Goal: Task Accomplishment & Management: Manage account settings

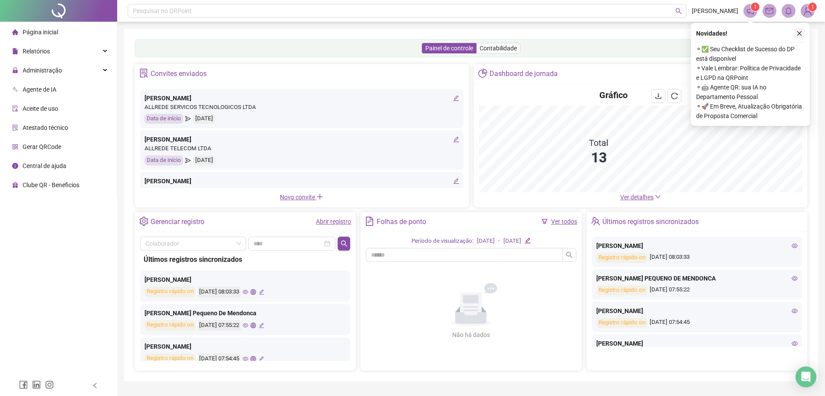
click at [800, 33] on icon "close" at bounding box center [799, 33] width 5 height 5
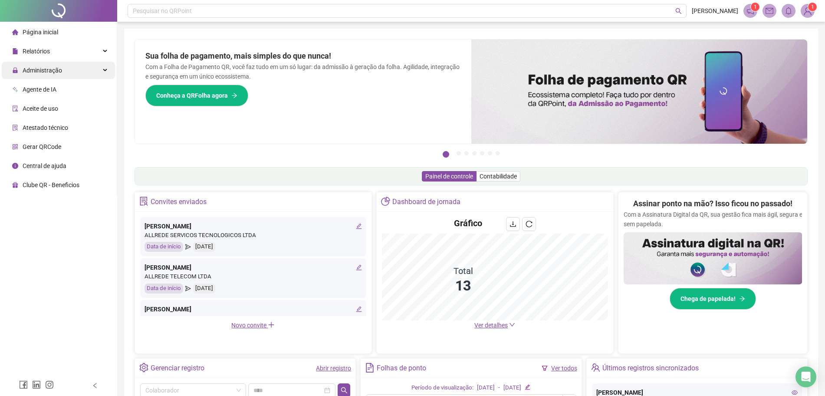
click at [55, 73] on span "Administração" at bounding box center [42, 70] width 39 height 7
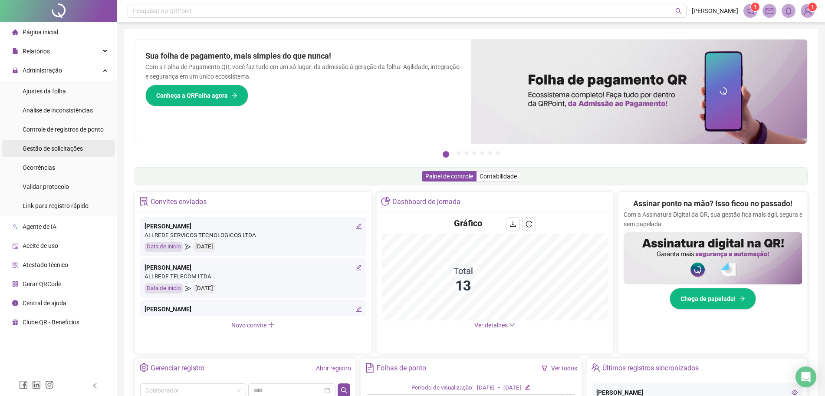
click at [58, 151] on span "Gestão de solicitações" at bounding box center [53, 148] width 60 height 7
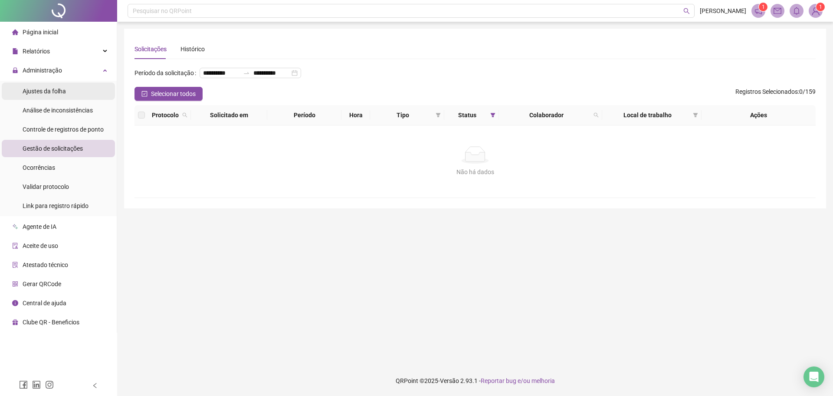
click at [49, 90] on span "Ajustes da folha" at bounding box center [44, 91] width 43 height 7
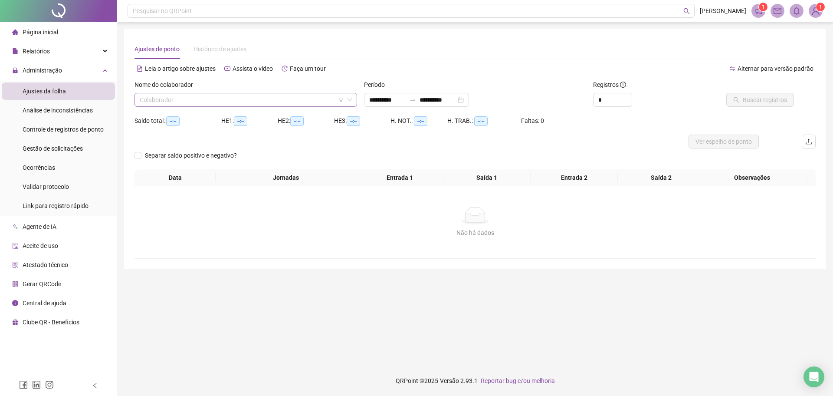
click at [214, 101] on input "search" at bounding box center [242, 99] width 204 height 13
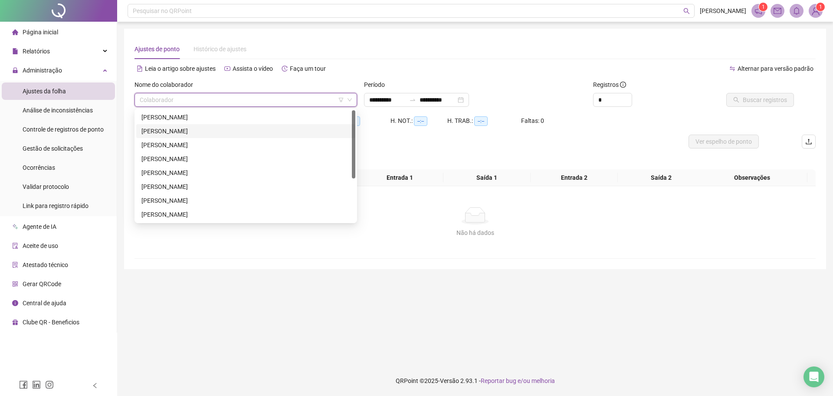
click at [233, 132] on div "[PERSON_NAME]" at bounding box center [245, 131] width 209 height 10
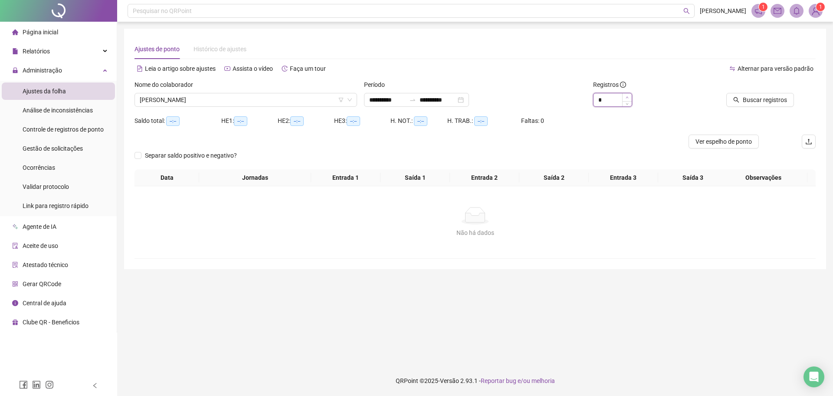
click at [627, 98] on icon "up" at bounding box center [627, 97] width 3 height 3
type input "**"
click at [628, 98] on icon "up" at bounding box center [627, 97] width 3 height 3
click at [748, 98] on span "Buscar registros" at bounding box center [765, 100] width 44 height 10
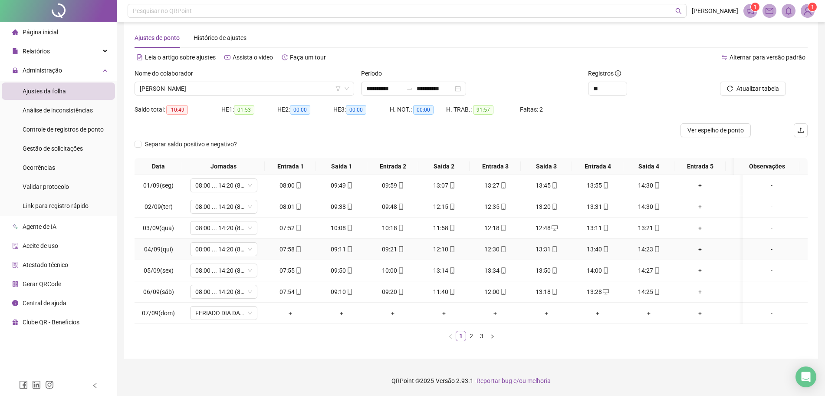
scroll to position [20, 0]
click at [472, 341] on li "2" at bounding box center [471, 336] width 10 height 10
click at [482, 331] on link "3" at bounding box center [482, 336] width 10 height 10
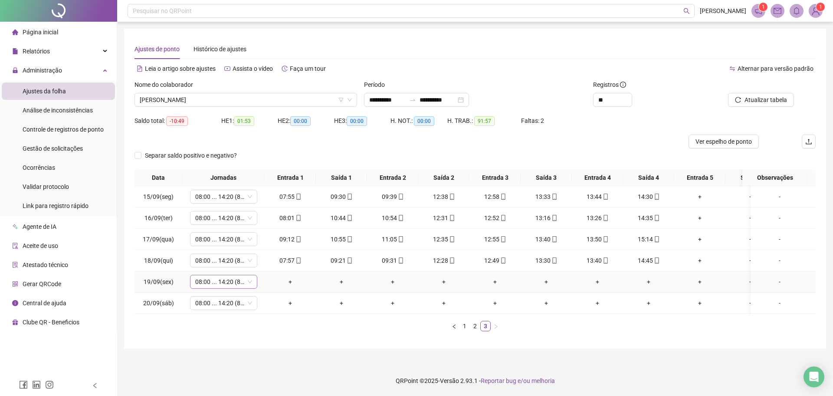
click at [249, 285] on span "08:00 ... 14:20 (8 HORAS)" at bounding box center [223, 281] width 57 height 13
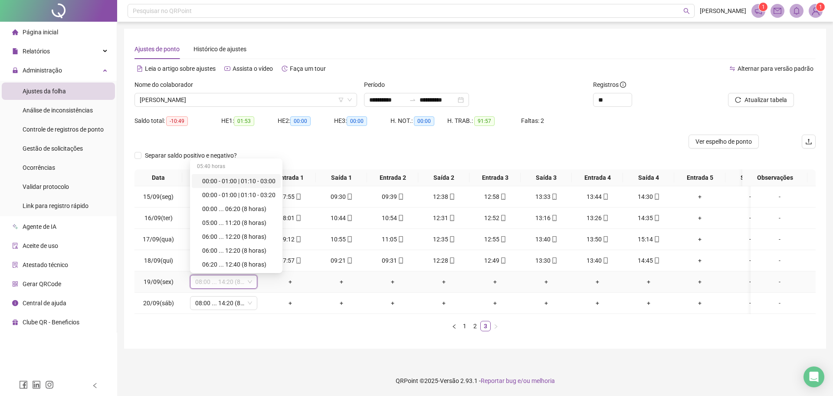
type input "*"
type input "**"
click at [225, 267] on div "Licença" at bounding box center [226, 264] width 48 height 10
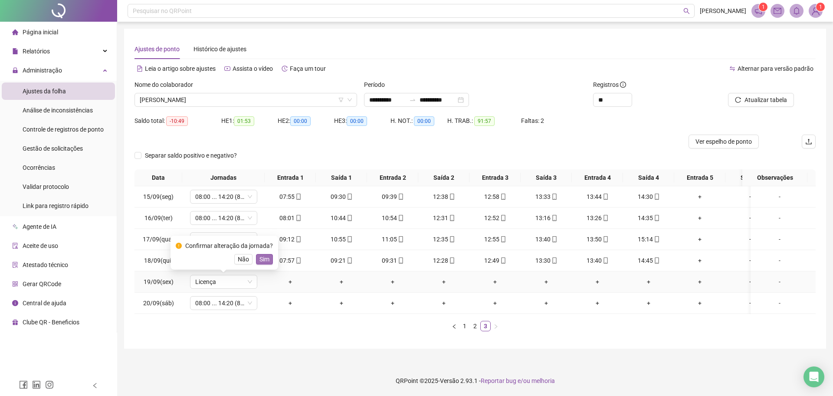
click at [259, 260] on span "Sim" at bounding box center [264, 259] width 10 height 10
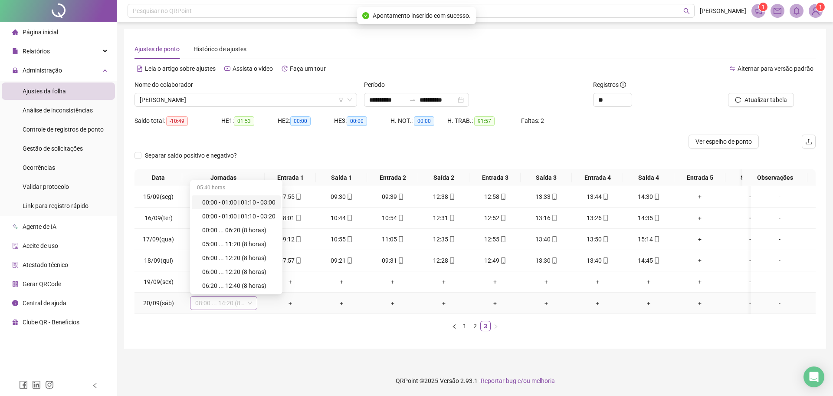
click at [241, 303] on span "08:00 ... 14:20 (8 HORAS)" at bounding box center [223, 302] width 57 height 13
type input "*"
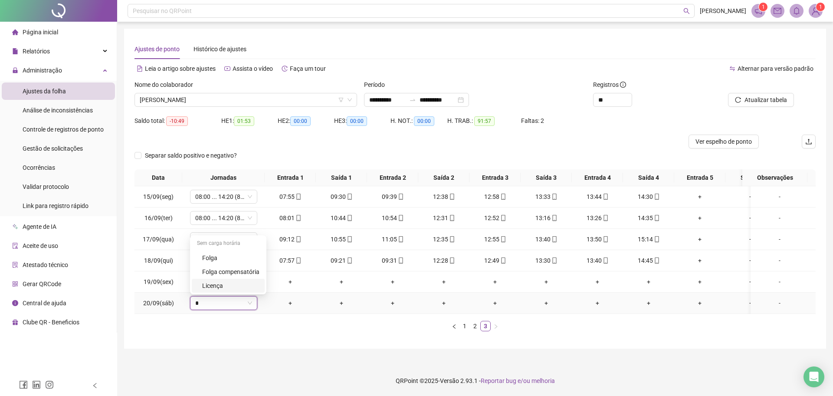
click at [215, 285] on div "Licença" at bounding box center [230, 286] width 57 height 10
click at [269, 281] on button "Sim" at bounding box center [264, 280] width 17 height 10
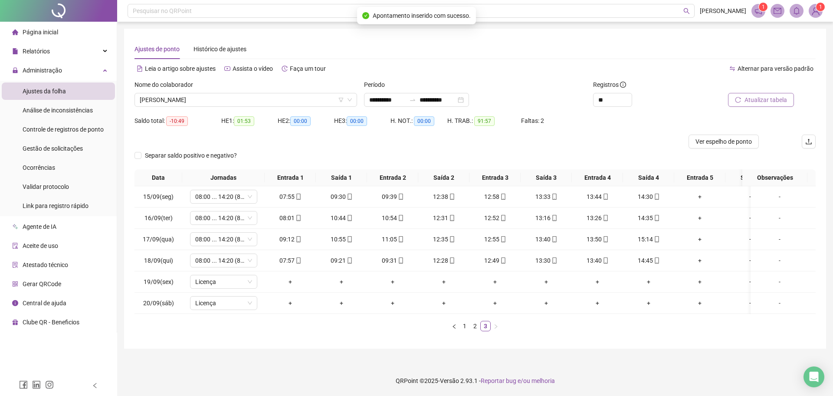
click at [756, 95] on span "Atualizar tabela" at bounding box center [765, 100] width 43 height 10
click at [334, 100] on span "[PERSON_NAME]" at bounding box center [246, 99] width 212 height 13
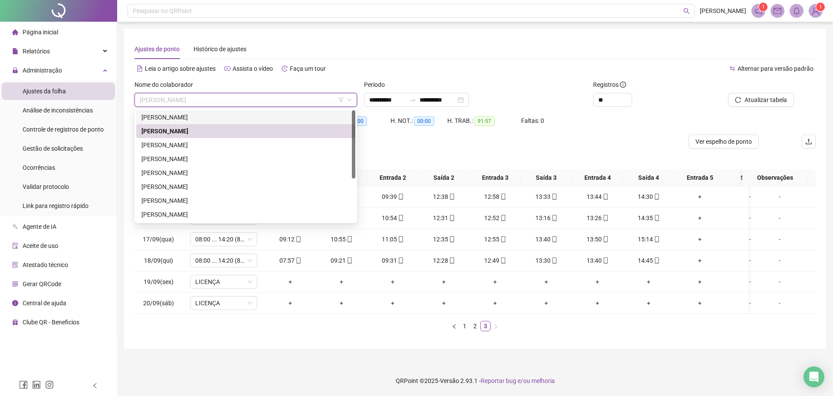
click at [286, 116] on div "[PERSON_NAME]" at bounding box center [245, 117] width 209 height 10
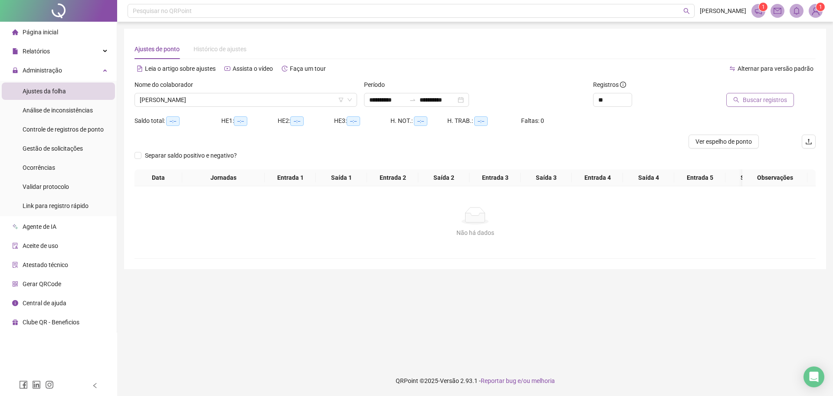
click at [770, 93] on button "Buscar registros" at bounding box center [760, 100] width 68 height 14
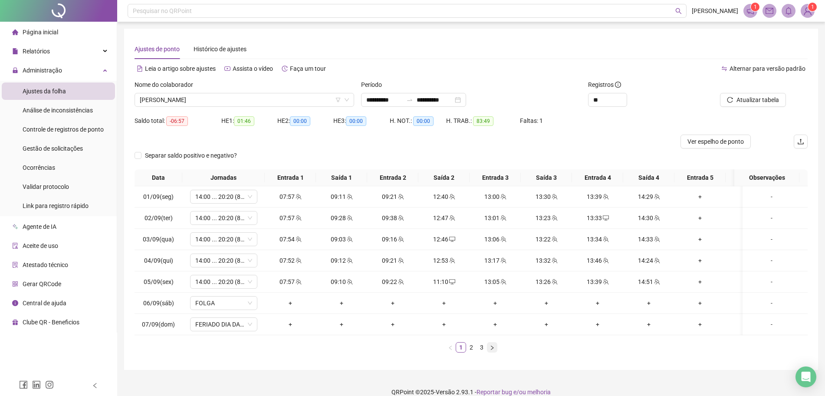
click at [490, 350] on icon "right" at bounding box center [491, 347] width 5 height 5
click at [240, 302] on span "FOLGA" at bounding box center [223, 302] width 57 height 13
type input "*****"
click at [218, 272] on div "Folga" at bounding box center [230, 272] width 57 height 10
click at [262, 283] on span "Sim" at bounding box center [264, 280] width 10 height 10
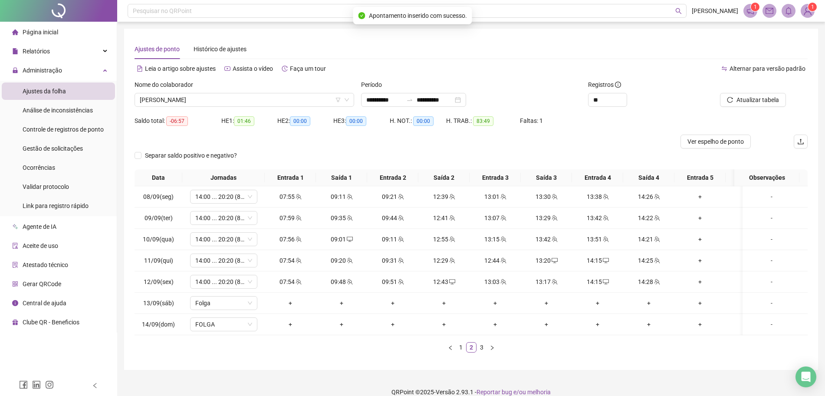
click at [757, 92] on div at bounding box center [743, 86] width 85 height 13
click at [757, 103] on span "Atualizar tabela" at bounding box center [757, 100] width 43 height 10
click at [320, 101] on span "[PERSON_NAME]" at bounding box center [244, 99] width 209 height 13
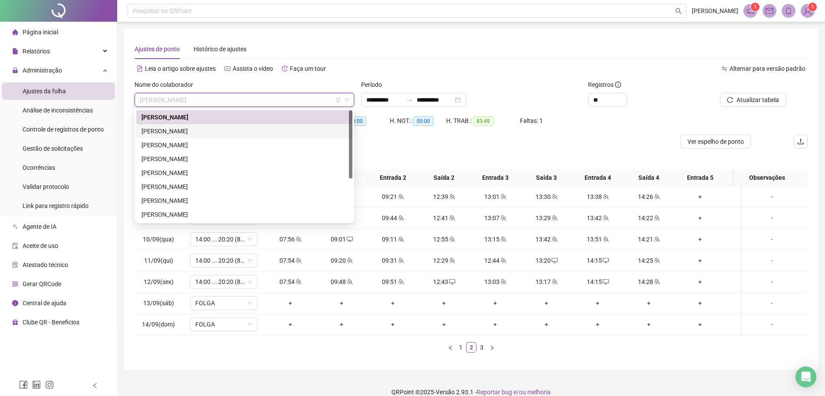
click at [232, 135] on div "[PERSON_NAME]" at bounding box center [244, 131] width 206 height 10
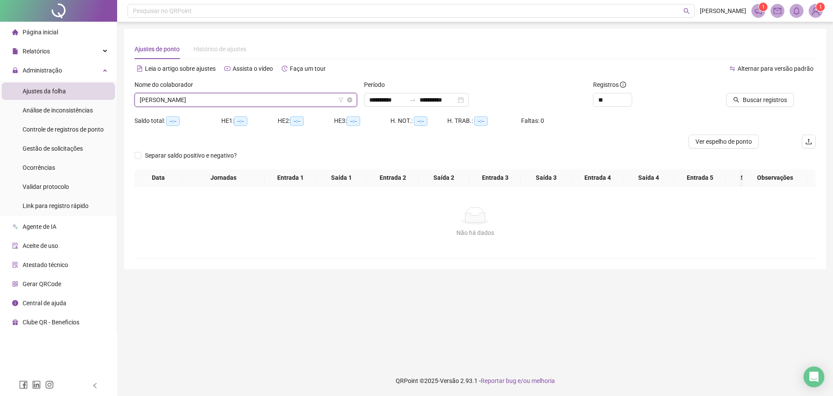
click at [266, 95] on span "[PERSON_NAME]" at bounding box center [246, 99] width 212 height 13
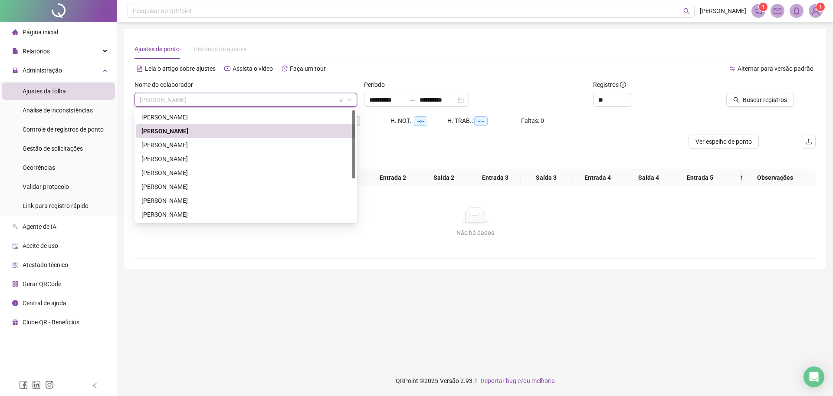
click at [209, 139] on div "[PERSON_NAME]" at bounding box center [245, 145] width 219 height 14
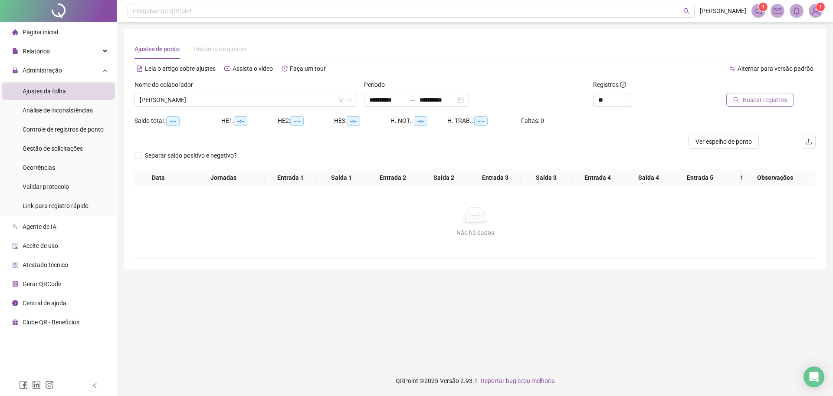
click at [750, 95] on span "Buscar registros" at bounding box center [765, 100] width 44 height 10
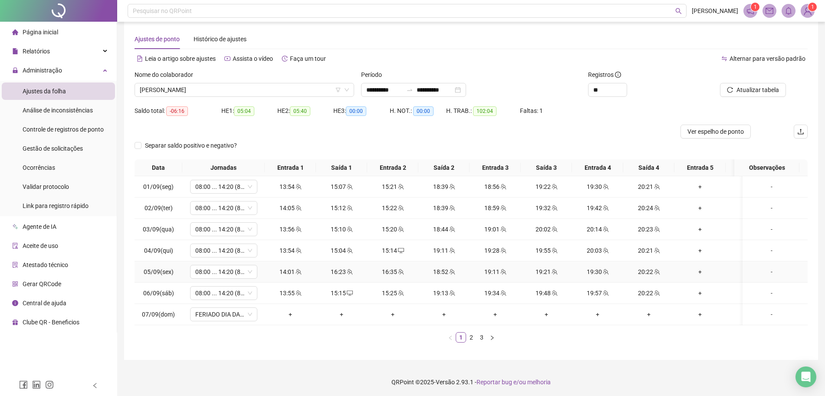
scroll to position [20, 0]
click at [482, 336] on link "3" at bounding box center [482, 336] width 10 height 10
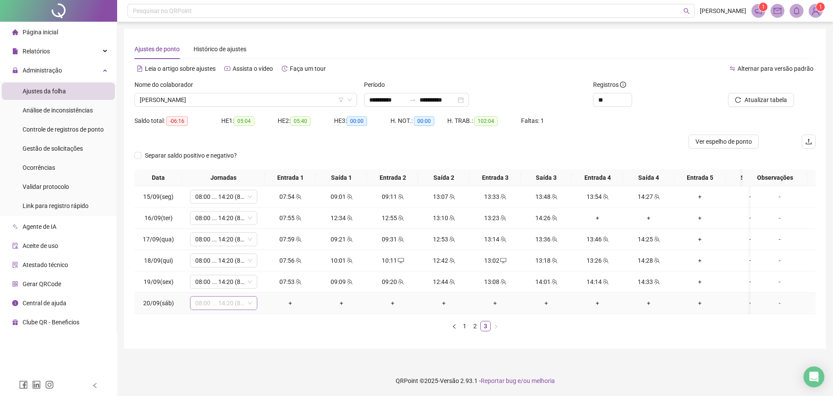
click at [241, 306] on span "08:00 ... 14:20 (8 HORAS)" at bounding box center [223, 302] width 57 height 13
type input "*****"
click at [200, 272] on div "Folga" at bounding box center [228, 272] width 73 height 14
click at [267, 282] on span "Sim" at bounding box center [264, 280] width 10 height 10
click at [756, 99] on span "Atualizar tabela" at bounding box center [765, 100] width 43 height 10
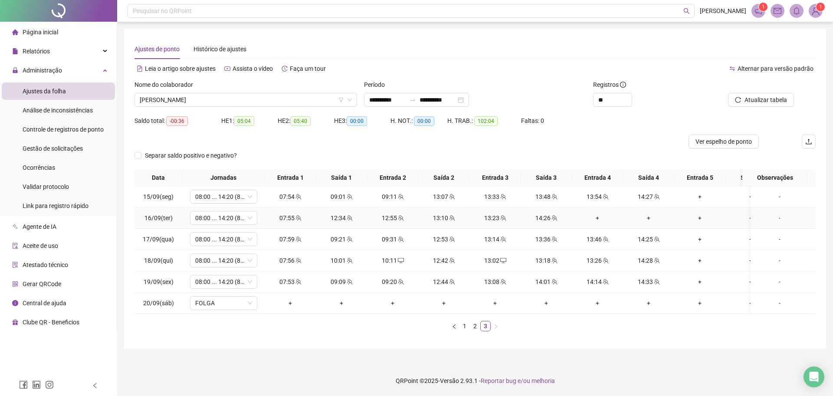
click at [597, 217] on div "+" at bounding box center [597, 218] width 44 height 10
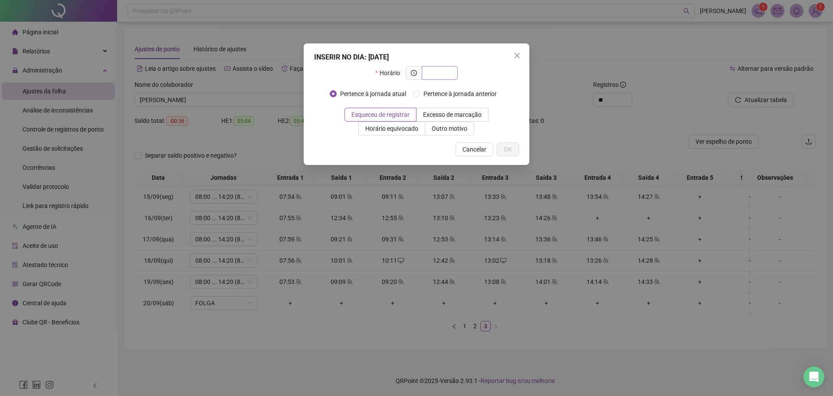
click at [451, 73] on span at bounding box center [440, 73] width 36 height 14
click at [440, 70] on input "text" at bounding box center [439, 73] width 24 height 10
type input "*****"
click at [505, 153] on span "OK" at bounding box center [508, 149] width 8 height 10
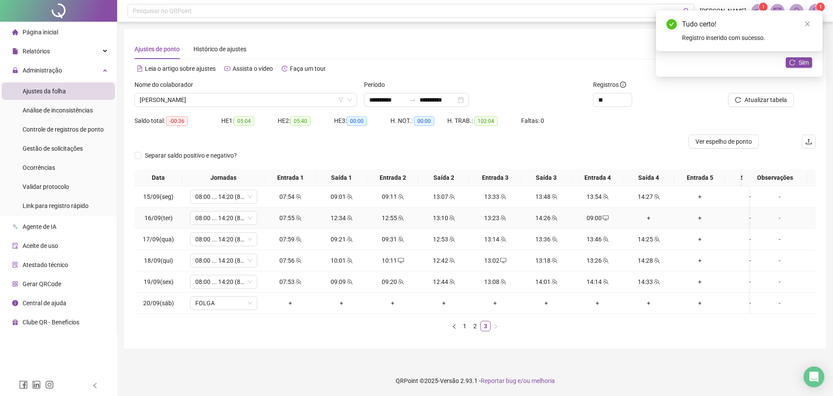
click at [643, 216] on div "+" at bounding box center [648, 218] width 44 height 10
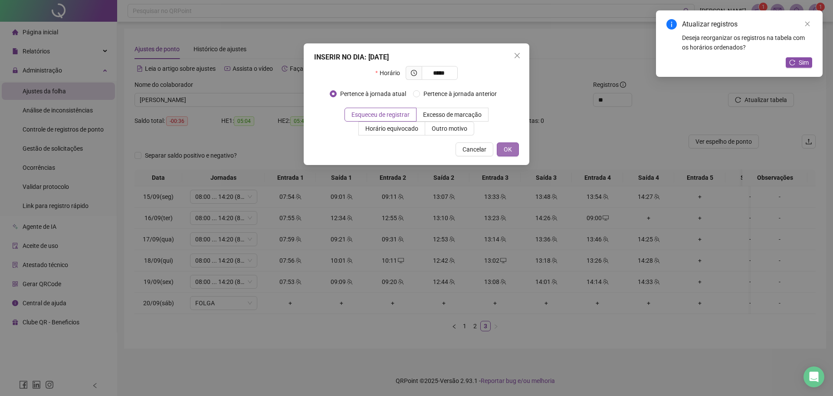
type input "*****"
click at [508, 145] on span "OK" at bounding box center [508, 149] width 8 height 10
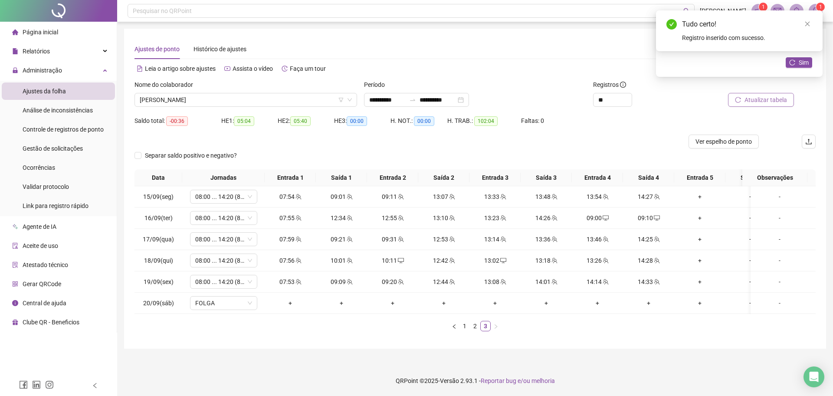
click at [772, 105] on button "Atualizar tabela" at bounding box center [761, 100] width 66 height 14
click at [477, 331] on link "2" at bounding box center [475, 326] width 10 height 10
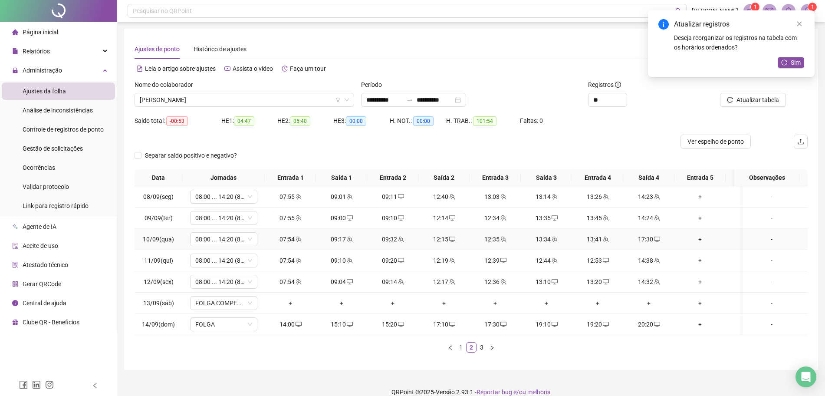
click at [654, 237] on icon "desktop" at bounding box center [657, 239] width 6 height 6
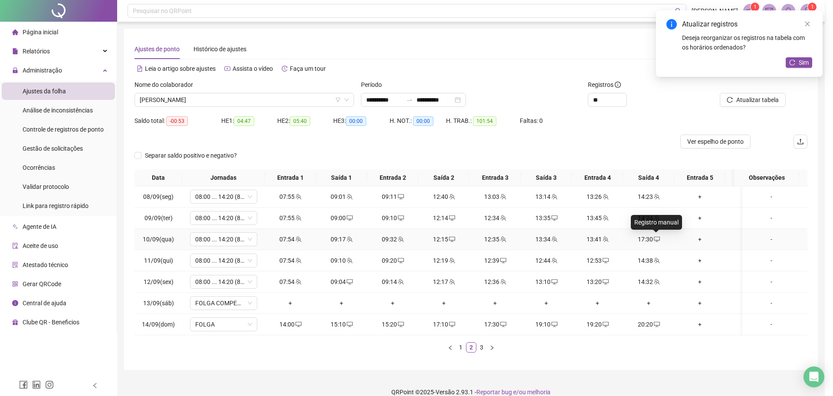
type input "**********"
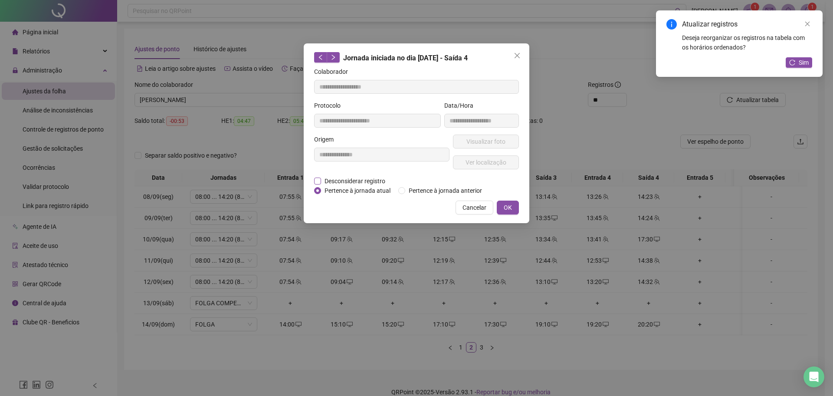
click at [350, 180] on span "Desconsiderar registro" at bounding box center [355, 181] width 68 height 10
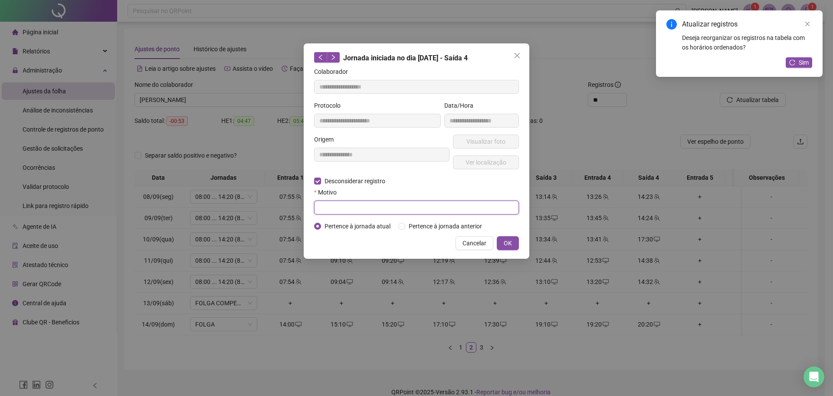
click at [335, 203] on input "text" at bounding box center [416, 207] width 205 height 14
type input "****"
click at [500, 243] on button "OK" at bounding box center [508, 243] width 22 height 14
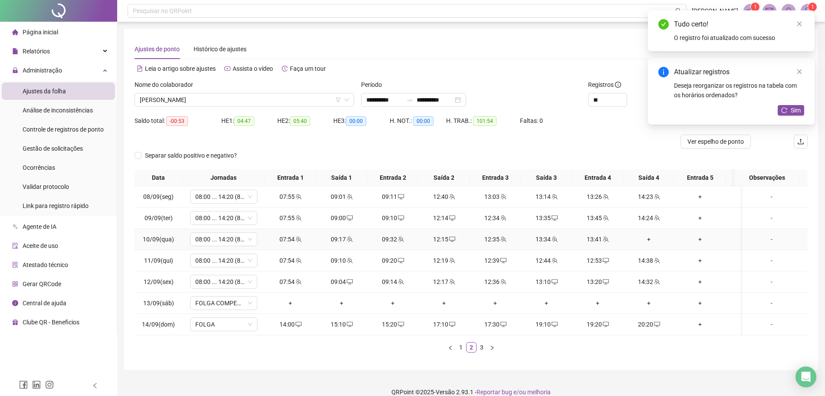
click at [645, 239] on div "+" at bounding box center [648, 239] width 44 height 10
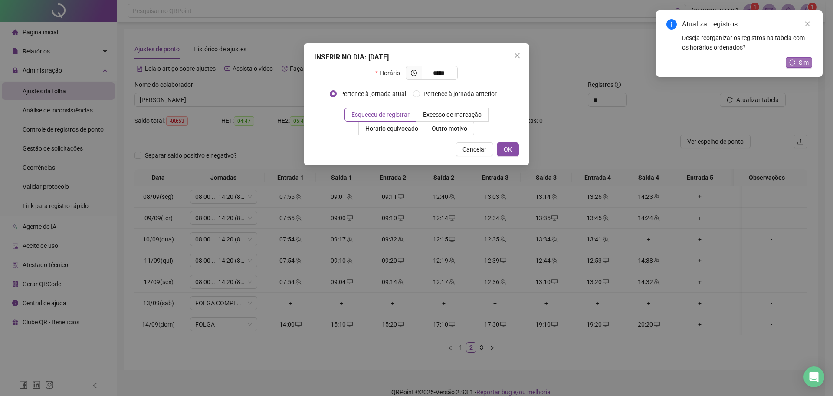
type input "*****"
click at [802, 65] on span "Sim" at bounding box center [804, 63] width 10 height 10
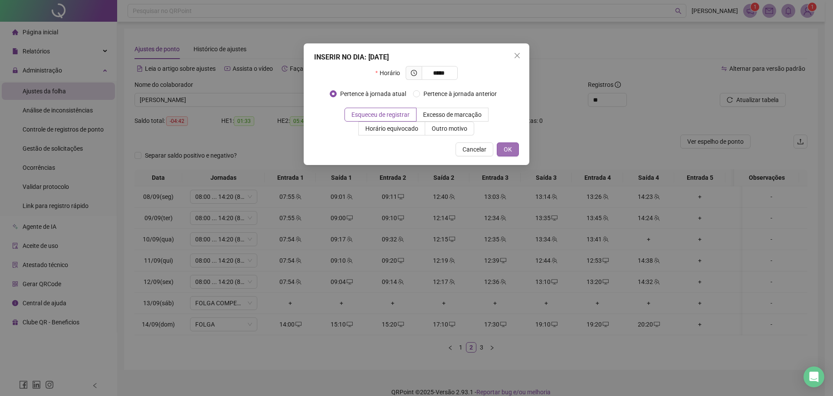
click at [510, 149] on span "OK" at bounding box center [508, 149] width 8 height 10
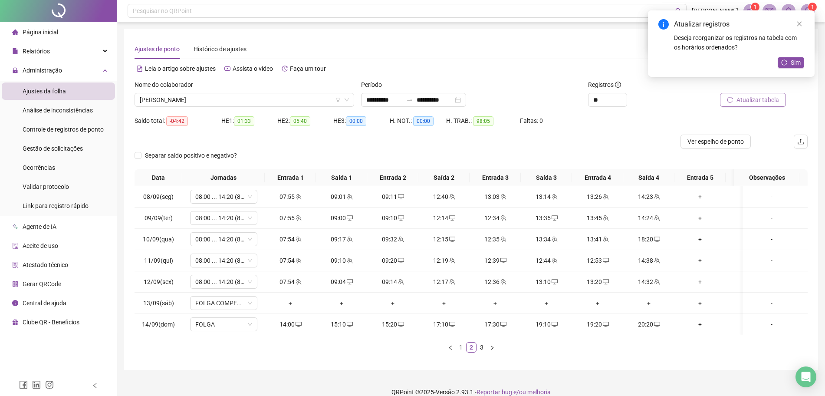
click at [748, 106] on button "Atualizar tabela" at bounding box center [753, 100] width 66 height 14
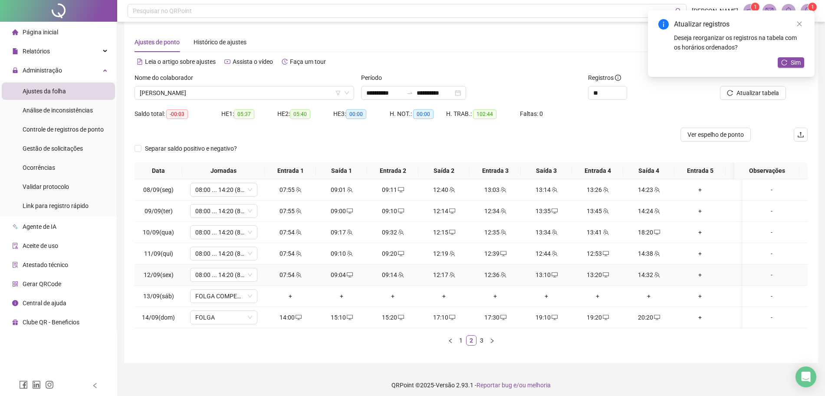
scroll to position [20, 0]
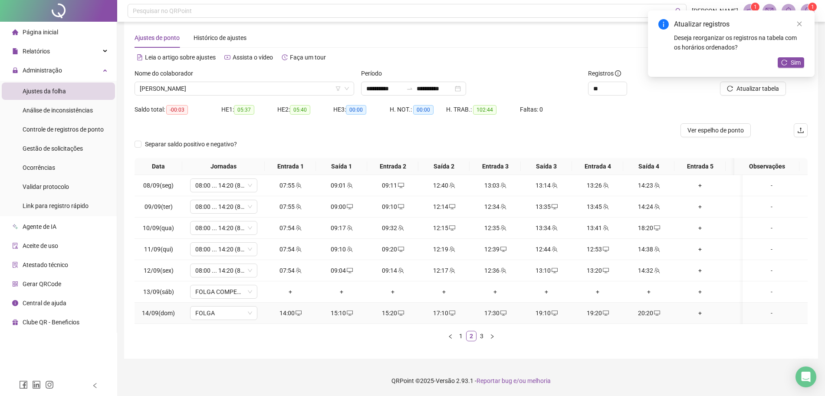
click at [650, 308] on div "20:20" at bounding box center [648, 313] width 44 height 10
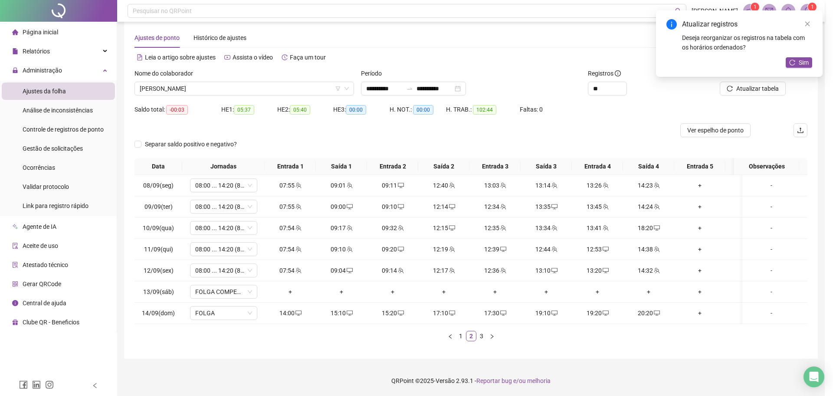
type input "**********"
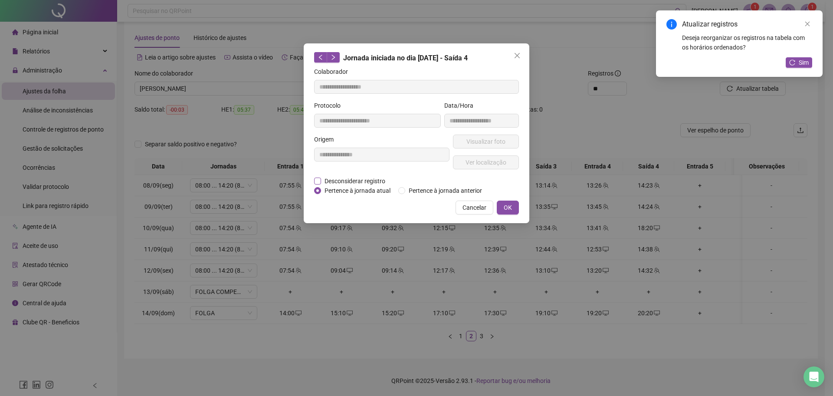
click at [375, 181] on span "Desconsiderar registro" at bounding box center [355, 181] width 68 height 10
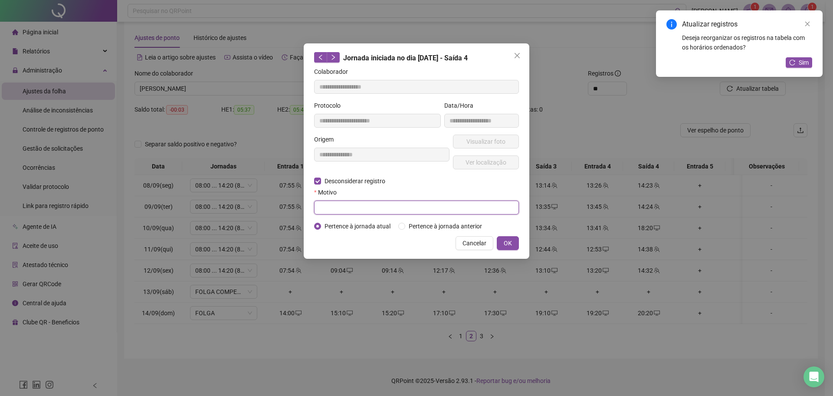
click at [342, 209] on input "text" at bounding box center [416, 207] width 205 height 14
type input "****"
click at [490, 243] on button "Cancelar" at bounding box center [475, 243] width 38 height 14
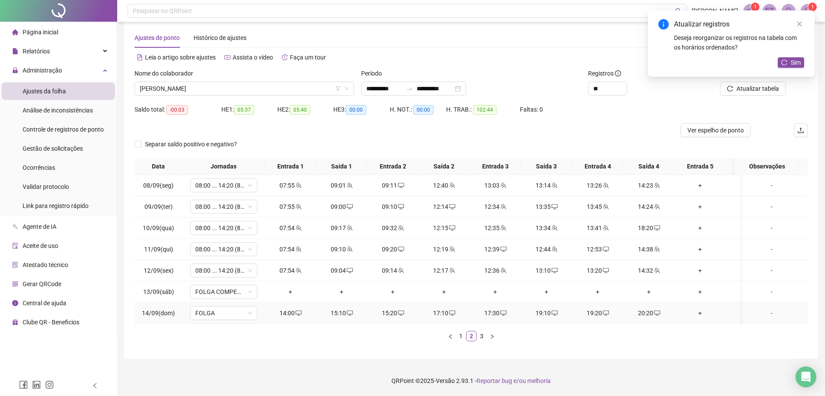
click at [649, 308] on div "20:20" at bounding box center [648, 313] width 44 height 10
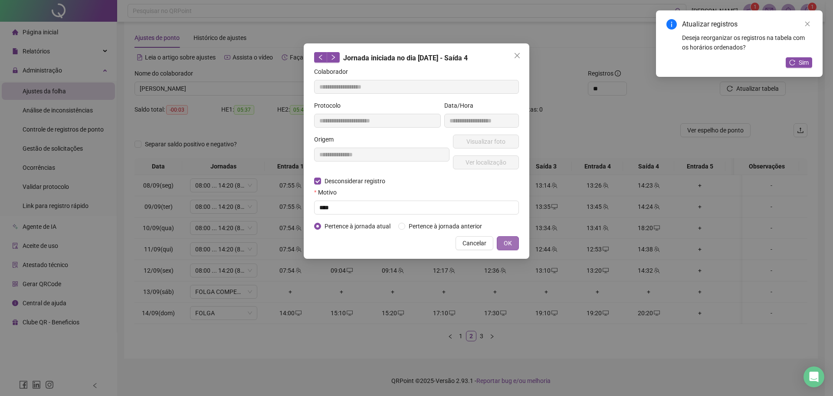
click at [518, 242] on button "OK" at bounding box center [508, 243] width 22 height 14
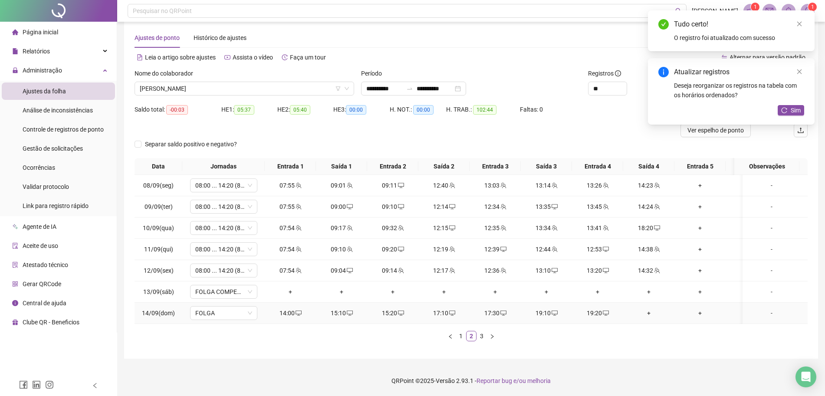
click at [649, 308] on div "+" at bounding box center [648, 313] width 44 height 10
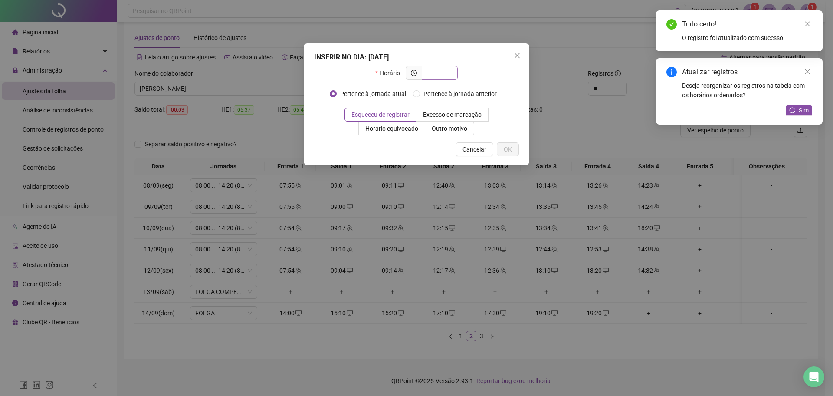
click at [431, 75] on input "text" at bounding box center [439, 73] width 24 height 10
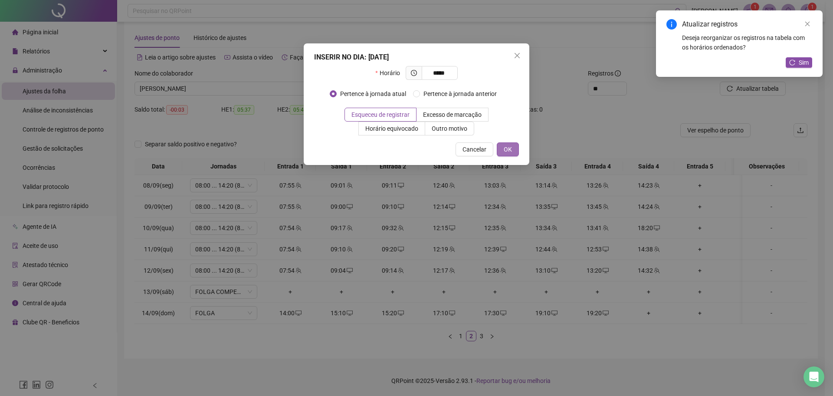
type input "*****"
click at [511, 151] on span "OK" at bounding box center [508, 149] width 8 height 10
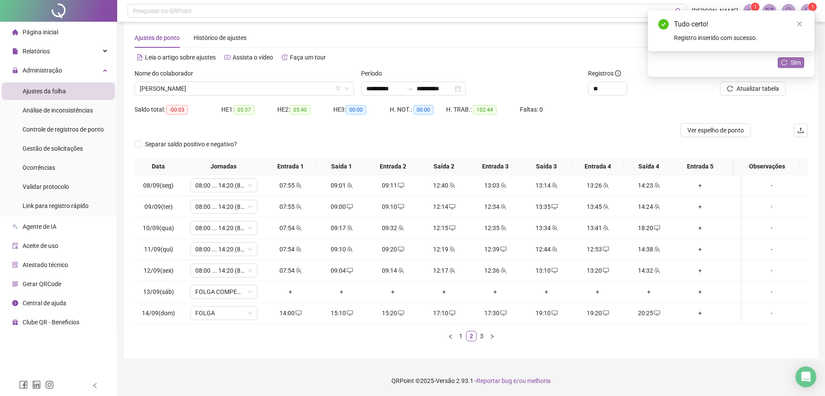
click at [796, 60] on span "Sim" at bounding box center [795, 63] width 10 height 10
click at [761, 84] on span "Atualizar tabela" at bounding box center [757, 89] width 43 height 10
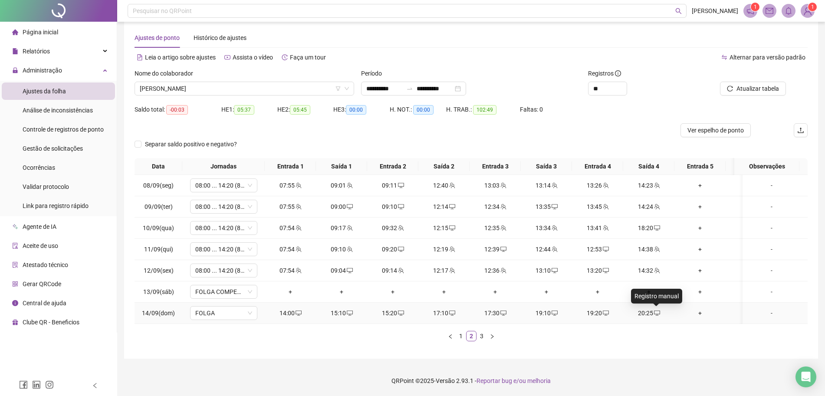
click at [657, 310] on icon "desktop" at bounding box center [657, 313] width 6 height 6
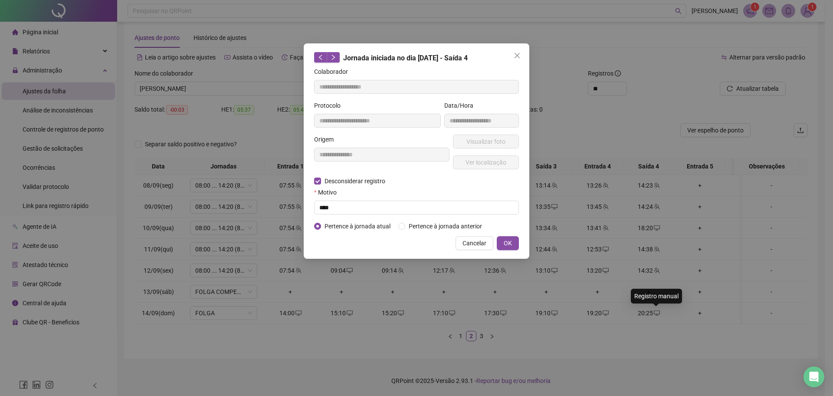
type input "**********"
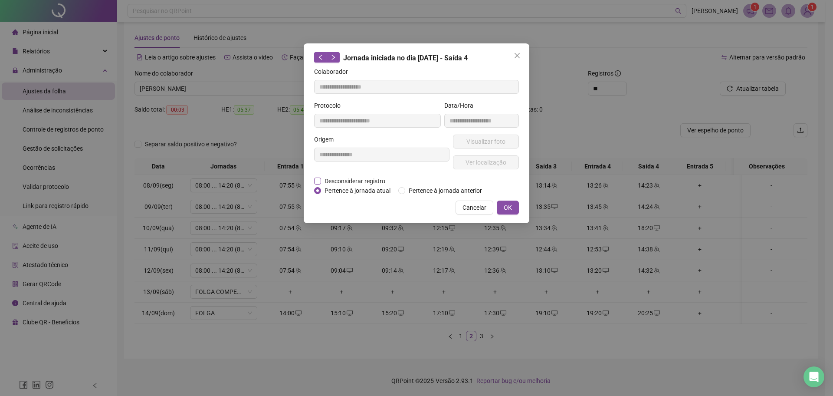
drag, startPoint x: 383, startPoint y: 177, endPoint x: 376, endPoint y: 180, distance: 7.8
click at [382, 177] on span "Desconsiderar registro" at bounding box center [355, 181] width 68 height 10
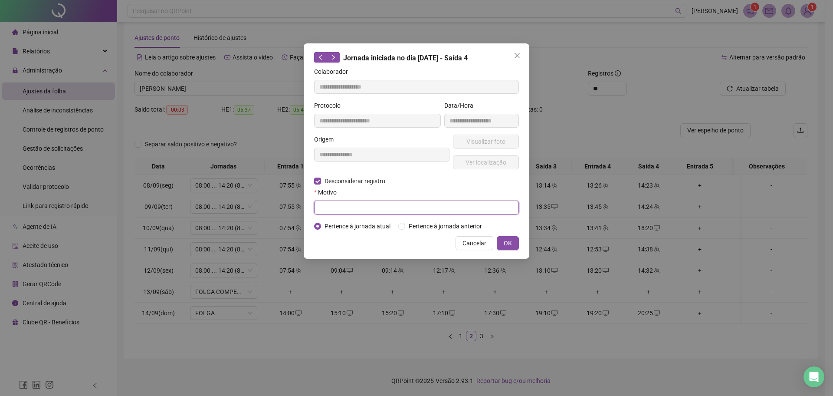
click at [341, 208] on input "text" at bounding box center [416, 207] width 205 height 14
type input "****"
click at [506, 241] on span "OK" at bounding box center [508, 243] width 8 height 10
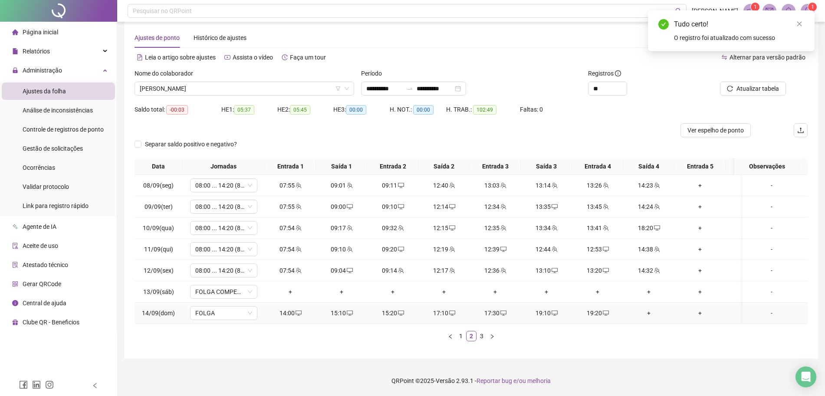
click at [656, 308] on div "+" at bounding box center [648, 313] width 44 height 10
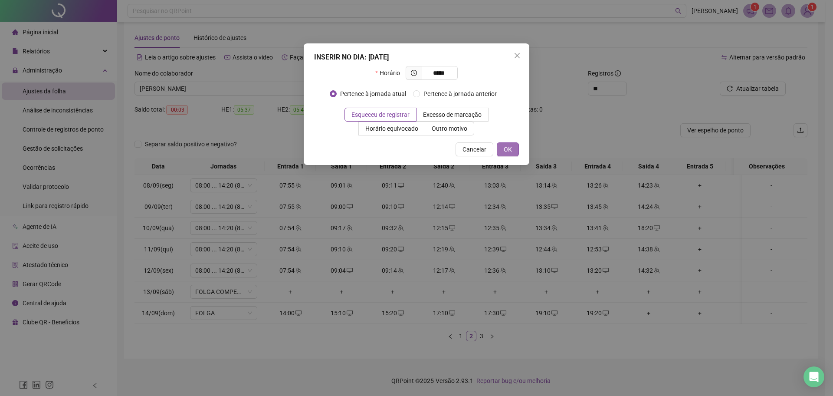
type input "*****"
click at [517, 149] on button "OK" at bounding box center [508, 149] width 22 height 14
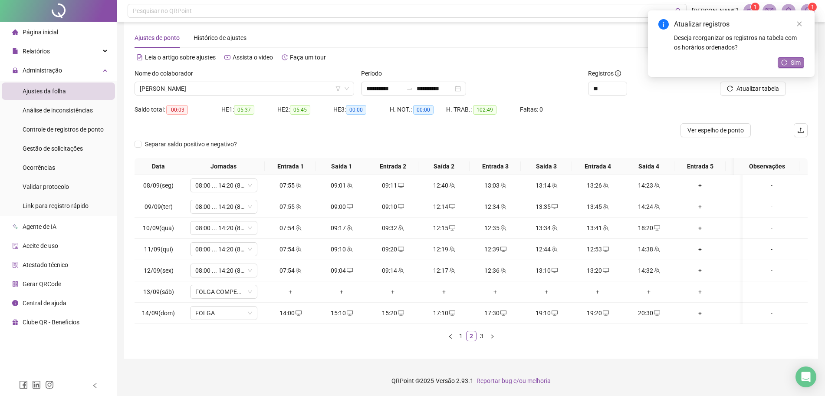
click at [794, 63] on span "Sim" at bounding box center [795, 63] width 10 height 10
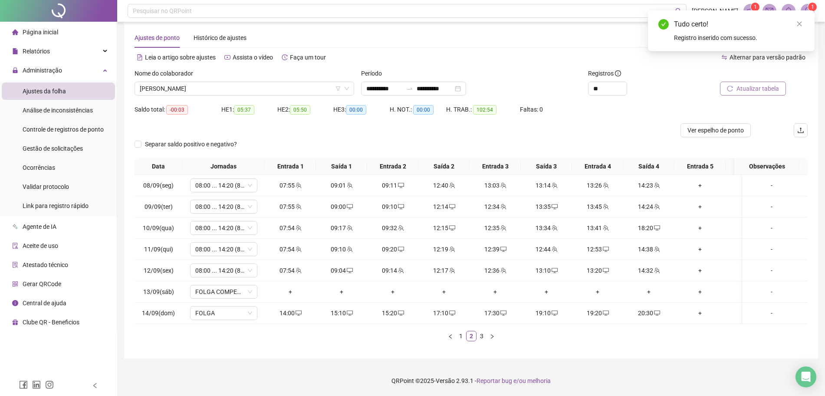
click at [761, 84] on span "Atualizar tabela" at bounding box center [757, 89] width 43 height 10
click at [760, 84] on span "Atualizar tabela" at bounding box center [757, 89] width 43 height 10
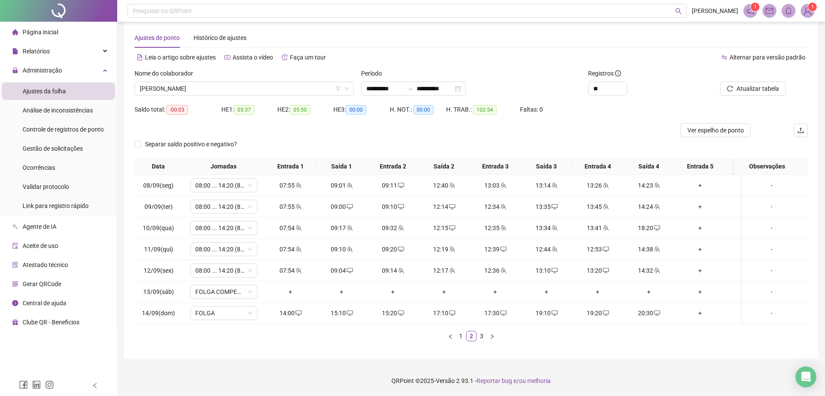
click at [654, 123] on div "Ver espelho de ponto" at bounding box center [470, 130] width 673 height 14
click at [484, 338] on link "3" at bounding box center [482, 336] width 10 height 10
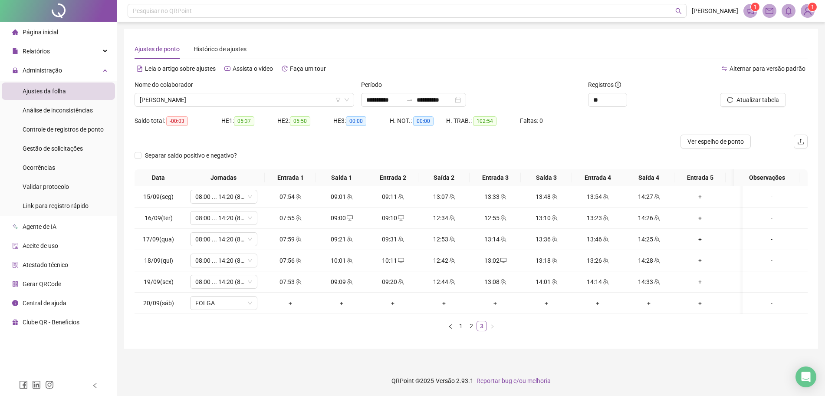
scroll to position [0, 0]
click at [777, 98] on span "Atualizar tabela" at bounding box center [765, 100] width 43 height 10
click at [471, 331] on link "2" at bounding box center [475, 326] width 10 height 10
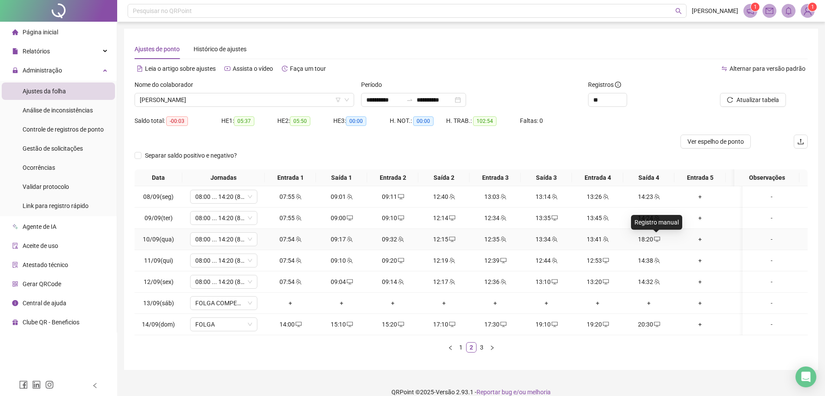
click at [656, 240] on icon "desktop" at bounding box center [657, 238] width 6 height 5
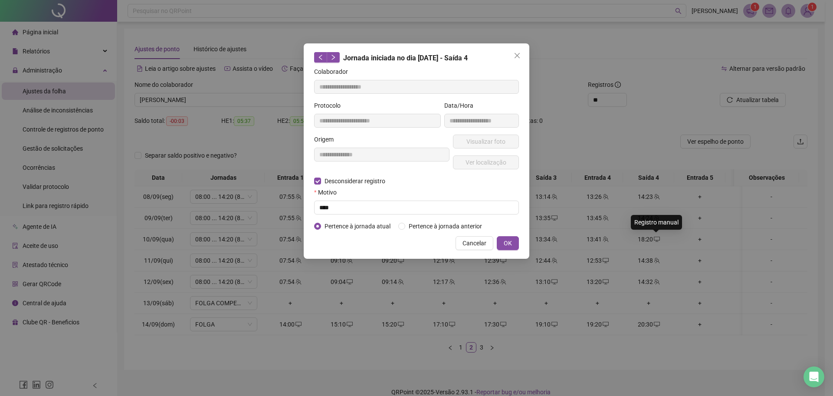
type input "**********"
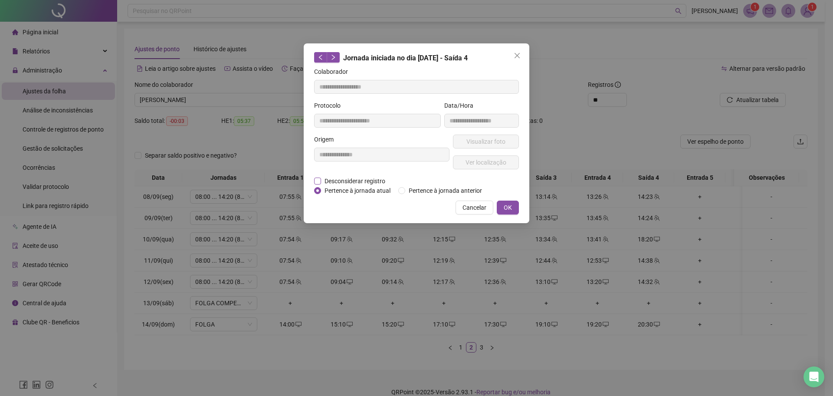
click at [371, 179] on span "Desconsiderar registro" at bounding box center [355, 181] width 68 height 10
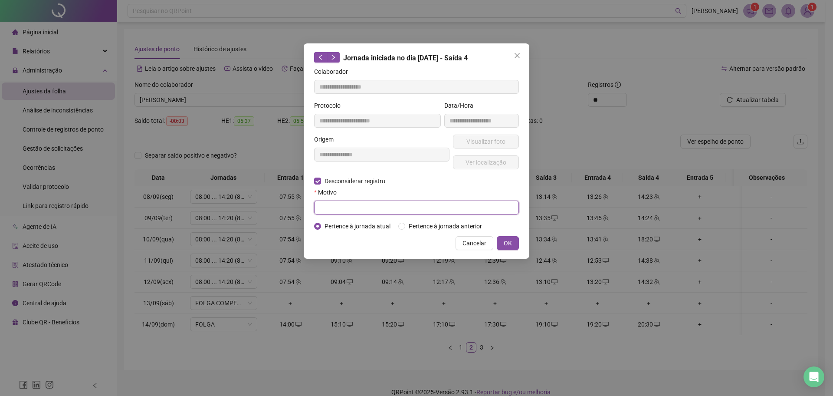
click at [348, 200] on input "text" at bounding box center [416, 207] width 205 height 14
type input "******"
click at [513, 241] on button "OK" at bounding box center [508, 243] width 22 height 14
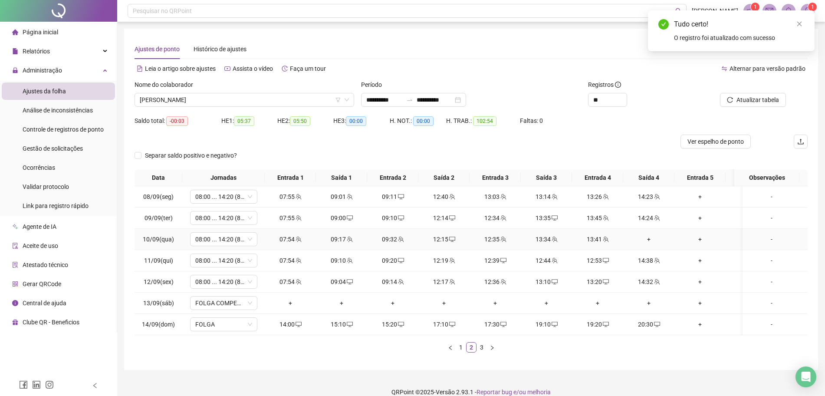
click at [652, 236] on div "+" at bounding box center [648, 239] width 44 height 10
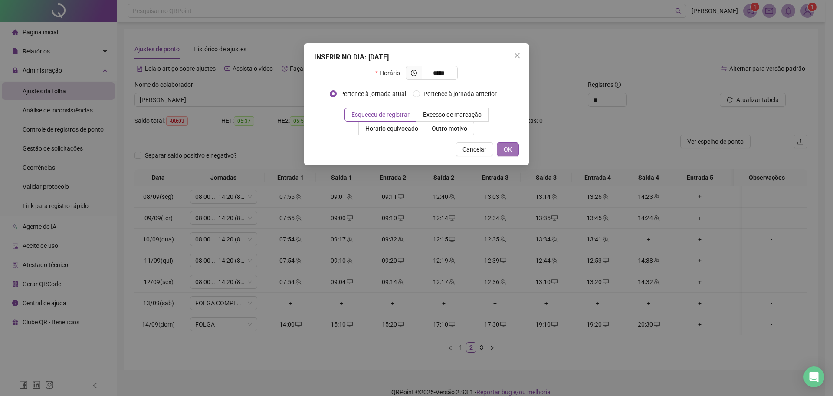
type input "*****"
click at [511, 146] on span "OK" at bounding box center [508, 149] width 8 height 10
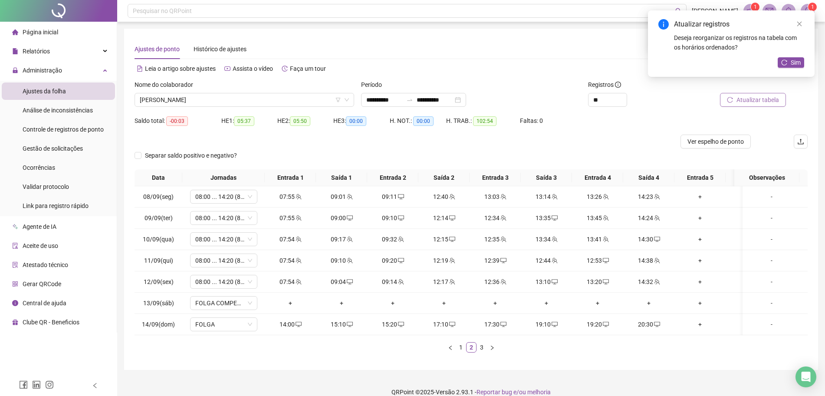
click at [724, 99] on button "Atualizar tabela" at bounding box center [753, 100] width 66 height 14
click at [803, 62] on button "Sim" at bounding box center [790, 62] width 26 height 10
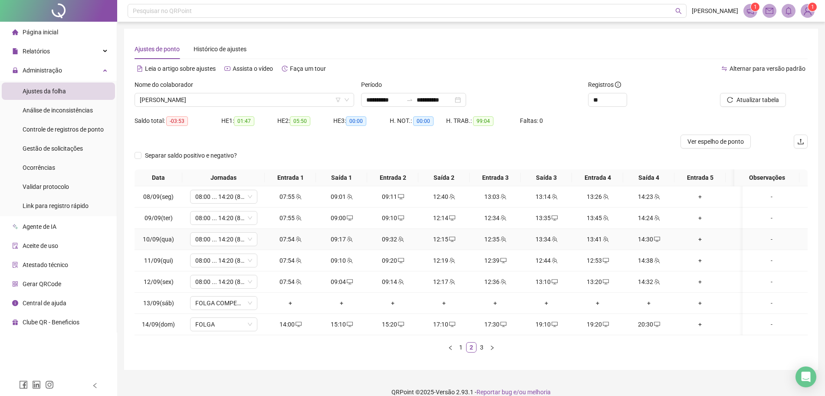
click at [646, 240] on div "14:30" at bounding box center [648, 239] width 44 height 10
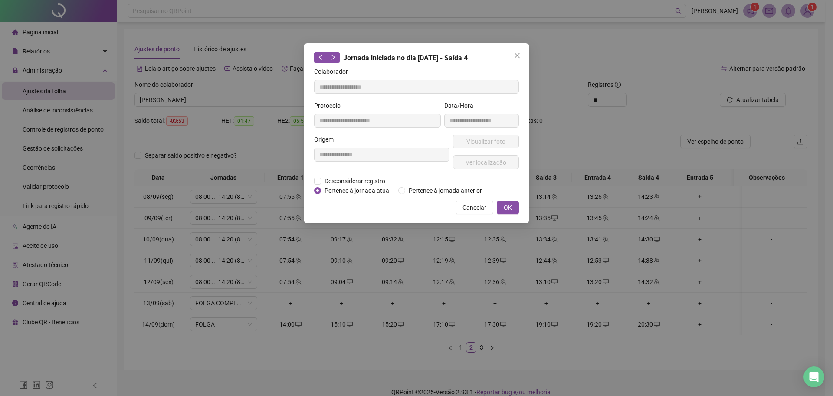
type input "**********"
click at [364, 180] on span "Desconsiderar registro" at bounding box center [355, 181] width 68 height 10
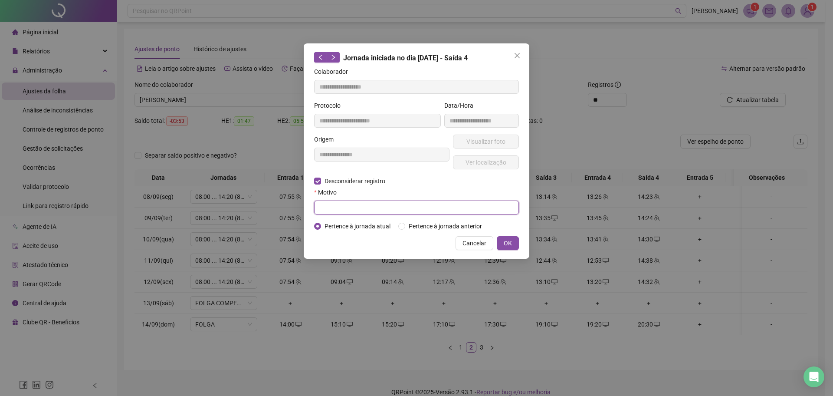
click at [344, 207] on input "text" at bounding box center [416, 207] width 205 height 14
type input "****"
click at [510, 236] on button "OK" at bounding box center [508, 243] width 22 height 14
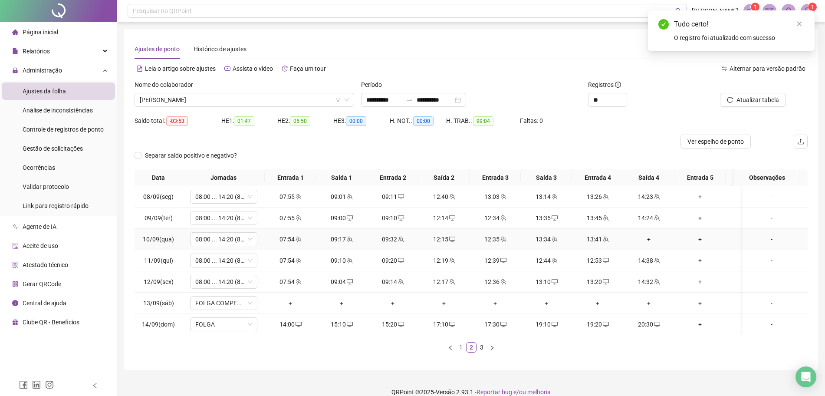
click at [646, 247] on td "+" at bounding box center [648, 239] width 51 height 21
click at [649, 237] on div "+" at bounding box center [648, 239] width 44 height 10
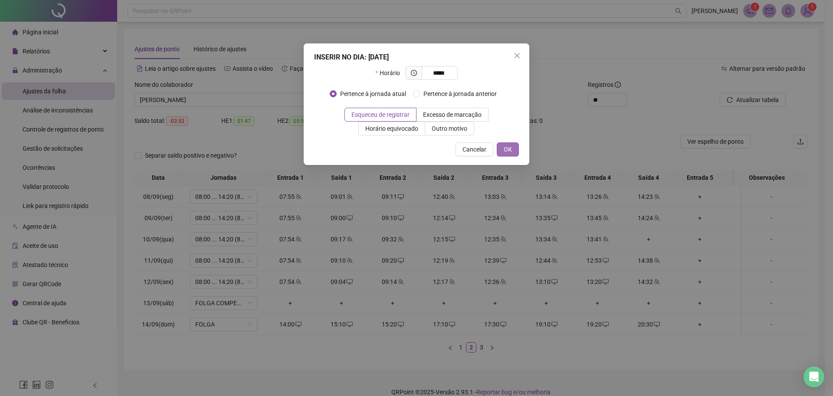
type input "*****"
click at [508, 155] on button "OK" at bounding box center [508, 149] width 22 height 14
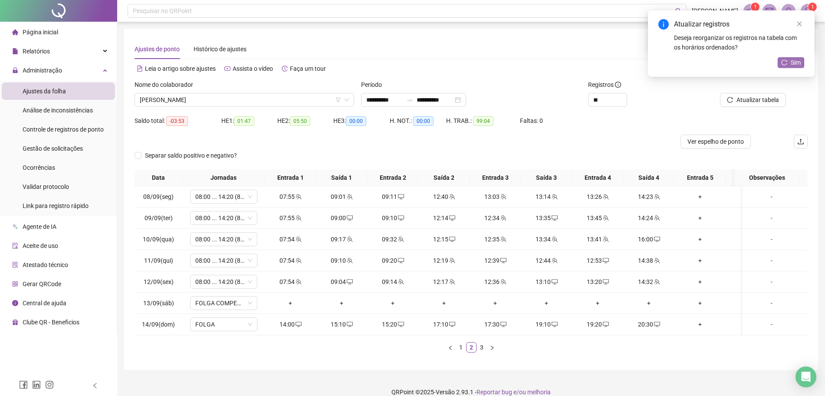
click at [787, 64] on button "Sim" at bounding box center [790, 62] width 26 height 10
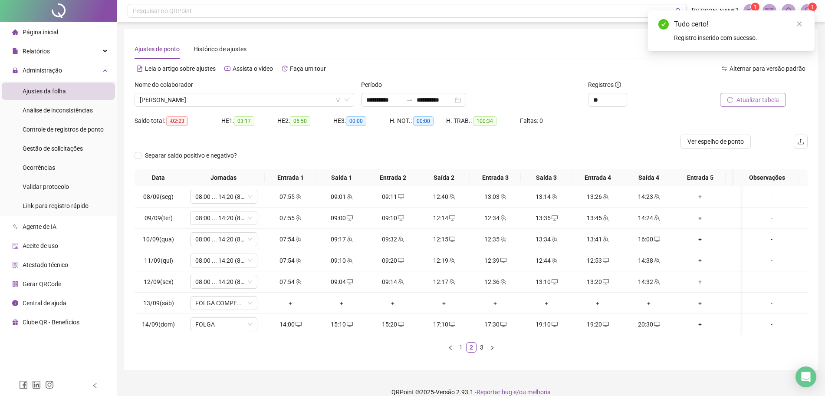
click at [750, 95] on span "Atualizar tabela" at bounding box center [757, 100] width 43 height 10
click at [761, 101] on span "Atualizar tabela" at bounding box center [757, 100] width 43 height 10
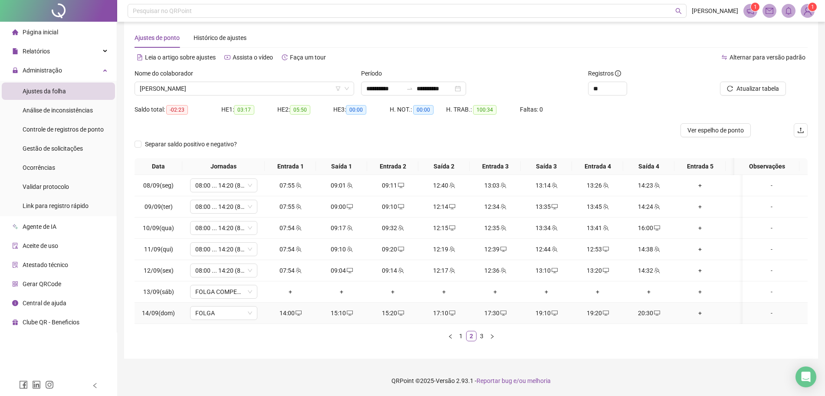
scroll to position [20, 0]
click at [653, 224] on div "16:00" at bounding box center [648, 228] width 44 height 10
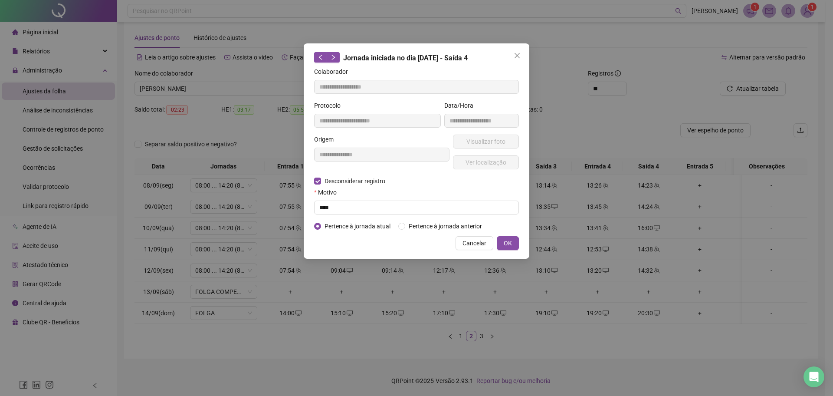
type input "**********"
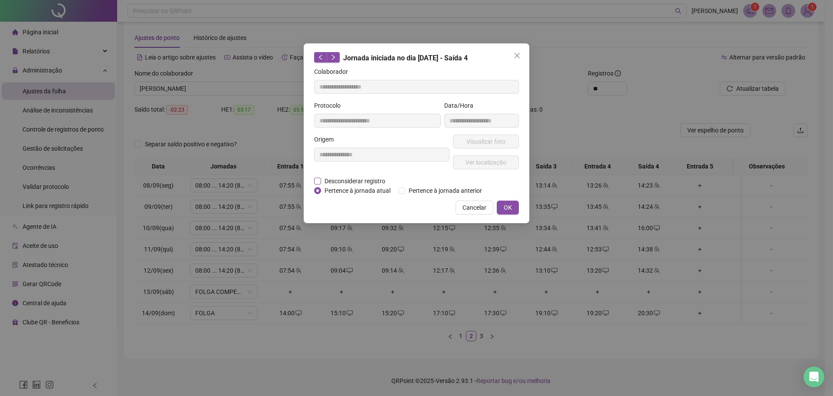
click at [331, 179] on span "Desconsiderar registro" at bounding box center [355, 181] width 68 height 10
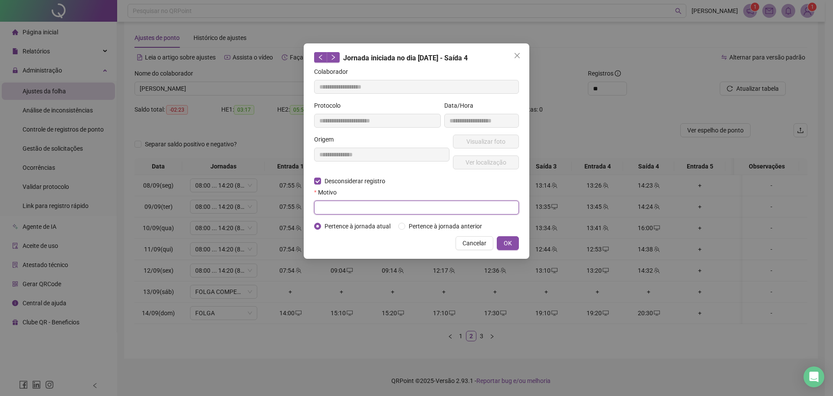
click at [341, 204] on input "text" at bounding box center [416, 207] width 205 height 14
type input "****"
click at [509, 242] on span "OK" at bounding box center [508, 243] width 8 height 10
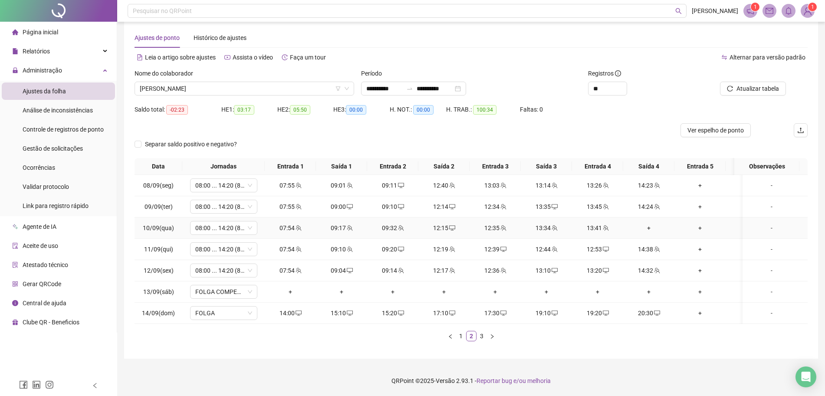
click at [646, 223] on div "+" at bounding box center [648, 228] width 44 height 10
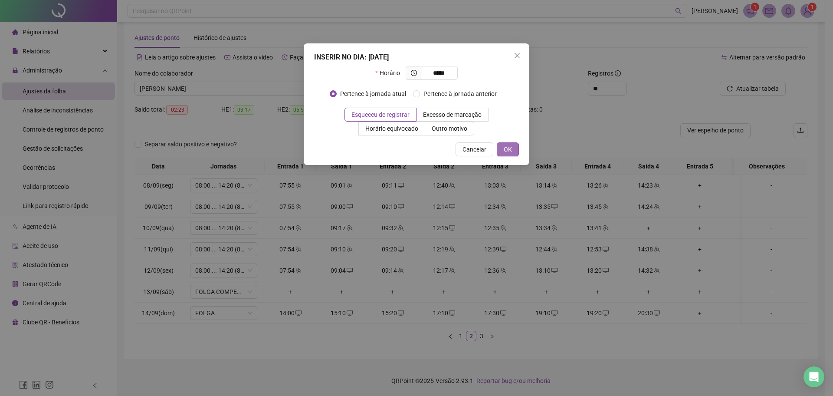
type input "*****"
click at [510, 148] on span "OK" at bounding box center [508, 149] width 8 height 10
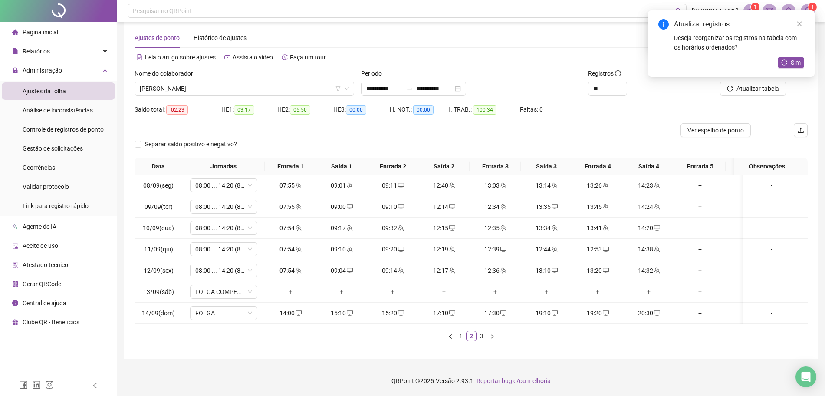
drag, startPoint x: 744, startPoint y: 90, endPoint x: 748, endPoint y: 87, distance: 5.1
click at [744, 90] on div "Atualizar tabela" at bounding box center [754, 86] width 113 height 34
click at [749, 86] on button "Atualizar tabela" at bounding box center [753, 89] width 66 height 14
click at [797, 63] on span "Sim" at bounding box center [795, 63] width 10 height 10
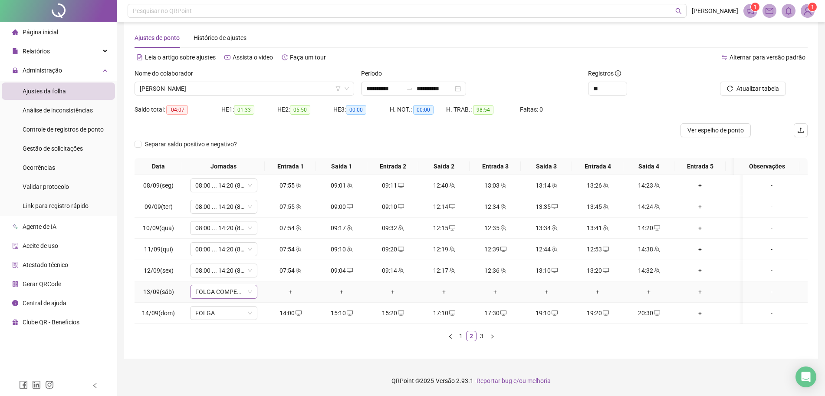
click at [247, 289] on icon "down" at bounding box center [249, 291] width 5 height 5
click at [251, 289] on icon "down" at bounding box center [249, 291] width 5 height 5
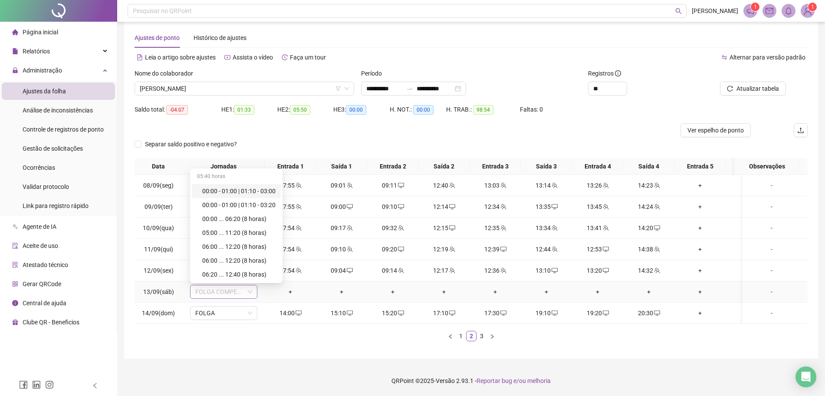
click at [231, 285] on span "FOLGA COMPENSATÓRIA" at bounding box center [223, 291] width 57 height 13
click at [210, 285] on span "FOLGA COMPENSATÓRIA" at bounding box center [223, 291] width 57 height 13
type input "*****"
click at [216, 256] on div "Folga" at bounding box center [230, 261] width 57 height 10
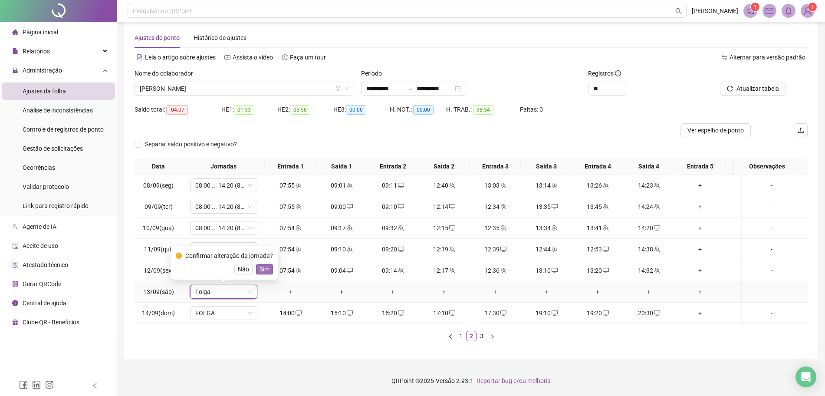
click at [260, 264] on span "Sim" at bounding box center [264, 269] width 10 height 10
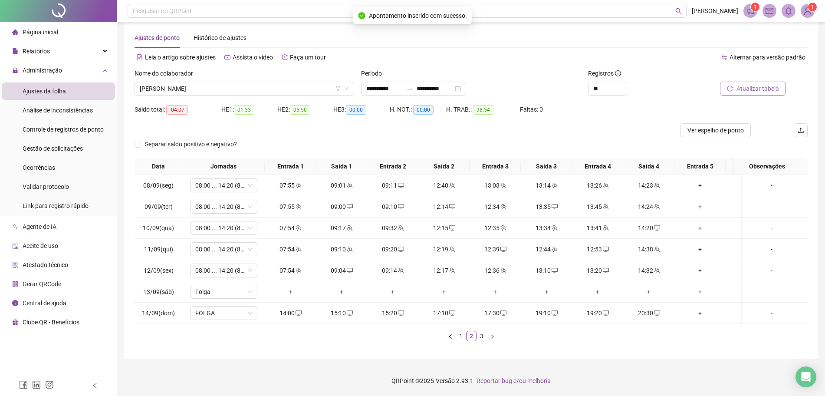
click at [753, 84] on span "Atualizar tabela" at bounding box center [757, 89] width 43 height 10
click at [483, 334] on link "3" at bounding box center [482, 336] width 10 height 10
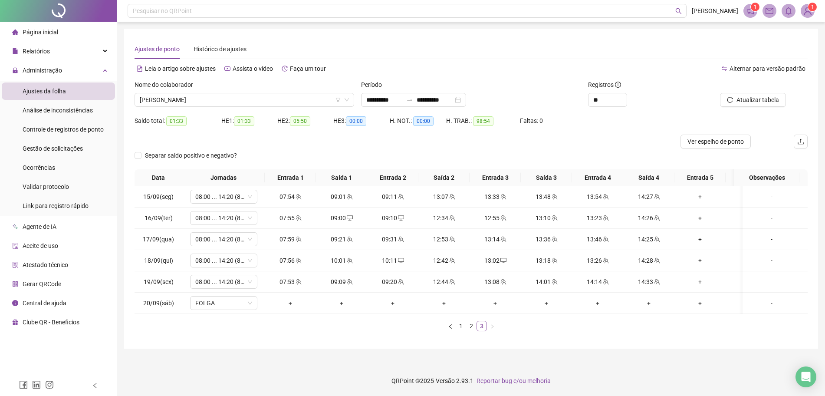
scroll to position [0, 0]
click at [476, 331] on link "2" at bounding box center [475, 326] width 10 height 10
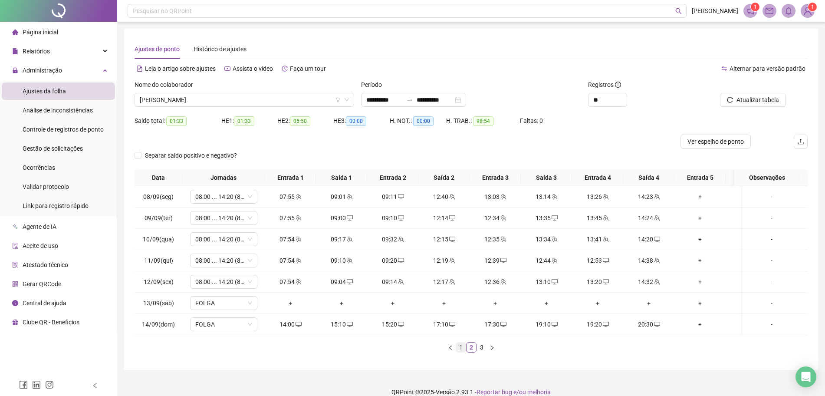
click at [459, 352] on link "1" at bounding box center [461, 347] width 10 height 10
click at [473, 352] on link "2" at bounding box center [471, 347] width 10 height 10
click at [653, 327] on div "20:30" at bounding box center [648, 324] width 44 height 10
type input "**********"
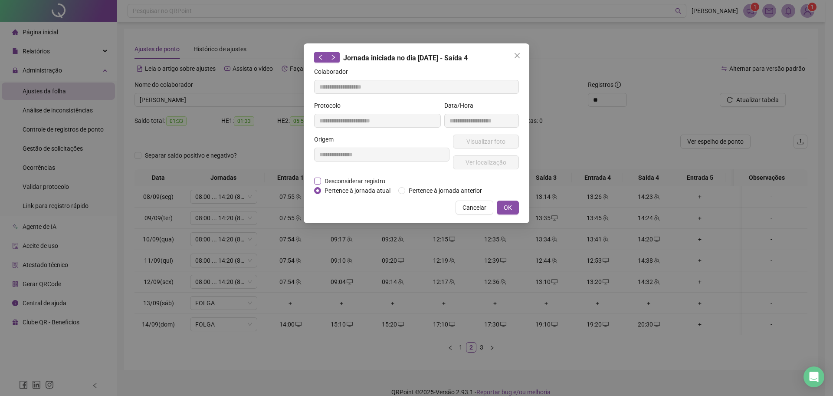
click at [366, 176] on span "Desconsiderar registro" at bounding box center [355, 181] width 68 height 10
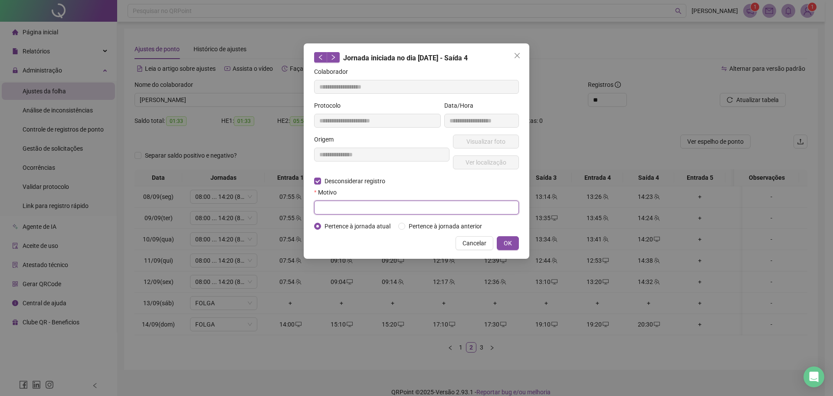
click at [357, 202] on input "text" at bounding box center [416, 207] width 205 height 14
type input "****"
click at [509, 241] on span "OK" at bounding box center [508, 243] width 8 height 10
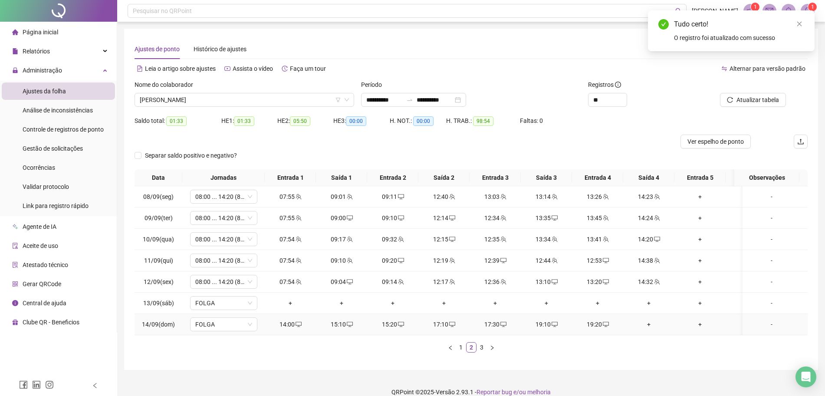
click at [651, 323] on div "+" at bounding box center [648, 324] width 44 height 10
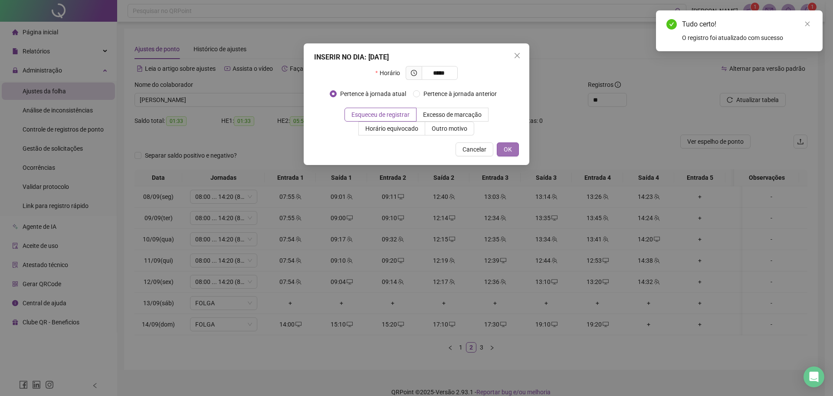
type input "*****"
click at [511, 152] on span "OK" at bounding box center [508, 149] width 8 height 10
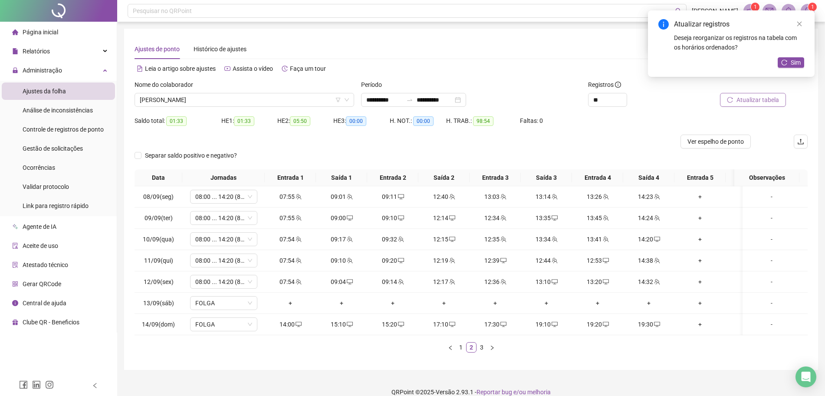
click at [776, 102] on button "Atualizar tabela" at bounding box center [753, 100] width 66 height 14
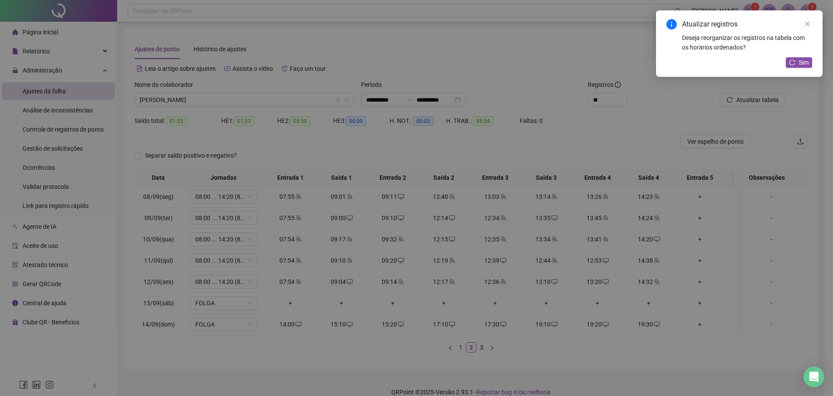
click at [771, 97] on div "Atualizando tabela Atualizando e reorganizando os registros... OK" at bounding box center [416, 198] width 833 height 396
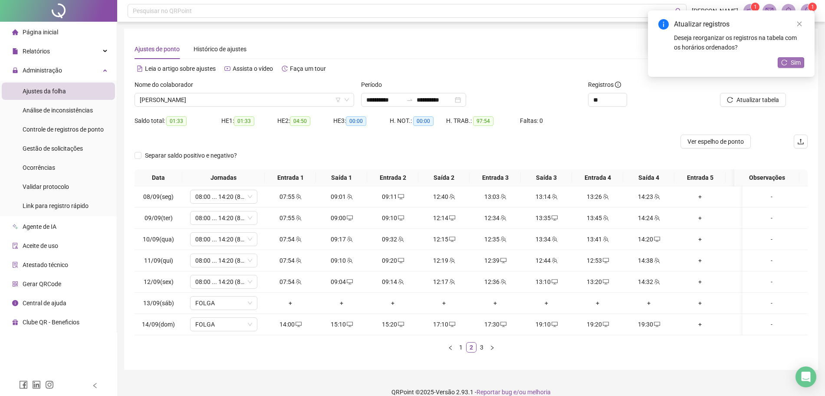
click at [786, 65] on button "Sim" at bounding box center [790, 62] width 26 height 10
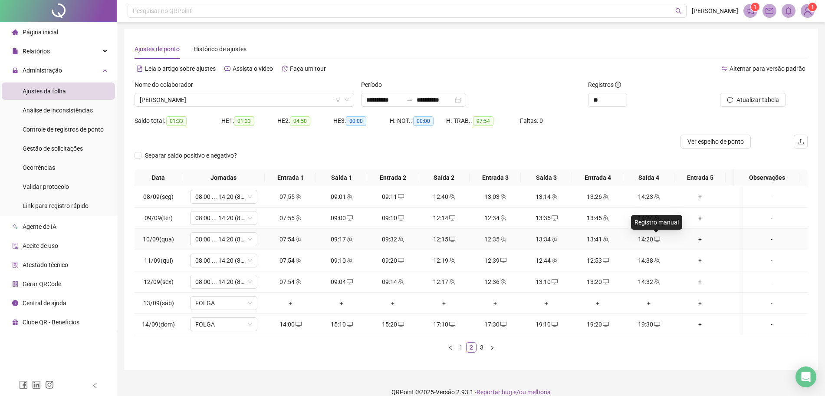
click at [655, 241] on icon "desktop" at bounding box center [657, 239] width 6 height 6
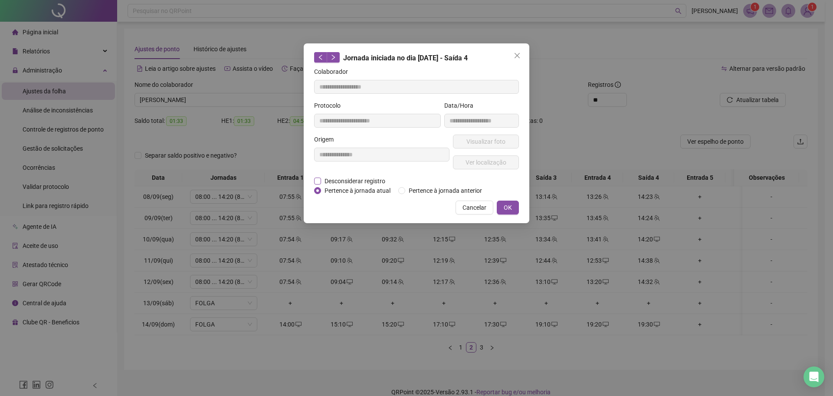
drag, startPoint x: 374, startPoint y: 177, endPoint x: 364, endPoint y: 185, distance: 12.9
click at [373, 177] on span "Desconsiderar registro" at bounding box center [355, 181] width 68 height 10
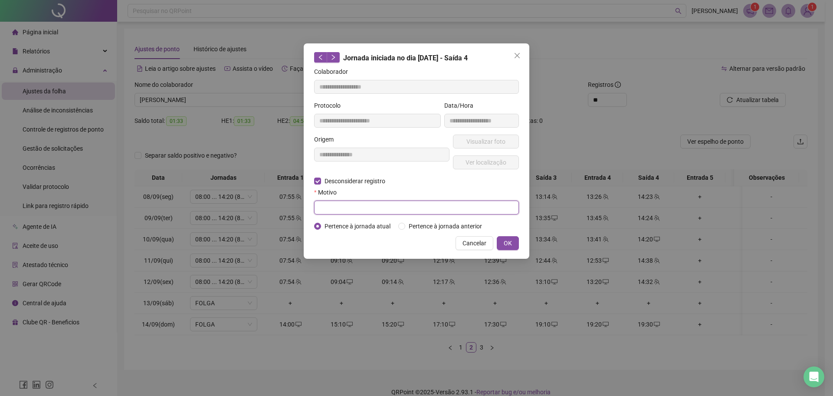
click at [346, 204] on input "text" at bounding box center [416, 207] width 205 height 14
type input "****"
click at [510, 242] on span "OK" at bounding box center [508, 243] width 8 height 10
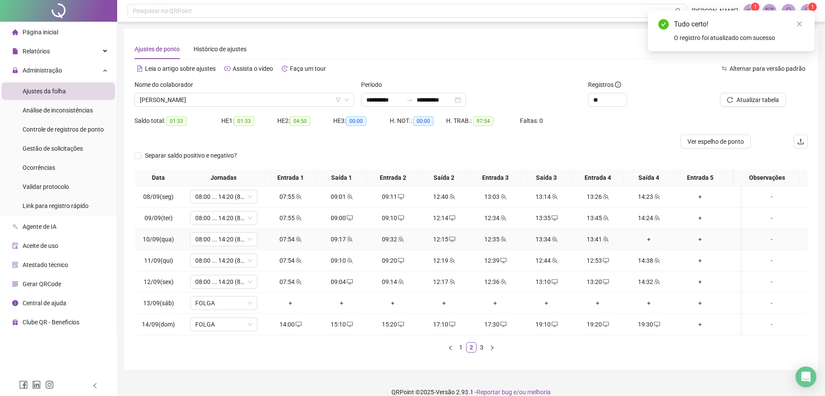
click at [642, 238] on div "+" at bounding box center [648, 239] width 44 height 10
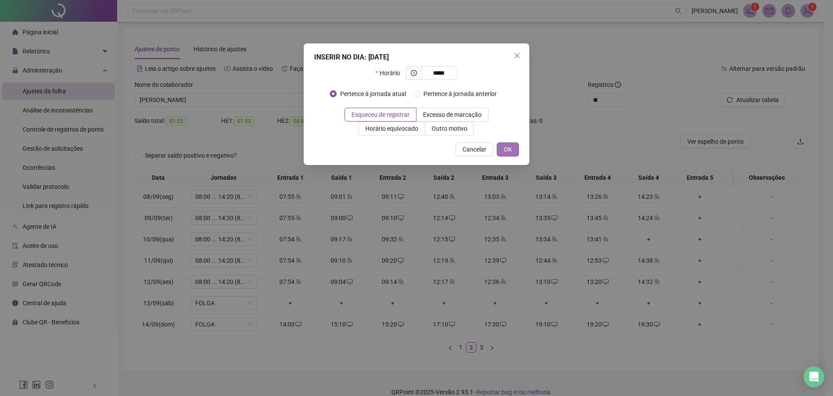
type input "*****"
click at [506, 142] on button "OK" at bounding box center [508, 149] width 22 height 14
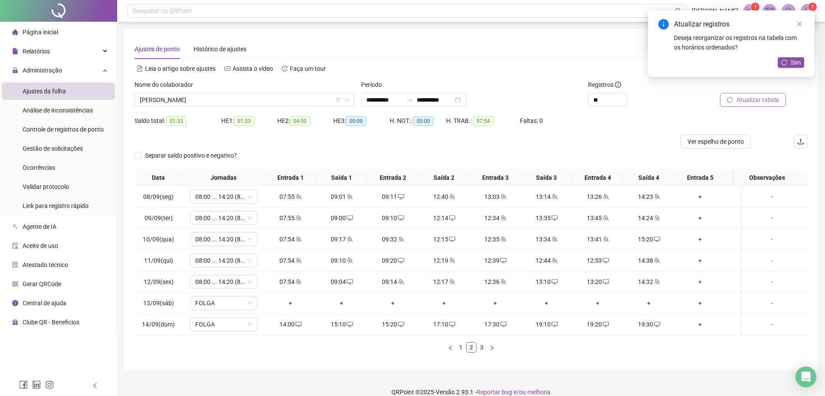
click at [774, 102] on span "Atualizar tabela" at bounding box center [757, 100] width 43 height 10
click at [656, 238] on icon "desktop" at bounding box center [657, 239] width 6 height 6
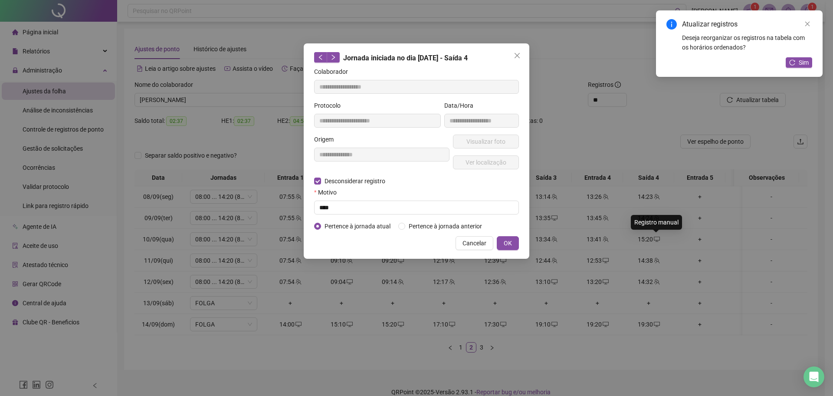
type input "**********"
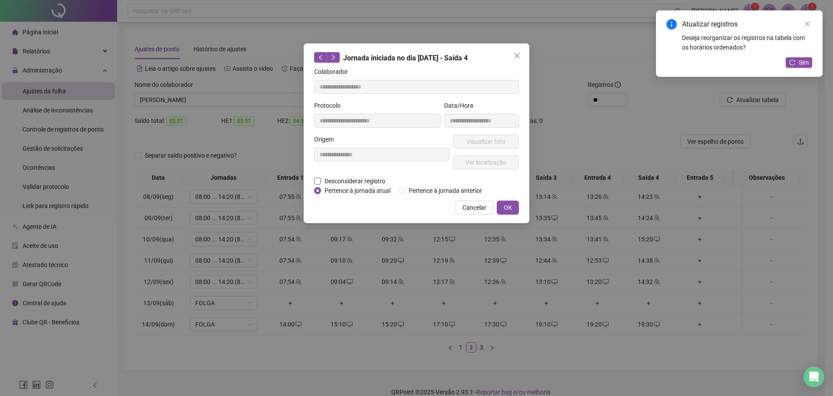
click at [376, 182] on span "Desconsiderar registro" at bounding box center [355, 181] width 68 height 10
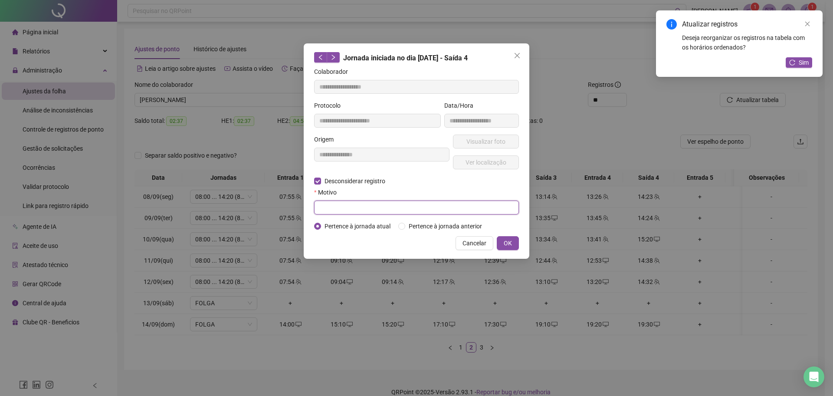
click at [374, 205] on input "text" at bounding box center [416, 207] width 205 height 14
type input "****"
click at [508, 244] on span "OK" at bounding box center [508, 243] width 8 height 10
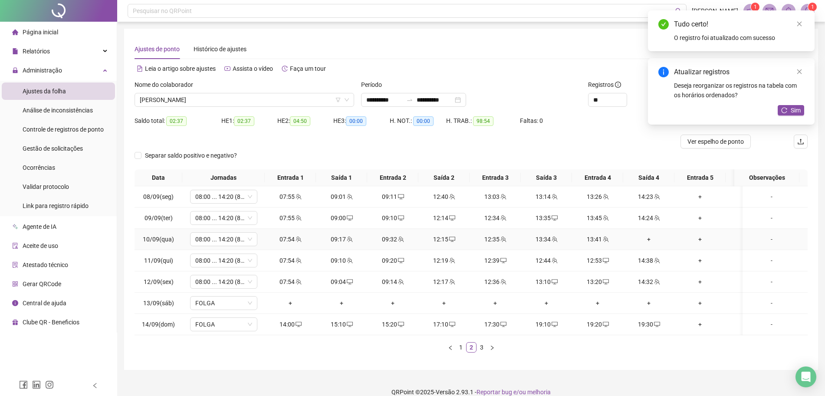
click at [648, 241] on div "+" at bounding box center [648, 239] width 44 height 10
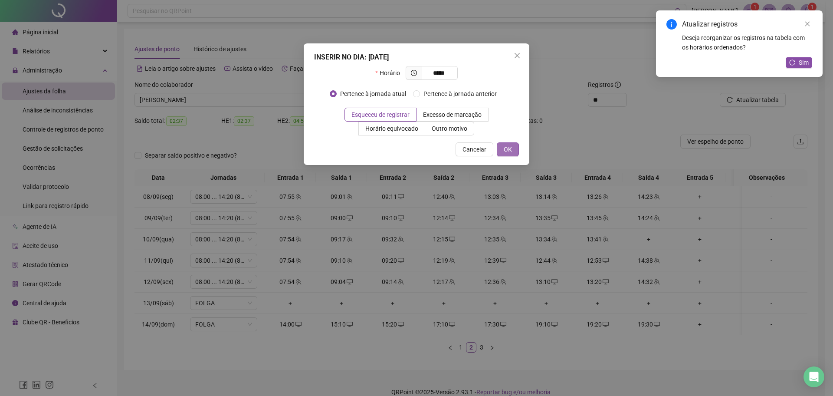
type input "*****"
click at [516, 149] on button "OK" at bounding box center [508, 149] width 22 height 14
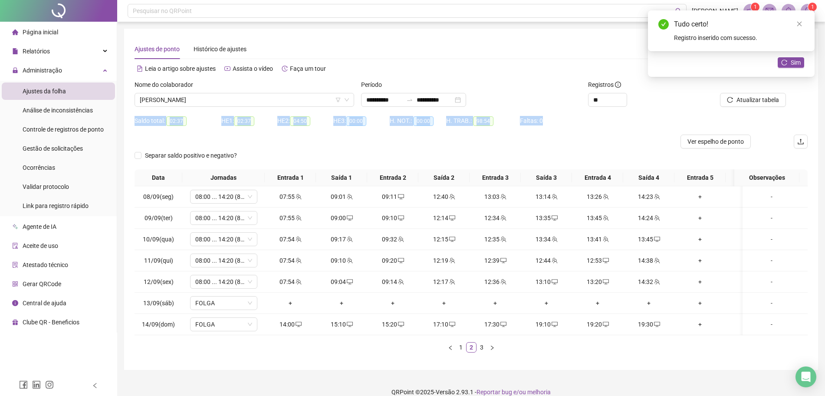
drag, startPoint x: 759, startPoint y: 113, endPoint x: 759, endPoint y: 108, distance: 5.2
click at [759, 111] on form "**********" at bounding box center [470, 124] width 673 height 89
click at [757, 100] on span "Atualizar tabela" at bounding box center [757, 100] width 43 height 10
click at [609, 140] on div at bounding box center [386, 141] width 505 height 14
click at [798, 26] on icon "close" at bounding box center [799, 24] width 6 height 6
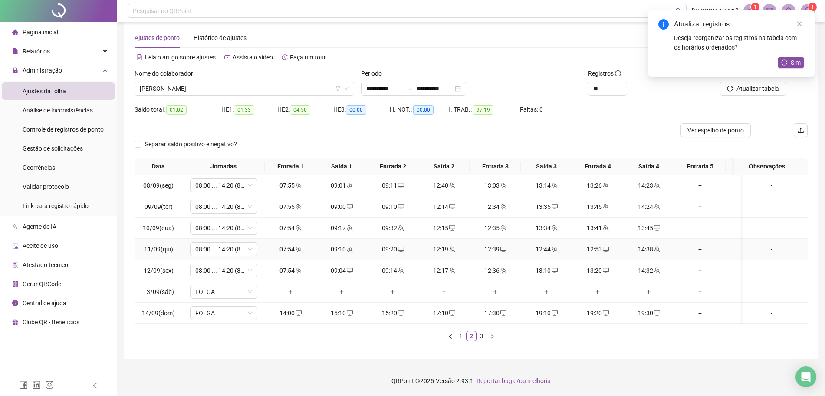
scroll to position [20, 0]
click at [651, 308] on div "19:30" at bounding box center [648, 313] width 44 height 10
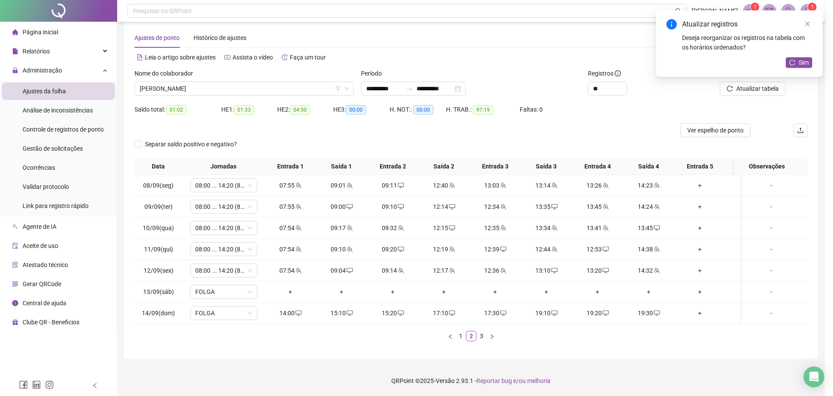
type input "**********"
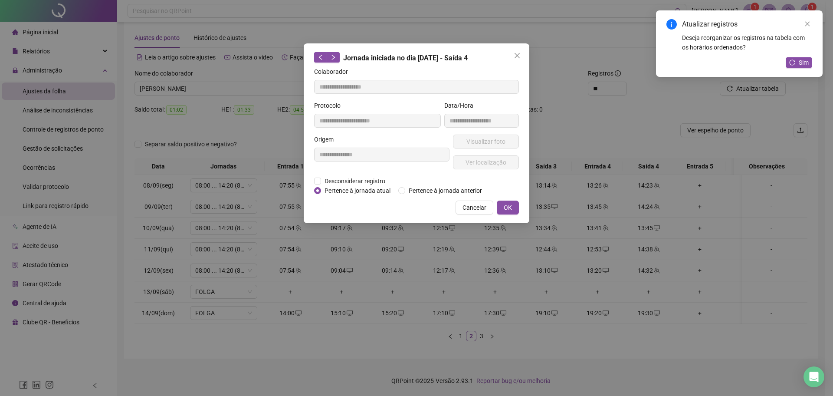
click at [620, 341] on div "**********" at bounding box center [416, 198] width 833 height 396
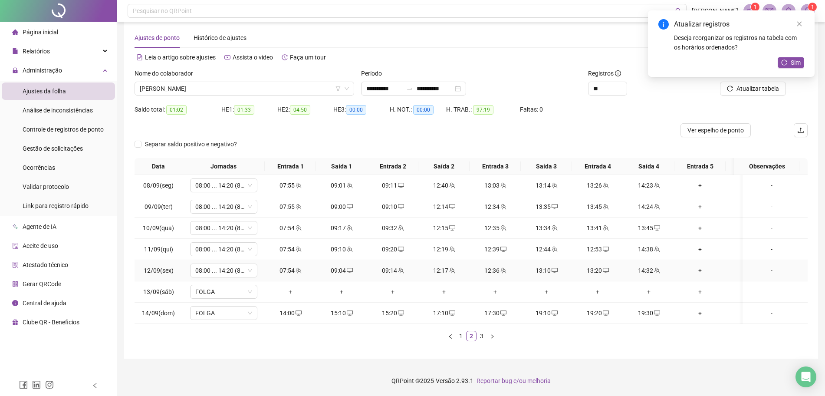
scroll to position [0, 0]
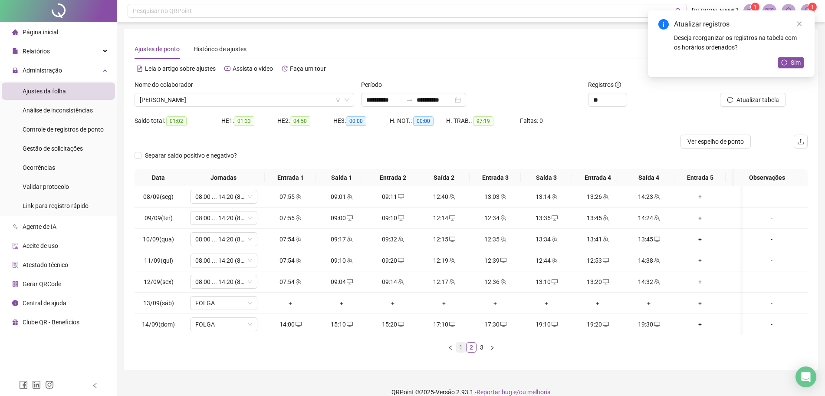
click at [461, 352] on link "1" at bounding box center [461, 347] width 10 height 10
click at [472, 352] on link "2" at bounding box center [471, 347] width 10 height 10
click at [499, 324] on span "desktop" at bounding box center [502, 324] width 7 height 6
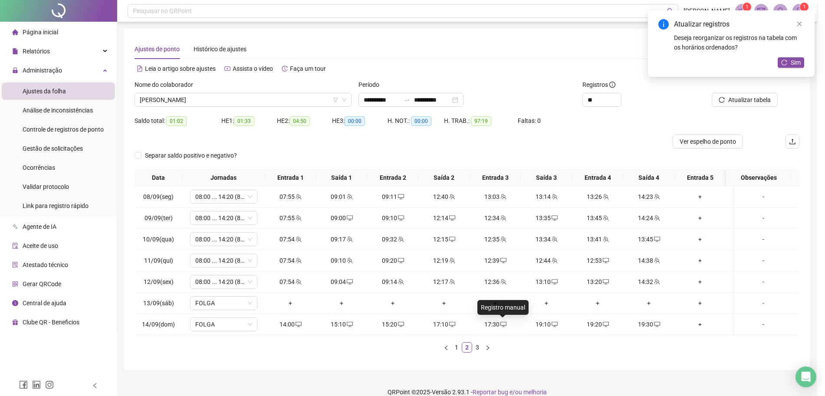
type input "**********"
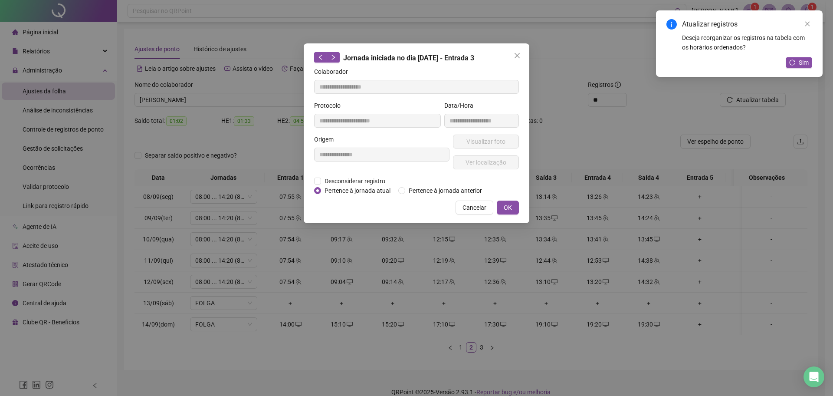
click at [614, 360] on div "**********" at bounding box center [416, 198] width 833 height 396
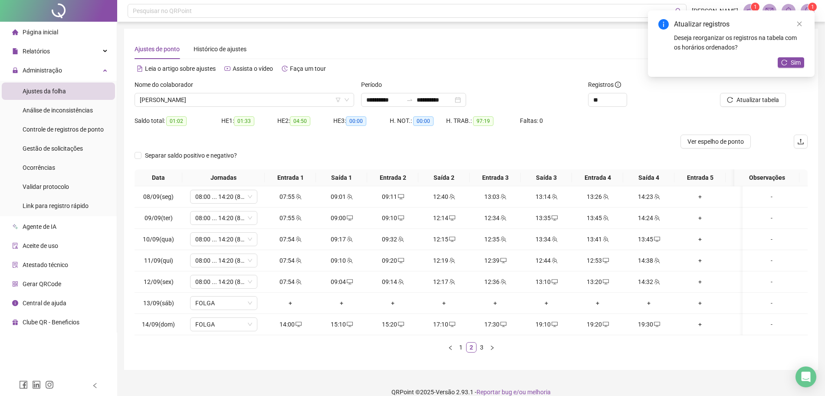
click at [481, 352] on link "3" at bounding box center [482, 347] width 10 height 10
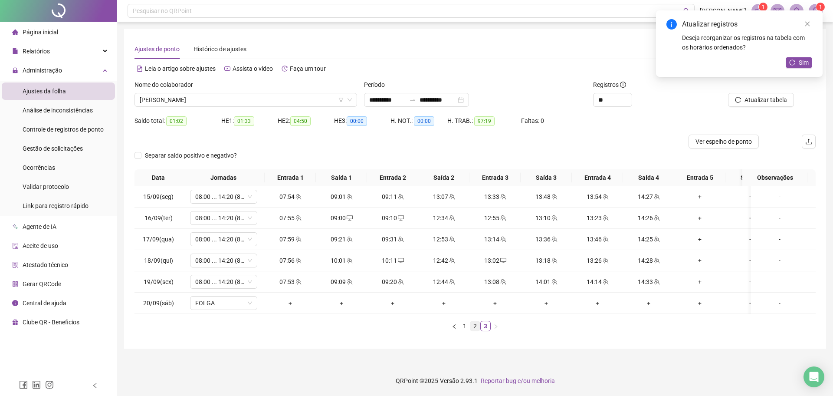
click at [474, 331] on link "2" at bounding box center [475, 326] width 10 height 10
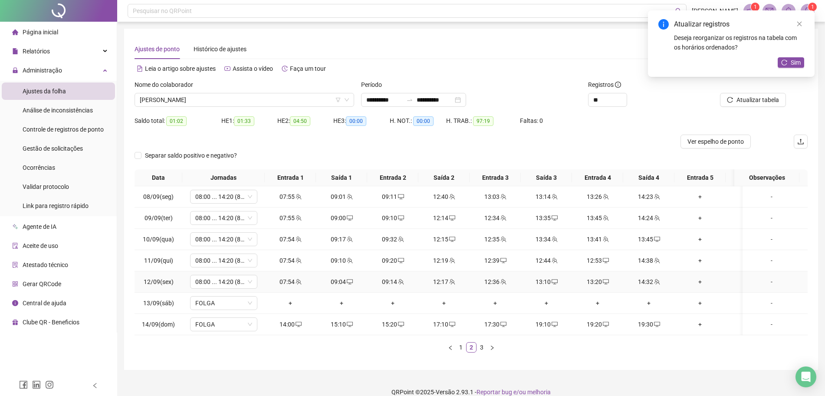
click at [646, 285] on div "14:32" at bounding box center [648, 282] width 44 height 10
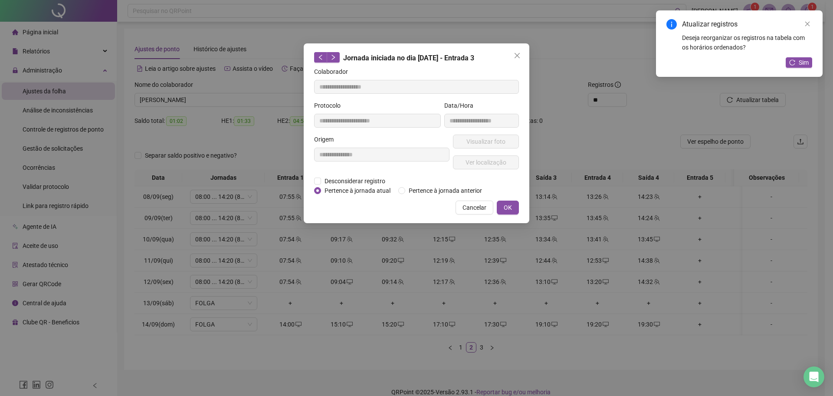
type input "**********"
click at [339, 176] on span "Desconsiderar registro" at bounding box center [355, 181] width 68 height 10
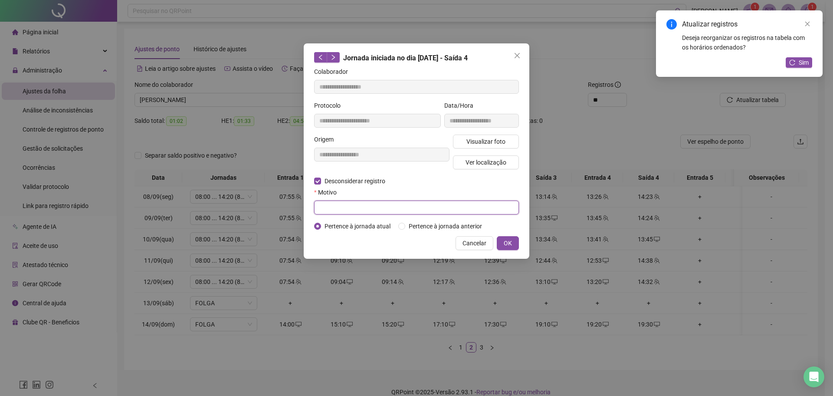
click at [335, 203] on input "text" at bounding box center [416, 207] width 205 height 14
type input "****"
click at [519, 244] on div "**********" at bounding box center [417, 150] width 226 height 215
click at [512, 241] on button "OK" at bounding box center [508, 243] width 22 height 14
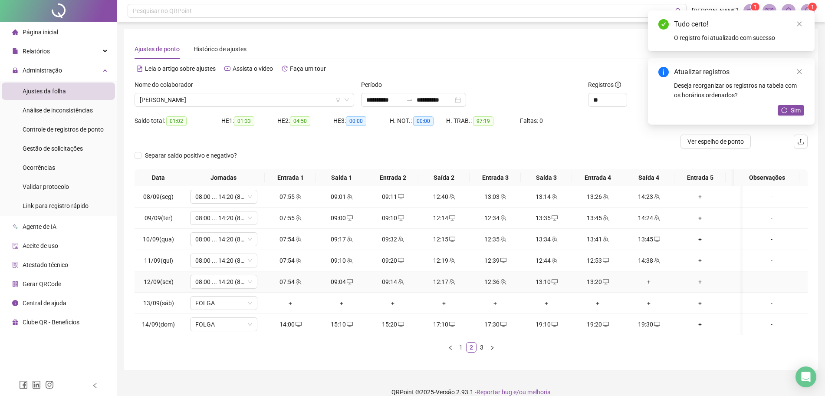
click at [645, 280] on div "+" at bounding box center [648, 282] width 44 height 10
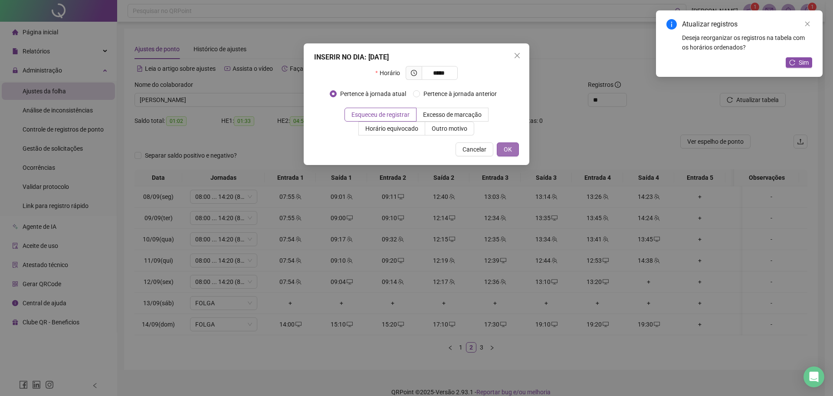
type input "*****"
click at [506, 148] on button "OK" at bounding box center [508, 149] width 22 height 14
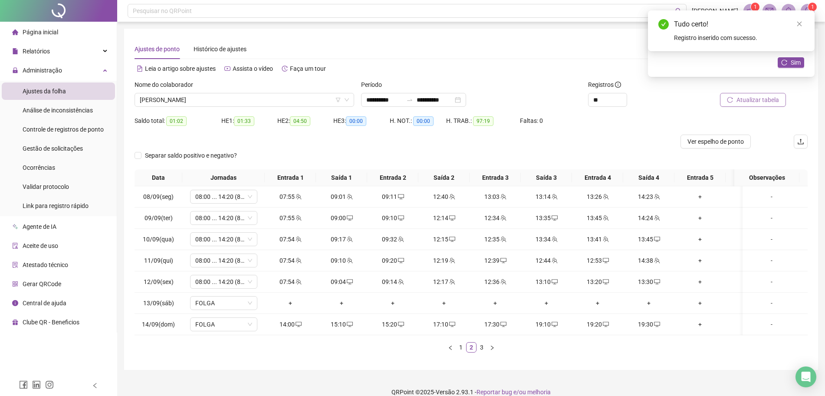
click at [771, 96] on span "Atualizar tabela" at bounding box center [757, 100] width 43 height 10
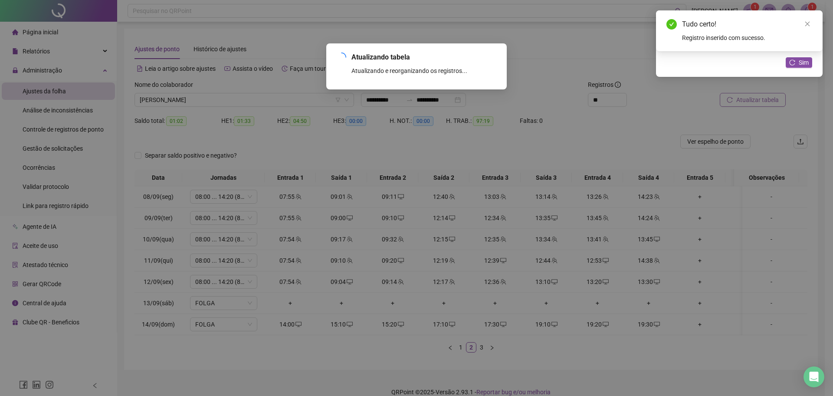
click at [771, 97] on div "Atualizando tabela Atualizando e reorganizando os registros... OK" at bounding box center [416, 198] width 833 height 396
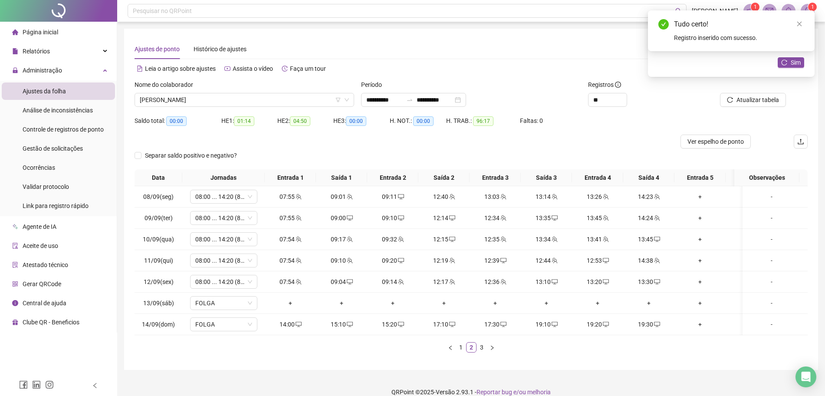
drag, startPoint x: 801, startPoint y: 29, endPoint x: 799, endPoint y: 55, distance: 26.1
click at [800, 30] on div "Tudo certo! Registro inserido com sucesso." at bounding box center [731, 30] width 146 height 23
click at [797, 27] on link "Close" at bounding box center [799, 24] width 10 height 10
click at [794, 64] on span "Sim" at bounding box center [795, 63] width 10 height 10
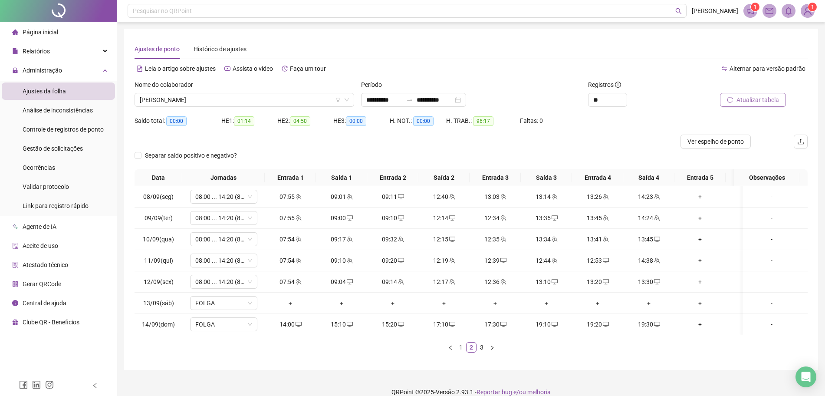
click at [762, 105] on button "Atualizar tabela" at bounding box center [753, 100] width 66 height 14
click at [295, 102] on span "[PERSON_NAME]" at bounding box center [244, 99] width 209 height 13
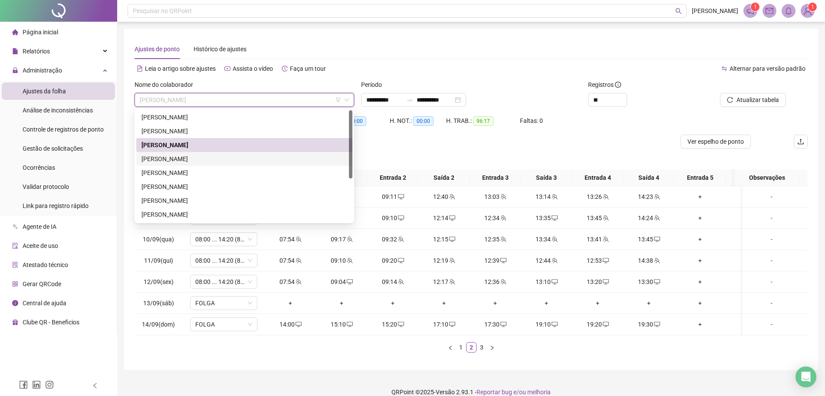
click at [184, 156] on div "[PERSON_NAME]" at bounding box center [244, 159] width 206 height 10
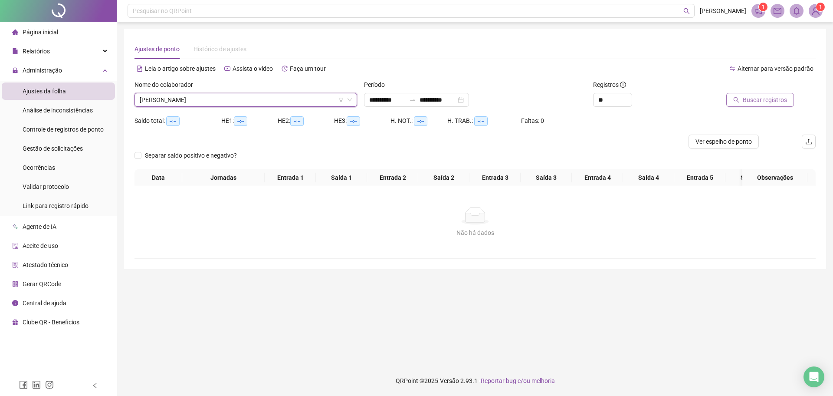
click at [761, 104] on span "Buscar registros" at bounding box center [765, 100] width 44 height 10
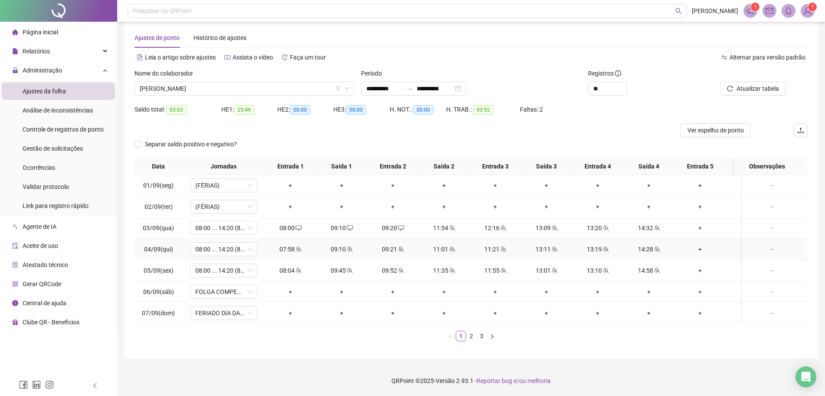
scroll to position [20, 0]
click at [469, 337] on link "2" at bounding box center [471, 336] width 10 height 10
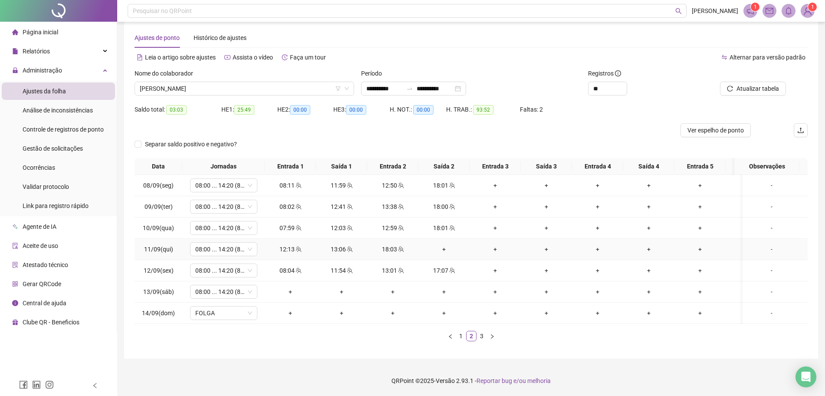
click at [443, 244] on div "+" at bounding box center [444, 249] width 44 height 10
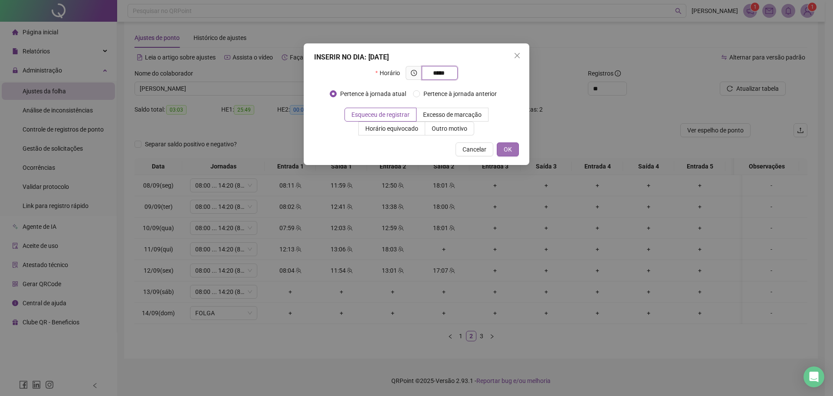
type input "*****"
click at [509, 151] on span "OK" at bounding box center [508, 149] width 8 height 10
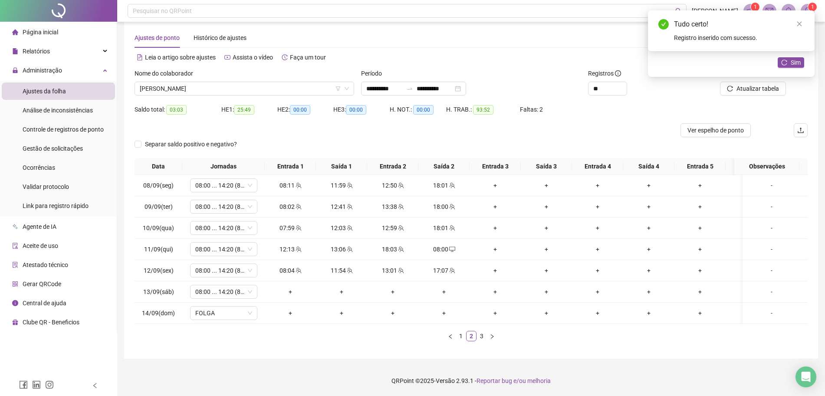
click at [754, 77] on div "Atualizar registros Deseja reorganizar os registros na tabela com os horários o…" at bounding box center [731, 43] width 167 height 66
click at [754, 85] on button "Atualizar tabela" at bounding box center [753, 89] width 66 height 14
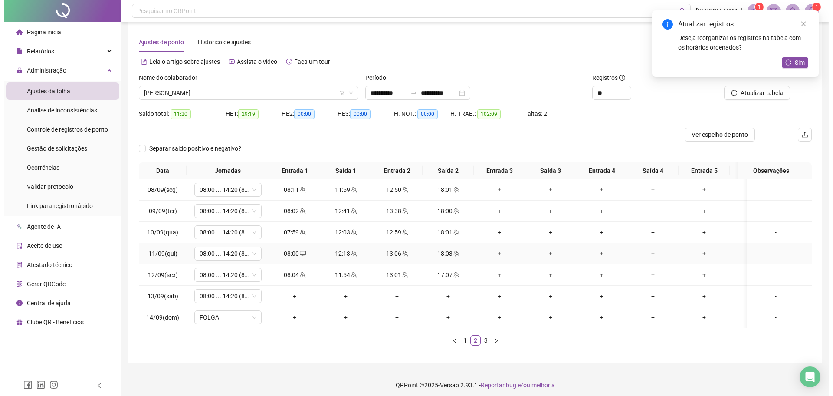
scroll to position [0, 0]
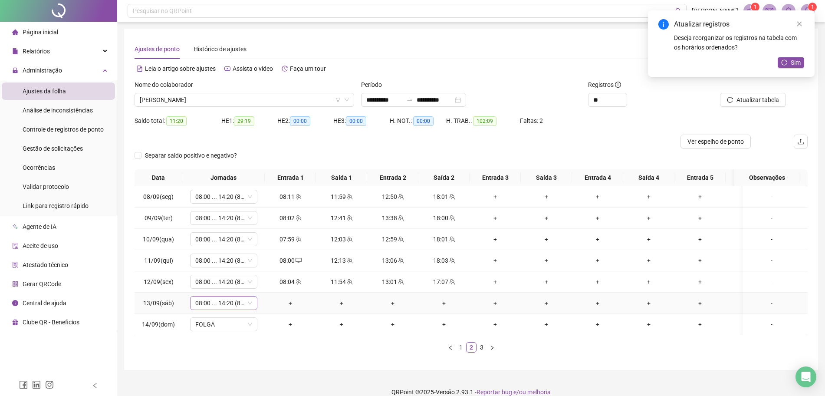
click at [251, 304] on icon "down" at bounding box center [249, 302] width 5 height 5
click at [228, 300] on span "08:00 ... 14:20 (8 HORAS)" at bounding box center [223, 302] width 57 height 13
type input "****"
click at [220, 274] on div "Folga" at bounding box center [230, 272] width 57 height 10
click at [269, 283] on button "Sim" at bounding box center [264, 280] width 17 height 10
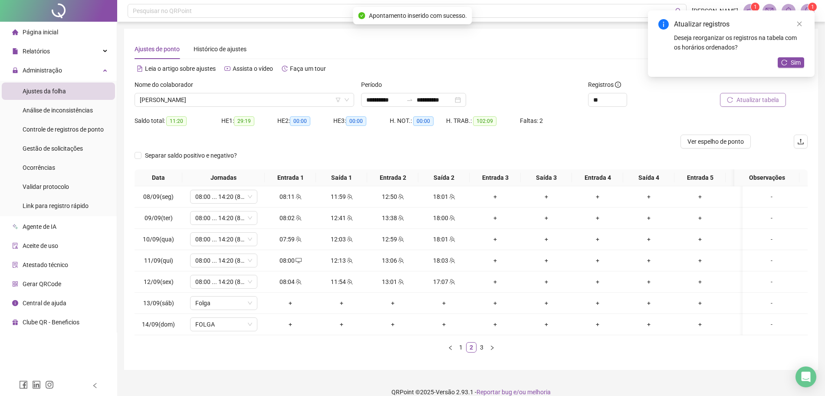
click at [767, 98] on span "Atualizar tabela" at bounding box center [757, 100] width 43 height 10
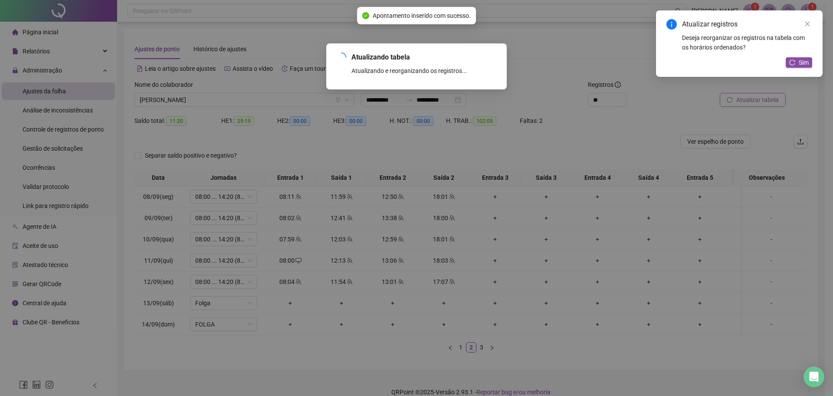
click at [767, 98] on div "Atualizando tabela Atualizando e reorganizando os registros... OK" at bounding box center [416, 198] width 833 height 396
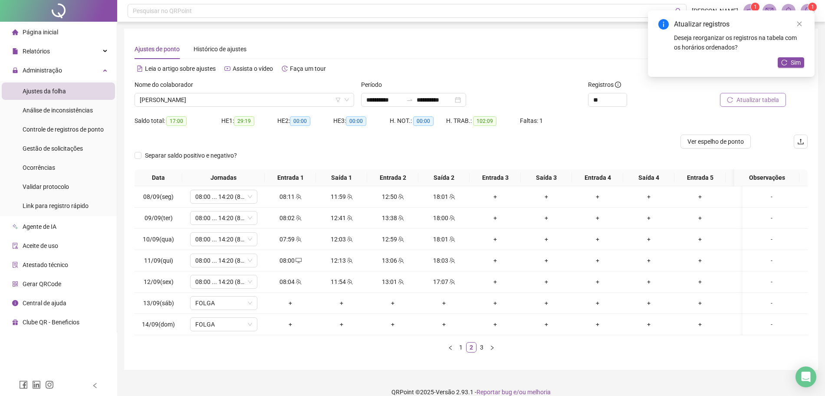
click at [757, 99] on span "Atualizar tabela" at bounding box center [757, 100] width 43 height 10
click at [480, 359] on div "Data Jornadas Entrada 1 Saída 1 Entrada 2 Saída 2 Entrada 3 Saída 3 Entrada 4 S…" at bounding box center [470, 264] width 673 height 190
click at [482, 352] on link "3" at bounding box center [482, 347] width 10 height 10
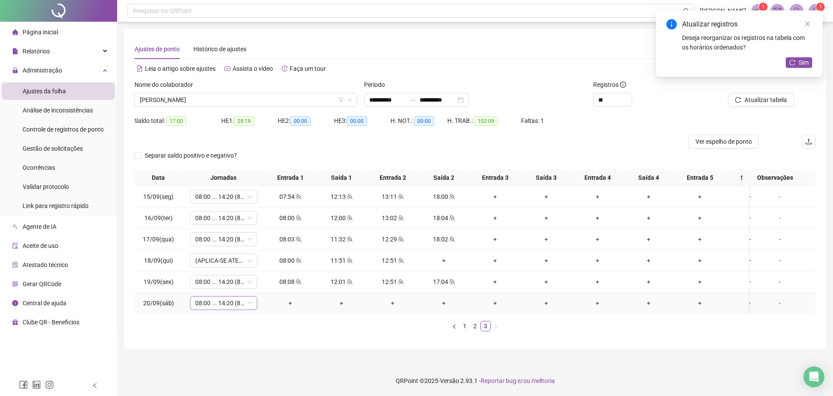
click at [220, 302] on span "08:00 ... 14:20 (8 HORAS)" at bounding box center [223, 302] width 57 height 13
type input "*****"
click at [234, 275] on div "Folga" at bounding box center [230, 272] width 57 height 10
click at [260, 284] on span "Sim" at bounding box center [264, 280] width 10 height 10
click at [757, 102] on span "Atualizar tabela" at bounding box center [765, 100] width 43 height 10
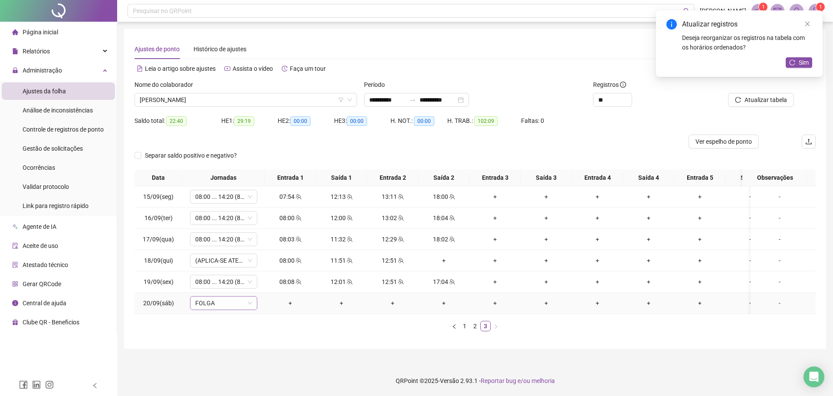
click at [250, 303] on icon "down" at bounding box center [249, 303] width 4 height 3
click at [223, 299] on span "FOLGA" at bounding box center [223, 302] width 57 height 13
type input "****"
click at [230, 284] on div "Folga compensatória" at bounding box center [230, 286] width 57 height 10
click at [256, 280] on button "Sim" at bounding box center [264, 280] width 17 height 10
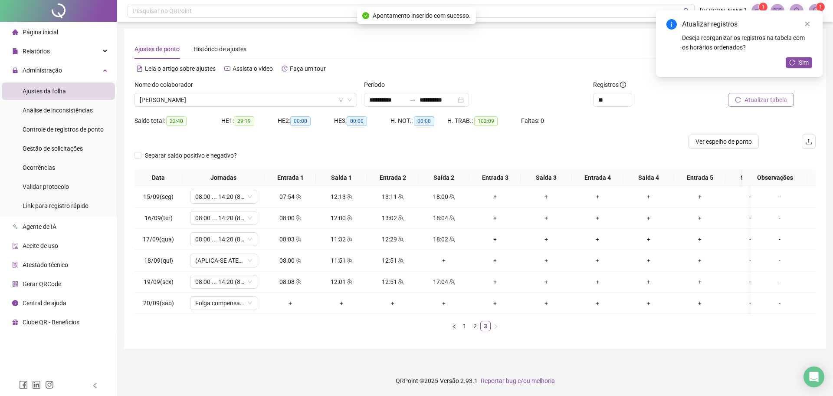
click at [766, 105] on button "Atualizar tabela" at bounding box center [761, 100] width 66 height 14
click at [476, 331] on link "2" at bounding box center [475, 326] width 10 height 10
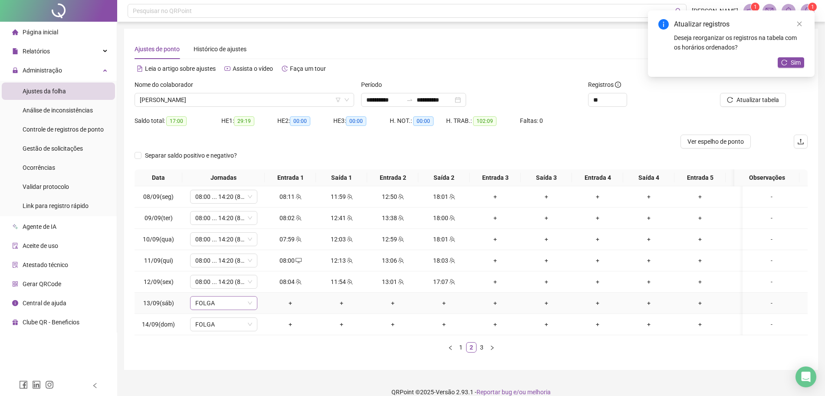
click at [234, 301] on span "FOLGA" at bounding box center [223, 302] width 57 height 13
type input "*****"
click at [243, 289] on div "Folga compensatória" at bounding box center [230, 286] width 57 height 10
drag, startPoint x: 258, startPoint y: 276, endPoint x: 269, endPoint y: 274, distance: 11.5
click at [259, 276] on span "Sim" at bounding box center [264, 280] width 10 height 10
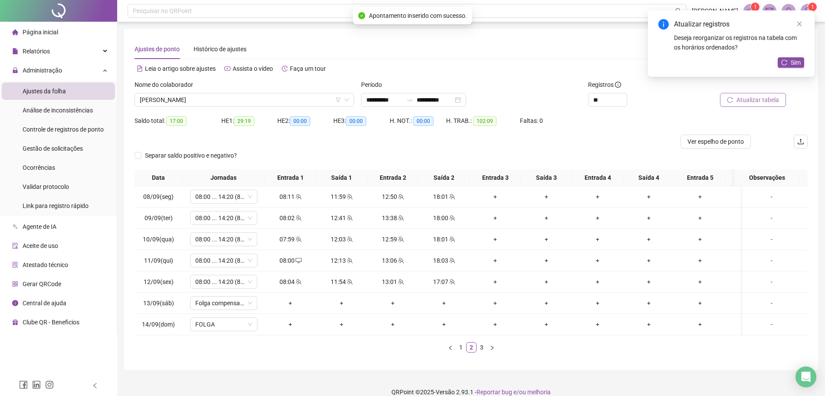
click at [762, 105] on button "Atualizar tabela" at bounding box center [753, 100] width 66 height 14
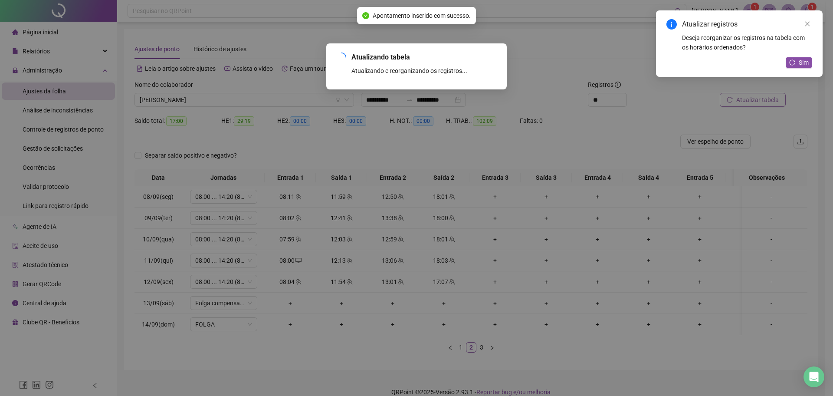
click at [762, 105] on div "Atualizando tabela Atualizando e reorganizando os registros... OK" at bounding box center [416, 198] width 833 height 396
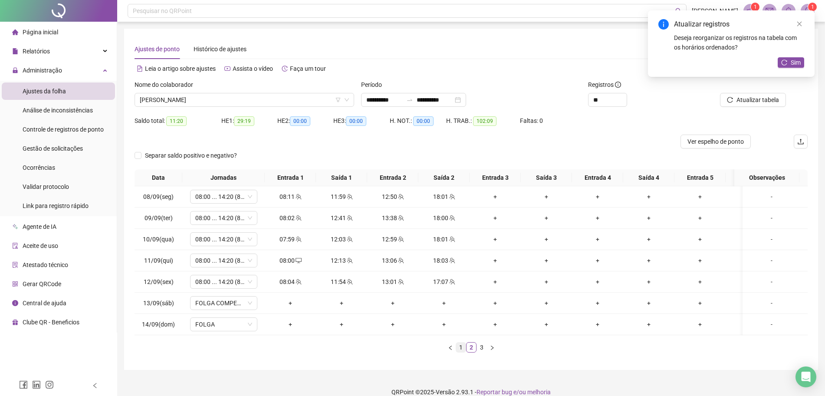
click at [459, 352] on link "1" at bounding box center [461, 347] width 10 height 10
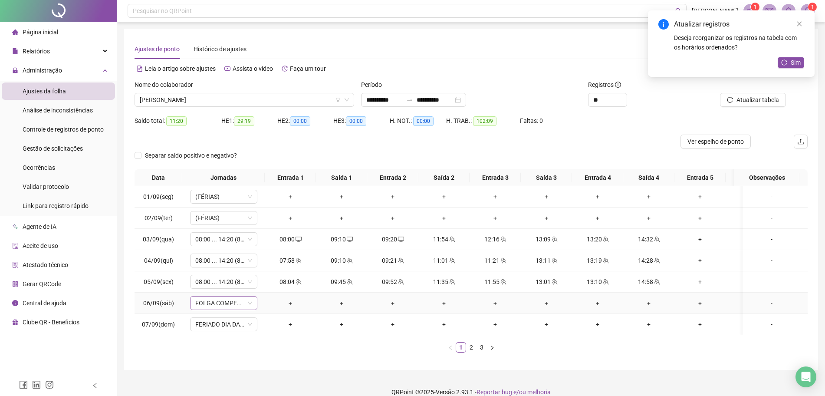
click at [249, 305] on icon "down" at bounding box center [249, 302] width 5 height 5
click at [360, 359] on div "Data Jornadas Entrada 1 Saída 1 Entrada 2 Saída 2 Entrada 3 Saída 3 Entrada 4 S…" at bounding box center [470, 264] width 673 height 190
click at [471, 351] on link "2" at bounding box center [471, 347] width 10 height 10
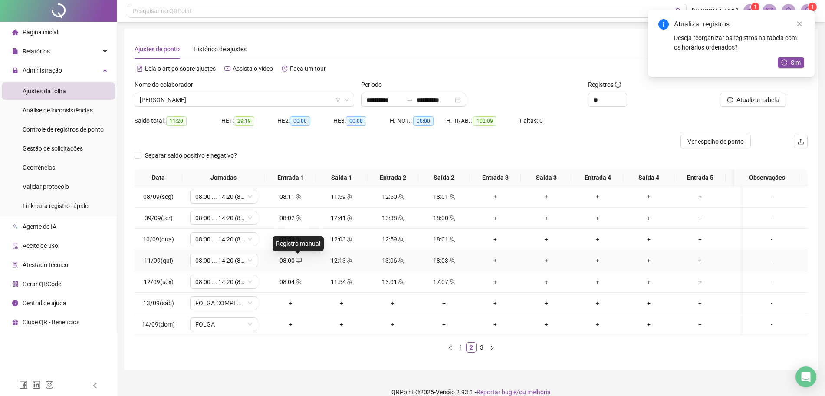
click at [295, 259] on icon "desktop" at bounding box center [298, 260] width 6 height 6
type input "**********"
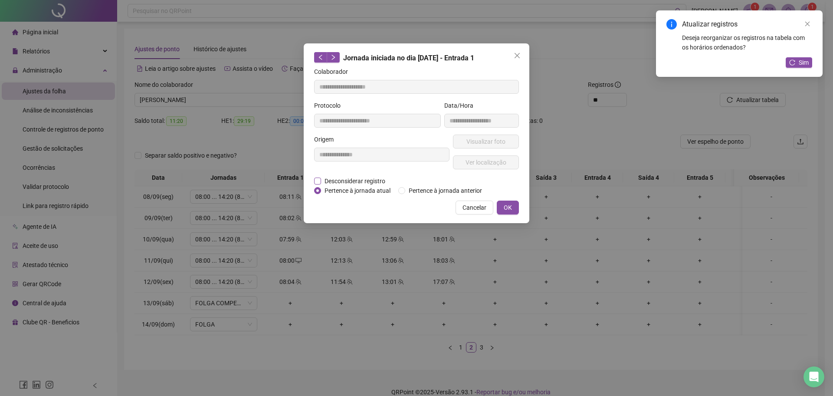
click at [334, 178] on span "Desconsiderar registro" at bounding box center [355, 181] width 68 height 10
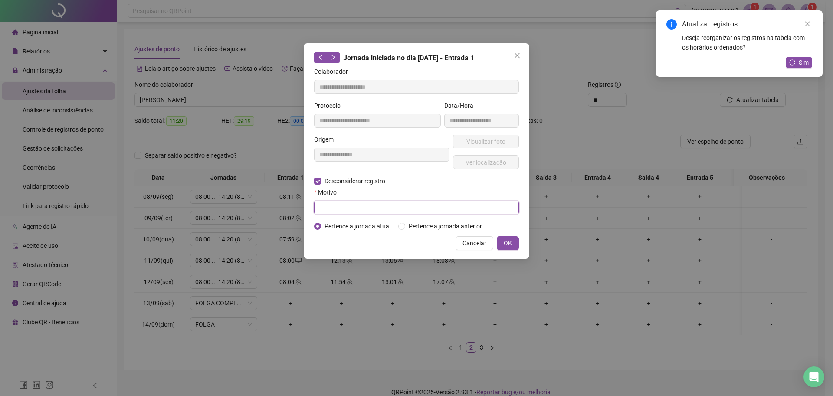
click at [333, 209] on input "text" at bounding box center [416, 207] width 205 height 14
type input "****"
click at [498, 243] on button "OK" at bounding box center [508, 243] width 22 height 14
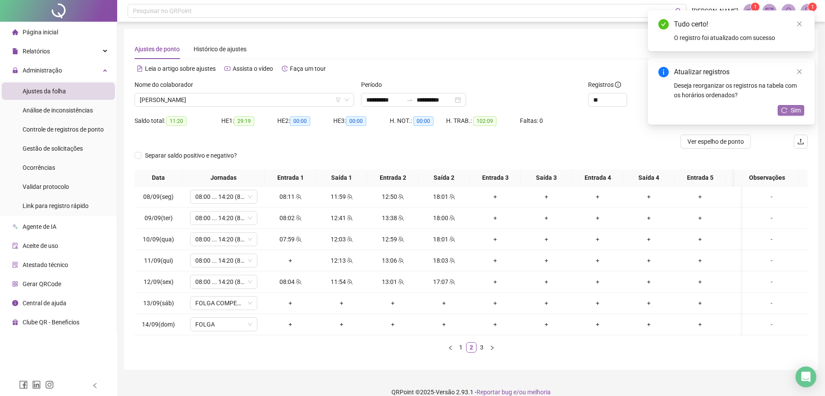
click at [785, 112] on icon "reload" at bounding box center [784, 110] width 6 height 6
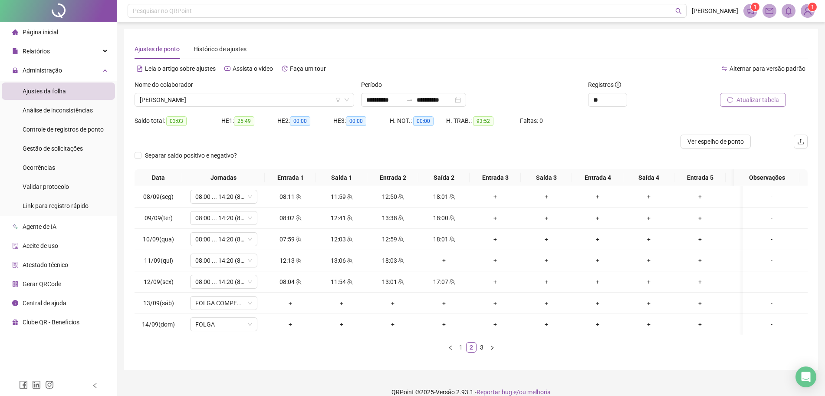
click at [753, 103] on span "Atualizar tabela" at bounding box center [757, 100] width 43 height 10
click at [442, 262] on div "+" at bounding box center [444, 261] width 44 height 10
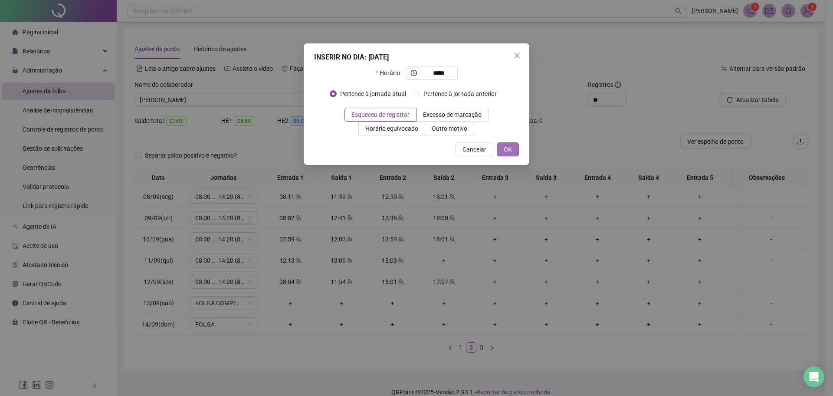
type input "*****"
click at [515, 151] on button "OK" at bounding box center [508, 149] width 22 height 14
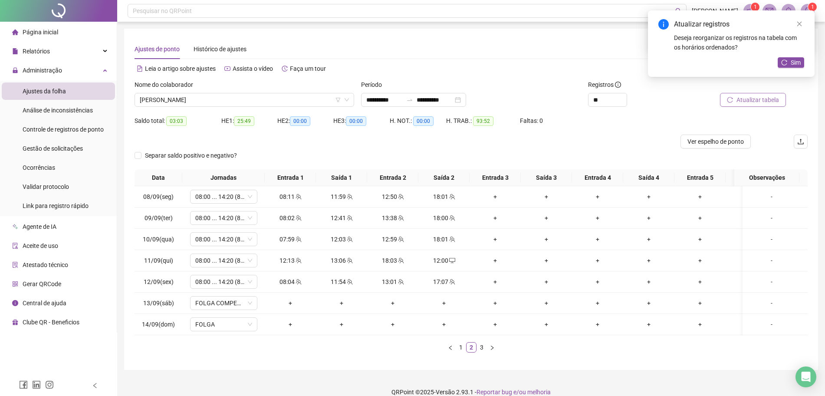
click at [744, 105] on button "Atualizar tabela" at bounding box center [753, 100] width 66 height 14
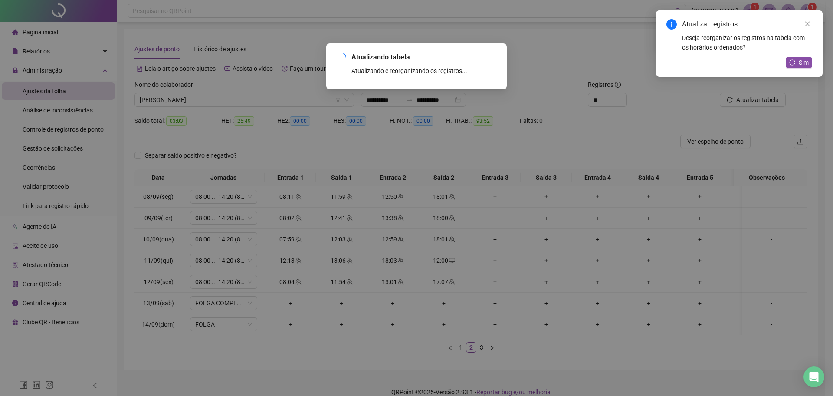
click at [748, 102] on div "Atualizando tabela Atualizando e reorganizando os registros... OK" at bounding box center [416, 198] width 833 height 396
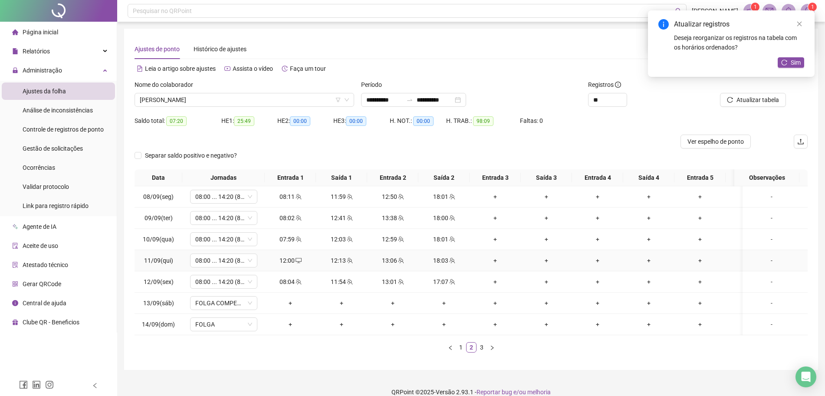
click at [298, 260] on icon "desktop" at bounding box center [298, 260] width 6 height 6
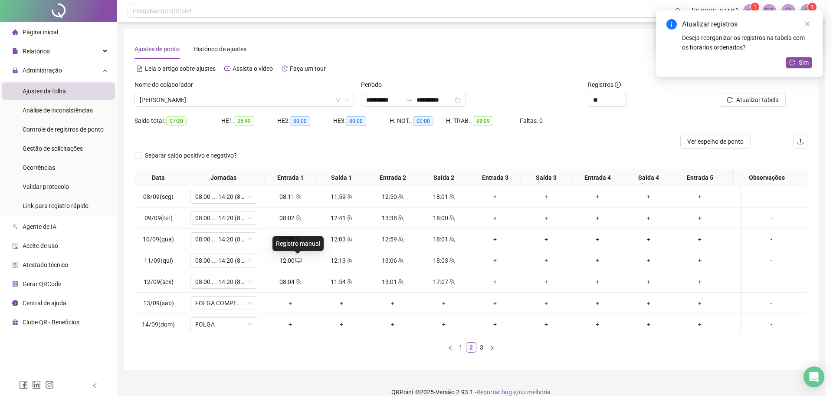
type input "**********"
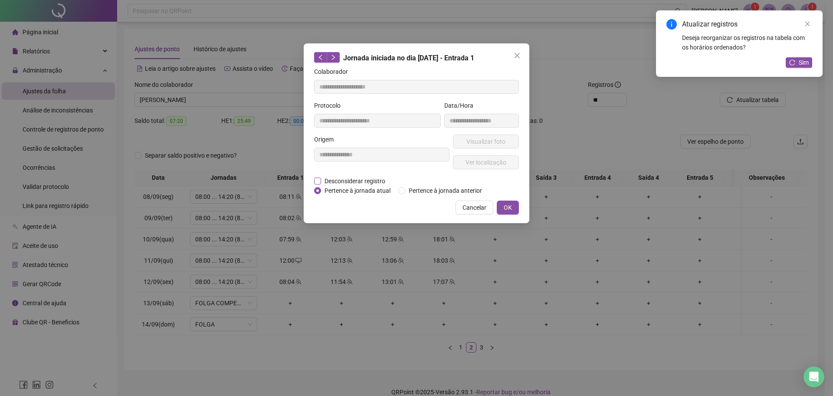
click at [338, 179] on span "Desconsiderar registro" at bounding box center [355, 181] width 68 height 10
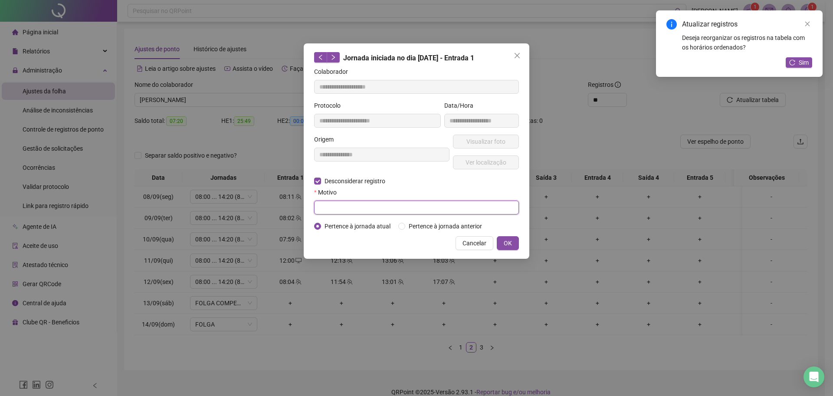
click at [346, 208] on input "text" at bounding box center [416, 207] width 205 height 14
type input "****"
click at [506, 239] on span "OK" at bounding box center [508, 243] width 8 height 10
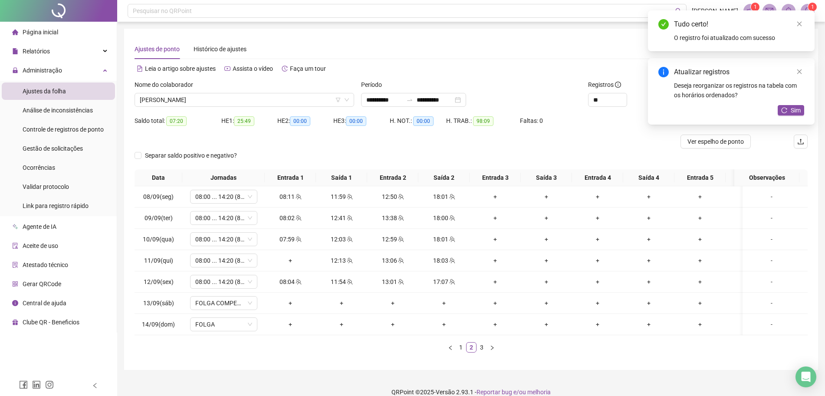
click at [786, 104] on div "Atualizar registros Deseja reorganizar os registros na tabela com os horários o…" at bounding box center [731, 91] width 167 height 66
click at [786, 111] on icon "reload" at bounding box center [784, 110] width 6 height 6
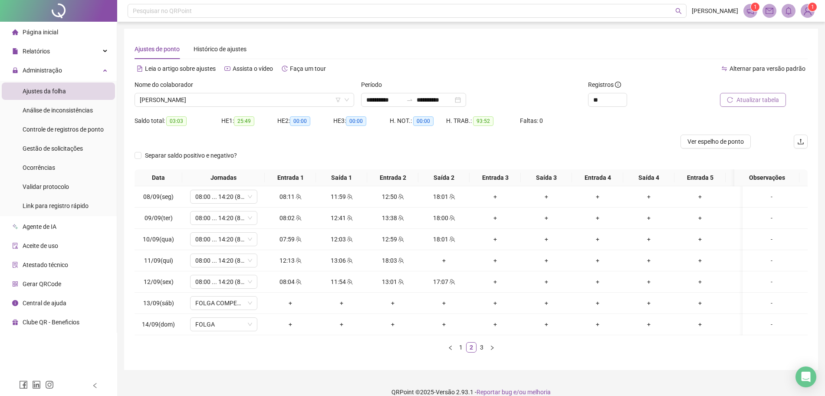
click at [767, 103] on span "Atualizar tabela" at bounding box center [757, 100] width 43 height 10
click at [480, 352] on link "3" at bounding box center [482, 347] width 10 height 10
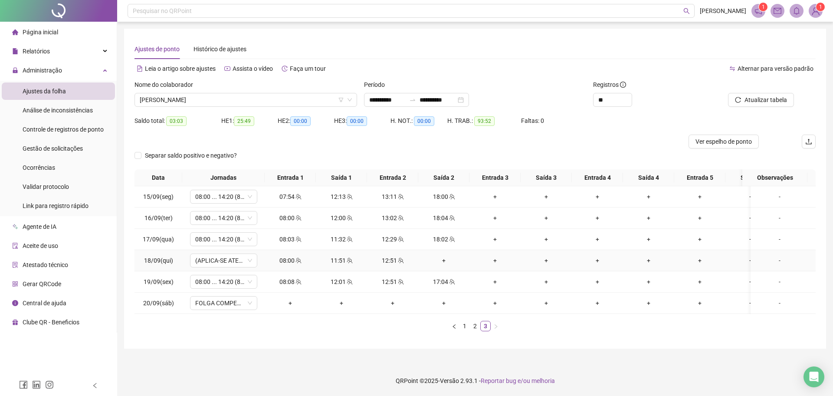
click at [773, 262] on div "-" at bounding box center [779, 261] width 51 height 10
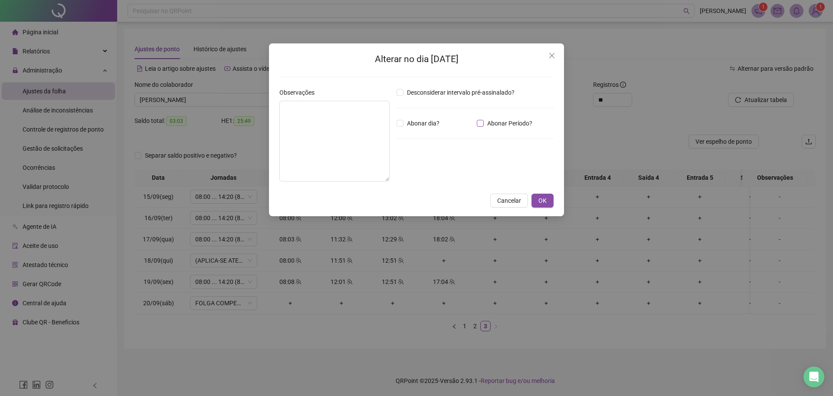
click at [484, 124] on span "Abonar Período?" at bounding box center [510, 123] width 52 height 10
click at [348, 131] on textarea at bounding box center [334, 141] width 110 height 81
drag, startPoint x: 431, startPoint y: 176, endPoint x: 426, endPoint y: 175, distance: 4.9
click at [431, 176] on div "*****" at bounding box center [423, 170] width 53 height 17
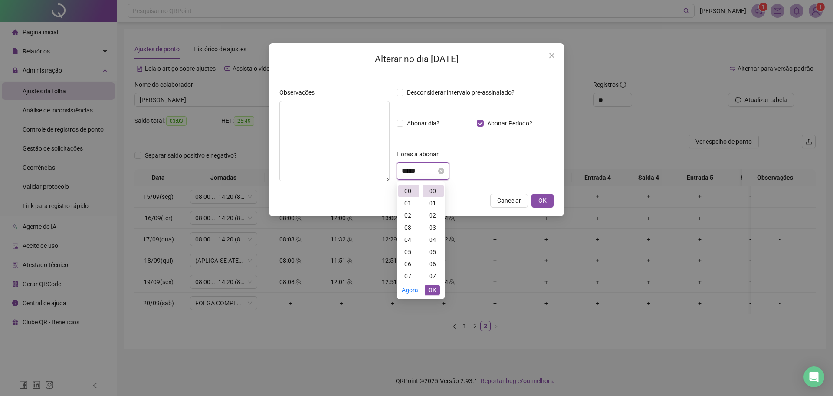
click at [426, 175] on input "*****" at bounding box center [419, 171] width 35 height 10
click at [426, 169] on input "*****" at bounding box center [419, 171] width 35 height 10
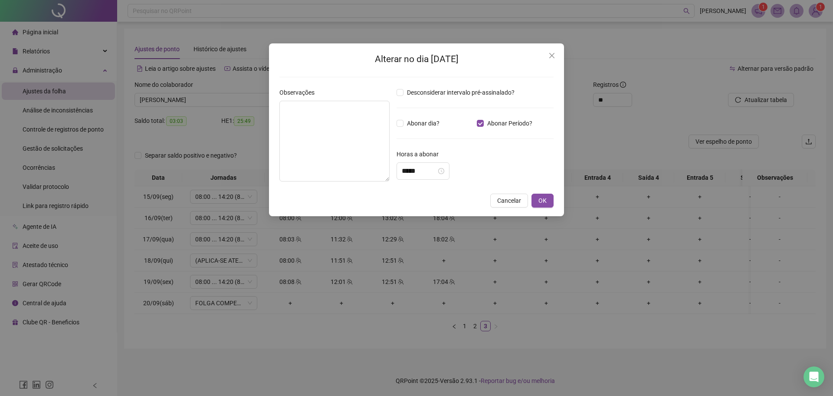
click at [354, 342] on div "Alterar no dia [DATE] Observações Desconsiderar intervalo pré-assinalado? Abona…" at bounding box center [416, 198] width 833 height 396
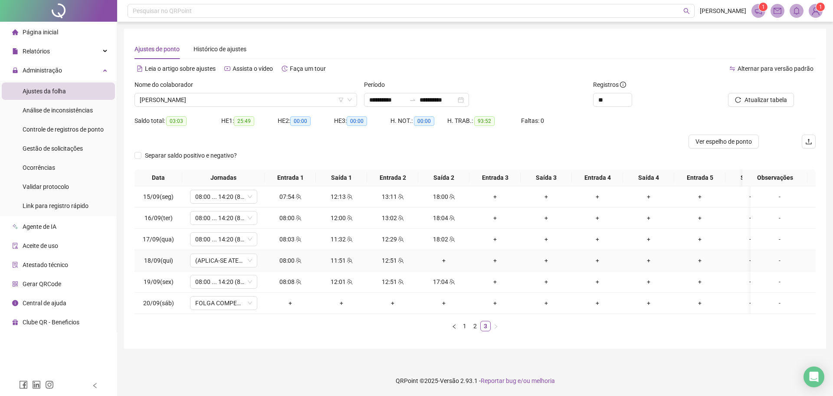
click at [771, 259] on div "-" at bounding box center [779, 261] width 51 height 10
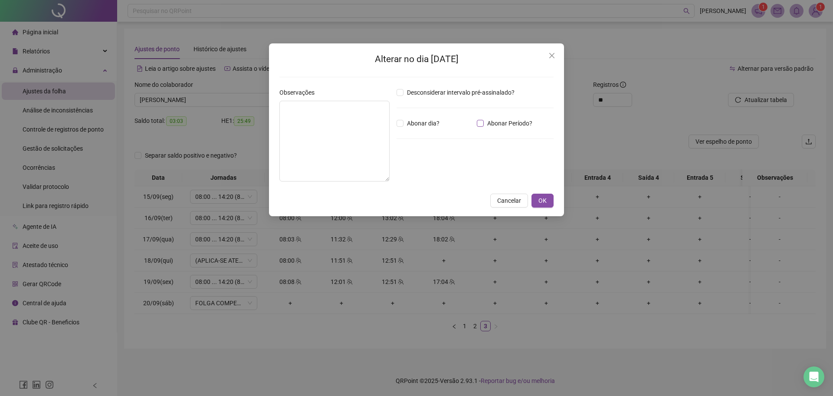
click at [509, 119] on span "Abonar Período?" at bounding box center [510, 123] width 52 height 10
click at [407, 170] on input "*****" at bounding box center [419, 171] width 35 height 10
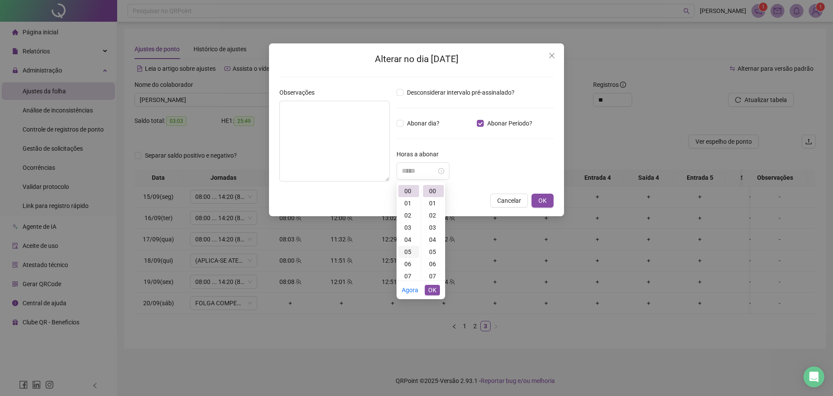
click at [406, 230] on div "03" at bounding box center [408, 227] width 21 height 12
click at [431, 226] on div "03" at bounding box center [433, 227] width 21 height 12
click at [435, 291] on span "OK" at bounding box center [432, 290] width 8 height 10
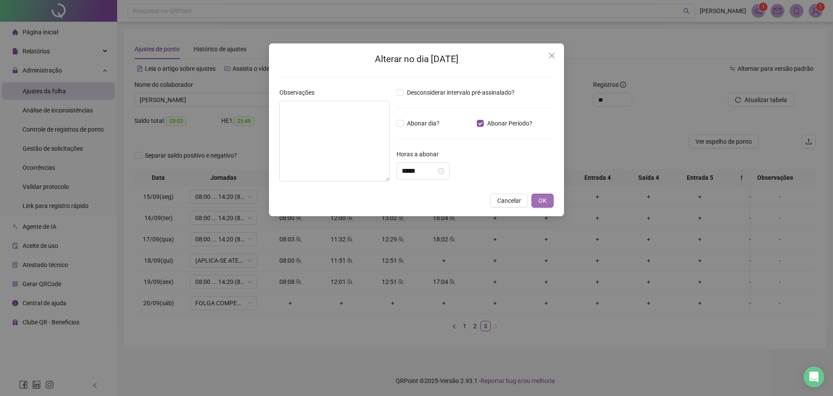
click at [543, 201] on span "OK" at bounding box center [542, 201] width 8 height 10
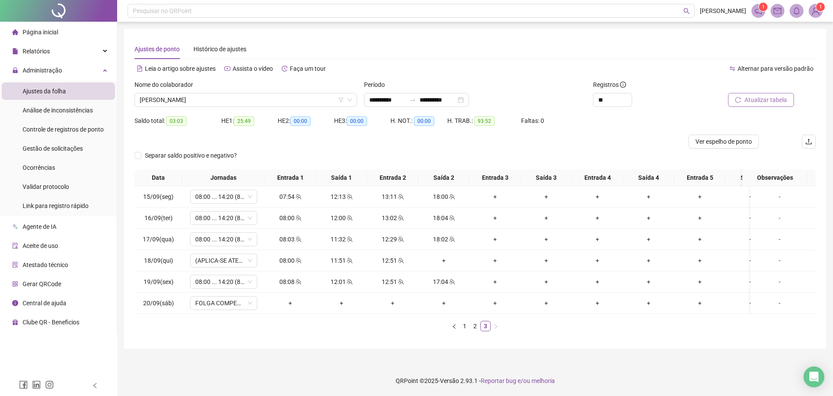
click at [765, 95] on span "Atualizar tabela" at bounding box center [765, 100] width 43 height 10
click at [772, 263] on div "-" at bounding box center [779, 261] width 51 height 10
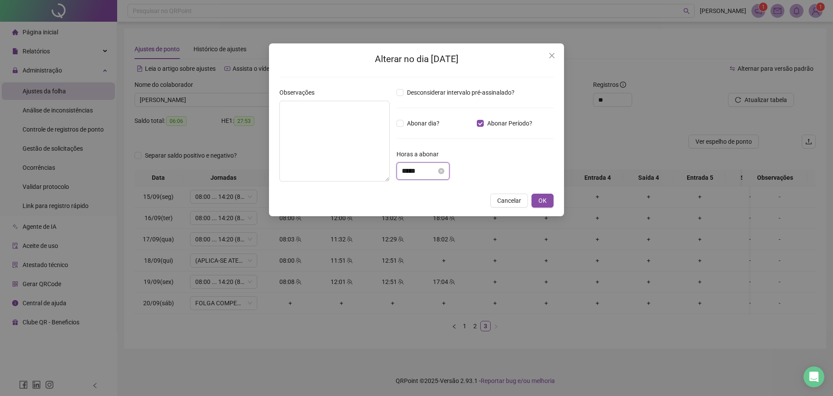
click at [436, 170] on input "*****" at bounding box center [419, 171] width 35 height 10
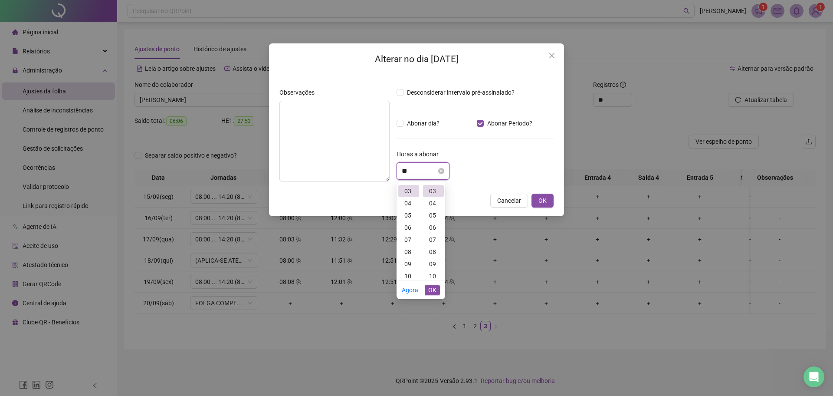
type input "*"
drag, startPoint x: 480, startPoint y: 189, endPoint x: 490, endPoint y: 169, distance: 21.7
click at [485, 183] on div "Alterar no dia [DATE] Observações Desconsiderar intervalo pré-assinalado? Abona…" at bounding box center [416, 129] width 295 height 173
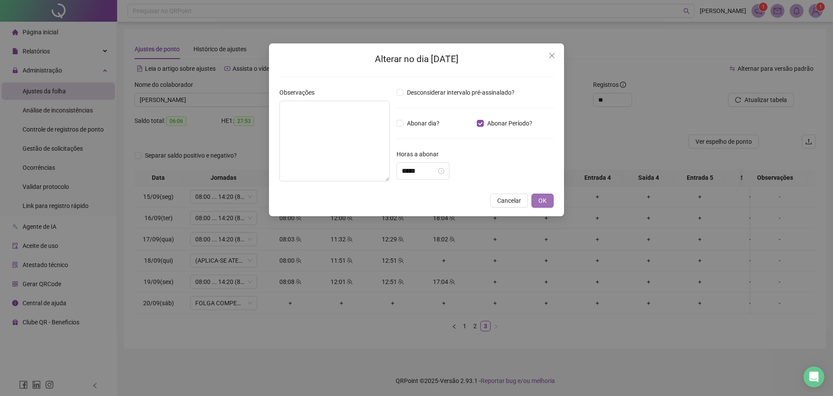
click at [539, 203] on span "OK" at bounding box center [542, 201] width 8 height 10
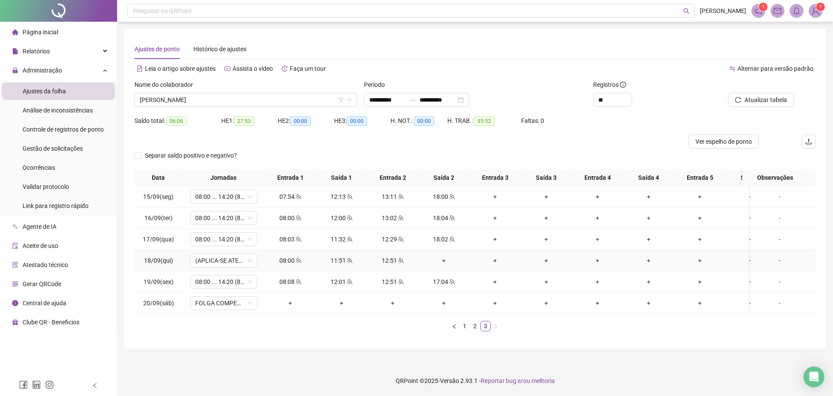
click at [767, 262] on div "-" at bounding box center [779, 261] width 51 height 10
type input "*****"
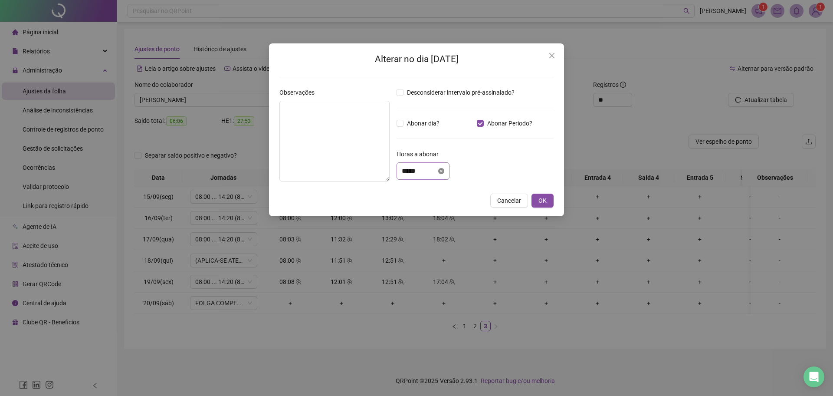
click at [444, 170] on icon "close-circle" at bounding box center [441, 171] width 6 height 6
click at [523, 174] on div at bounding box center [475, 170] width 157 height 17
click at [542, 197] on span "OK" at bounding box center [542, 201] width 8 height 10
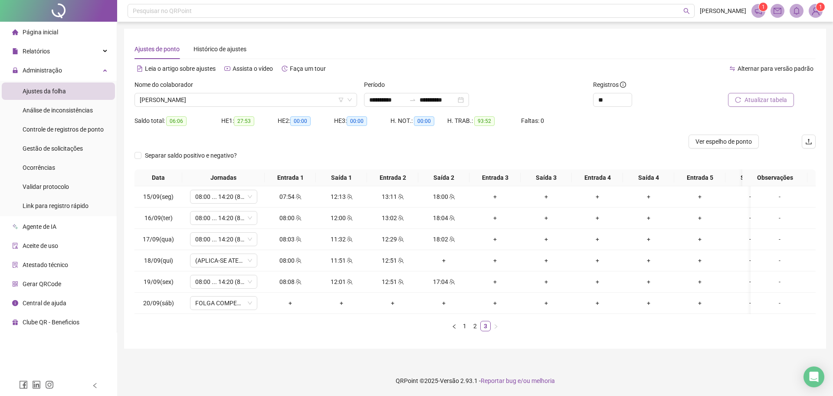
click at [748, 95] on span "Atualizar tabela" at bounding box center [765, 100] width 43 height 10
click at [476, 331] on link "2" at bounding box center [475, 326] width 10 height 10
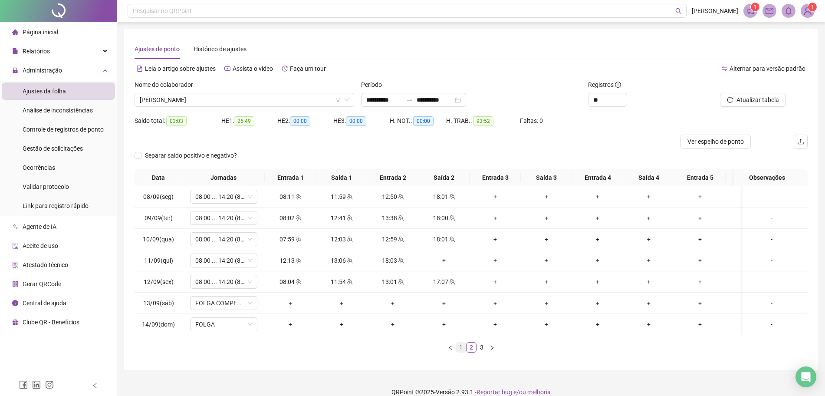
click at [465, 352] on link "1" at bounding box center [461, 347] width 10 height 10
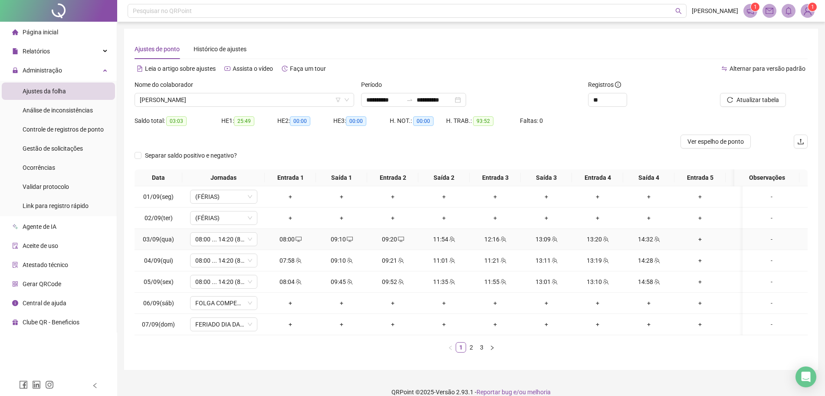
click at [289, 243] on div "08:00" at bounding box center [290, 239] width 44 height 10
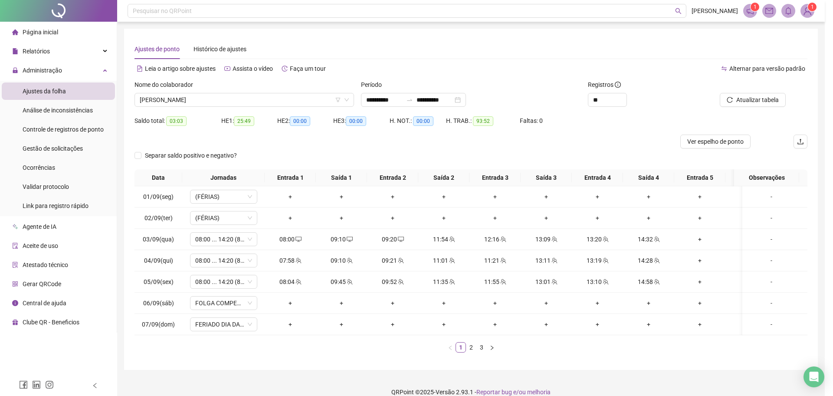
type input "**********"
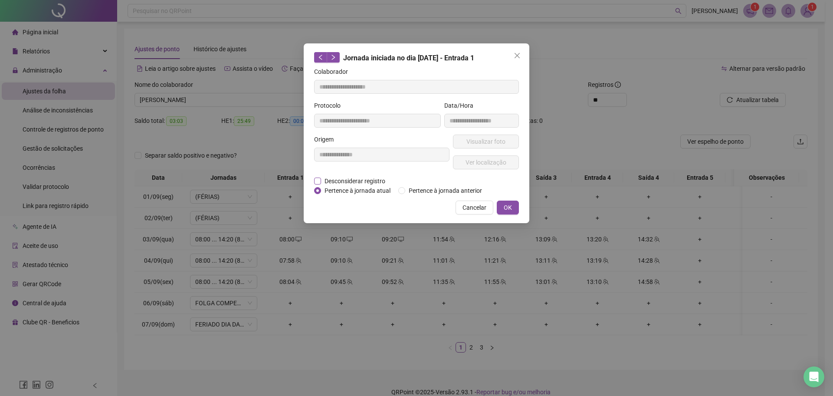
click at [333, 180] on span "Desconsiderar registro" at bounding box center [355, 181] width 68 height 10
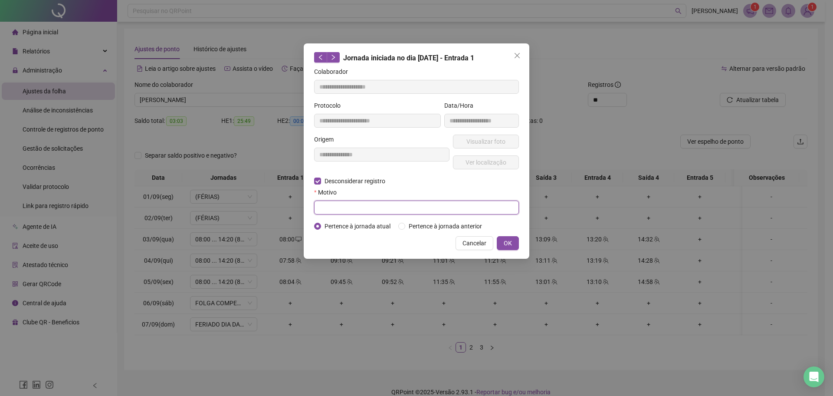
click at [331, 206] on input "text" at bounding box center [416, 207] width 205 height 14
type input "****"
click at [507, 238] on span "OK" at bounding box center [508, 243] width 8 height 10
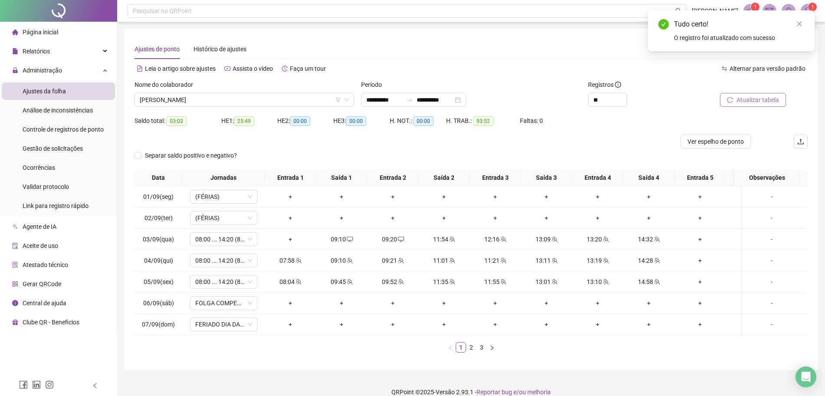
click at [757, 104] on span "Atualizar tabela" at bounding box center [757, 100] width 43 height 10
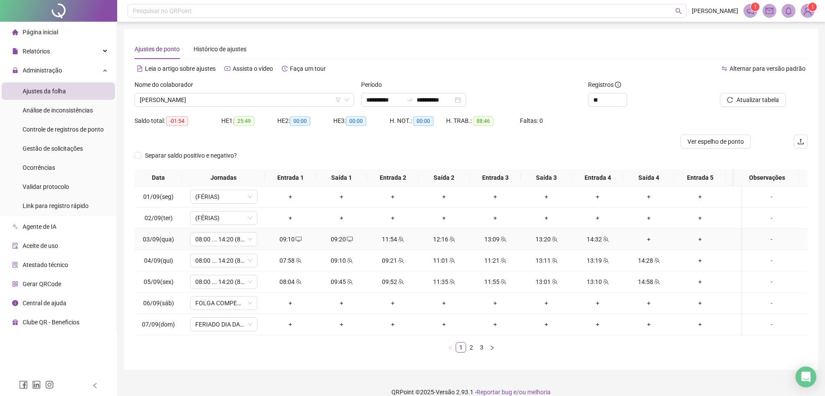
click at [654, 239] on div "+" at bounding box center [648, 239] width 44 height 10
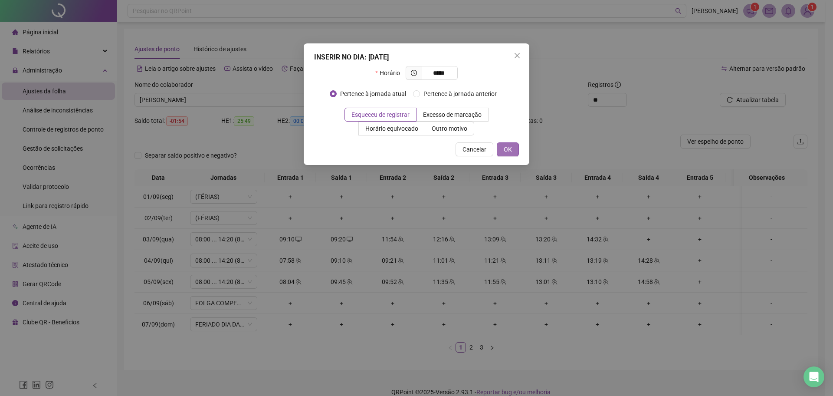
type input "*****"
click at [512, 148] on button "OK" at bounding box center [508, 149] width 22 height 14
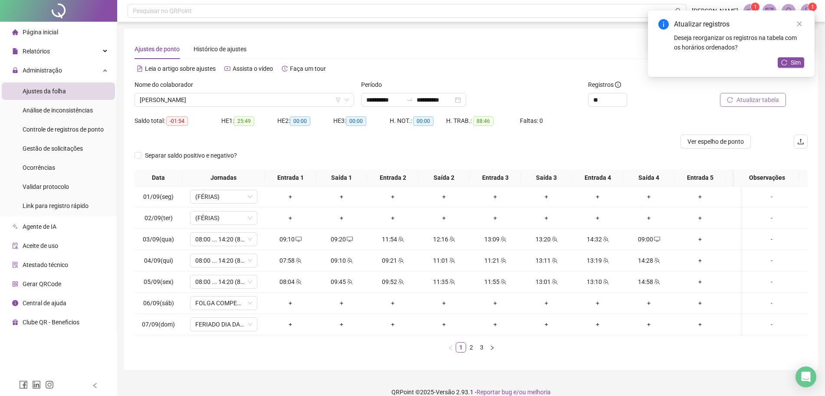
click at [760, 102] on span "Atualizar tabela" at bounding box center [757, 100] width 43 height 10
click at [299, 239] on icon "desktop" at bounding box center [298, 239] width 6 height 6
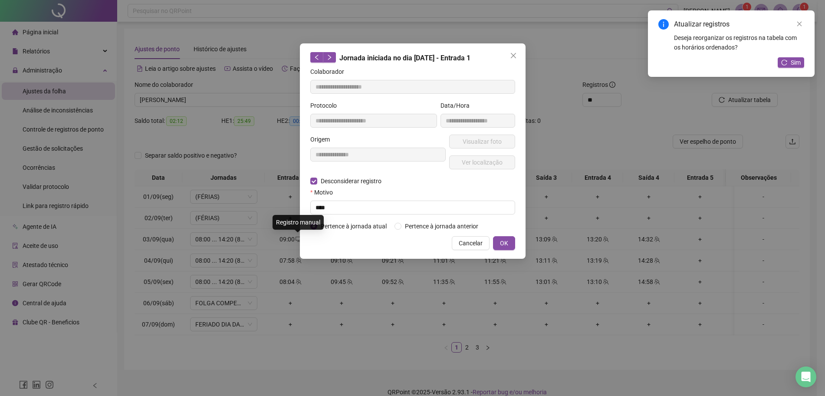
type input "**********"
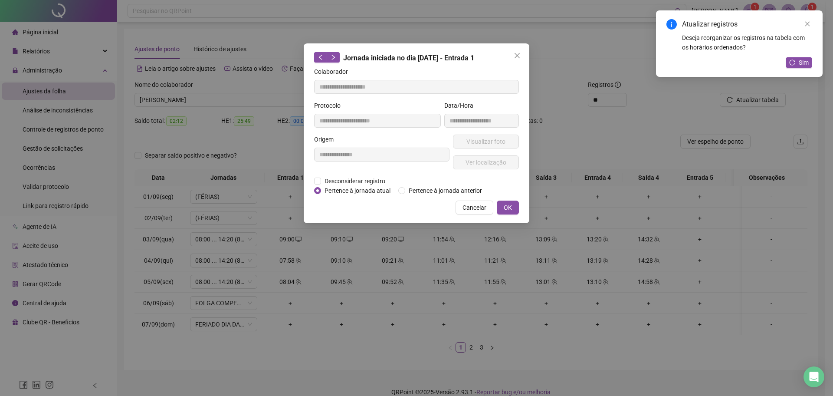
click at [575, 53] on div "**********" at bounding box center [416, 198] width 833 height 396
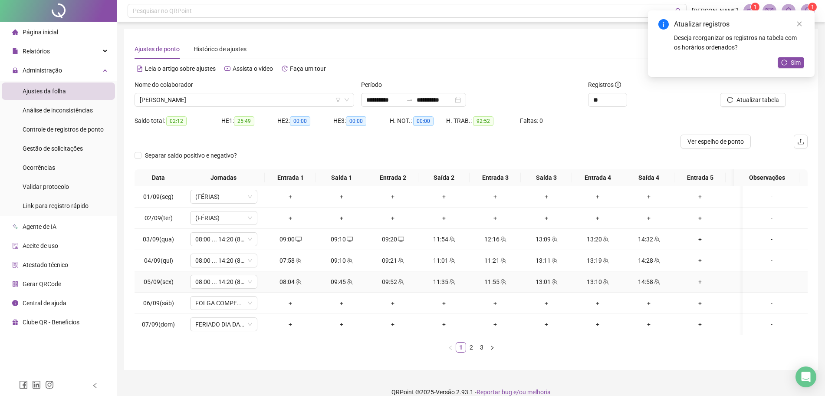
click at [650, 285] on div "14:58" at bounding box center [648, 282] width 44 height 10
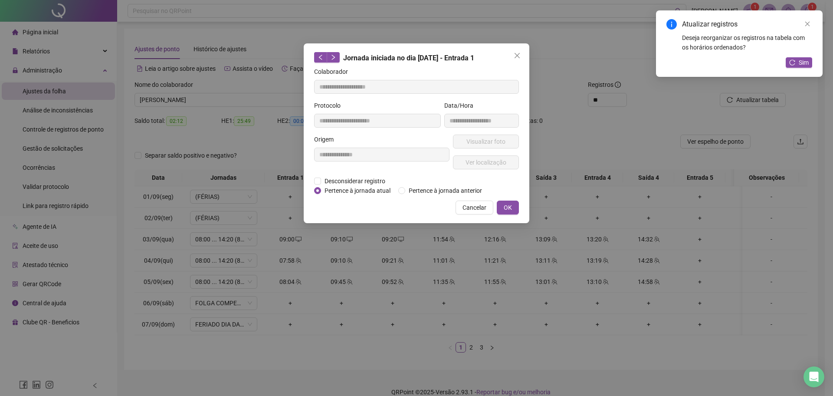
type input "**********"
click at [354, 180] on span "Desconsiderar registro" at bounding box center [355, 181] width 68 height 10
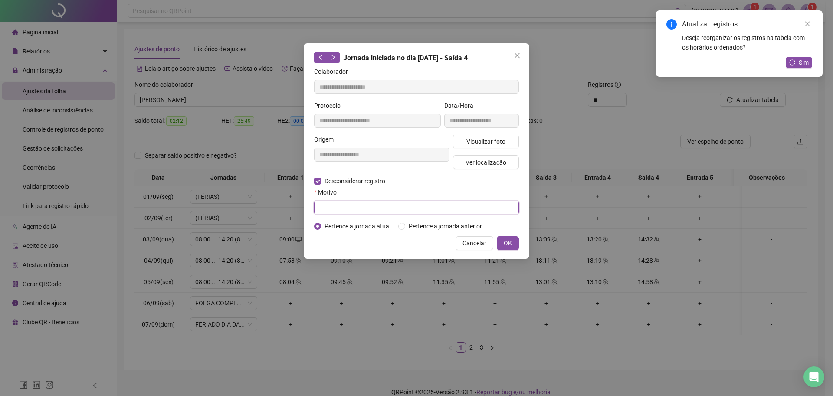
click at [346, 206] on input "text" at bounding box center [416, 207] width 205 height 14
type input "****"
click at [511, 246] on span "OK" at bounding box center [508, 243] width 8 height 10
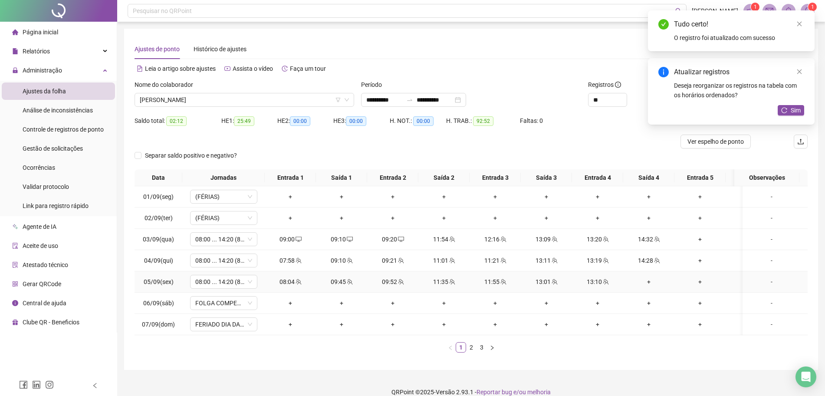
click at [651, 285] on div "+" at bounding box center [648, 282] width 44 height 10
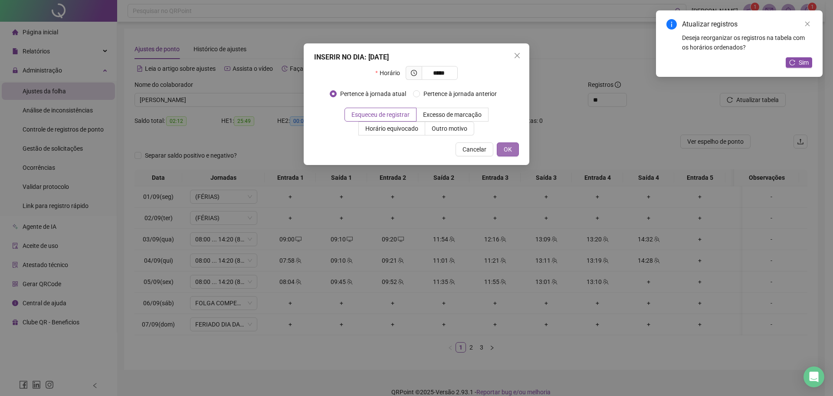
type input "*****"
click at [507, 148] on span "OK" at bounding box center [508, 149] width 8 height 10
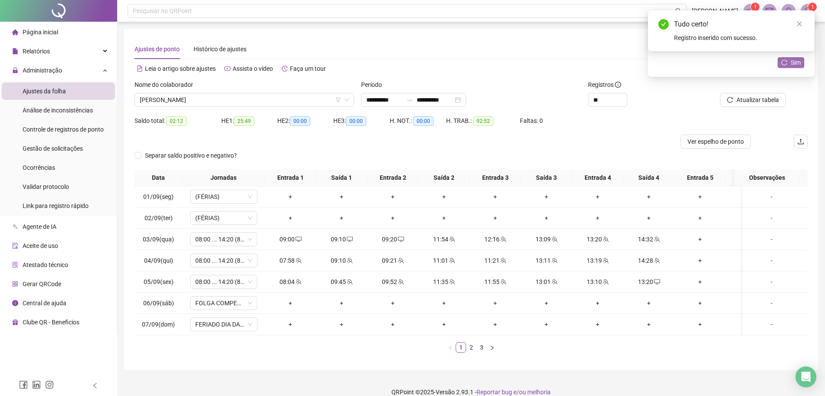
click at [793, 62] on span "Sim" at bounding box center [795, 63] width 10 height 10
click at [762, 101] on span "Atualizar tabela" at bounding box center [757, 100] width 43 height 10
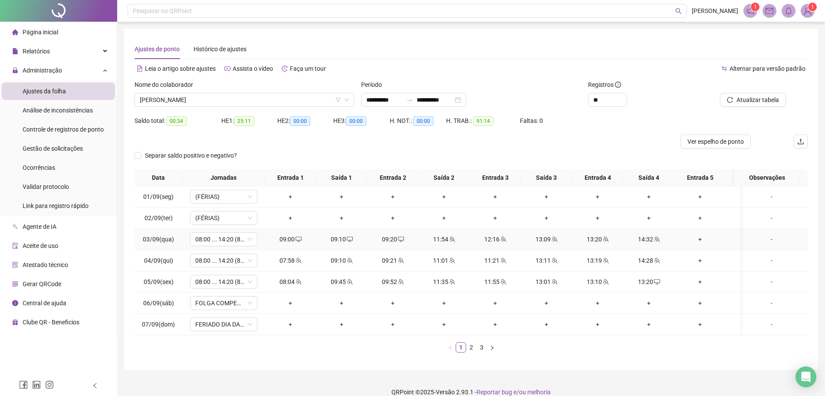
click at [648, 239] on div "14:32" at bounding box center [648, 239] width 44 height 10
type input "**********"
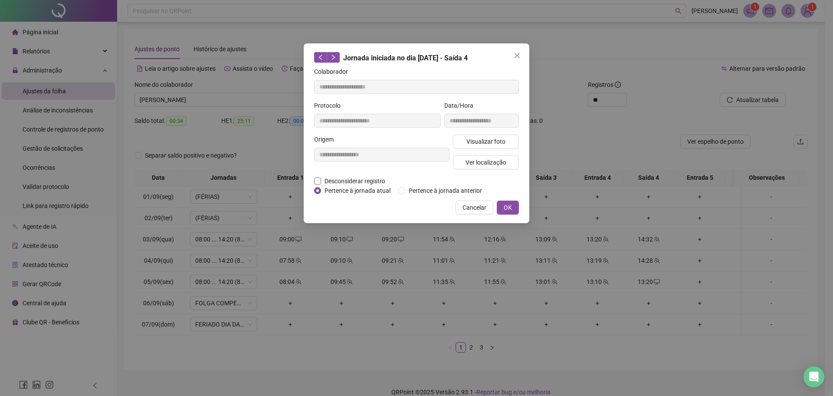
click at [377, 178] on span "Desconsiderar registro" at bounding box center [355, 181] width 68 height 10
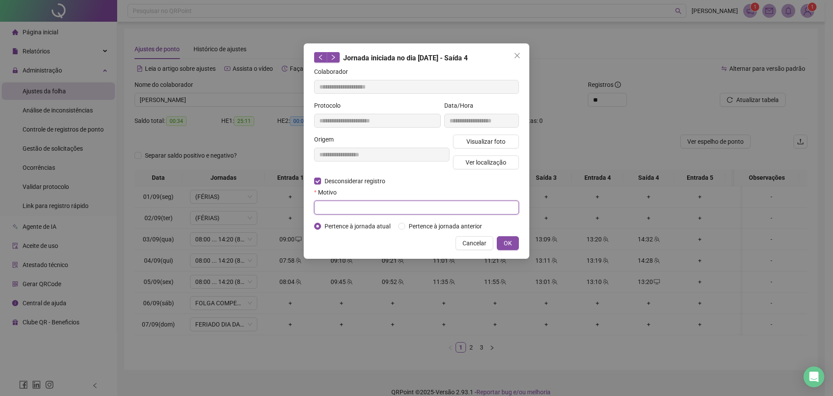
click at [362, 210] on input "text" at bounding box center [416, 207] width 205 height 14
type input "****"
click at [510, 240] on span "OK" at bounding box center [508, 243] width 8 height 10
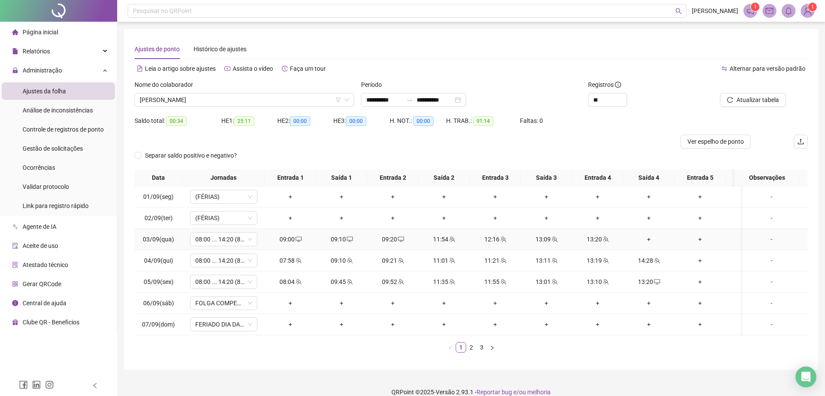
click at [646, 240] on div "+" at bounding box center [648, 239] width 44 height 10
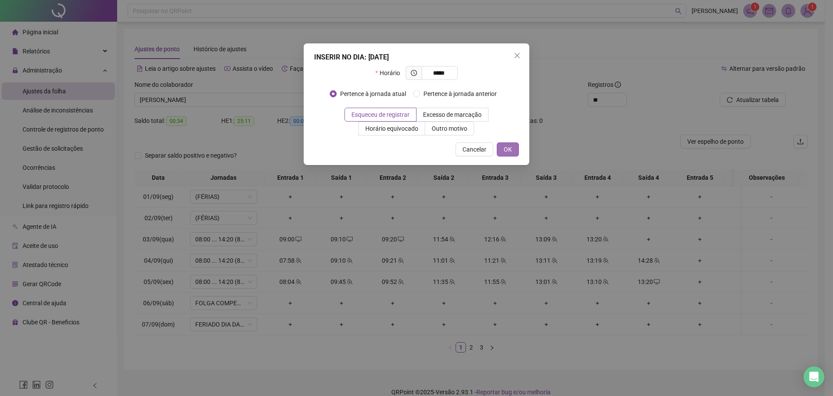
type input "*****"
click at [505, 147] on span "OK" at bounding box center [508, 149] width 8 height 10
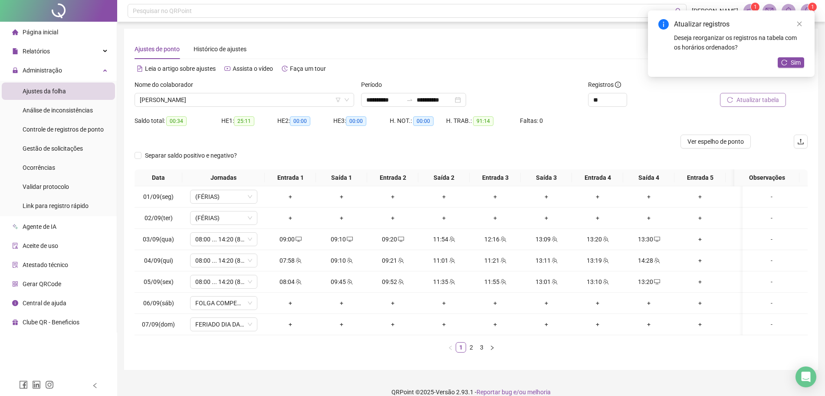
click at [747, 101] on span "Atualizar tabela" at bounding box center [757, 100] width 43 height 10
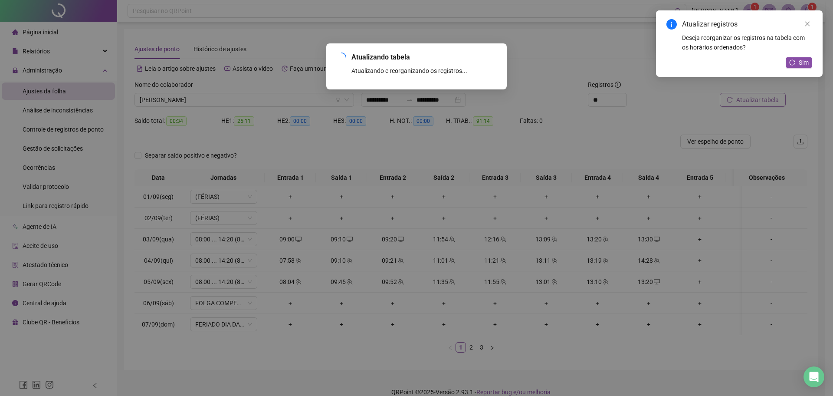
click at [747, 101] on div "Atualizando tabela Atualizando e reorganizando os registros... OK" at bounding box center [416, 198] width 833 height 396
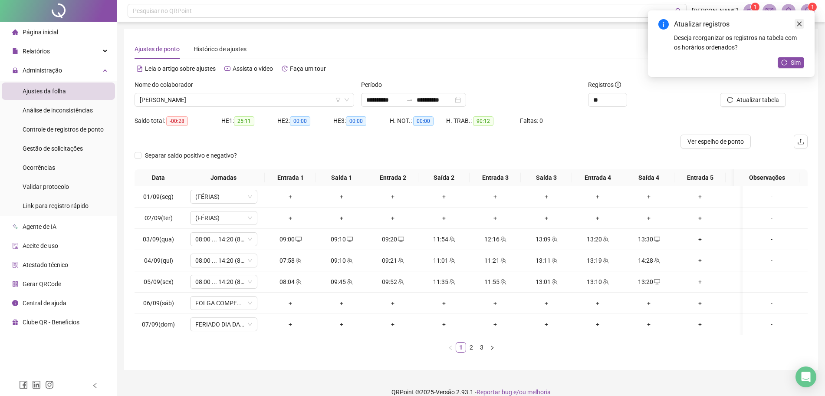
click at [795, 22] on link "Close" at bounding box center [799, 24] width 10 height 10
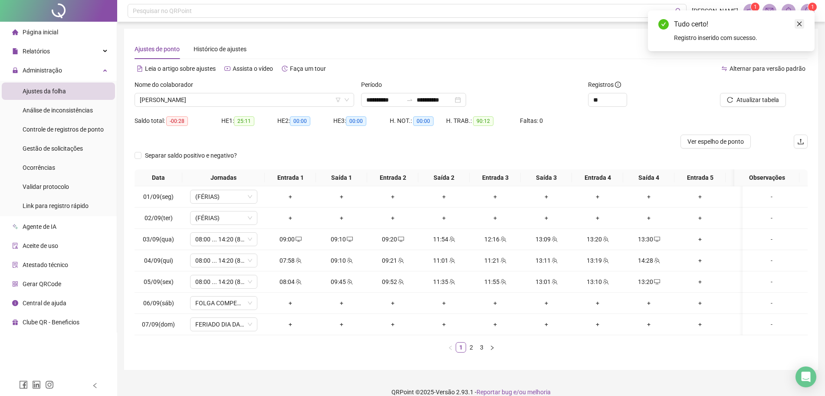
drag, startPoint x: 793, startPoint y: 32, endPoint x: 796, endPoint y: 28, distance: 4.9
click at [796, 28] on div "Tudo certo! Registro inserido com sucesso." at bounding box center [731, 30] width 167 height 41
click at [797, 26] on icon "close" at bounding box center [799, 24] width 6 height 6
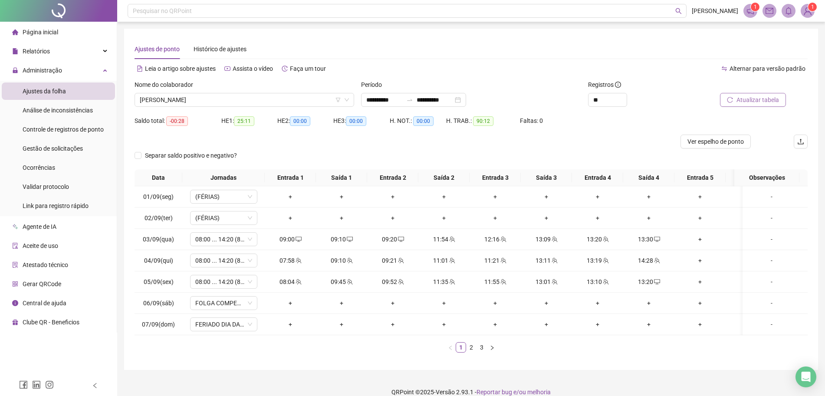
click at [745, 101] on span "Atualizar tabela" at bounding box center [757, 100] width 43 height 10
click at [658, 282] on icon "desktop" at bounding box center [657, 282] width 6 height 6
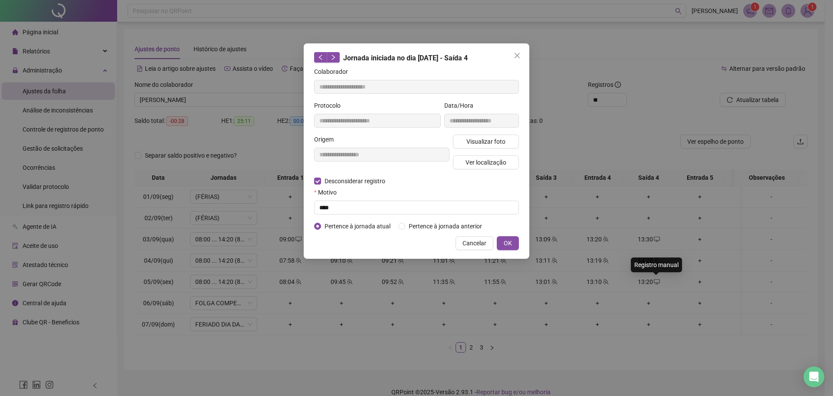
type input "**********"
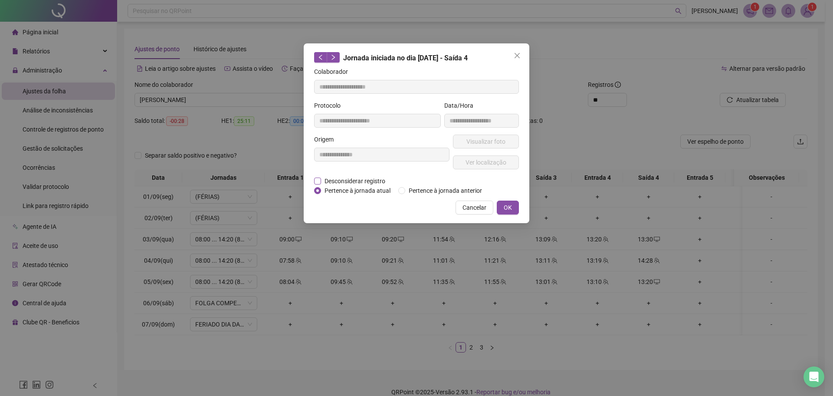
click at [353, 184] on span "Desconsiderar registro" at bounding box center [355, 181] width 68 height 10
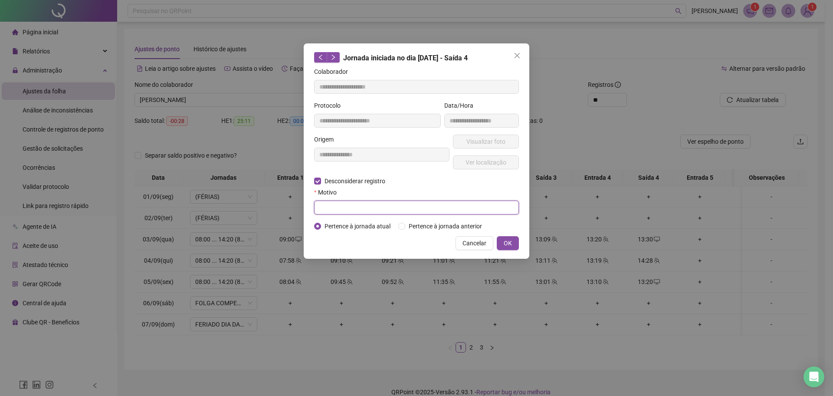
click at [338, 209] on input "text" at bounding box center [416, 207] width 205 height 14
type input "****"
click at [515, 239] on button "OK" at bounding box center [508, 243] width 22 height 14
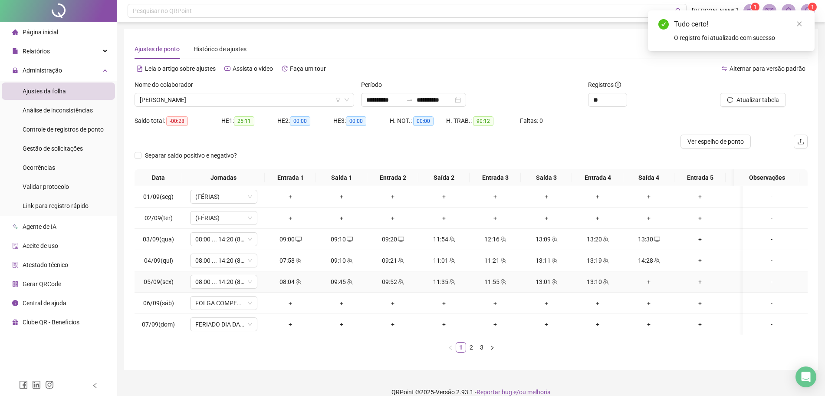
click at [647, 283] on div "+" at bounding box center [648, 282] width 44 height 10
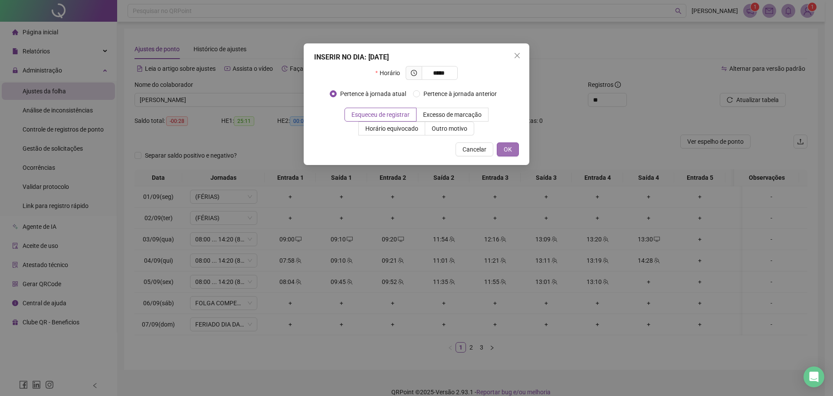
type input "*****"
click at [506, 152] on span "OK" at bounding box center [508, 149] width 8 height 10
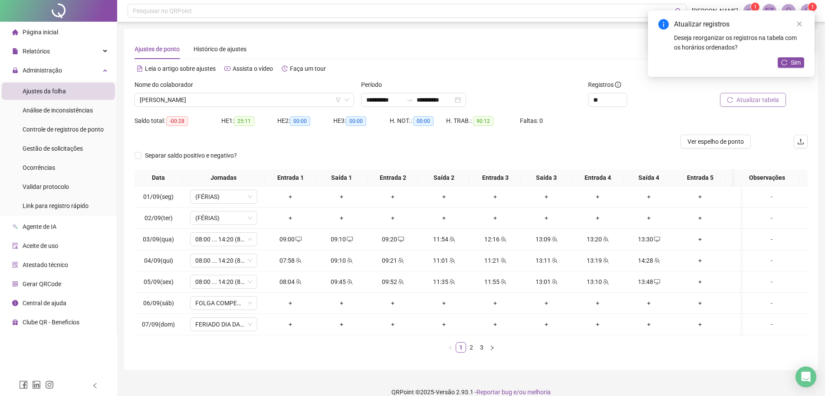
click at [756, 100] on span "Atualizar tabela" at bounding box center [757, 100] width 43 height 10
click at [794, 66] on span "Sim" at bounding box center [795, 63] width 10 height 10
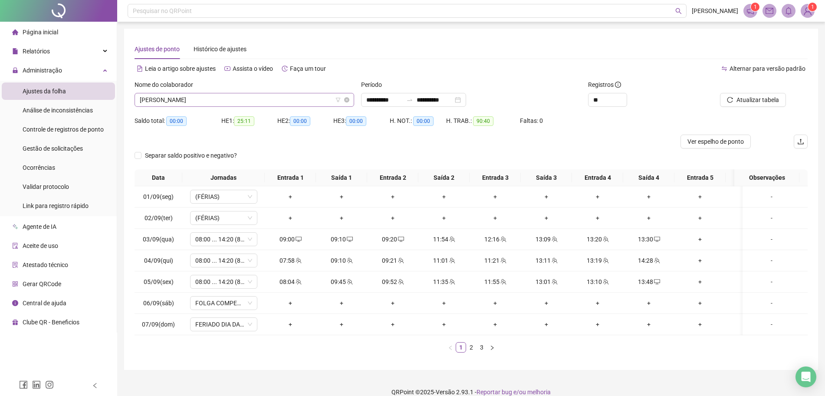
click at [313, 95] on span "[PERSON_NAME]" at bounding box center [244, 99] width 209 height 13
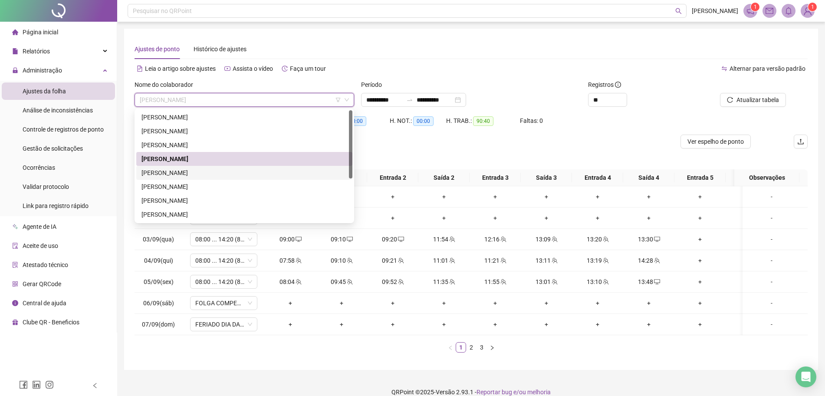
click at [175, 174] on div "[PERSON_NAME]" at bounding box center [244, 173] width 206 height 10
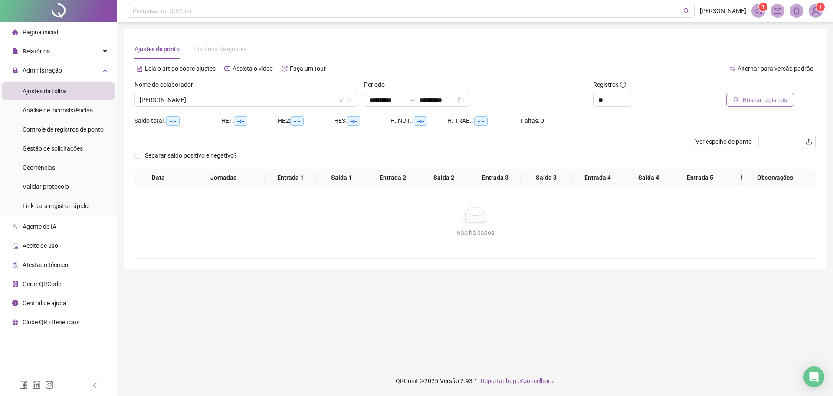
click at [769, 98] on span "Buscar registros" at bounding box center [765, 100] width 44 height 10
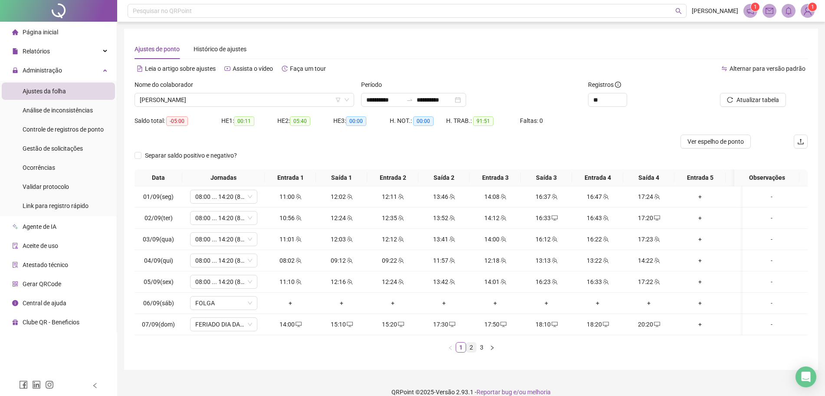
click at [470, 352] on link "2" at bounding box center [471, 347] width 10 height 10
click at [466, 102] on div "**********" at bounding box center [413, 100] width 105 height 14
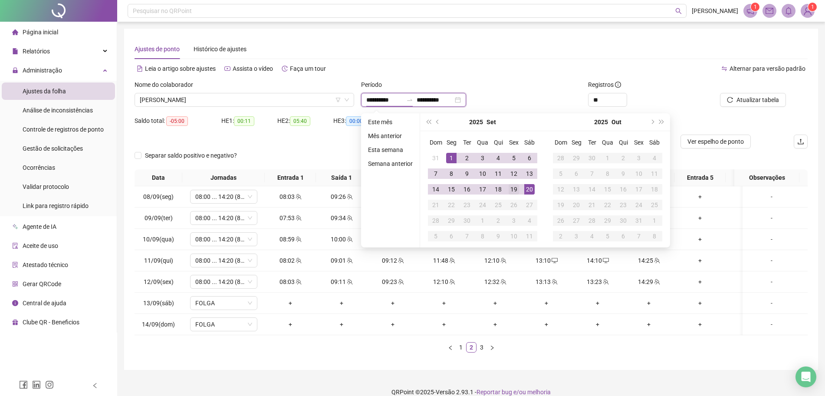
type input "**********"
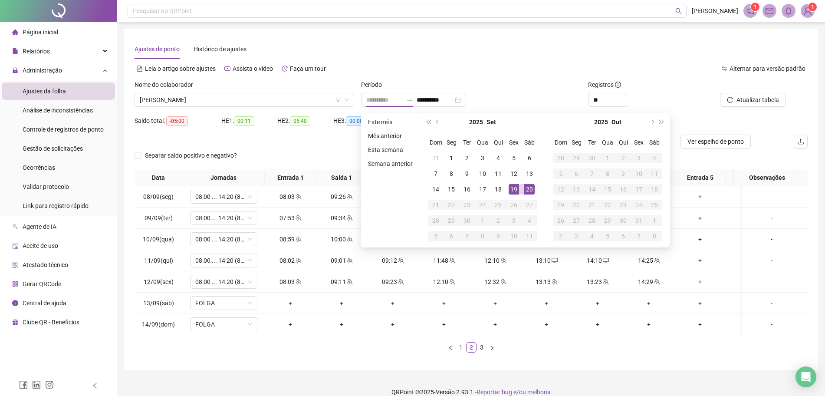
click at [512, 190] on div "19" at bounding box center [513, 189] width 10 height 10
type input "**********"
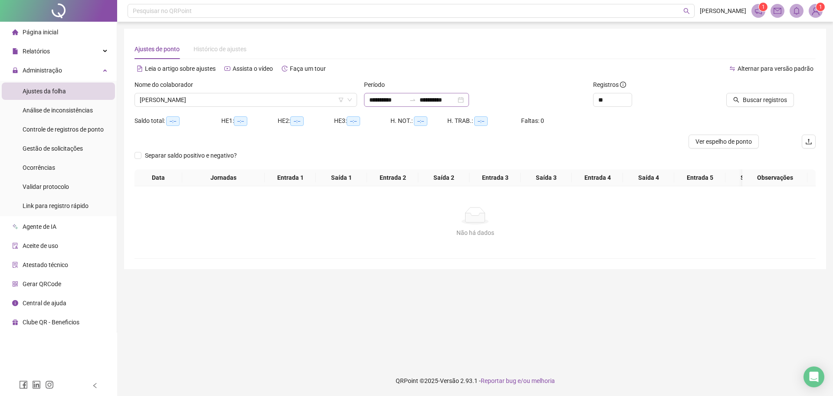
click at [416, 98] on icon "swap-right" at bounding box center [412, 99] width 7 height 7
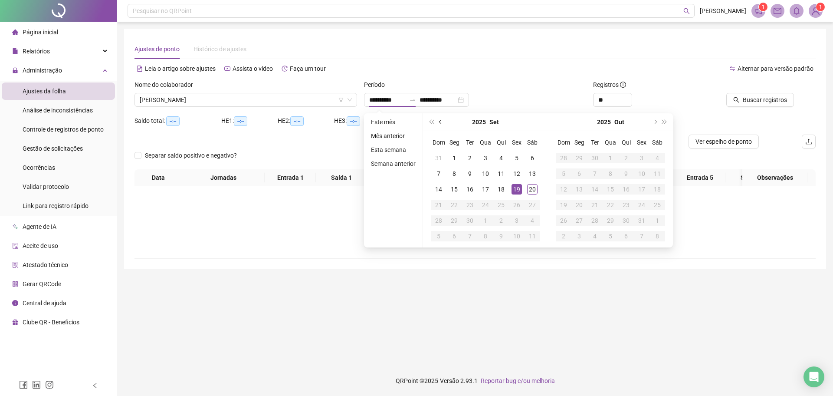
click at [440, 123] on span "prev-year" at bounding box center [441, 122] width 4 height 4
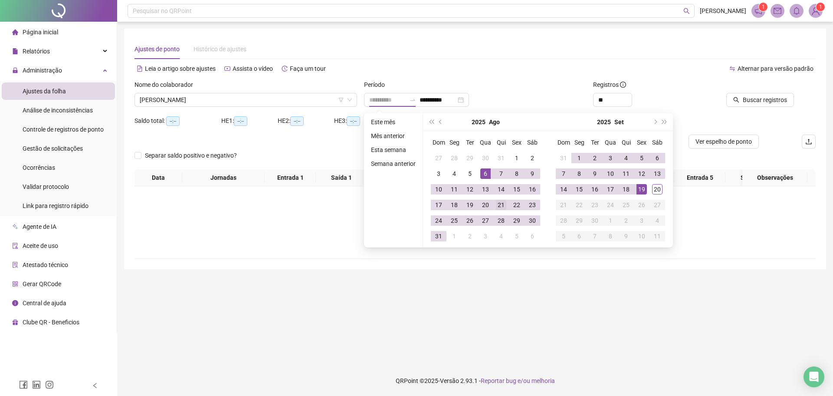
type input "**********"
click at [496, 203] on div "21" at bounding box center [501, 205] width 10 height 10
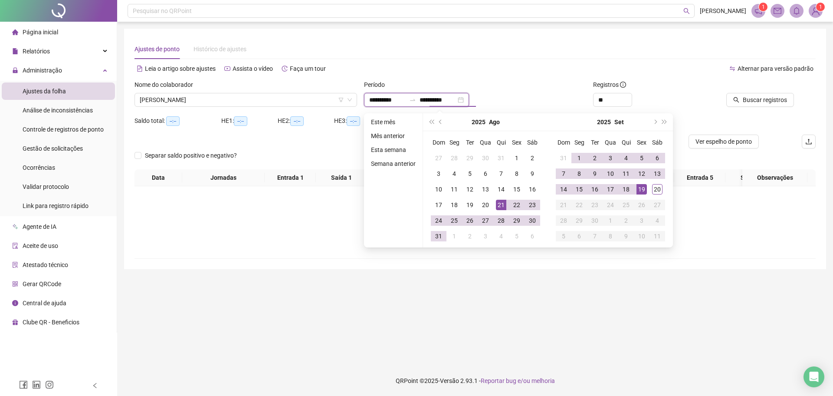
type input "**********"
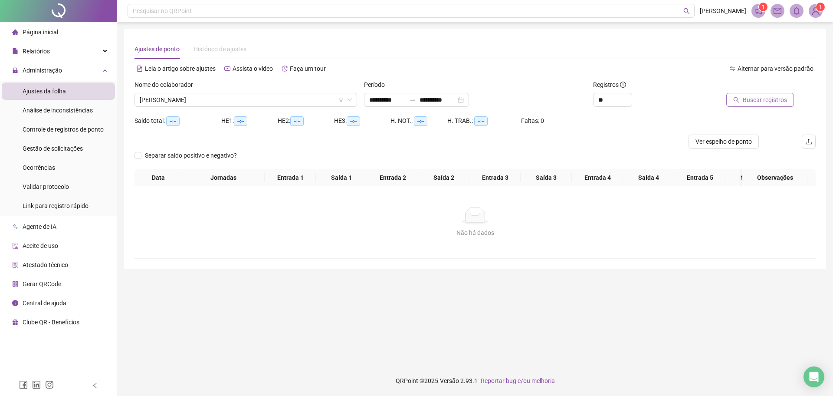
click at [757, 100] on span "Buscar registros" at bounding box center [765, 100] width 44 height 10
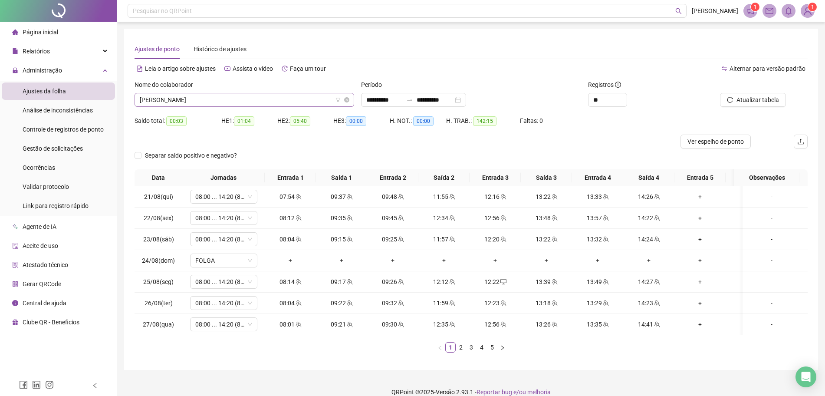
click at [308, 102] on span "[PERSON_NAME]" at bounding box center [244, 99] width 209 height 13
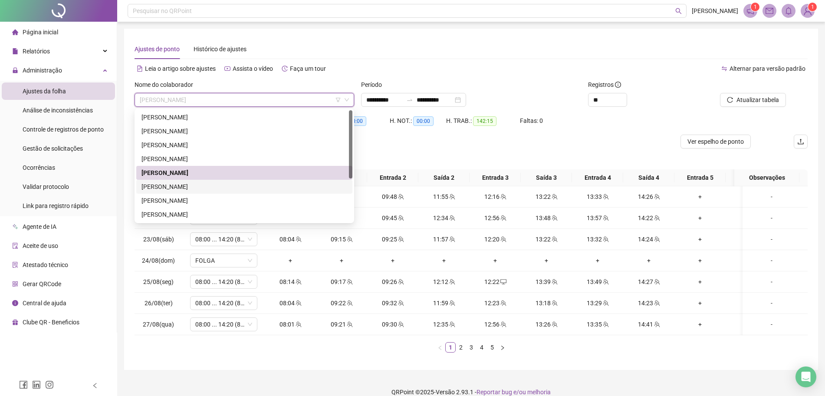
click at [225, 182] on div "[PERSON_NAME]" at bounding box center [244, 187] width 206 height 10
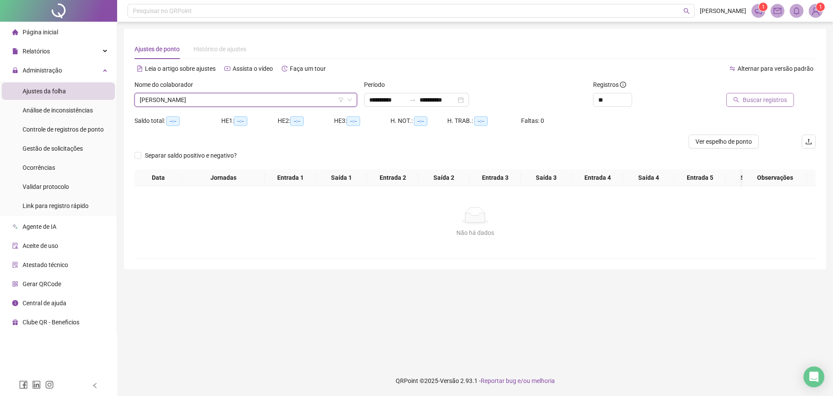
click at [752, 102] on span "Buscar registros" at bounding box center [765, 100] width 44 height 10
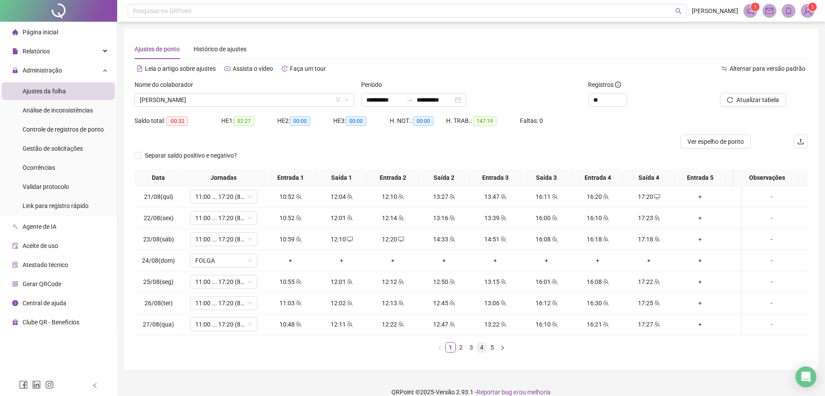
click at [479, 352] on link "4" at bounding box center [482, 347] width 10 height 10
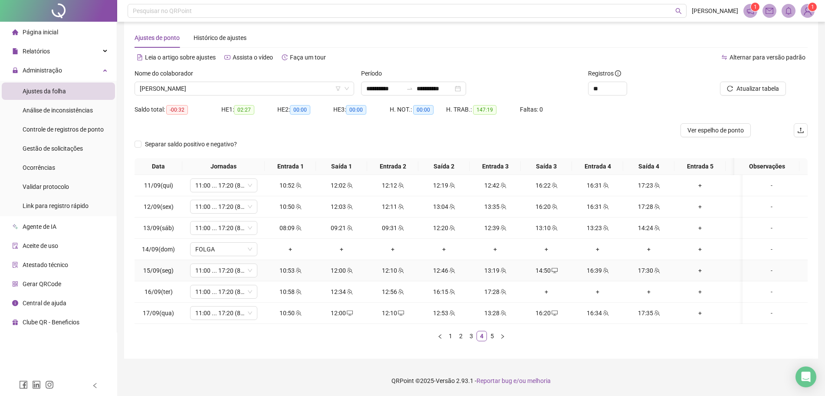
scroll to position [20, 0]
click at [548, 287] on div "+" at bounding box center [546, 292] width 44 height 10
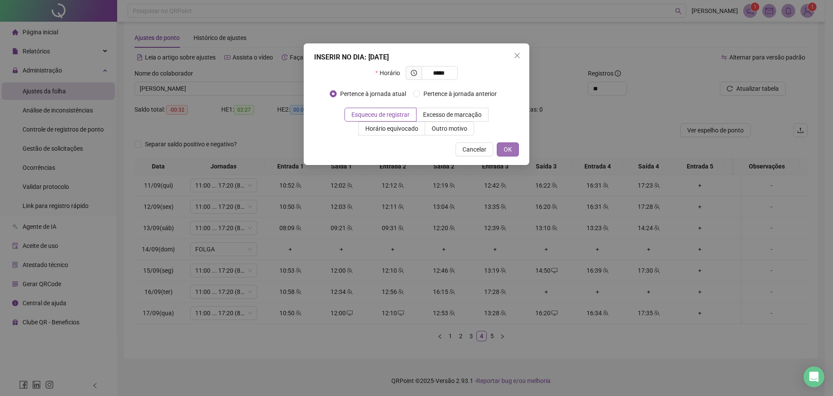
type input "*****"
click at [504, 154] on button "OK" at bounding box center [508, 149] width 22 height 14
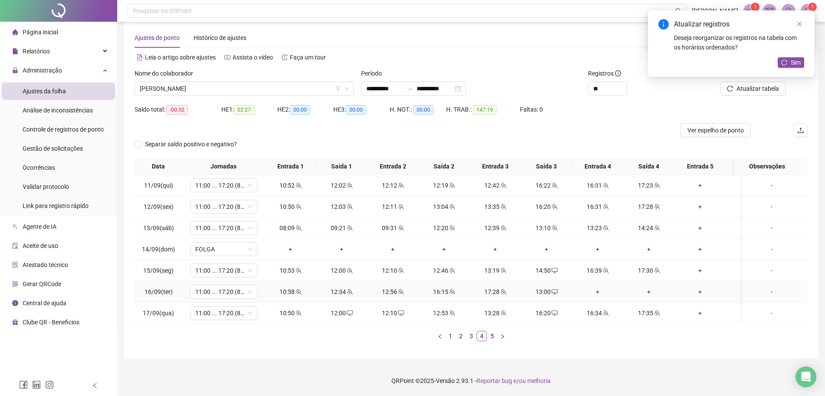
click at [594, 287] on div "+" at bounding box center [597, 292] width 44 height 10
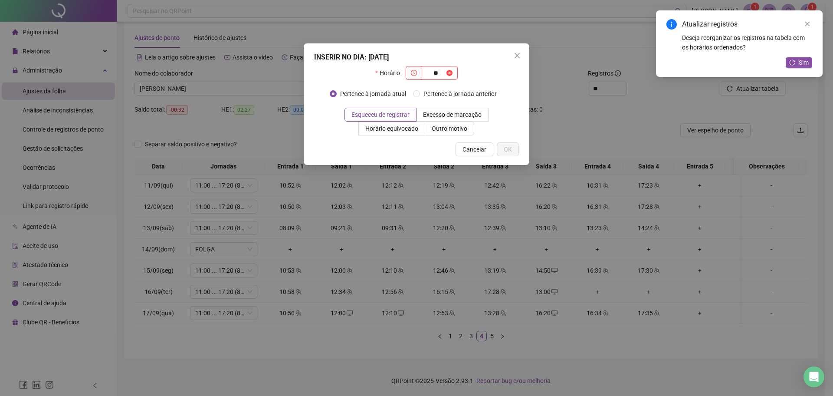
type input "**"
click at [612, 93] on div "INSERIR NO DIA : [DATE] Horário ** Pertence à jornada atual Pertence à jornada …" at bounding box center [416, 198] width 833 height 396
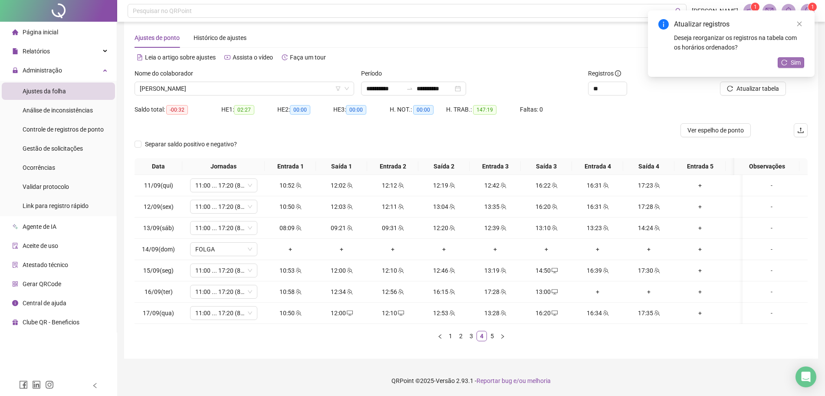
click at [791, 63] on span "Sim" at bounding box center [795, 63] width 10 height 10
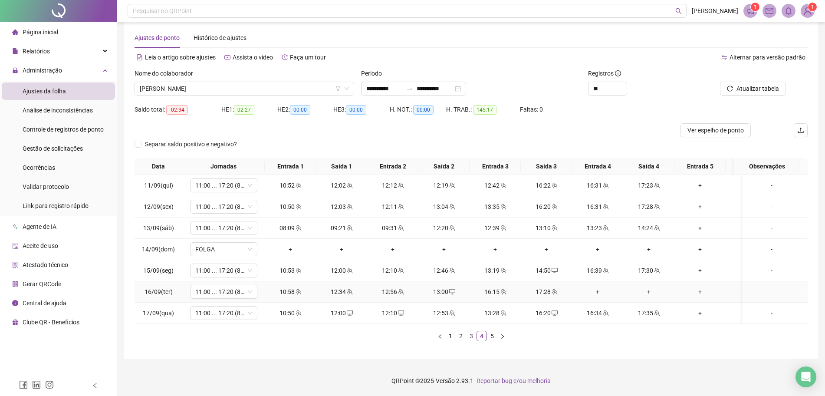
click at [593, 287] on div "+" at bounding box center [597, 292] width 44 height 10
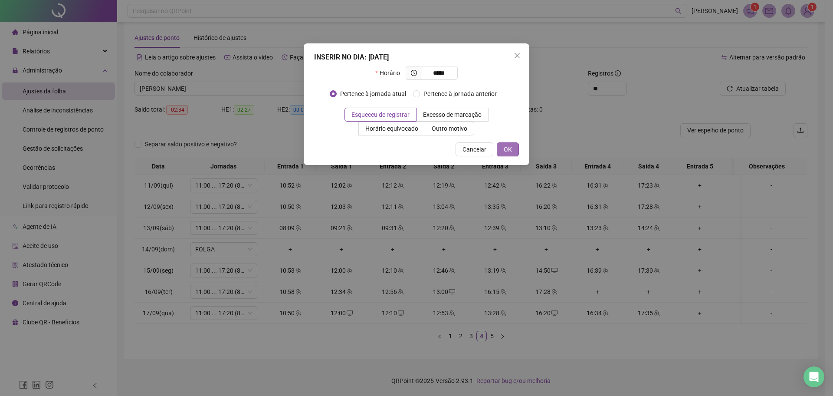
type input "*****"
click at [506, 142] on button "OK" at bounding box center [508, 149] width 22 height 14
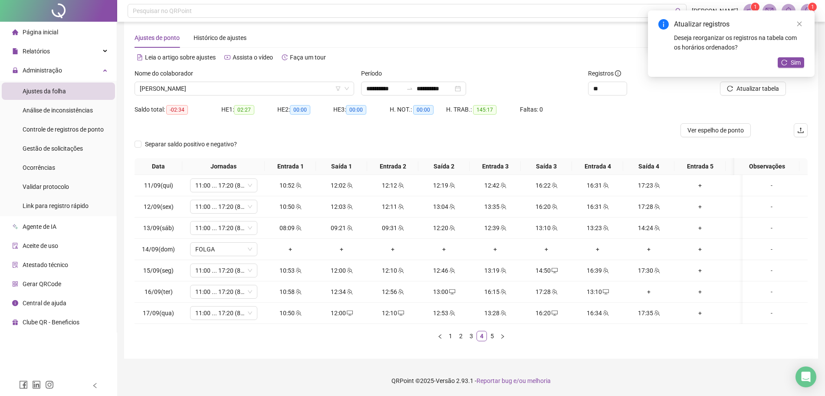
click at [753, 87] on div "Atualizar tabela" at bounding box center [754, 86] width 113 height 34
click at [788, 62] on button "Sim" at bounding box center [790, 62] width 26 height 10
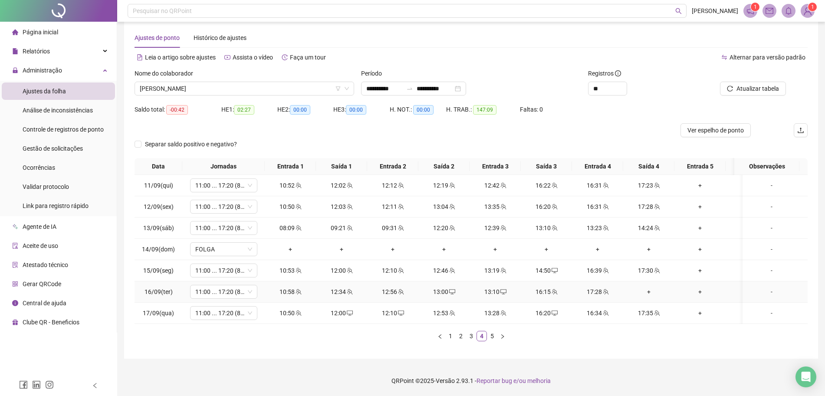
click at [649, 287] on div "+" at bounding box center [648, 292] width 44 height 10
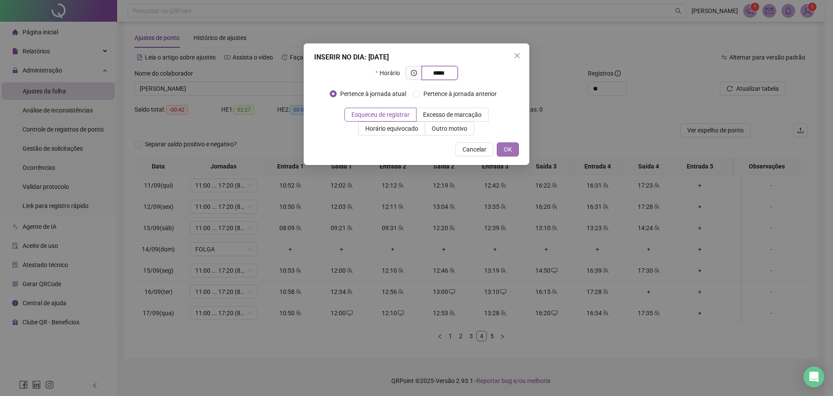
type input "*****"
drag, startPoint x: 510, startPoint y: 150, endPoint x: 591, endPoint y: 139, distance: 81.9
click at [514, 150] on button "OK" at bounding box center [508, 149] width 22 height 14
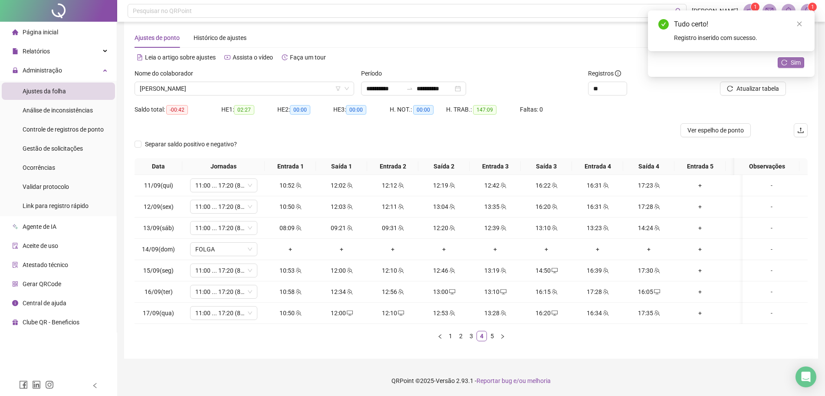
click at [794, 64] on span "Sim" at bounding box center [795, 63] width 10 height 10
click at [777, 84] on span "Atualizar tabela" at bounding box center [757, 89] width 43 height 10
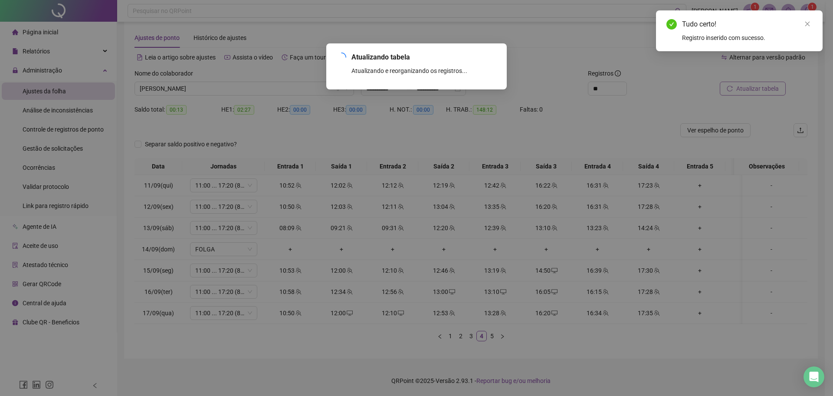
click at [777, 81] on div "Atualizando tabela Atualizando e reorganizando os registros... OK" at bounding box center [416, 198] width 833 height 396
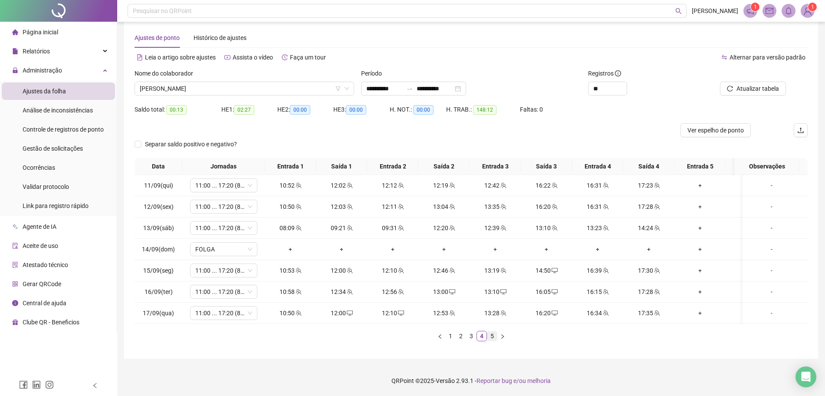
click at [489, 340] on link "5" at bounding box center [492, 336] width 10 height 10
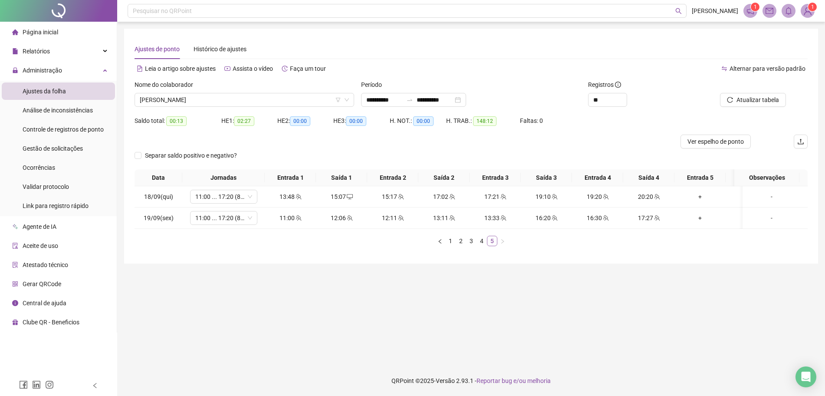
scroll to position [0, 0]
click at [319, 98] on span "[PERSON_NAME]" at bounding box center [246, 99] width 212 height 13
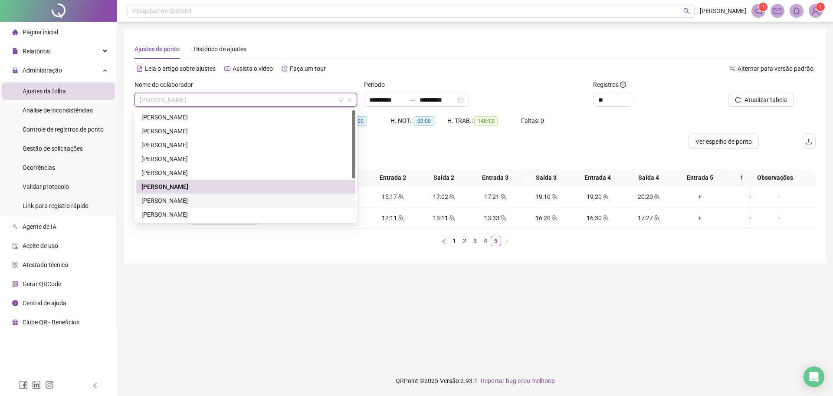
click at [187, 199] on div "[PERSON_NAME]" at bounding box center [245, 201] width 209 height 10
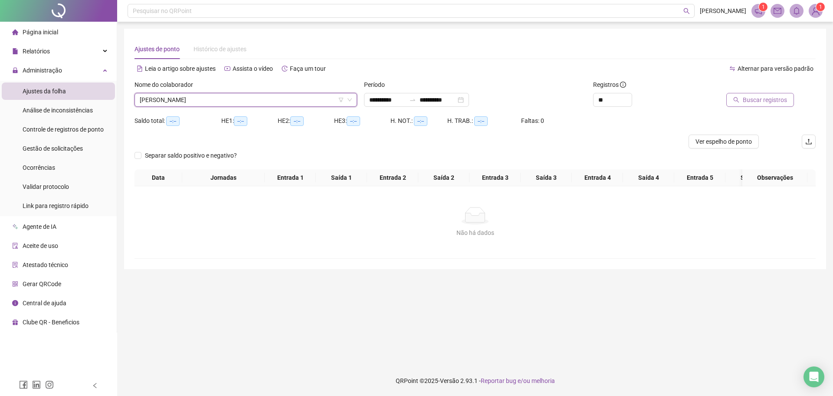
click at [780, 95] on span "Buscar registros" at bounding box center [765, 100] width 44 height 10
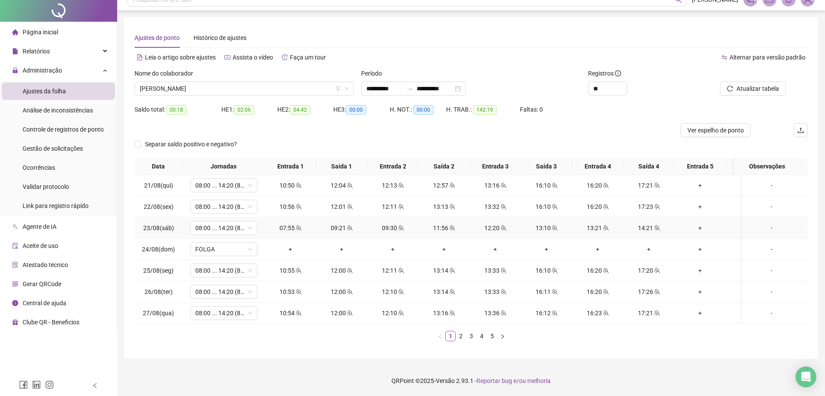
scroll to position [20, 0]
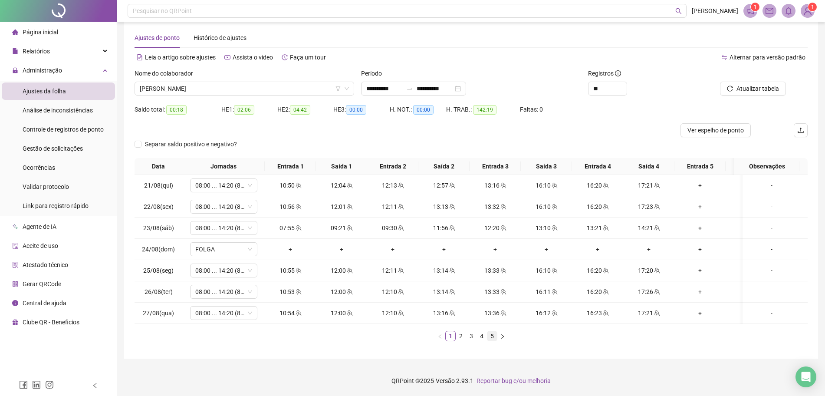
click at [489, 333] on link "5" at bounding box center [492, 336] width 10 height 10
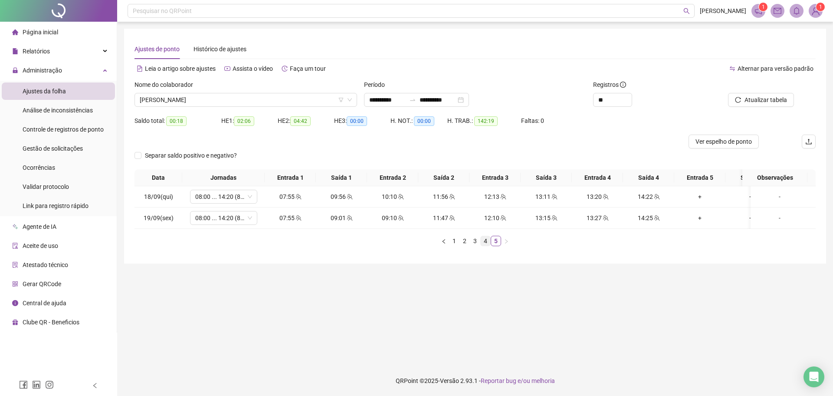
click at [486, 246] on link "4" at bounding box center [486, 241] width 10 height 10
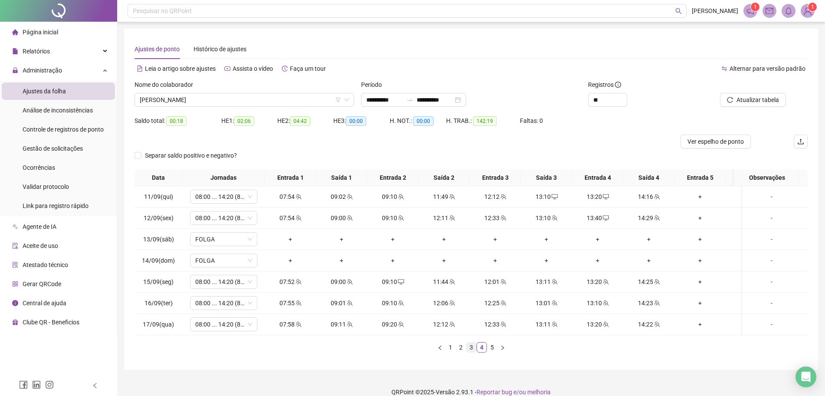
click at [470, 352] on link "3" at bounding box center [471, 347] width 10 height 10
click at [299, 94] on span "[PERSON_NAME]" at bounding box center [244, 99] width 209 height 13
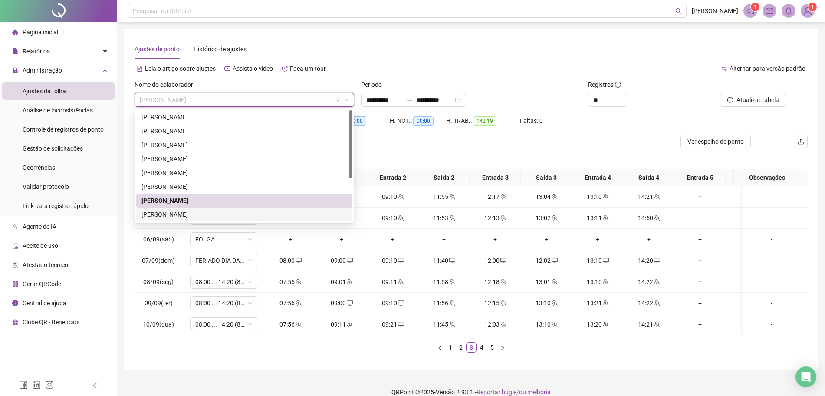
click at [221, 213] on div "[PERSON_NAME]" at bounding box center [244, 215] width 206 height 10
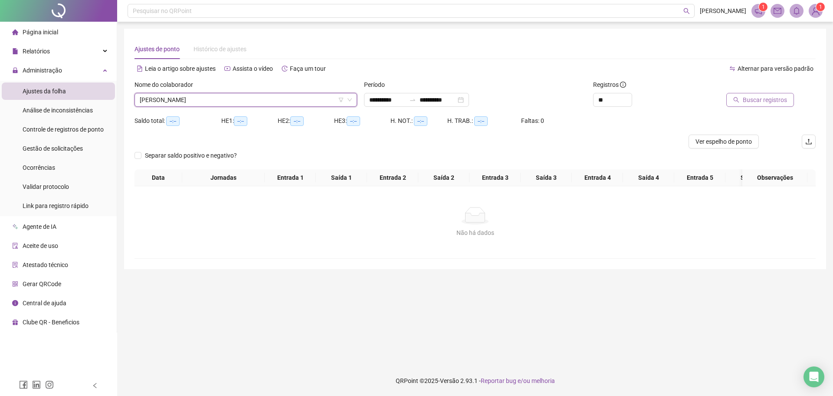
click at [765, 102] on span "Buscar registros" at bounding box center [765, 100] width 44 height 10
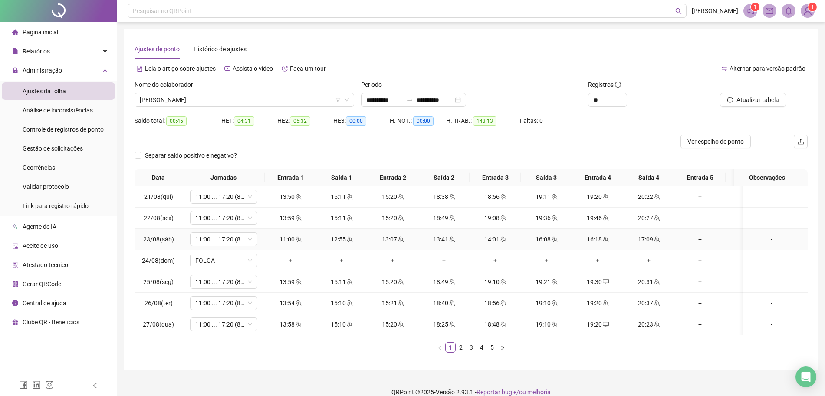
scroll to position [20, 0]
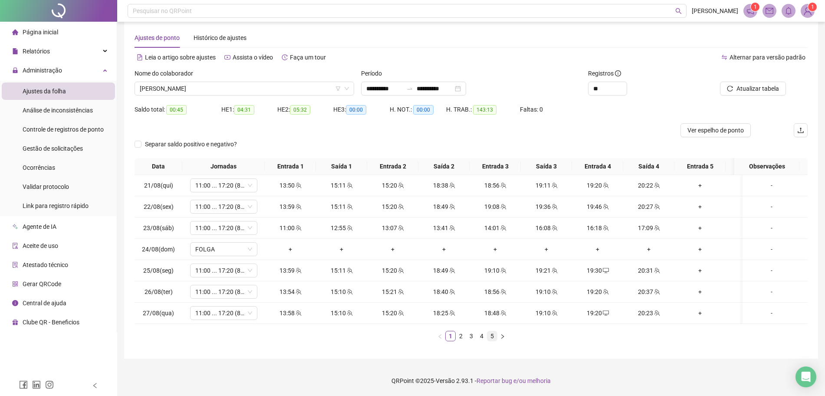
click at [489, 332] on link "5" at bounding box center [492, 336] width 10 height 10
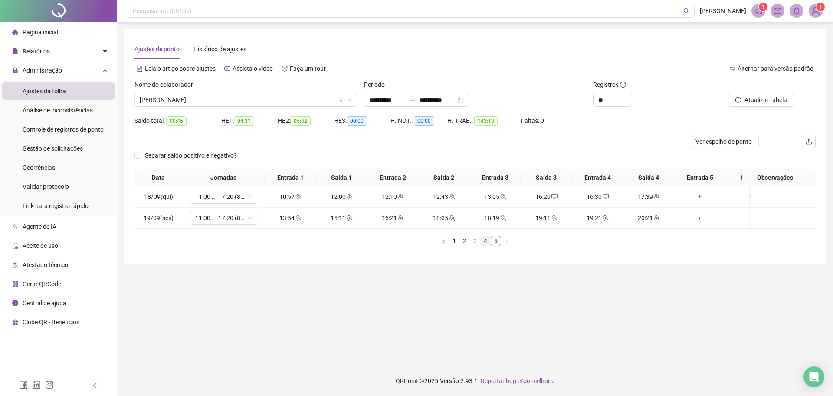
click at [482, 246] on link "4" at bounding box center [486, 241] width 10 height 10
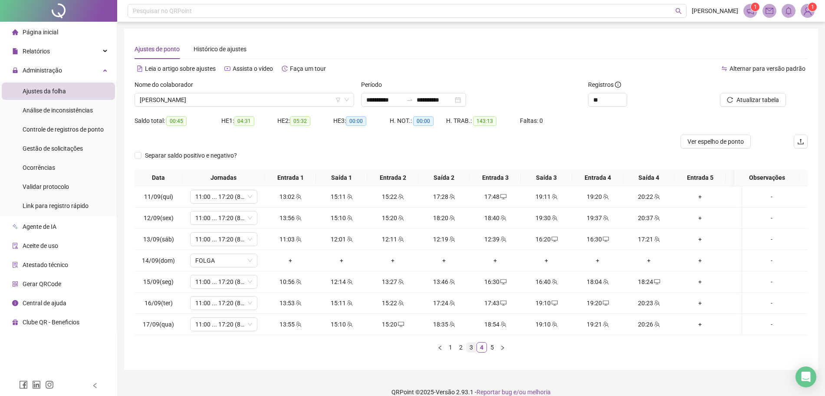
click at [470, 352] on link "3" at bounding box center [471, 347] width 10 height 10
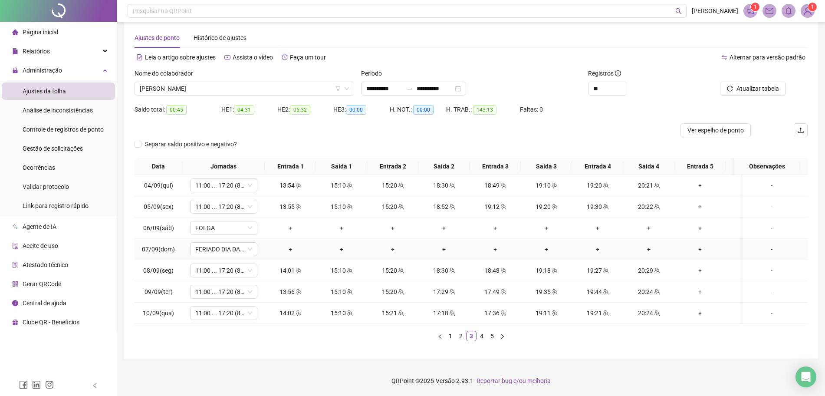
scroll to position [20, 0]
click at [462, 336] on link "2" at bounding box center [461, 336] width 10 height 10
click at [449, 337] on link "1" at bounding box center [451, 336] width 10 height 10
click at [492, 335] on link "5" at bounding box center [492, 336] width 10 height 10
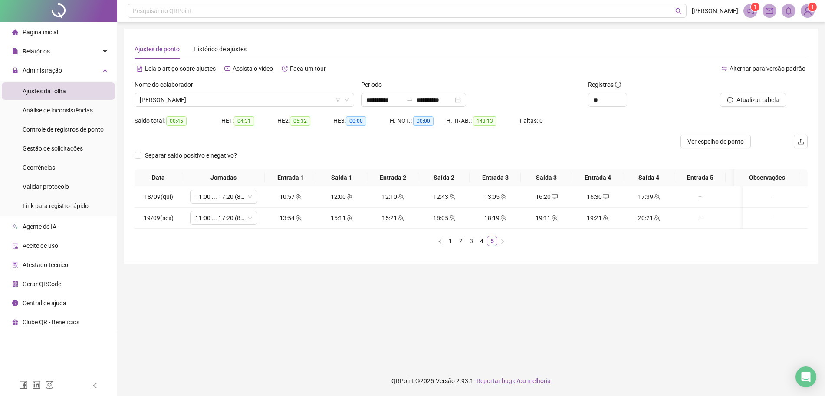
scroll to position [0, 0]
click at [482, 245] on link "4" at bounding box center [486, 241] width 10 height 10
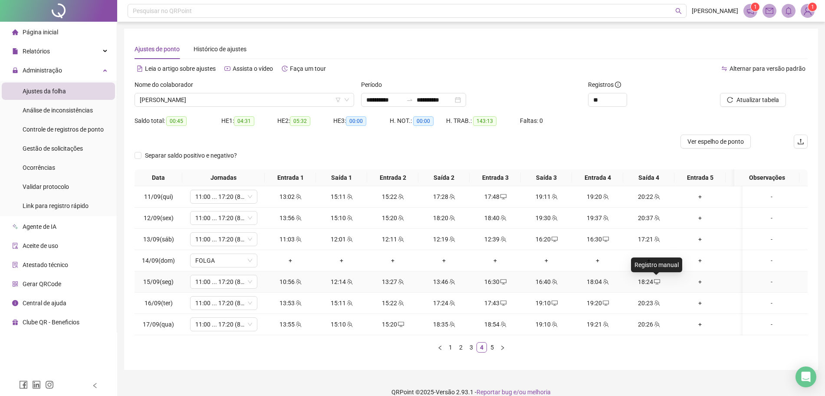
click at [654, 283] on icon "desktop" at bounding box center [657, 282] width 6 height 6
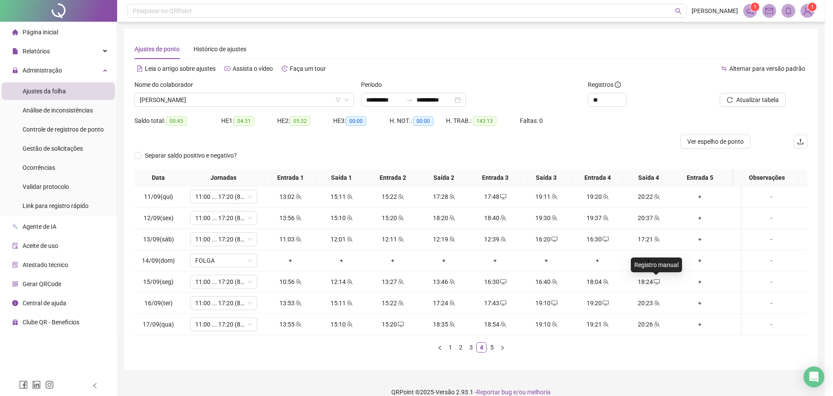
type input "**********"
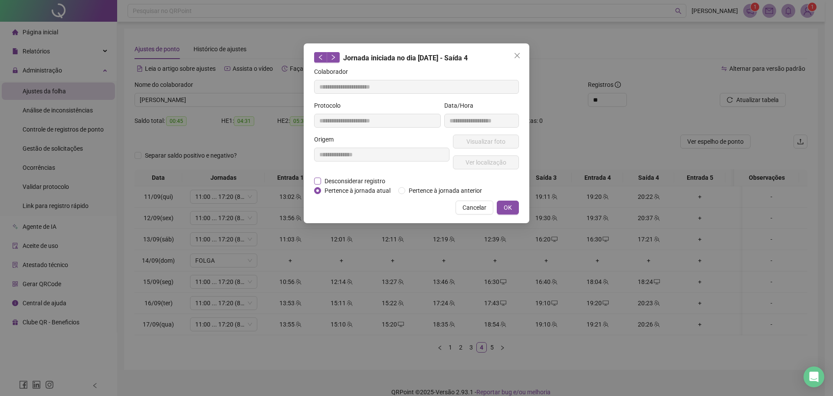
click at [345, 178] on span "Desconsiderar registro" at bounding box center [355, 181] width 68 height 10
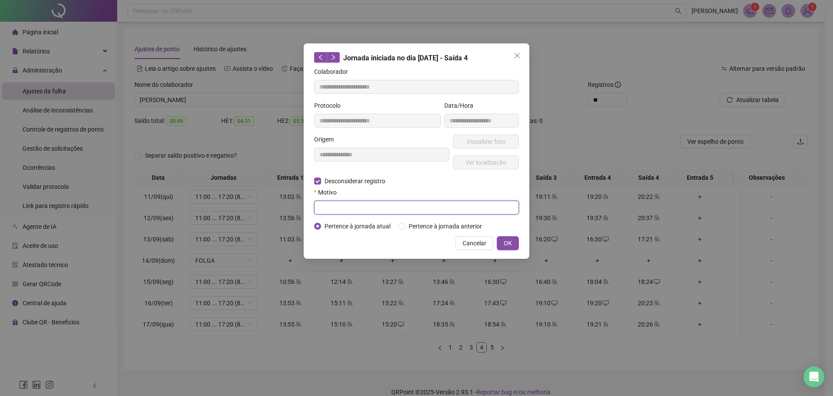
click at [334, 206] on input "text" at bounding box center [416, 207] width 205 height 14
type input "****"
click at [509, 240] on span "OK" at bounding box center [508, 243] width 8 height 10
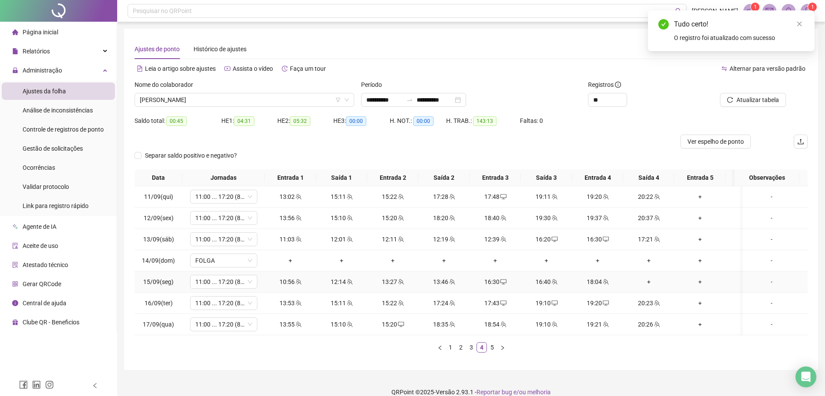
click at [649, 285] on div "+" at bounding box center [648, 282] width 44 height 10
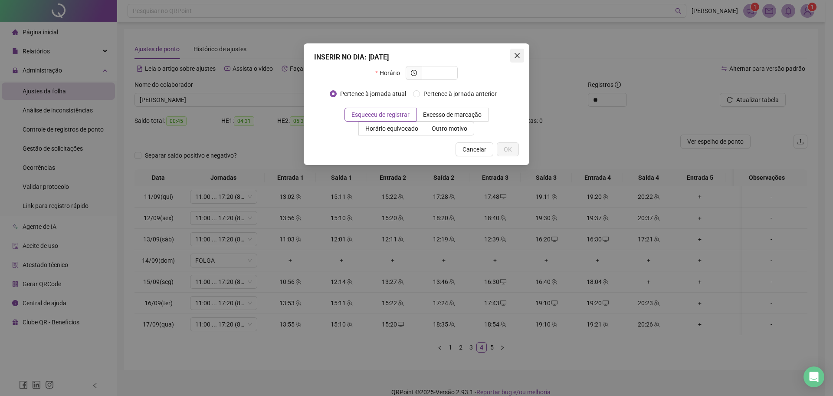
click at [514, 58] on icon "close" at bounding box center [517, 55] width 7 height 7
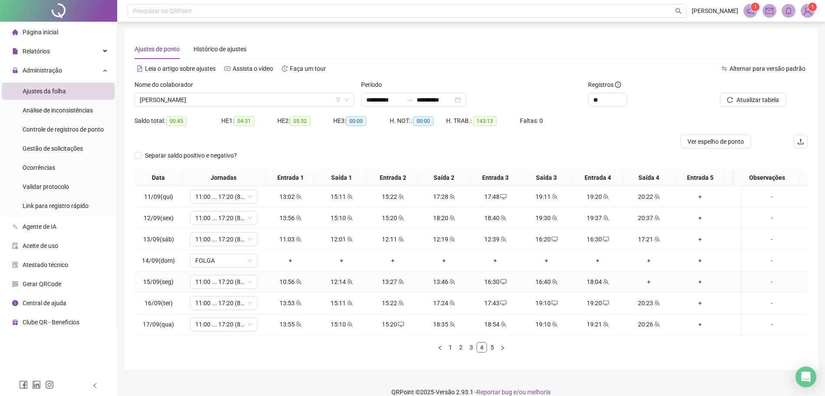
click at [654, 281] on div "+" at bounding box center [648, 282] width 44 height 10
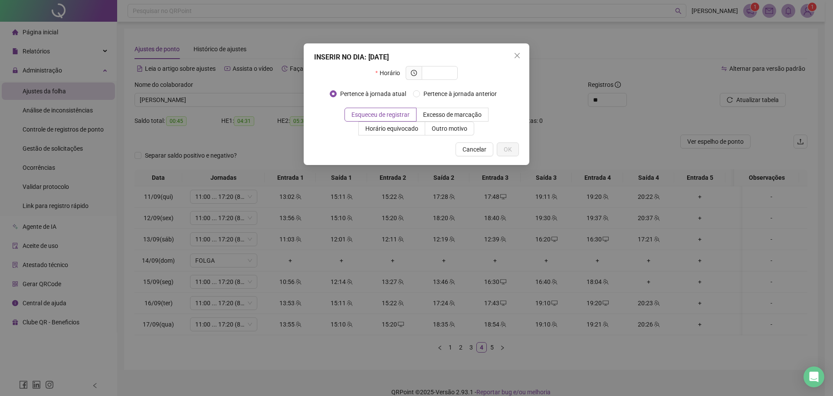
click at [548, 62] on div "INSERIR NO DIA : [DATE] Horário Pertence à jornada atual Pertence à jornada ant…" at bounding box center [416, 198] width 833 height 396
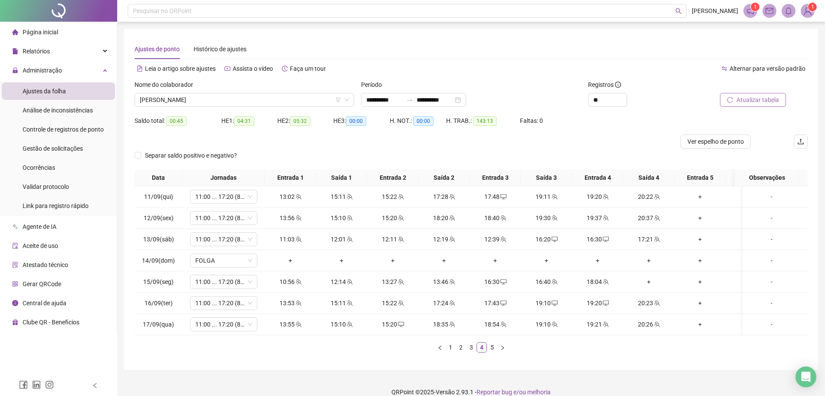
click at [757, 97] on span "Atualizar tabela" at bounding box center [757, 100] width 43 height 10
click at [651, 281] on div "+" at bounding box center [648, 282] width 44 height 10
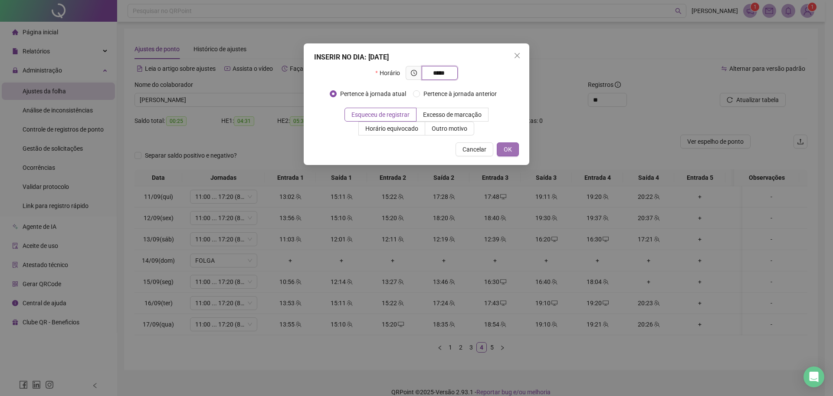
type input "*****"
click at [515, 148] on button "OK" at bounding box center [508, 149] width 22 height 14
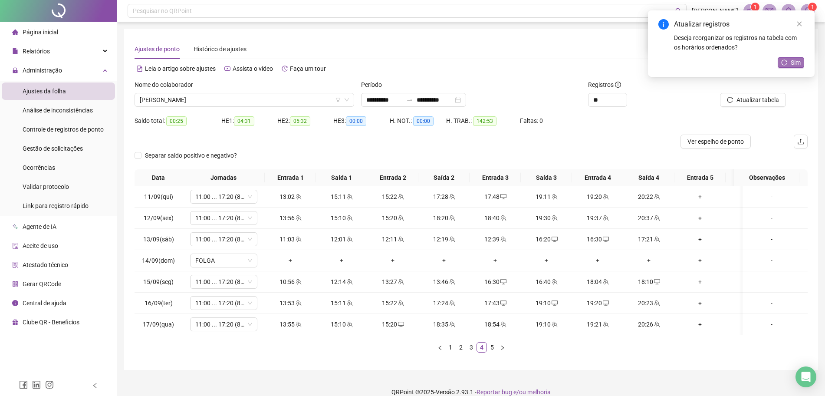
click at [787, 62] on button "Sim" at bounding box center [790, 62] width 26 height 10
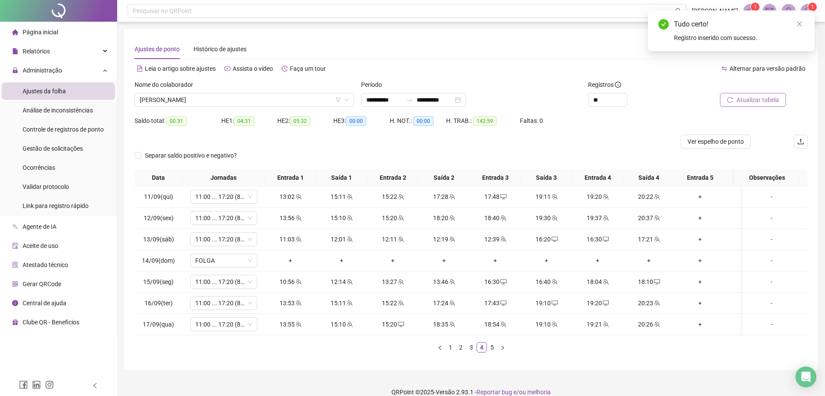
click at [756, 100] on span "Atualizar tabela" at bounding box center [757, 100] width 43 height 10
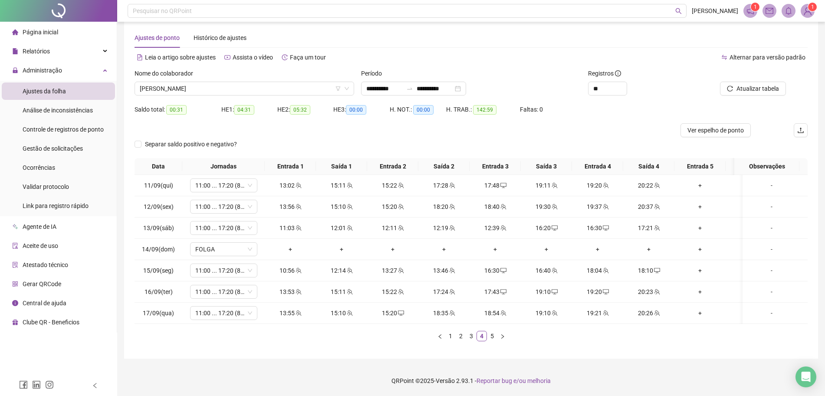
scroll to position [20, 0]
click at [656, 203] on icon "team" at bounding box center [657, 206] width 6 height 6
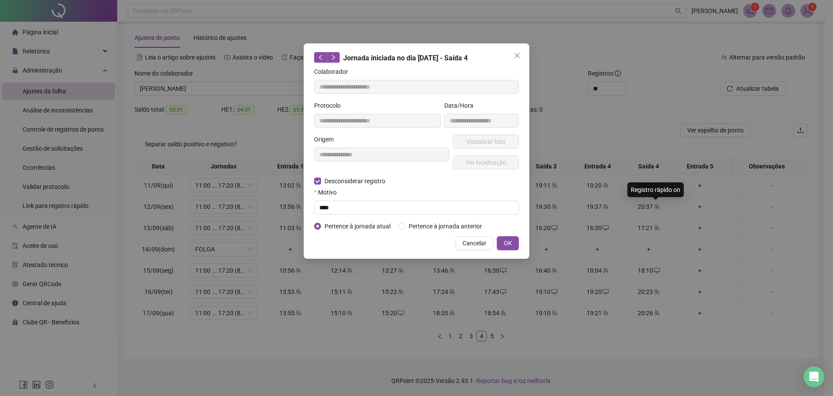
type input "**********"
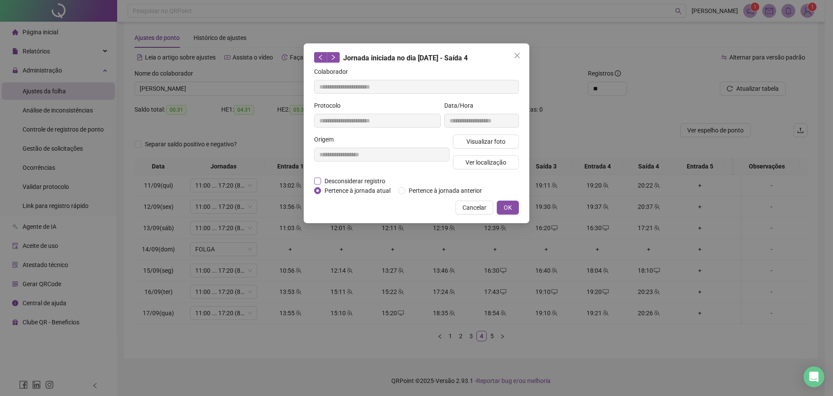
click at [382, 180] on span "Desconsiderar registro" at bounding box center [355, 181] width 68 height 10
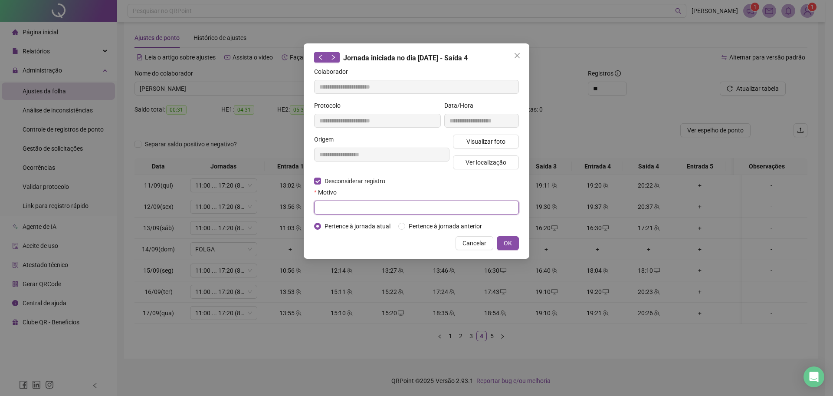
click at [329, 201] on input "text" at bounding box center [416, 207] width 205 height 14
type input "****"
click at [519, 241] on div "**********" at bounding box center [417, 150] width 226 height 215
click at [509, 243] on span "OK" at bounding box center [508, 243] width 8 height 10
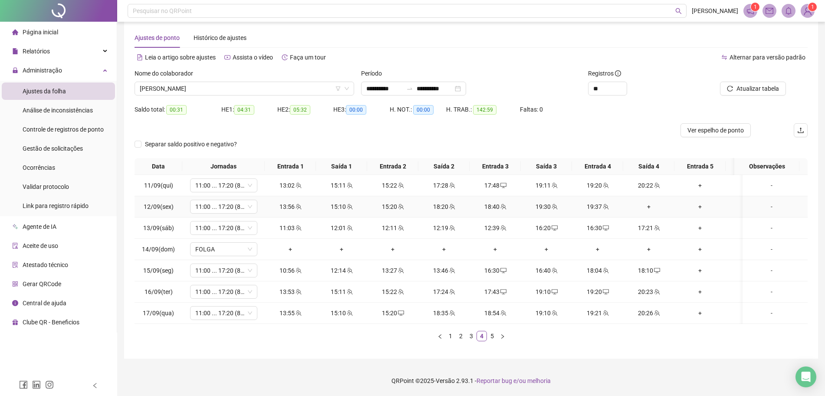
click at [650, 202] on div "+" at bounding box center [648, 207] width 44 height 10
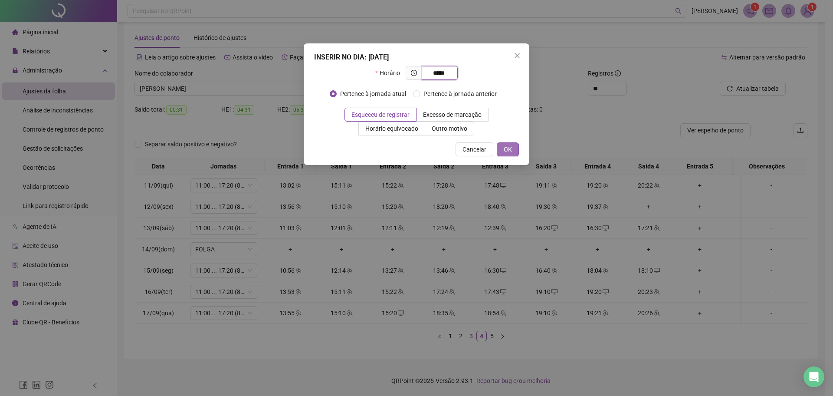
type input "*****"
click at [507, 152] on span "OK" at bounding box center [508, 149] width 8 height 10
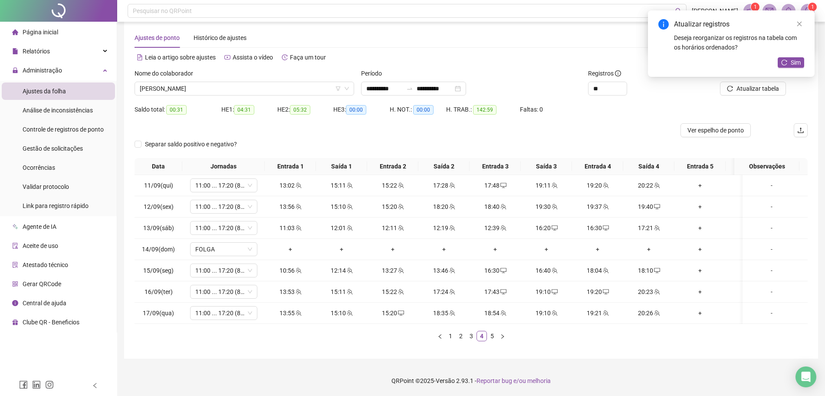
drag, startPoint x: 785, startPoint y: 64, endPoint x: 789, endPoint y: 75, distance: 11.4
click at [786, 64] on icon "reload" at bounding box center [784, 62] width 6 height 6
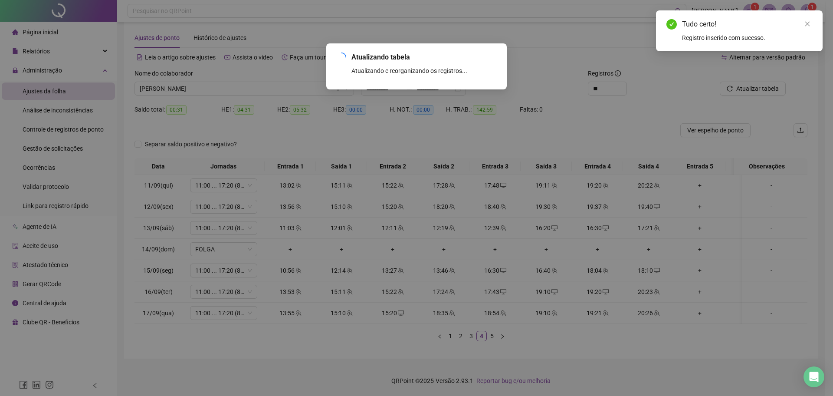
click at [777, 85] on div "Atualizando tabela Atualizando e reorganizando os registros... OK" at bounding box center [416, 198] width 833 height 396
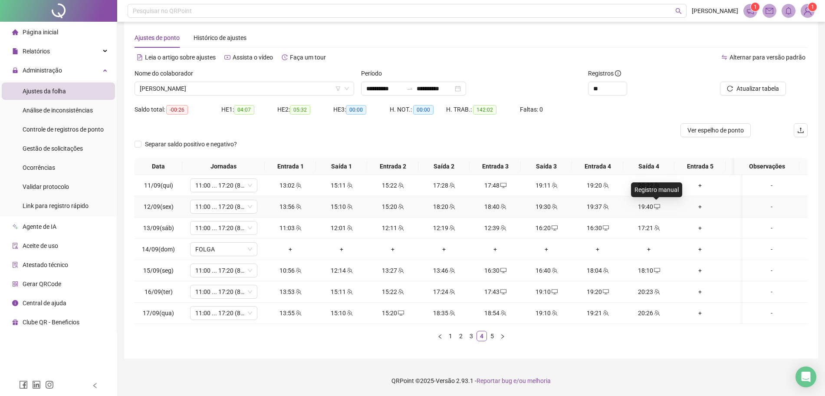
click at [657, 203] on icon "desktop" at bounding box center [657, 206] width 6 height 6
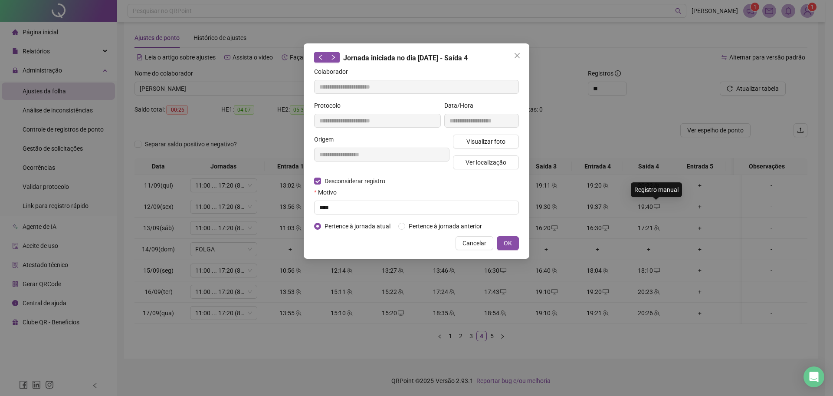
type input "**********"
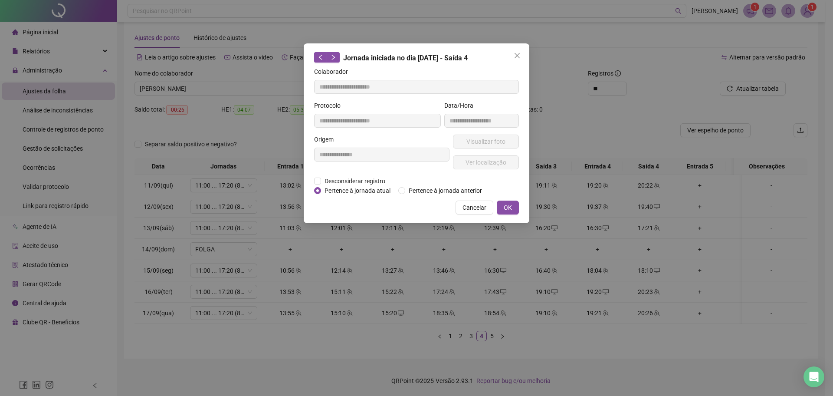
click at [645, 103] on div "**********" at bounding box center [416, 198] width 833 height 396
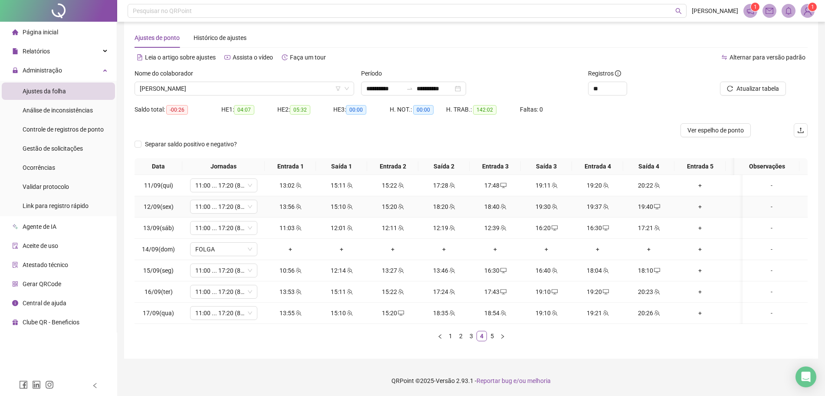
click at [658, 203] on icon "desktop" at bounding box center [657, 206] width 6 height 6
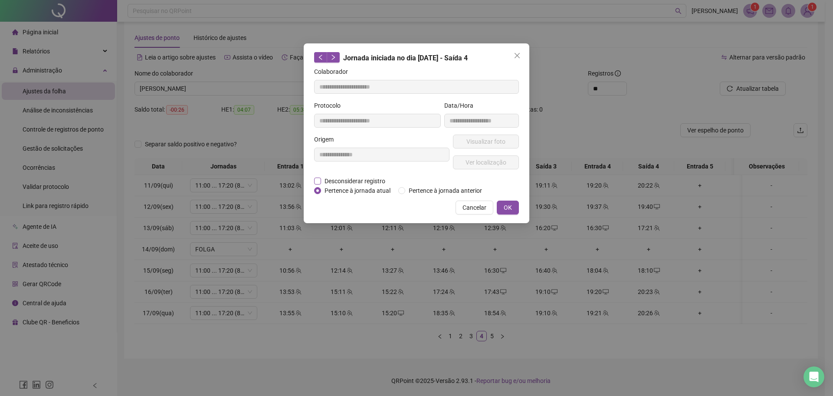
click at [366, 179] on span "Desconsiderar registro" at bounding box center [355, 181] width 68 height 10
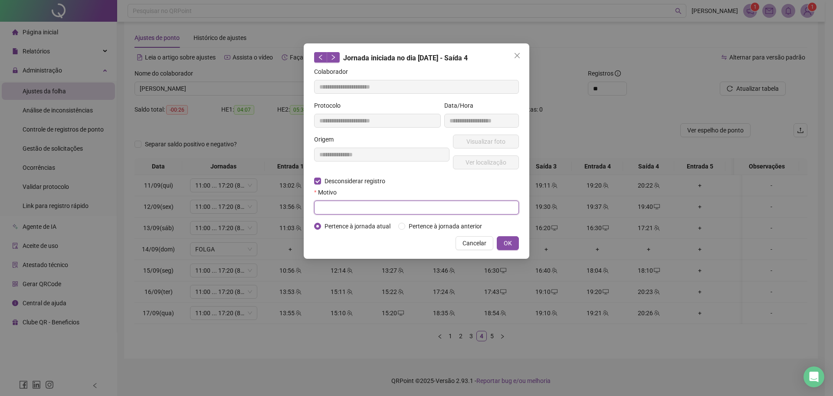
click at [344, 203] on input "text" at bounding box center [416, 207] width 205 height 14
type input "****"
click at [515, 242] on button "OK" at bounding box center [508, 243] width 22 height 14
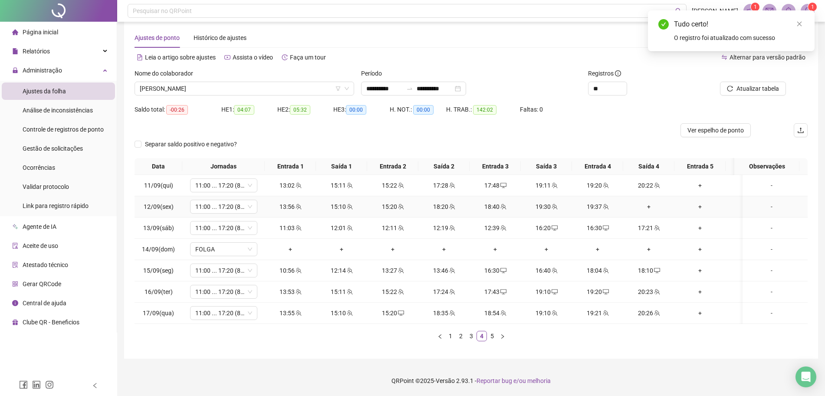
click at [645, 202] on div "+" at bounding box center [648, 207] width 44 height 10
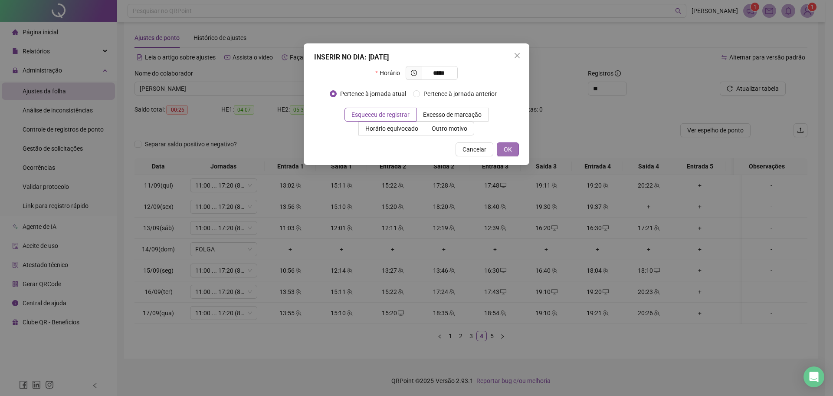
type input "*****"
click at [511, 150] on button "OK" at bounding box center [508, 149] width 22 height 14
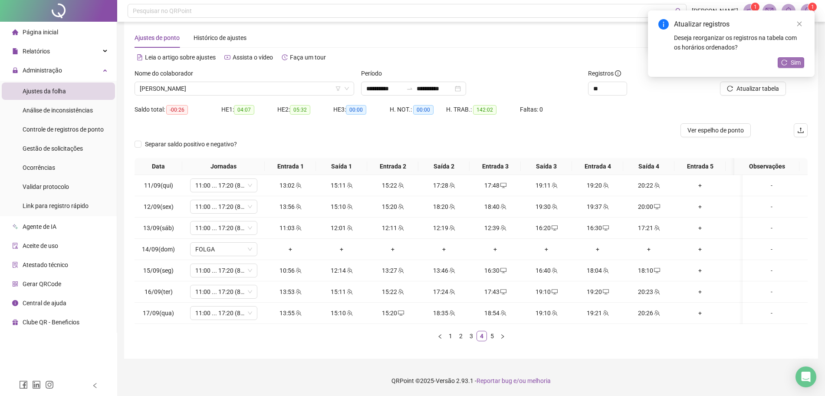
click at [790, 57] on button "Sim" at bounding box center [790, 62] width 26 height 10
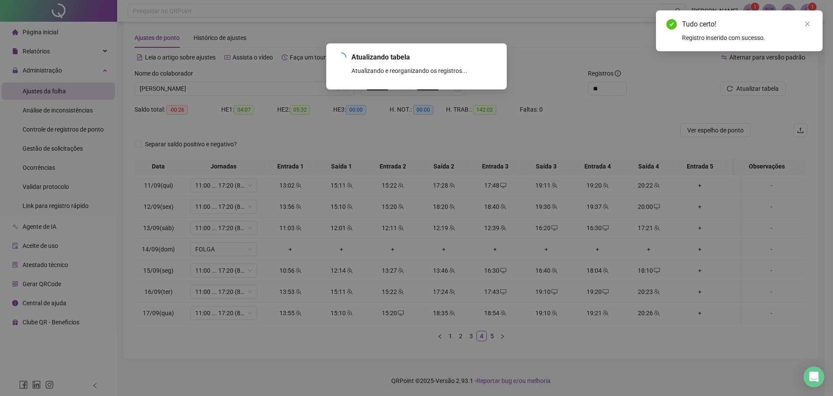
click at [764, 86] on button "Atualizar tabela" at bounding box center [753, 89] width 66 height 14
click at [764, 86] on div "Atualizando tabela Atualizando e reorganizando os registros... OK" at bounding box center [416, 198] width 833 height 396
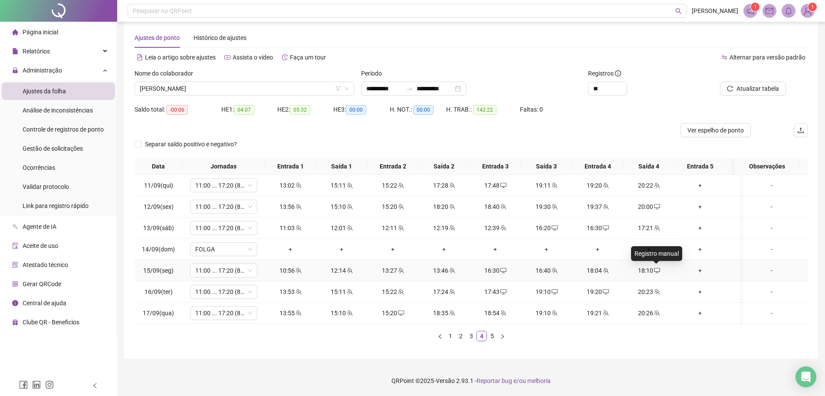
click at [658, 267] on icon "desktop" at bounding box center [657, 270] width 6 height 6
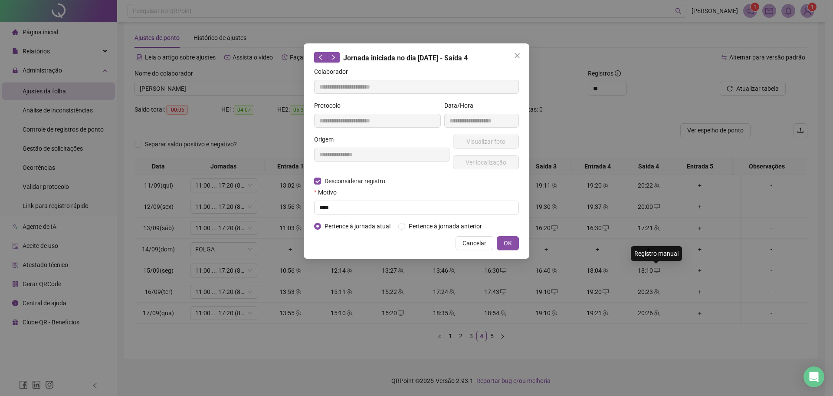
type input "**********"
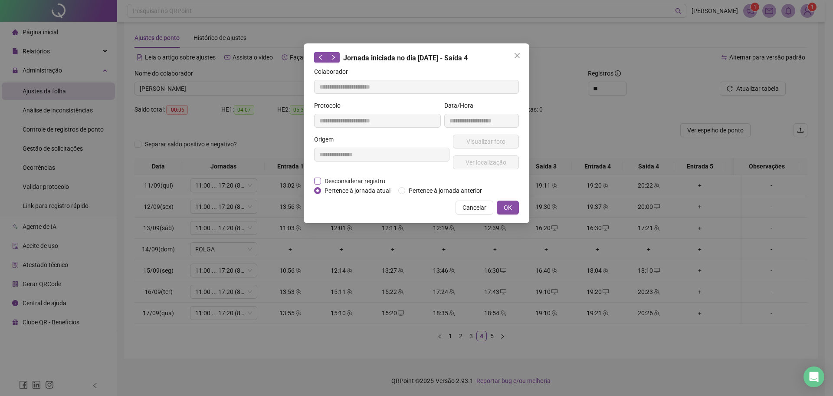
click at [344, 182] on span "Desconsiderar registro" at bounding box center [355, 181] width 68 height 10
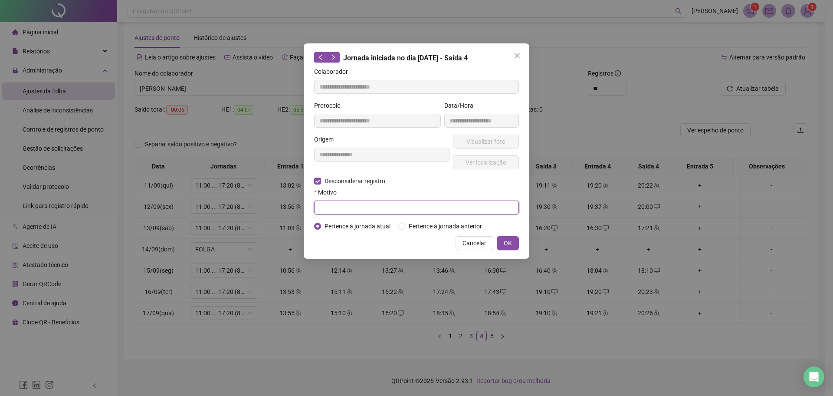
click at [352, 202] on input "text" at bounding box center [416, 207] width 205 height 14
type input "****"
click at [507, 242] on span "OK" at bounding box center [508, 243] width 8 height 10
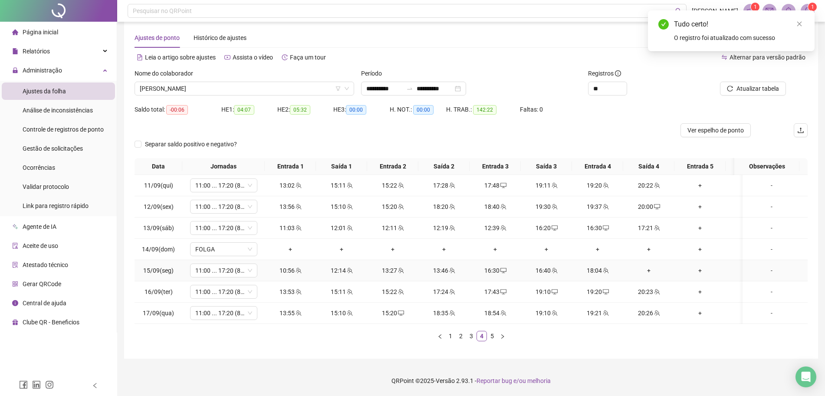
click at [644, 266] on div "+" at bounding box center [648, 271] width 44 height 10
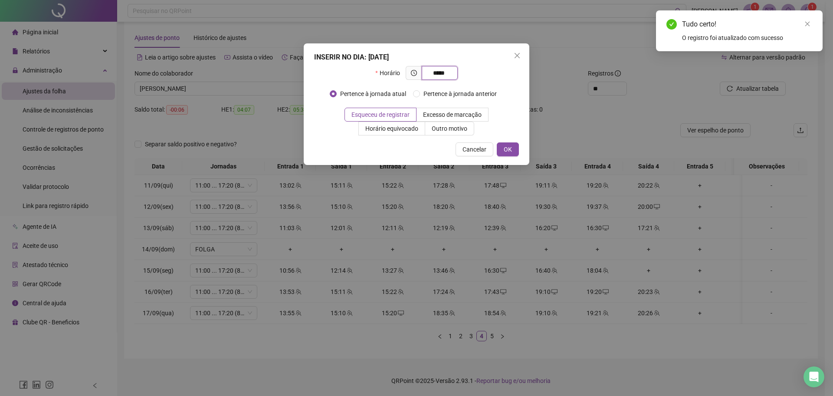
type input "*****"
click at [519, 149] on div "INSERIR NO DIA : [DATE] Horário ***** Pertence à jornada atual Pertence à jorna…" at bounding box center [417, 103] width 226 height 121
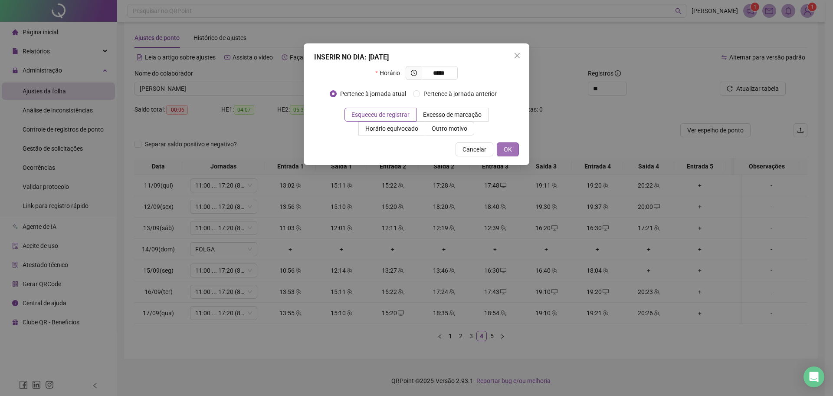
click at [517, 149] on button "OK" at bounding box center [508, 149] width 22 height 14
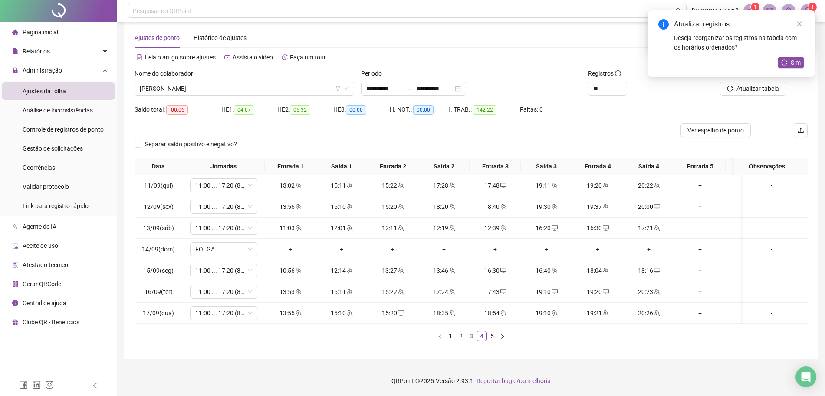
click at [769, 77] on div "Atualizar registros Deseja reorganizar os registros na tabela com os horários o…" at bounding box center [731, 43] width 167 height 66
click at [794, 64] on span "Sim" at bounding box center [795, 63] width 10 height 10
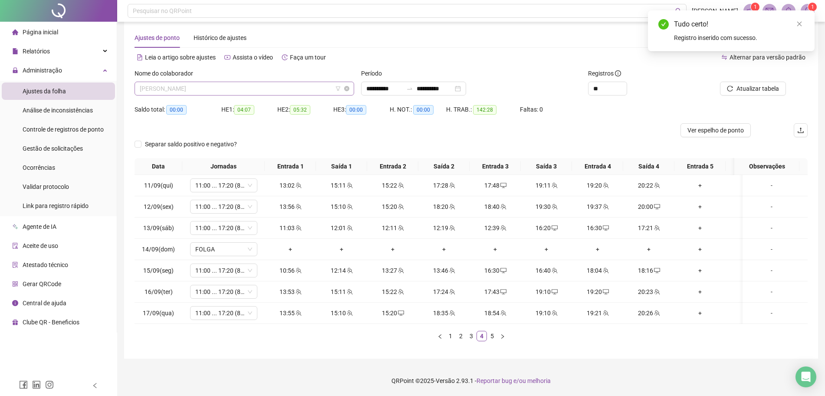
click at [254, 82] on span "[PERSON_NAME]" at bounding box center [244, 88] width 209 height 13
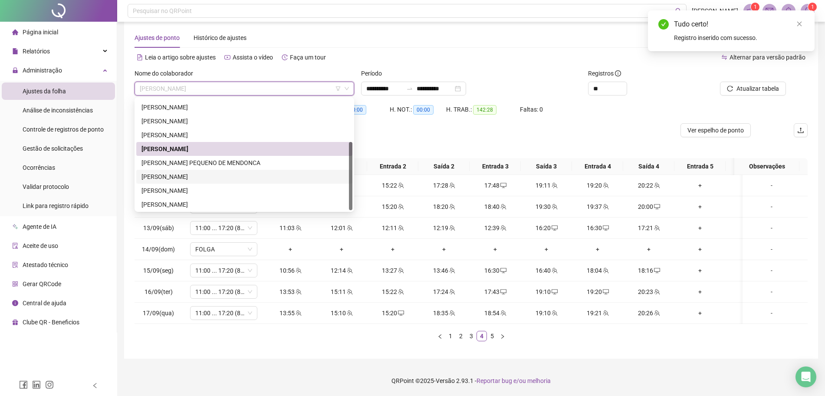
scroll to position [69, 0]
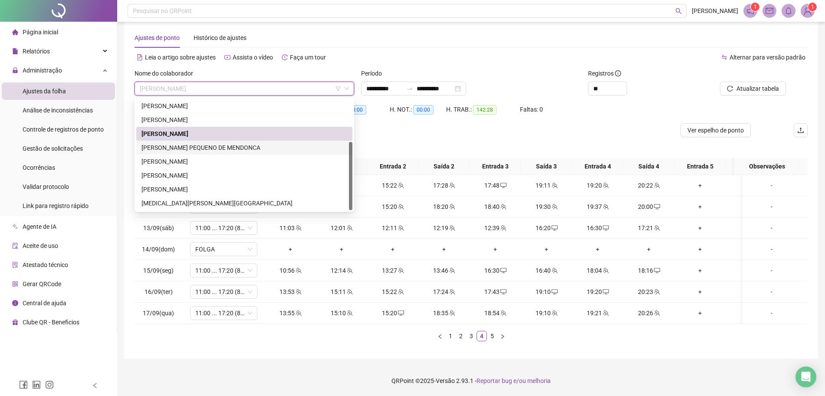
click at [217, 143] on div "[PERSON_NAME] PEQUENO DE MENDONCA" at bounding box center [244, 148] width 206 height 10
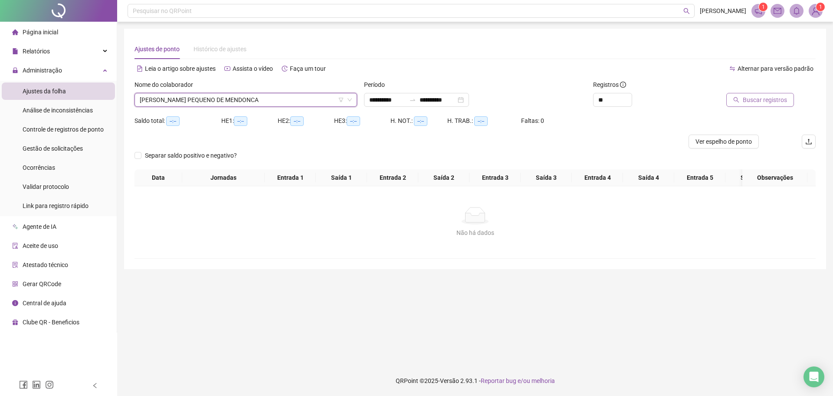
click at [775, 103] on span "Buscar registros" at bounding box center [765, 100] width 44 height 10
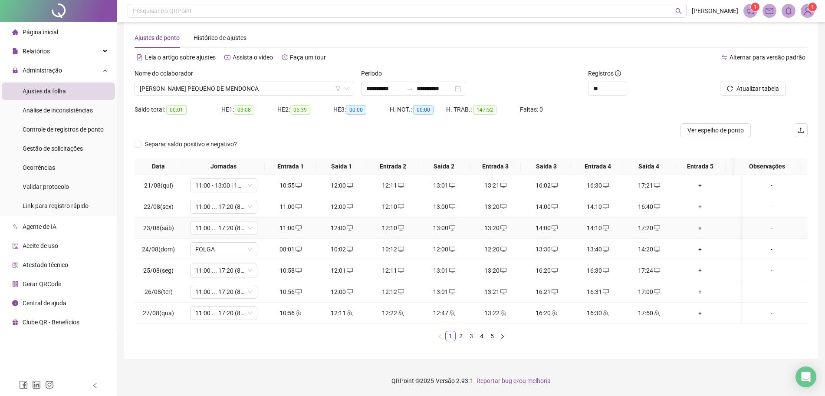
scroll to position [20, 0]
click at [493, 335] on link "5" at bounding box center [492, 336] width 10 height 10
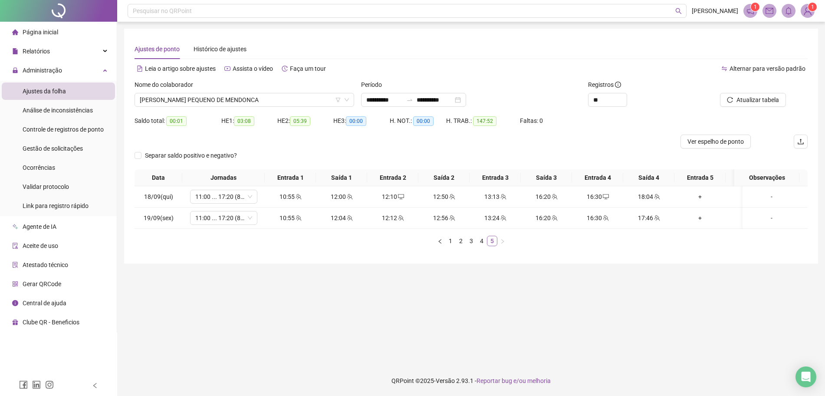
scroll to position [0, 0]
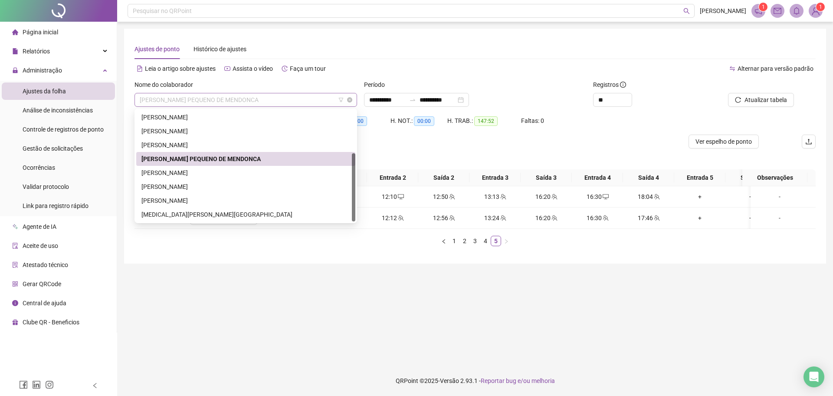
click at [292, 102] on span "[PERSON_NAME] PEQUENO DE MENDONCA" at bounding box center [246, 99] width 212 height 13
click at [258, 169] on div "[PERSON_NAME]" at bounding box center [245, 173] width 209 height 10
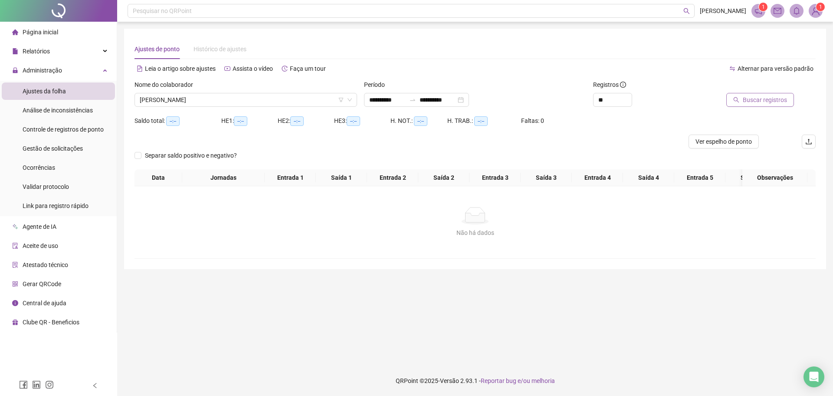
click at [791, 102] on button "Buscar registros" at bounding box center [760, 100] width 68 height 14
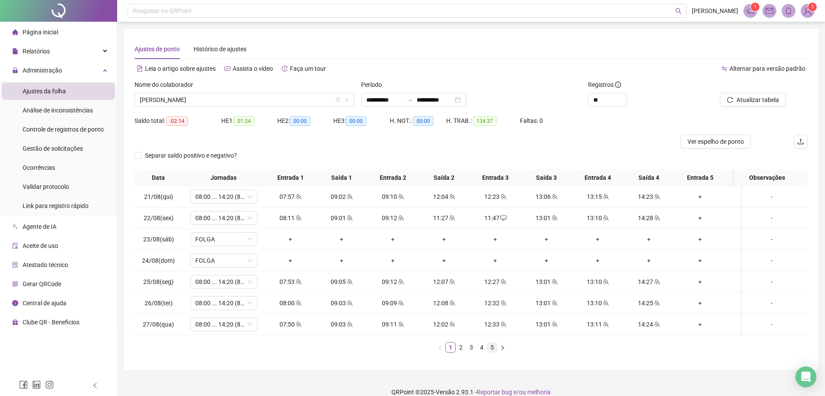
click at [493, 352] on link "5" at bounding box center [492, 347] width 10 height 10
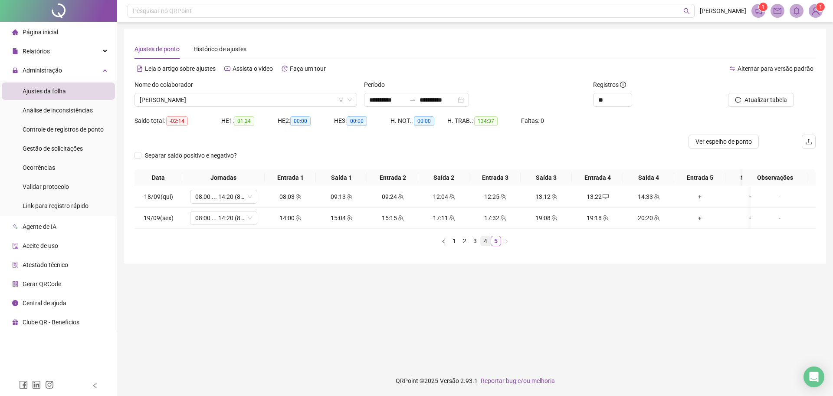
click at [485, 246] on link "4" at bounding box center [486, 241] width 10 height 10
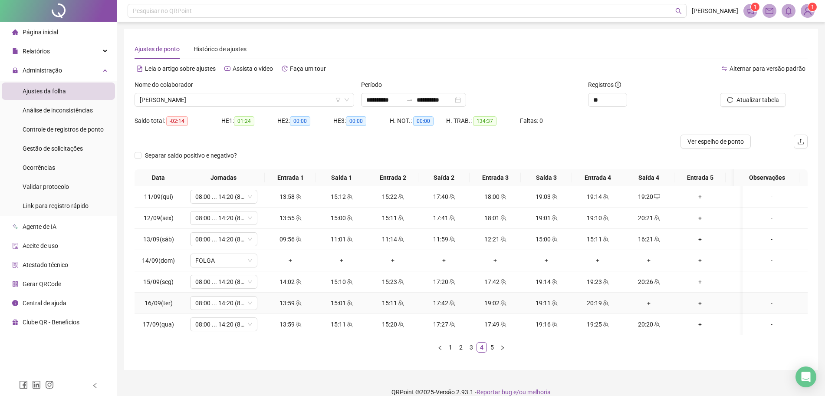
click at [649, 302] on div "+" at bounding box center [648, 303] width 44 height 10
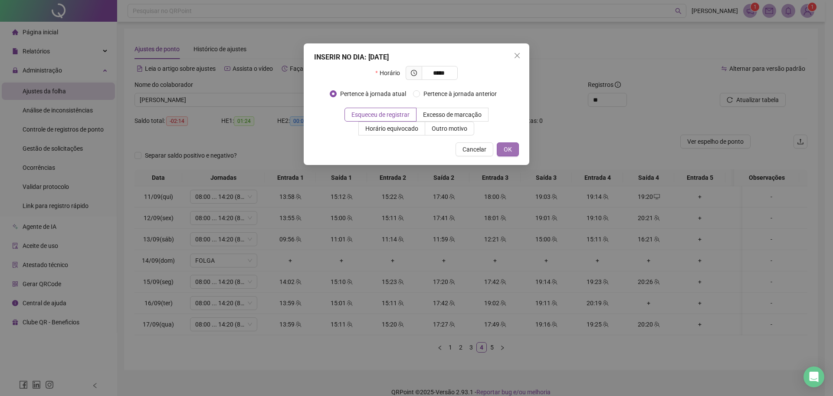
type input "*****"
click at [510, 152] on span "OK" at bounding box center [508, 149] width 8 height 10
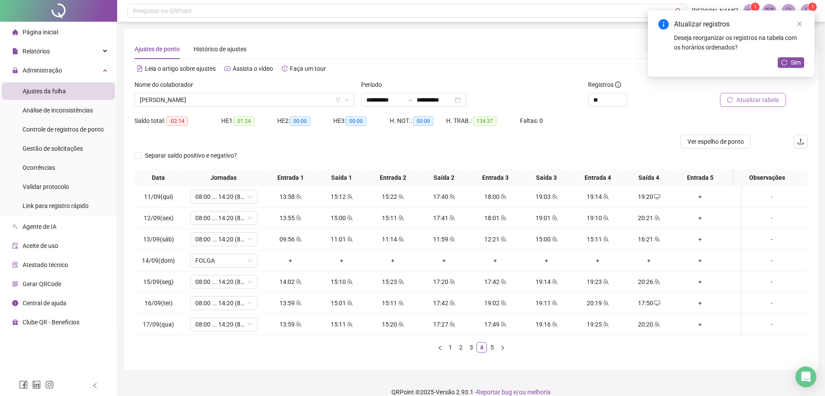
click at [759, 103] on span "Atualizar tabela" at bounding box center [757, 100] width 43 height 10
click at [654, 197] on icon "desktop" at bounding box center [657, 196] width 6 height 6
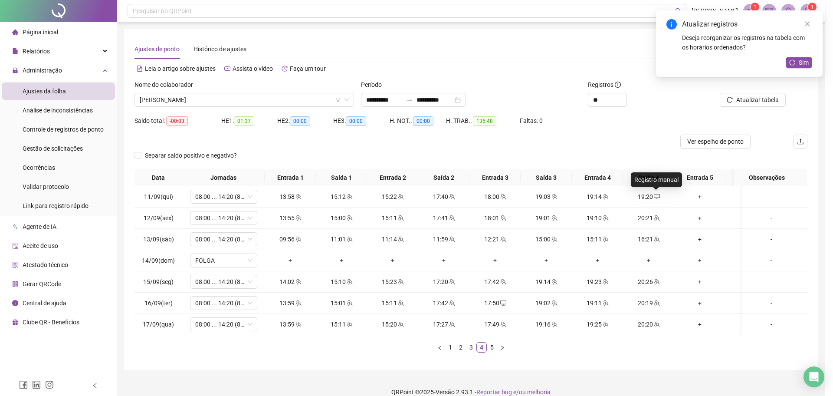
type input "**********"
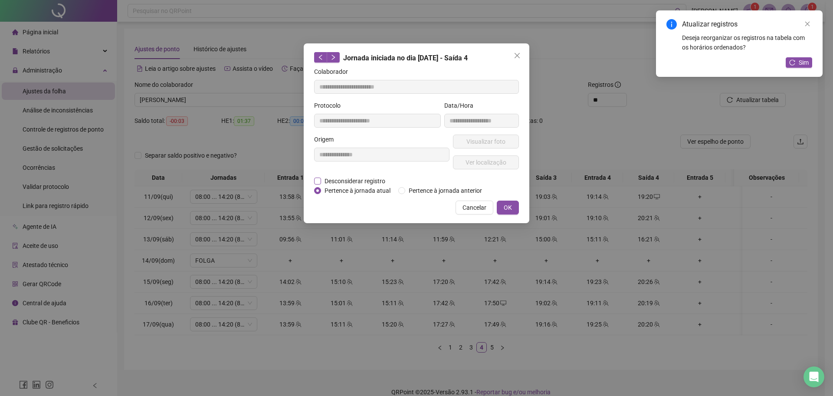
click at [350, 178] on span "Desconsiderar registro" at bounding box center [355, 181] width 68 height 10
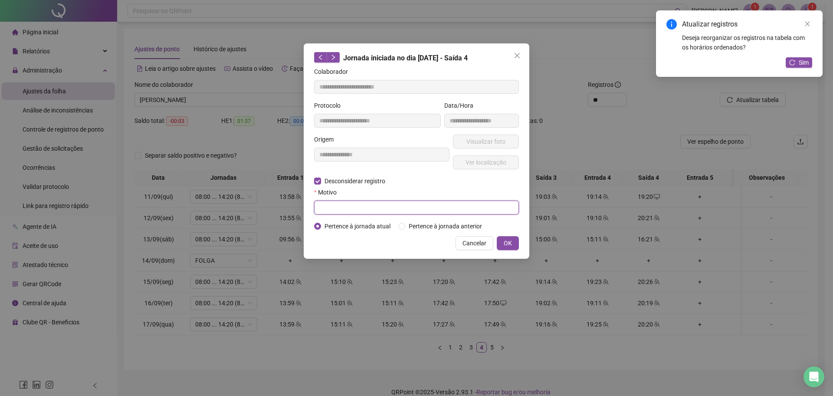
click at [340, 203] on input "text" at bounding box center [416, 207] width 205 height 14
type input "****"
drag, startPoint x: 509, startPoint y: 250, endPoint x: 519, endPoint y: 242, distance: 13.2
click at [519, 242] on div "**********" at bounding box center [417, 150] width 226 height 215
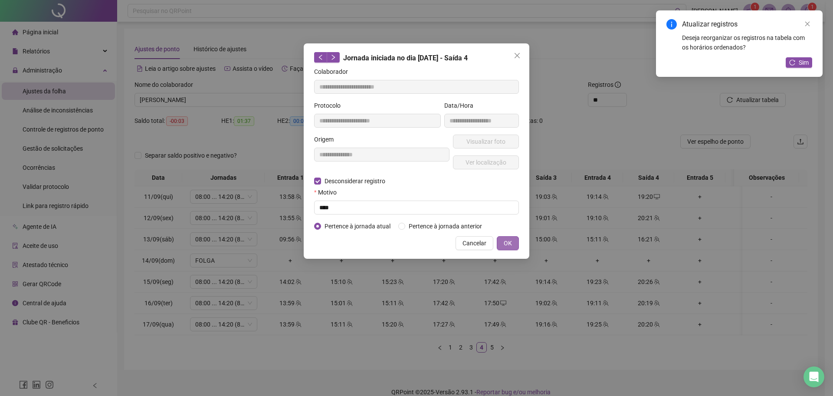
click at [509, 239] on span "OK" at bounding box center [508, 243] width 8 height 10
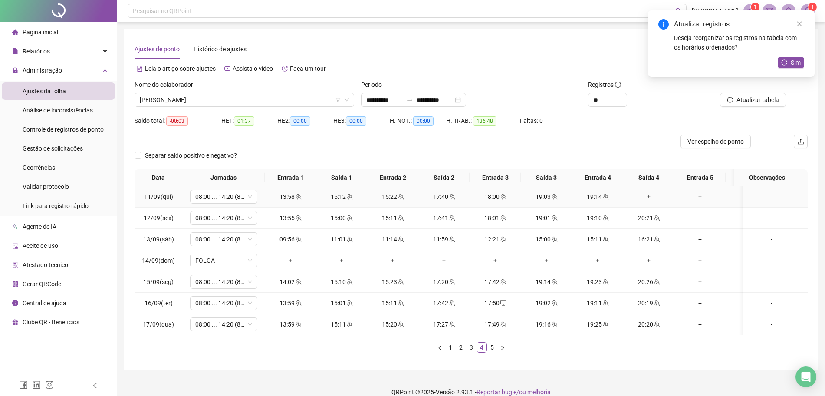
click at [647, 197] on div "+" at bounding box center [648, 197] width 44 height 10
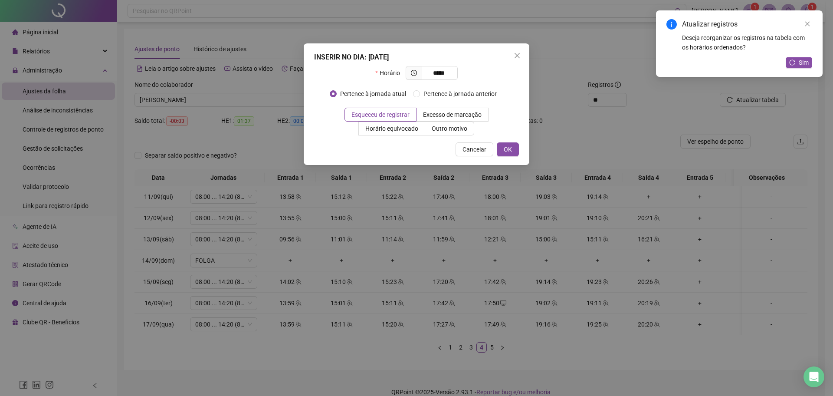
type input "*****"
click at [520, 153] on div "INSERIR NO DIA : [DATE] Horário ***** Pertence à jornada atual Pertence à jorna…" at bounding box center [417, 103] width 226 height 121
click at [508, 150] on span "OK" at bounding box center [508, 149] width 8 height 10
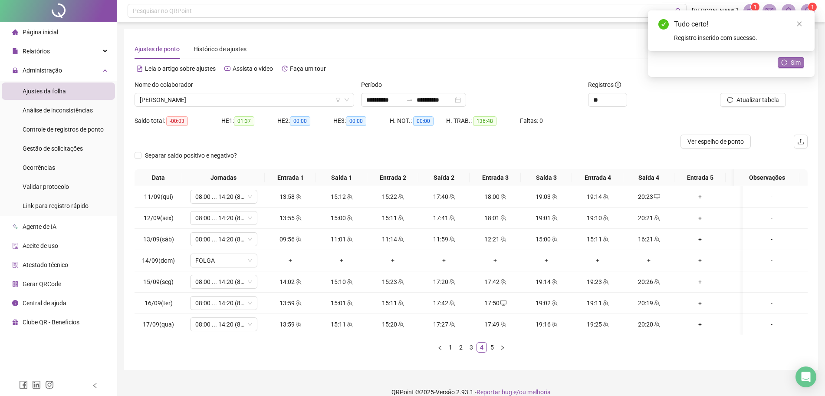
click at [794, 59] on span "Sim" at bounding box center [795, 63] width 10 height 10
click at [795, 26] on link "Close" at bounding box center [799, 24] width 10 height 10
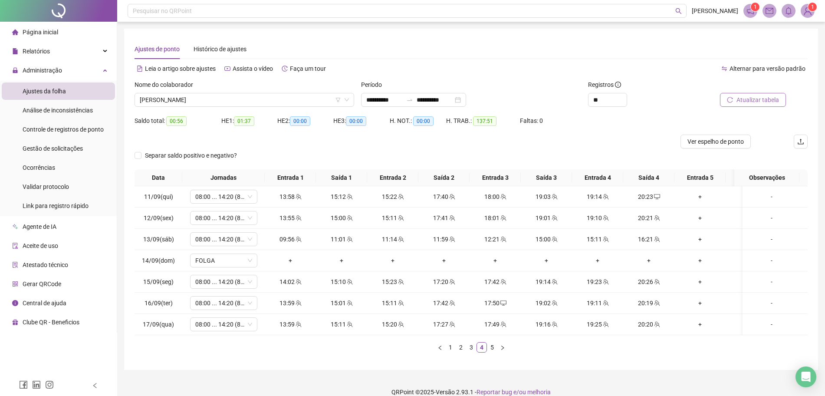
click at [749, 101] on span "Atualizar tabela" at bounding box center [757, 100] width 43 height 10
click at [653, 195] on span "desktop" at bounding box center [656, 196] width 7 height 6
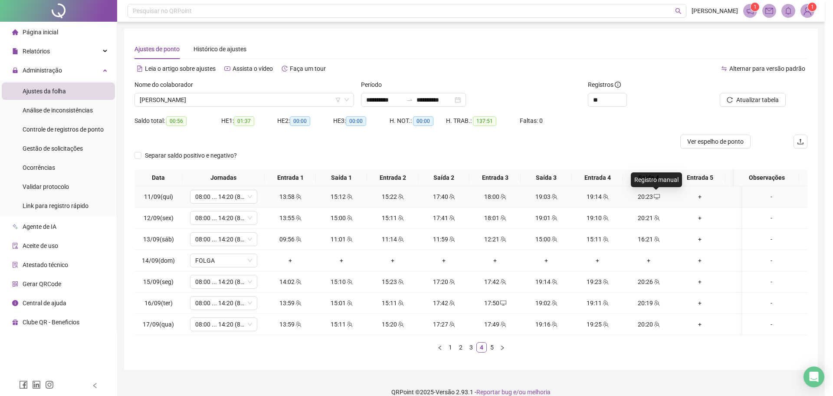
type input "**********"
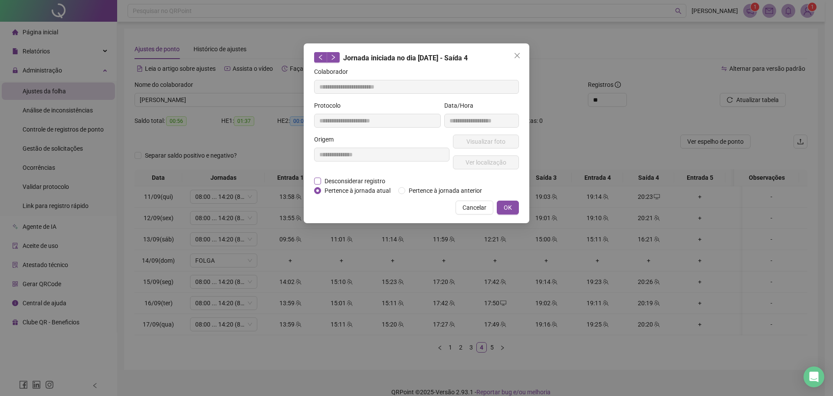
click at [374, 177] on span "Desconsiderar registro" at bounding box center [355, 181] width 68 height 10
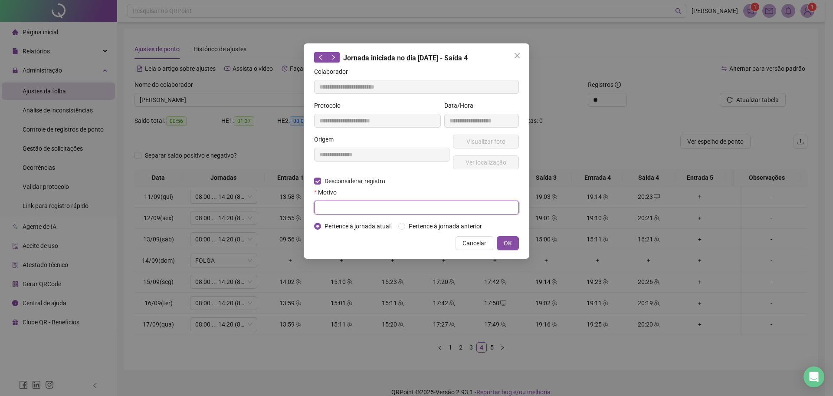
click at [345, 210] on input "text" at bounding box center [416, 207] width 205 height 14
type input "****"
click at [510, 243] on span "OK" at bounding box center [508, 243] width 8 height 10
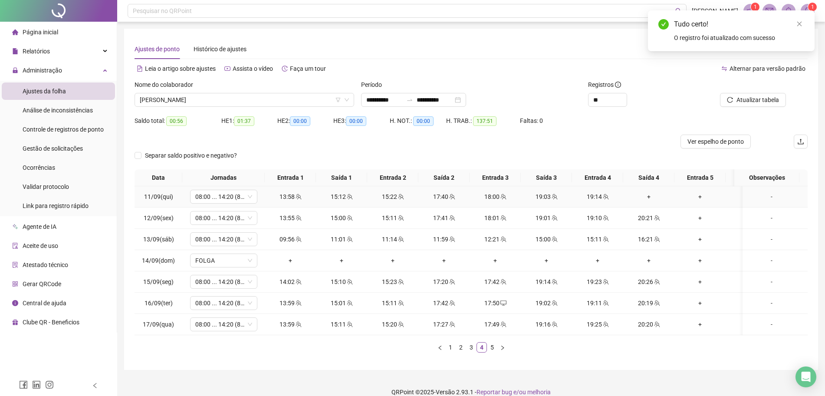
click at [648, 197] on div "+" at bounding box center [648, 197] width 44 height 10
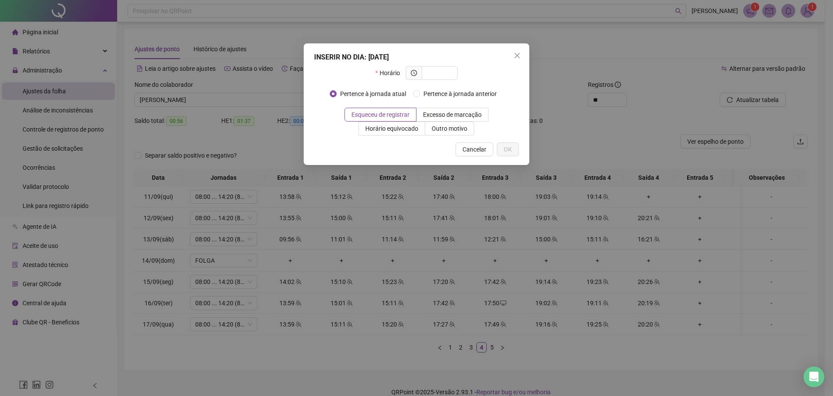
click at [649, 196] on div "INSERIR NO DIA : [DATE] Horário Pertence à jornada atual Pertence à jornada ant…" at bounding box center [416, 198] width 833 height 396
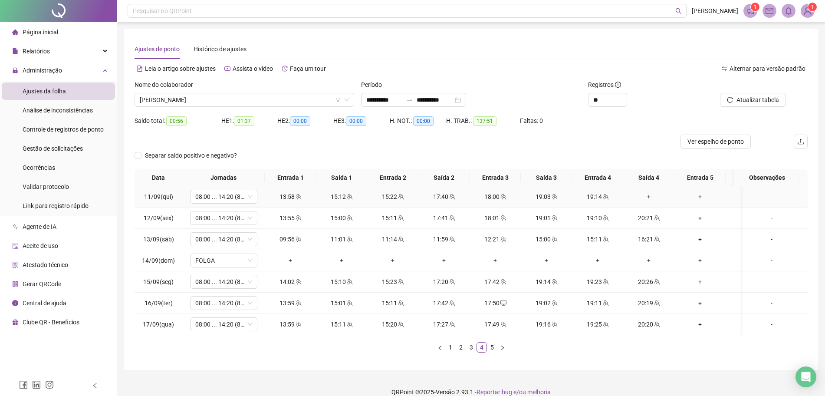
click at [647, 195] on div "+" at bounding box center [648, 197] width 44 height 10
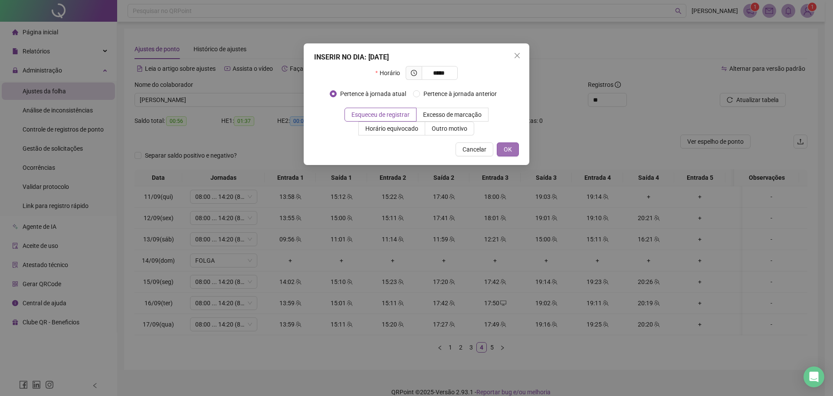
type input "*****"
click at [499, 144] on button "OK" at bounding box center [508, 149] width 22 height 14
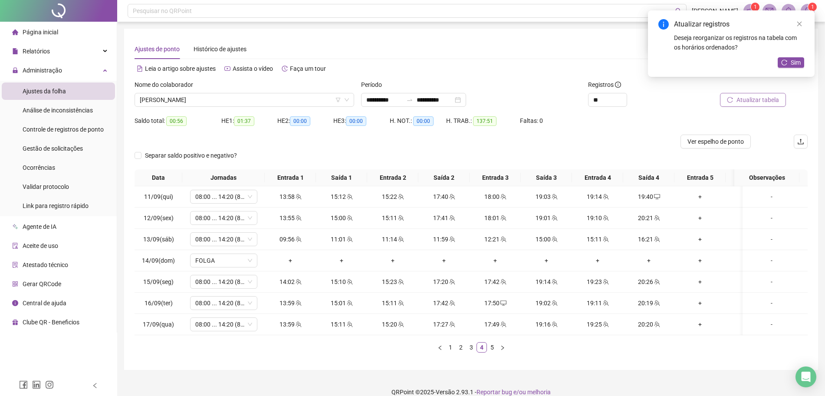
click at [750, 102] on span "Atualizar tabela" at bounding box center [757, 100] width 43 height 10
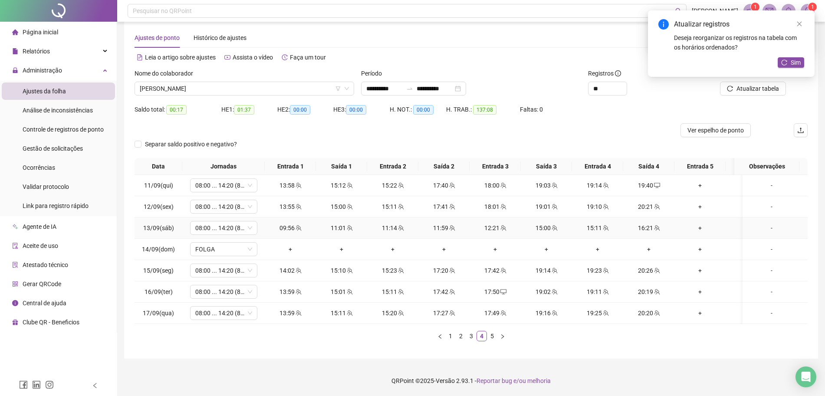
scroll to position [20, 0]
click at [495, 334] on link "5" at bounding box center [492, 336] width 10 height 10
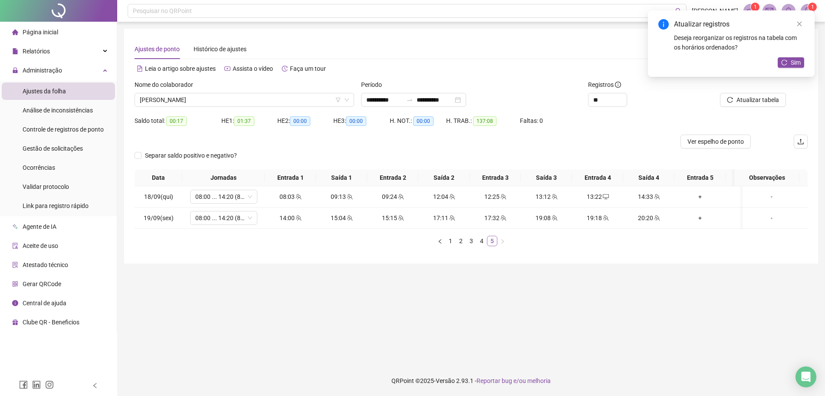
scroll to position [0, 0]
click at [264, 100] on span "[PERSON_NAME]" at bounding box center [246, 99] width 212 height 13
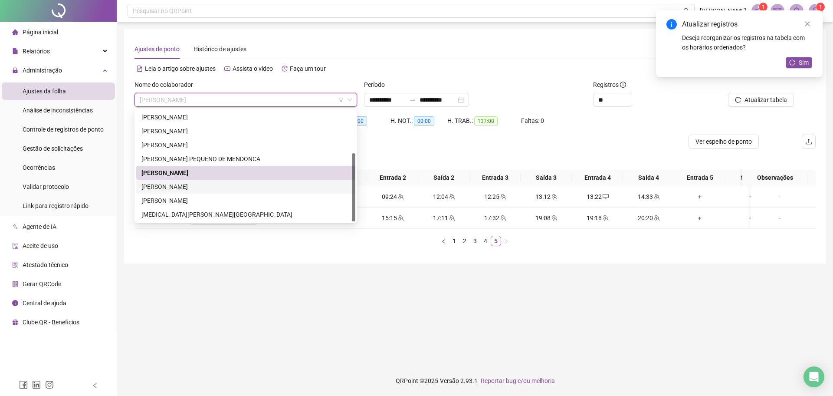
click at [223, 184] on div "[PERSON_NAME]" at bounding box center [245, 187] width 209 height 10
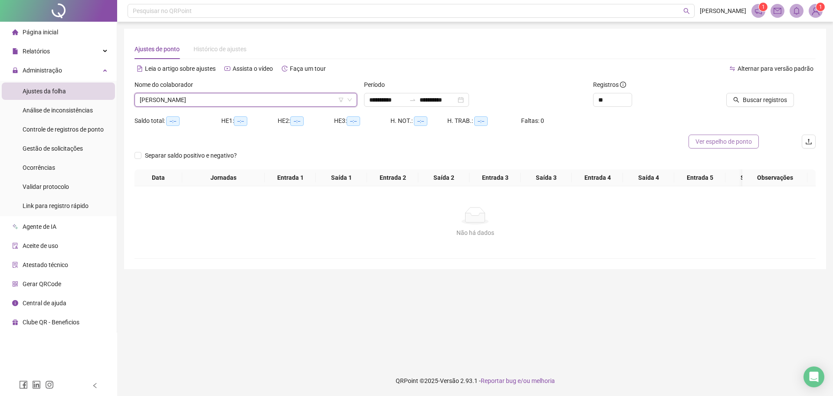
click at [739, 145] on span "Ver espelho de ponto" at bounding box center [723, 142] width 56 height 10
click at [761, 99] on span "Buscar registros" at bounding box center [765, 100] width 44 height 10
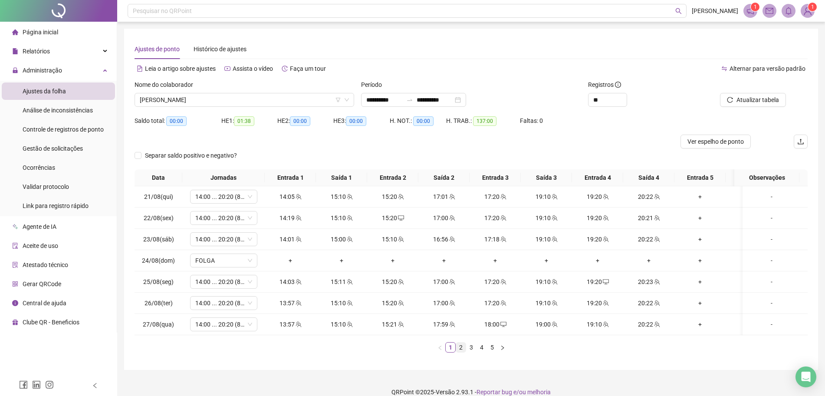
click at [462, 352] on link "2" at bounding box center [461, 347] width 10 height 10
click at [472, 352] on link "3" at bounding box center [471, 347] width 10 height 10
click at [478, 352] on link "4" at bounding box center [482, 347] width 10 height 10
click at [494, 352] on link "5" at bounding box center [492, 347] width 10 height 10
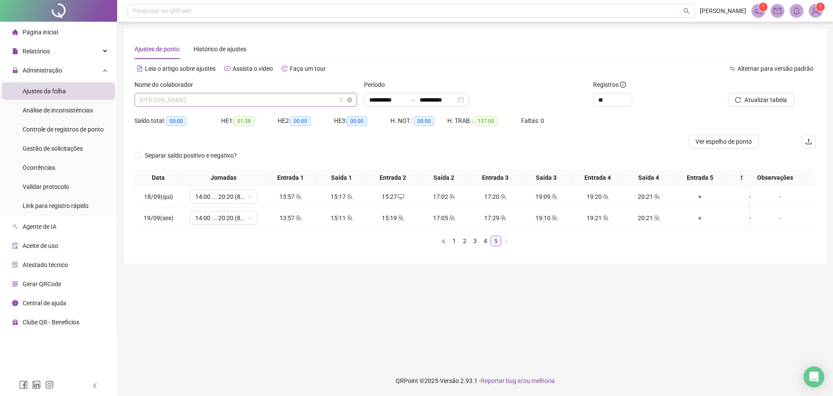
click at [329, 100] on span "[PERSON_NAME]" at bounding box center [246, 99] width 212 height 13
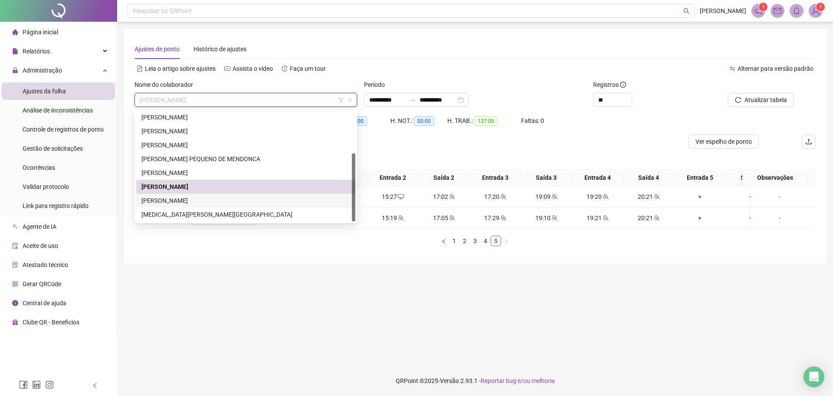
click at [193, 200] on div "[PERSON_NAME]" at bounding box center [245, 201] width 209 height 10
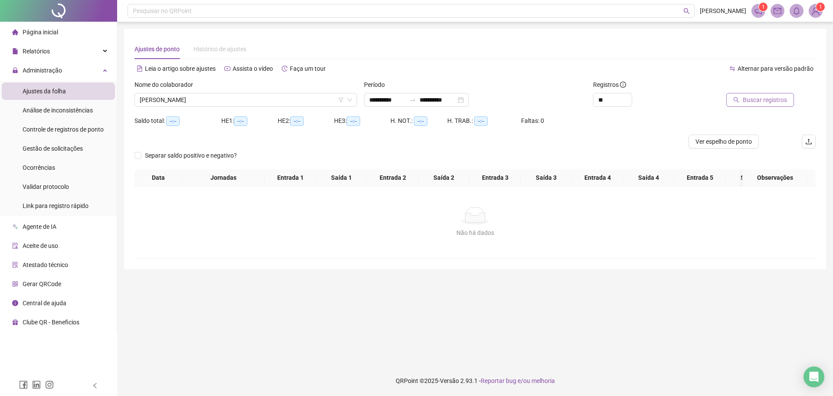
click at [755, 100] on span "Buscar registros" at bounding box center [765, 100] width 44 height 10
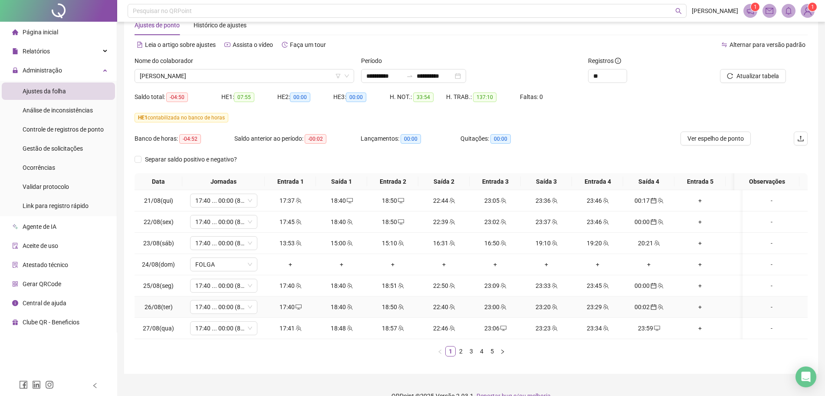
scroll to position [47, 0]
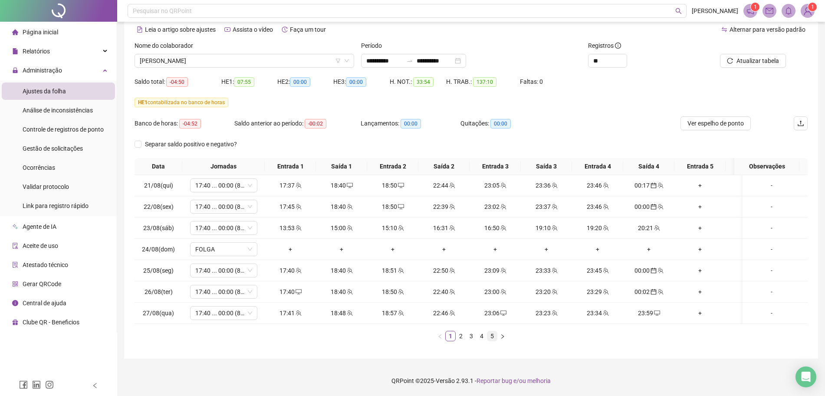
click at [490, 337] on link "5" at bounding box center [492, 336] width 10 height 10
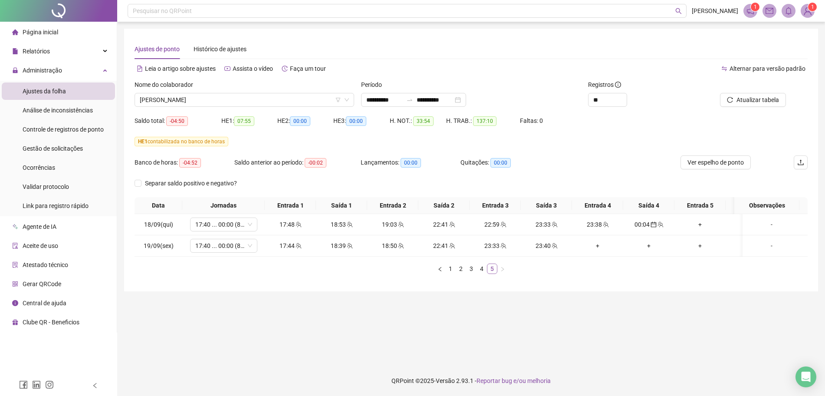
scroll to position [0, 0]
click at [469, 100] on div "**********" at bounding box center [416, 100] width 105 height 14
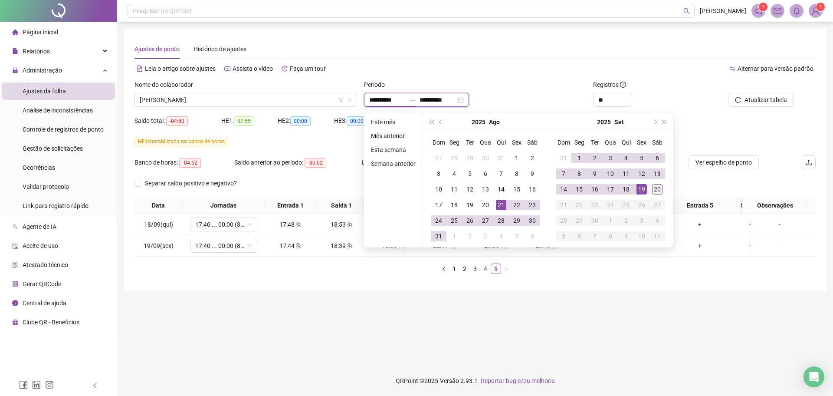
type input "**********"
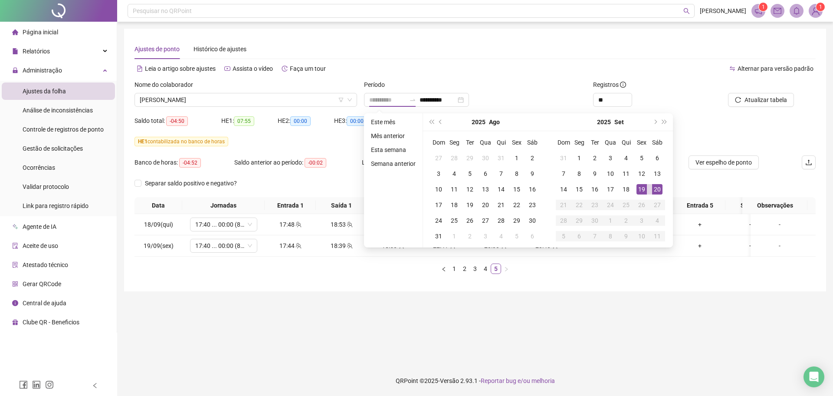
click at [656, 187] on div "20" at bounding box center [657, 189] width 10 height 10
type input "**********"
click at [655, 189] on div "20" at bounding box center [657, 189] width 10 height 10
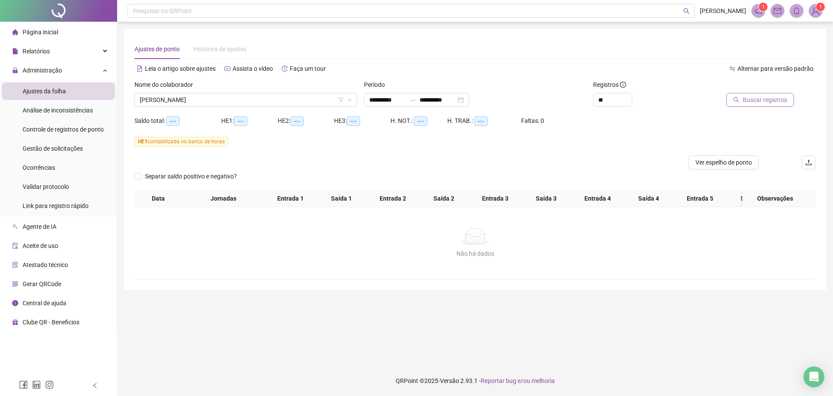
click at [754, 104] on span "Buscar registros" at bounding box center [765, 100] width 44 height 10
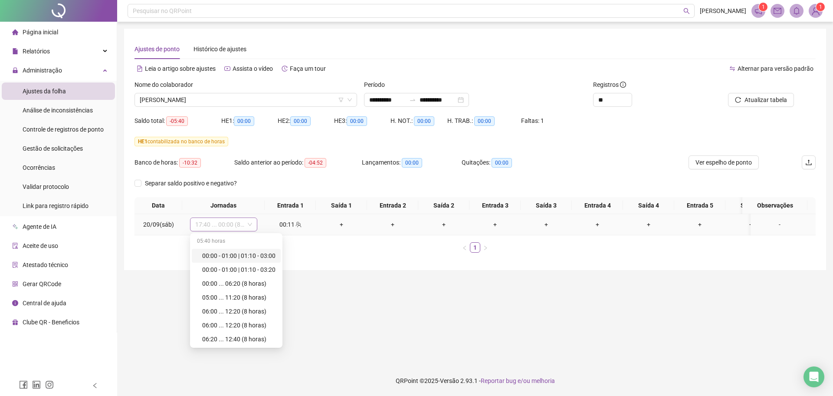
click at [238, 224] on span "17:40 ... 00:00 (8 HORAS)" at bounding box center [223, 224] width 57 height 13
drag, startPoint x: 421, startPoint y: 267, endPoint x: 393, endPoint y: 243, distance: 36.9
click at [422, 259] on div "Data Jornadas Entrada 1 Saída 1 Entrada 2 Saída 2 Entrada 3 Saída 3 Entrada 4 S…" at bounding box center [474, 228] width 681 height 62
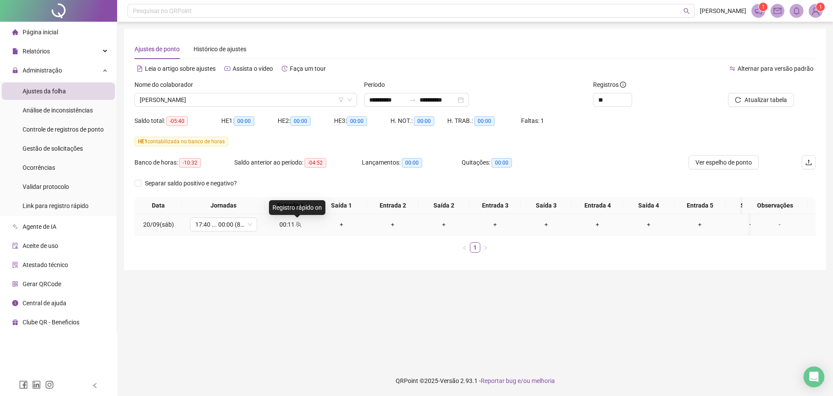
click at [295, 224] on span "team" at bounding box center [298, 224] width 7 height 6
type input "**********"
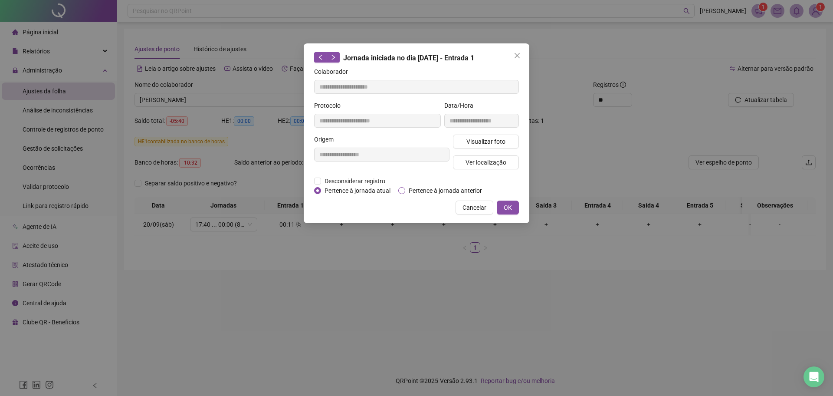
click at [432, 188] on span "Pertence à jornada anterior" at bounding box center [445, 191] width 80 height 10
click at [511, 207] on span "OK" at bounding box center [508, 208] width 8 height 10
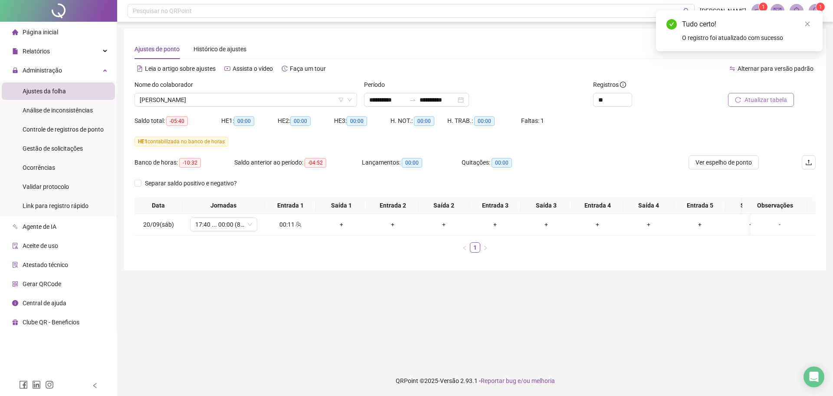
click at [778, 105] on button "Atualizar tabela" at bounding box center [761, 100] width 66 height 14
click at [240, 226] on span "17:40 ... 00:00 (8 HORAS)" at bounding box center [223, 224] width 57 height 13
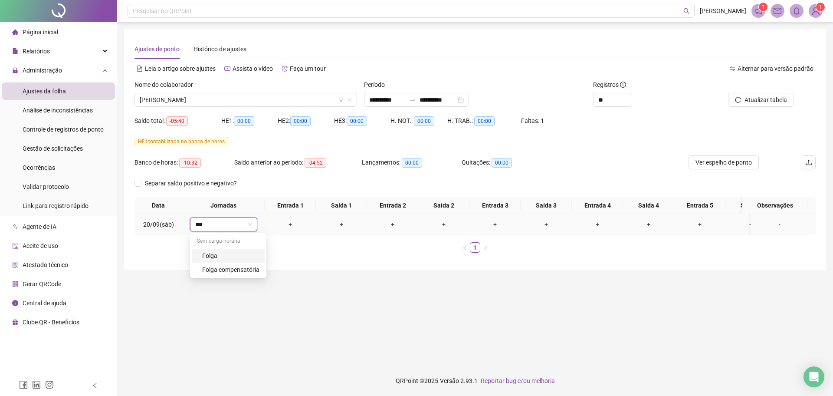
type input "****"
click at [205, 258] on div "Folga" at bounding box center [230, 256] width 57 height 10
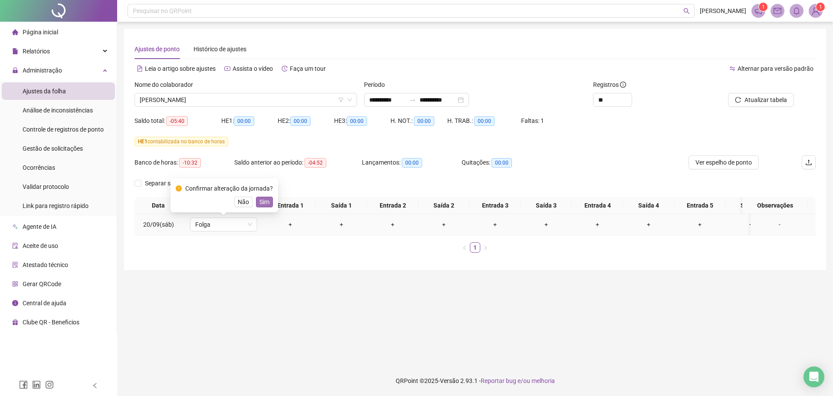
click at [262, 204] on span "Sim" at bounding box center [264, 202] width 10 height 10
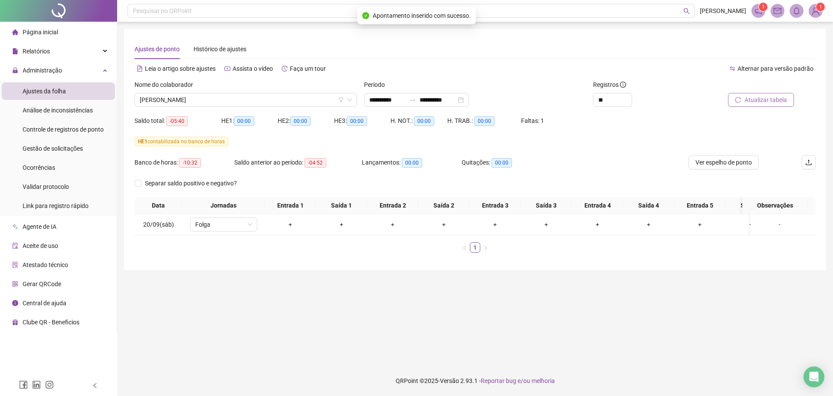
click at [736, 98] on icon "reload" at bounding box center [738, 100] width 6 height 6
click at [416, 100] on div at bounding box center [413, 99] width 14 height 7
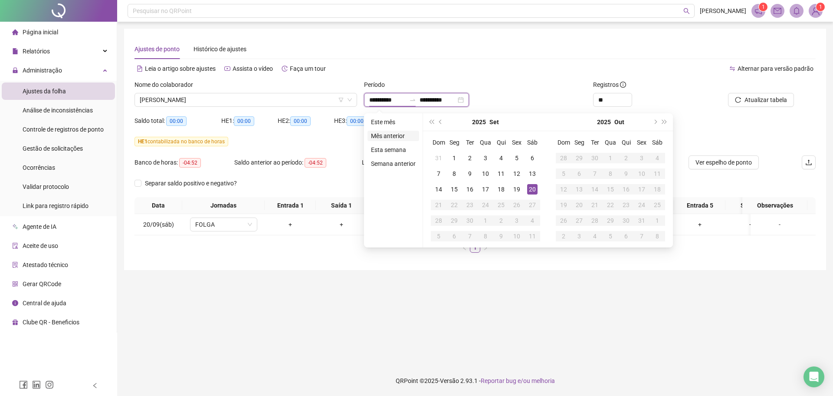
type input "**********"
click at [439, 121] on span "prev-year" at bounding box center [441, 122] width 4 height 4
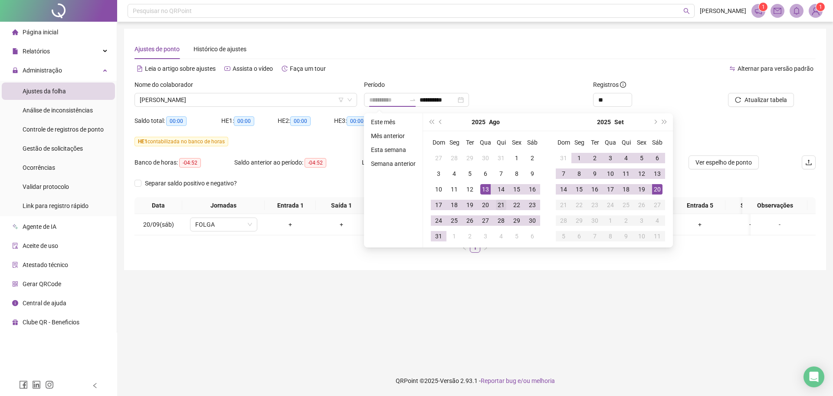
type input "**********"
click at [497, 204] on div "21" at bounding box center [501, 205] width 10 height 10
type input "**********"
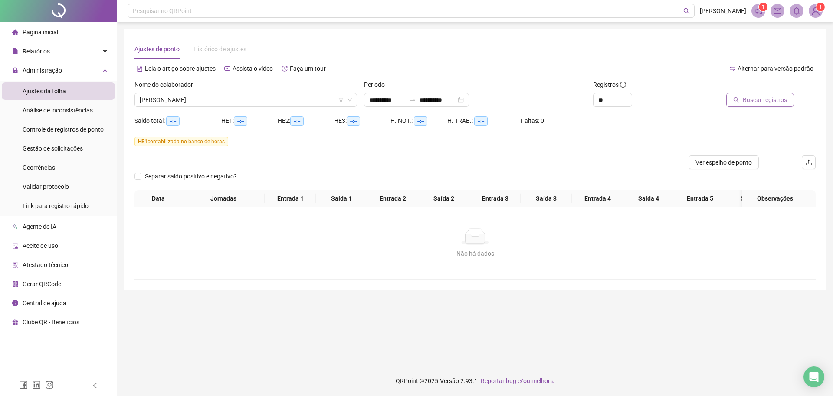
click at [756, 99] on span "Buscar registros" at bounding box center [765, 100] width 44 height 10
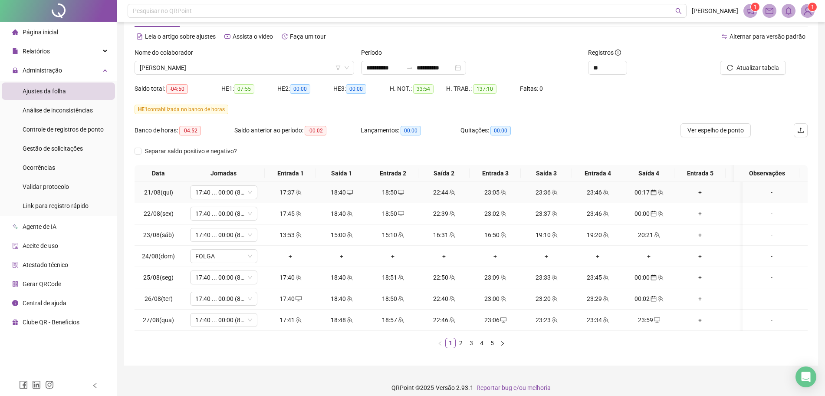
scroll to position [47, 0]
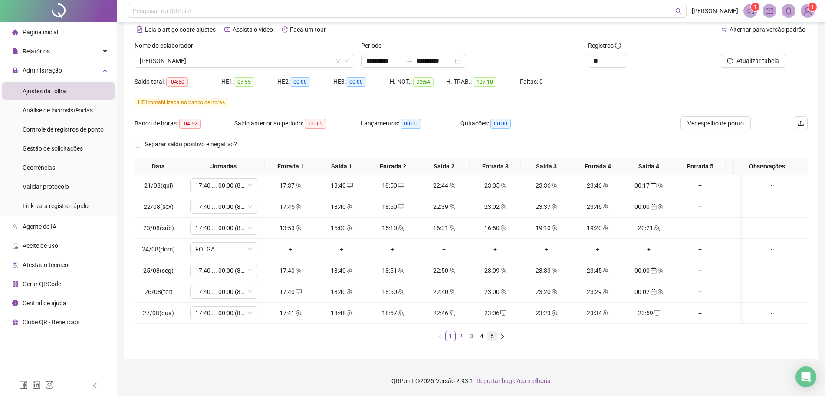
click at [492, 336] on link "5" at bounding box center [492, 336] width 10 height 10
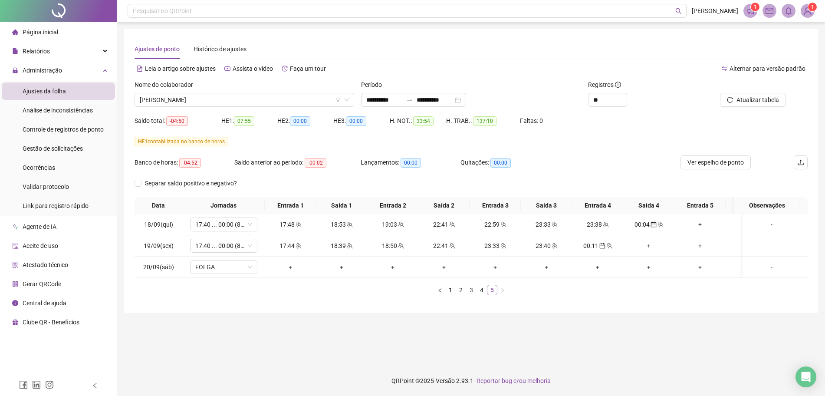
scroll to position [0, 0]
click at [646, 246] on div "+" at bounding box center [648, 246] width 44 height 10
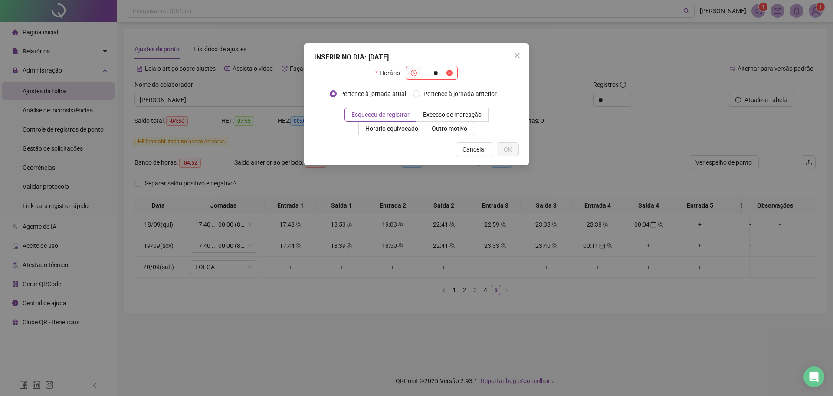
type input "*"
type input "*****"
click at [508, 147] on span "OK" at bounding box center [508, 149] width 8 height 10
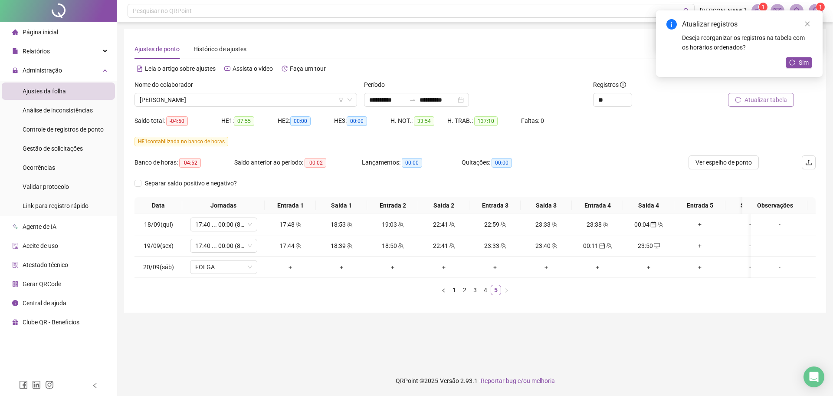
click at [747, 101] on span "Atualizar tabela" at bounding box center [765, 100] width 43 height 10
click at [488, 295] on link "4" at bounding box center [486, 290] width 10 height 10
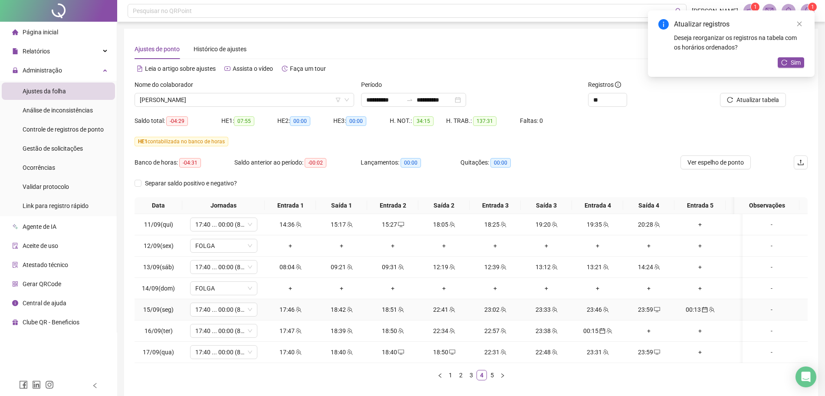
click at [694, 310] on div "00:13" at bounding box center [700, 310] width 44 height 10
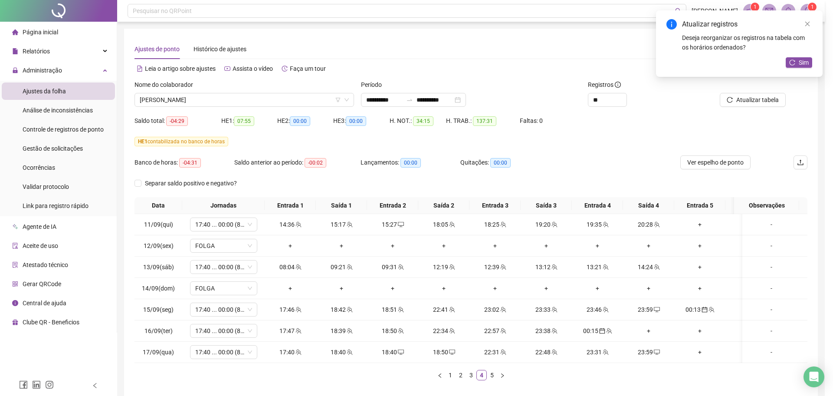
type input "**********"
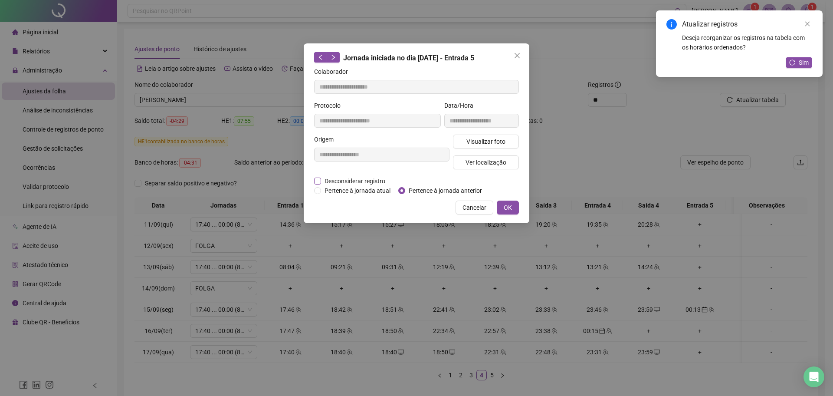
click at [349, 178] on span "Desconsiderar registro" at bounding box center [355, 181] width 68 height 10
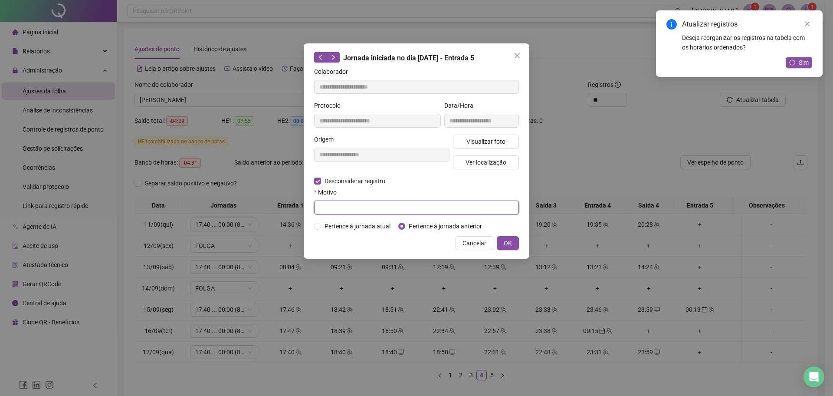
click at [350, 200] on input "text" at bounding box center [416, 207] width 205 height 14
type input "****"
click at [515, 246] on button "OK" at bounding box center [508, 243] width 22 height 14
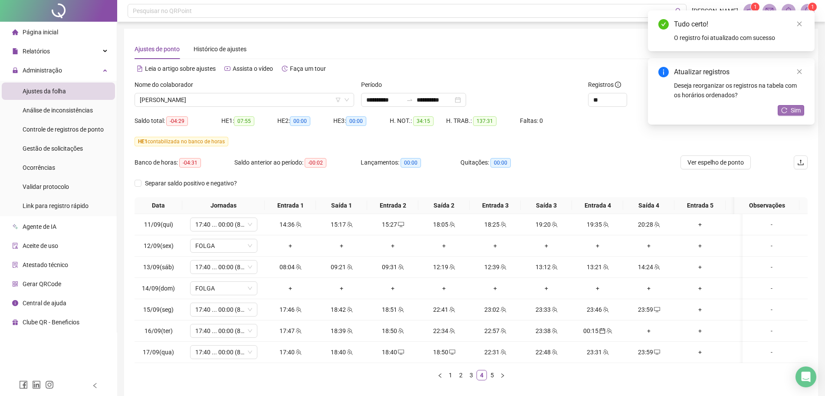
drag, startPoint x: 767, startPoint y: 114, endPoint x: 787, endPoint y: 111, distance: 20.1
click at [775, 114] on div "Atualizar registros Deseja reorganizar os registros na tabela com os horários o…" at bounding box center [731, 91] width 167 height 66
click at [790, 111] on span "Sim" at bounding box center [795, 110] width 10 height 10
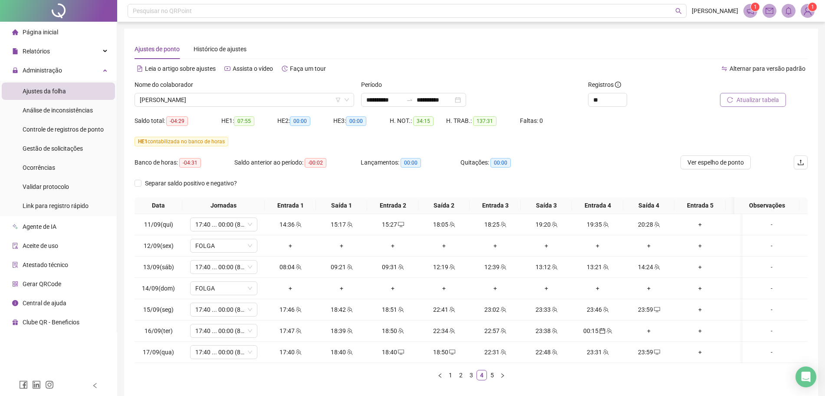
click at [744, 94] on button "Atualizar tabela" at bounding box center [753, 100] width 66 height 14
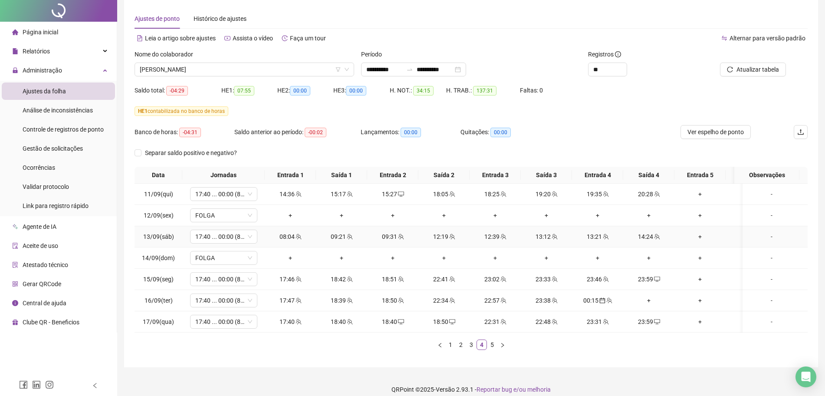
scroll to position [47, 0]
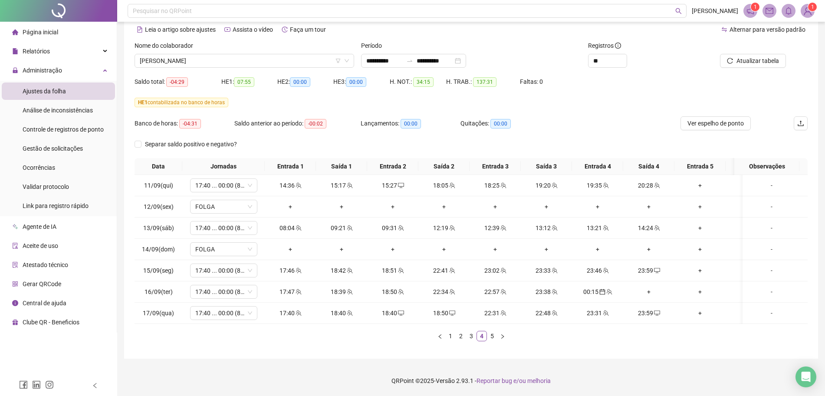
click at [619, 359] on div "**********" at bounding box center [471, 178] width 708 height 435
click at [654, 287] on div "+" at bounding box center [648, 292] width 44 height 10
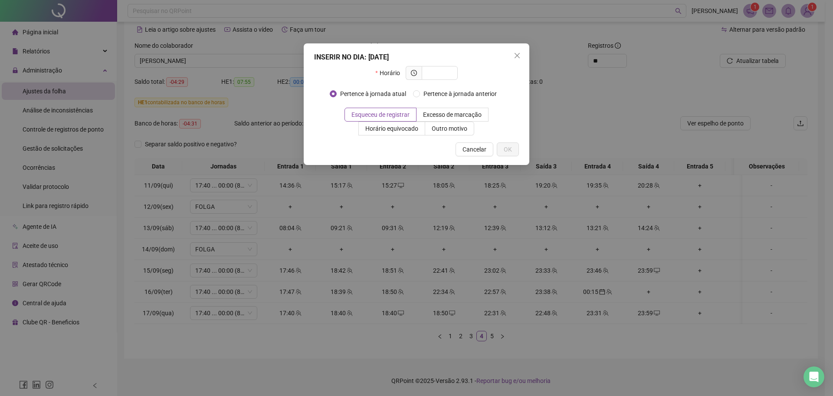
type input "*"
type input "*****"
click at [508, 150] on span "OK" at bounding box center [508, 149] width 8 height 10
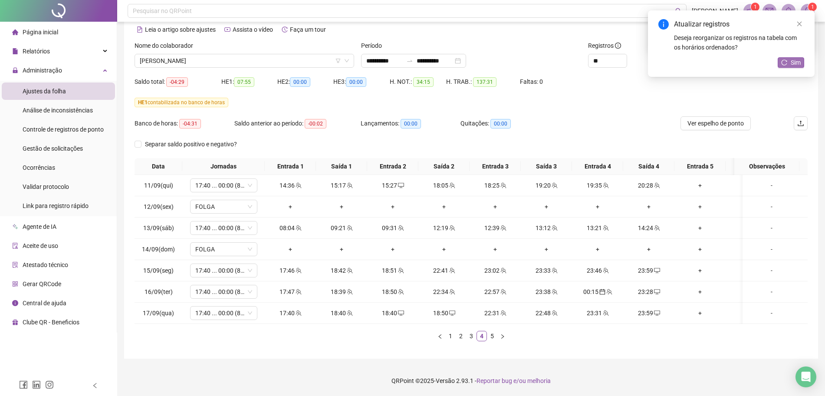
click at [803, 62] on button "Sim" at bounding box center [790, 62] width 26 height 10
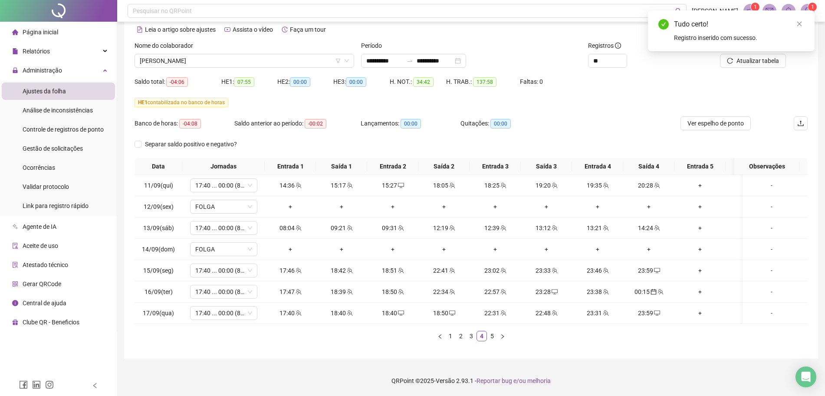
click at [741, 51] on div "Tudo certo! Registro inserido com sucesso." at bounding box center [731, 30] width 167 height 41
click at [738, 51] on div "Tudo certo! Registro inserido com sucesso." at bounding box center [731, 30] width 167 height 41
click at [750, 51] on div "Tudo certo! Registro inserido com sucesso." at bounding box center [731, 30] width 167 height 41
click at [792, 26] on div "Tudo certo!" at bounding box center [739, 24] width 130 height 10
click at [800, 25] on icon "close" at bounding box center [799, 24] width 6 height 6
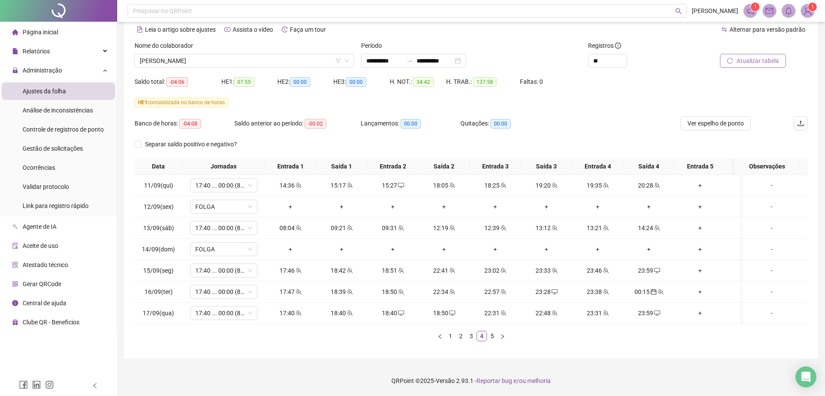
click at [757, 56] on span "Atualizar tabela" at bounding box center [757, 61] width 43 height 10
click at [469, 337] on link "3" at bounding box center [471, 336] width 10 height 10
click at [462, 334] on link "2" at bounding box center [461, 336] width 10 height 10
click at [449, 336] on link "1" at bounding box center [451, 336] width 10 height 10
click at [457, 336] on link "2" at bounding box center [461, 336] width 10 height 10
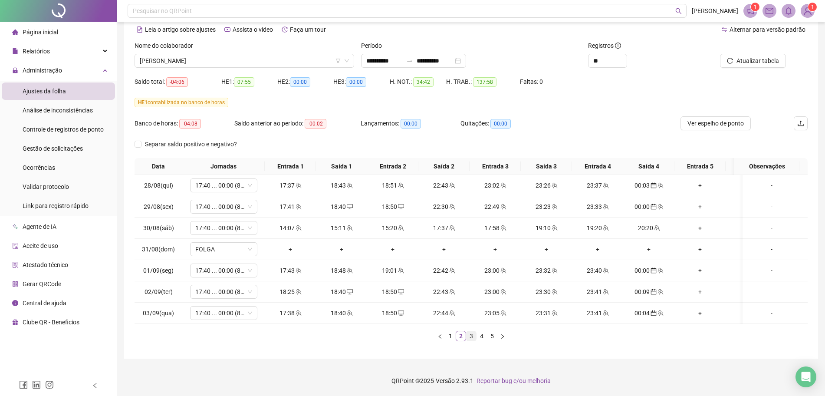
click at [471, 335] on link "3" at bounding box center [471, 336] width 10 height 10
click at [487, 337] on link "5" at bounding box center [492, 336] width 10 height 10
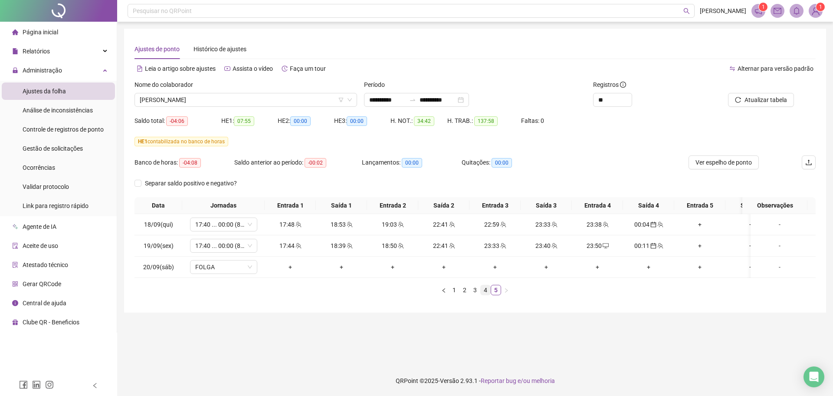
click at [483, 295] on link "4" at bounding box center [486, 290] width 10 height 10
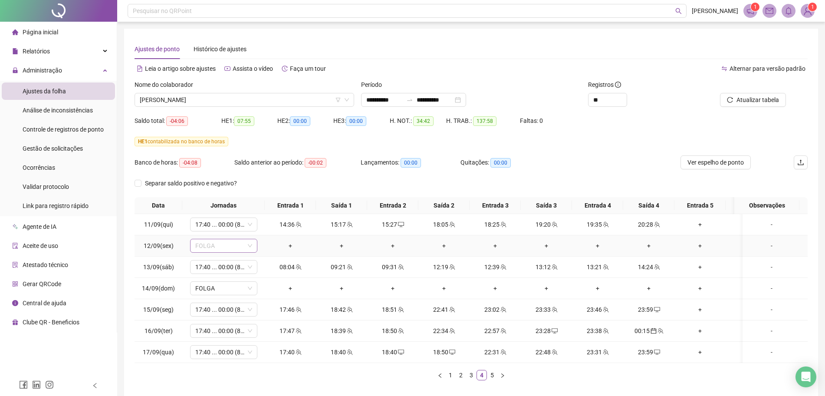
click at [245, 246] on span "FOLGA" at bounding box center [223, 245] width 57 height 13
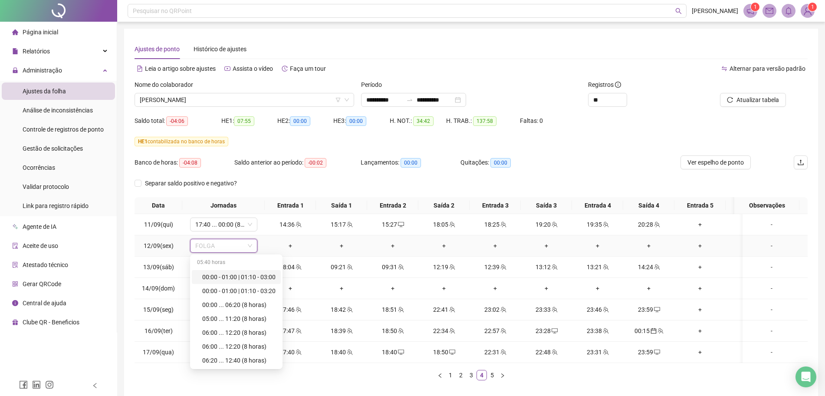
type input "*"
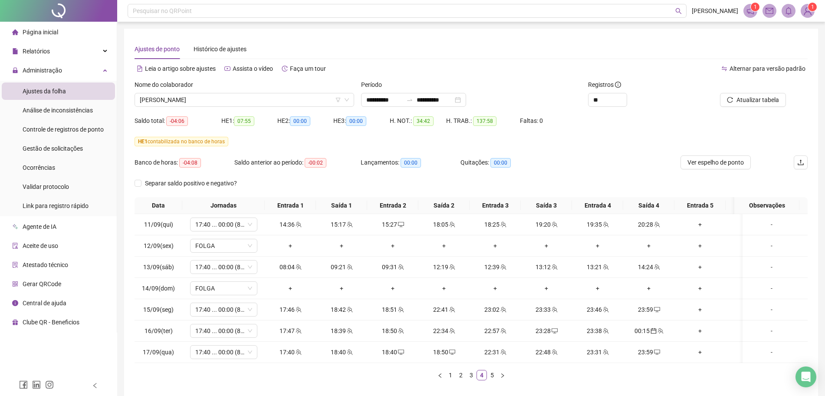
click at [623, 180] on div "Separar saldo positivo e negativo?" at bounding box center [470, 186] width 673 height 21
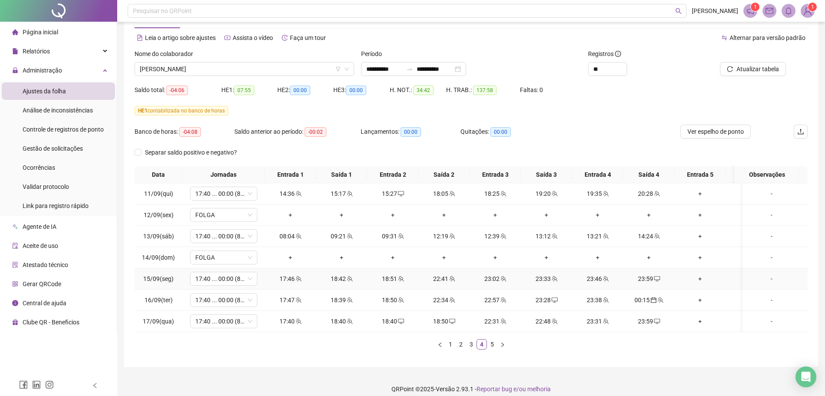
scroll to position [47, 0]
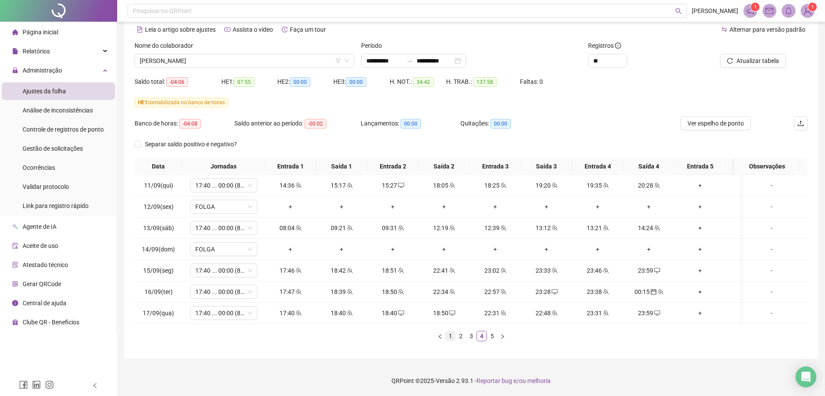
click at [450, 333] on link "1" at bounding box center [451, 336] width 10 height 10
click at [459, 339] on link "2" at bounding box center [461, 336] width 10 height 10
click at [468, 333] on link "3" at bounding box center [471, 336] width 10 height 10
click at [482, 331] on link "4" at bounding box center [482, 336] width 10 height 10
click at [493, 337] on link "5" at bounding box center [492, 336] width 10 height 10
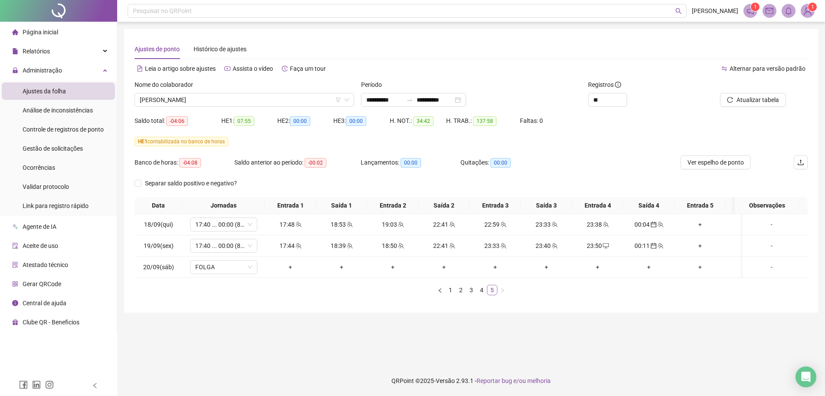
scroll to position [0, 0]
click at [482, 295] on link "4" at bounding box center [486, 290] width 10 height 10
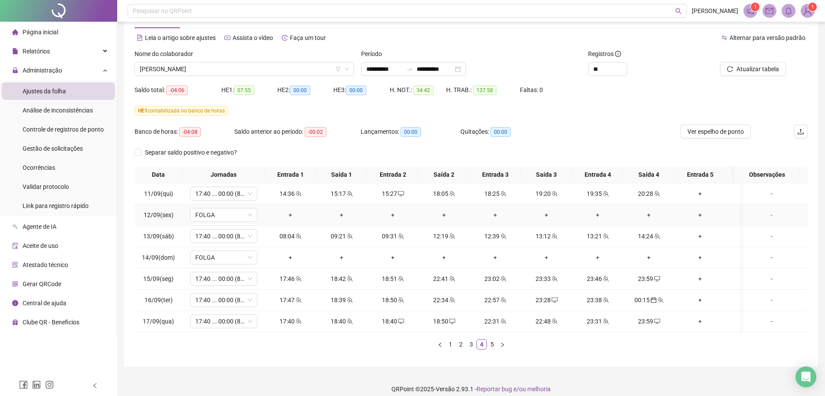
scroll to position [47, 0]
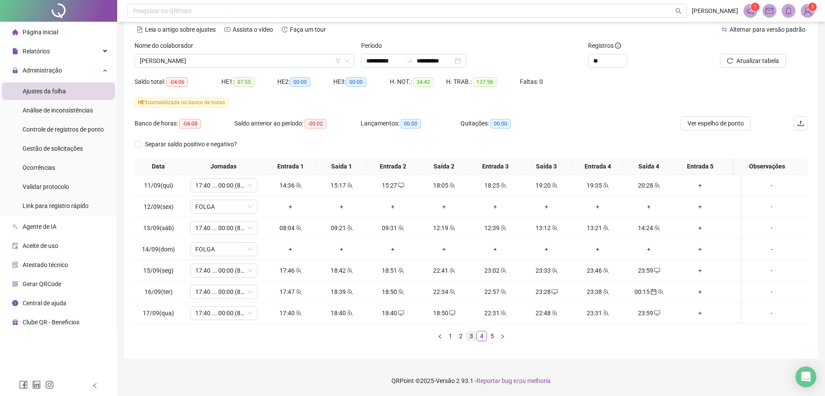
click at [472, 333] on link "3" at bounding box center [471, 336] width 10 height 10
click at [462, 333] on link "2" at bounding box center [461, 336] width 10 height 10
click at [446, 335] on link "1" at bounding box center [451, 336] width 10 height 10
click at [462, 337] on link "2" at bounding box center [461, 336] width 10 height 10
click at [470, 335] on link "3" at bounding box center [471, 336] width 10 height 10
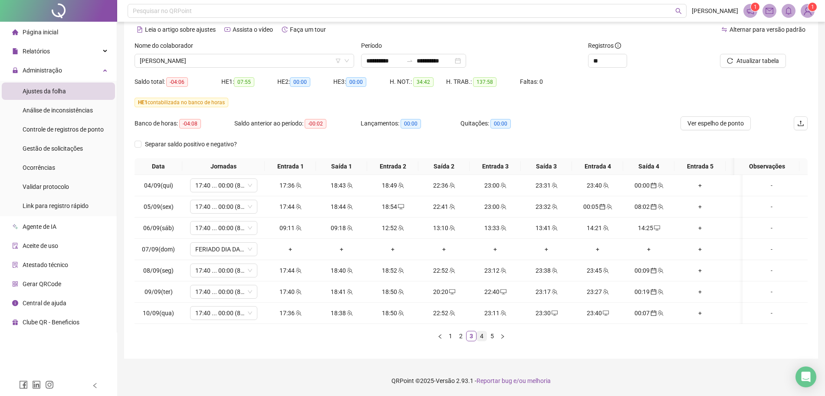
click at [483, 336] on link "4" at bounding box center [482, 336] width 10 height 10
click at [489, 339] on link "5" at bounding box center [492, 336] width 10 height 10
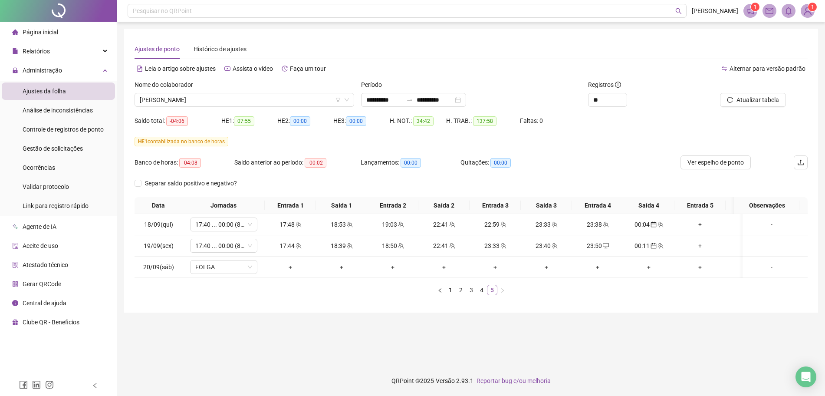
scroll to position [0, 0]
click at [455, 295] on link "1" at bounding box center [454, 290] width 10 height 10
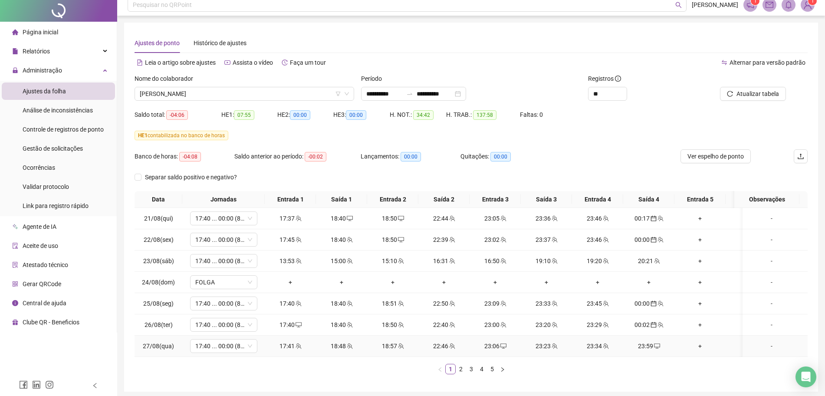
scroll to position [47, 0]
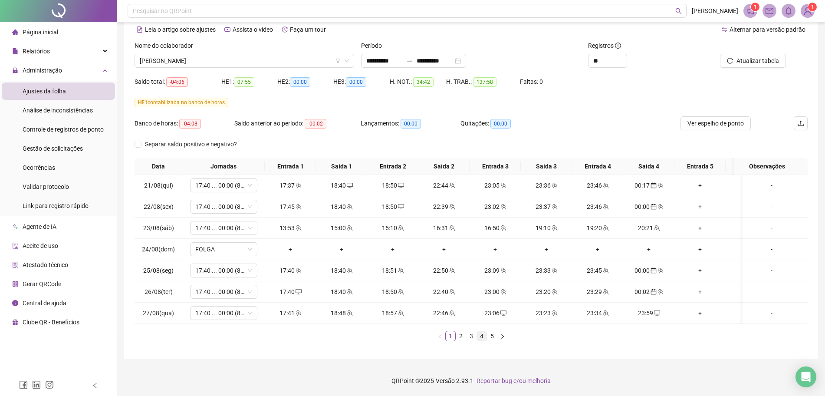
click at [480, 337] on link "4" at bounding box center [482, 336] width 10 height 10
click at [244, 202] on span "FOLGA" at bounding box center [223, 206] width 57 height 13
click at [350, 343] on div "Data Jornadas Entrada 1 Saída 1 Entrada 2 Saída 2 Entrada 3 Saída 3 Entrada 4 S…" at bounding box center [470, 253] width 673 height 190
click at [487, 334] on link "5" at bounding box center [492, 336] width 10 height 10
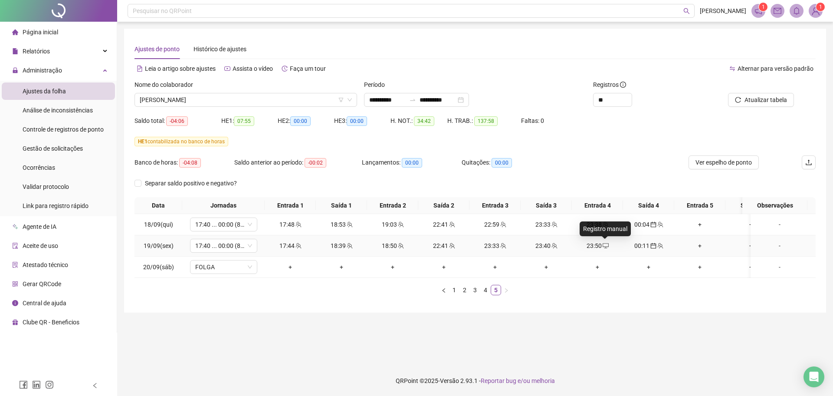
click at [606, 248] on icon "desktop" at bounding box center [606, 246] width 6 height 6
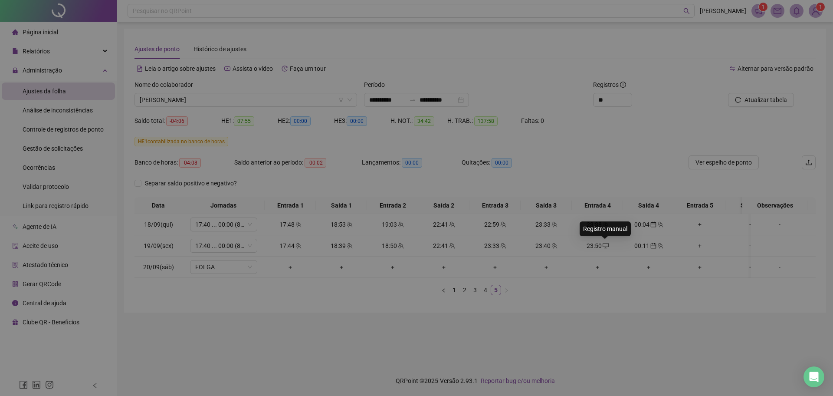
type input "**********"
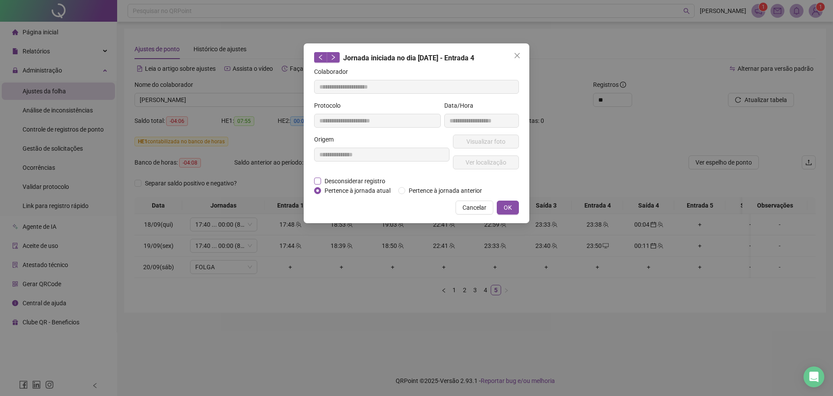
click at [340, 179] on span "Desconsiderar registro" at bounding box center [355, 181] width 68 height 10
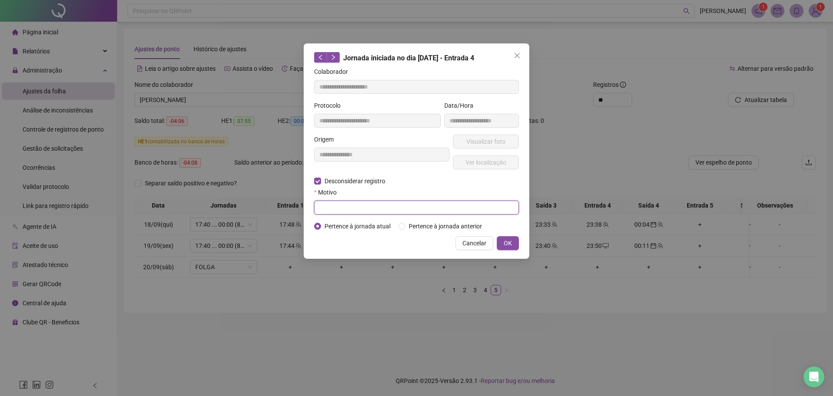
click at [340, 204] on input "text" at bounding box center [416, 207] width 205 height 14
type input "****"
click at [504, 240] on span "OK" at bounding box center [508, 243] width 8 height 10
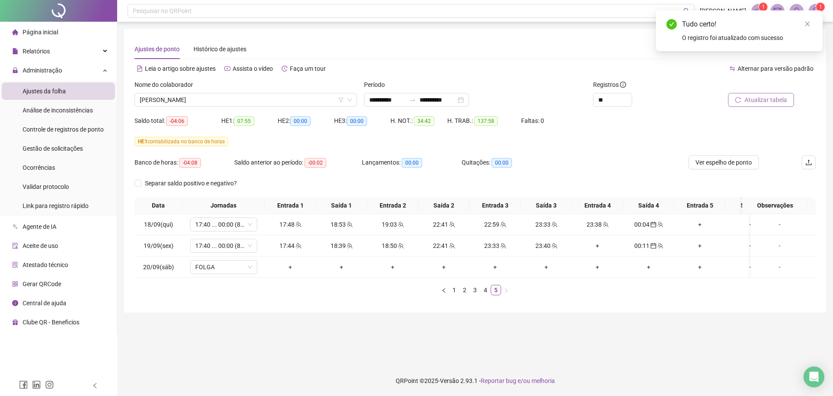
click at [758, 102] on span "Atualizar tabela" at bounding box center [765, 100] width 43 height 10
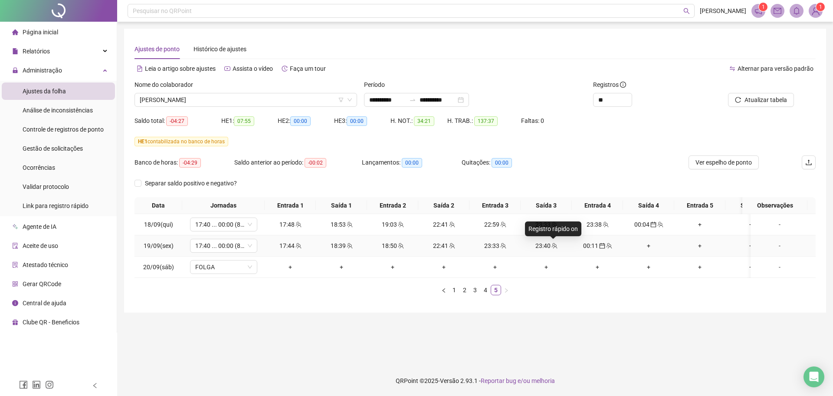
click at [554, 248] on icon "team" at bounding box center [554, 246] width 6 height 6
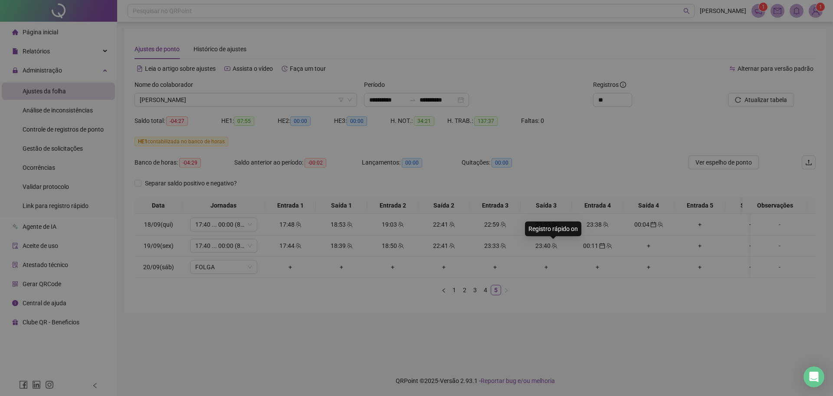
type input "**********"
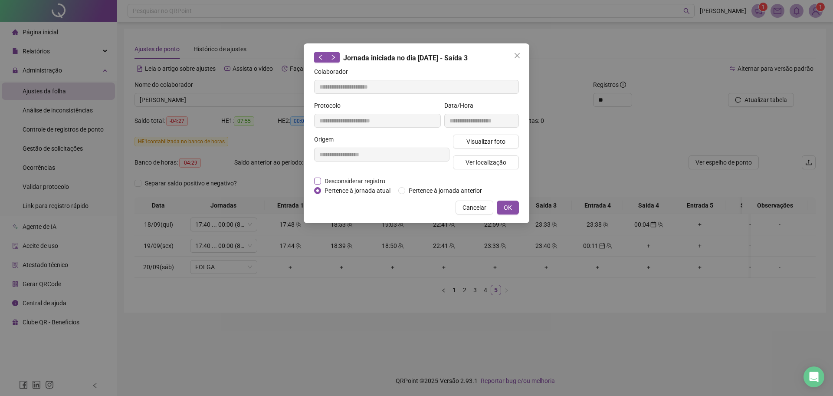
click at [332, 181] on span "Desconsiderar registro" at bounding box center [355, 181] width 68 height 10
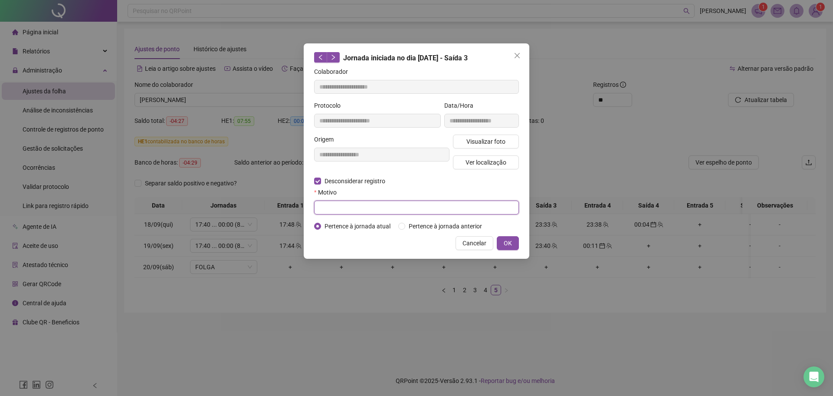
click at [341, 203] on input "text" at bounding box center [416, 207] width 205 height 14
type input "****"
click at [503, 243] on button "OK" at bounding box center [508, 243] width 22 height 14
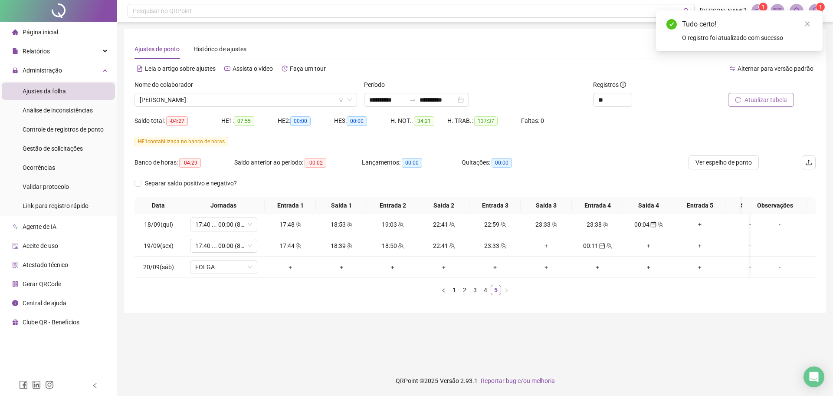
click at [760, 102] on span "Atualizar tabela" at bounding box center [765, 100] width 43 height 10
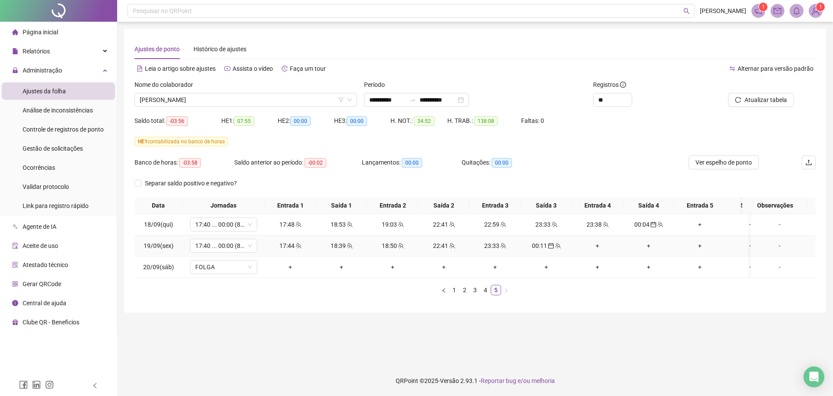
click at [496, 247] on div "23:33" at bounding box center [495, 246] width 44 height 10
type input "**********"
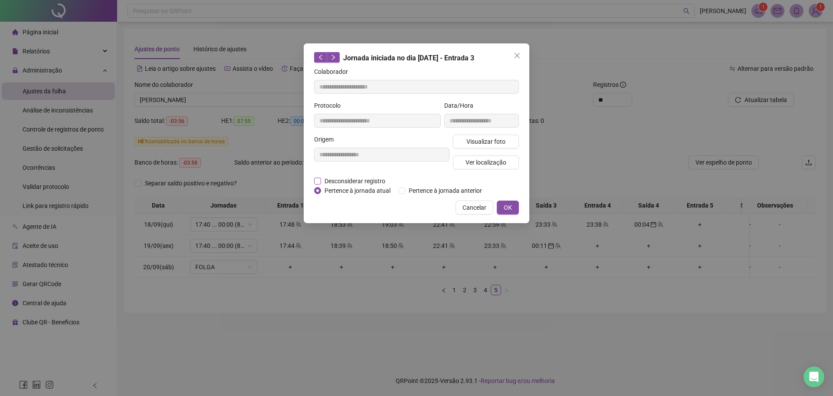
click at [349, 178] on span "Desconsiderar registro" at bounding box center [355, 181] width 68 height 10
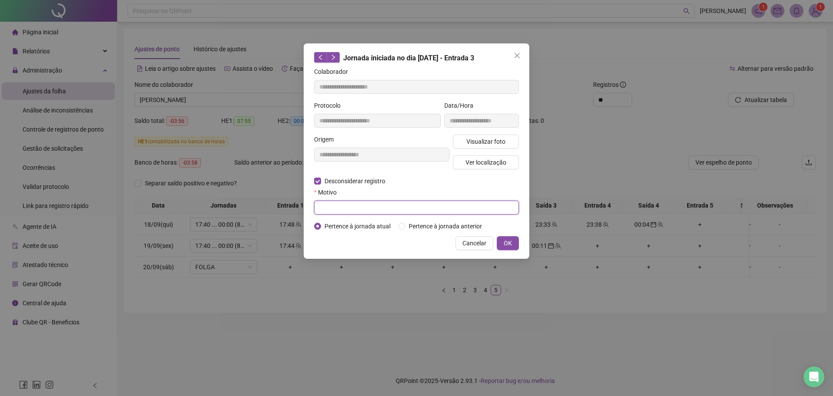
click at [344, 207] on input "text" at bounding box center [416, 207] width 205 height 14
type input "****"
click at [515, 240] on button "OK" at bounding box center [508, 243] width 22 height 14
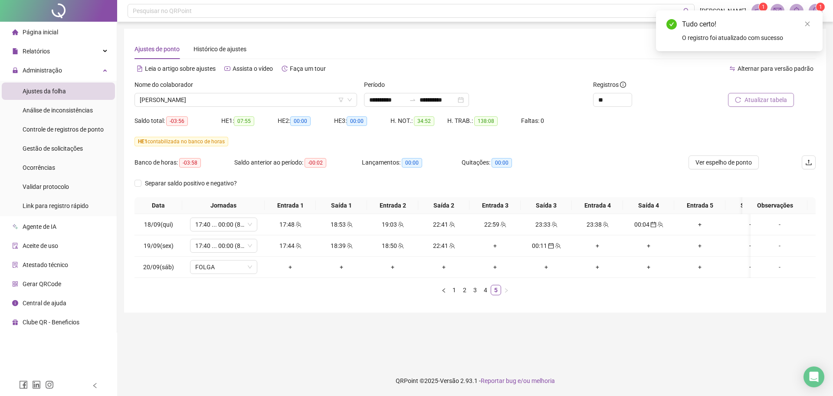
click at [756, 97] on span "Atualizar tabela" at bounding box center [765, 100] width 43 height 10
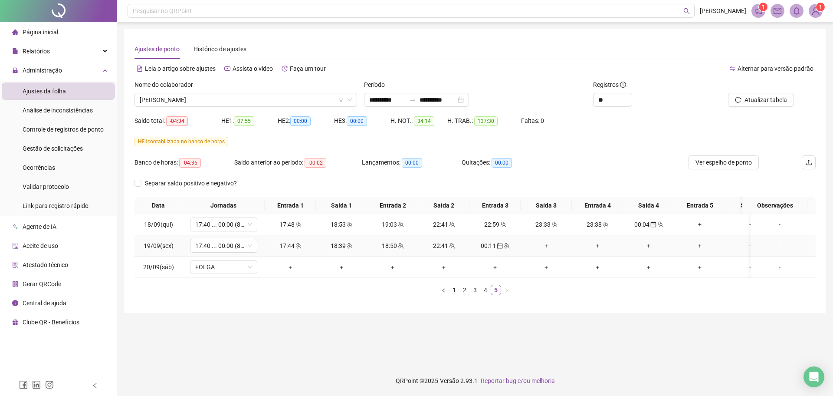
click at [441, 248] on div "22:41" at bounding box center [444, 246] width 44 height 10
type input "**********"
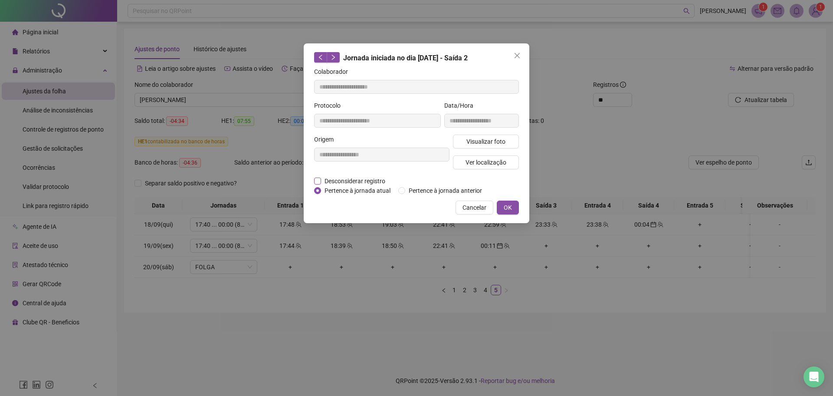
click at [352, 178] on span "Desconsiderar registro" at bounding box center [355, 181] width 68 height 10
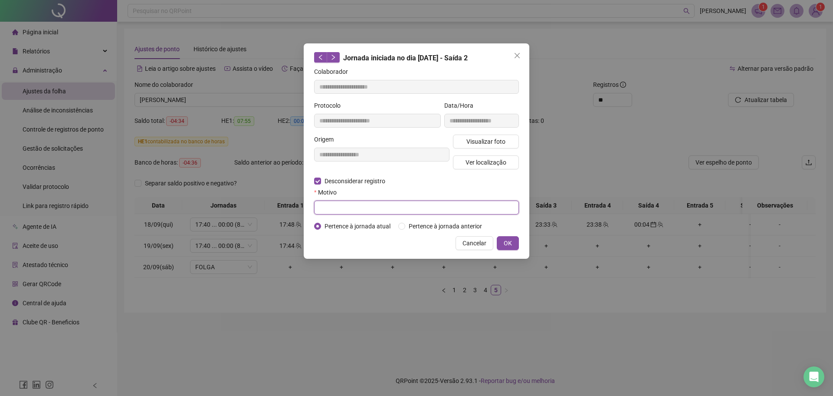
click at [338, 203] on input "text" at bounding box center [416, 207] width 205 height 14
type input "****"
click at [507, 239] on span "OK" at bounding box center [508, 243] width 8 height 10
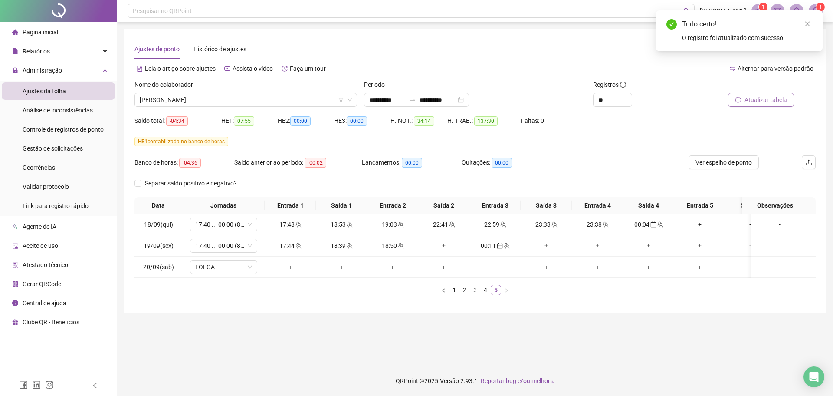
click at [770, 105] on button "Atualizar tabela" at bounding box center [761, 100] width 66 height 14
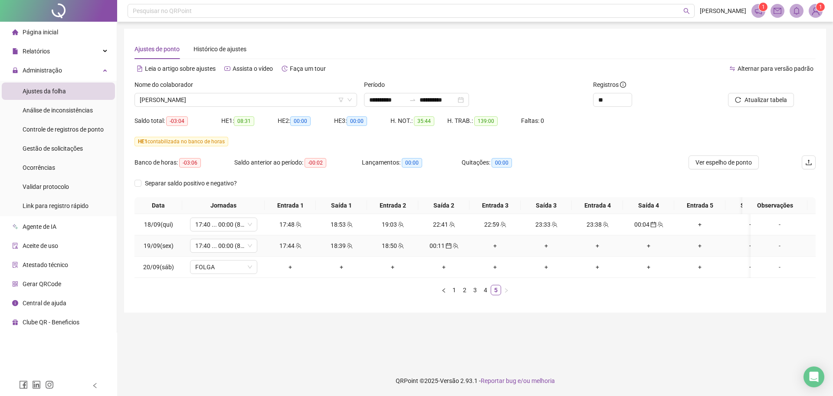
click at [333, 247] on div "18:39" at bounding box center [341, 246] width 44 height 10
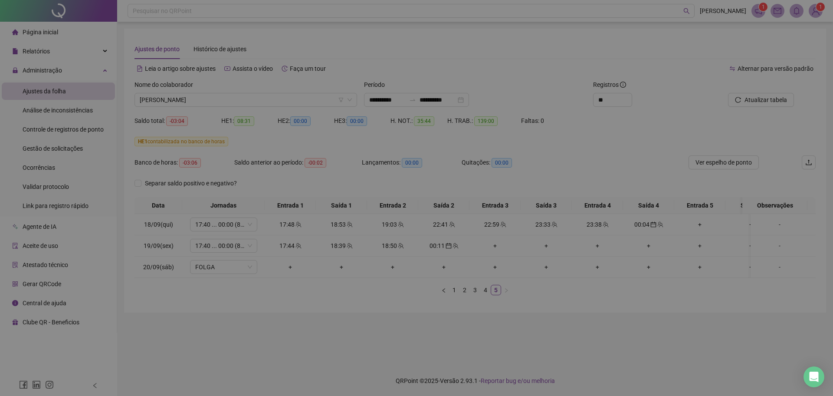
type input "**********"
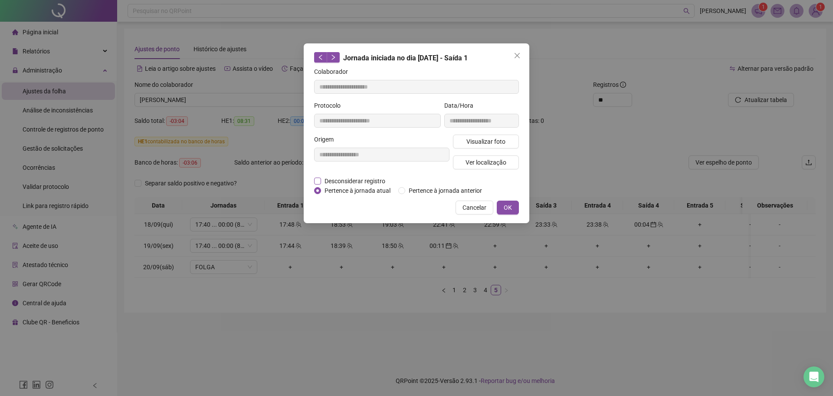
click at [345, 181] on span "Desconsiderar registro" at bounding box center [355, 181] width 68 height 10
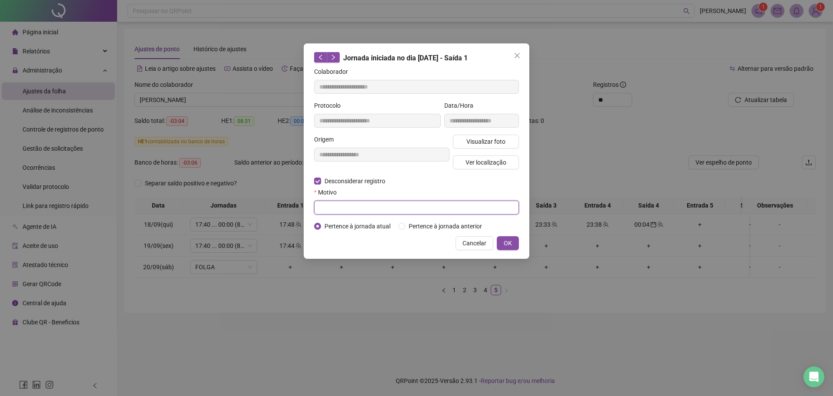
click at [343, 212] on input "text" at bounding box center [416, 207] width 205 height 14
type input "****"
click at [502, 240] on button "OK" at bounding box center [508, 243] width 22 height 14
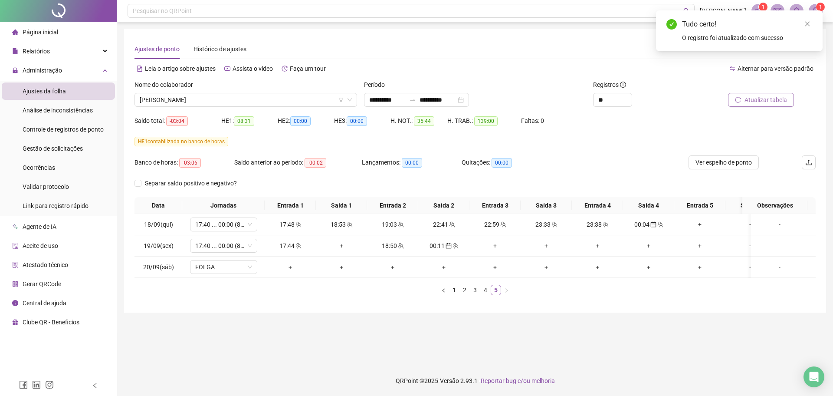
click at [762, 106] on button "Atualizar tabela" at bounding box center [761, 100] width 66 height 14
click at [349, 246] on icon "team" at bounding box center [350, 246] width 6 height 6
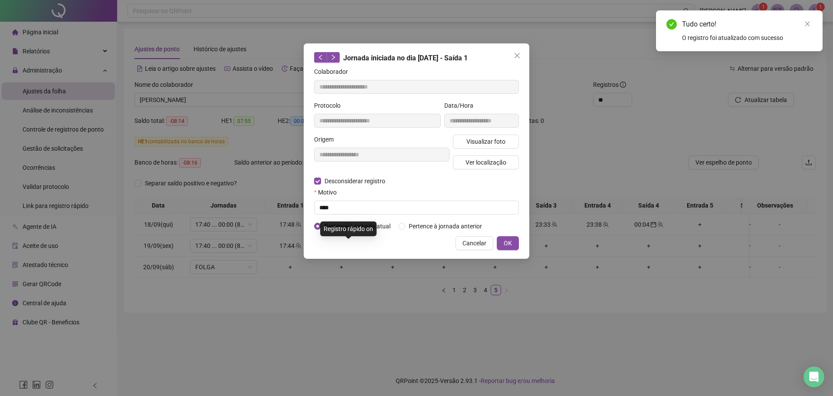
type input "**********"
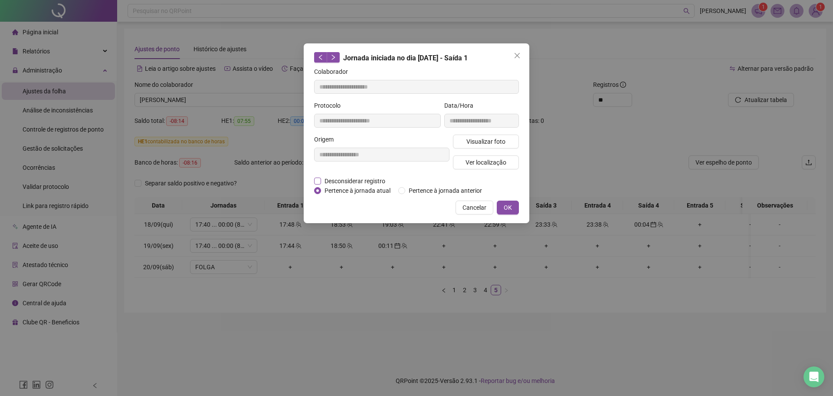
click at [347, 184] on span "Desconsiderar registro" at bounding box center [355, 181] width 68 height 10
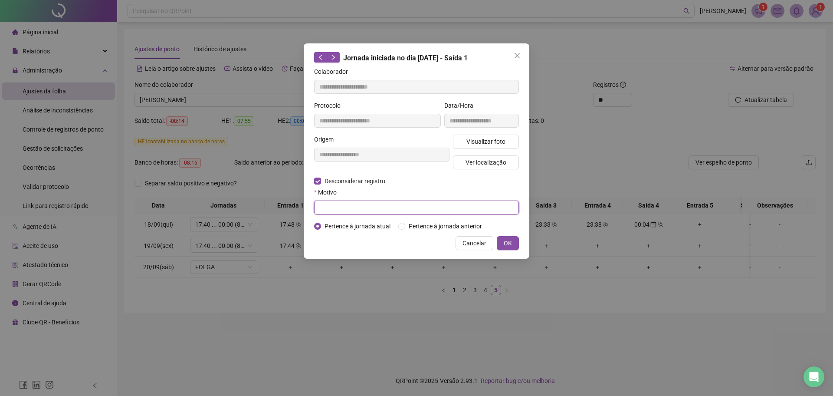
click at [340, 202] on input "text" at bounding box center [416, 207] width 205 height 14
click at [374, 308] on div "**********" at bounding box center [416, 198] width 833 height 396
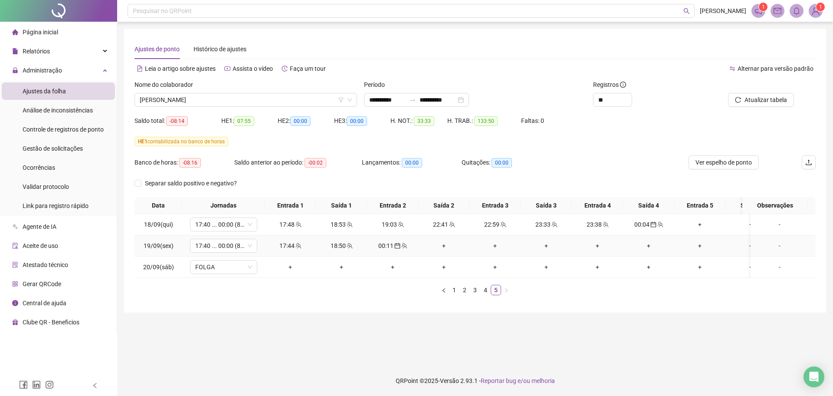
click at [444, 246] on div "+" at bounding box center [444, 246] width 44 height 10
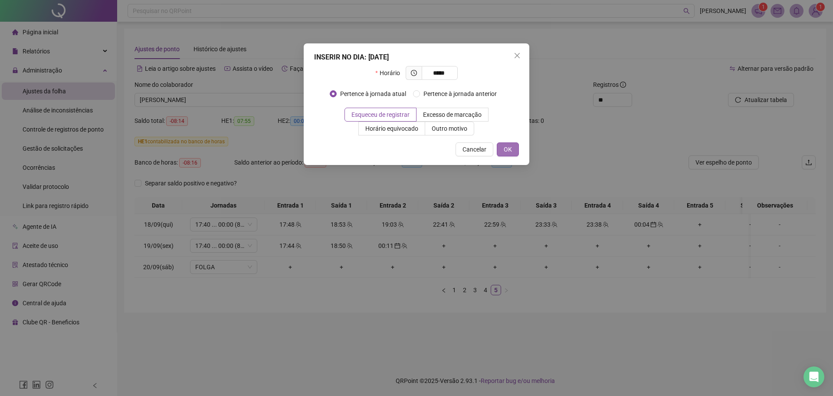
type input "*****"
click at [515, 149] on button "OK" at bounding box center [508, 149] width 22 height 14
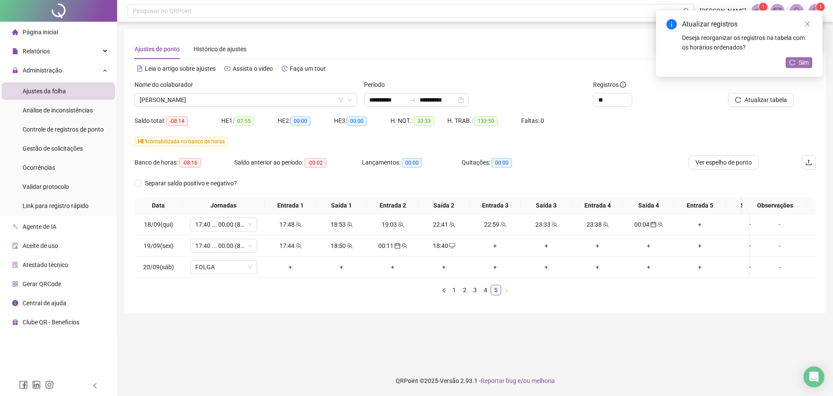
click at [801, 64] on span "Sim" at bounding box center [804, 63] width 10 height 10
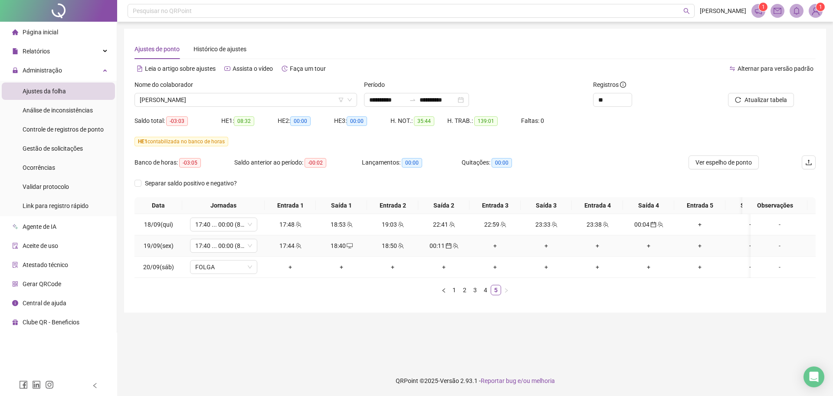
click at [491, 248] on div "+" at bounding box center [495, 246] width 44 height 10
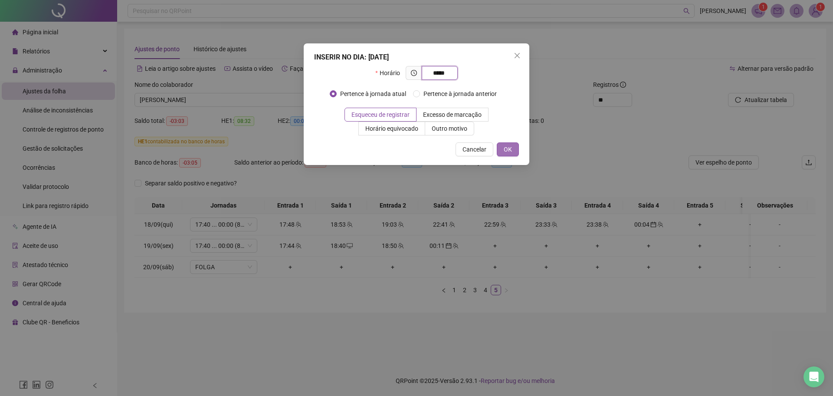
type input "*****"
click at [514, 154] on button "OK" at bounding box center [508, 149] width 22 height 14
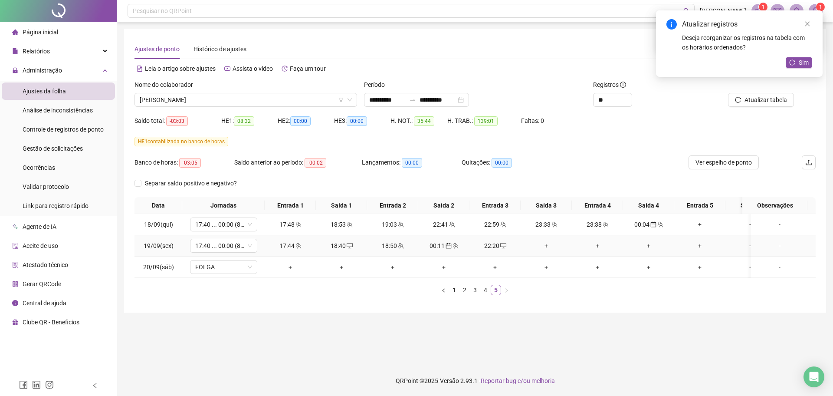
click at [554, 250] on td "+" at bounding box center [546, 245] width 51 height 21
click at [541, 246] on div "+" at bounding box center [546, 246] width 44 height 10
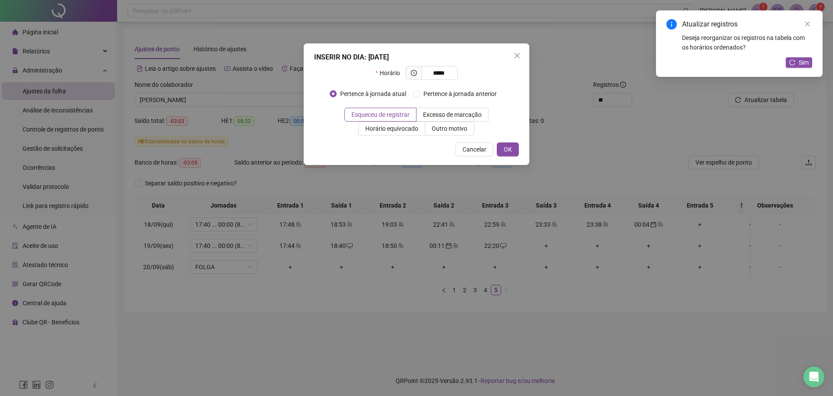
type input "*****"
click at [518, 154] on button "OK" at bounding box center [508, 149] width 22 height 14
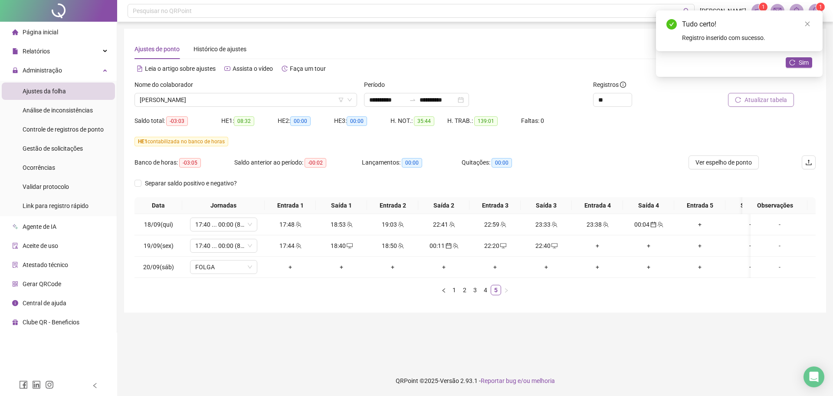
click at [768, 103] on span "Atualizar tabela" at bounding box center [765, 100] width 43 height 10
click at [599, 246] on div "+" at bounding box center [597, 246] width 44 height 10
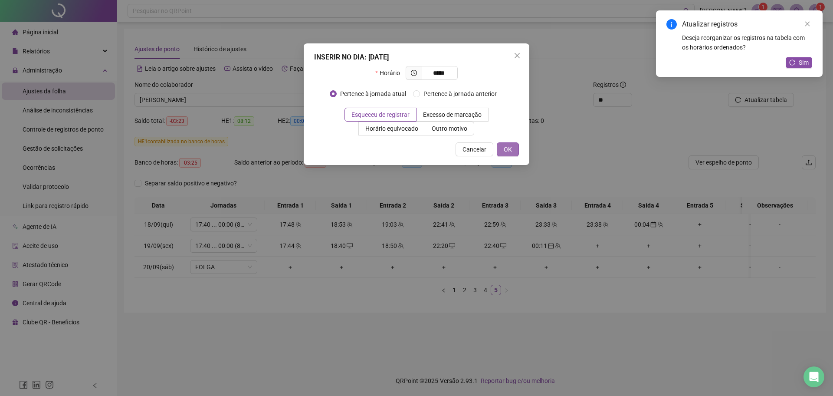
type input "*****"
click at [511, 148] on span "OK" at bounding box center [508, 149] width 8 height 10
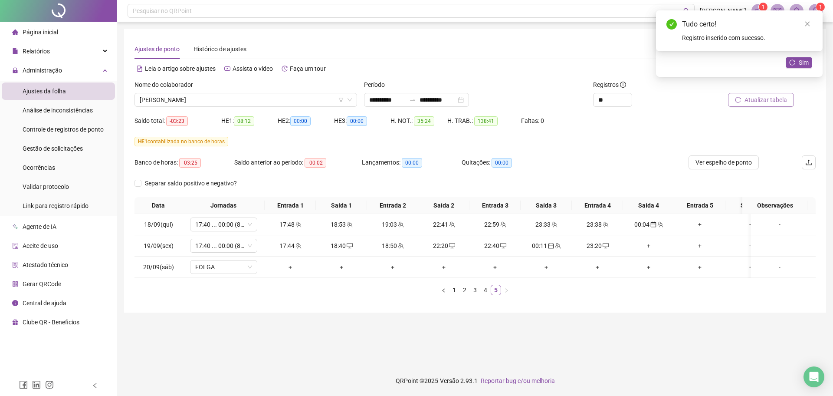
click at [747, 96] on span "Atualizar tabela" at bounding box center [765, 100] width 43 height 10
click at [646, 245] on div "+" at bounding box center [648, 246] width 44 height 10
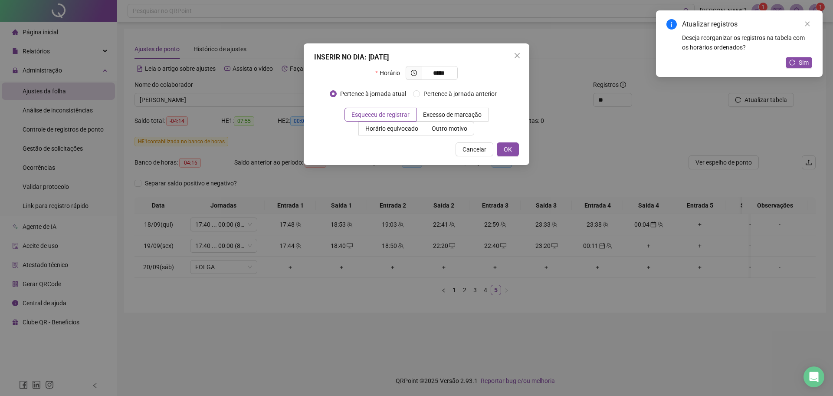
type input "*****"
click at [495, 154] on div "Cancelar OK" at bounding box center [416, 149] width 205 height 14
click at [520, 147] on div "INSERIR NO DIA : [DATE] Horário ***** Pertence à jornada atual Pertence à jorna…" at bounding box center [417, 103] width 226 height 121
click at [515, 148] on button "OK" at bounding box center [508, 149] width 22 height 14
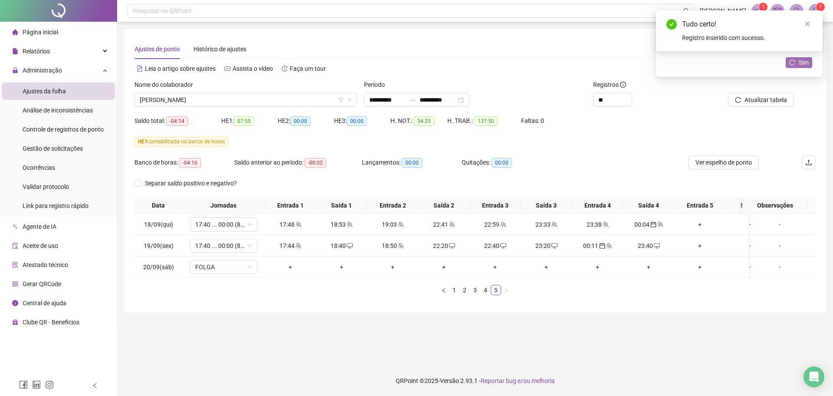
click at [797, 64] on button "Sim" at bounding box center [799, 62] width 26 height 10
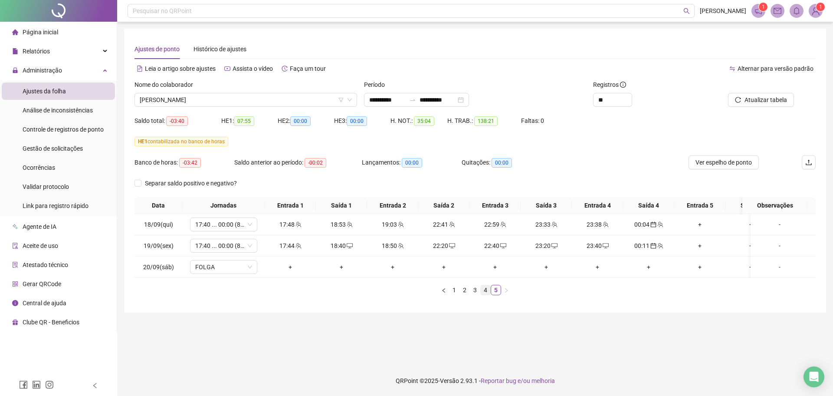
click at [487, 295] on link "4" at bounding box center [486, 290] width 10 height 10
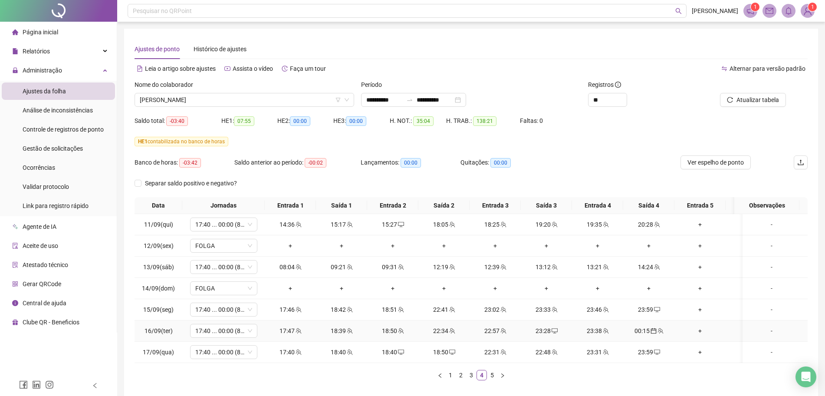
click at [446, 331] on div "22:34" at bounding box center [444, 331] width 44 height 10
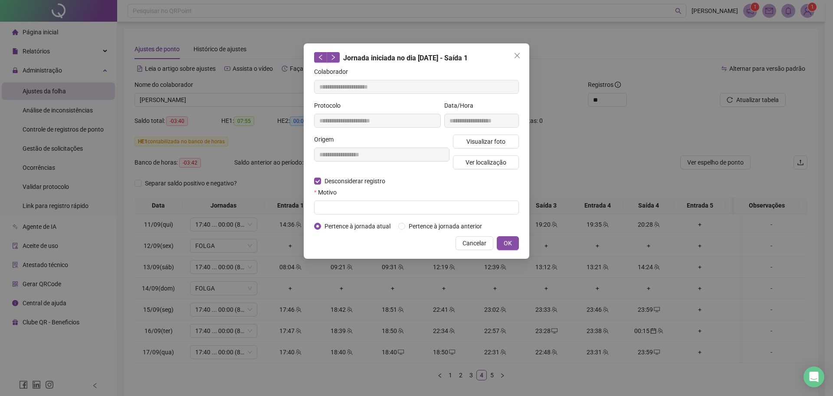
type input "**********"
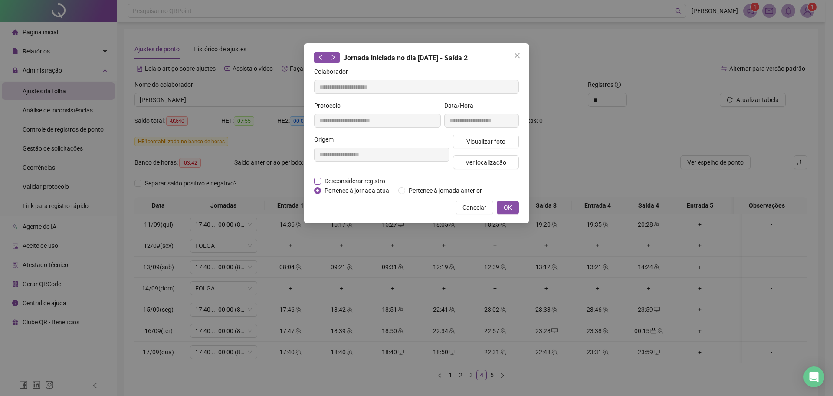
click at [354, 182] on span "Desconsiderar registro" at bounding box center [355, 181] width 68 height 10
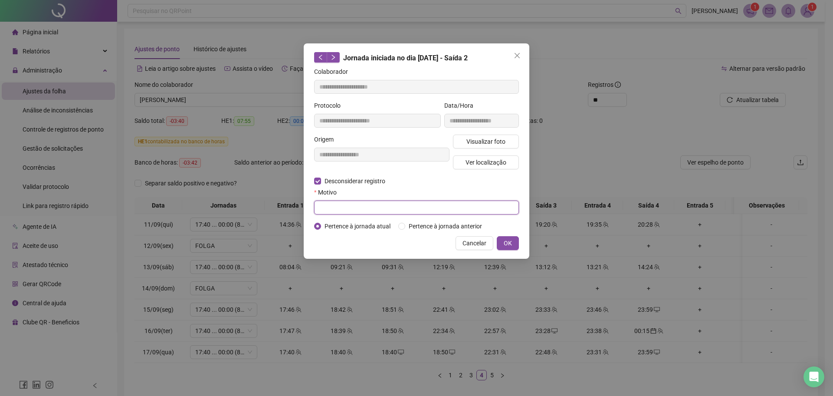
click at [343, 204] on input "text" at bounding box center [416, 207] width 205 height 14
click at [348, 211] on input "****" at bounding box center [416, 207] width 205 height 14
type input "****"
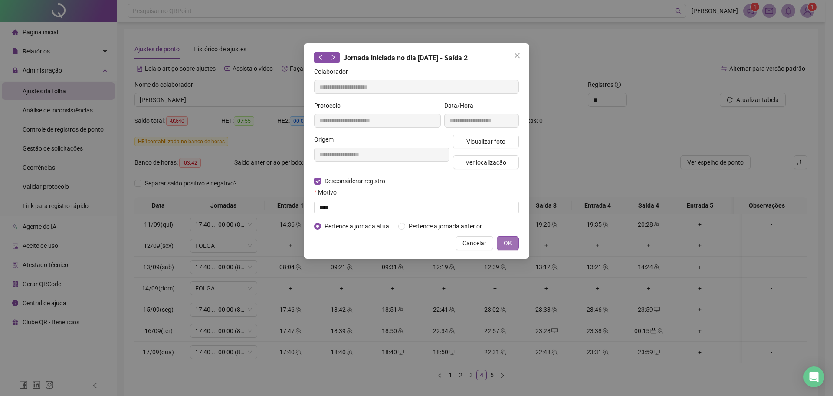
click at [507, 240] on span "OK" at bounding box center [508, 243] width 8 height 10
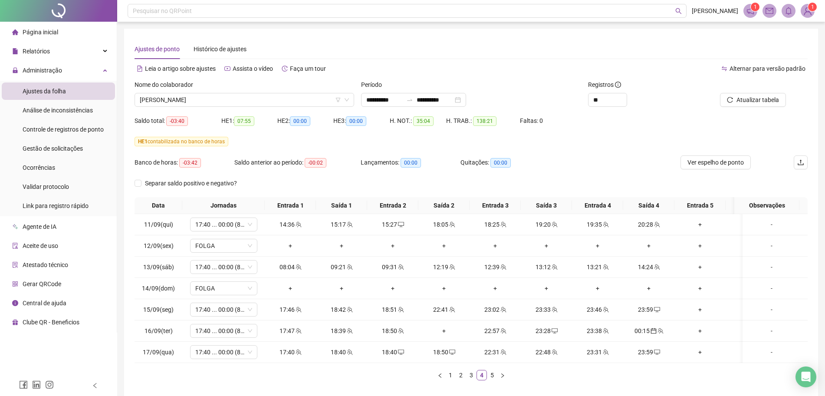
scroll to position [47, 0]
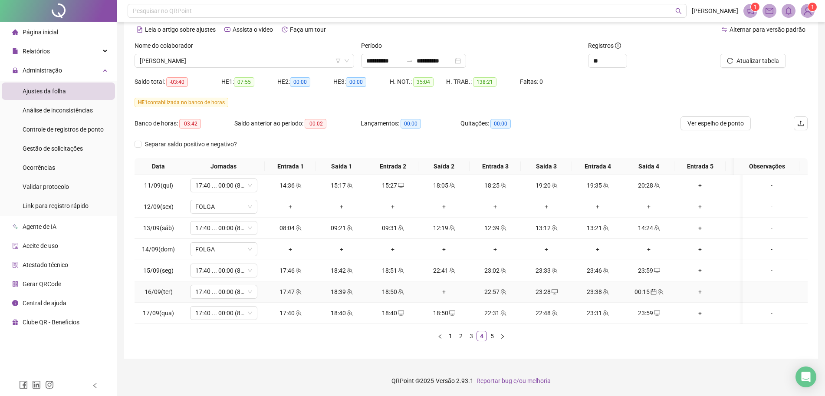
click at [495, 287] on div "22:57" at bounding box center [495, 292] width 44 height 10
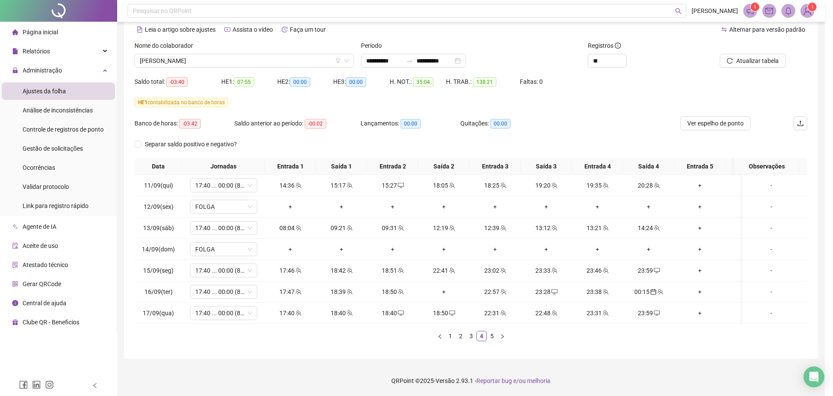
type input "**********"
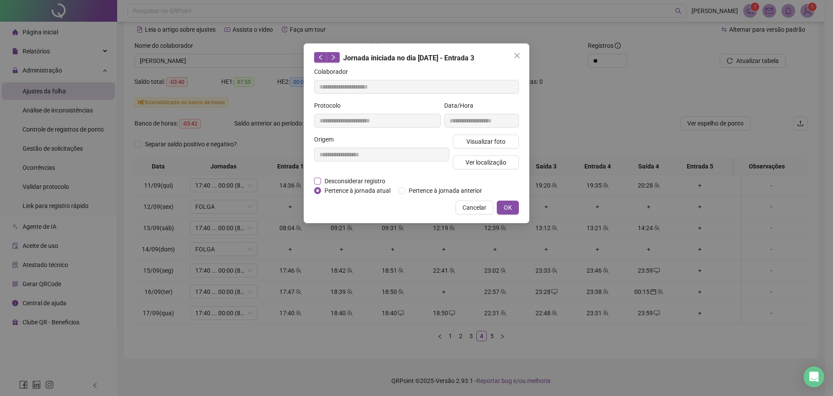
click at [365, 183] on span "Desconsiderar registro" at bounding box center [355, 181] width 68 height 10
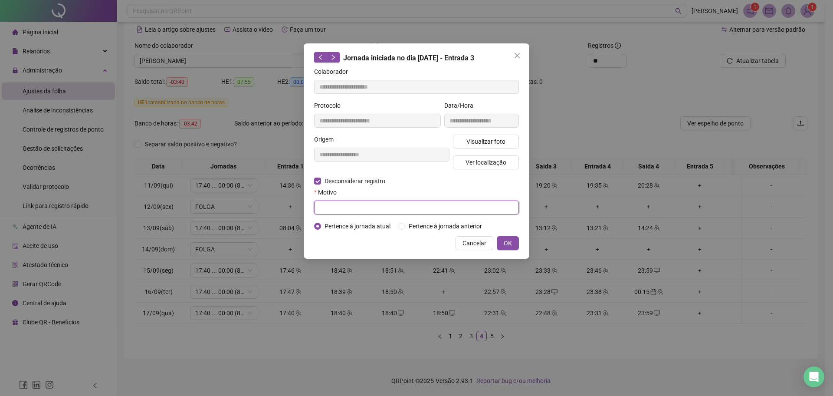
paste input "****"
type input "****"
click at [506, 246] on span "OK" at bounding box center [508, 243] width 8 height 10
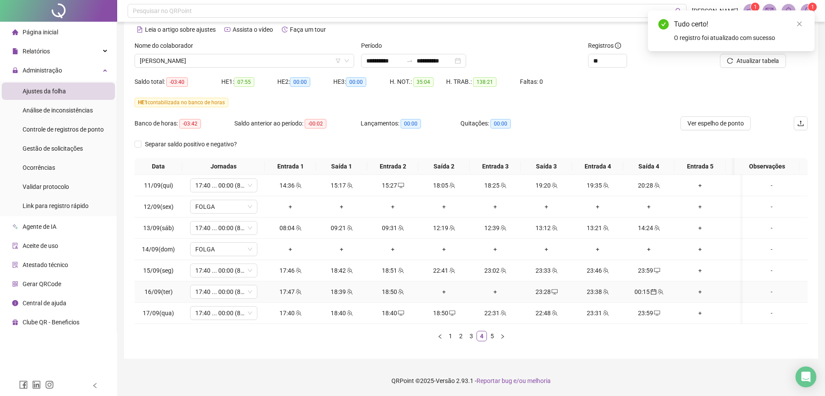
click at [547, 287] on div "23:28" at bounding box center [546, 292] width 44 height 10
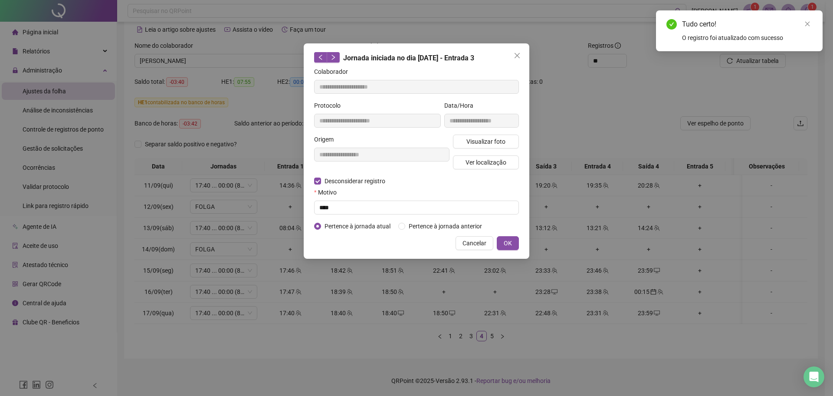
type input "**********"
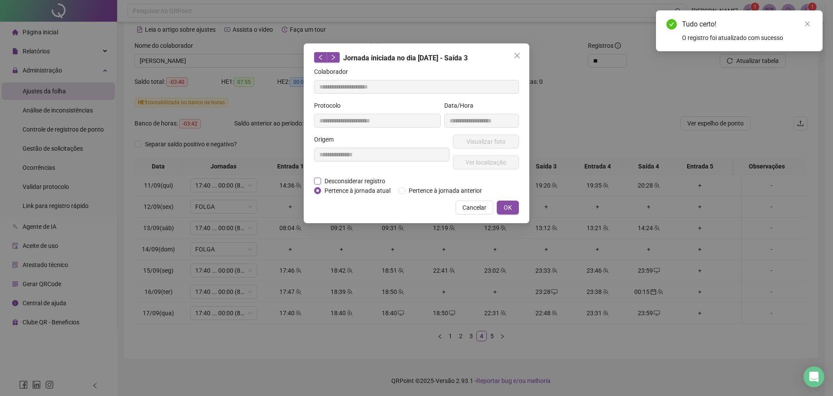
click at [376, 180] on span "Desconsiderar registro" at bounding box center [355, 181] width 68 height 10
click at [352, 181] on span "Desconsiderar registro" at bounding box center [355, 181] width 68 height 10
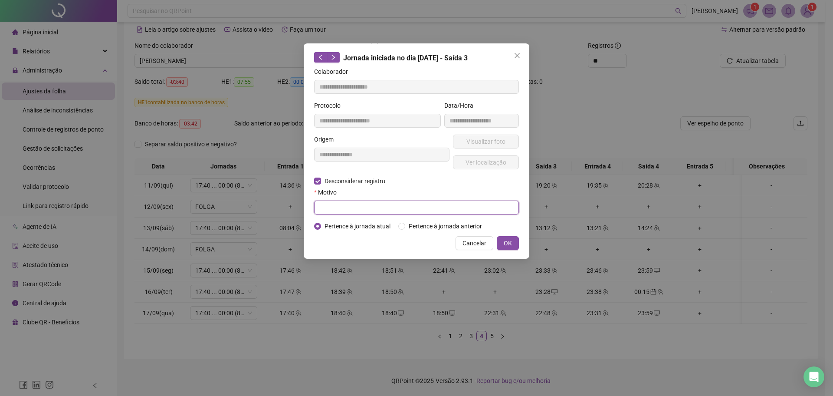
paste input "****"
type input "****"
click at [515, 246] on button "OK" at bounding box center [508, 243] width 22 height 14
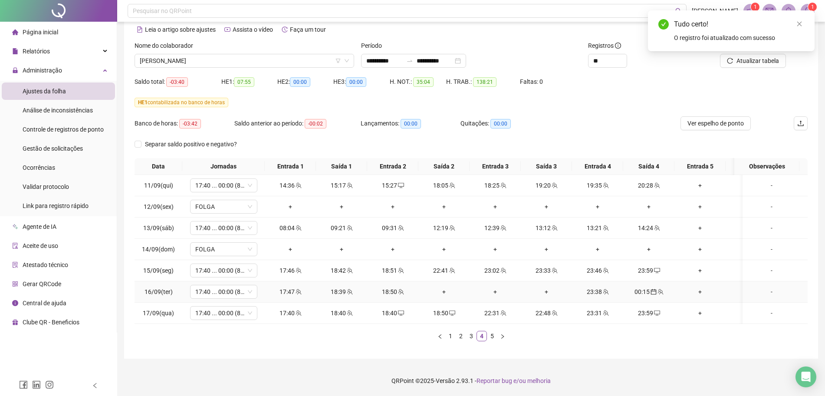
click at [593, 287] on div "23:38" at bounding box center [597, 292] width 44 height 10
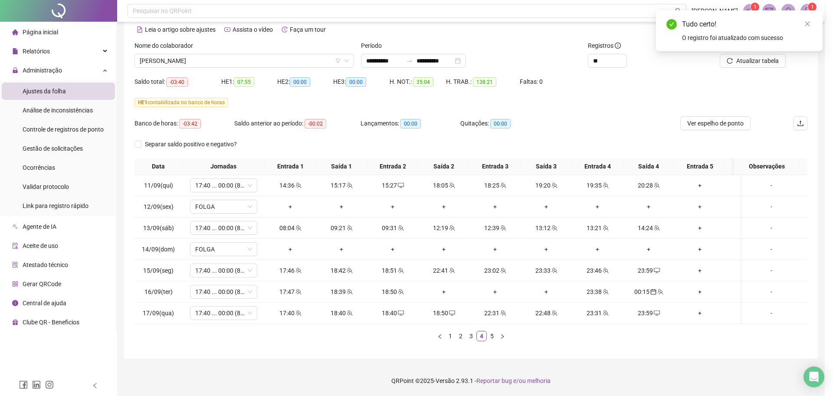
type input "**********"
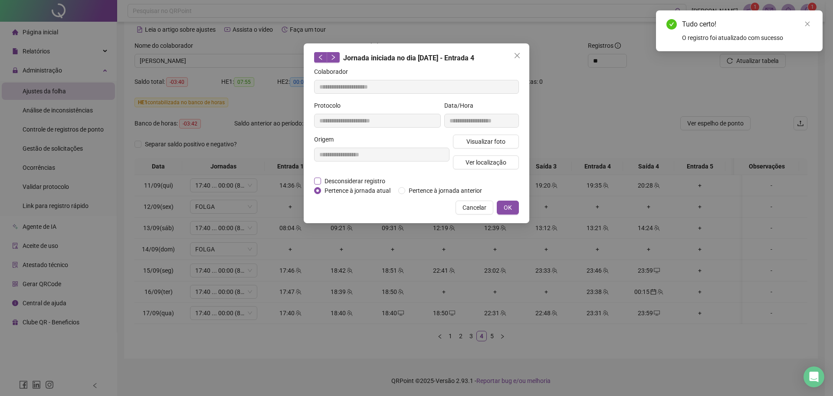
click at [377, 179] on span "Desconsiderar registro" at bounding box center [355, 181] width 68 height 10
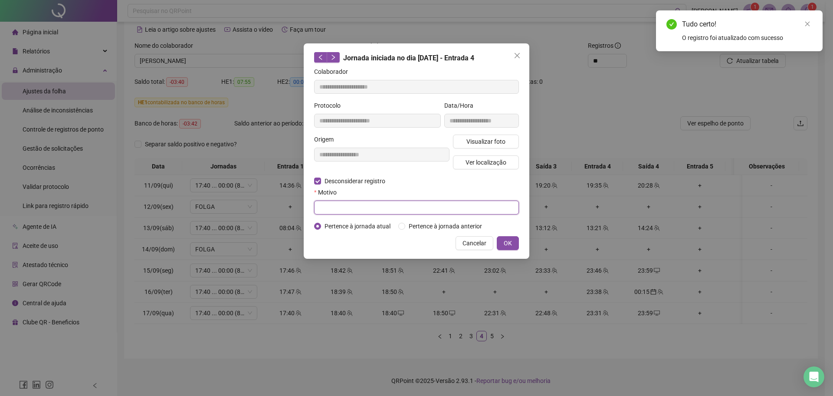
paste input "****"
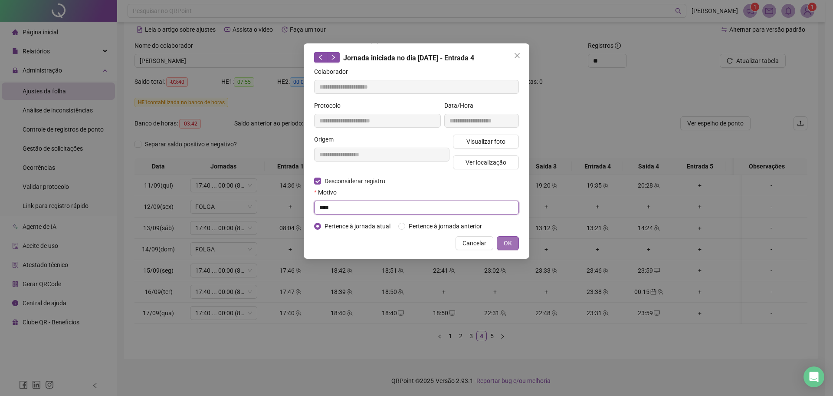
type input "****"
click at [512, 243] on button "OK" at bounding box center [508, 243] width 22 height 14
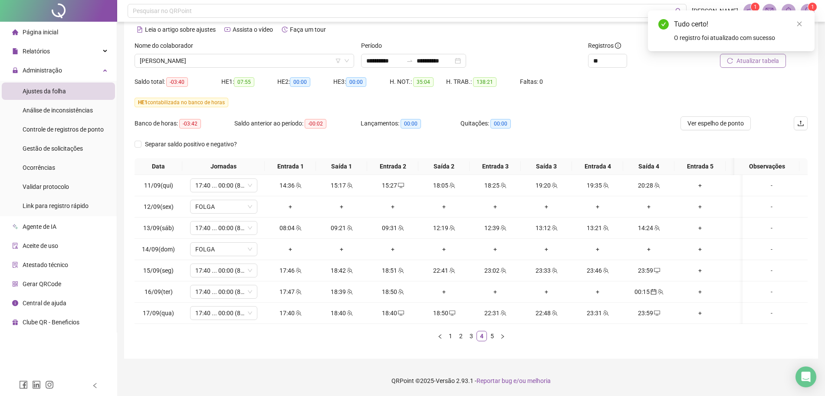
click at [760, 59] on button "Atualizar tabela" at bounding box center [753, 61] width 66 height 14
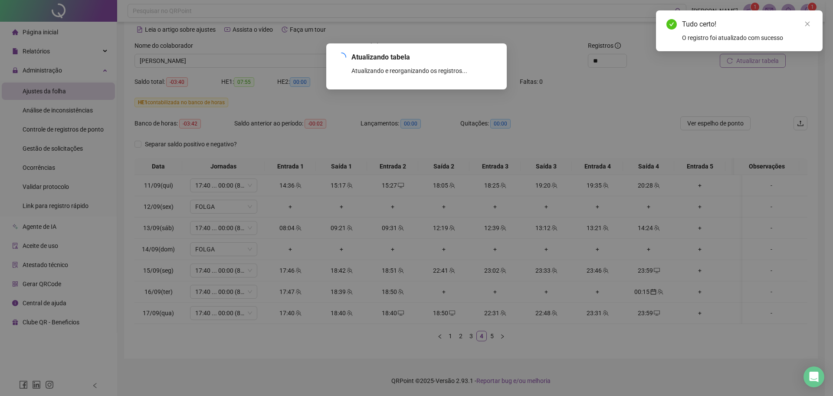
click at [760, 59] on div "Atualizando tabela Atualizando e reorganizando os registros... OK" at bounding box center [416, 198] width 833 height 396
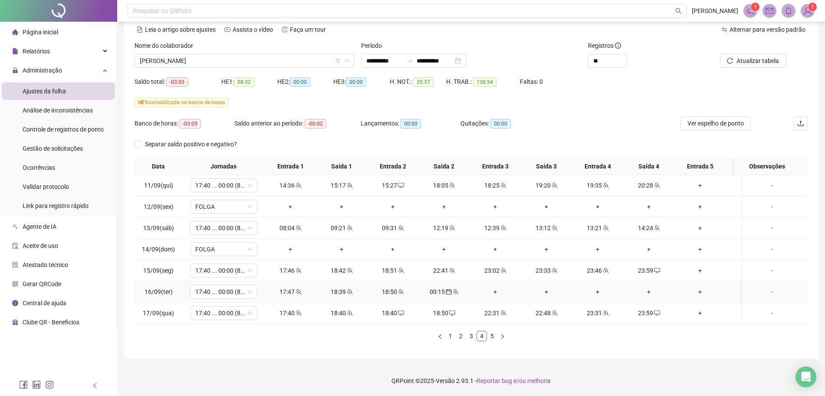
click at [495, 287] on div "+" at bounding box center [495, 292] width 44 height 10
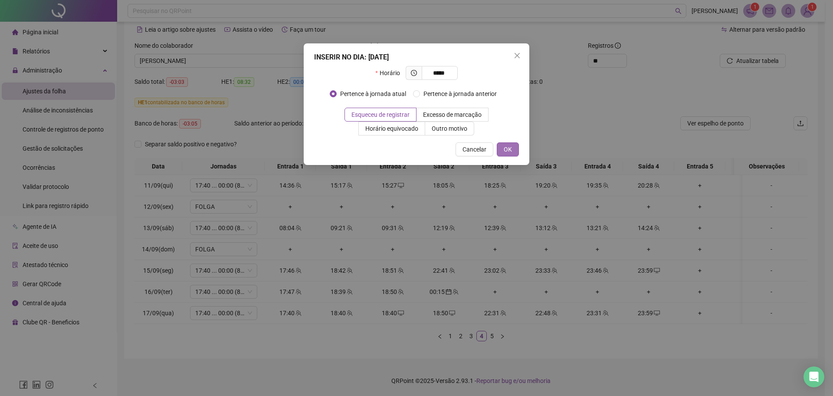
type input "*****"
drag, startPoint x: 512, startPoint y: 144, endPoint x: 509, endPoint y: 149, distance: 5.8
click at [511, 147] on button "OK" at bounding box center [508, 149] width 22 height 14
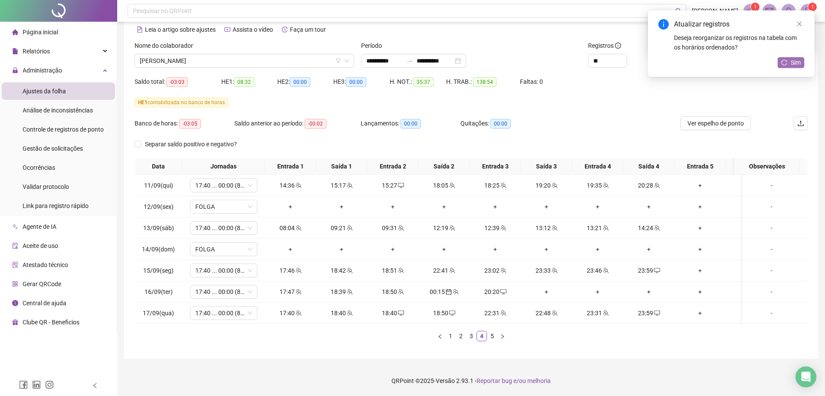
click at [789, 61] on button "Sim" at bounding box center [790, 62] width 26 height 10
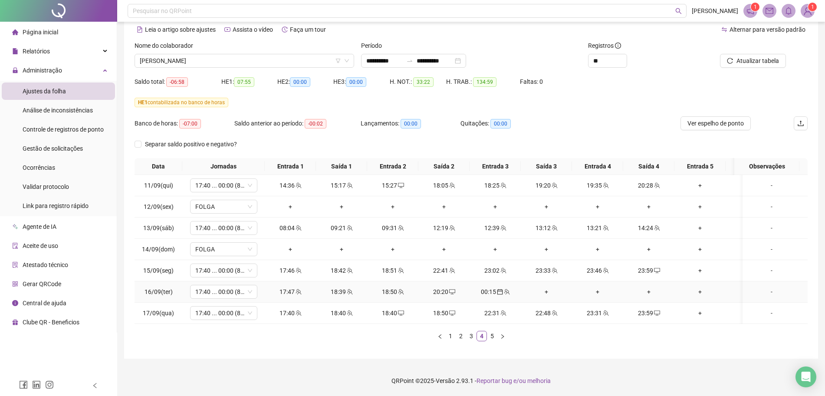
click at [545, 287] on div "+" at bounding box center [546, 292] width 44 height 10
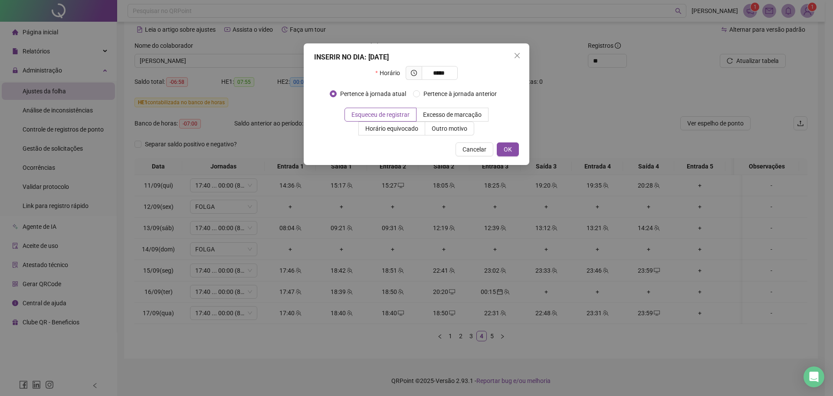
type input "*****"
click at [523, 152] on div "INSERIR NO DIA : [DATE] Horário ***** Pertence à jornada atual Pertence à jorna…" at bounding box center [417, 103] width 226 height 121
click at [516, 146] on button "OK" at bounding box center [508, 149] width 22 height 14
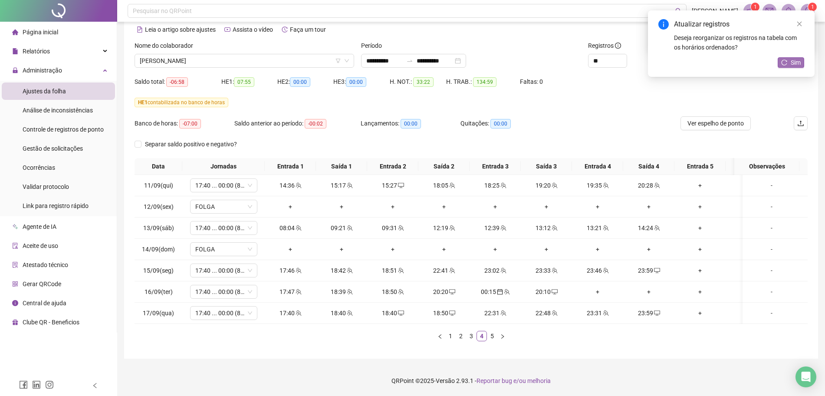
click at [793, 67] on button "Sim" at bounding box center [790, 62] width 26 height 10
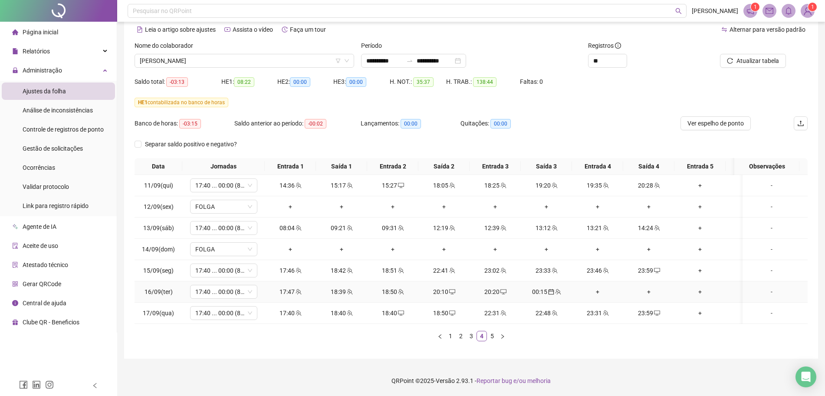
click at [593, 287] on div "+" at bounding box center [597, 292] width 44 height 10
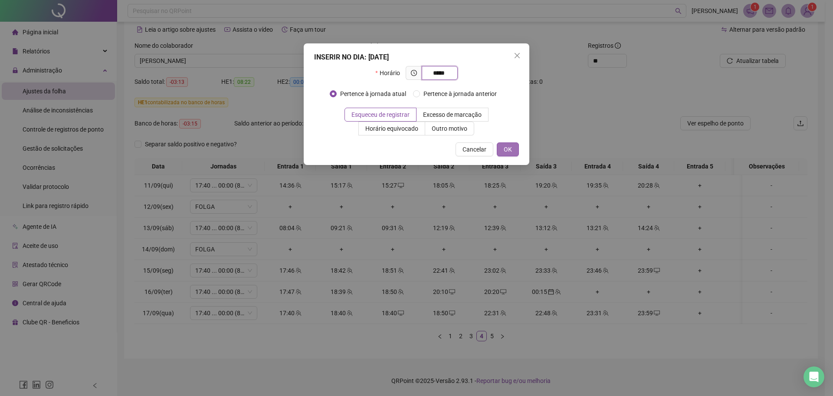
type input "*****"
click at [511, 148] on span "OK" at bounding box center [508, 149] width 8 height 10
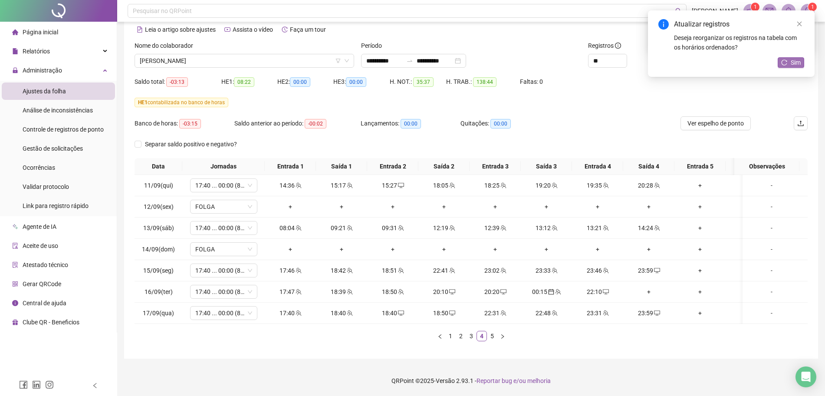
click at [791, 59] on span "Sim" at bounding box center [795, 63] width 10 height 10
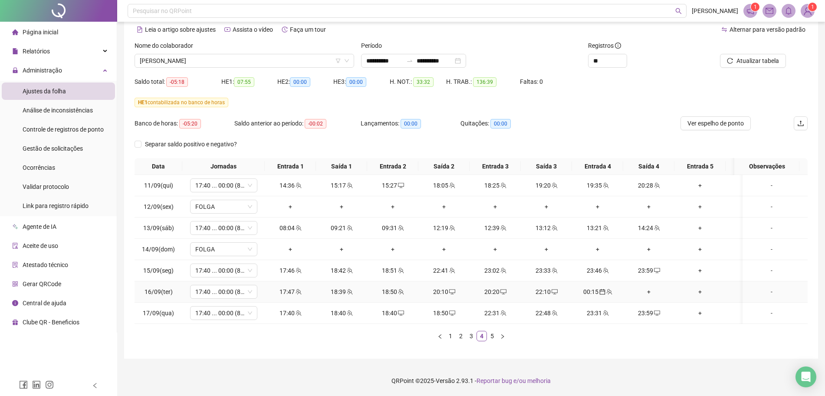
click at [649, 287] on div "+" at bounding box center [648, 292] width 44 height 10
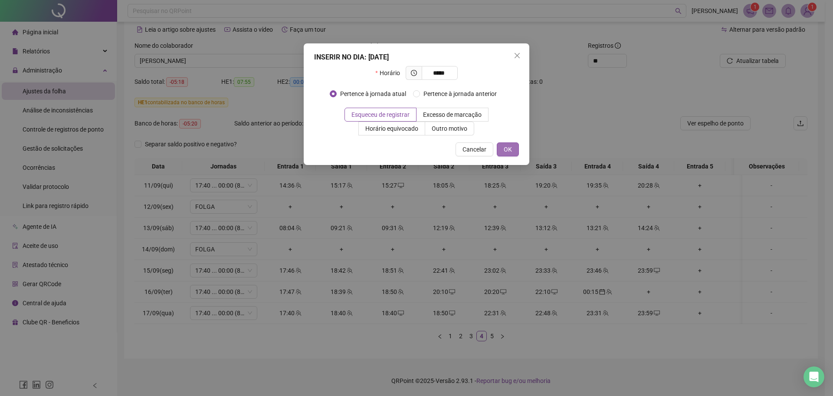
type input "*****"
click at [509, 148] on span "OK" at bounding box center [508, 149] width 8 height 10
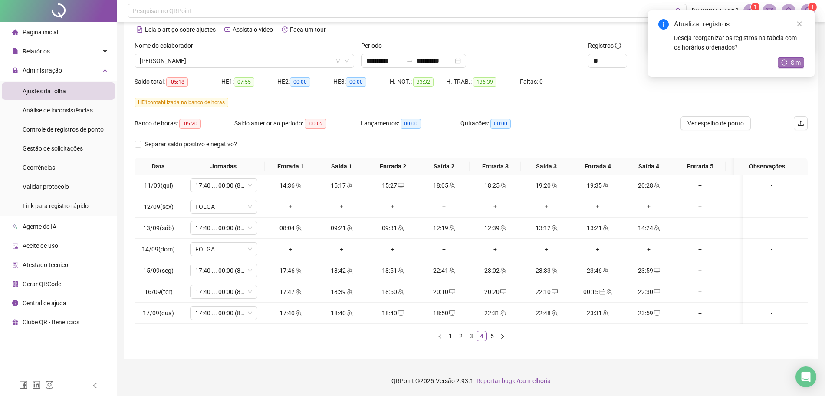
click at [780, 64] on button "Sim" at bounding box center [790, 62] width 26 height 10
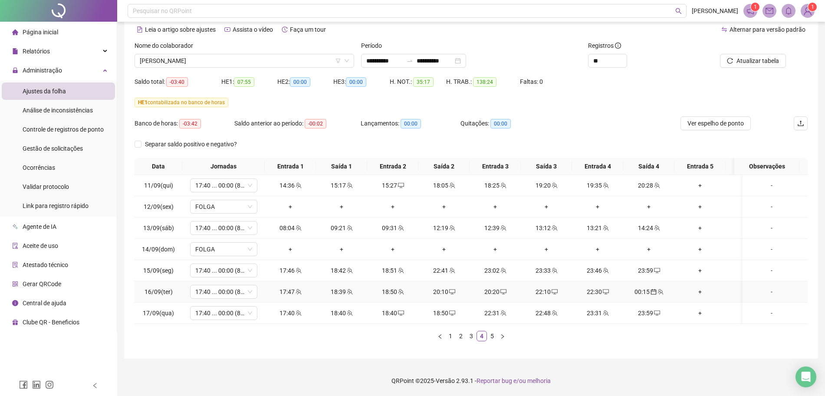
click at [610, 287] on div "22:30" at bounding box center [597, 292] width 44 height 10
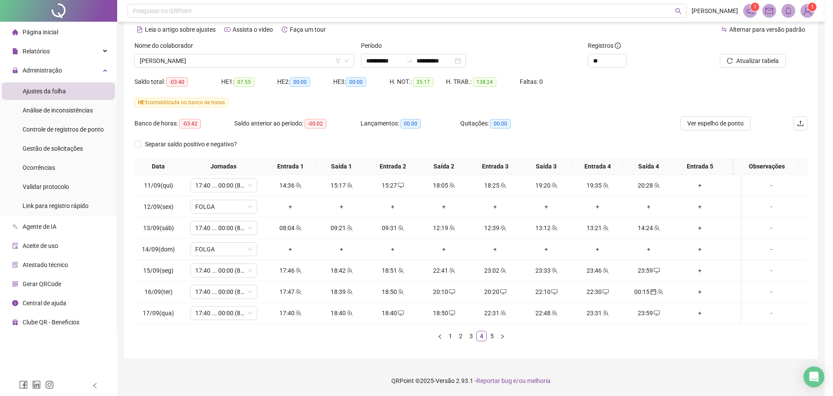
type input "**********"
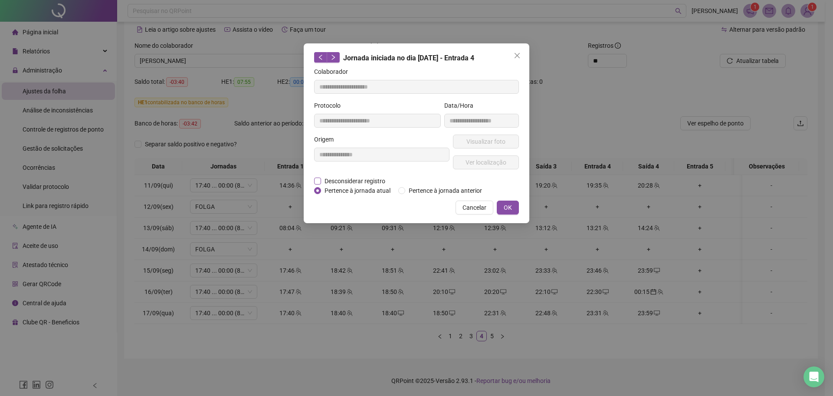
click at [373, 179] on span "Desconsiderar registro" at bounding box center [355, 181] width 68 height 10
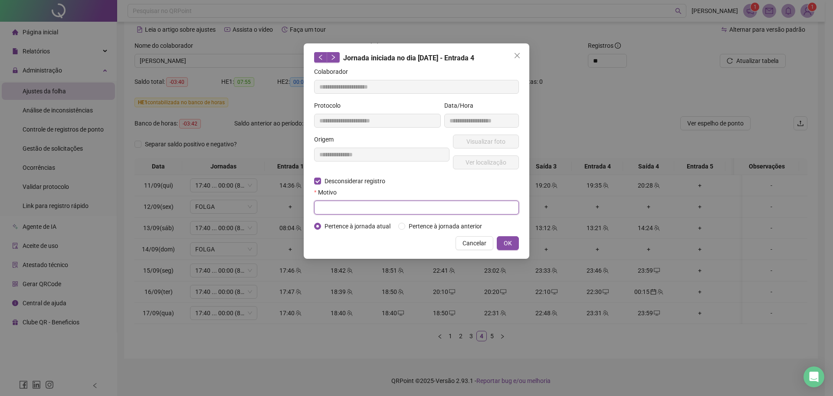
click at [371, 206] on input "text" at bounding box center [416, 207] width 205 height 14
click at [513, 248] on button "OK" at bounding box center [508, 243] width 22 height 14
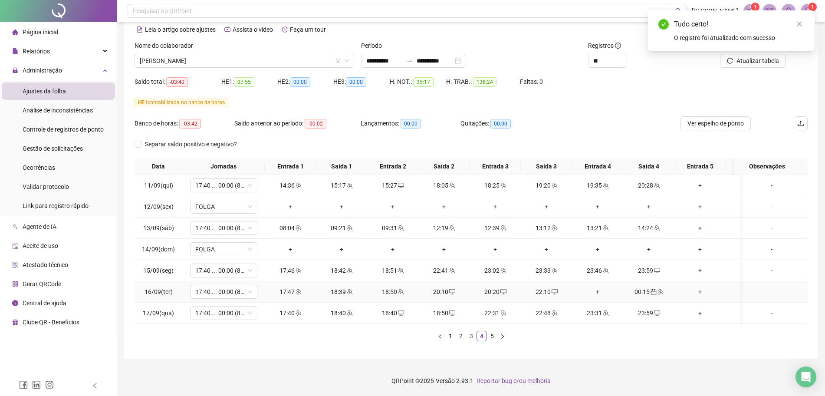
click at [599, 287] on div "+" at bounding box center [597, 292] width 44 height 10
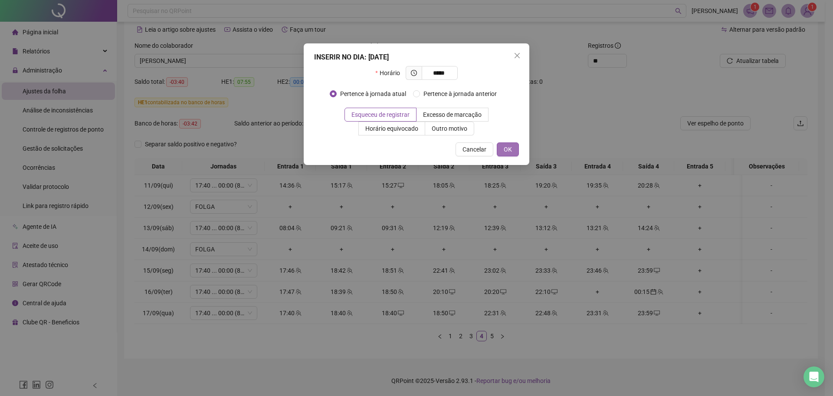
click at [514, 144] on button "OK" at bounding box center [508, 149] width 22 height 14
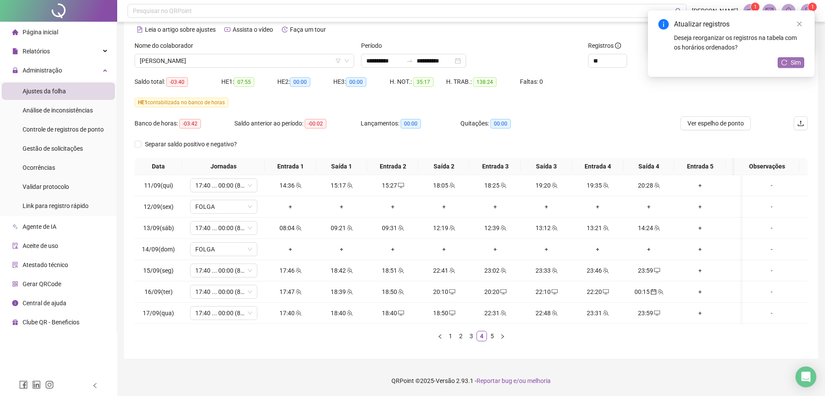
click at [796, 66] on span "Sim" at bounding box center [795, 63] width 10 height 10
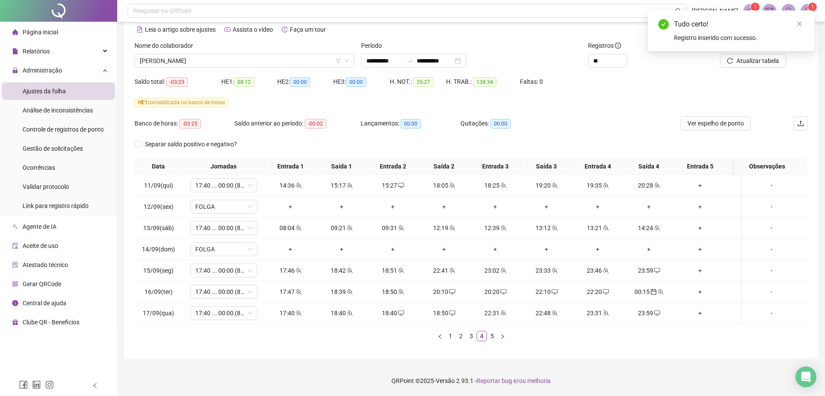
click at [757, 60] on div "Atualizar tabela" at bounding box center [754, 58] width 113 height 34
click at [759, 58] on button "Atualizar tabela" at bounding box center [753, 61] width 66 height 14
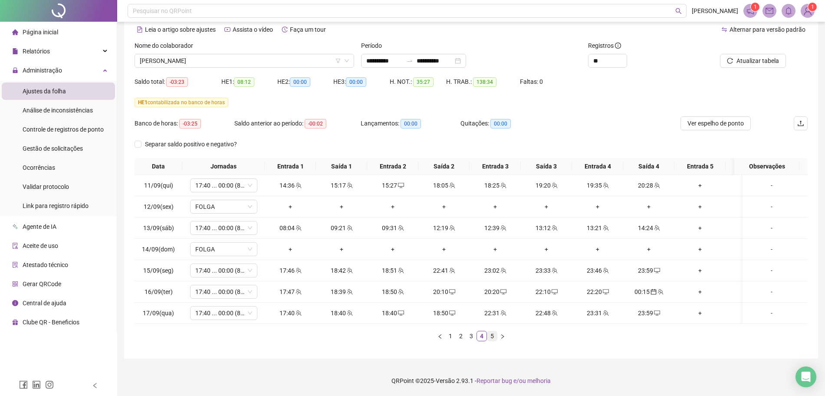
click at [495, 338] on link "5" at bounding box center [492, 336] width 10 height 10
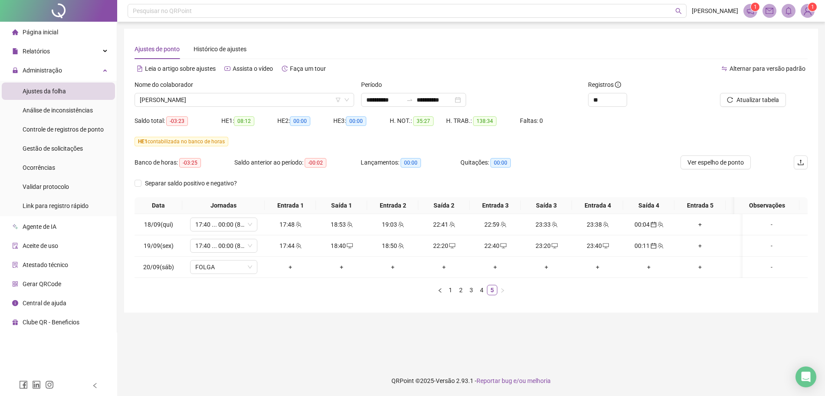
scroll to position [0, 0]
click at [464, 295] on link "2" at bounding box center [465, 290] width 10 height 10
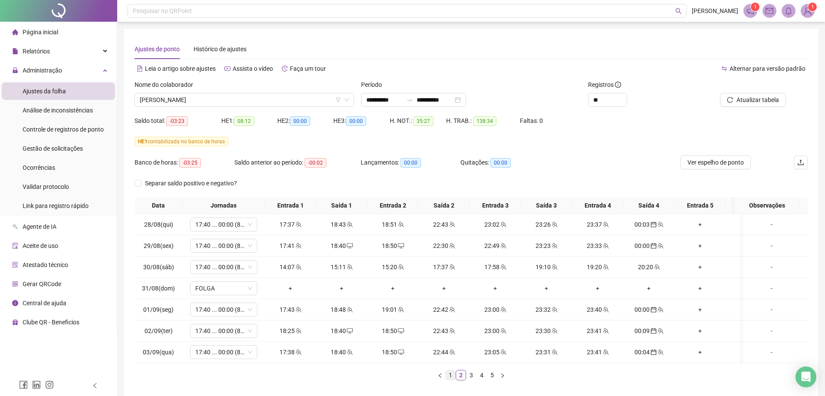
click at [450, 380] on link "1" at bounding box center [451, 375] width 10 height 10
click at [295, 329] on icon "desktop" at bounding box center [298, 330] width 6 height 5
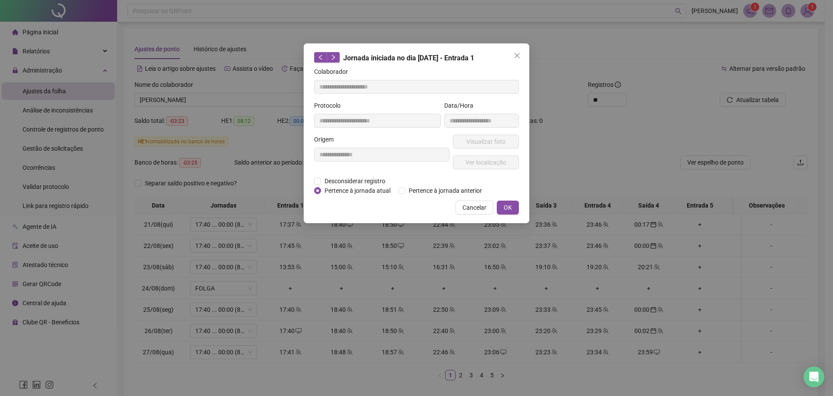
click at [349, 175] on div "**********" at bounding box center [381, 155] width 139 height 42
drag, startPoint x: 341, startPoint y: 178, endPoint x: 342, endPoint y: 184, distance: 6.1
click at [341, 179] on span "Desconsiderar registro" at bounding box center [355, 181] width 68 height 10
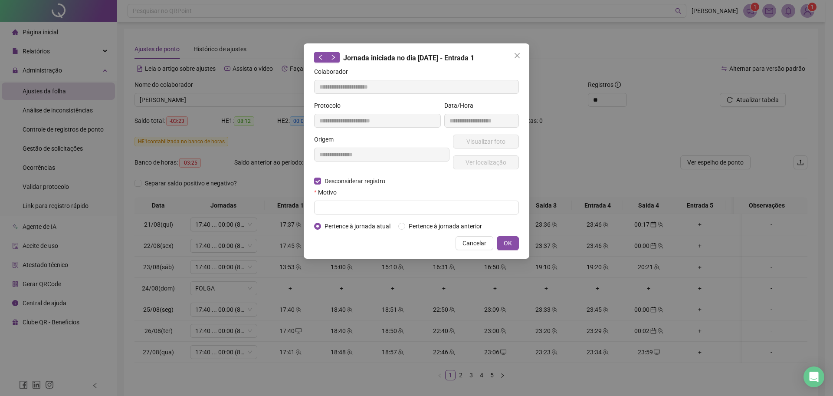
click at [340, 219] on form "**********" at bounding box center [416, 149] width 205 height 164
click at [337, 211] on input "text" at bounding box center [416, 207] width 205 height 14
click at [518, 241] on button "OK" at bounding box center [508, 243] width 22 height 14
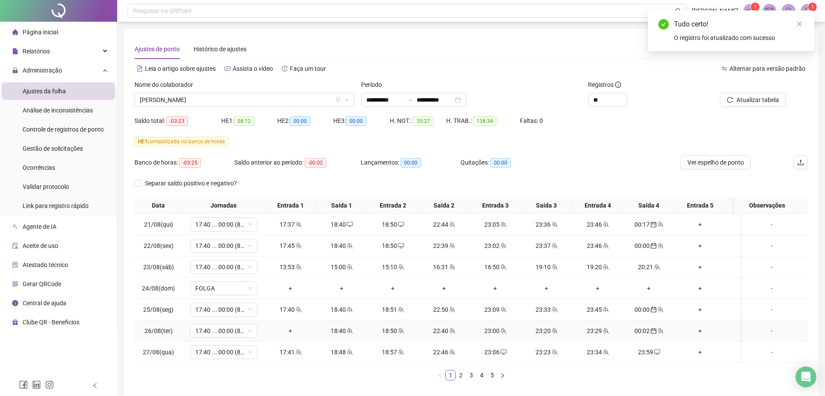
click at [287, 330] on div "+" at bounding box center [290, 331] width 44 height 10
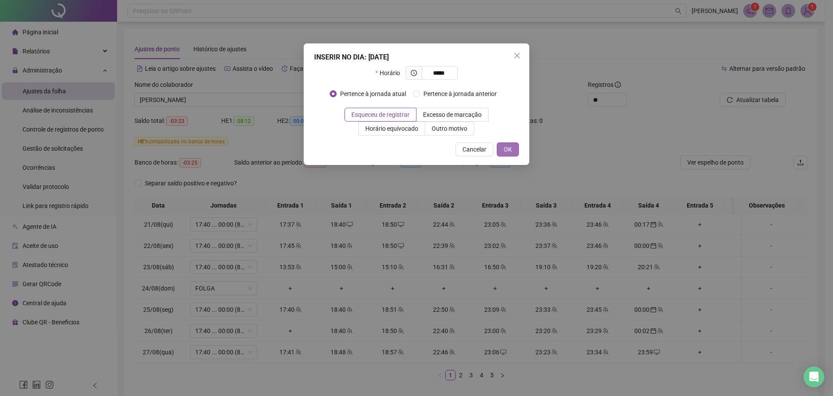
click at [517, 150] on button "OK" at bounding box center [508, 149] width 22 height 14
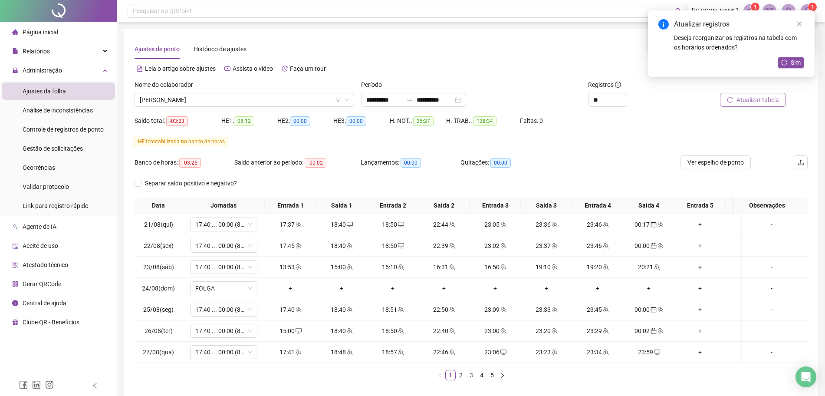
click at [752, 104] on span "Atualizar tabela" at bounding box center [757, 100] width 43 height 10
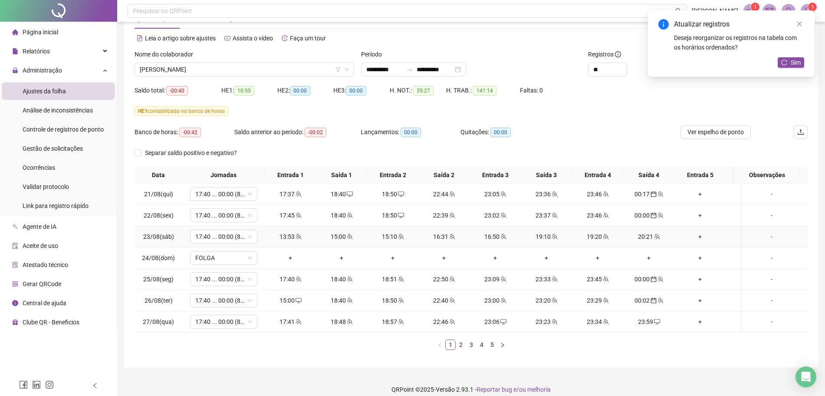
scroll to position [47, 0]
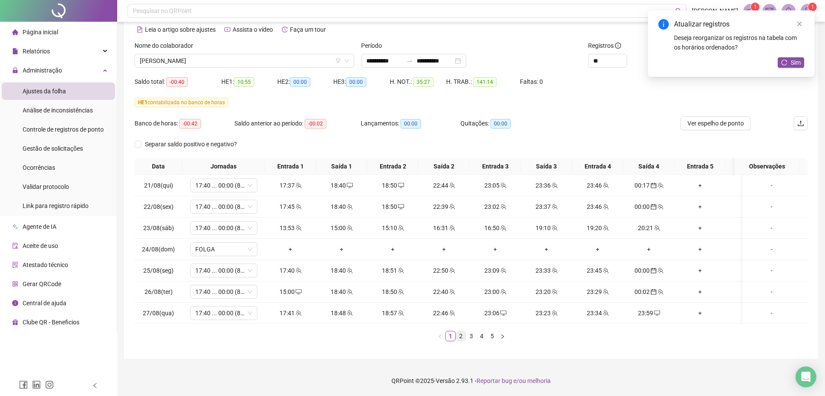
click at [465, 335] on link "2" at bounding box center [461, 336] width 10 height 10
click at [474, 332] on link "3" at bounding box center [471, 336] width 10 height 10
click at [803, 67] on button "Sim" at bounding box center [790, 62] width 26 height 10
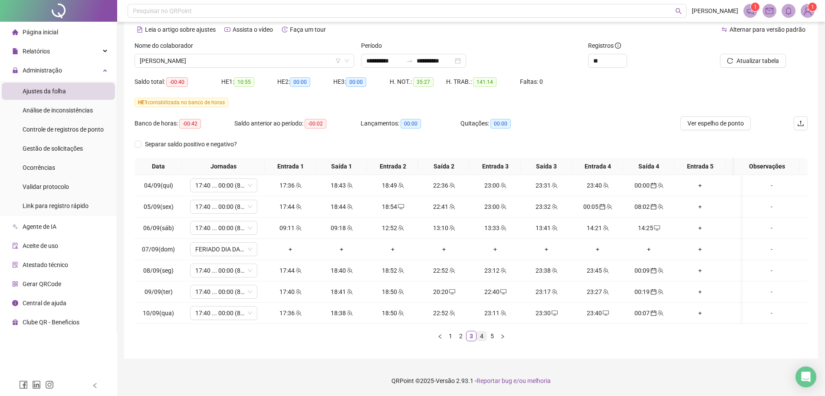
click at [485, 336] on link "4" at bounding box center [482, 336] width 10 height 10
click at [490, 333] on link "5" at bounding box center [492, 336] width 10 height 10
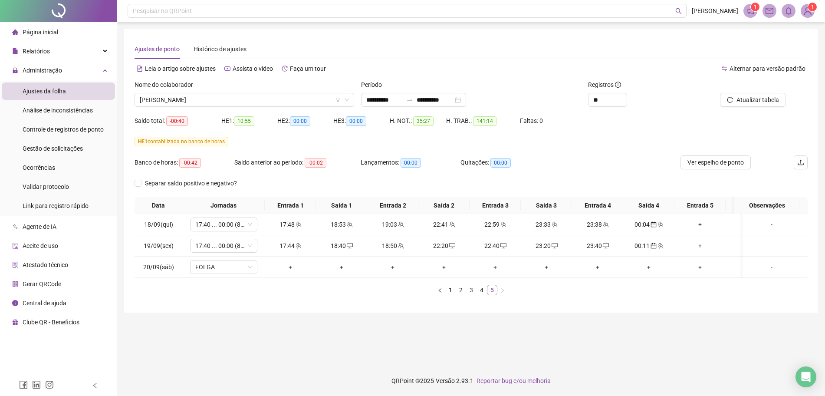
scroll to position [0, 0]
click at [457, 295] on link "1" at bounding box center [454, 290] width 10 height 10
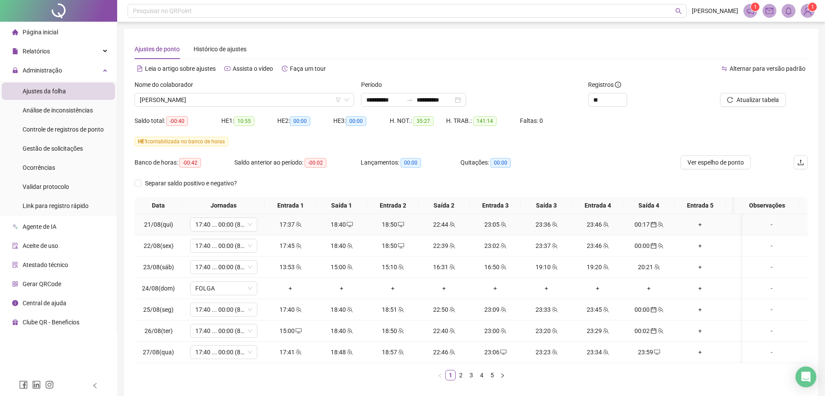
click at [289, 223] on div "17:37" at bounding box center [290, 225] width 44 height 10
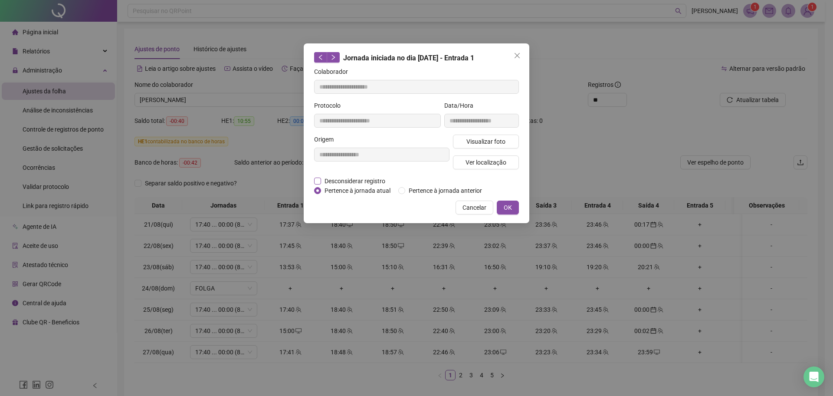
click at [341, 181] on span "Desconsiderar registro" at bounding box center [355, 181] width 68 height 10
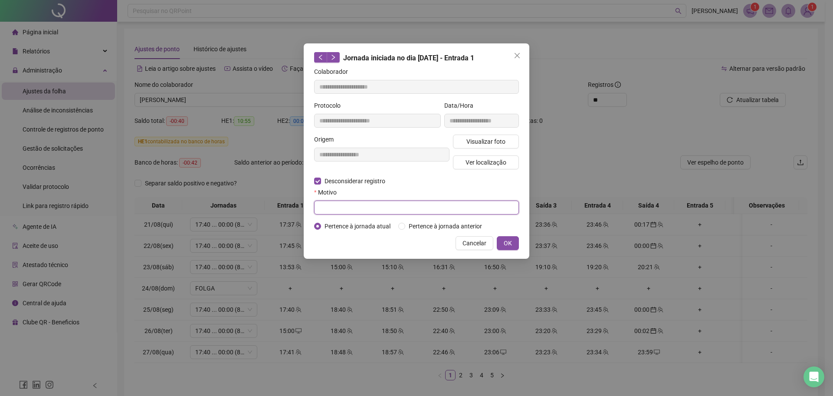
click at [343, 202] on input "text" at bounding box center [416, 207] width 205 height 14
click at [505, 243] on span "OK" at bounding box center [508, 243] width 8 height 10
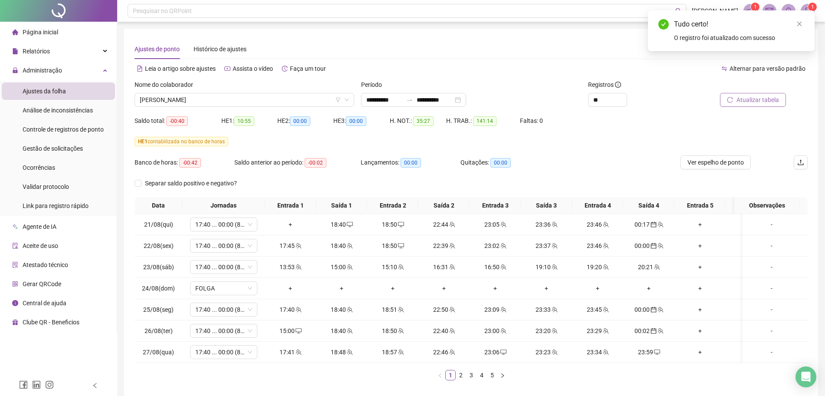
click at [769, 100] on span "Atualizar tabela" at bounding box center [757, 100] width 43 height 10
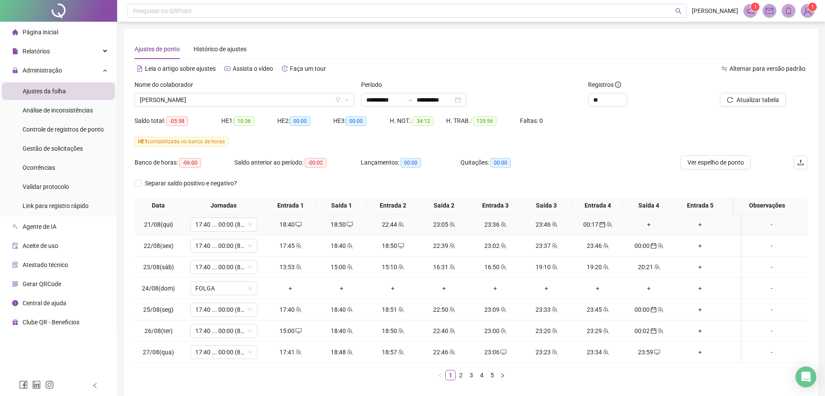
click at [647, 227] on div "+" at bounding box center [648, 225] width 44 height 10
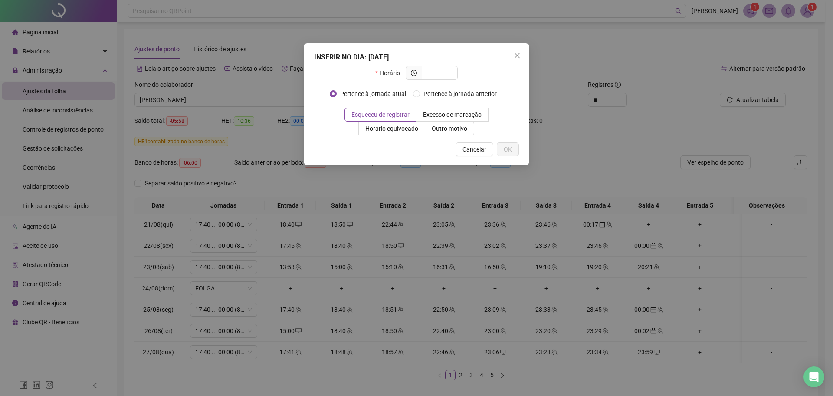
click at [514, 55] on icon "close" at bounding box center [517, 55] width 7 height 7
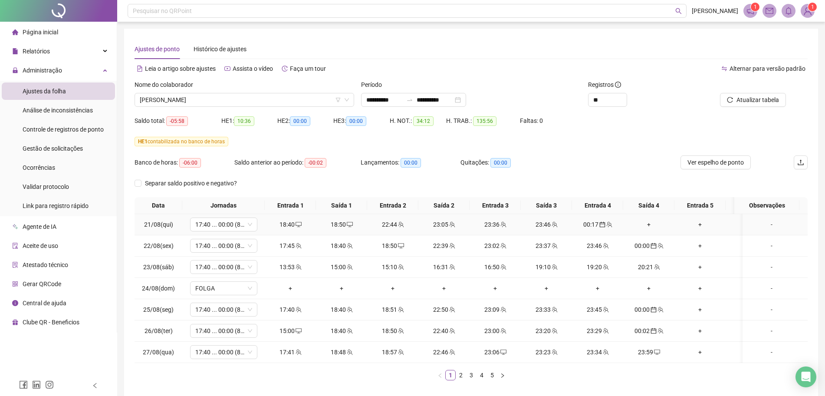
click at [648, 225] on div "+" at bounding box center [648, 225] width 44 height 10
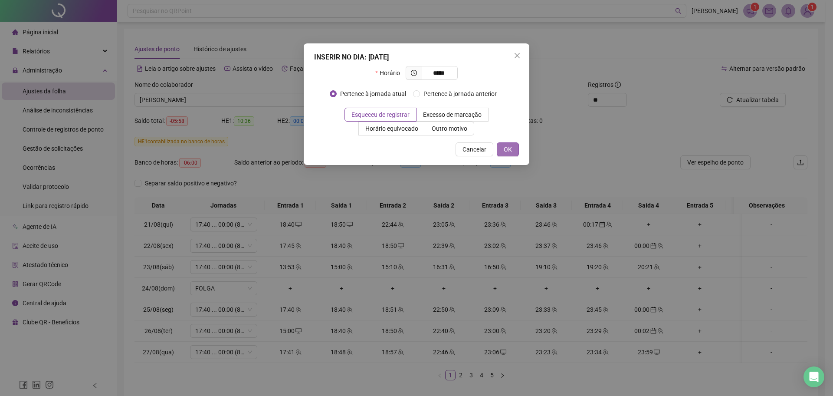
click at [508, 150] on span "OK" at bounding box center [508, 149] width 8 height 10
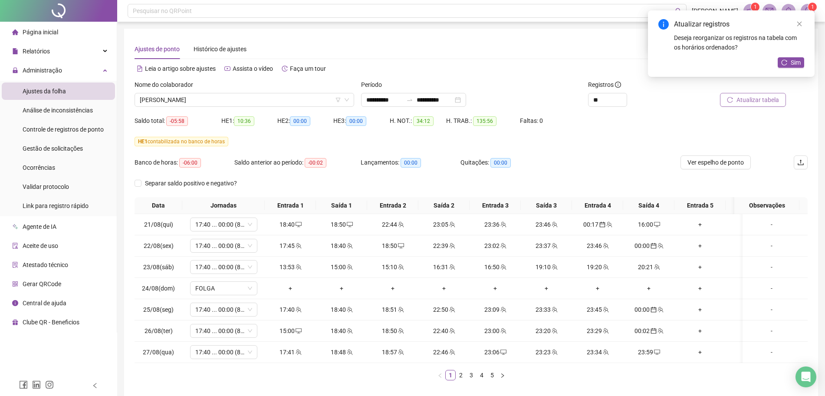
click at [769, 101] on span "Atualizar tabela" at bounding box center [757, 100] width 43 height 10
drag, startPoint x: 626, startPoint y: 143, endPoint x: 649, endPoint y: 149, distance: 24.6
click at [626, 143] on div "HE 1 contabilizada no banco de horas" at bounding box center [470, 142] width 673 height 10
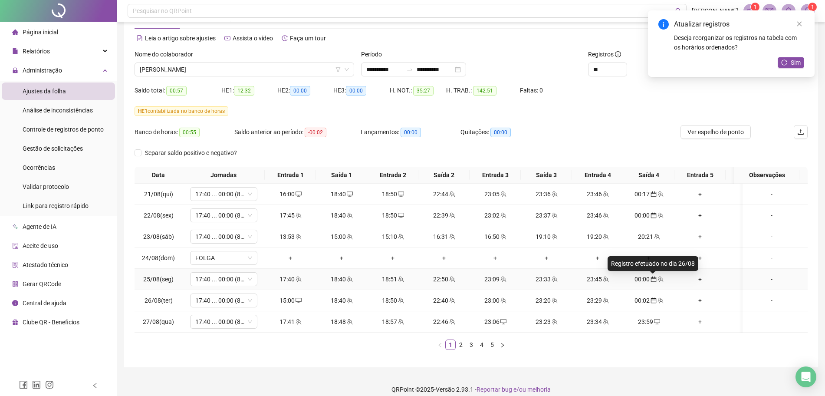
scroll to position [47, 0]
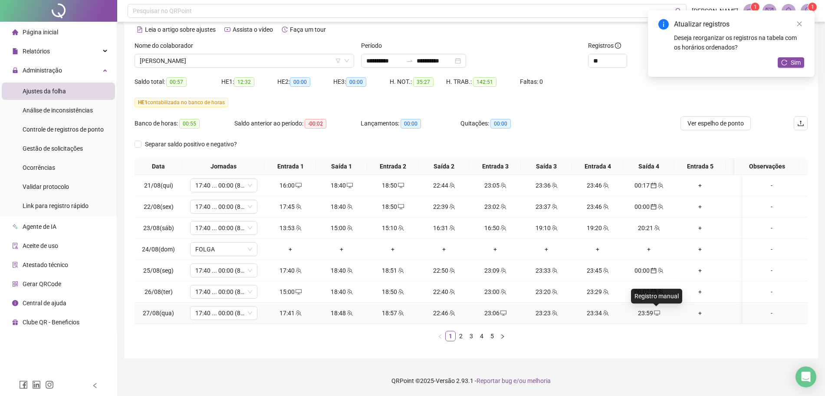
click at [657, 310] on icon "desktop" at bounding box center [657, 313] width 6 height 6
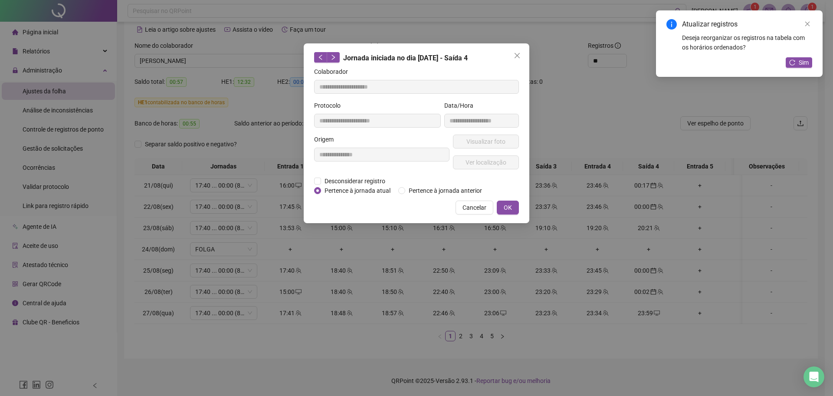
click at [580, 331] on div "**********" at bounding box center [416, 198] width 833 height 396
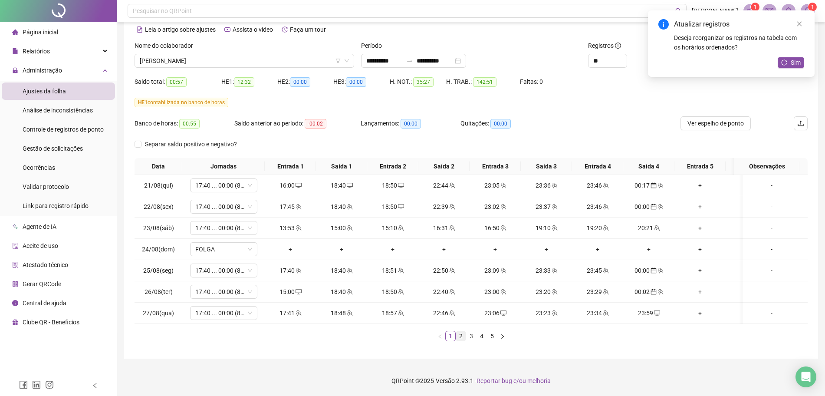
click at [461, 336] on link "2" at bounding box center [461, 336] width 10 height 10
click at [470, 340] on link "3" at bounding box center [471, 336] width 10 height 10
click at [482, 336] on link "4" at bounding box center [482, 336] width 10 height 10
click at [488, 335] on link "5" at bounding box center [492, 336] width 10 height 10
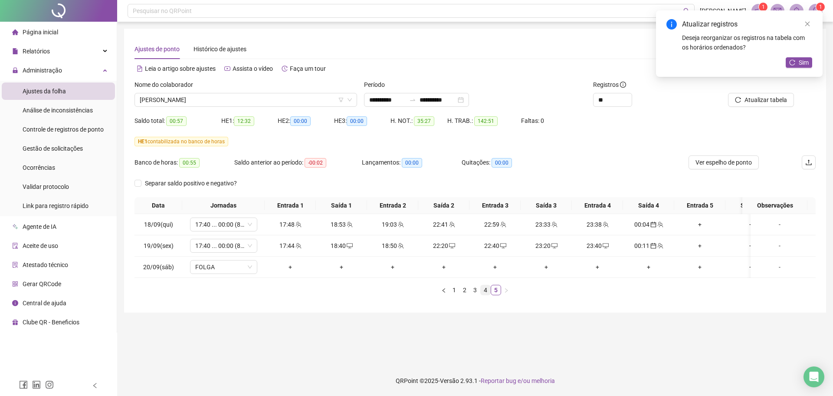
click at [482, 295] on link "4" at bounding box center [486, 290] width 10 height 10
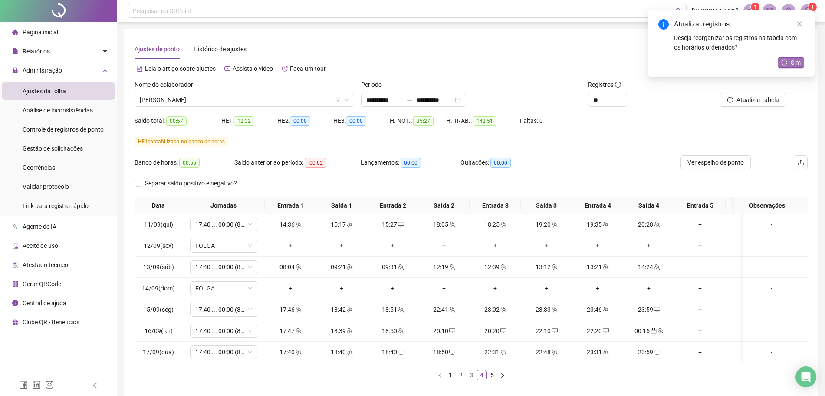
click at [788, 59] on button "Sim" at bounding box center [790, 62] width 26 height 10
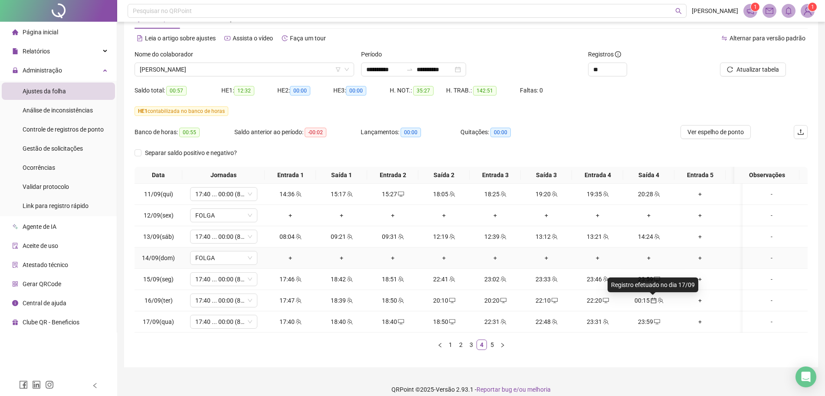
scroll to position [47, 0]
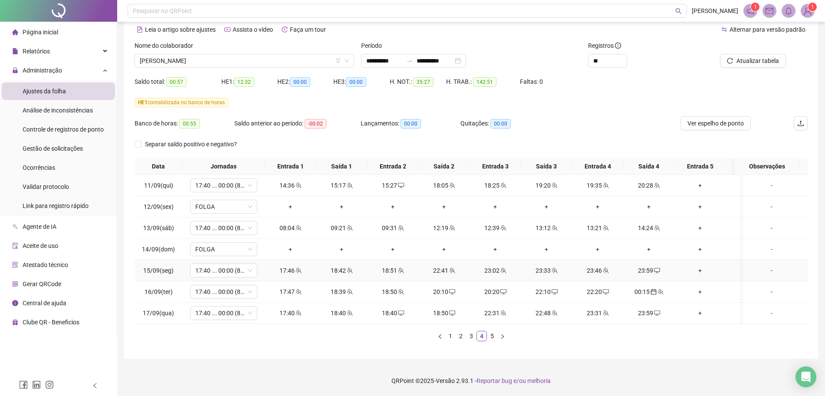
click at [644, 266] on div "23:59" at bounding box center [648, 271] width 44 height 10
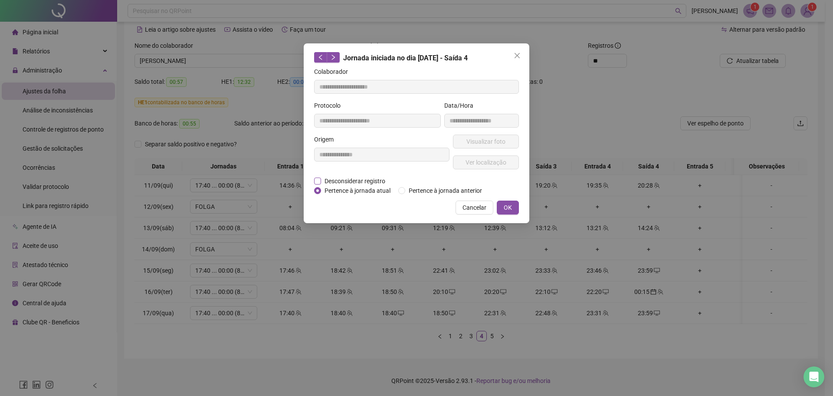
click at [335, 179] on span "Desconsiderar registro" at bounding box center [355, 181] width 68 height 10
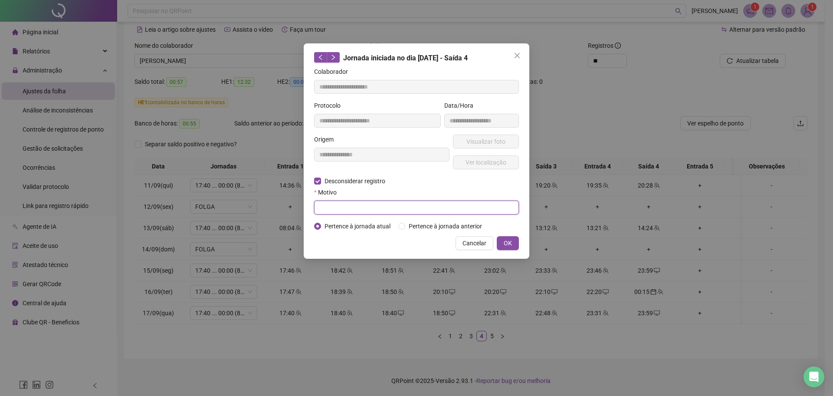
click at [335, 205] on input "text" at bounding box center [416, 207] width 205 height 14
click at [508, 239] on button "OK" at bounding box center [508, 243] width 22 height 14
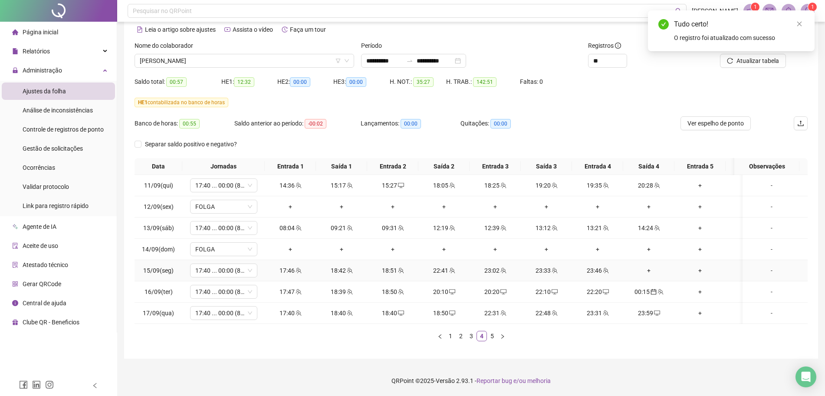
click at [649, 266] on div "+" at bounding box center [648, 271] width 44 height 10
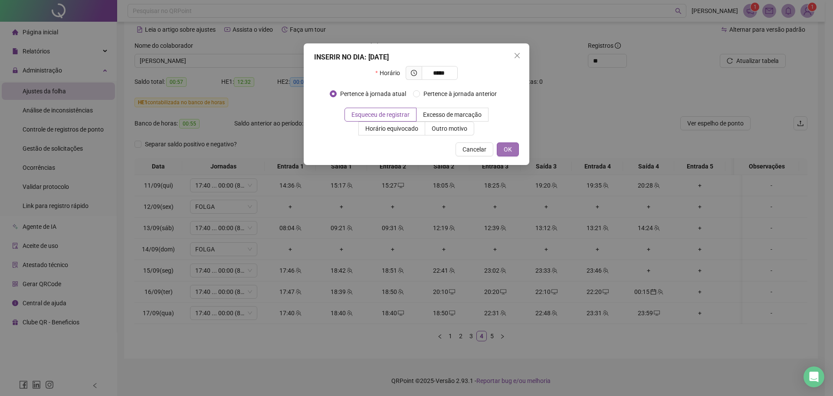
click at [503, 153] on button "OK" at bounding box center [508, 149] width 22 height 14
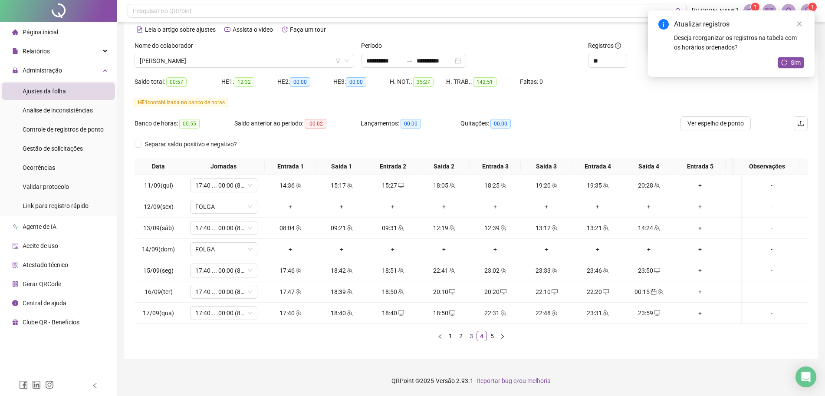
click at [790, 56] on div "Atualizar registros Deseja reorganizar os registros na tabela com os horários o…" at bounding box center [731, 43] width 167 height 66
click at [788, 64] on button "Sim" at bounding box center [790, 62] width 26 height 10
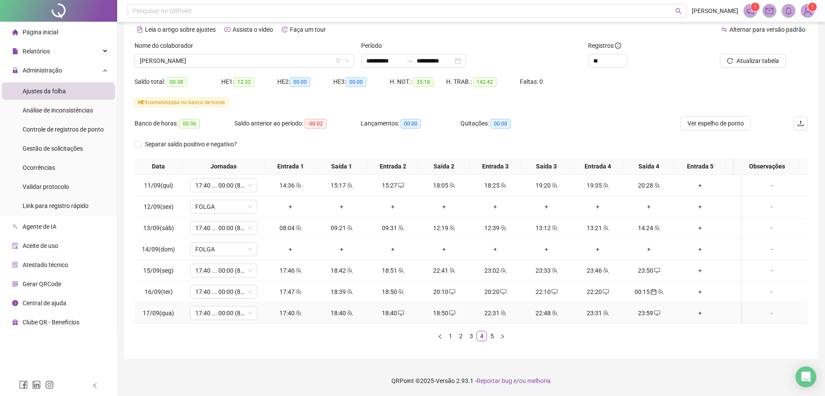
click at [660, 308] on div "23:59" at bounding box center [648, 313] width 44 height 10
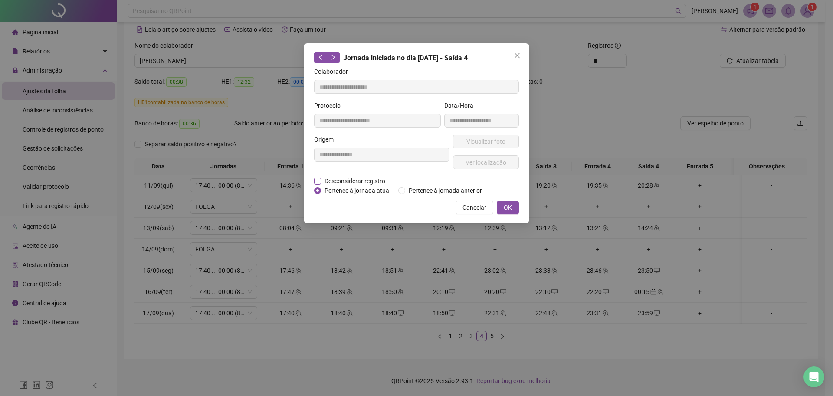
click at [367, 180] on span "Desconsiderar registro" at bounding box center [355, 181] width 68 height 10
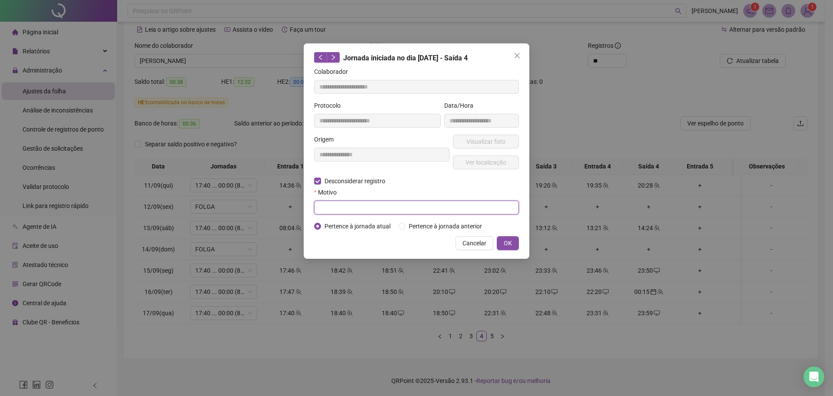
click at [360, 205] on input "text" at bounding box center [416, 207] width 205 height 14
paste input "****"
click at [506, 236] on button "OK" at bounding box center [508, 243] width 22 height 14
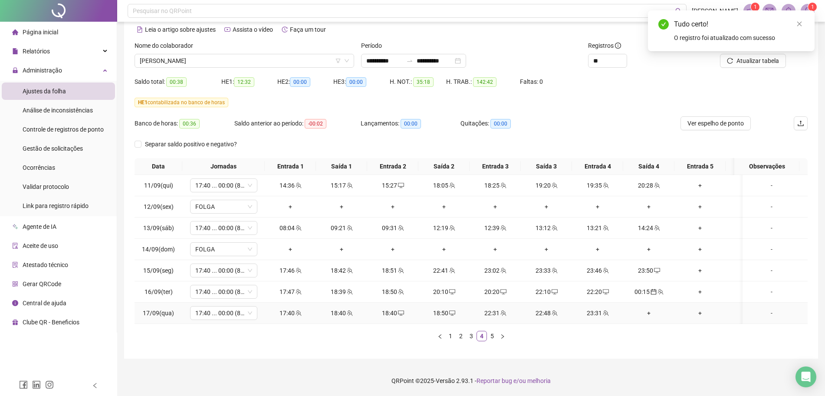
click at [646, 308] on div "+" at bounding box center [648, 313] width 44 height 10
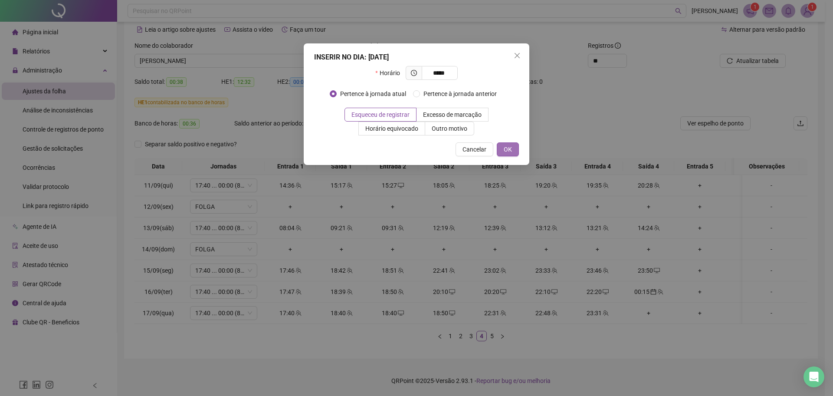
click at [516, 148] on button "OK" at bounding box center [508, 149] width 22 height 14
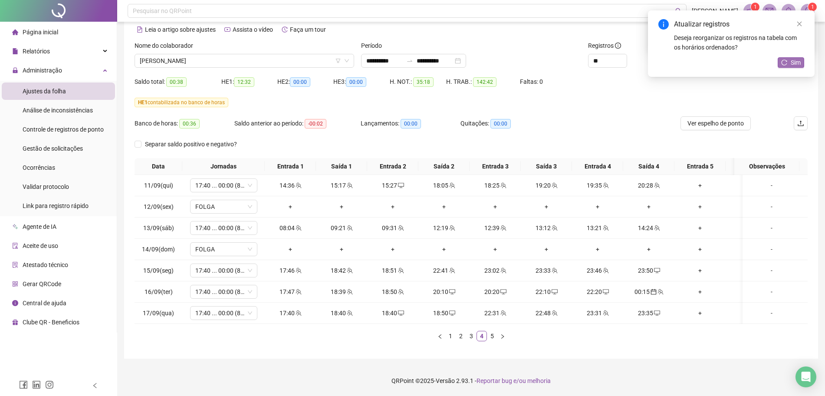
click at [799, 66] on span "Sim" at bounding box center [795, 63] width 10 height 10
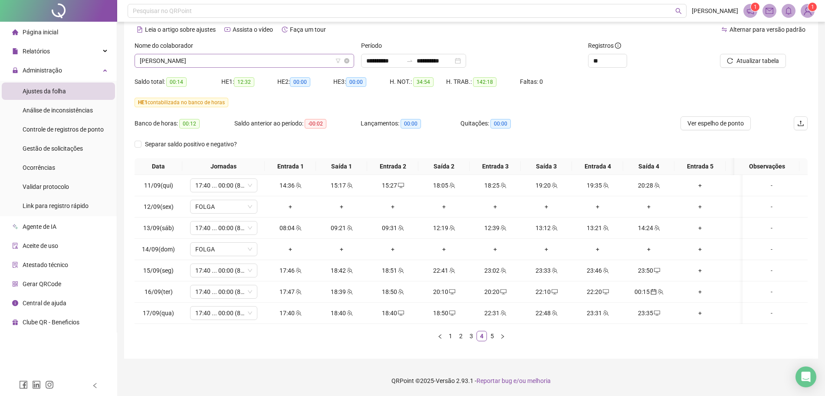
click at [289, 54] on span "[PERSON_NAME]" at bounding box center [244, 60] width 209 height 13
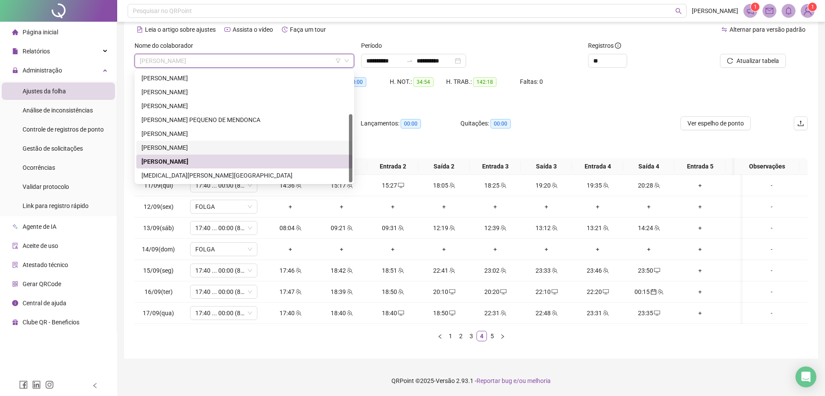
click at [615, 116] on div "Banco de horas: 00:12 Saldo anterior ao período: -00:02 Lançamentos: 00:00 Quit…" at bounding box center [386, 126] width 505 height 21
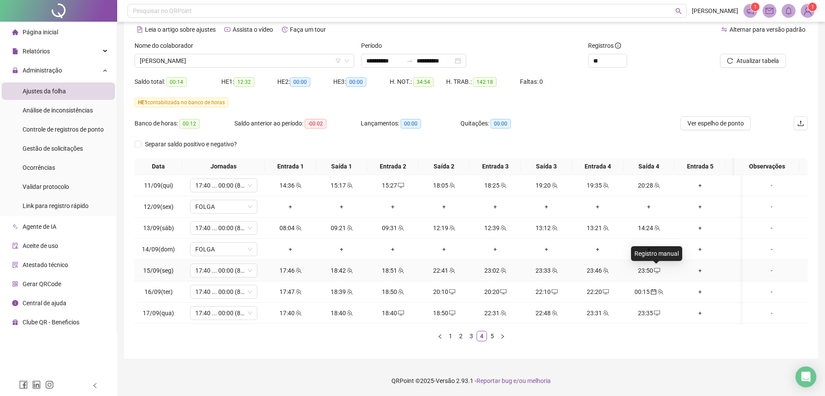
click at [655, 267] on span at bounding box center [656, 270] width 7 height 7
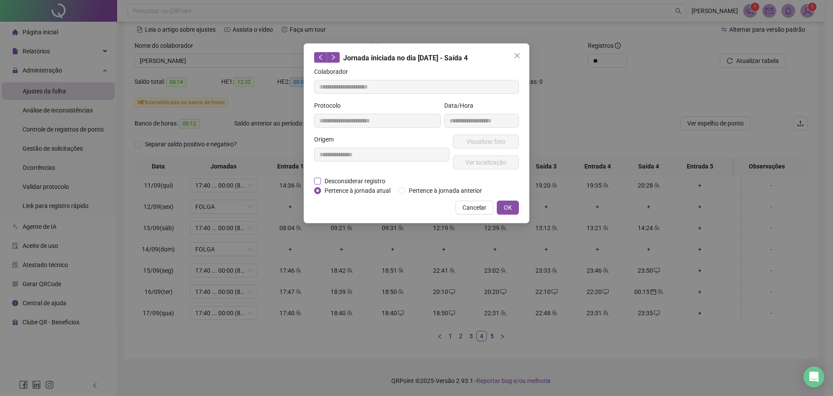
click at [368, 179] on span "Desconsiderar registro" at bounding box center [355, 181] width 68 height 10
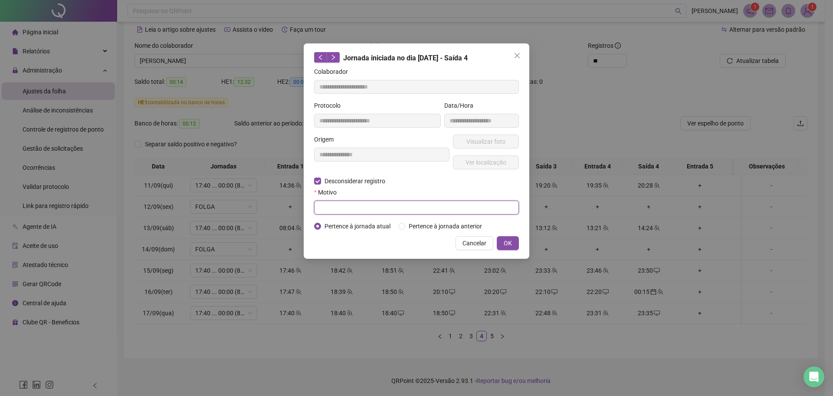
click at [375, 208] on input "text" at bounding box center [416, 207] width 205 height 14
click at [506, 239] on span "OK" at bounding box center [508, 243] width 8 height 10
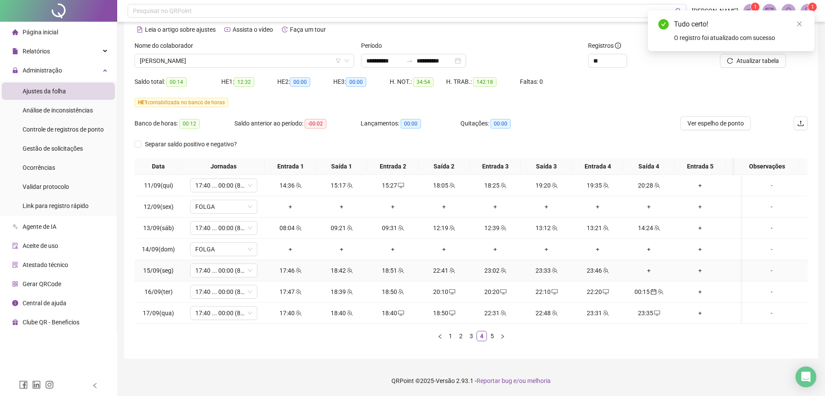
click at [647, 266] on div "+" at bounding box center [648, 271] width 44 height 10
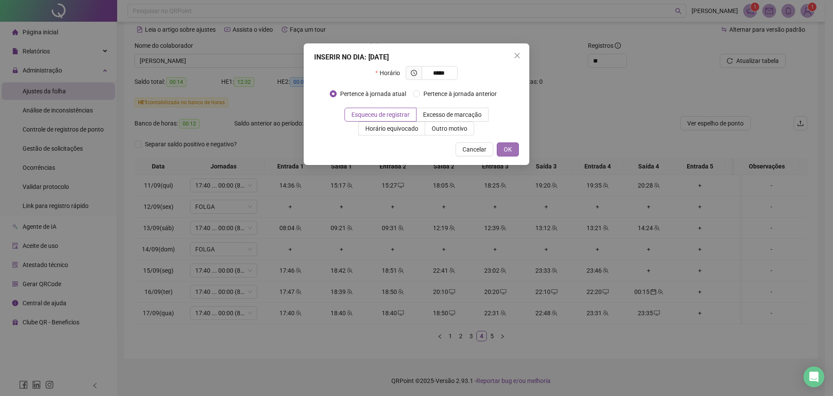
click at [508, 150] on span "OK" at bounding box center [508, 149] width 8 height 10
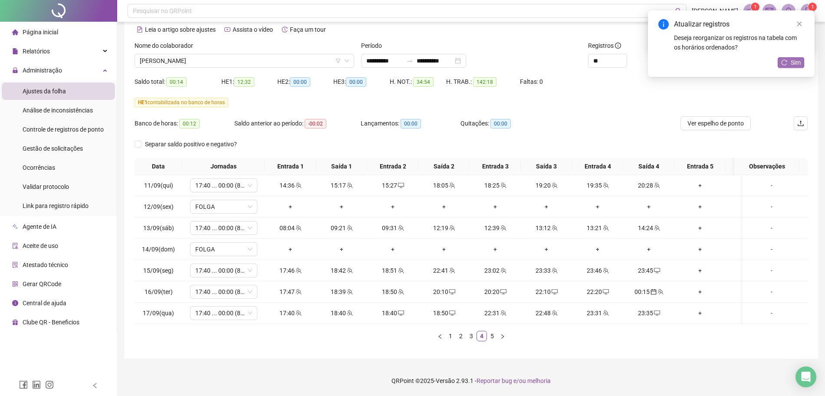
click at [785, 65] on icon "reload" at bounding box center [784, 62] width 6 height 6
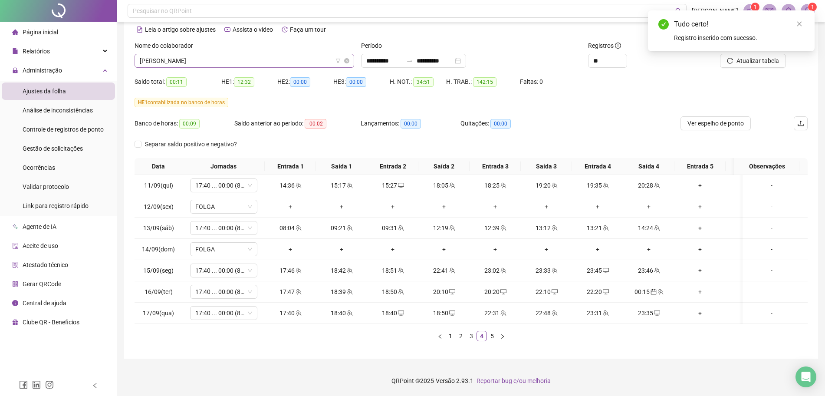
click at [248, 55] on span "[PERSON_NAME]" at bounding box center [244, 60] width 209 height 13
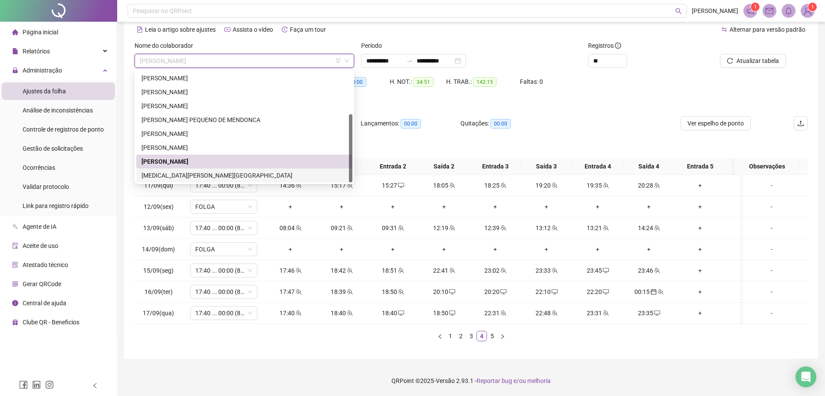
drag, startPoint x: 196, startPoint y: 167, endPoint x: 211, endPoint y: 161, distance: 16.5
click at [196, 170] on div "[MEDICAL_DATA][PERSON_NAME][GEOGRAPHIC_DATA]" at bounding box center [244, 175] width 206 height 10
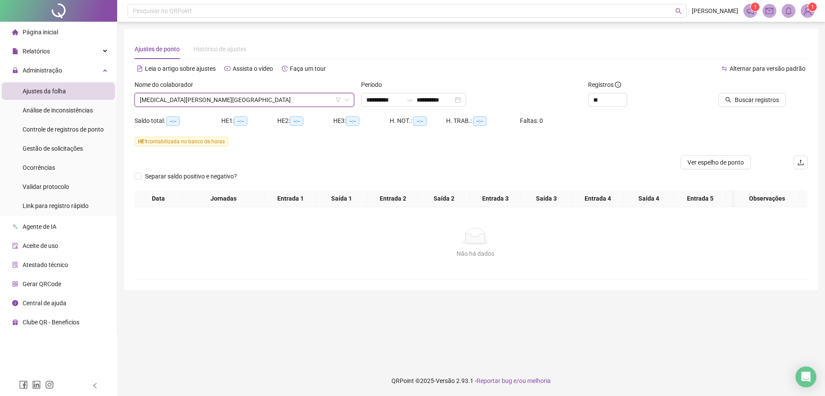
scroll to position [0, 0]
click at [742, 109] on div "Buscar registros" at bounding box center [762, 97] width 115 height 34
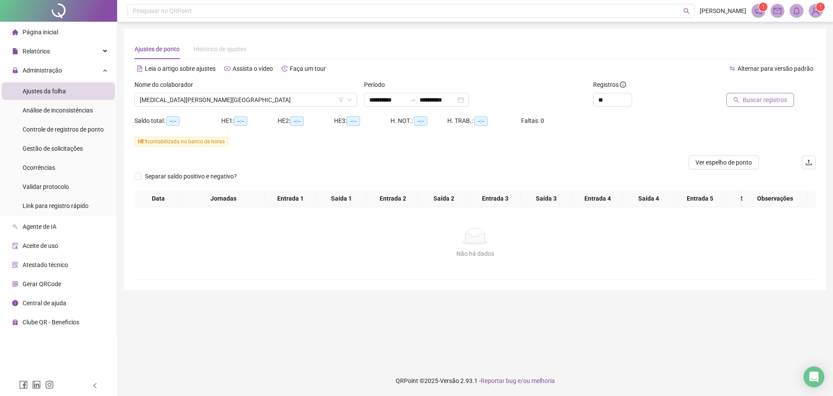
click at [754, 98] on span "Buscar registros" at bounding box center [765, 100] width 44 height 10
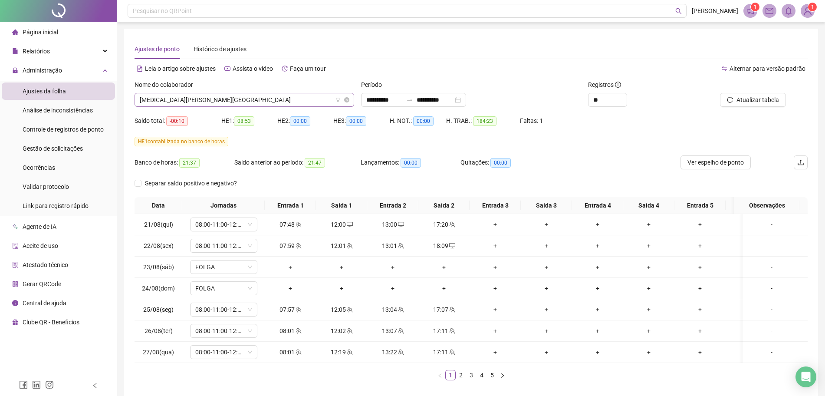
click at [328, 98] on span "[MEDICAL_DATA][PERSON_NAME][GEOGRAPHIC_DATA]" at bounding box center [244, 99] width 209 height 13
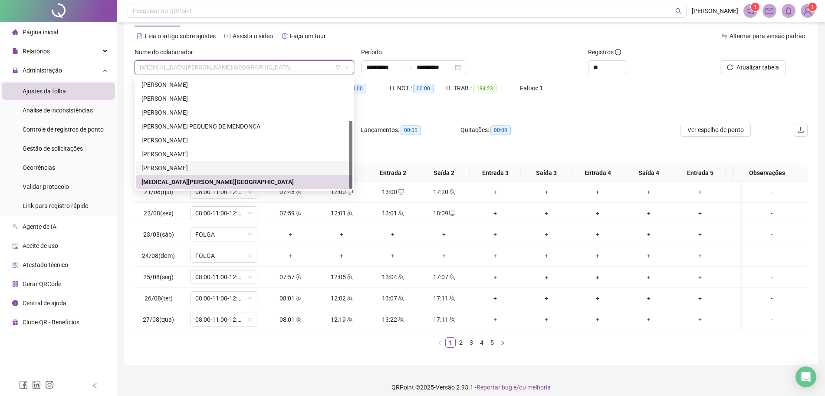
scroll to position [47, 0]
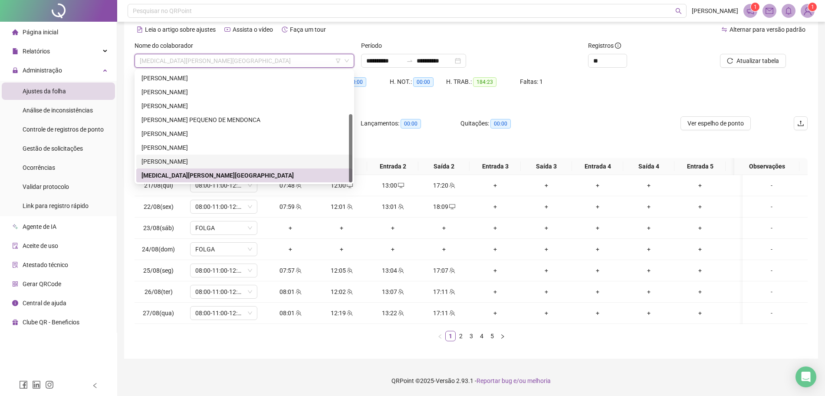
click at [206, 157] on div "[PERSON_NAME]" at bounding box center [244, 162] width 206 height 10
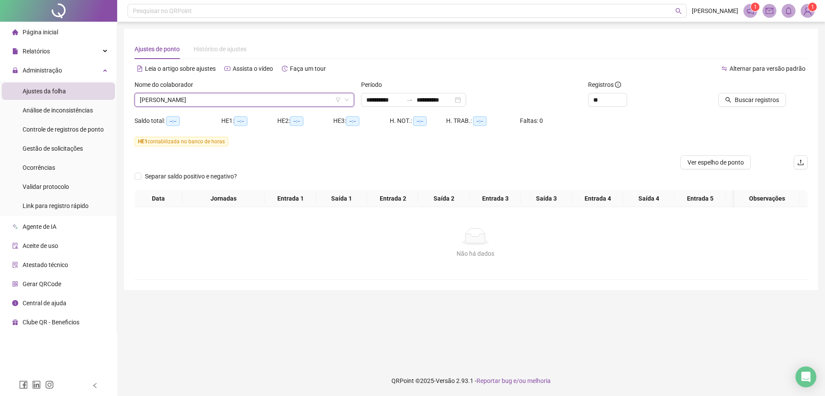
scroll to position [0, 0]
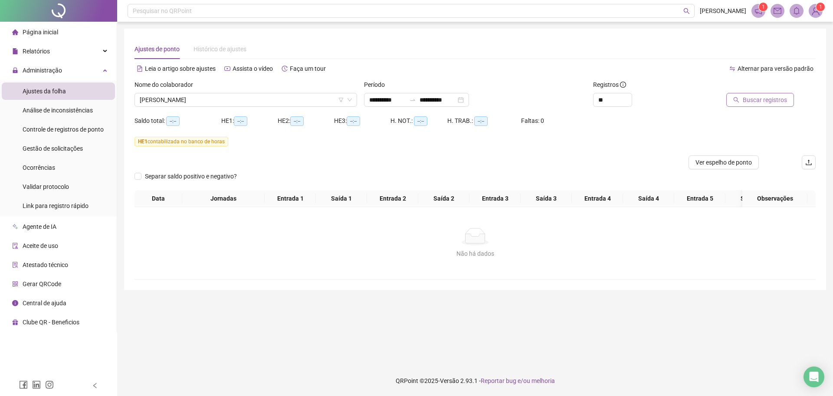
click at [746, 100] on span "Buscar registros" at bounding box center [765, 100] width 44 height 10
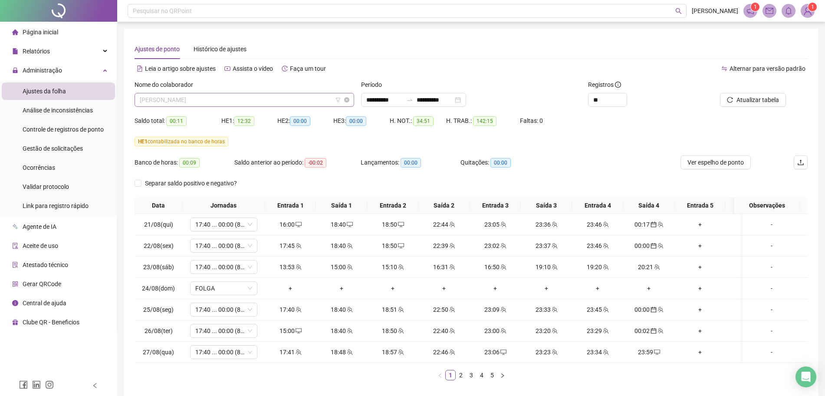
click at [275, 95] on span "[PERSON_NAME]" at bounding box center [244, 99] width 209 height 13
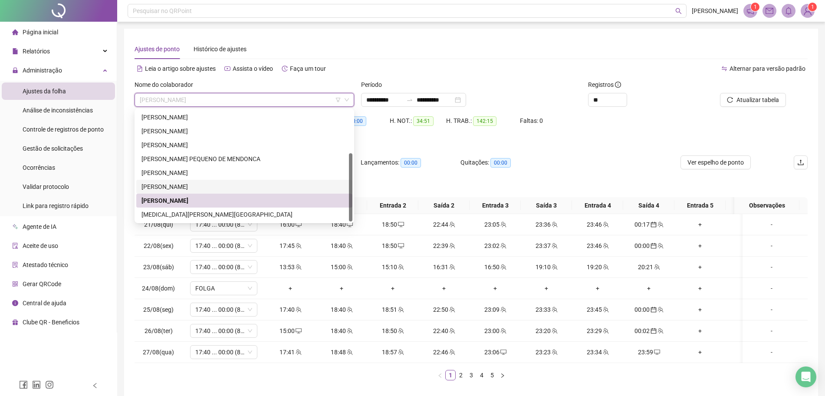
drag, startPoint x: 202, startPoint y: 187, endPoint x: 286, endPoint y: 172, distance: 84.9
click at [203, 186] on div "[PERSON_NAME]" at bounding box center [244, 187] width 206 height 10
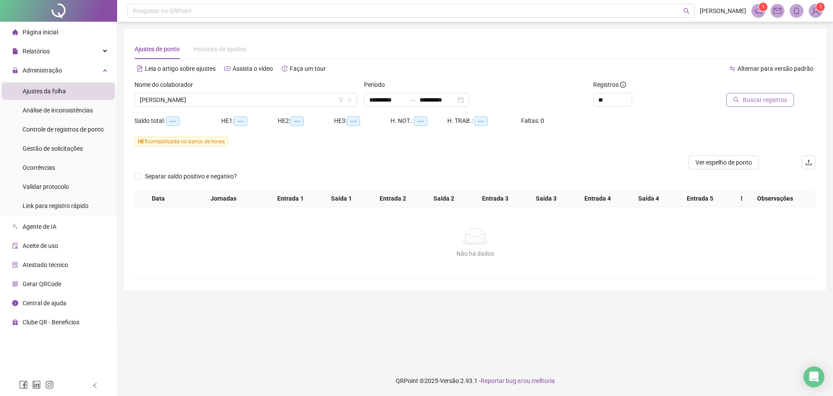
click at [753, 94] on button "Buscar registros" at bounding box center [760, 100] width 68 height 14
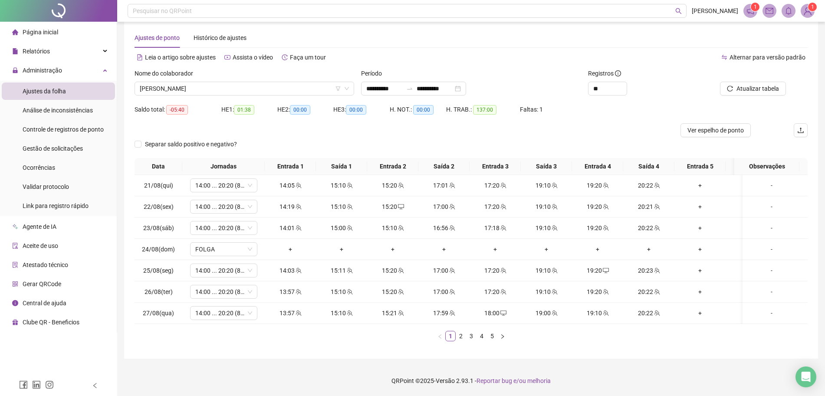
scroll to position [20, 0]
click at [493, 337] on link "5" at bounding box center [492, 336] width 10 height 10
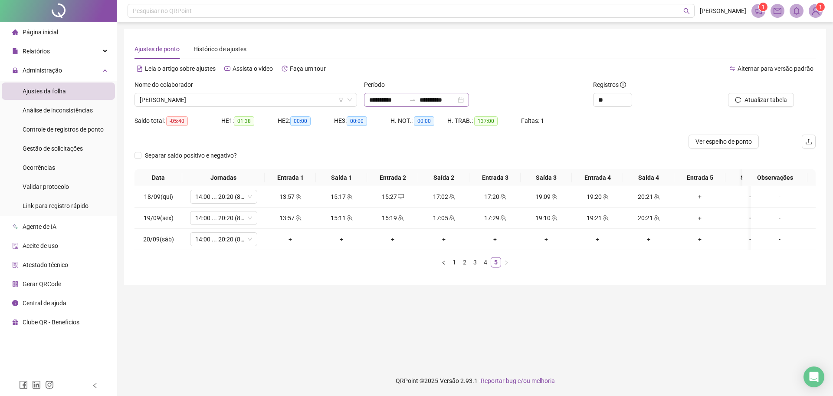
click at [469, 97] on div "**********" at bounding box center [416, 100] width 105 height 14
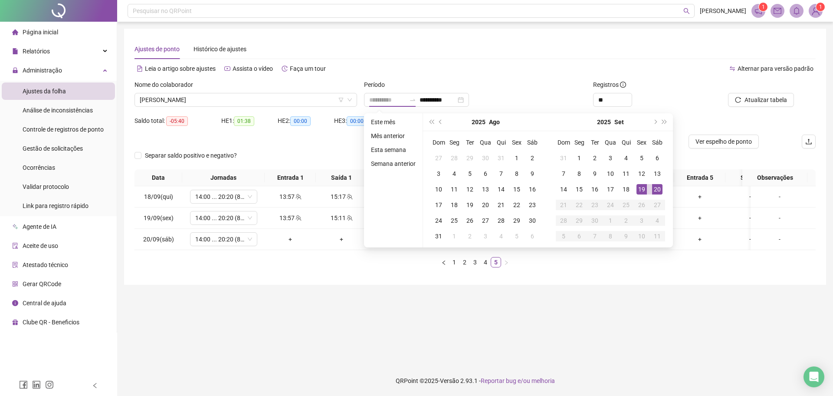
click at [641, 190] on div "19" at bounding box center [641, 189] width 10 height 10
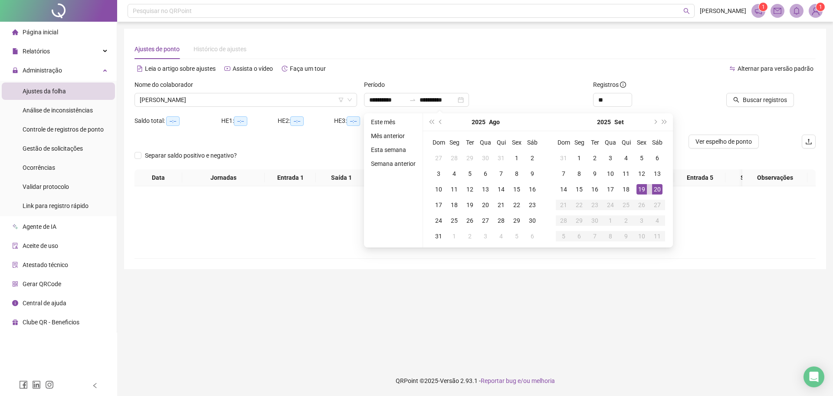
click at [685, 99] on div "**" at bounding box center [647, 100] width 108 height 14
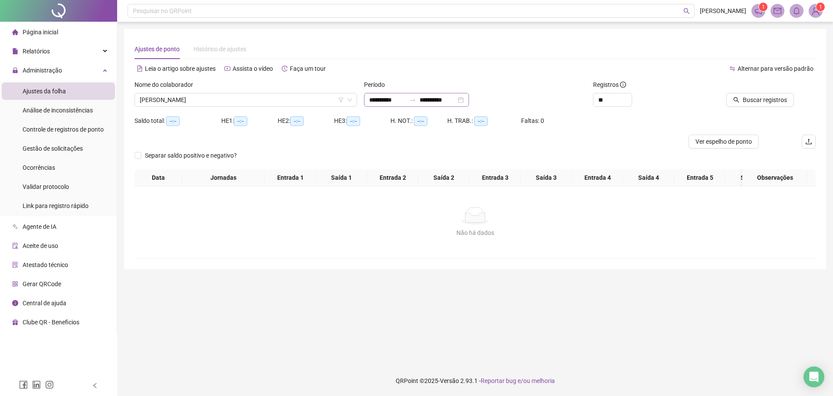
click at [418, 102] on div at bounding box center [413, 99] width 14 height 7
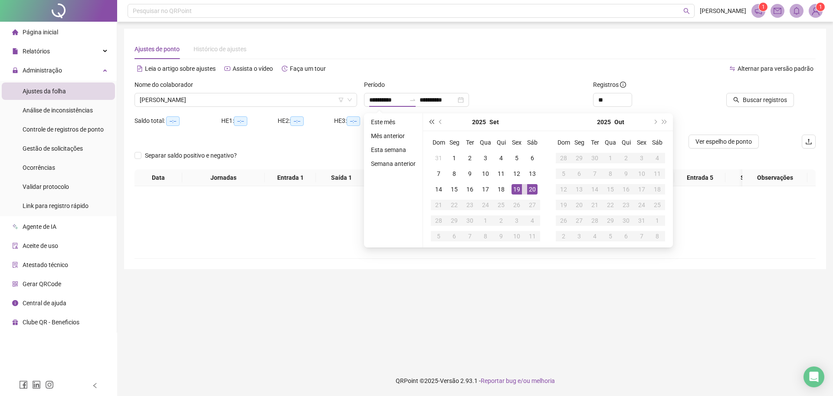
click at [435, 118] on button "super-prev-year" at bounding box center [431, 121] width 10 height 17
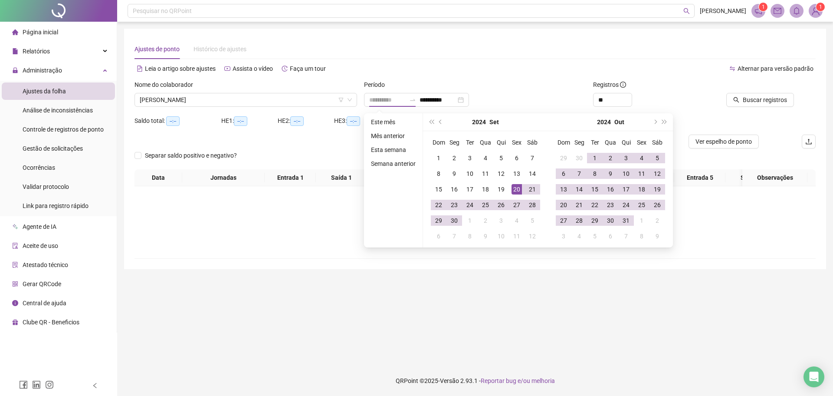
click at [509, 188] on td "20" at bounding box center [517, 189] width 16 height 16
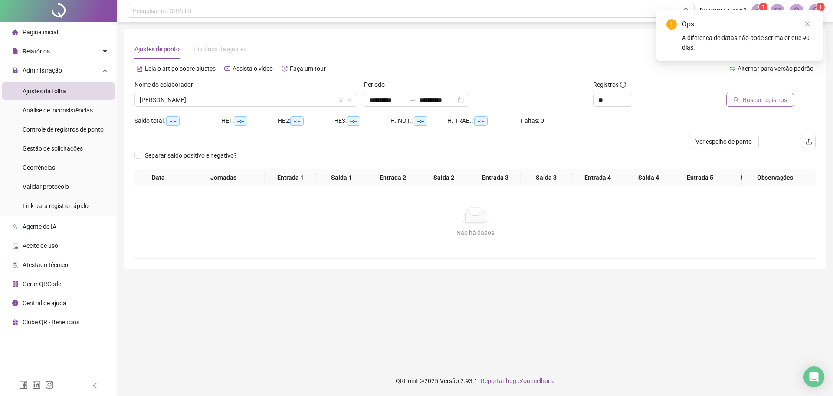
click at [764, 103] on span "Buscar registros" at bounding box center [765, 100] width 44 height 10
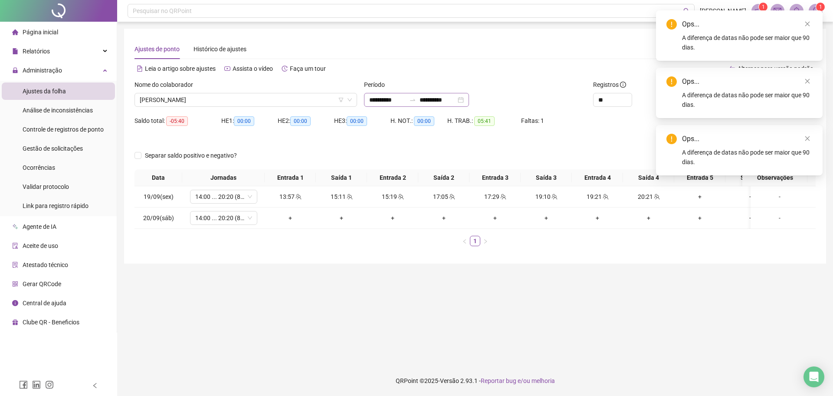
click at [416, 99] on icon "swap-right" at bounding box center [412, 99] width 7 height 7
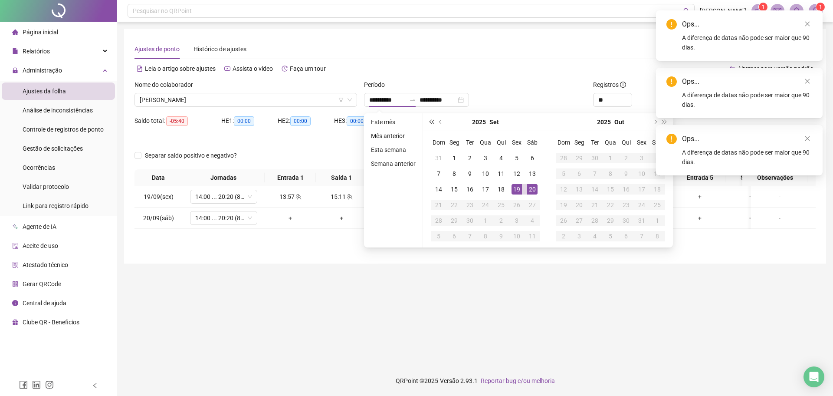
click at [430, 122] on span "super-prev-year" at bounding box center [431, 122] width 4 height 4
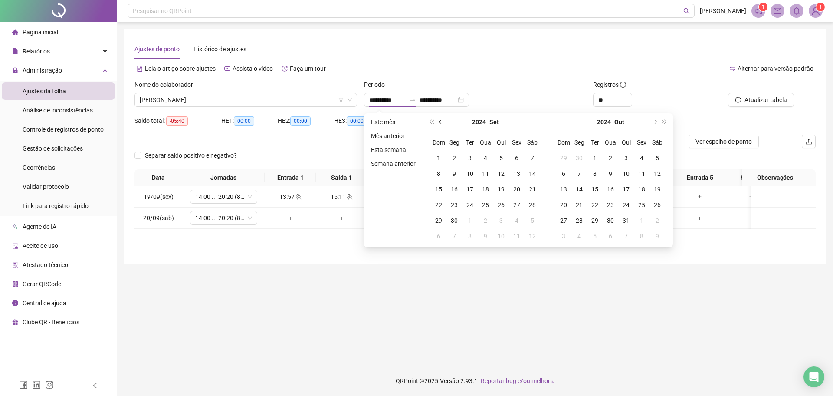
click at [437, 122] on button "prev-year" at bounding box center [441, 121] width 10 height 17
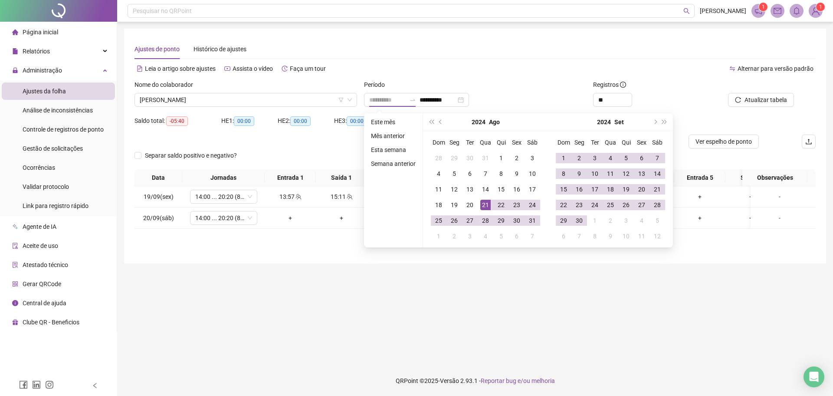
click at [485, 202] on div "21" at bounding box center [485, 205] width 10 height 10
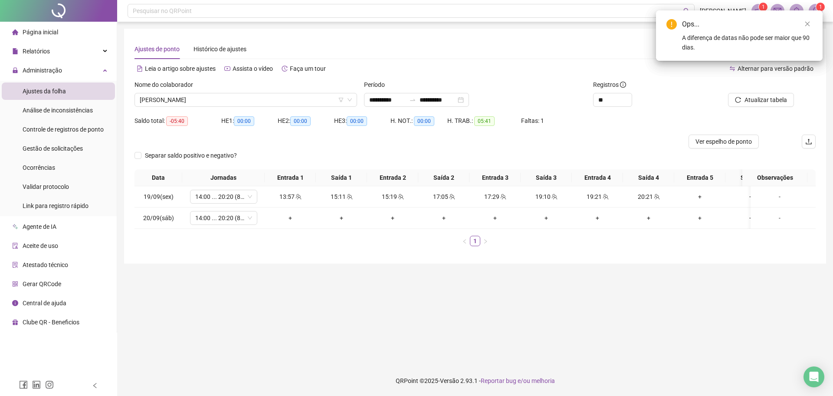
click at [525, 81] on div "Período" at bounding box center [475, 86] width 223 height 13
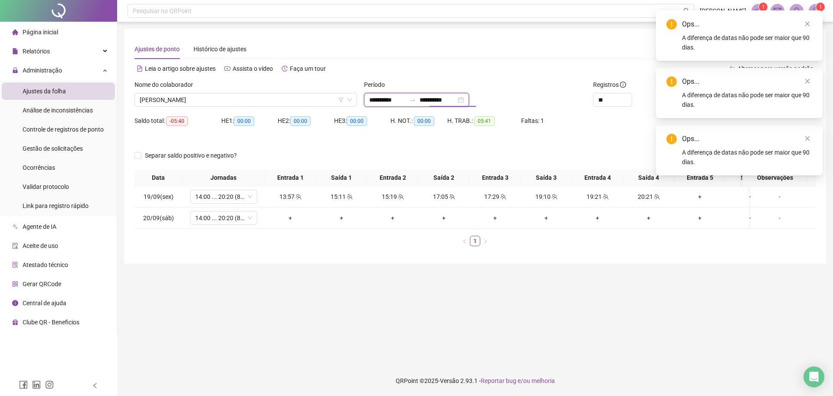
click at [405, 98] on input "**********" at bounding box center [387, 100] width 36 height 10
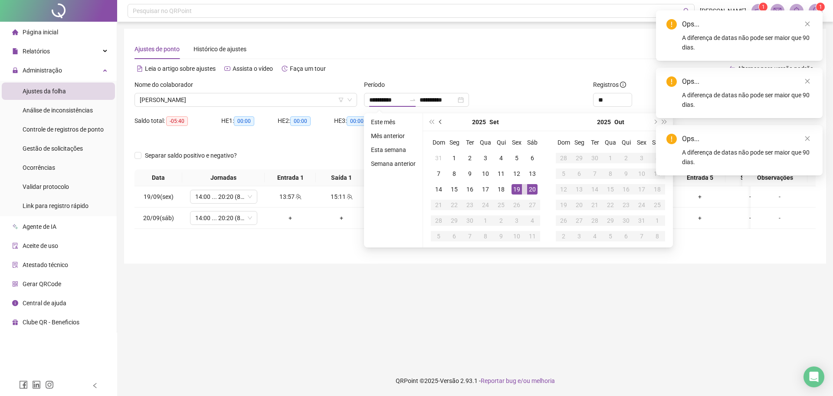
click at [441, 118] on button "prev-year" at bounding box center [441, 121] width 10 height 17
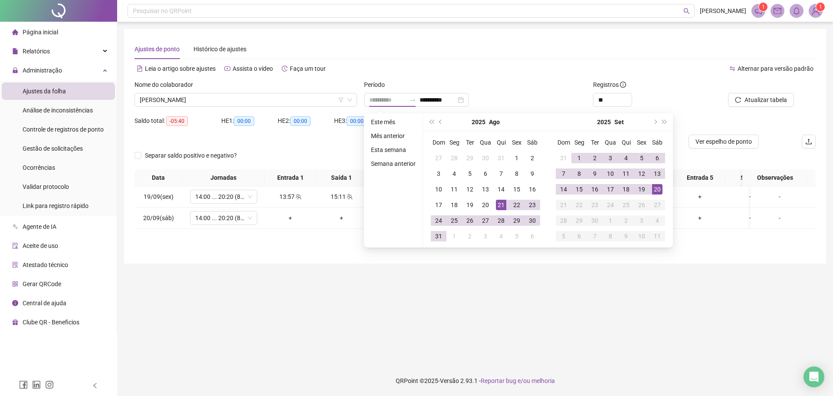
click at [496, 207] on div "21" at bounding box center [501, 205] width 10 height 10
click at [518, 80] on div "Período" at bounding box center [475, 86] width 223 height 13
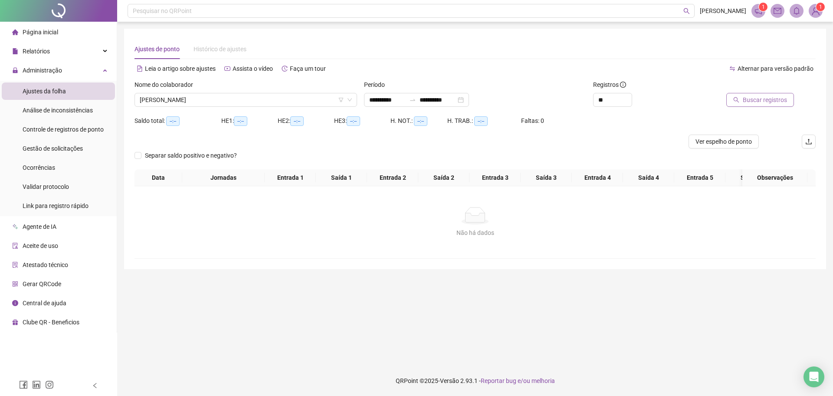
click at [782, 100] on span "Buscar registros" at bounding box center [765, 100] width 44 height 10
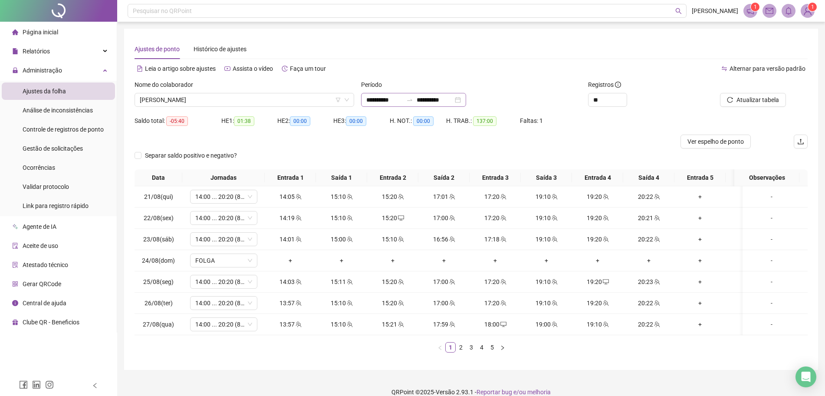
click at [466, 100] on div "**********" at bounding box center [413, 100] width 105 height 14
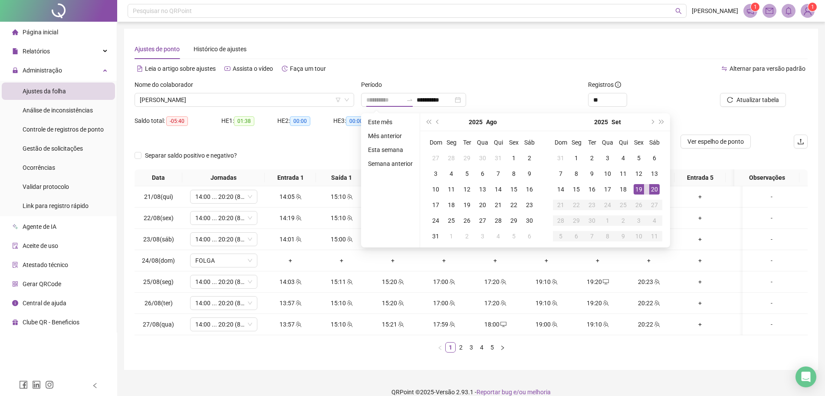
click at [639, 190] on div "19" at bounding box center [638, 189] width 10 height 10
drag, startPoint x: 639, startPoint y: 190, endPoint x: 633, endPoint y: 185, distance: 8.0
click at [639, 190] on div "19" at bounding box center [638, 189] width 10 height 10
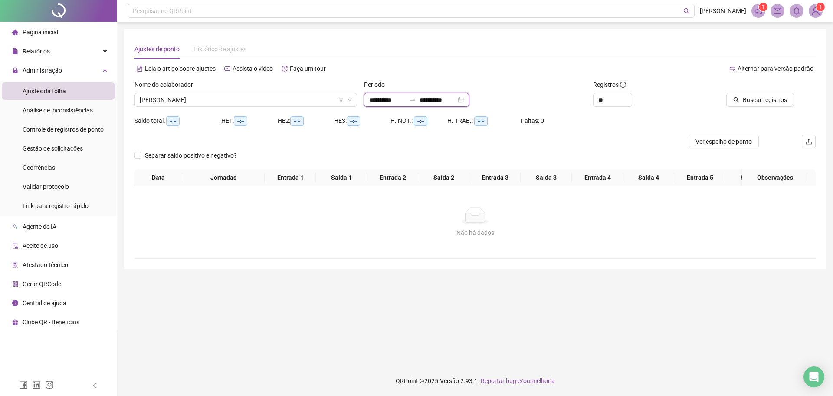
click at [406, 102] on input "**********" at bounding box center [387, 100] width 36 height 10
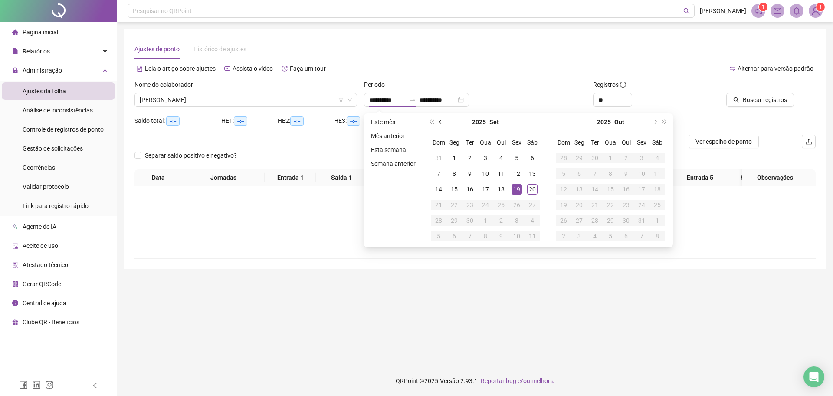
click at [441, 123] on button "prev-year" at bounding box center [441, 121] width 10 height 17
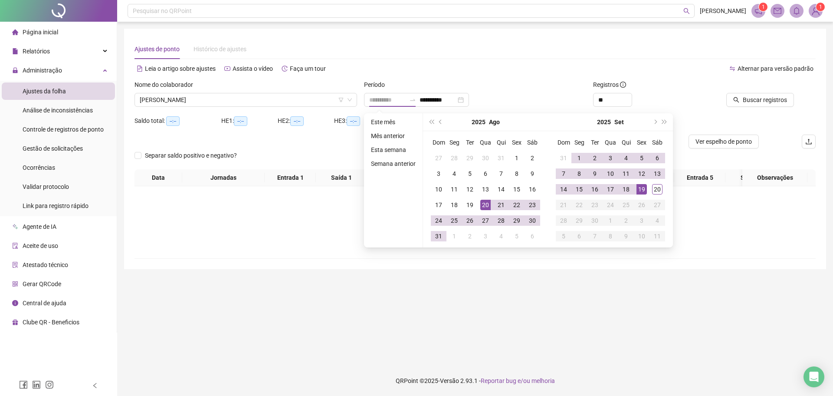
click at [485, 204] on div "20" at bounding box center [485, 205] width 10 height 10
click at [531, 83] on div "Período" at bounding box center [475, 86] width 223 height 13
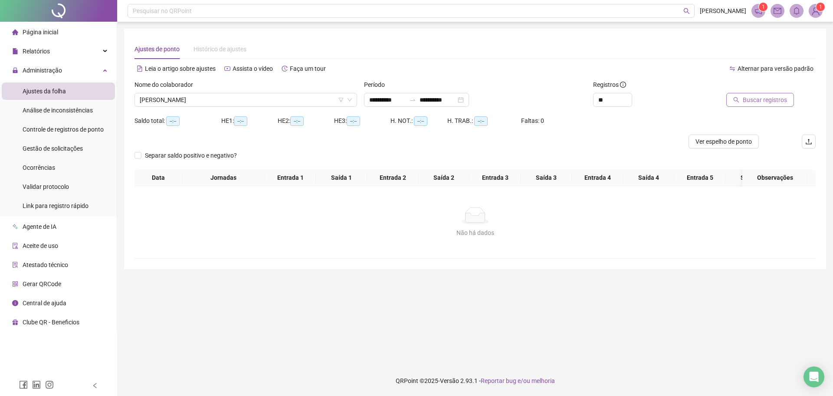
click at [765, 101] on span "Buscar registros" at bounding box center [765, 100] width 44 height 10
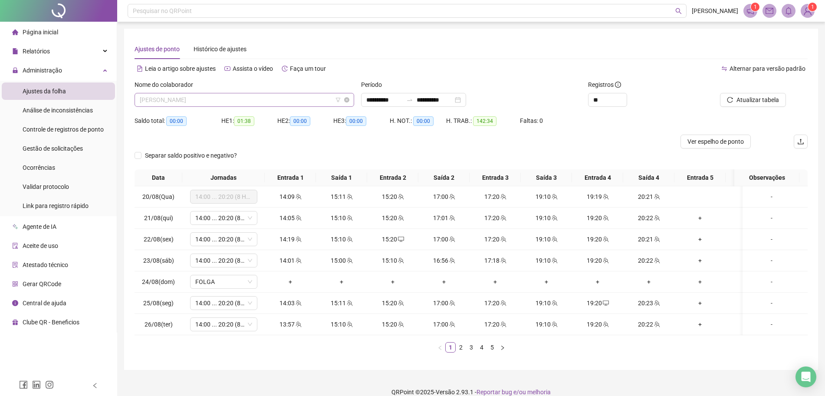
click at [273, 95] on span "[PERSON_NAME]" at bounding box center [244, 99] width 209 height 13
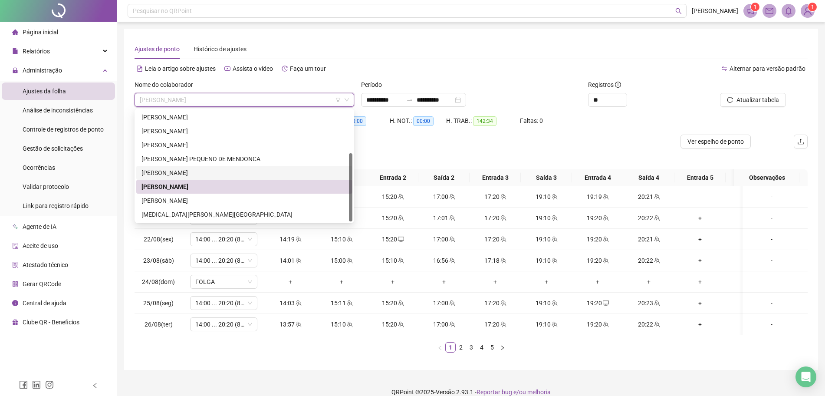
click at [203, 167] on div "[PERSON_NAME]" at bounding box center [244, 173] width 216 height 14
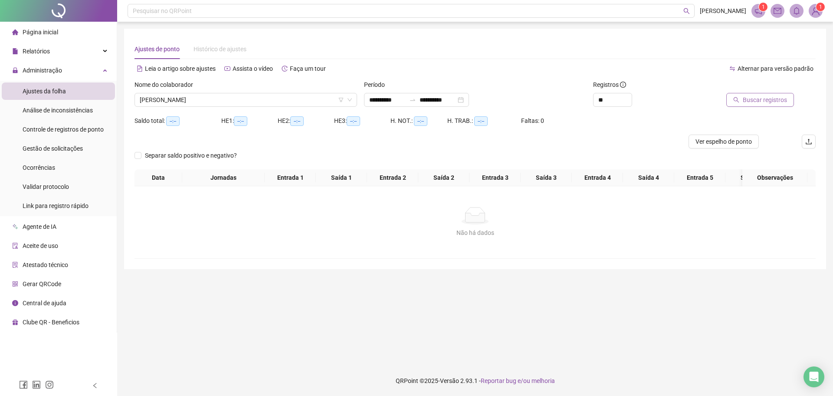
click at [750, 99] on span "Buscar registros" at bounding box center [765, 100] width 44 height 10
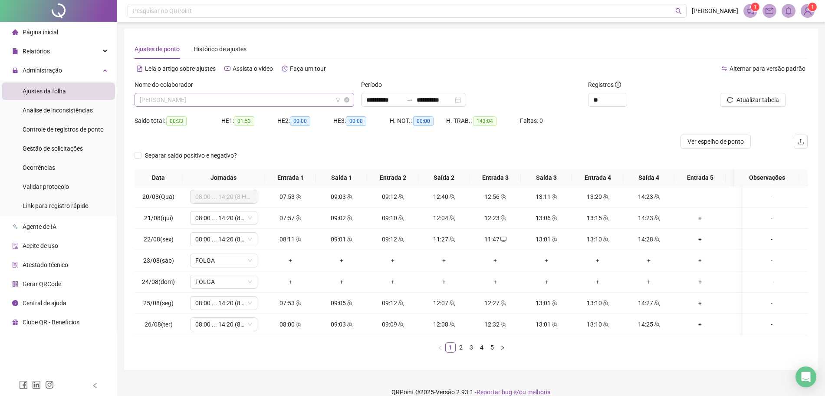
click at [235, 96] on span "[PERSON_NAME]" at bounding box center [244, 99] width 209 height 13
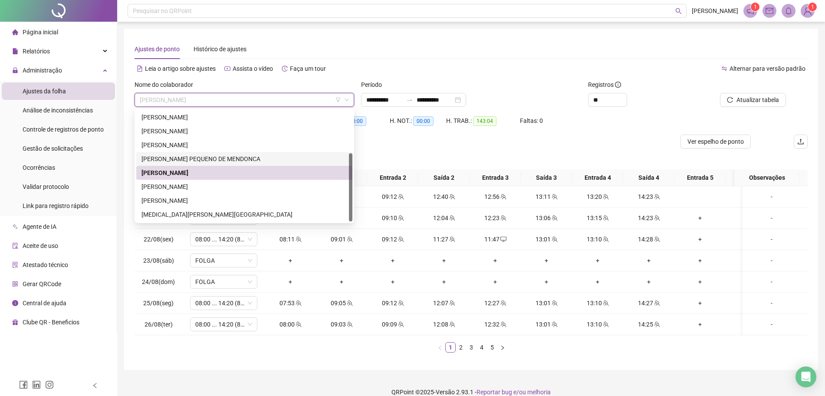
drag, startPoint x: 201, startPoint y: 157, endPoint x: 321, endPoint y: 164, distance: 119.9
click at [202, 158] on div "[PERSON_NAME] PEQUENO DE MENDONCA" at bounding box center [244, 159] width 206 height 10
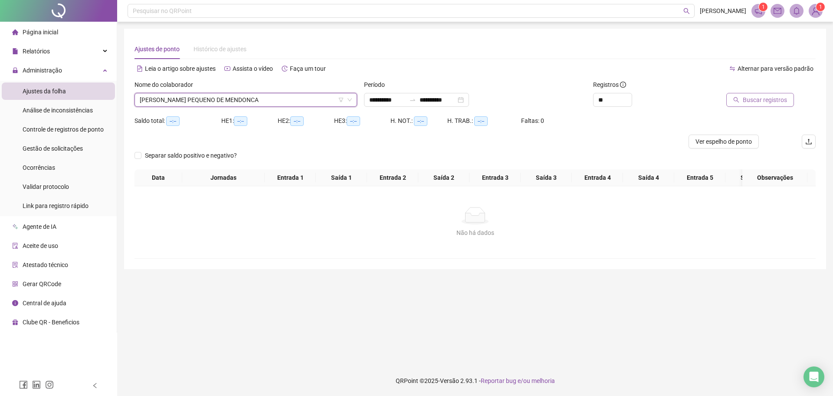
click at [743, 95] on button "Buscar registros" at bounding box center [760, 100] width 68 height 14
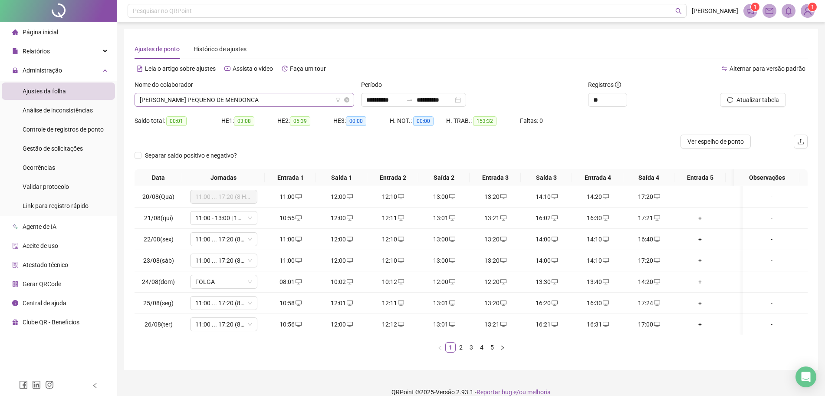
click at [271, 97] on span "[PERSON_NAME] PEQUENO DE MENDONCA" at bounding box center [244, 99] width 209 height 13
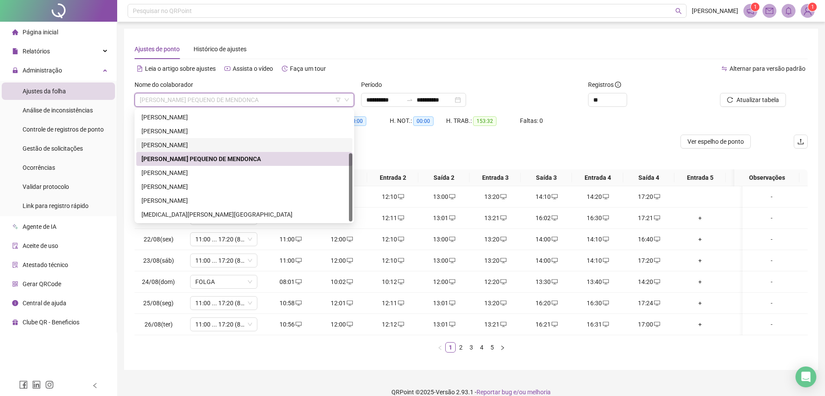
click at [216, 148] on div "[PERSON_NAME]" at bounding box center [244, 145] width 206 height 10
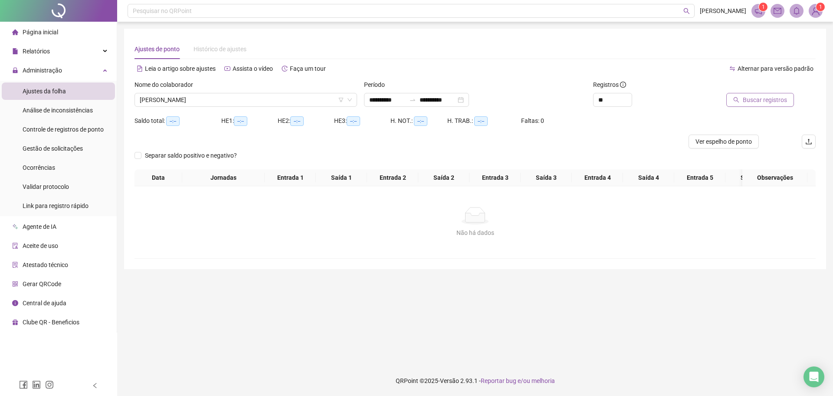
click at [757, 100] on span "Buscar registros" at bounding box center [765, 100] width 44 height 10
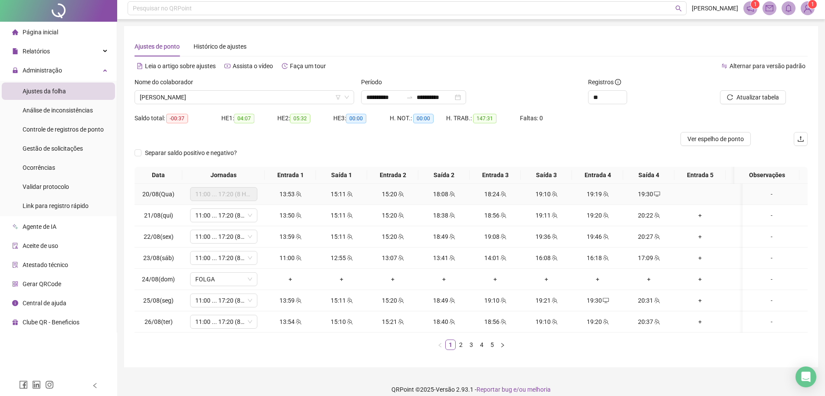
scroll to position [20, 0]
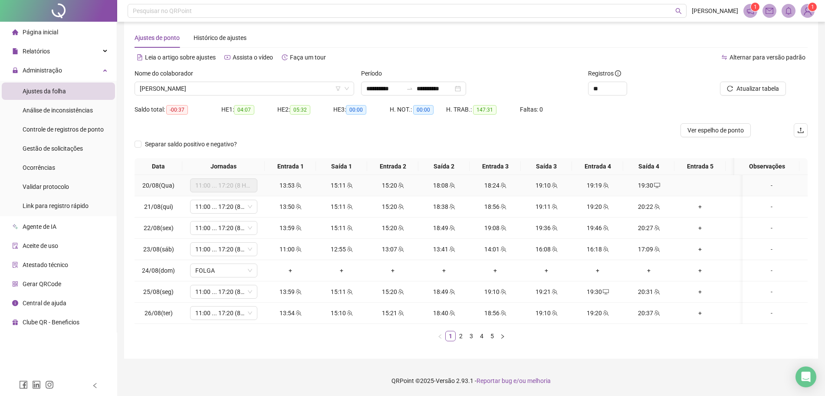
click at [656, 182] on span at bounding box center [656, 185] width 7 height 7
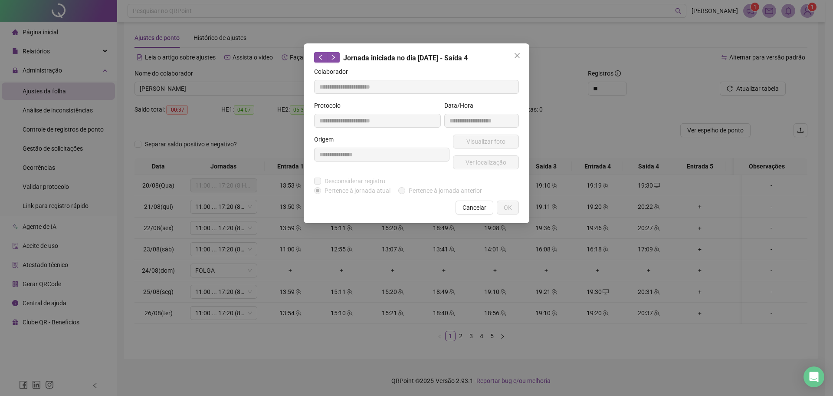
click at [613, 112] on div "**********" at bounding box center [416, 198] width 833 height 396
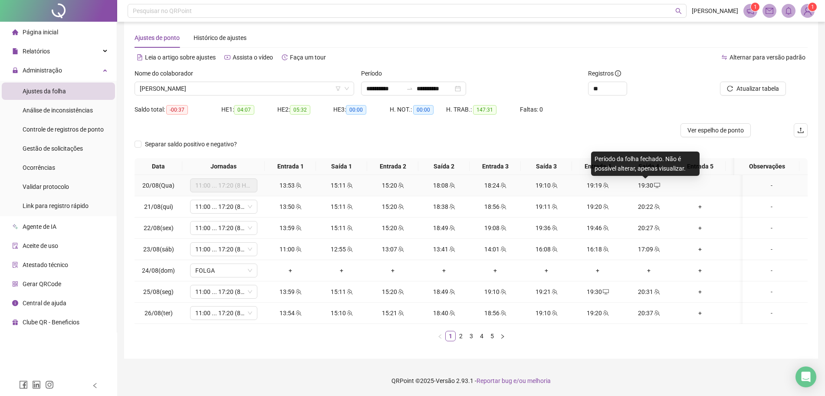
click at [652, 182] on span "19:30" at bounding box center [645, 185] width 15 height 7
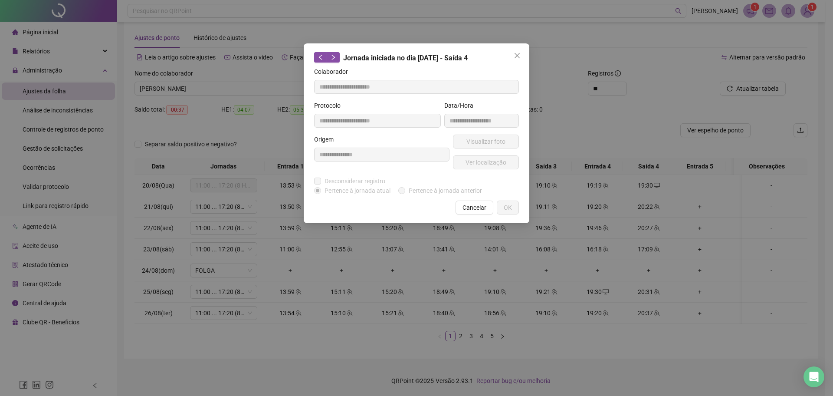
drag, startPoint x: 641, startPoint y: 96, endPoint x: 637, endPoint y: 112, distance: 16.8
click at [642, 95] on div "**********" at bounding box center [416, 198] width 833 height 396
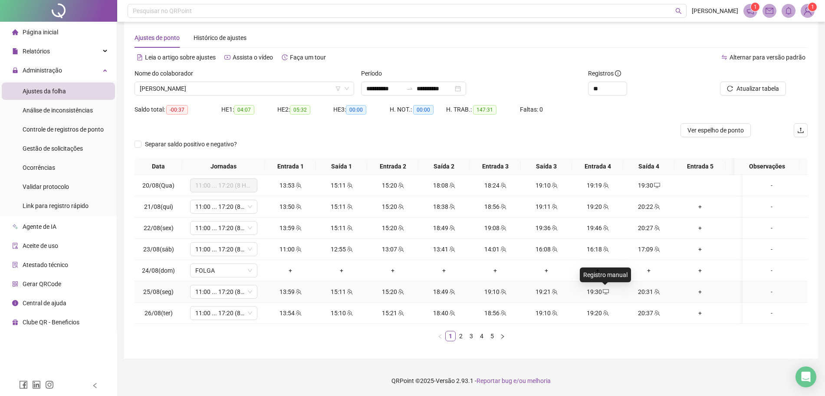
click at [606, 289] on icon "desktop" at bounding box center [606, 292] width 6 height 6
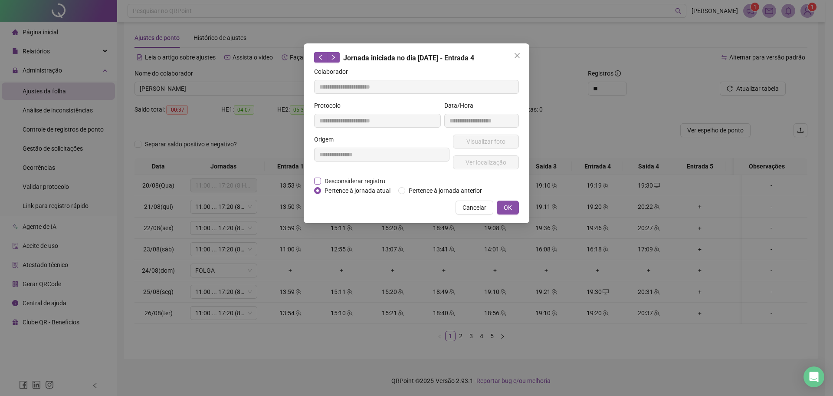
click at [354, 180] on span "Desconsiderar registro" at bounding box center [355, 181] width 68 height 10
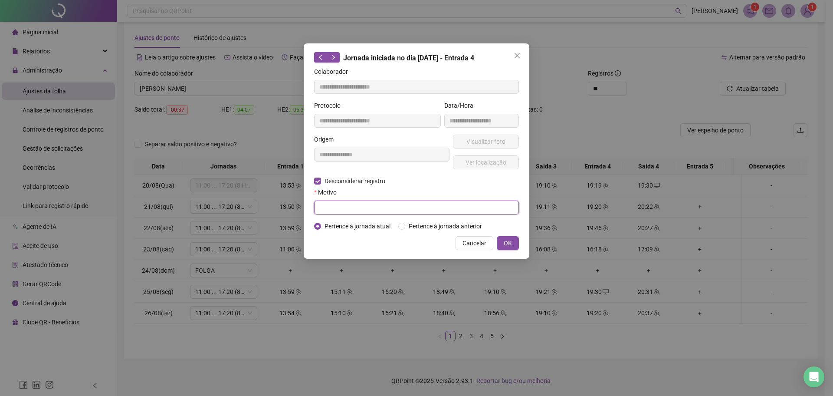
click at [335, 205] on input "text" at bounding box center [416, 207] width 205 height 14
click at [507, 244] on span "OK" at bounding box center [508, 243] width 8 height 10
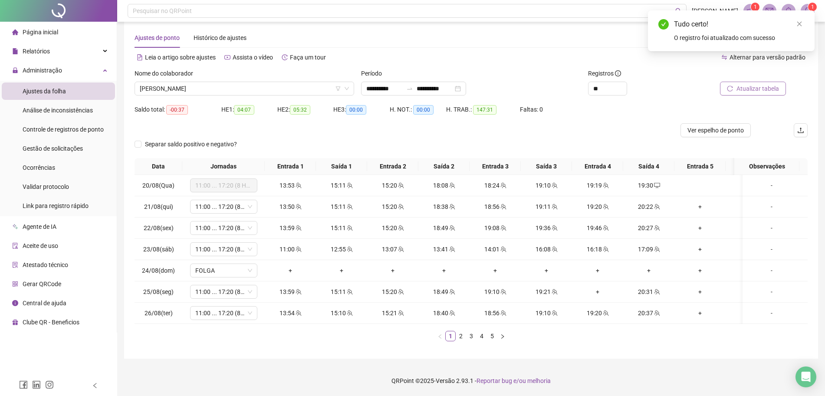
click at [742, 84] on span "Atualizar tabela" at bounding box center [757, 89] width 43 height 10
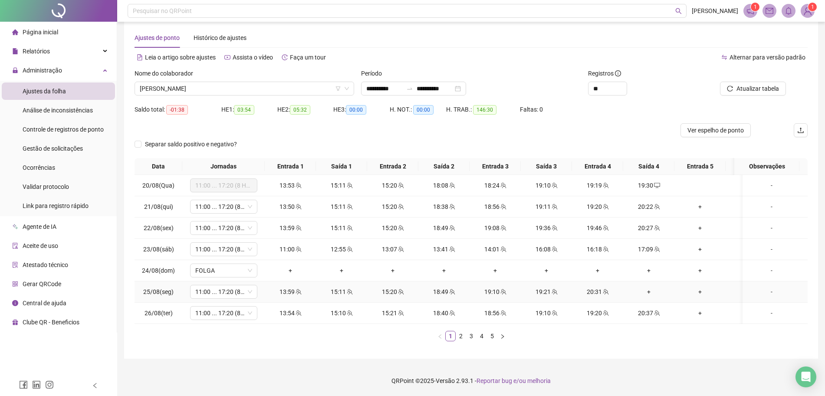
click at [647, 287] on div "+" at bounding box center [648, 292] width 44 height 10
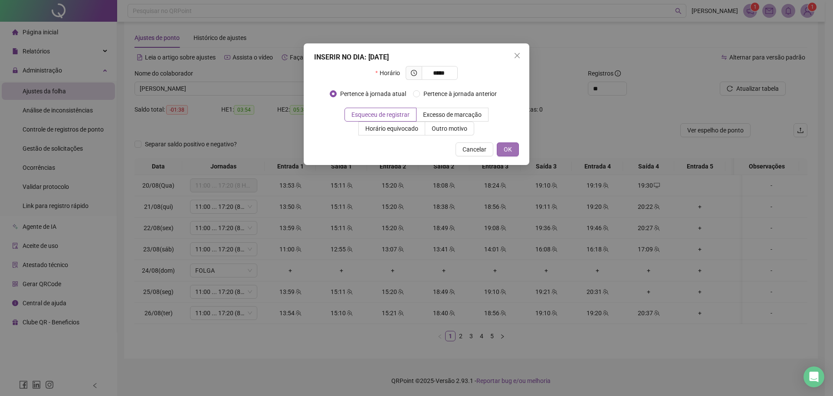
click at [509, 148] on span "OK" at bounding box center [508, 149] width 8 height 10
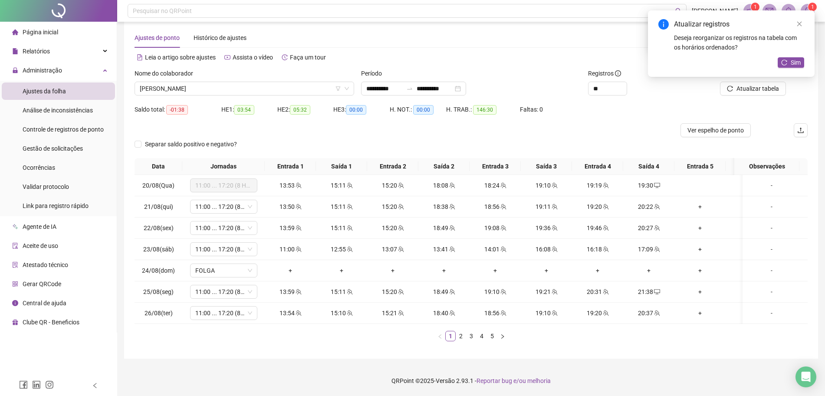
click at [750, 77] on div "Atualizar registros Deseja reorganizar os registros na tabela com os horários o…" at bounding box center [731, 43] width 167 height 66
click at [798, 58] on span "Sim" at bounding box center [795, 63] width 10 height 10
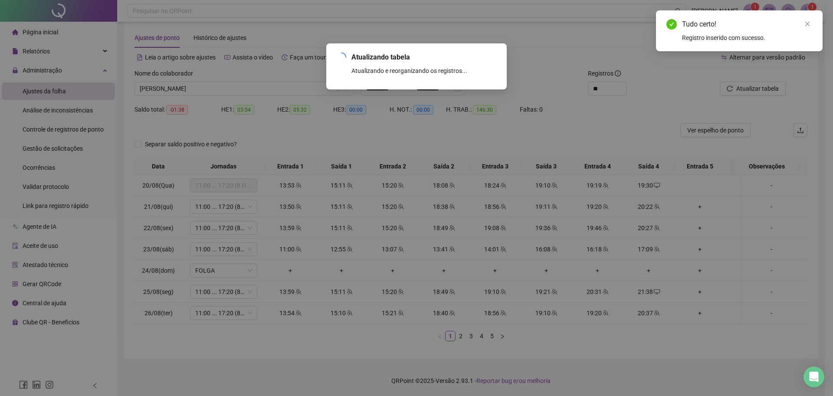
click at [764, 80] on div "Atualizando tabela Atualizando e reorganizando os registros... OK" at bounding box center [416, 198] width 833 height 396
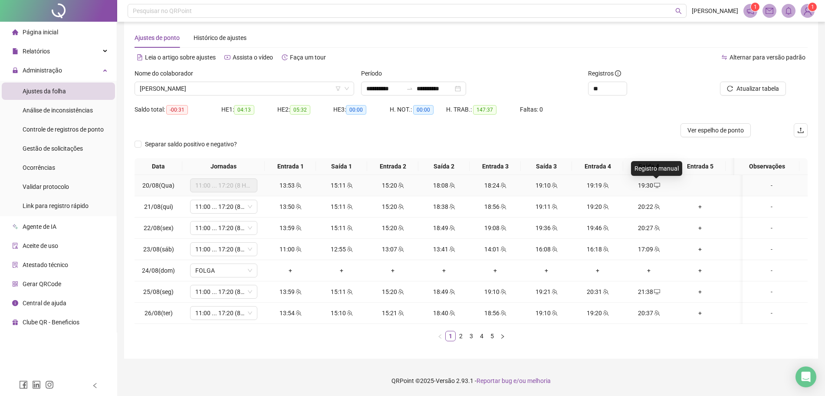
click at [659, 182] on icon "desktop" at bounding box center [657, 185] width 6 height 6
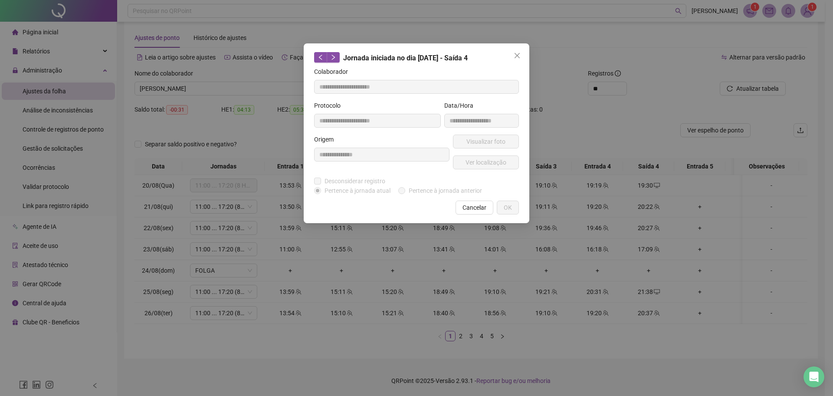
click at [665, 98] on div "**********" at bounding box center [416, 198] width 833 height 396
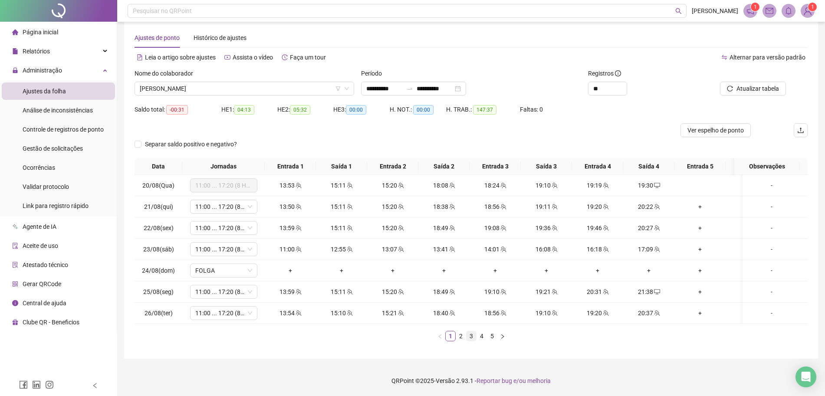
click at [470, 333] on link "3" at bounding box center [471, 336] width 10 height 10
click at [485, 338] on link "4" at bounding box center [482, 336] width 10 height 10
click at [654, 225] on icon "desktop" at bounding box center [657, 228] width 6 height 6
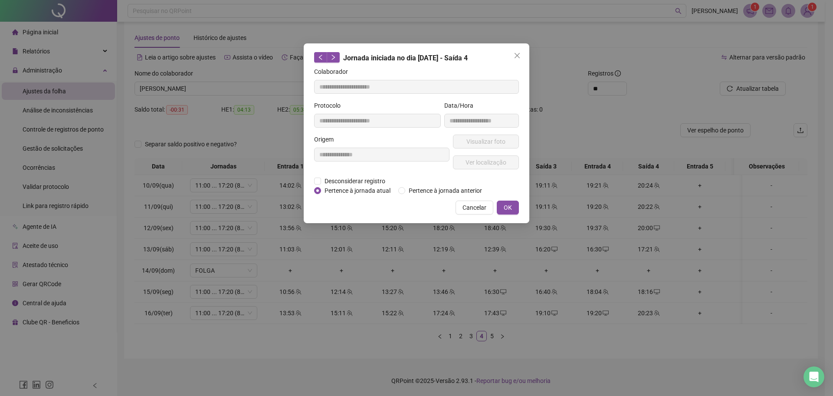
click at [612, 90] on div "**********" at bounding box center [416, 198] width 833 height 396
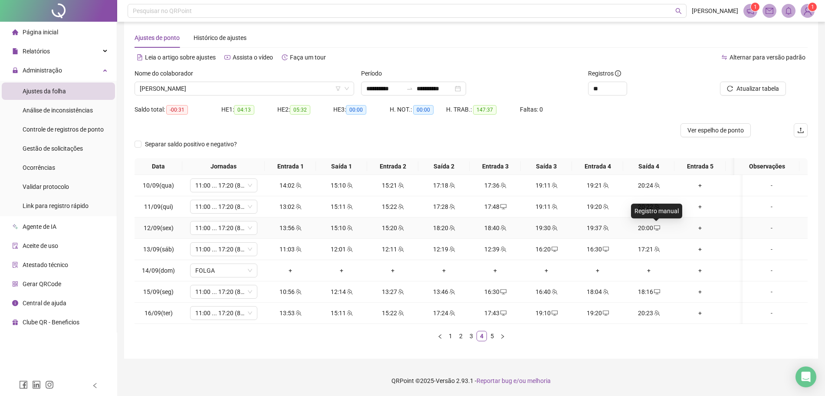
click at [657, 225] on icon "desktop" at bounding box center [657, 227] width 6 height 5
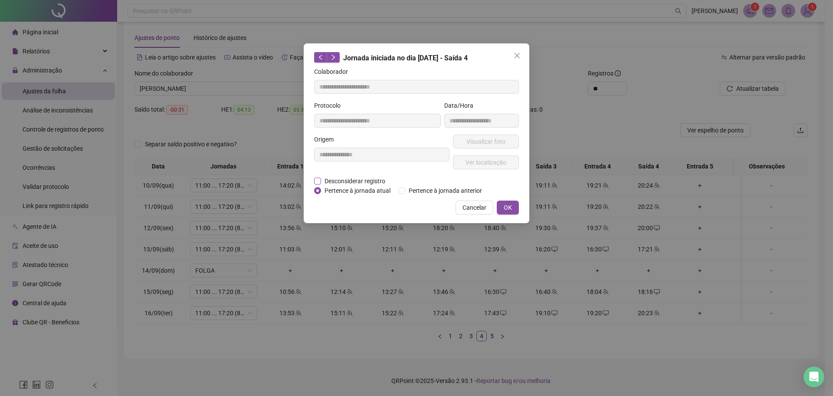
click at [361, 181] on span "Desconsiderar registro" at bounding box center [355, 181] width 68 height 10
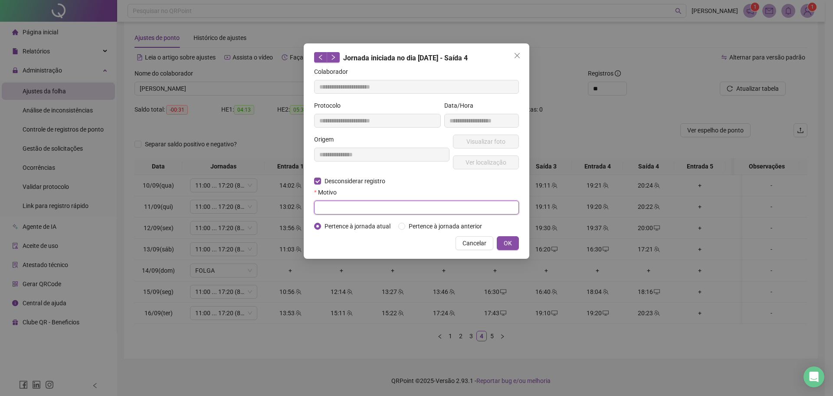
click at [366, 203] on input "text" at bounding box center [416, 207] width 205 height 14
click at [514, 238] on button "OK" at bounding box center [508, 243] width 22 height 14
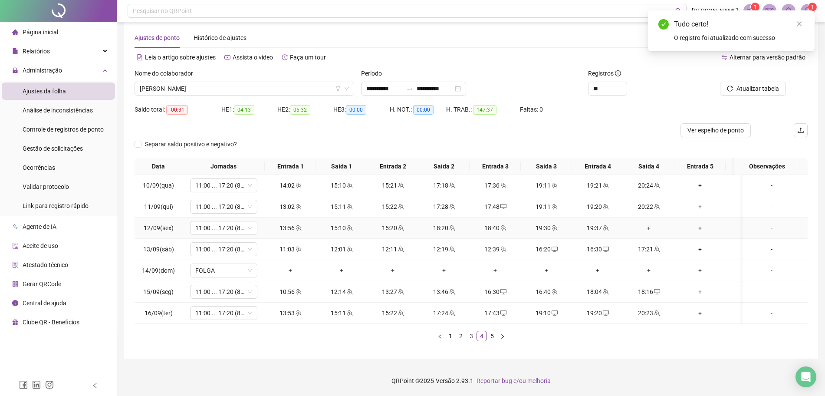
click at [652, 223] on div "+" at bounding box center [648, 228] width 44 height 10
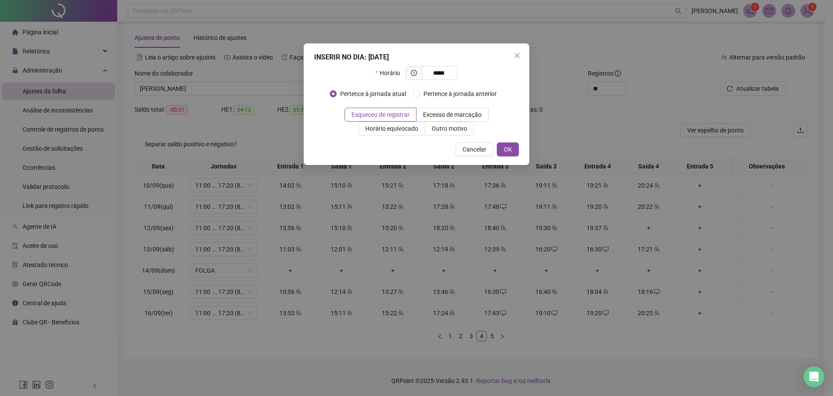
click at [509, 142] on button "OK" at bounding box center [508, 149] width 22 height 14
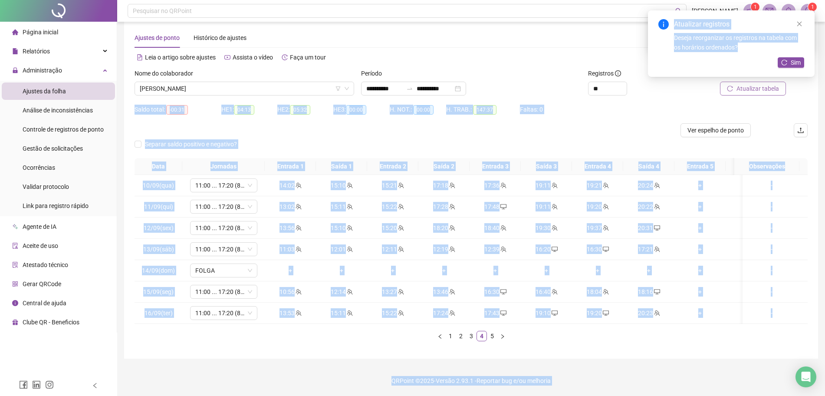
drag, startPoint x: 755, startPoint y: 83, endPoint x: 759, endPoint y: 84, distance: 4.4
click at [756, 84] on body "**********" at bounding box center [412, 187] width 825 height 396
click at [759, 84] on span "Atualizar tabela" at bounding box center [757, 89] width 43 height 10
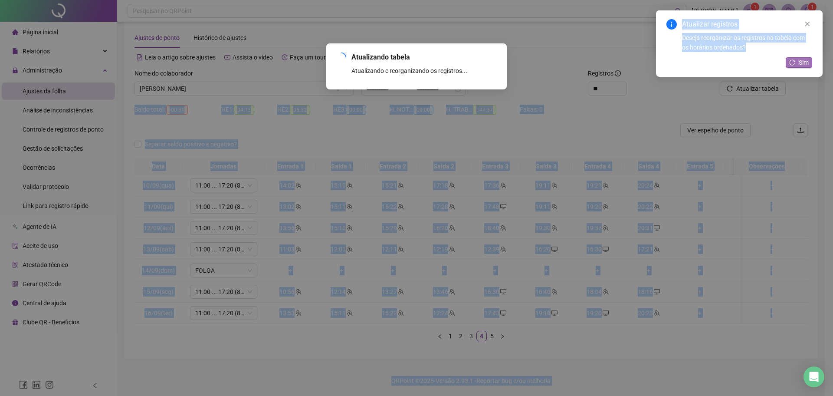
click at [798, 60] on button "Sim" at bounding box center [799, 62] width 26 height 10
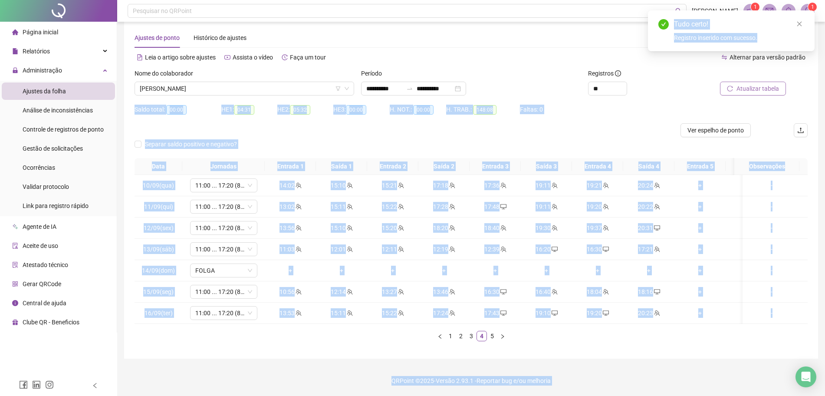
click at [751, 84] on span "Atualizar tabela" at bounding box center [757, 89] width 43 height 10
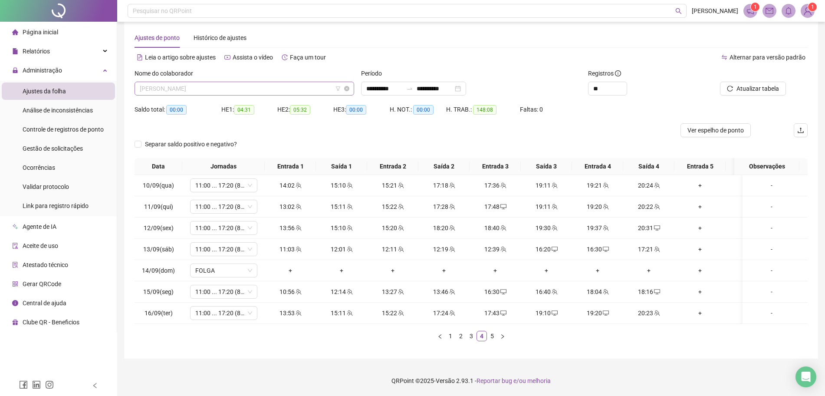
click at [276, 82] on span "[PERSON_NAME]" at bounding box center [244, 88] width 209 height 13
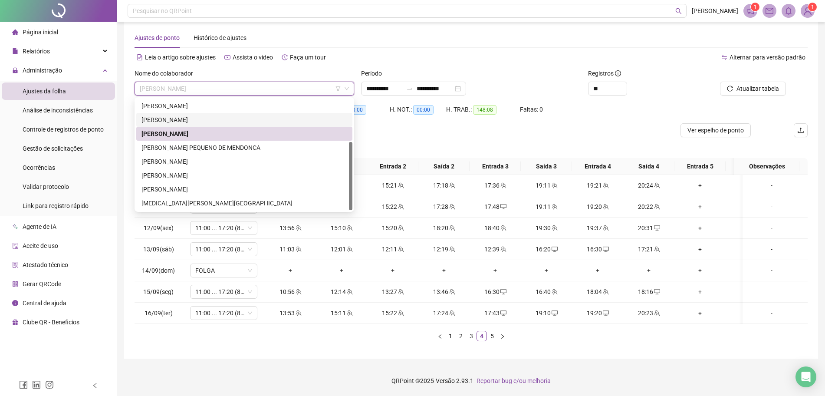
click at [199, 115] on div "[PERSON_NAME]" at bounding box center [244, 120] width 206 height 10
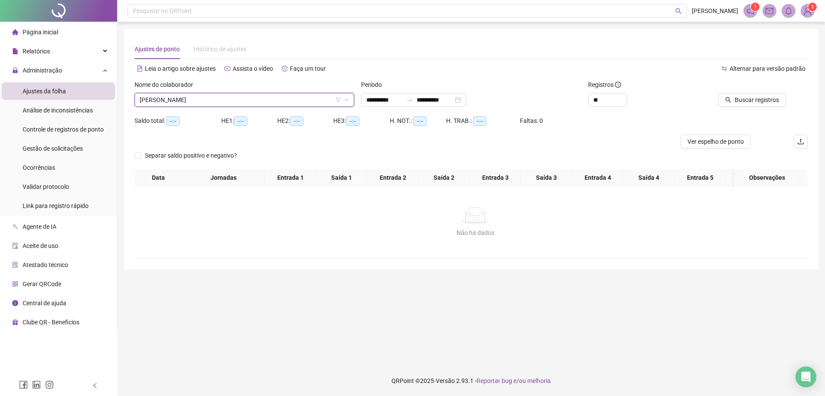
scroll to position [0, 0]
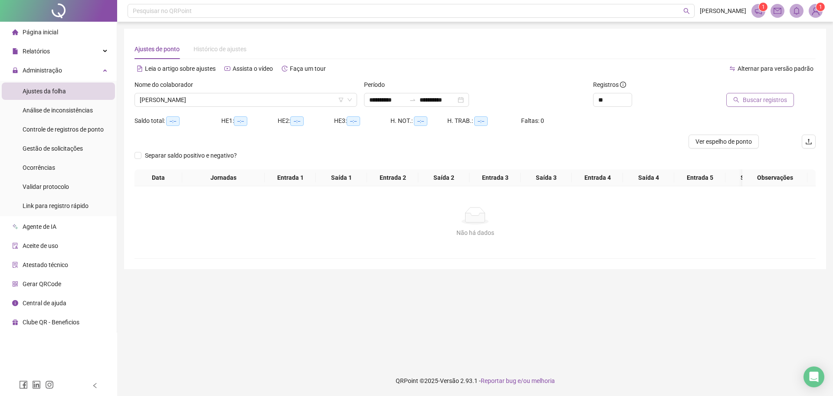
click at [759, 95] on span "Buscar registros" at bounding box center [765, 100] width 44 height 10
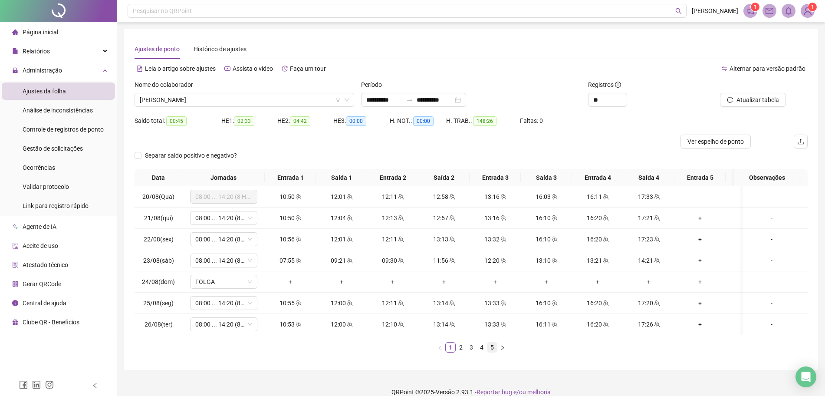
click at [493, 352] on link "5" at bounding box center [492, 347] width 10 height 10
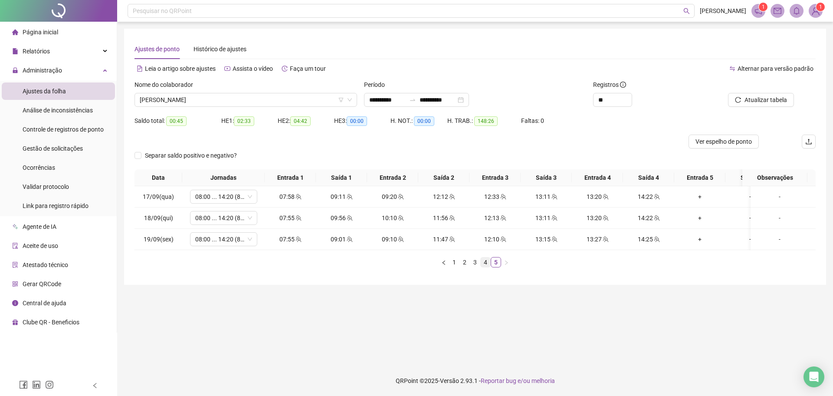
click at [486, 267] on link "4" at bounding box center [486, 262] width 10 height 10
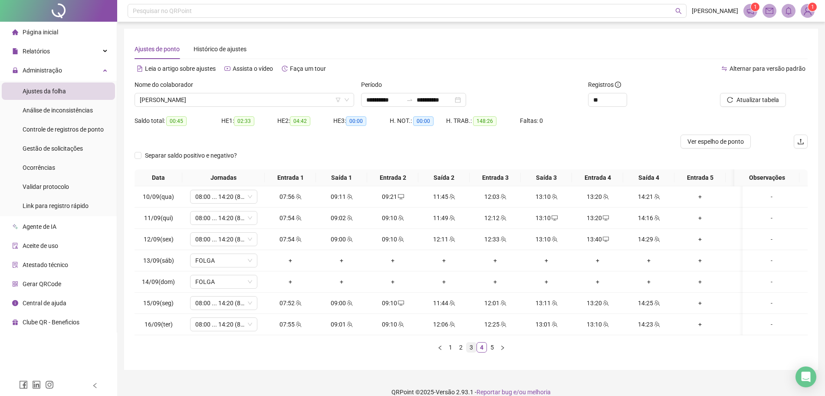
click at [468, 350] on link "3" at bounding box center [471, 347] width 10 height 10
click at [459, 352] on link "2" at bounding box center [461, 347] width 10 height 10
click at [654, 328] on span at bounding box center [656, 324] width 7 height 7
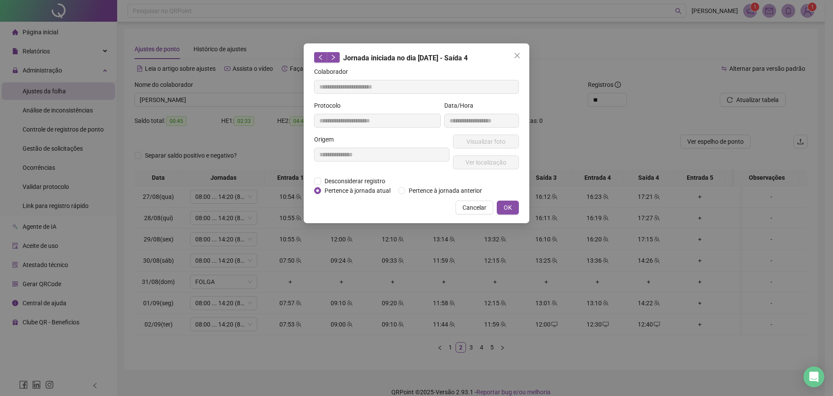
click at [347, 175] on div "**********" at bounding box center [381, 155] width 139 height 42
click at [341, 180] on span "Desconsiderar registro" at bounding box center [355, 181] width 68 height 10
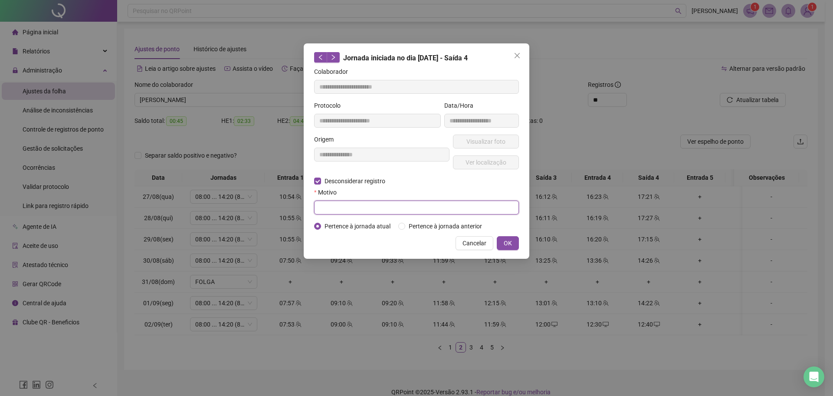
click at [344, 201] on input "text" at bounding box center [416, 207] width 205 height 14
click at [509, 239] on span "OK" at bounding box center [508, 243] width 8 height 10
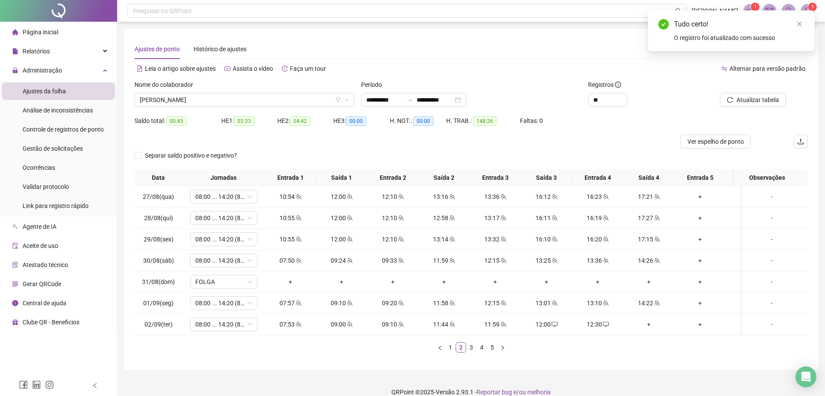
click at [741, 108] on div "Atualizar tabela" at bounding box center [754, 97] width 113 height 34
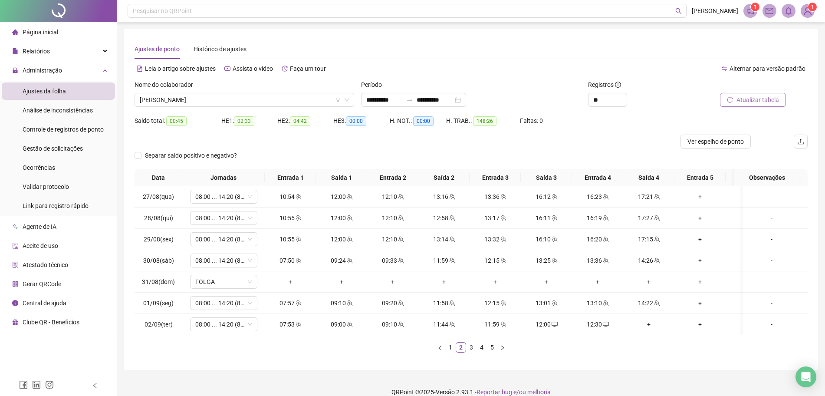
click at [748, 100] on span "Atualizar tabela" at bounding box center [757, 100] width 43 height 10
click at [600, 325] on div "12:30" at bounding box center [597, 324] width 44 height 10
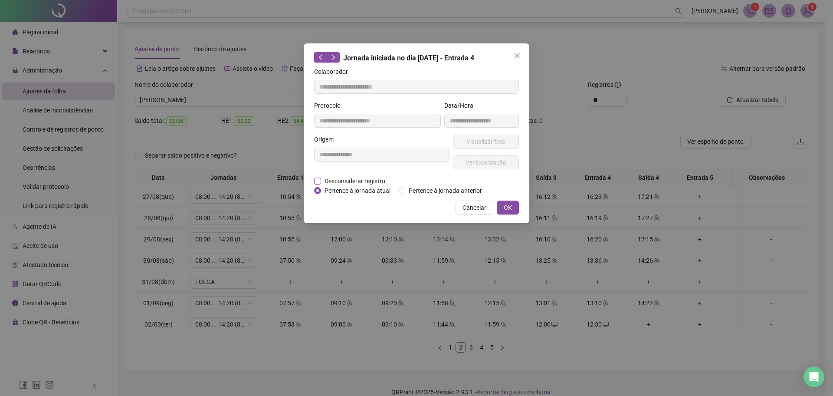
click at [346, 177] on span "Desconsiderar registro" at bounding box center [355, 181] width 68 height 10
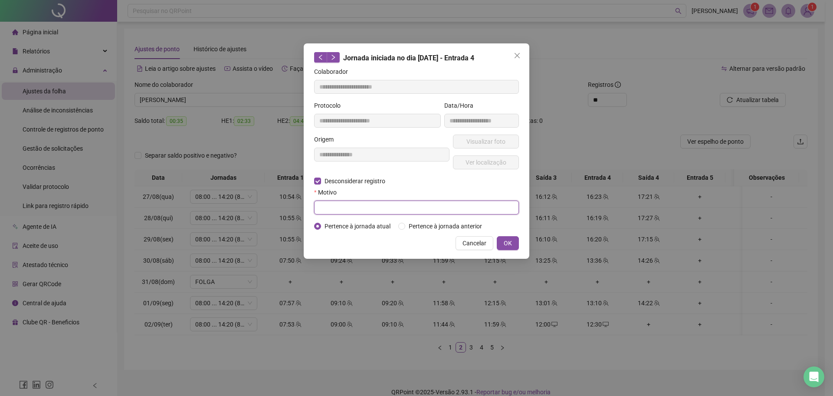
click at [339, 209] on input "text" at bounding box center [416, 207] width 205 height 14
click at [505, 242] on span "OK" at bounding box center [508, 243] width 8 height 10
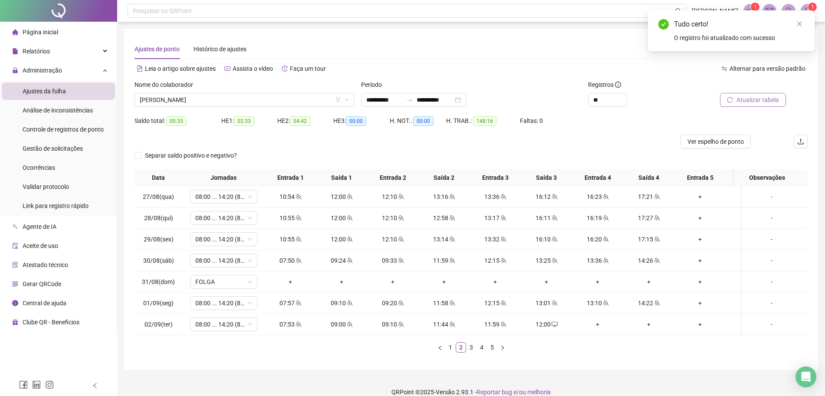
click at [749, 102] on span "Atualizar tabela" at bounding box center [757, 100] width 43 height 10
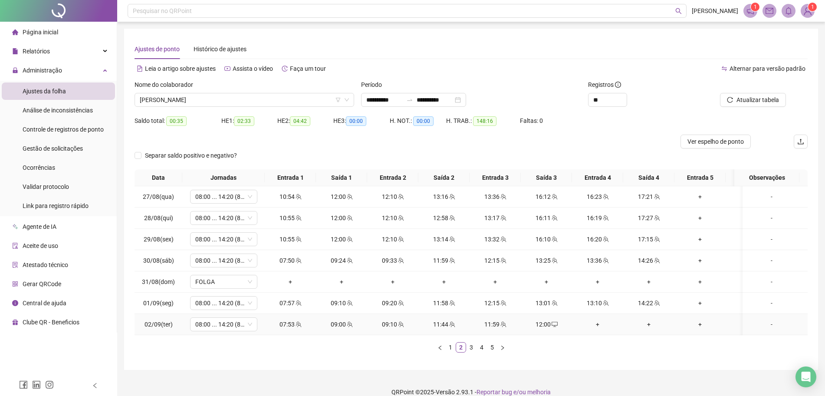
click at [596, 324] on div "+" at bounding box center [597, 324] width 44 height 10
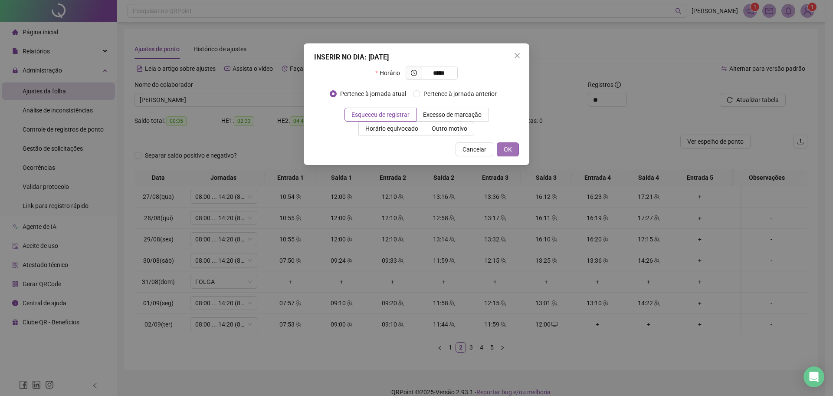
click at [506, 151] on span "OK" at bounding box center [508, 149] width 8 height 10
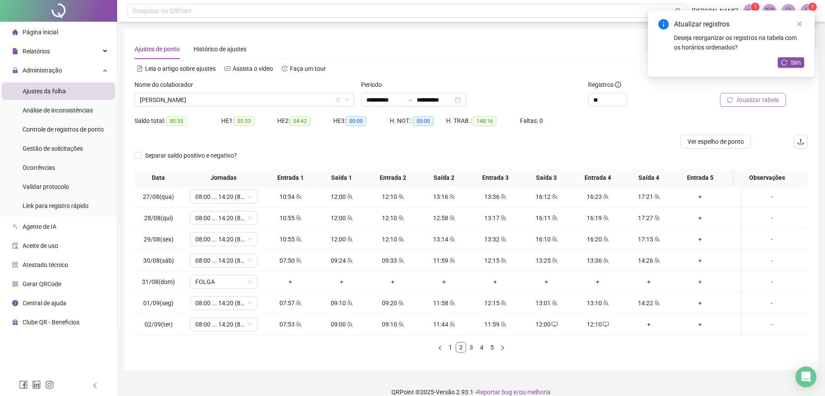
click at [743, 99] on span "Atualizar tabela" at bounding box center [757, 100] width 43 height 10
click at [649, 327] on div "+" at bounding box center [648, 324] width 44 height 10
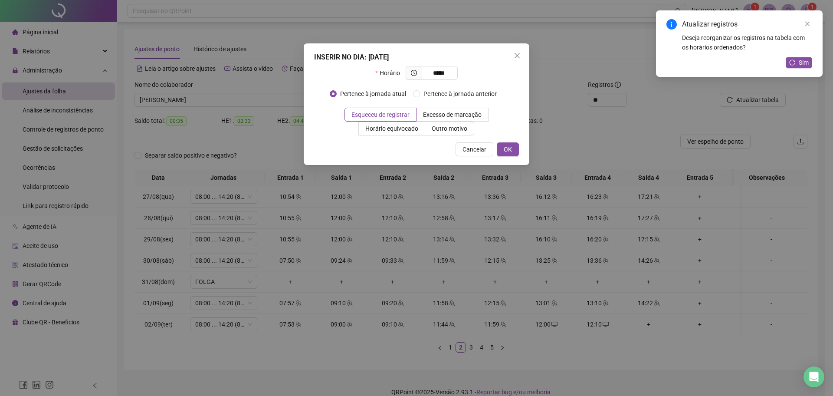
click at [521, 147] on div "INSERIR NO DIA : [DATE] Horário ***** Pertence à jornada atual Pertence à jorna…" at bounding box center [417, 103] width 226 height 121
click at [515, 148] on button "OK" at bounding box center [508, 149] width 22 height 14
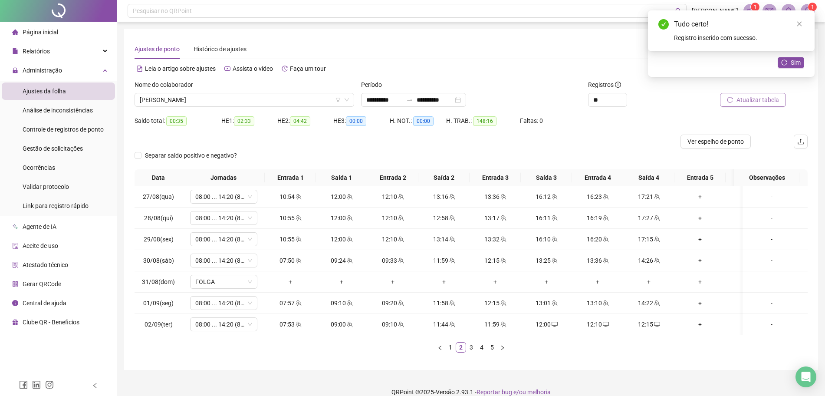
click at [751, 103] on span "Atualizar tabela" at bounding box center [757, 100] width 43 height 10
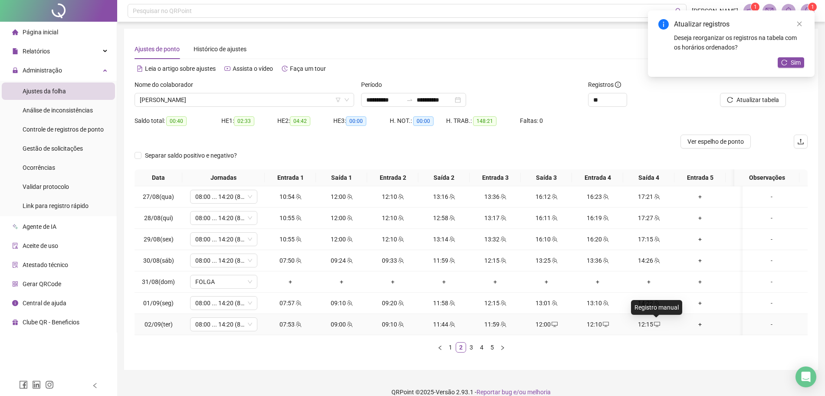
click at [654, 326] on icon "desktop" at bounding box center [657, 324] width 6 height 6
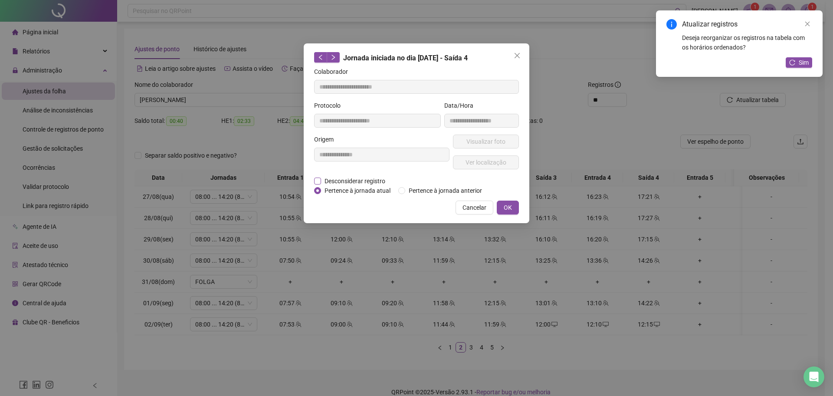
click at [347, 180] on span "Desconsiderar registro" at bounding box center [355, 181] width 68 height 10
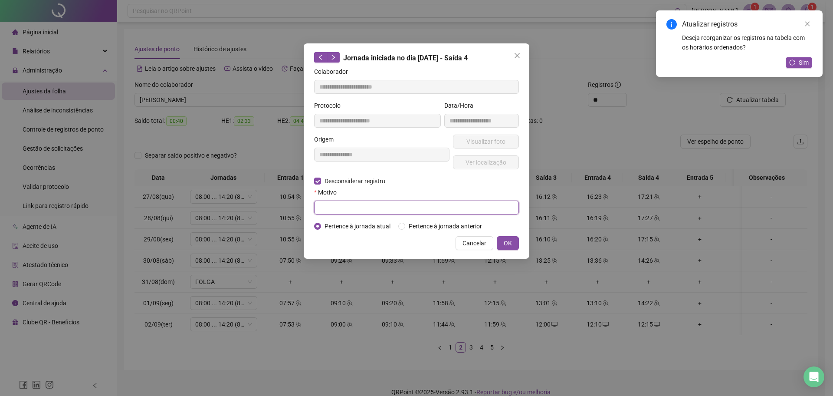
click at [340, 200] on input "text" at bounding box center [416, 207] width 205 height 14
click at [510, 240] on span "OK" at bounding box center [508, 243] width 8 height 10
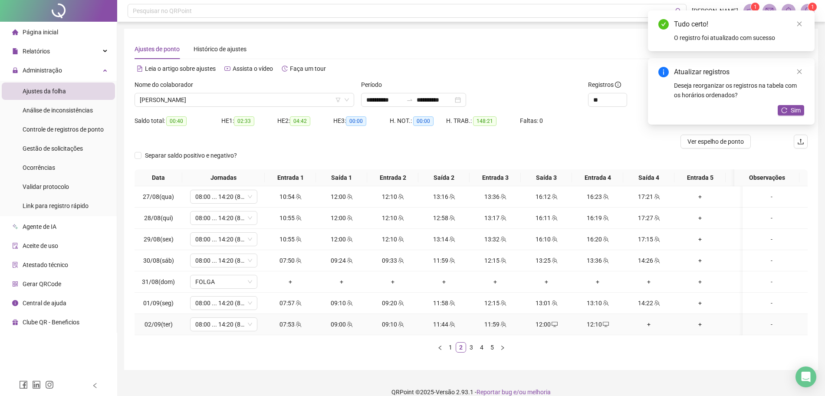
click at [646, 325] on div "+" at bounding box center [648, 324] width 44 height 10
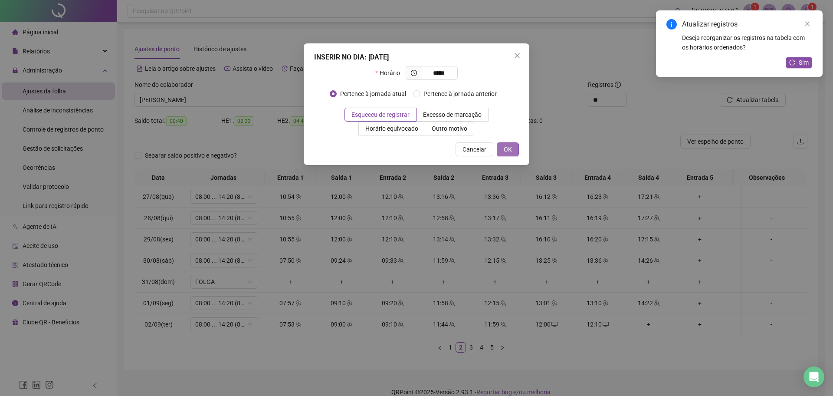
click at [505, 145] on span "OK" at bounding box center [508, 149] width 8 height 10
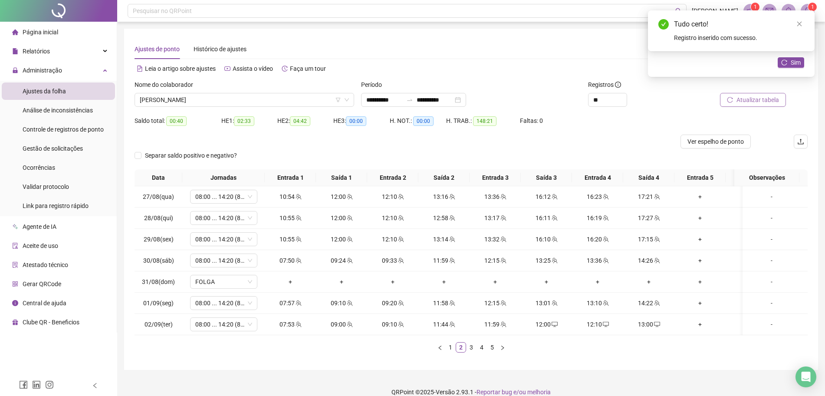
click at [753, 98] on span "Atualizar tabela" at bounding box center [757, 100] width 43 height 10
click at [662, 326] on div "13:00" at bounding box center [648, 324] width 44 height 10
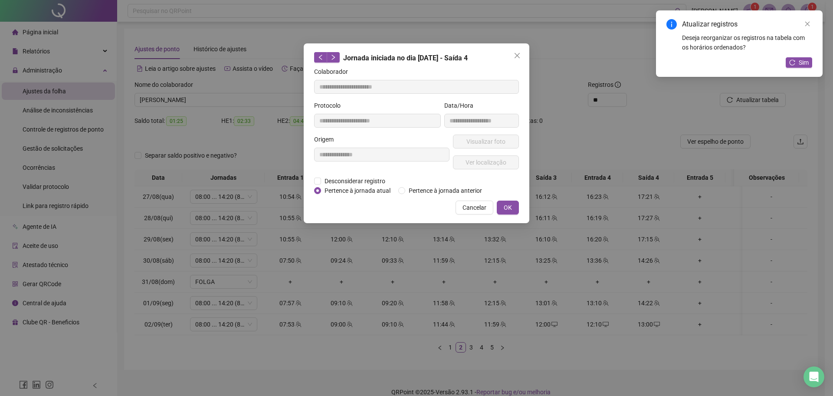
click at [361, 175] on div "**********" at bounding box center [381, 155] width 139 height 42
click at [354, 177] on span "Desconsiderar registro" at bounding box center [355, 181] width 68 height 10
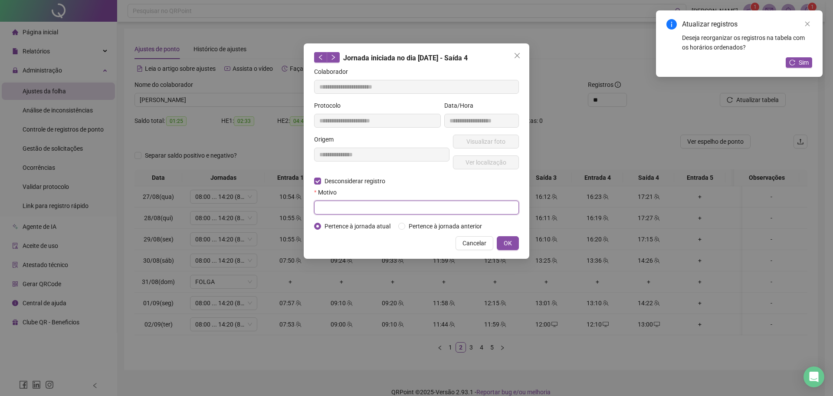
click at [349, 206] on input "text" at bounding box center [416, 207] width 205 height 14
click at [511, 241] on span "OK" at bounding box center [508, 243] width 8 height 10
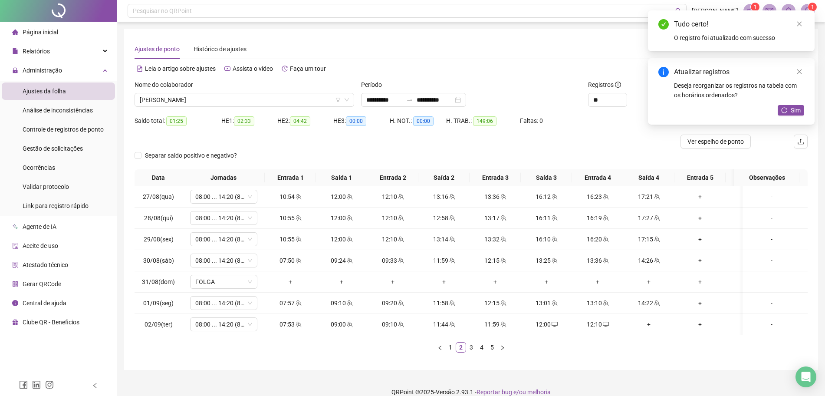
click at [791, 118] on div "Atualizar registros Deseja reorganizar os registros na tabela com os horários o…" at bounding box center [731, 91] width 167 height 66
click at [591, 146] on div at bounding box center [386, 141] width 505 height 14
click at [653, 329] on td "+" at bounding box center [648, 324] width 51 height 21
click at [646, 321] on div "+" at bounding box center [648, 324] width 44 height 10
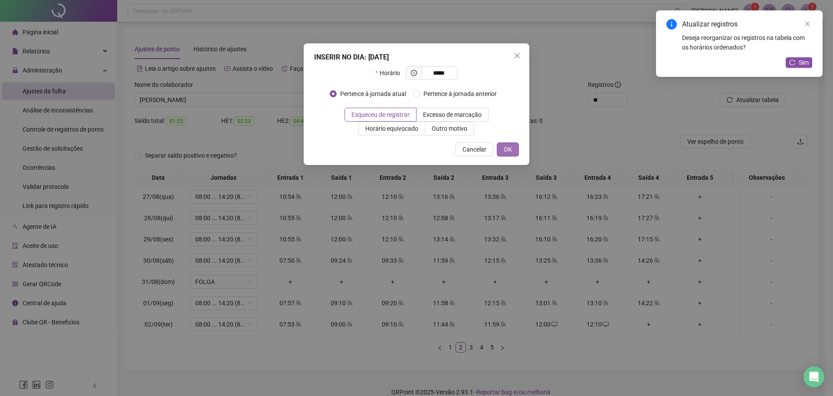
click at [509, 149] on span "OK" at bounding box center [508, 149] width 8 height 10
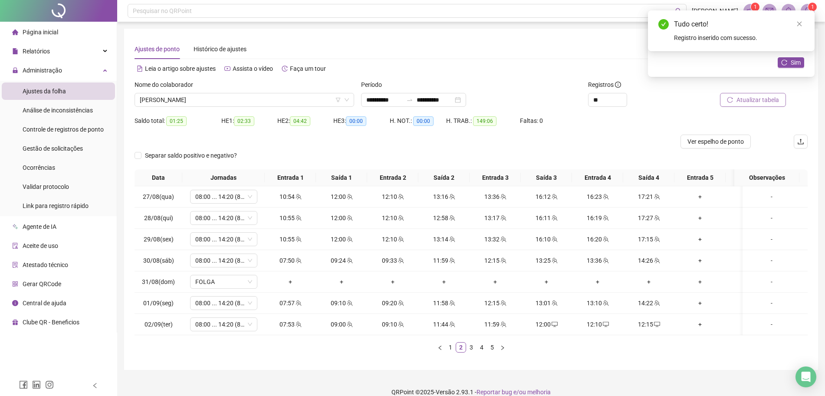
click at [765, 101] on span "Atualizar tabela" at bounding box center [757, 100] width 43 height 10
click at [449, 352] on link "1" at bounding box center [451, 347] width 10 height 10
click at [779, 68] on div "Sim" at bounding box center [790, 62] width 26 height 11
click at [785, 64] on icon "reload" at bounding box center [784, 62] width 6 height 6
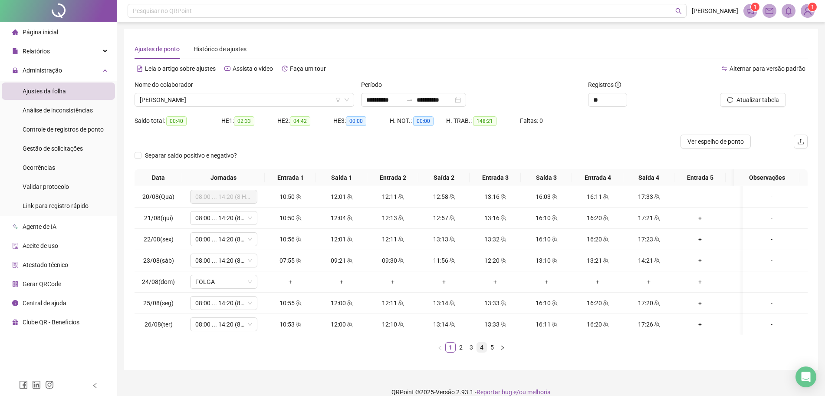
click at [479, 359] on div "Data Jornadas Entrada 1 Saída 1 Entrada 2 Saída 2 Entrada 3 Saída 3 Entrada 4 S…" at bounding box center [470, 264] width 673 height 190
click at [475, 352] on link "3" at bounding box center [471, 347] width 10 height 10
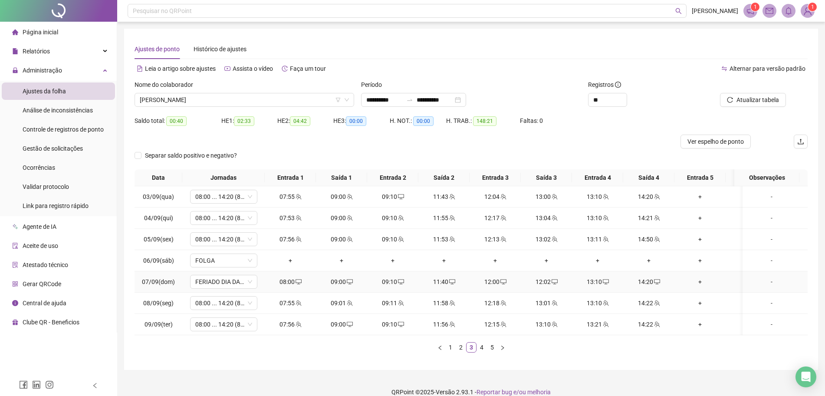
click at [652, 285] on div "14:20" at bounding box center [648, 282] width 44 height 10
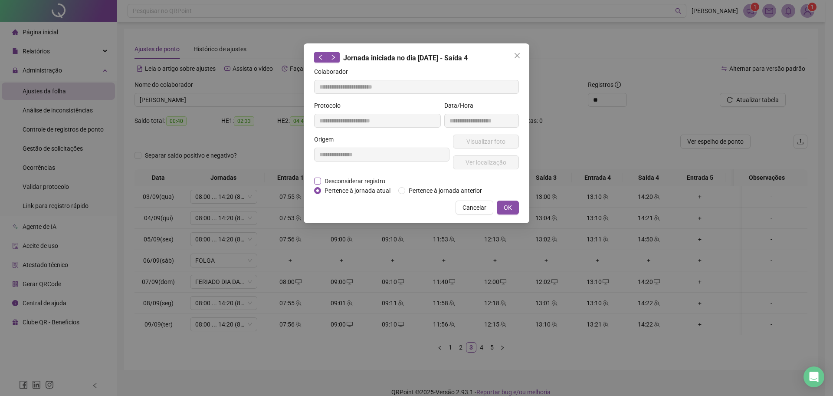
click at [345, 177] on span "Desconsiderar registro" at bounding box center [355, 181] width 68 height 10
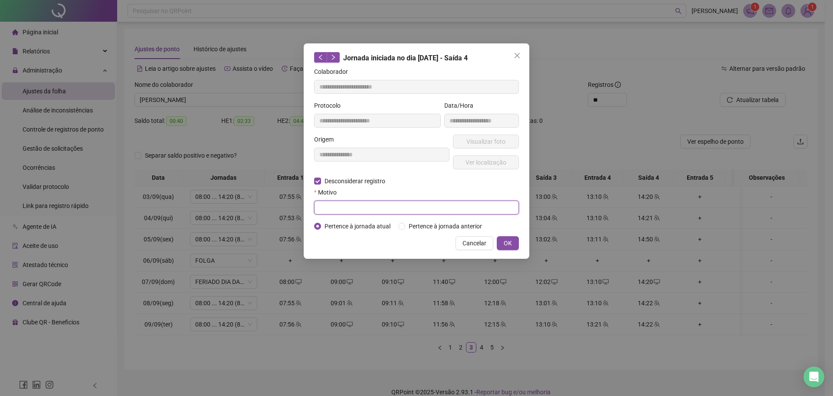
click at [353, 206] on input "text" at bounding box center [416, 207] width 205 height 14
click at [508, 241] on span "OK" at bounding box center [508, 243] width 8 height 10
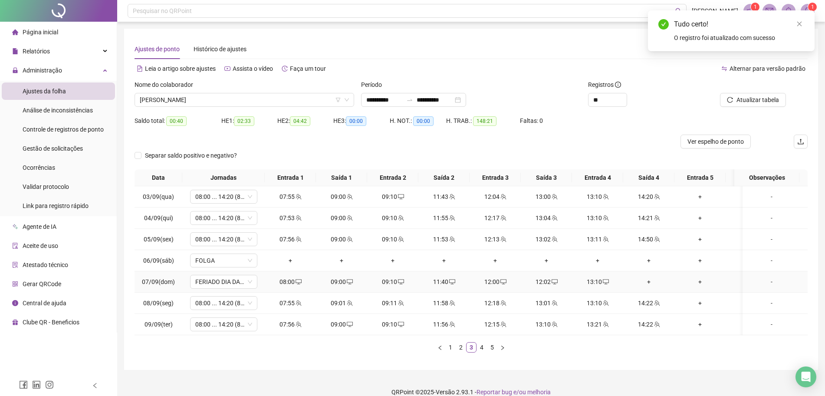
click at [647, 282] on div "+" at bounding box center [648, 282] width 44 height 10
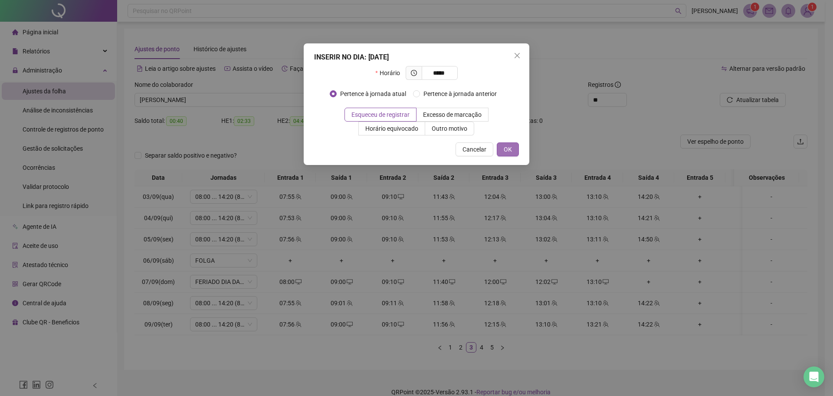
click at [516, 148] on button "OK" at bounding box center [508, 149] width 22 height 14
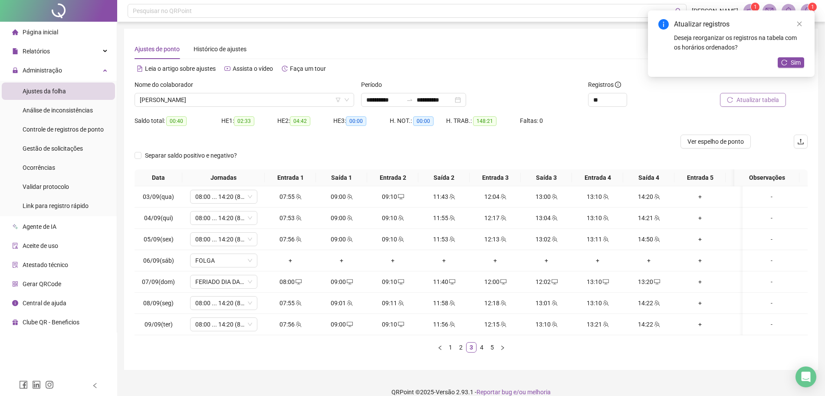
click at [749, 101] on span "Atualizar tabela" at bounding box center [757, 100] width 43 height 10
click at [800, 68] on div "Atualizar registros Deseja reorganizar os registros na tabela com os horários o…" at bounding box center [731, 43] width 167 height 66
click at [746, 101] on span "Atualizar tabela" at bounding box center [757, 100] width 43 height 10
click at [648, 280] on div "13:20" at bounding box center [648, 282] width 44 height 10
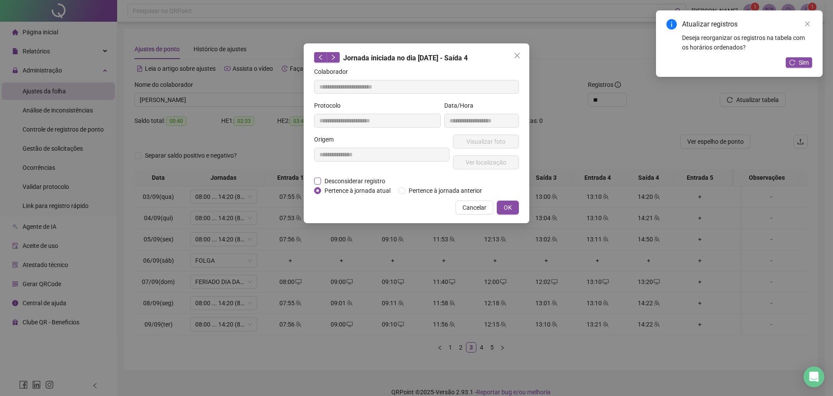
click at [353, 177] on span "Desconsiderar registro" at bounding box center [355, 181] width 68 height 10
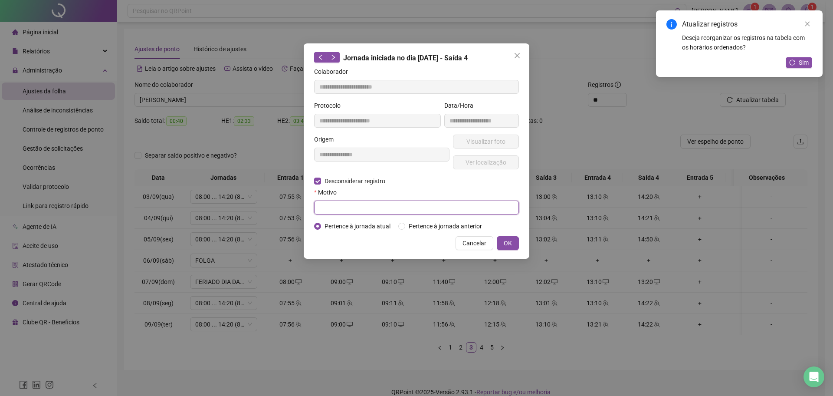
click at [412, 206] on input "text" at bounding box center [416, 207] width 205 height 14
click at [586, 143] on div "**********" at bounding box center [416, 198] width 833 height 396
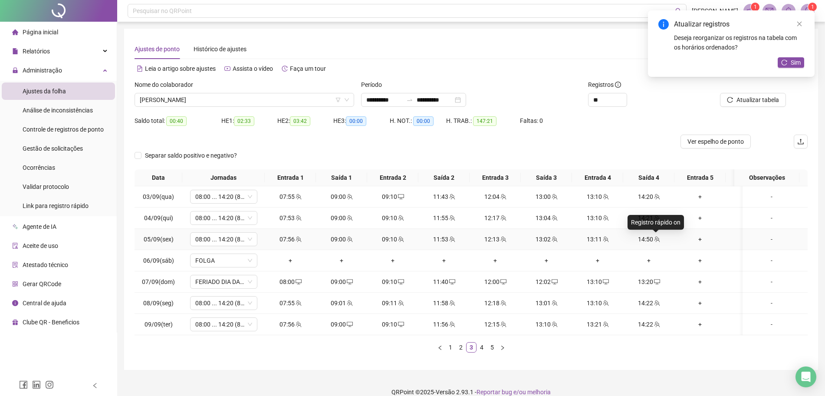
click at [653, 241] on span "team" at bounding box center [656, 239] width 7 height 6
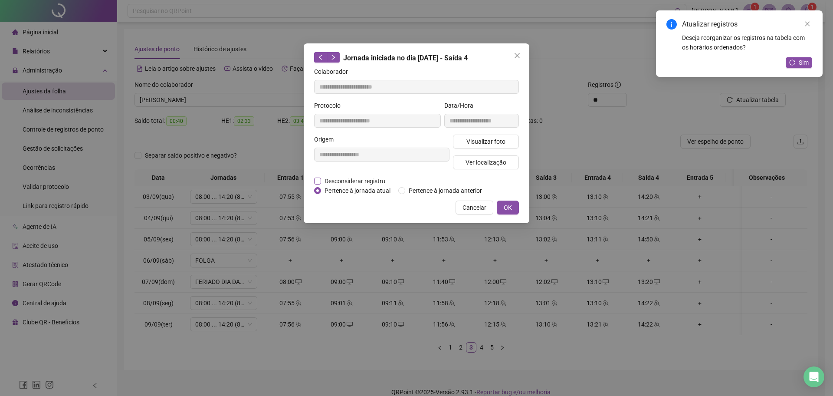
click at [366, 177] on span "Desconsiderar registro" at bounding box center [355, 181] width 68 height 10
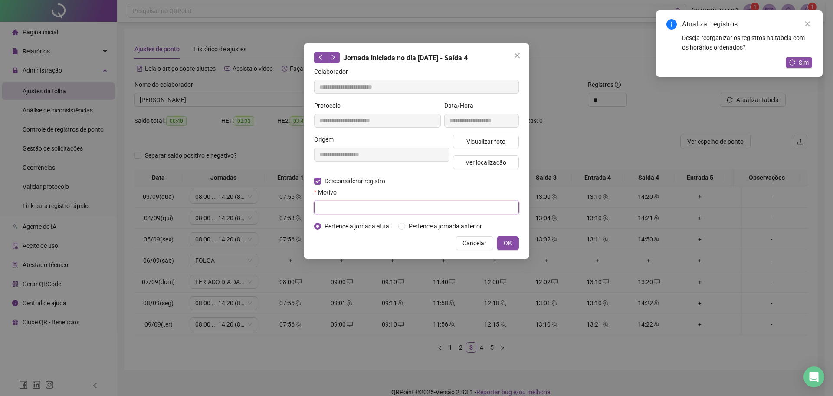
click at [330, 207] on input "text" at bounding box center [416, 207] width 205 height 14
click at [512, 243] on button "OK" at bounding box center [508, 243] width 22 height 14
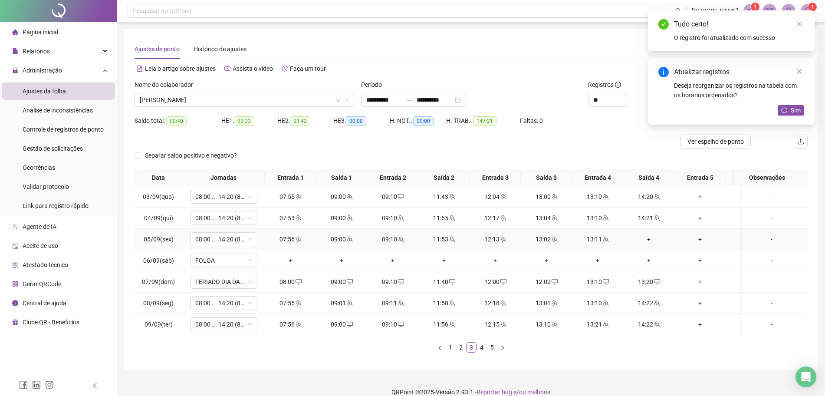
click at [648, 239] on div "+" at bounding box center [648, 239] width 44 height 10
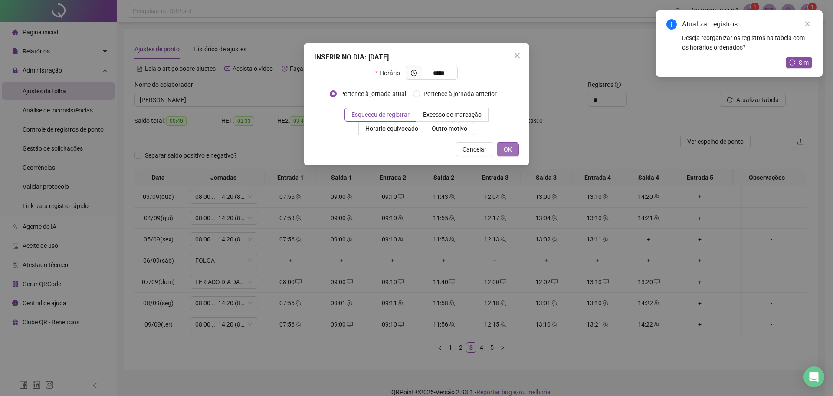
click at [506, 146] on button "OK" at bounding box center [508, 149] width 22 height 14
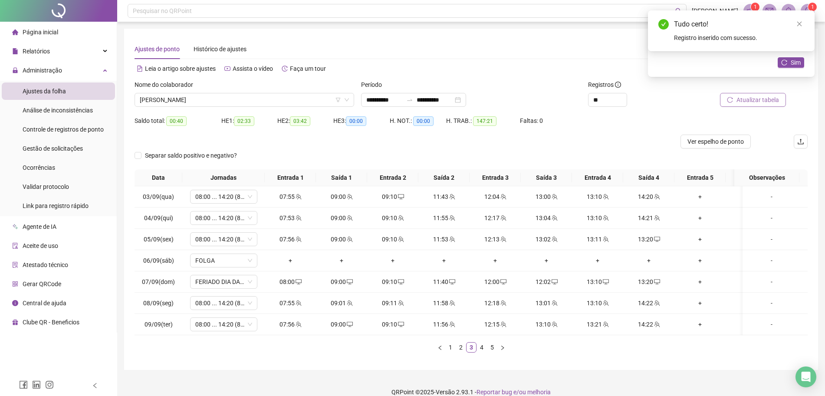
click at [758, 98] on span "Atualizar tabela" at bounding box center [757, 100] width 43 height 10
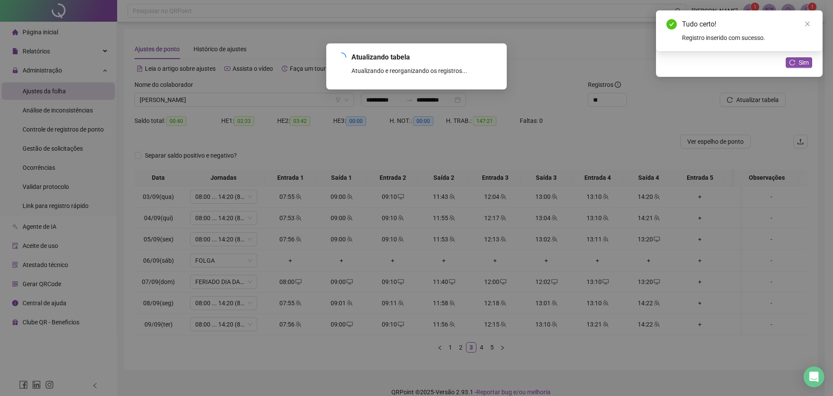
click at [758, 99] on div "Atualizando tabela Atualizando e reorganizando os registros... OK" at bounding box center [416, 198] width 833 height 396
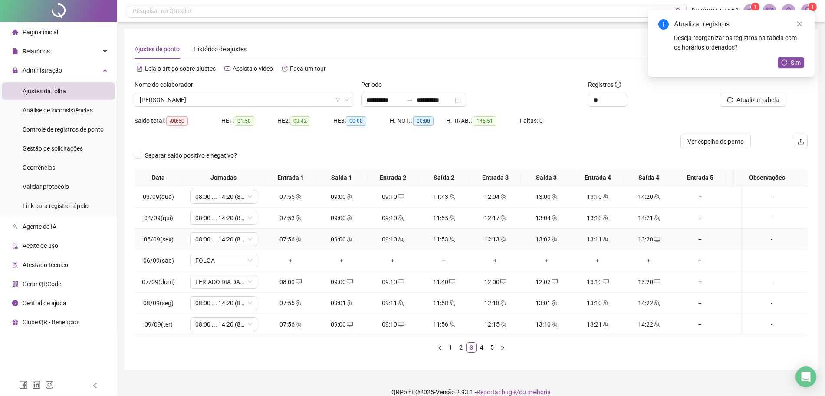
click at [649, 243] on div "13:20" at bounding box center [648, 239] width 44 height 10
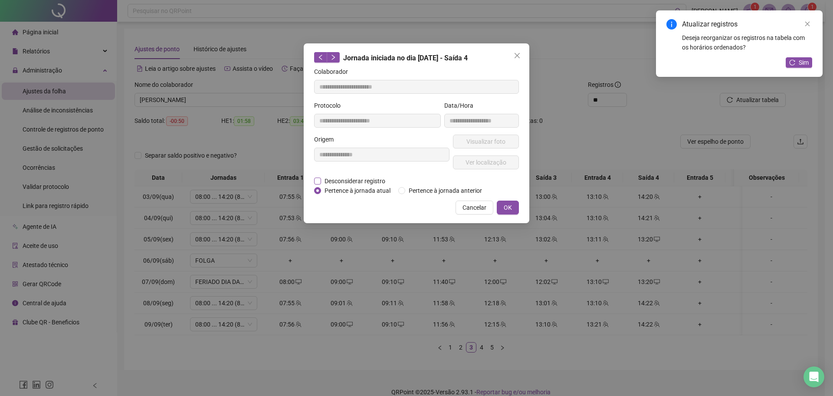
click at [375, 180] on span "Desconsiderar registro" at bounding box center [355, 181] width 68 height 10
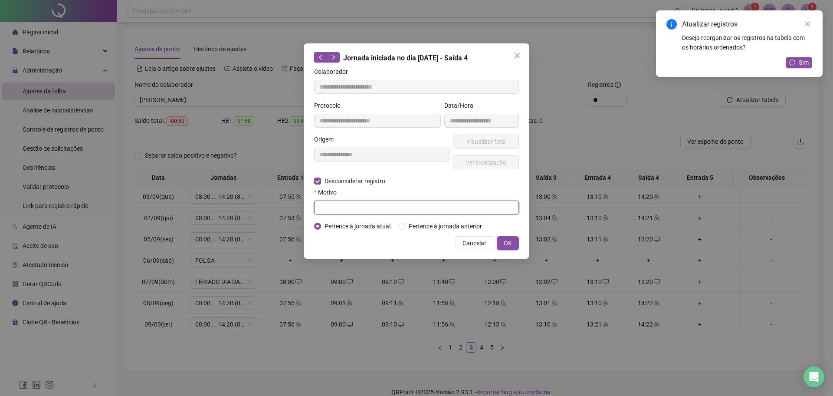
click at [378, 211] on input "text" at bounding box center [416, 207] width 205 height 14
click at [508, 243] on span "OK" at bounding box center [508, 243] width 8 height 10
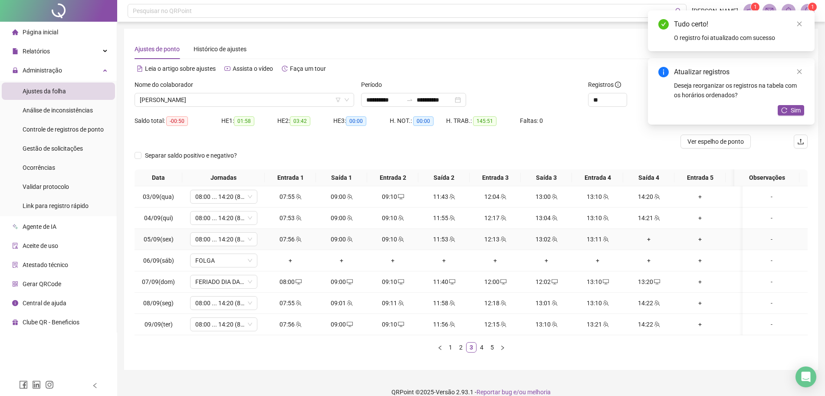
click at [640, 236] on div "+" at bounding box center [648, 239] width 44 height 10
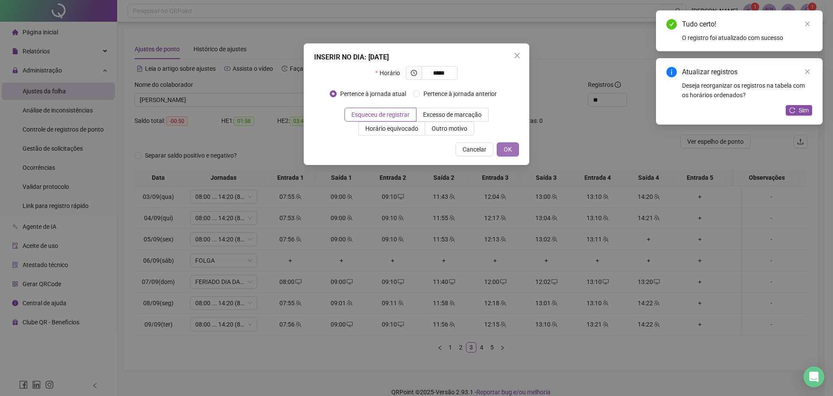
click at [508, 150] on span "OK" at bounding box center [508, 149] width 8 height 10
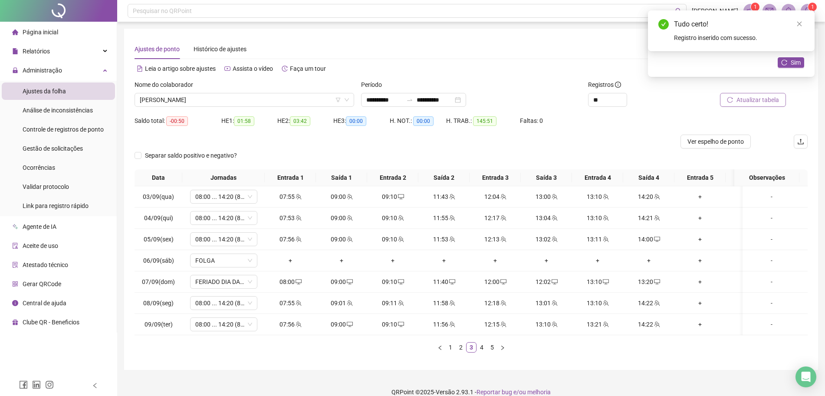
click at [774, 105] on button "Atualizar tabela" at bounding box center [753, 100] width 66 height 14
click at [650, 280] on div "13:20" at bounding box center [648, 282] width 44 height 10
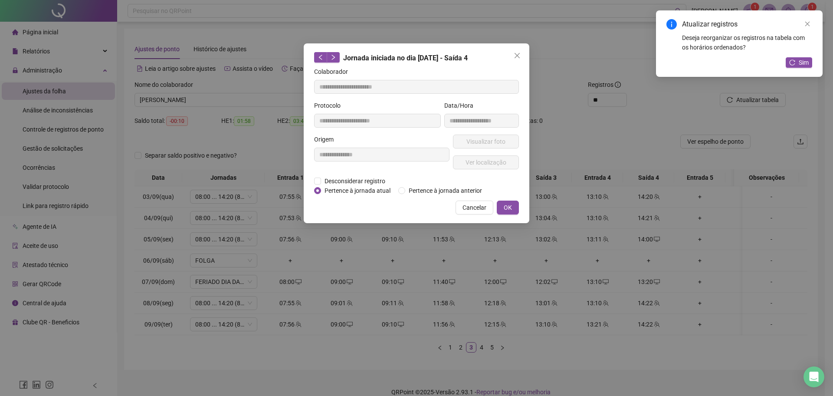
click at [673, 236] on div "**********" at bounding box center [416, 198] width 833 height 396
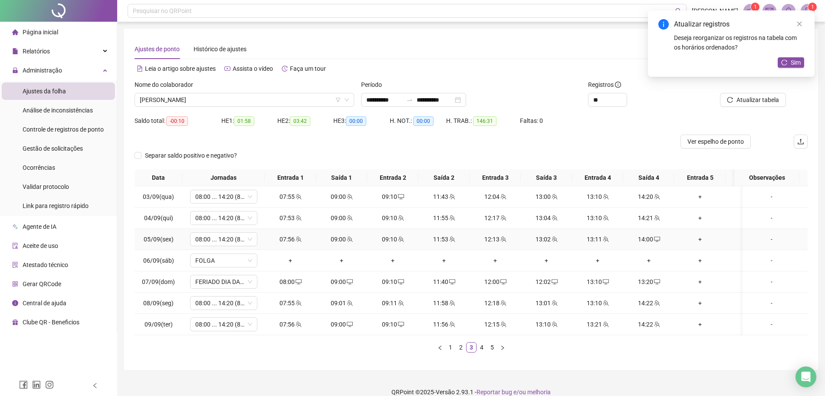
click at [652, 236] on div "14:00" at bounding box center [648, 239] width 44 height 10
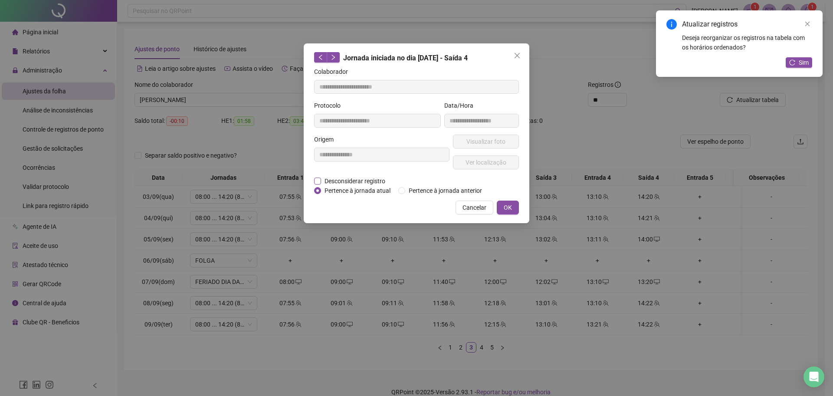
click at [366, 179] on span "Desconsiderar registro" at bounding box center [355, 181] width 68 height 10
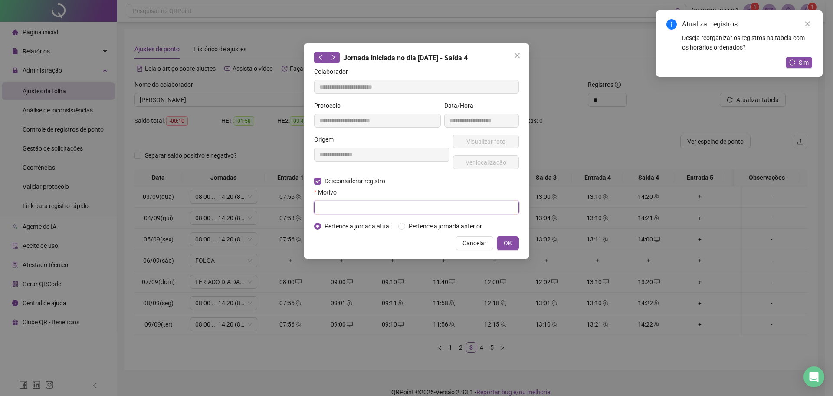
click at [343, 205] on input "text" at bounding box center [416, 207] width 205 height 14
click at [498, 241] on button "OK" at bounding box center [508, 243] width 22 height 14
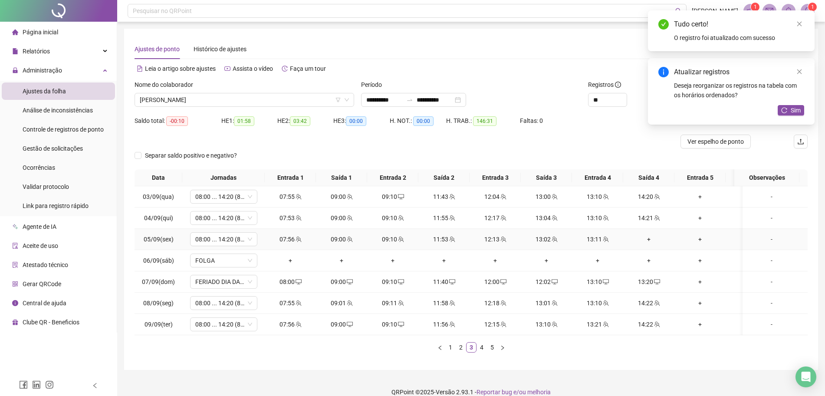
click at [642, 230] on td "+" at bounding box center [648, 239] width 51 height 21
click at [646, 240] on div "+" at bounding box center [648, 239] width 44 height 10
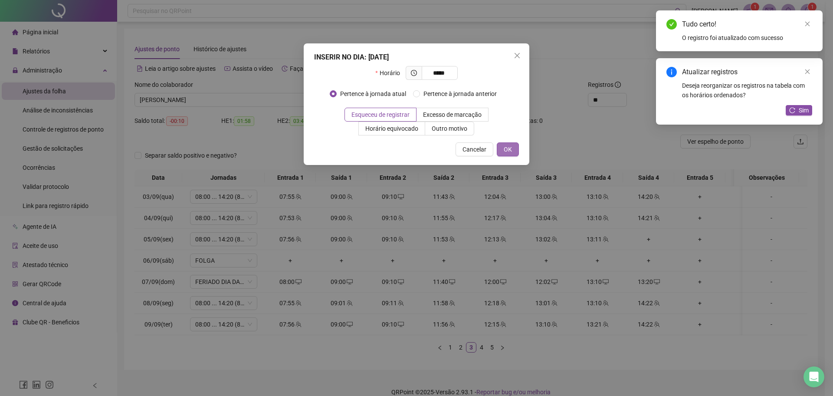
click at [508, 148] on span "OK" at bounding box center [508, 149] width 8 height 10
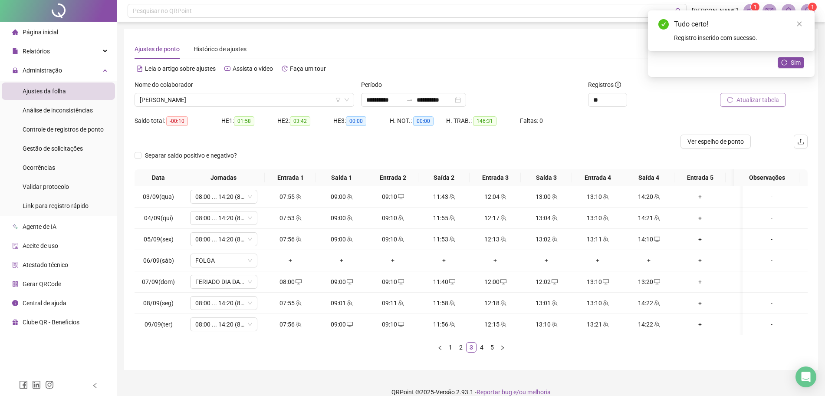
click at [771, 100] on span "Atualizar tabela" at bounding box center [757, 100] width 43 height 10
click at [324, 98] on span "[PERSON_NAME]" at bounding box center [244, 99] width 209 height 13
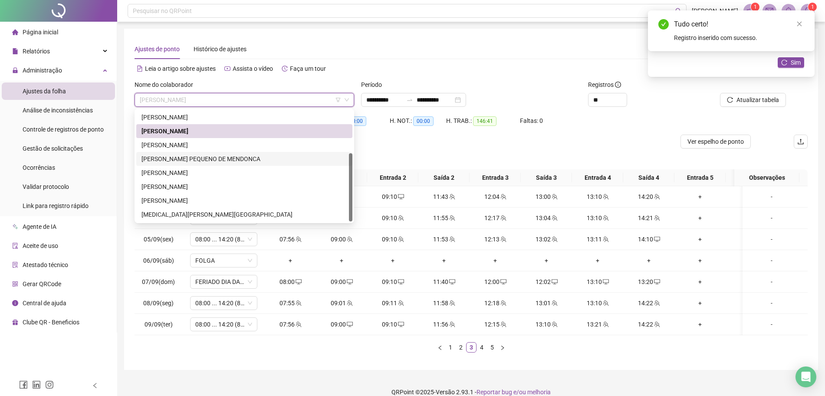
scroll to position [15, 0]
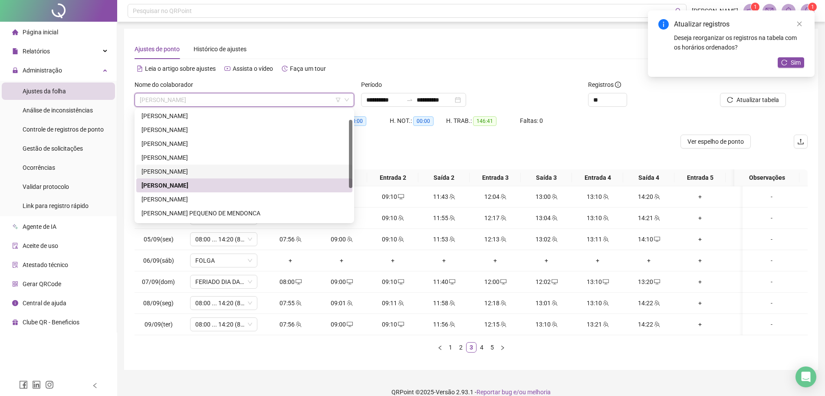
click at [181, 176] on div "[PERSON_NAME]" at bounding box center [244, 171] width 216 height 14
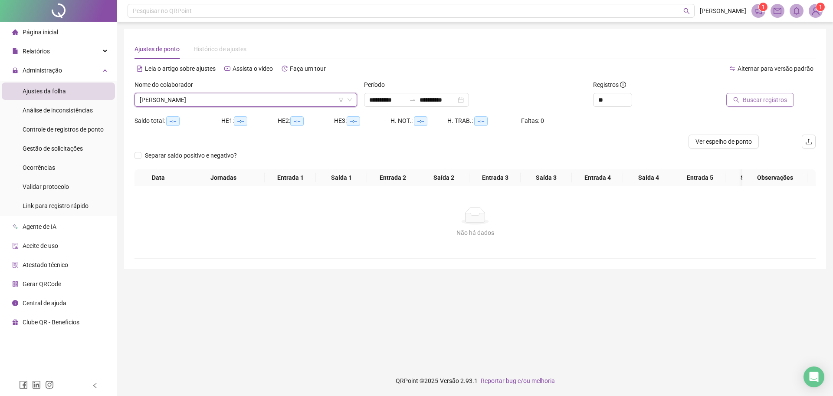
click at [737, 102] on icon "search" at bounding box center [736, 100] width 6 height 6
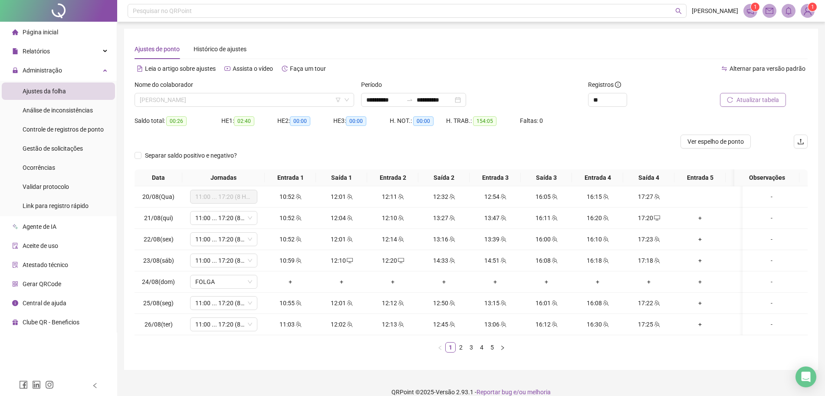
click at [302, 106] on span "[PERSON_NAME]" at bounding box center [244, 99] width 209 height 13
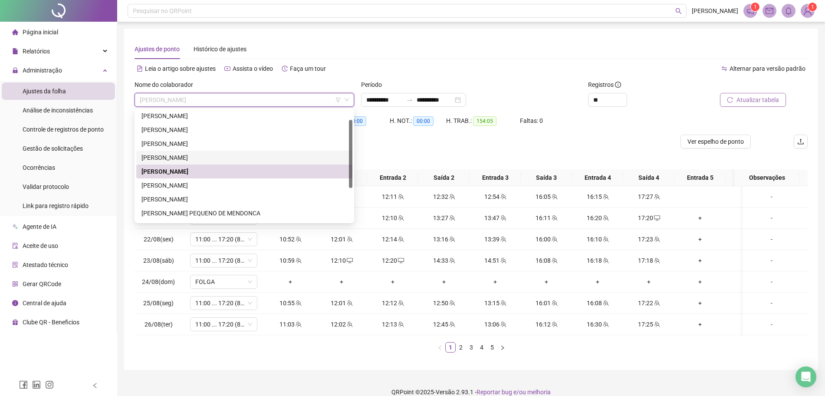
click at [204, 154] on div "[PERSON_NAME]" at bounding box center [244, 158] width 206 height 10
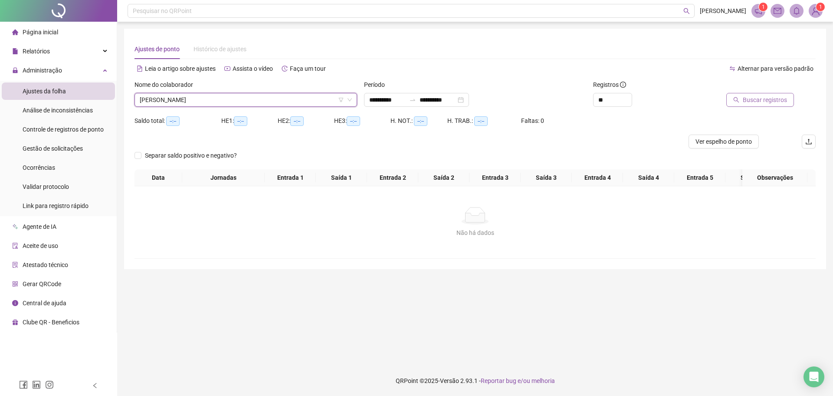
click at [753, 98] on span "Buscar registros" at bounding box center [765, 100] width 44 height 10
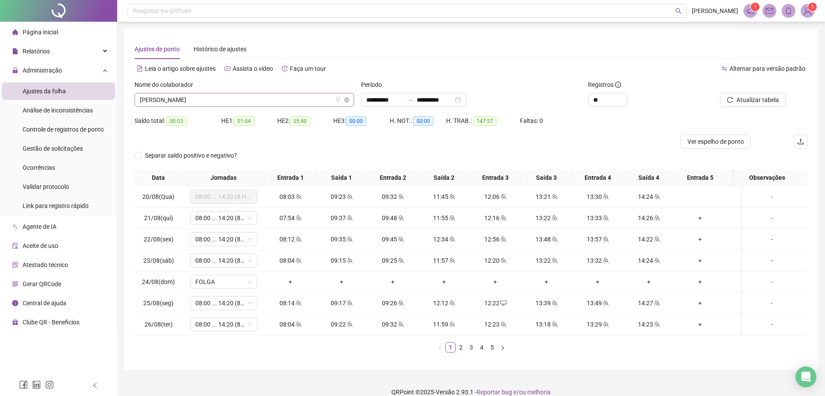
click at [306, 97] on span "[PERSON_NAME]" at bounding box center [244, 99] width 209 height 13
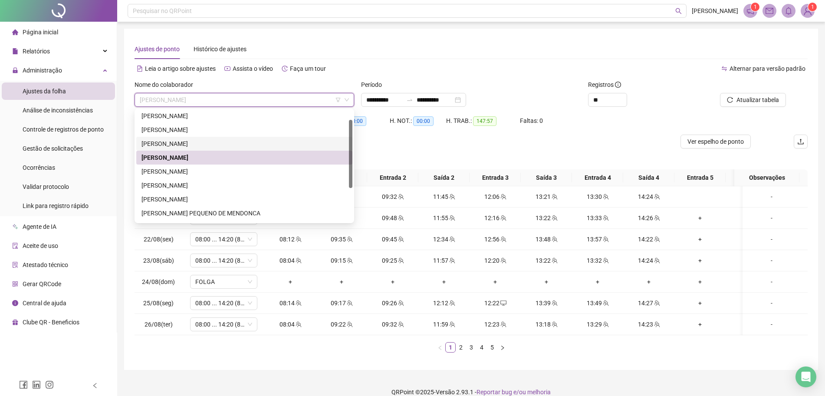
drag, startPoint x: 192, startPoint y: 145, endPoint x: 202, endPoint y: 138, distance: 11.6
click at [193, 143] on div "[PERSON_NAME]" at bounding box center [244, 144] width 206 height 10
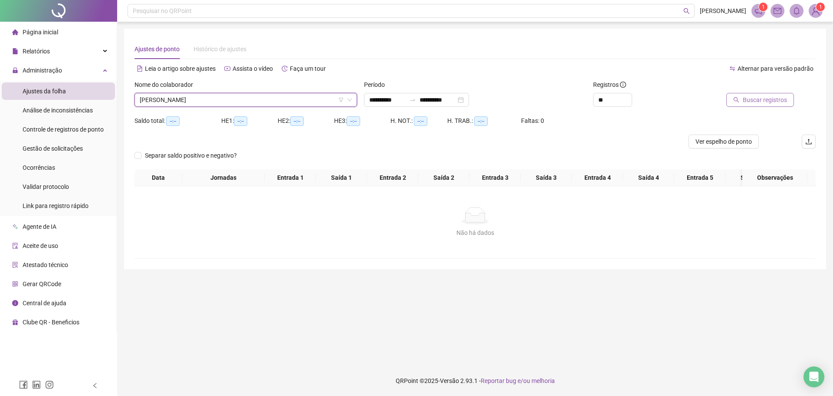
click at [790, 102] on button "Buscar registros" at bounding box center [760, 100] width 68 height 14
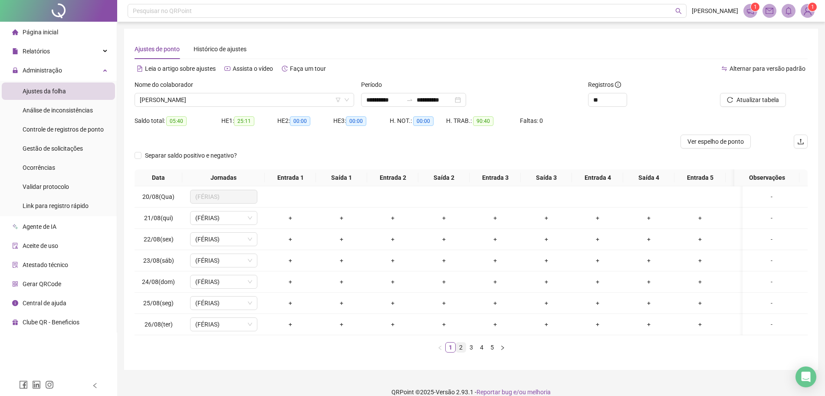
click at [458, 352] on link "2" at bounding box center [461, 347] width 10 height 10
click at [469, 352] on link "3" at bounding box center [471, 347] width 10 height 10
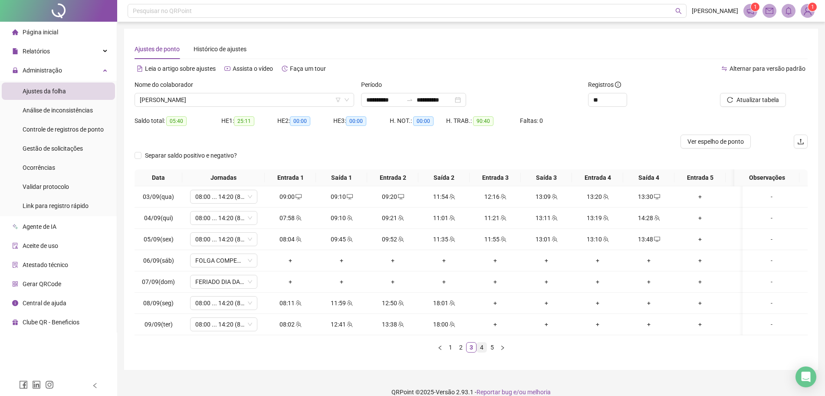
click at [485, 352] on li "4" at bounding box center [481, 347] width 10 height 10
click at [243, 262] on span "FOLGA COMPENSATÓRIA" at bounding box center [223, 260] width 57 height 13
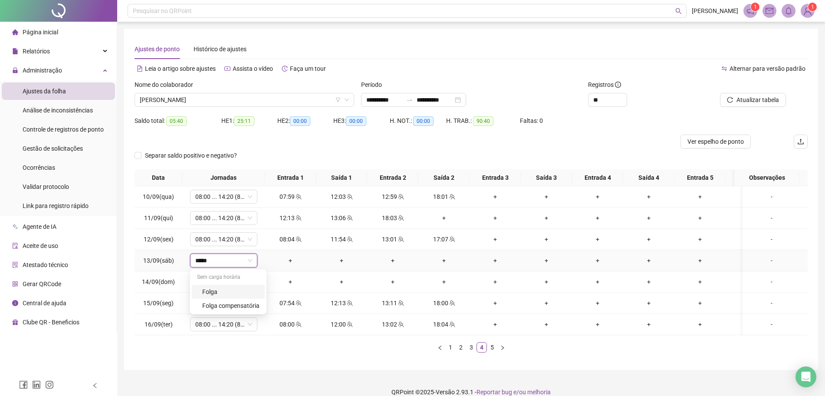
click at [223, 288] on div "Folga" at bounding box center [230, 292] width 57 height 10
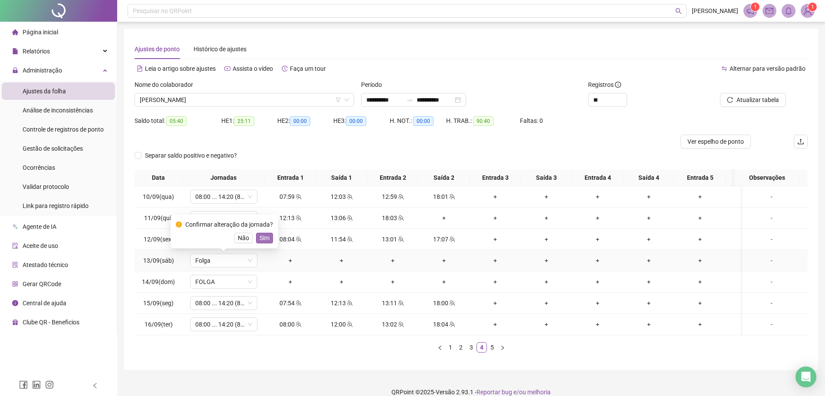
click at [263, 239] on span "Sim" at bounding box center [264, 238] width 10 height 10
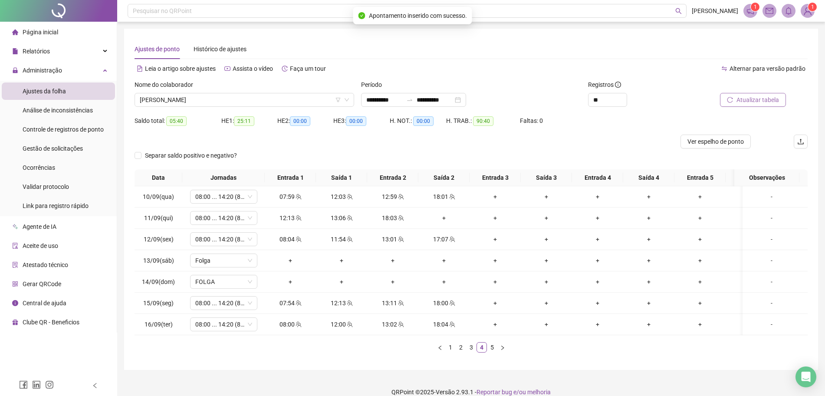
click at [757, 95] on span "Atualizar tabela" at bounding box center [757, 100] width 43 height 10
click at [239, 260] on span "FOLGA" at bounding box center [223, 260] width 57 height 13
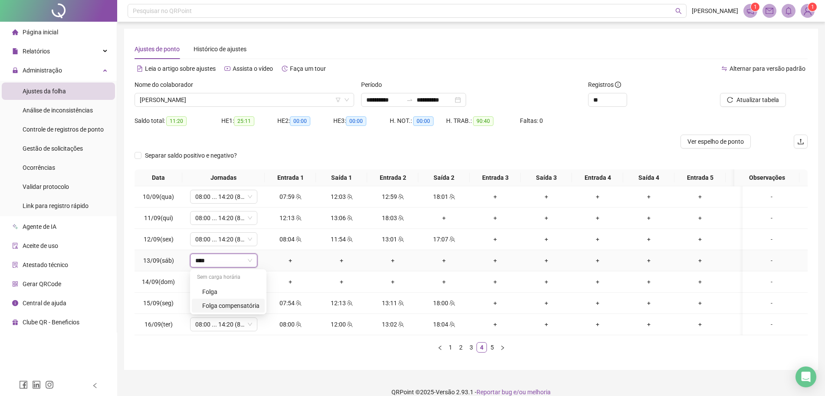
click at [217, 304] on div "Folga compensatória" at bounding box center [230, 306] width 57 height 10
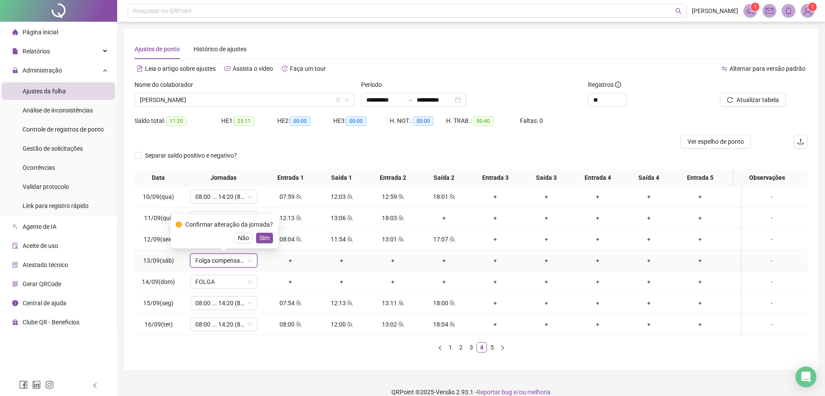
click at [265, 233] on button "Sim" at bounding box center [264, 238] width 17 height 10
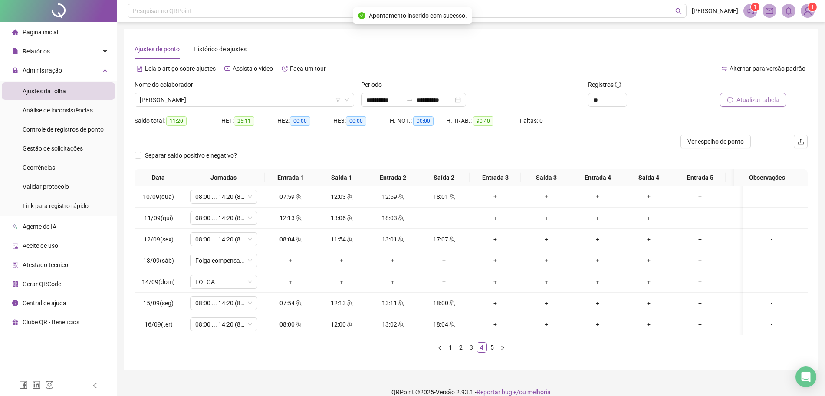
click at [761, 96] on span "Atualizar tabela" at bounding box center [757, 100] width 43 height 10
click at [493, 352] on link "5" at bounding box center [492, 347] width 10 height 10
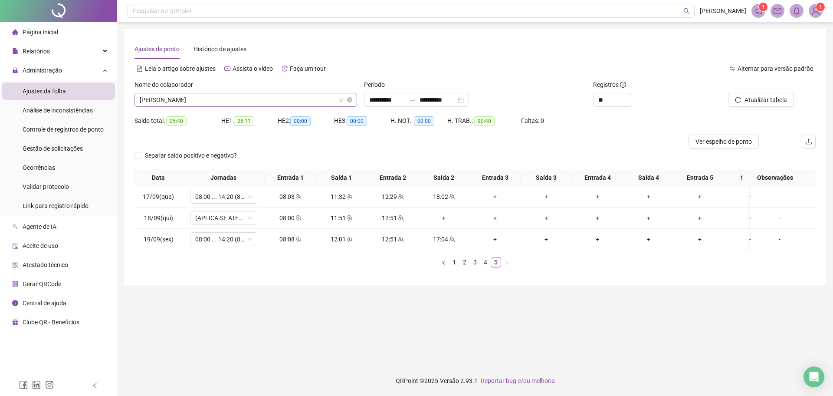
click at [295, 102] on span "[PERSON_NAME]" at bounding box center [246, 99] width 212 height 13
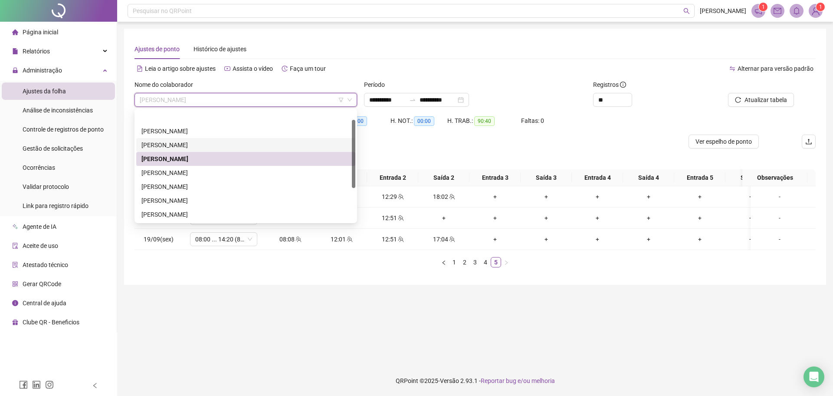
drag, startPoint x: 208, startPoint y: 131, endPoint x: 222, endPoint y: 130, distance: 14.3
click at [208, 140] on div "[PERSON_NAME]" at bounding box center [245, 145] width 209 height 10
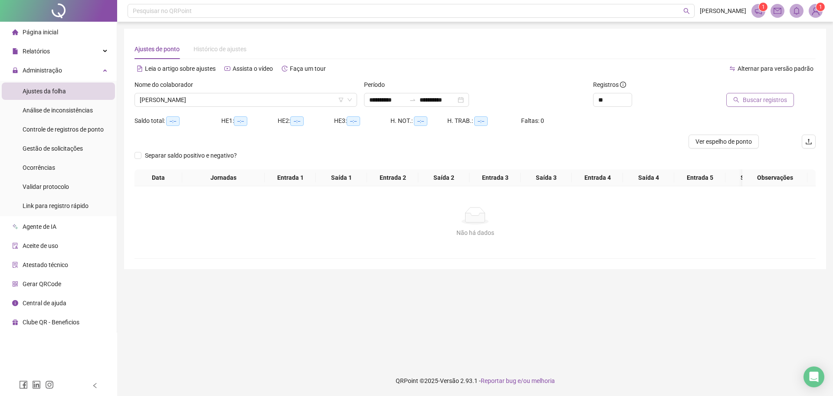
click at [774, 97] on span "Buscar registros" at bounding box center [765, 100] width 44 height 10
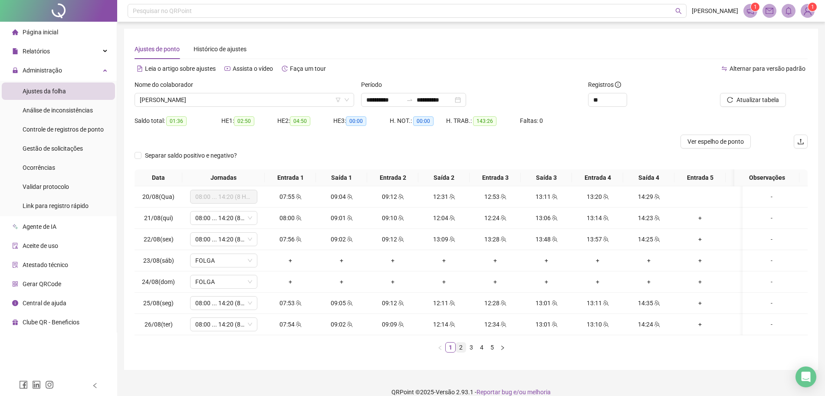
click at [462, 352] on link "2" at bounding box center [461, 347] width 10 height 10
click at [472, 352] on link "3" at bounding box center [471, 347] width 10 height 10
click at [487, 352] on link "5" at bounding box center [492, 347] width 10 height 10
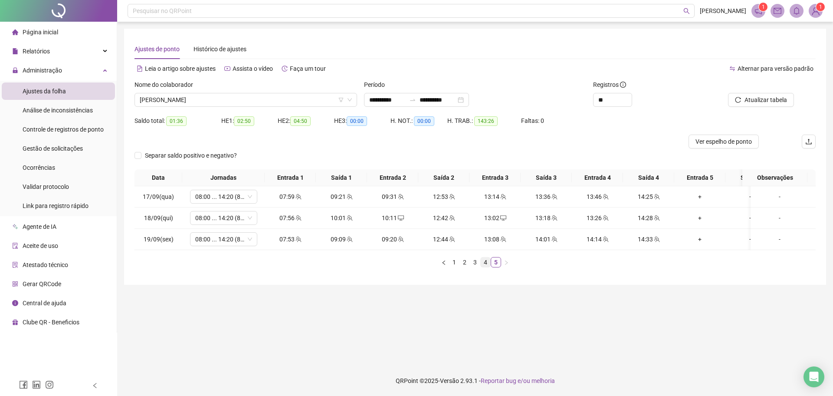
click at [485, 267] on link "4" at bounding box center [486, 262] width 10 height 10
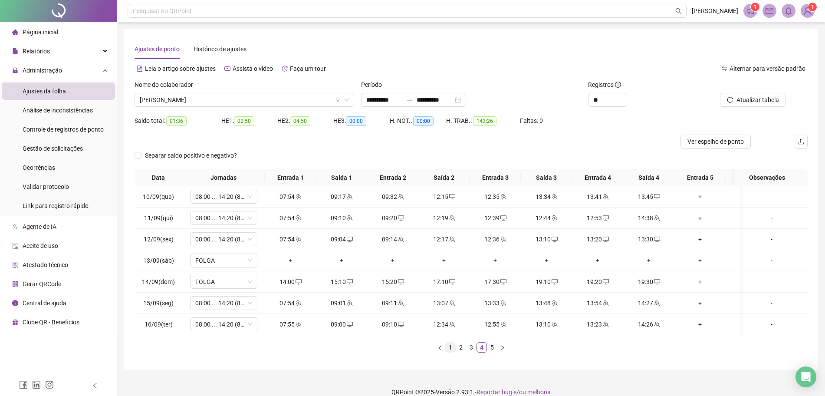
click at [452, 352] on link "1" at bounding box center [451, 347] width 10 height 10
click at [459, 352] on link "2" at bounding box center [461, 347] width 10 height 10
click at [473, 352] on link "3" at bounding box center [471, 347] width 10 height 10
click at [484, 352] on link "4" at bounding box center [482, 347] width 10 height 10
click at [648, 284] on div "19:30" at bounding box center [648, 282] width 44 height 10
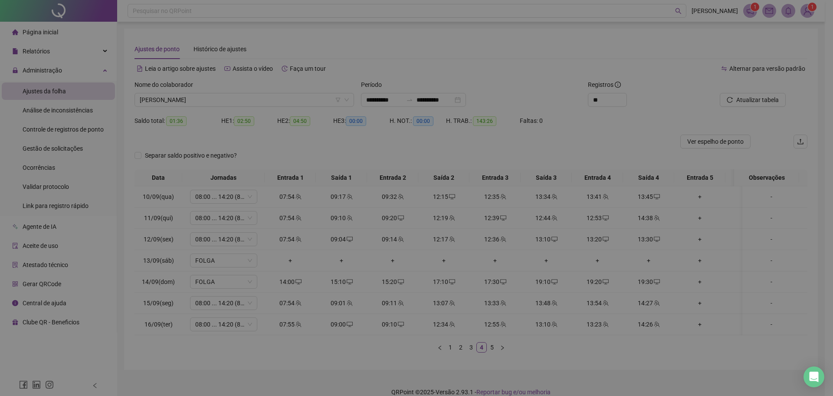
type input "**********"
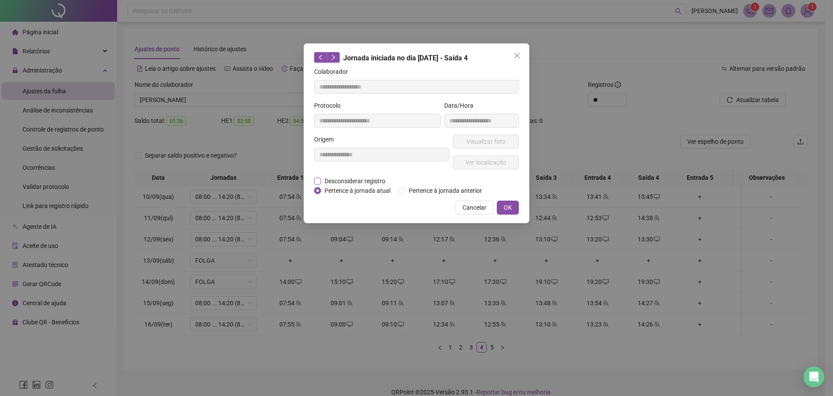
click at [346, 178] on span "Desconsiderar registro" at bounding box center [355, 181] width 68 height 10
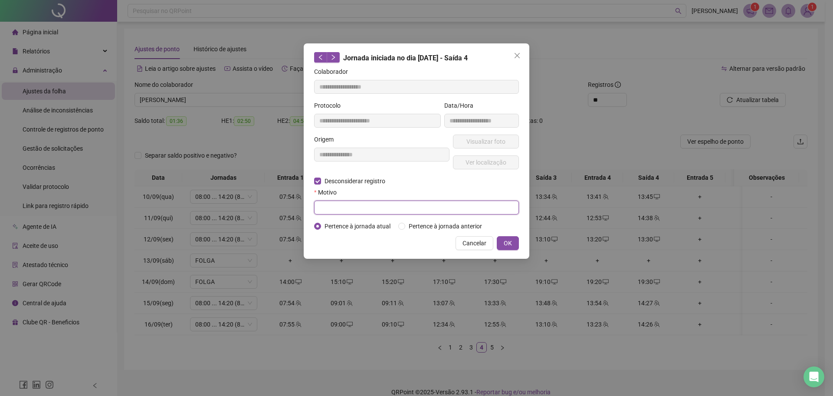
click at [332, 204] on input "text" at bounding box center [416, 207] width 205 height 14
type input "****"
click at [516, 246] on button "OK" at bounding box center [508, 243] width 22 height 14
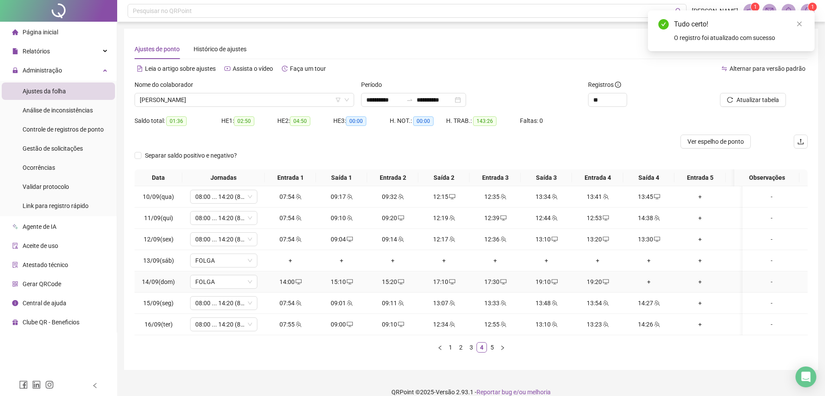
click at [654, 283] on div "+" at bounding box center [648, 282] width 44 height 10
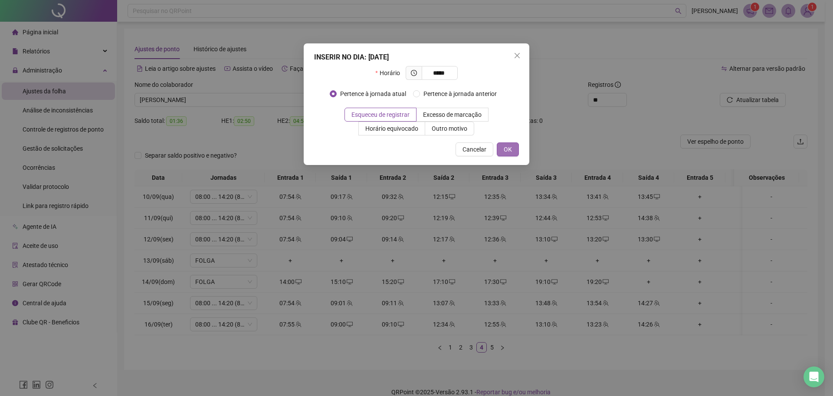
type input "*****"
click at [508, 148] on span "OK" at bounding box center [508, 149] width 8 height 10
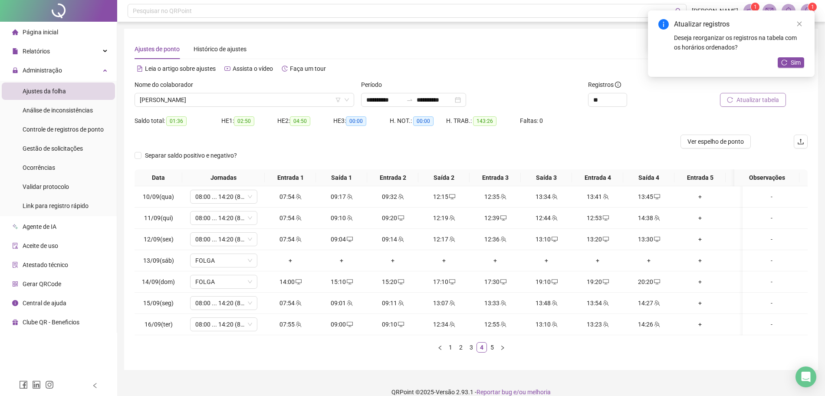
click at [757, 101] on span "Atualizar tabela" at bounding box center [757, 100] width 43 height 10
click at [655, 243] on div "13:30" at bounding box center [648, 239] width 44 height 10
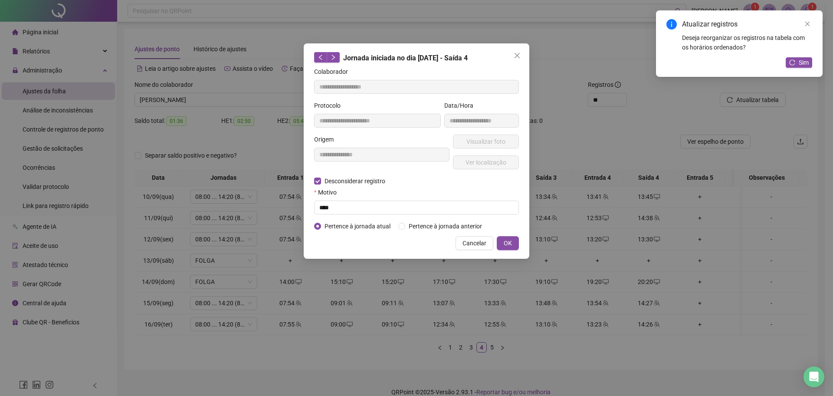
type input "**********"
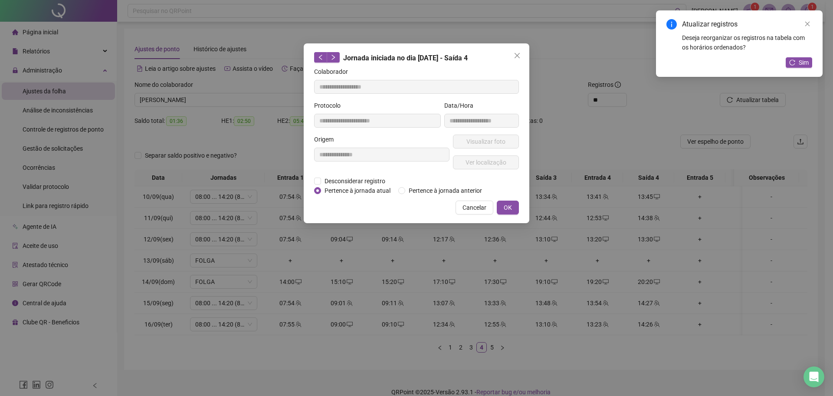
click at [765, 265] on div "**********" at bounding box center [416, 198] width 833 height 396
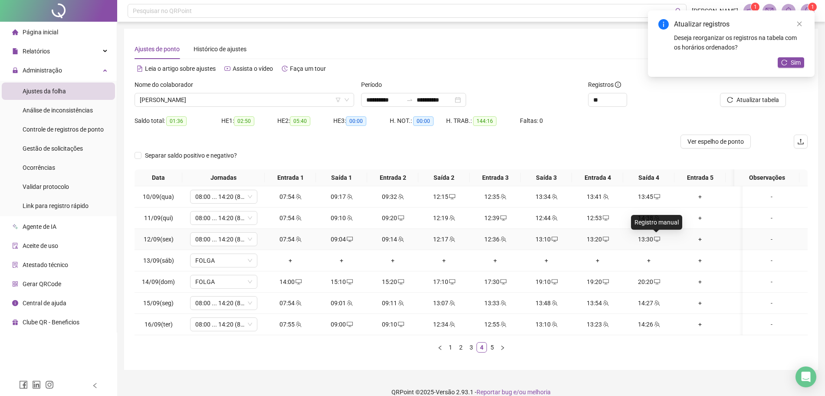
click at [658, 240] on icon "desktop" at bounding box center [657, 238] width 6 height 5
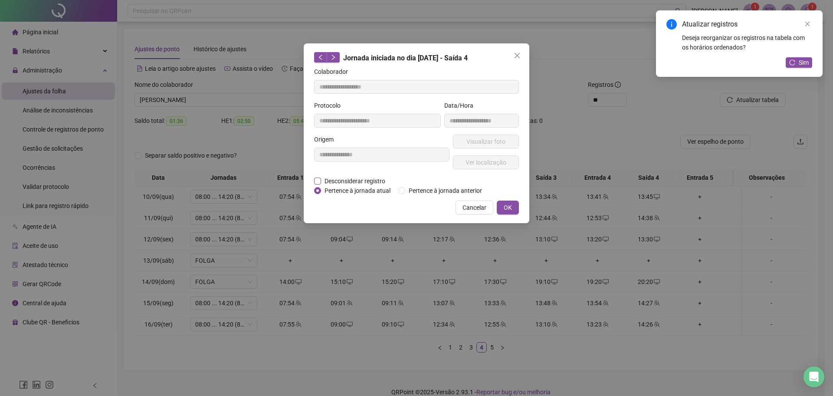
click at [334, 183] on span "Desconsiderar registro" at bounding box center [355, 181] width 68 height 10
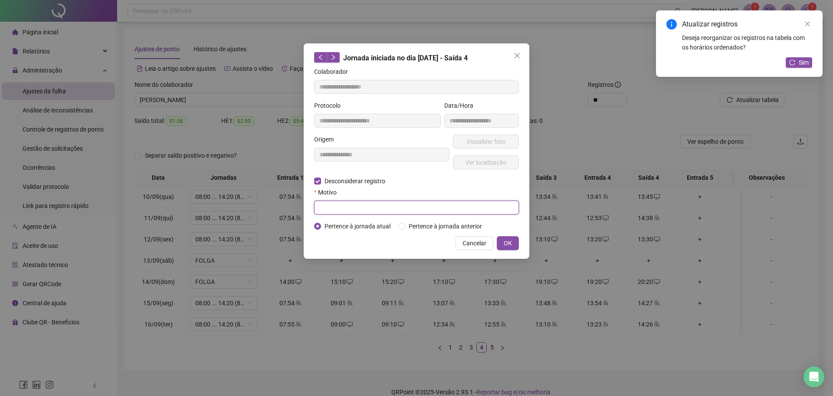
drag, startPoint x: 338, startPoint y: 200, endPoint x: 339, endPoint y: 204, distance: 4.4
click at [339, 204] on input "text" at bounding box center [416, 207] width 205 height 14
type input "****"
click at [503, 239] on button "OK" at bounding box center [508, 243] width 22 height 14
click at [498, 246] on button "OK" at bounding box center [508, 243] width 22 height 14
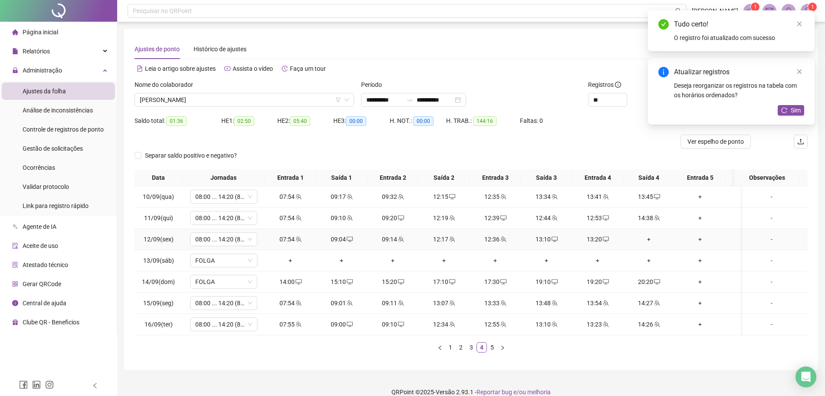
click at [648, 233] on td "+" at bounding box center [648, 239] width 51 height 21
click at [651, 239] on div "+" at bounding box center [648, 239] width 44 height 10
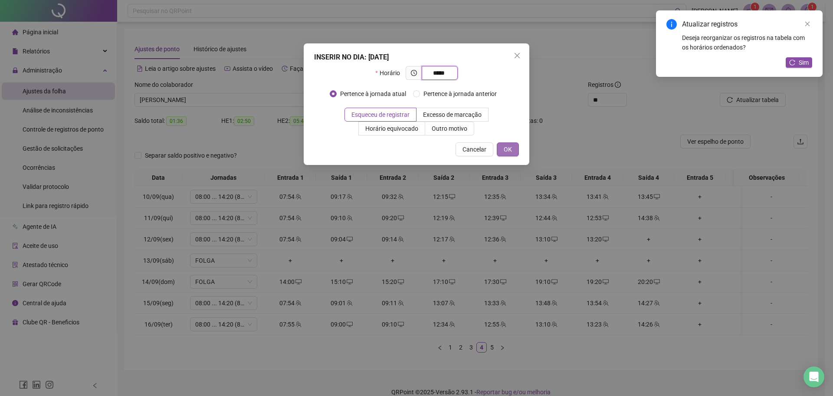
type input "*****"
click at [509, 151] on span "OK" at bounding box center [508, 149] width 8 height 10
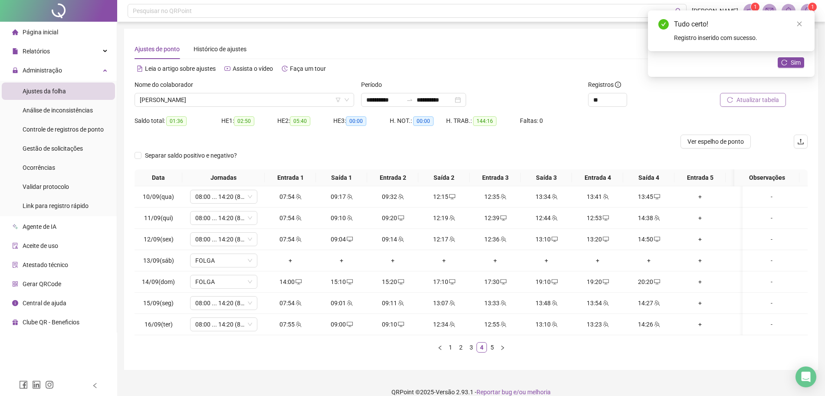
click at [766, 100] on span "Atualizar tabela" at bounding box center [757, 100] width 43 height 10
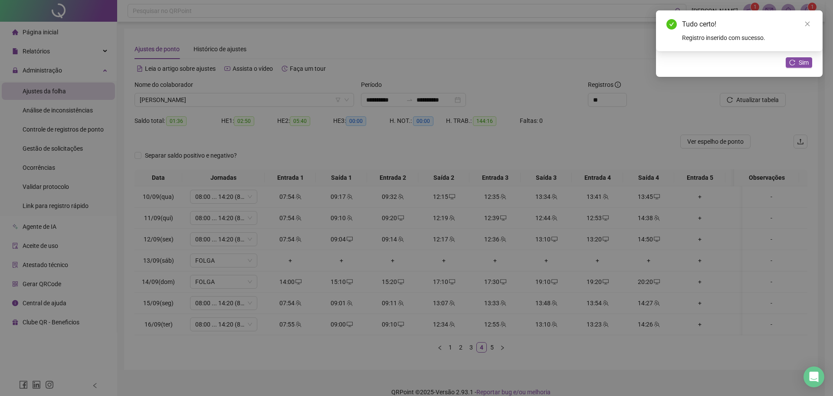
click at [765, 95] on div "Atualizando tabela Atualizando e reorganizando os registros... OK" at bounding box center [416, 198] width 833 height 396
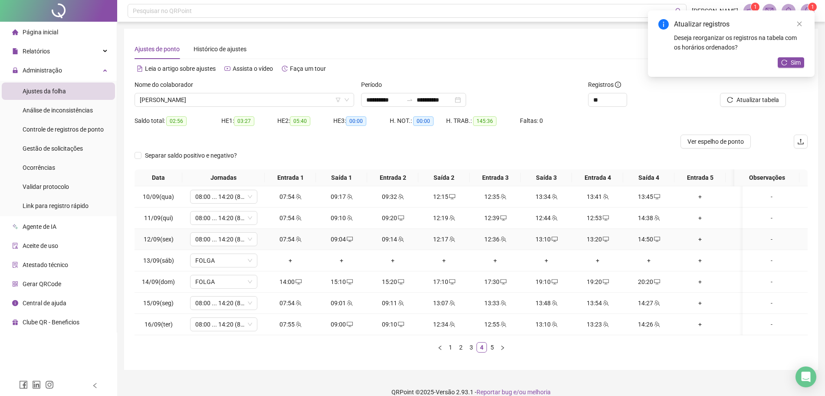
click at [639, 241] on div "14:50" at bounding box center [648, 239] width 44 height 10
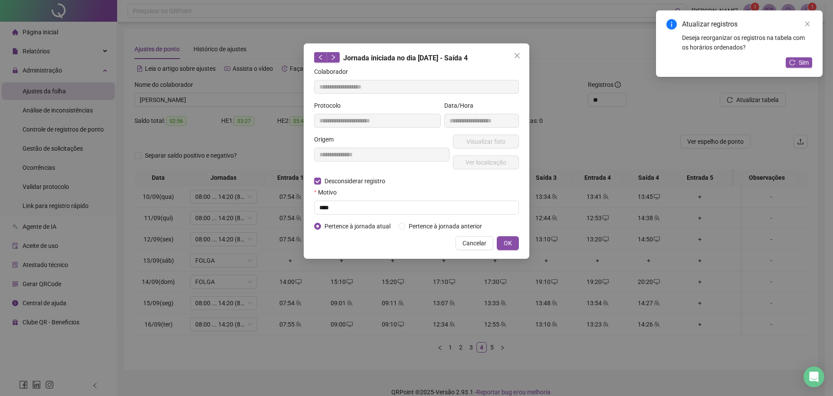
type input "**********"
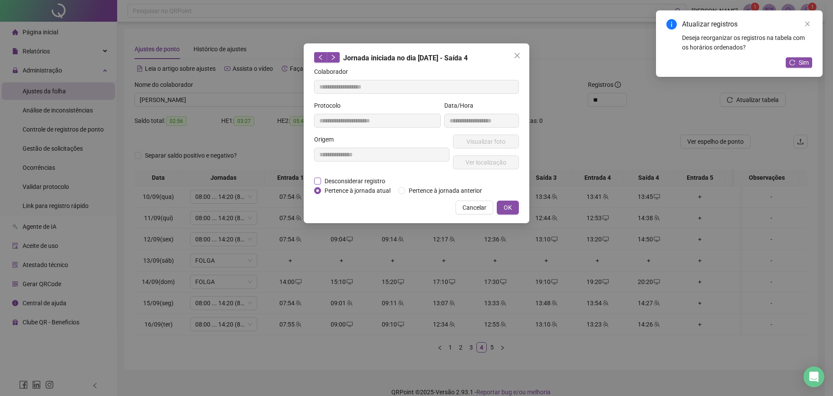
click at [340, 176] on span "Desconsiderar registro" at bounding box center [355, 181] width 68 height 10
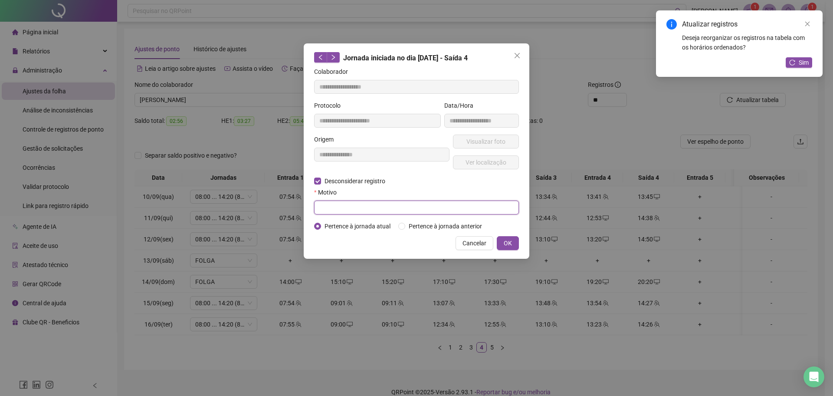
click at [331, 209] on input "text" at bounding box center [416, 207] width 205 height 14
type input "****"
click at [506, 240] on span "OK" at bounding box center [508, 243] width 8 height 10
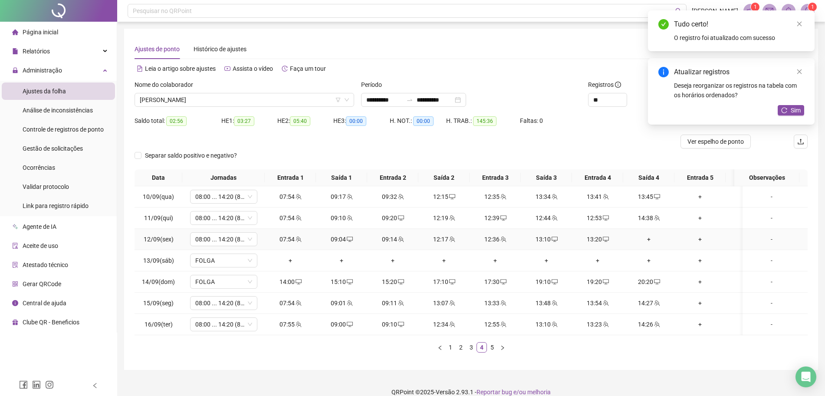
click at [646, 238] on div "+" at bounding box center [648, 239] width 44 height 10
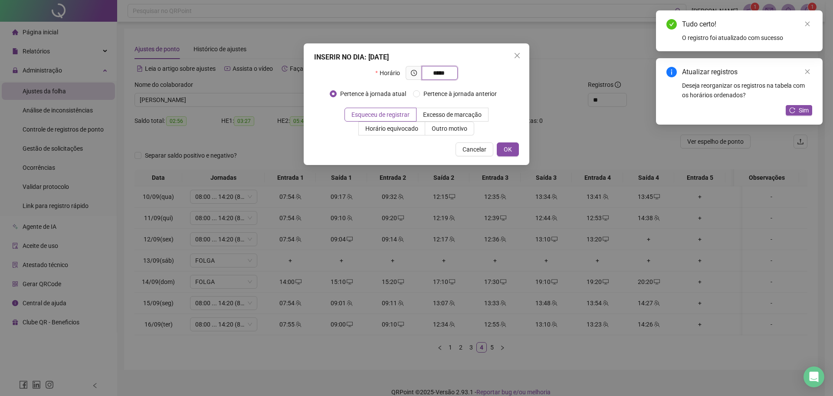
type input "*****"
click at [519, 154] on div "INSERIR NO DIA : 12/09/2025 Horário ***** Pertence à jornada atual Pertence à j…" at bounding box center [417, 103] width 226 height 121
click at [519, 145] on div "INSERIR NO DIA : 12/09/2025 Horário ***** Pertence à jornada atual Pertence à j…" at bounding box center [417, 103] width 226 height 121
click at [515, 148] on button "OK" at bounding box center [508, 149] width 22 height 14
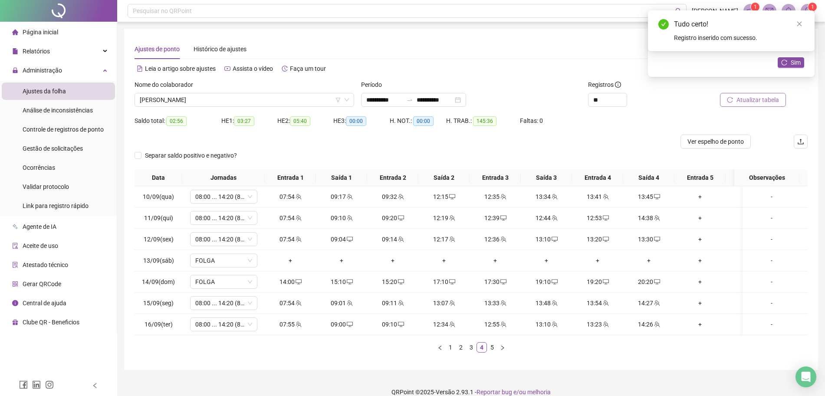
click at [763, 102] on span "Atualizar tabela" at bounding box center [757, 100] width 43 height 10
click at [492, 352] on li "5" at bounding box center [492, 347] width 10 height 10
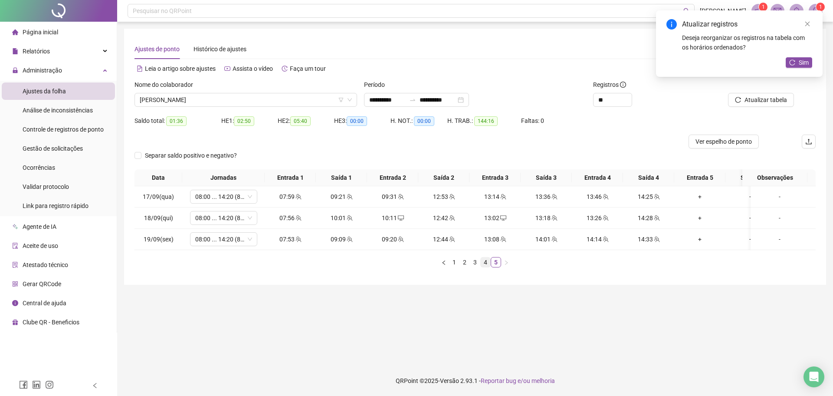
click at [486, 267] on link "4" at bounding box center [486, 262] width 10 height 10
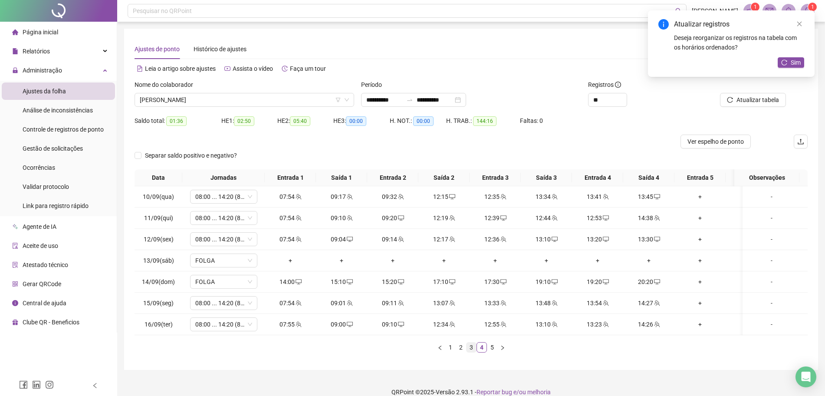
click at [472, 352] on link "3" at bounding box center [471, 347] width 10 height 10
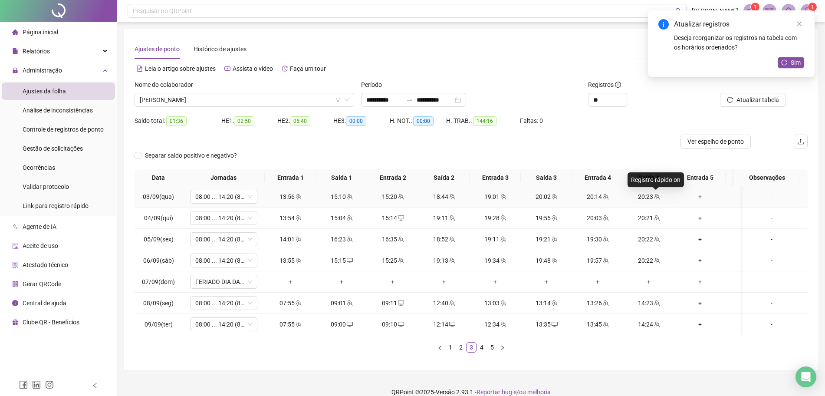
click at [657, 200] on span at bounding box center [656, 196] width 7 height 7
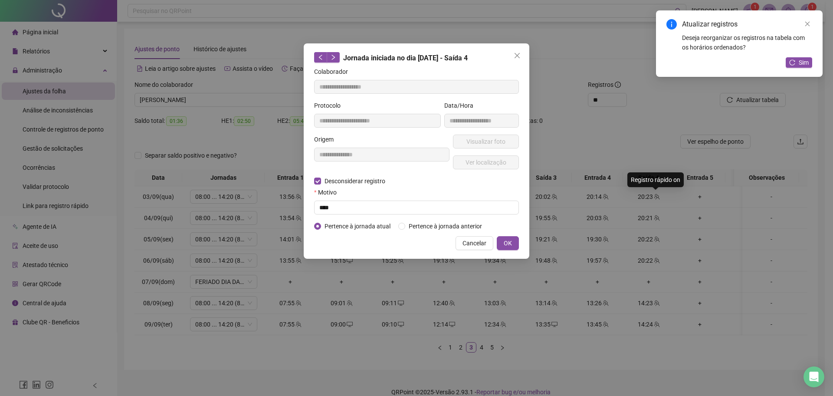
type input "**********"
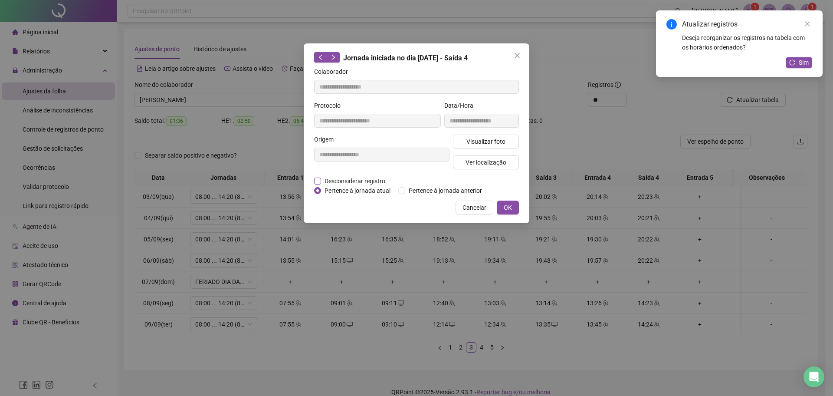
click at [374, 180] on span "Desconsiderar registro" at bounding box center [355, 181] width 68 height 10
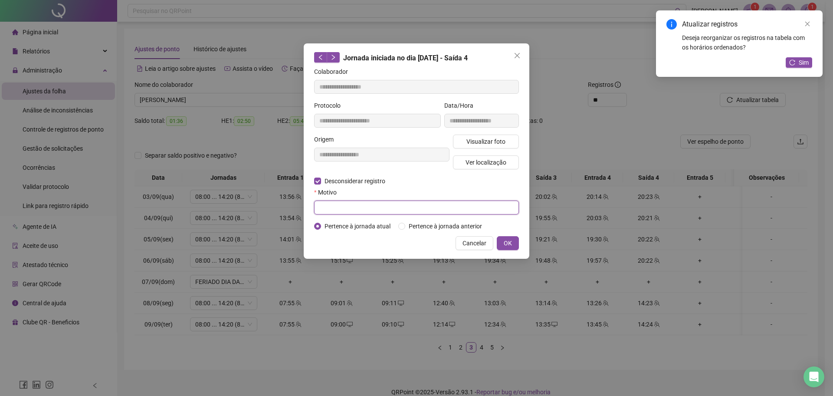
click at [358, 206] on input "text" at bounding box center [416, 207] width 205 height 14
type input "****"
click at [507, 239] on span "OK" at bounding box center [508, 243] width 8 height 10
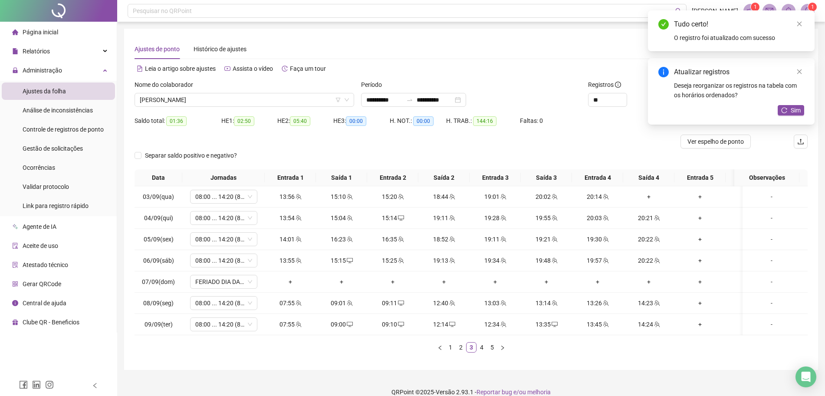
drag, startPoint x: 801, startPoint y: 113, endPoint x: 799, endPoint y: 124, distance: 11.5
click at [800, 121] on div "Atualizar registros Deseja reorganizar os registros na tabela com os horários o…" at bounding box center [731, 91] width 167 height 66
drag, startPoint x: 792, startPoint y: 113, endPoint x: 790, endPoint y: 118, distance: 4.7
click at [791, 116] on div "Atualizar registros Deseja reorganizar os registros na tabela com os horários o…" at bounding box center [731, 91] width 167 height 66
click at [790, 102] on div "Atualizar registros Deseja reorganizar os registros na tabela com os horários o…" at bounding box center [731, 91] width 167 height 66
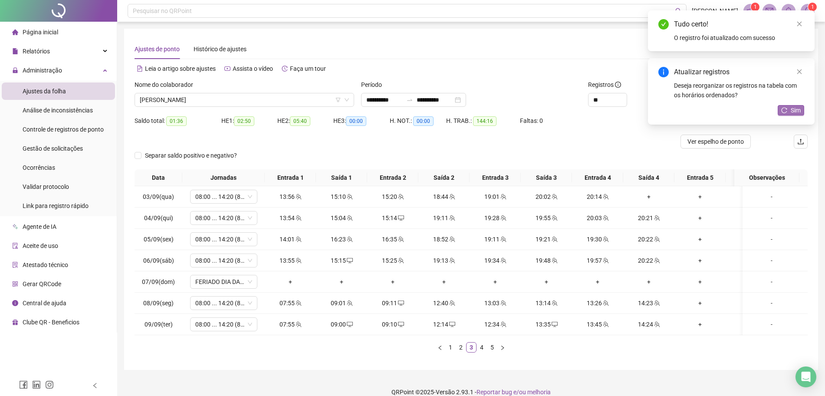
click at [790, 105] on button "Sim" at bounding box center [790, 110] width 26 height 10
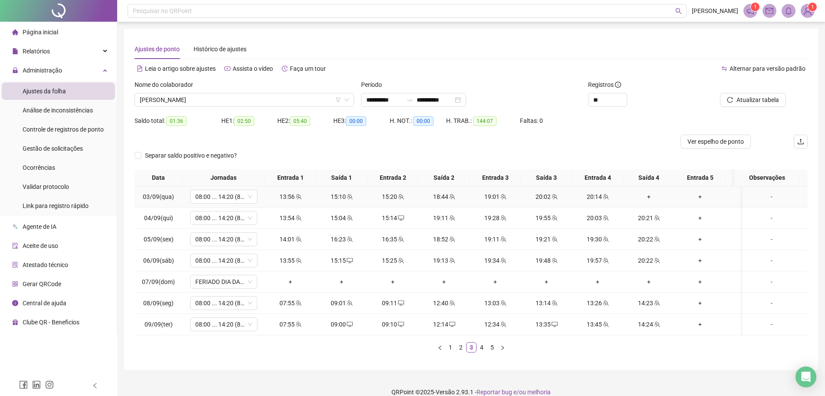
click at [654, 196] on div "+" at bounding box center [648, 197] width 44 height 10
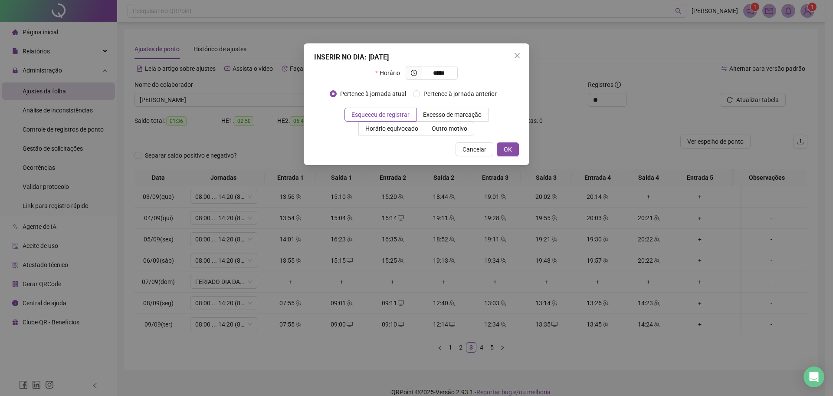
type input "*****"
click at [518, 151] on div "INSERIR NO DIA : 03/09/2025 Horário ***** Pertence à jornada atual Pertence à j…" at bounding box center [417, 103] width 226 height 121
click at [515, 150] on button "OK" at bounding box center [508, 149] width 22 height 14
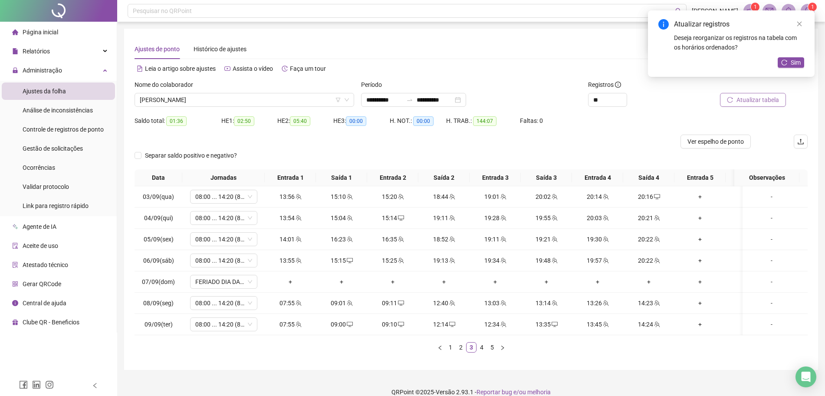
click at [751, 101] on span "Atualizar tabela" at bounding box center [757, 100] width 43 height 10
click at [291, 198] on div "13:56" at bounding box center [290, 197] width 44 height 10
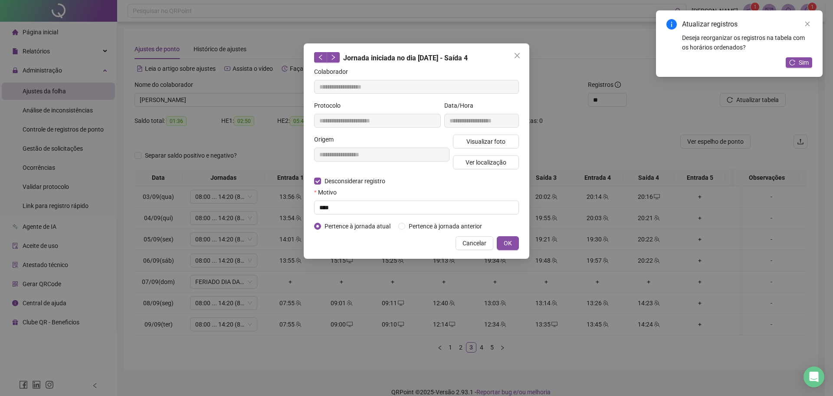
type input "**********"
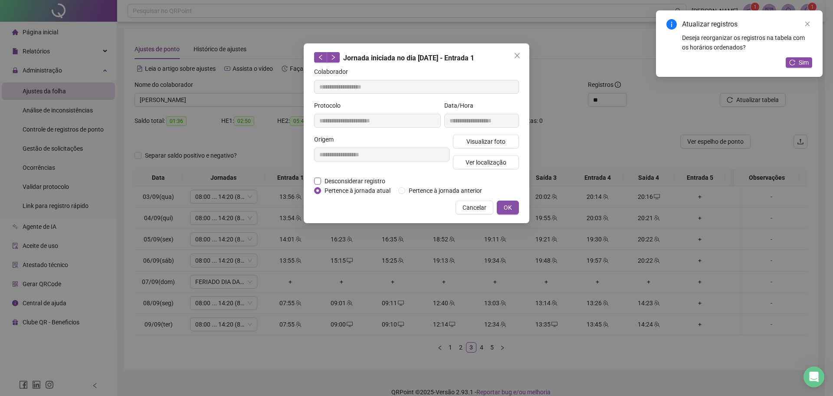
click at [324, 180] on span "Desconsiderar registro" at bounding box center [355, 181] width 68 height 10
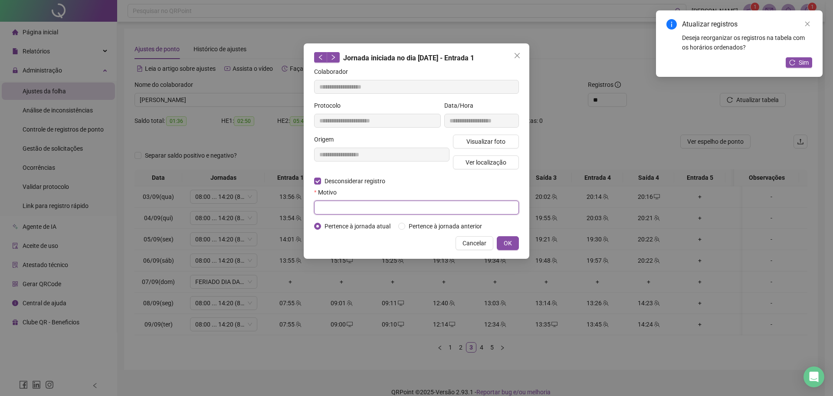
click at [348, 206] on input "text" at bounding box center [416, 207] width 205 height 14
type input "****"
click at [510, 244] on span "OK" at bounding box center [508, 243] width 8 height 10
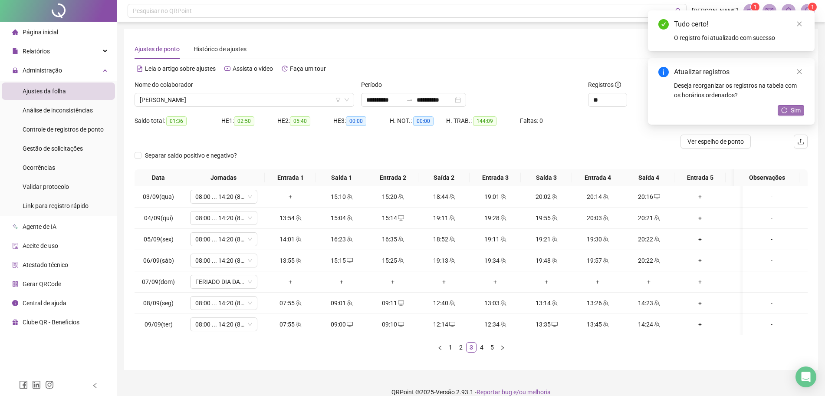
click at [793, 111] on span "Sim" at bounding box center [795, 110] width 10 height 10
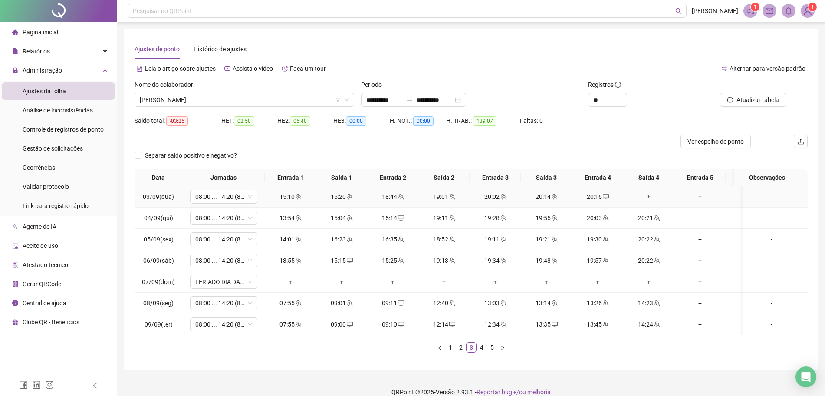
click at [647, 196] on div "+" at bounding box center [648, 197] width 44 height 10
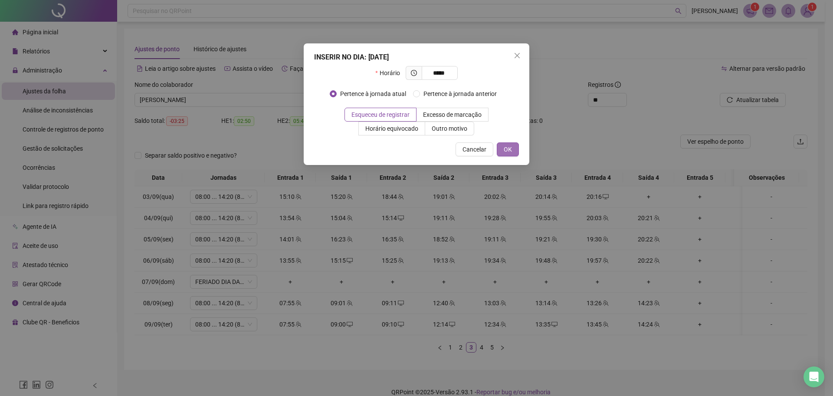
type input "*****"
click at [516, 154] on div "INSERIR NO DIA : 03/09/2025 Horário ***** Pertence à jornada atual Pertence à j…" at bounding box center [417, 103] width 226 height 121
click at [508, 153] on span "OK" at bounding box center [508, 149] width 8 height 10
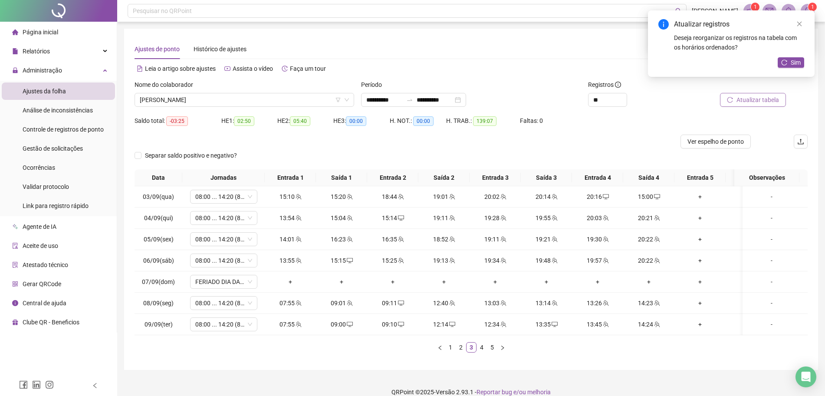
click at [764, 102] on span "Atualizar tabela" at bounding box center [757, 100] width 43 height 10
click at [614, 138] on div at bounding box center [386, 141] width 505 height 14
click at [660, 199] on div "20:16" at bounding box center [648, 197] width 44 height 10
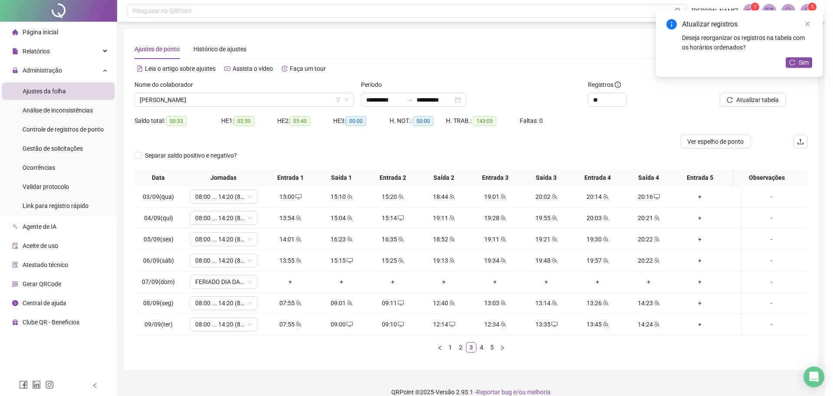
type input "**********"
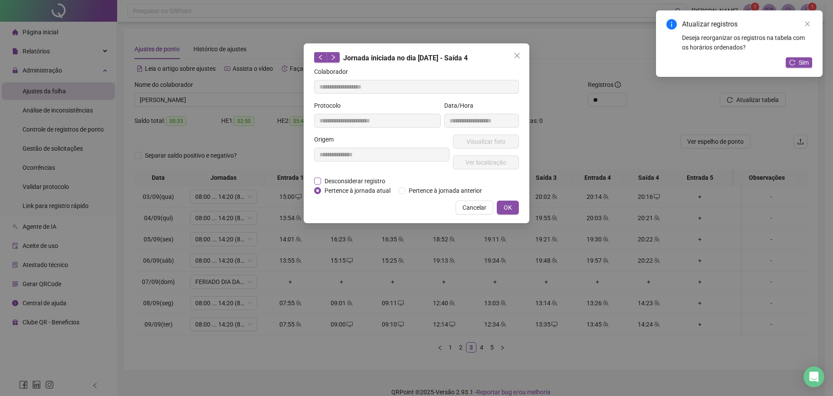
click at [378, 179] on span "Desconsiderar registro" at bounding box center [355, 181] width 68 height 10
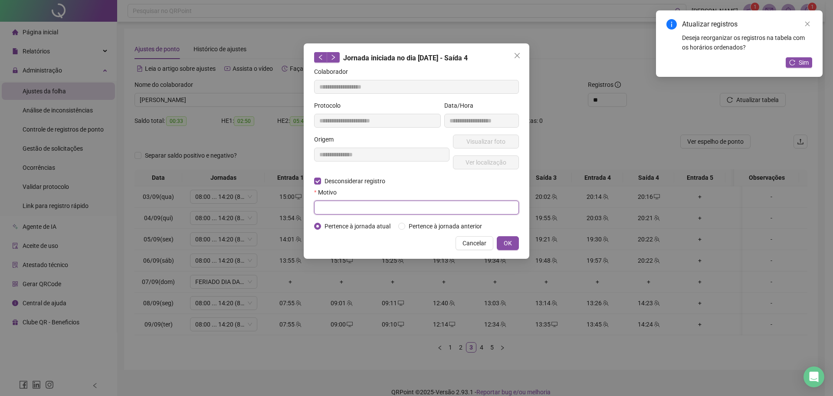
click at [361, 202] on input "text" at bounding box center [416, 207] width 205 height 14
type input "****"
click at [513, 243] on button "OK" at bounding box center [508, 243] width 22 height 14
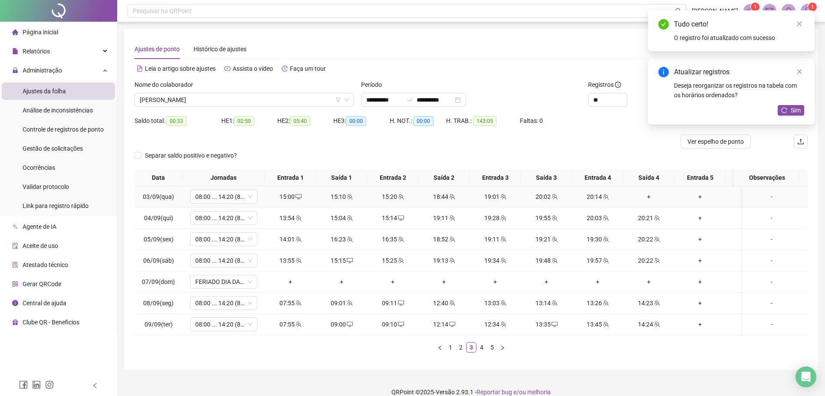
click at [645, 193] on div "+" at bounding box center [648, 197] width 44 height 10
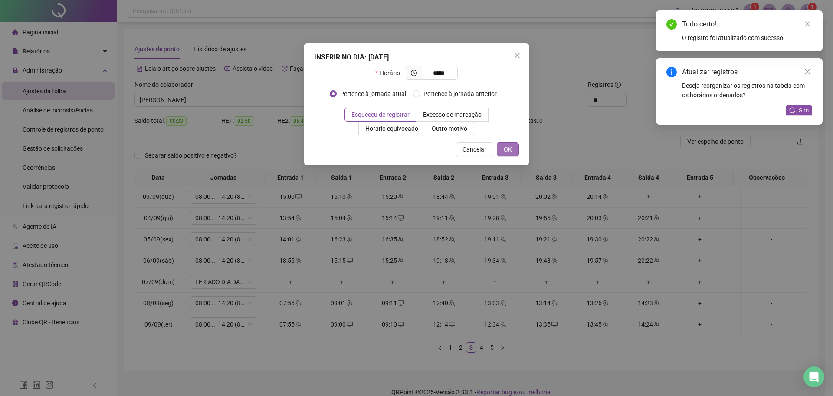
type input "*****"
click at [510, 144] on span "OK" at bounding box center [508, 149] width 8 height 10
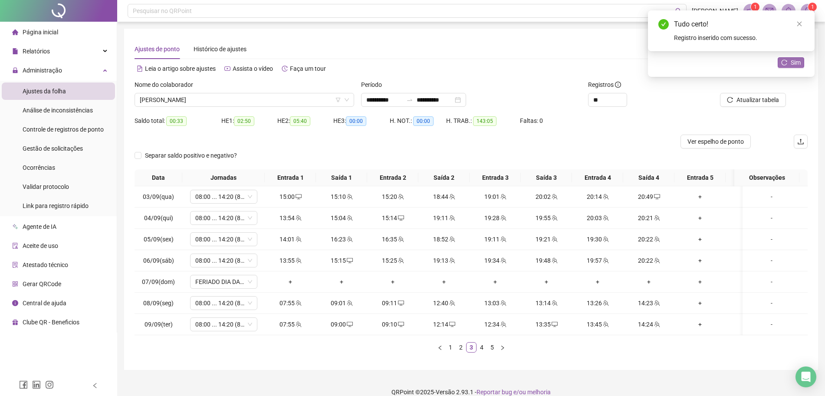
click at [800, 64] on button "Sim" at bounding box center [790, 62] width 26 height 10
click at [755, 102] on span "Atualizar tabela" at bounding box center [757, 100] width 43 height 10
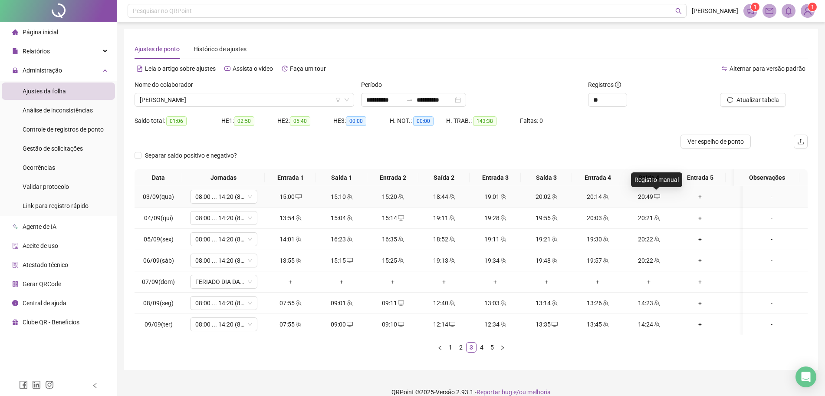
click at [654, 196] on icon "desktop" at bounding box center [657, 196] width 6 height 6
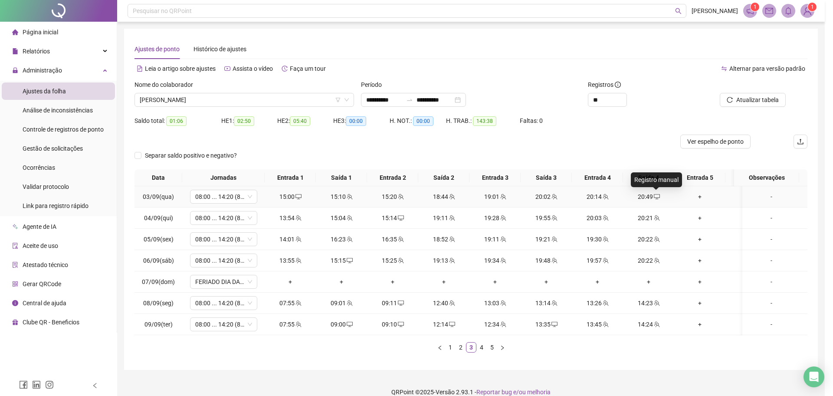
type input "**********"
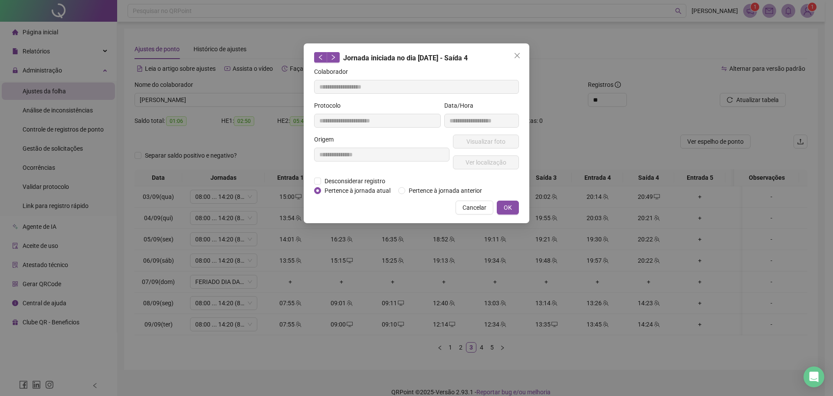
click at [351, 186] on span "Pertence à jornada atual" at bounding box center [357, 191] width 73 height 10
click at [353, 180] on span "Desconsiderar registro" at bounding box center [355, 181] width 68 height 10
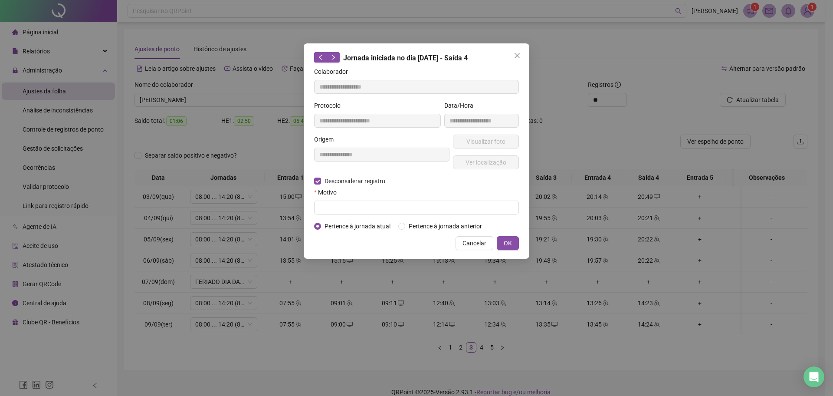
click at [341, 214] on form "**********" at bounding box center [416, 149] width 205 height 164
click at [343, 208] on input "text" at bounding box center [416, 207] width 205 height 14
type input "****"
click at [494, 237] on div "Cancelar OK" at bounding box center [416, 243] width 205 height 14
click at [505, 238] on span "OK" at bounding box center [508, 243] width 8 height 10
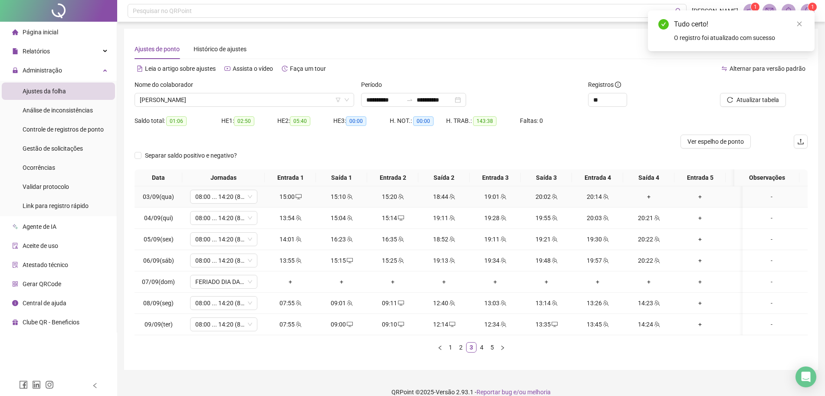
click at [649, 193] on div "+" at bounding box center [648, 197] width 44 height 10
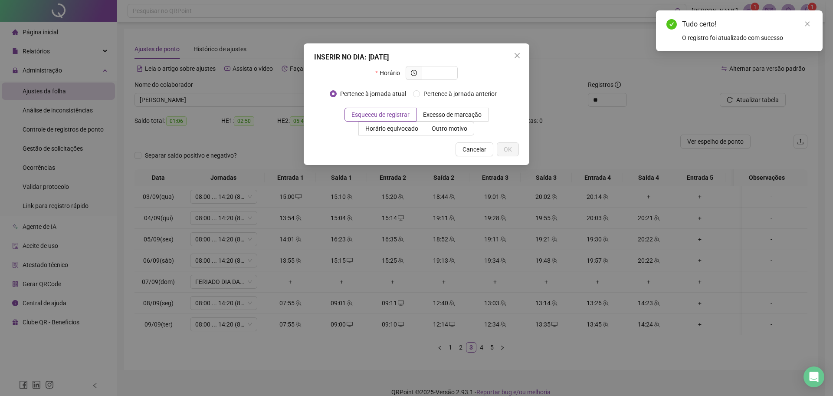
click at [764, 91] on div "INSERIR NO DIA : 03/09/2025 Horário Pertence à jornada atual Pertence à jornada…" at bounding box center [416, 198] width 833 height 396
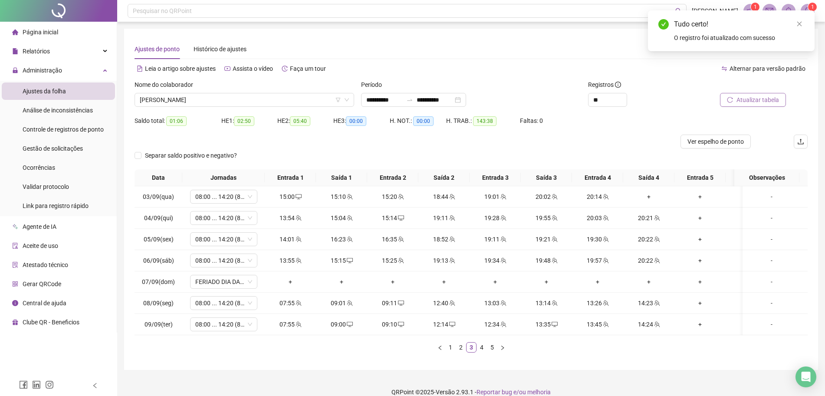
click at [766, 101] on span "Atualizar tabela" at bounding box center [757, 100] width 43 height 10
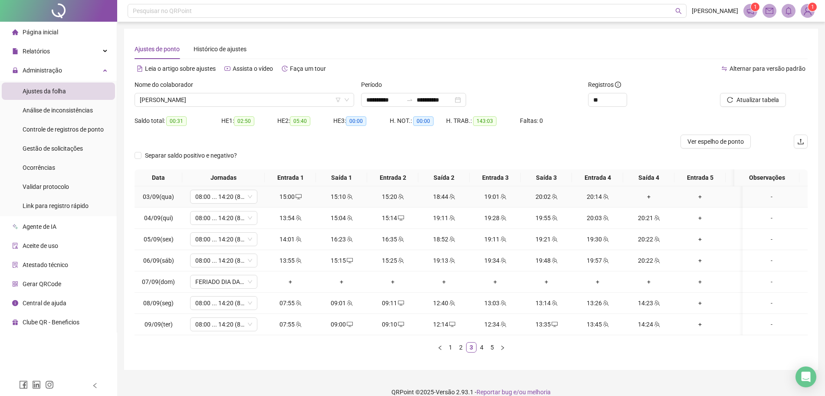
click at [653, 200] on div "+" at bounding box center [648, 197] width 44 height 10
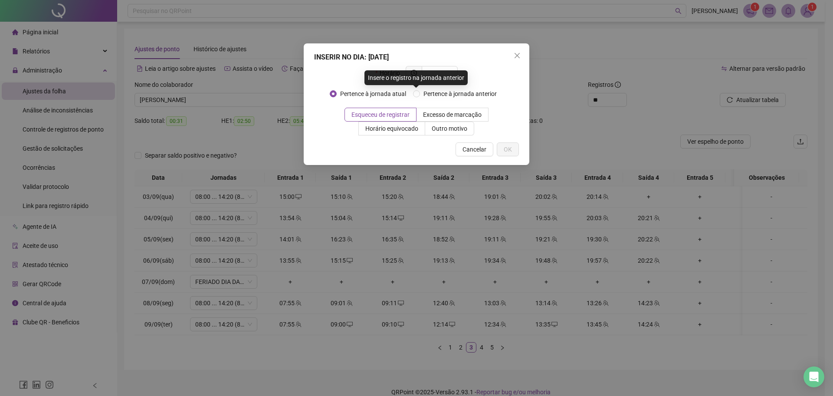
click at [449, 74] on div "Insere o registro na jornada anterior" at bounding box center [415, 77] width 103 height 15
click at [446, 74] on input "text" at bounding box center [439, 73] width 24 height 10
type input "*****"
click at [507, 150] on span "OK" at bounding box center [508, 149] width 8 height 10
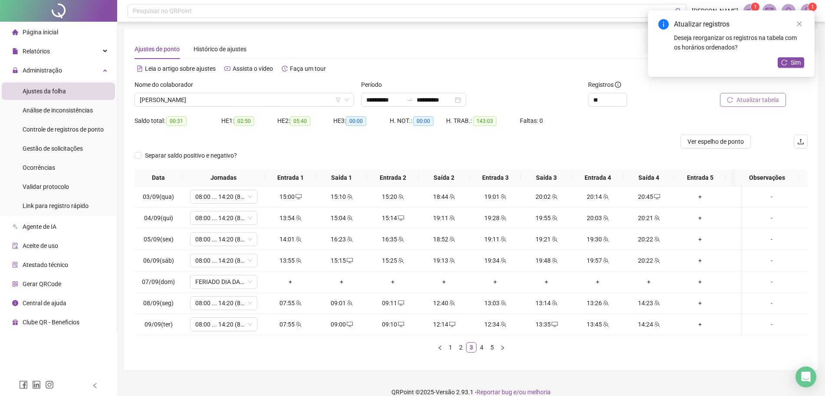
click at [750, 101] on span "Atualizar tabela" at bounding box center [757, 100] width 43 height 10
click at [655, 197] on icon "desktop" at bounding box center [657, 196] width 6 height 5
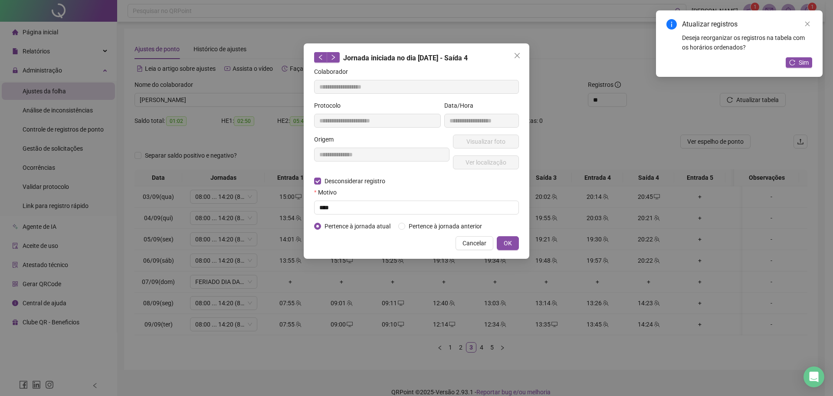
type input "**********"
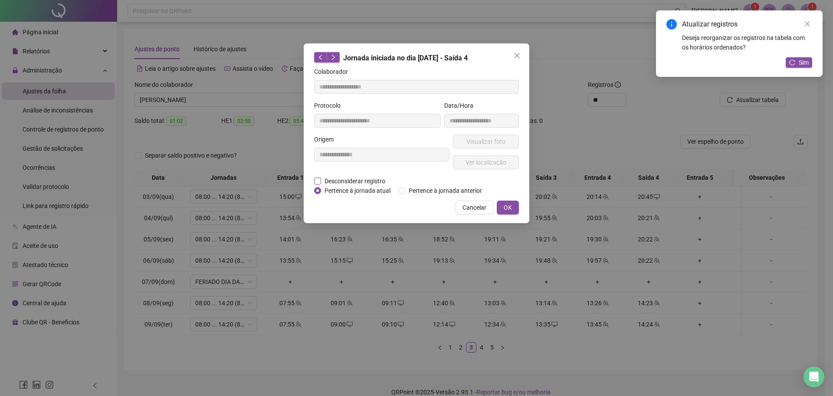
click at [326, 178] on span "Desconsiderar registro" at bounding box center [355, 181] width 68 height 10
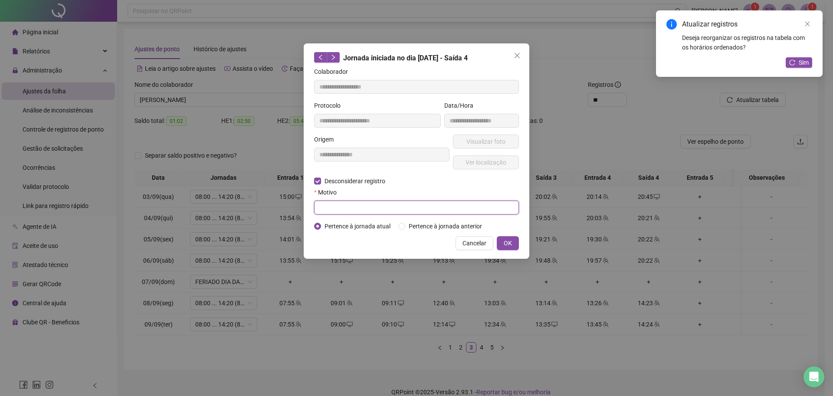
drag, startPoint x: 341, startPoint y: 200, endPoint x: 340, endPoint y: 210, distance: 10.4
click at [341, 203] on input "text" at bounding box center [416, 207] width 205 height 14
click at [340, 212] on input "text" at bounding box center [416, 207] width 205 height 14
type input "****"
click at [514, 244] on button "OK" at bounding box center [508, 243] width 22 height 14
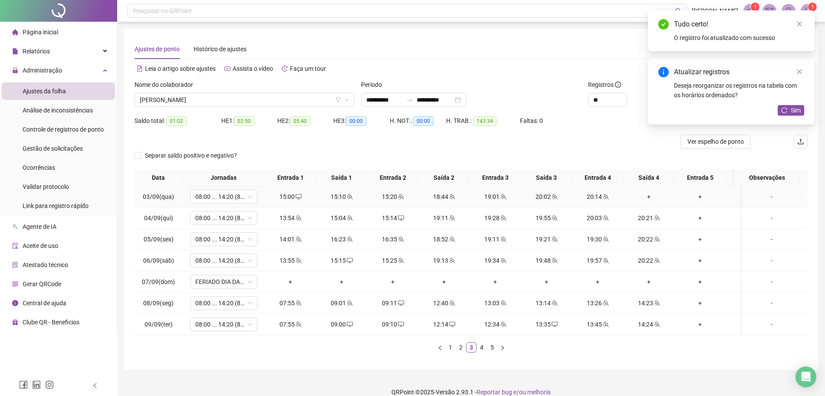
click at [646, 197] on div "+" at bounding box center [648, 197] width 44 height 10
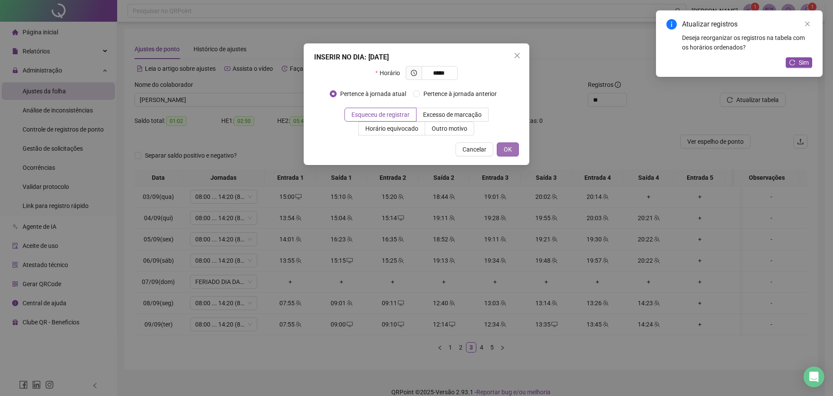
type input "*****"
click at [503, 153] on button "OK" at bounding box center [508, 149] width 22 height 14
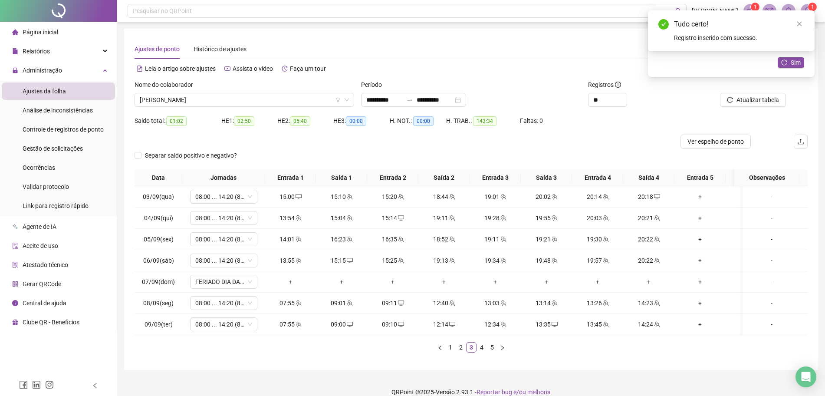
click at [750, 108] on div "Atualizar tabela" at bounding box center [754, 97] width 113 height 34
click at [754, 102] on span "Atualizar tabela" at bounding box center [757, 100] width 43 height 10
click at [491, 352] on link "5" at bounding box center [492, 347] width 10 height 10
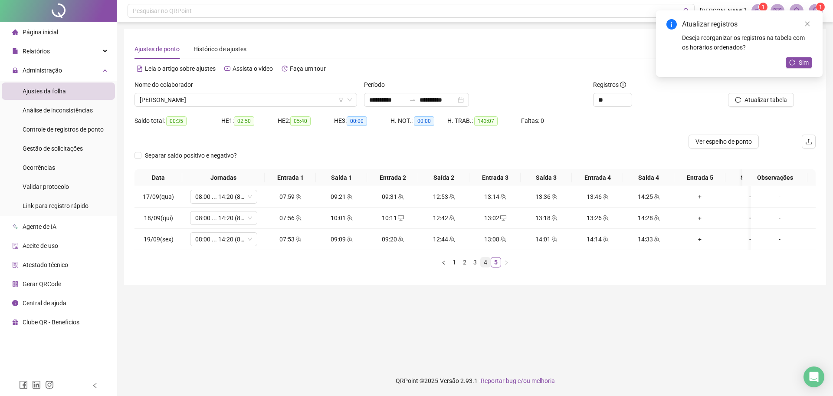
click at [486, 267] on link "4" at bounding box center [486, 262] width 10 height 10
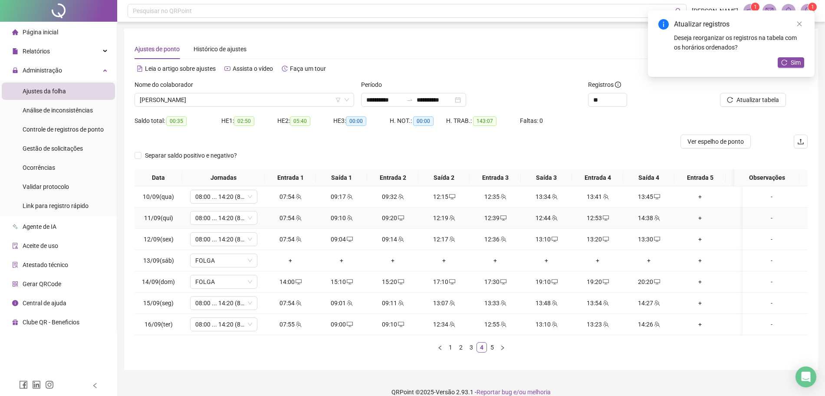
click at [649, 220] on div "14:38" at bounding box center [648, 218] width 44 height 10
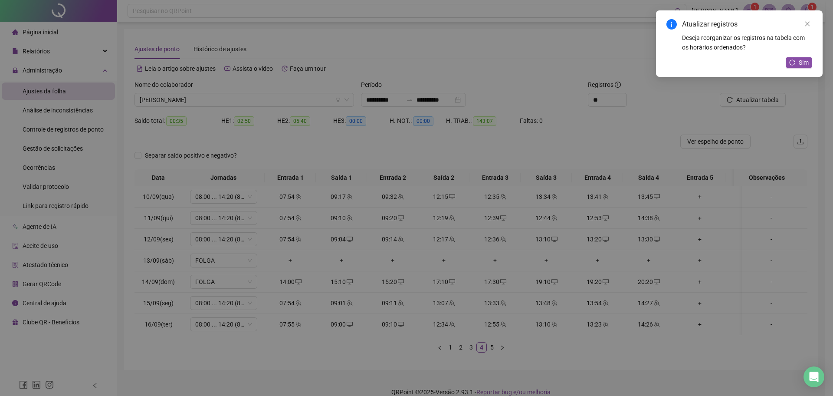
type input "**********"
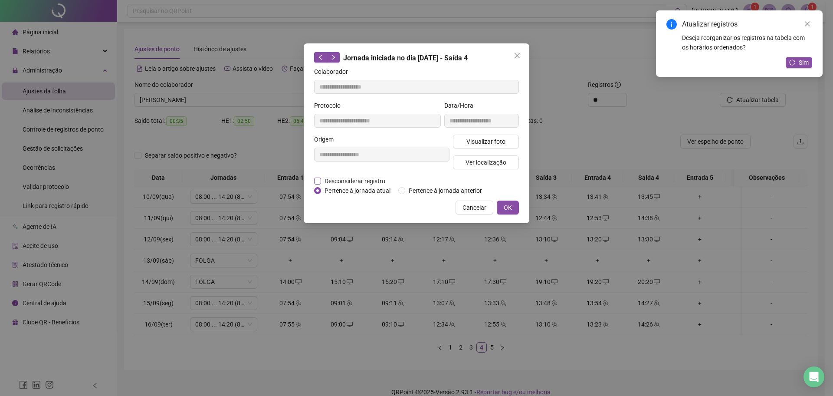
click at [351, 177] on span "Desconsiderar registro" at bounding box center [355, 181] width 68 height 10
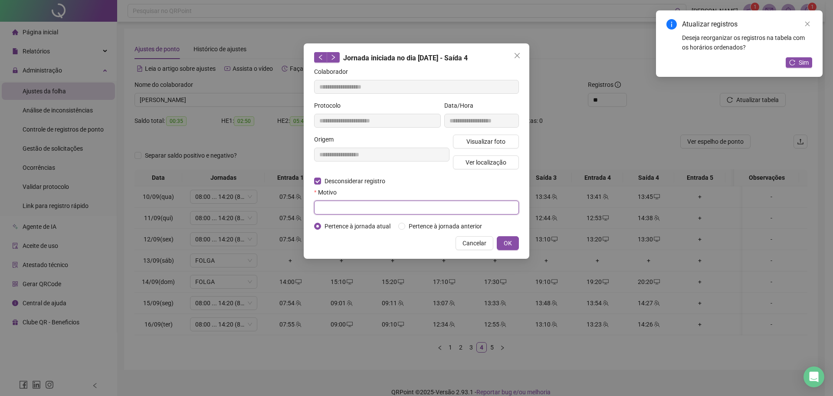
click at [346, 207] on input "text" at bounding box center [416, 207] width 205 height 14
type input "****"
click at [499, 244] on button "OK" at bounding box center [508, 243] width 22 height 14
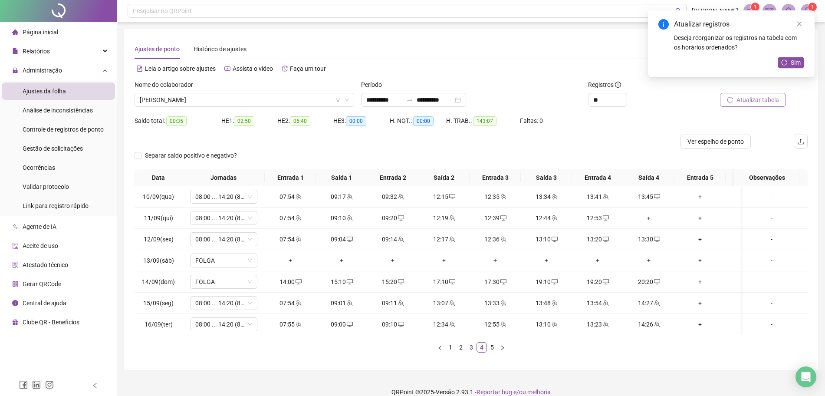
click at [780, 101] on button "Atualizar tabela" at bounding box center [753, 100] width 66 height 14
click at [649, 221] on div "+" at bounding box center [648, 218] width 44 height 10
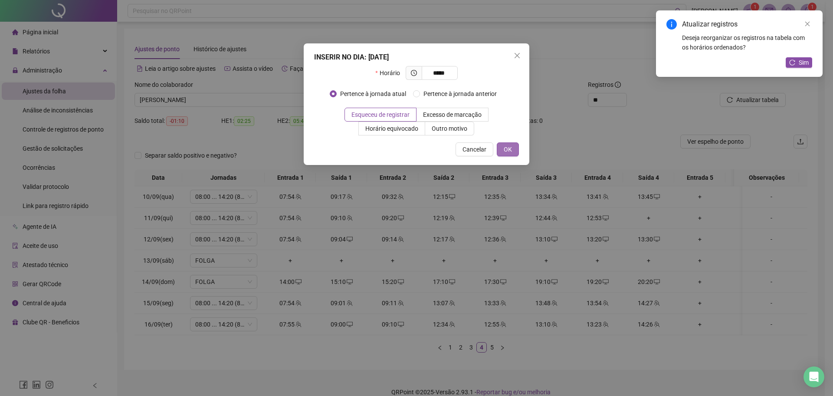
type input "*****"
click at [514, 150] on button "OK" at bounding box center [508, 149] width 22 height 14
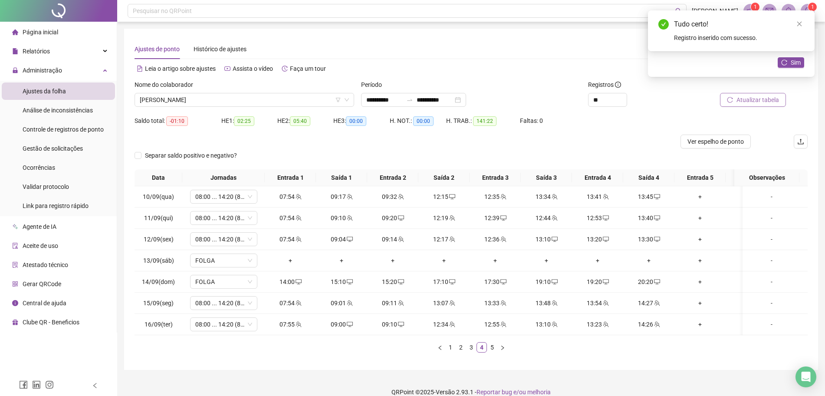
click at [764, 104] on button "Atualizar tabela" at bounding box center [753, 100] width 66 height 14
click at [654, 236] on icon "desktop" at bounding box center [657, 239] width 6 height 6
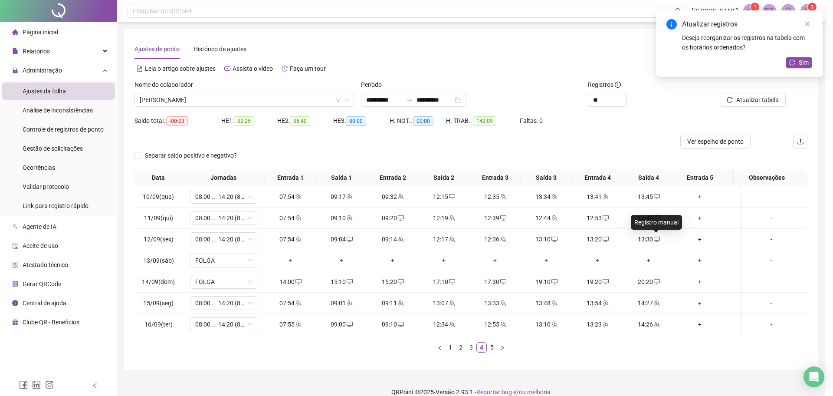
type input "**********"
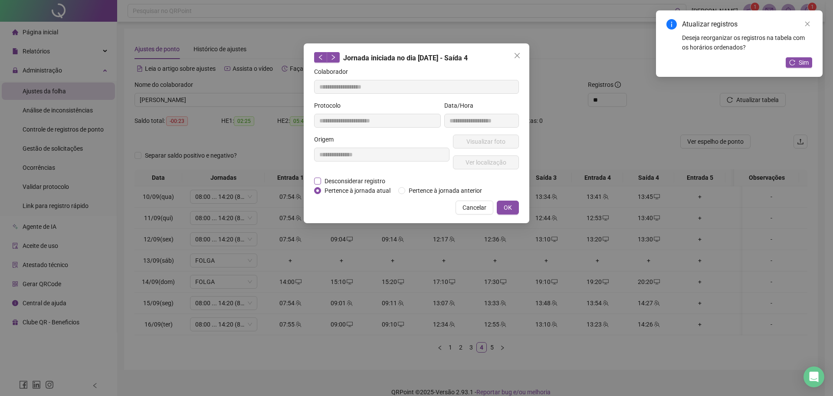
click at [358, 180] on span "Desconsiderar registro" at bounding box center [355, 181] width 68 height 10
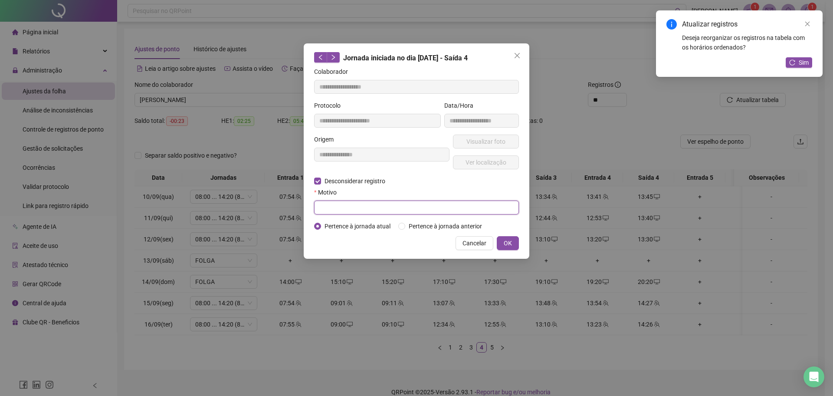
click at [344, 202] on input "text" at bounding box center [416, 207] width 205 height 14
type input "****"
click at [515, 236] on button "OK" at bounding box center [508, 243] width 22 height 14
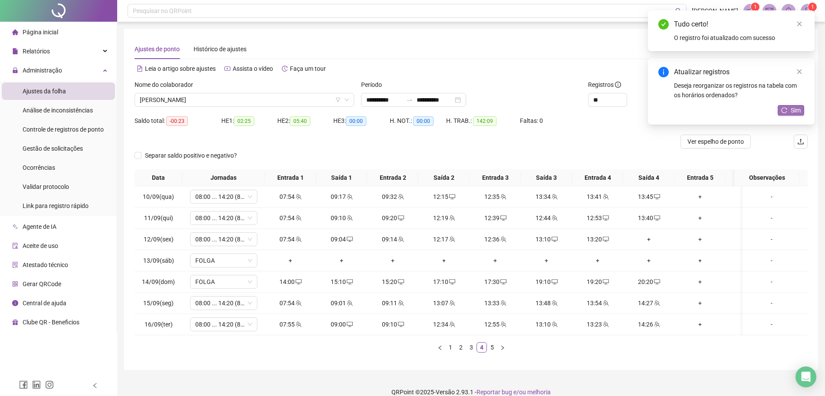
click at [800, 108] on button "Sim" at bounding box center [790, 110] width 26 height 10
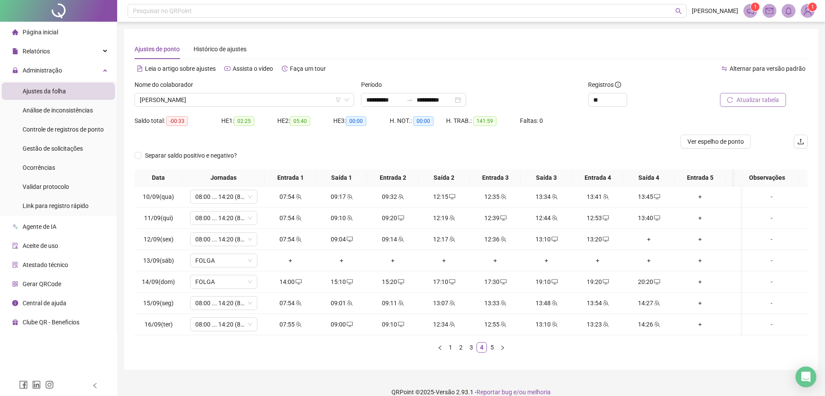
click at [781, 103] on button "Atualizar tabela" at bounding box center [753, 100] width 66 height 14
click at [645, 242] on div "+" at bounding box center [648, 239] width 44 height 10
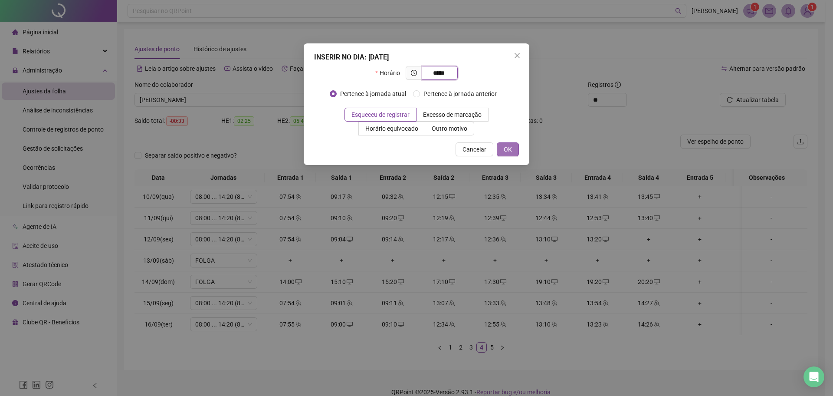
type input "*****"
click at [517, 146] on button "OK" at bounding box center [508, 149] width 22 height 14
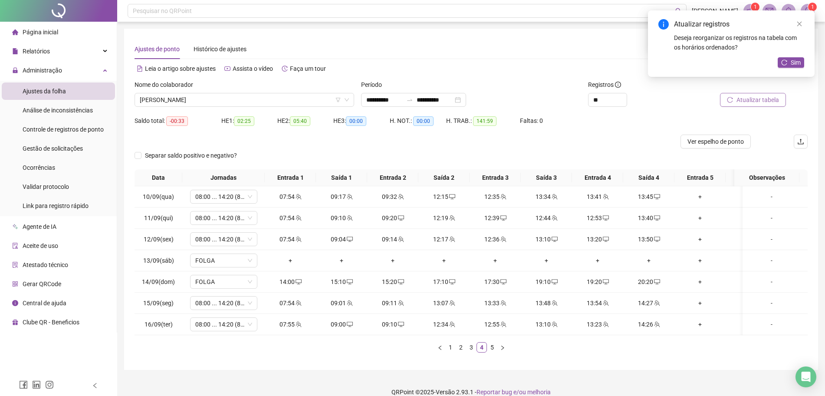
click at [748, 104] on span "Atualizar tabela" at bounding box center [757, 100] width 43 height 10
click at [796, 63] on span "Sim" at bounding box center [795, 63] width 10 height 10
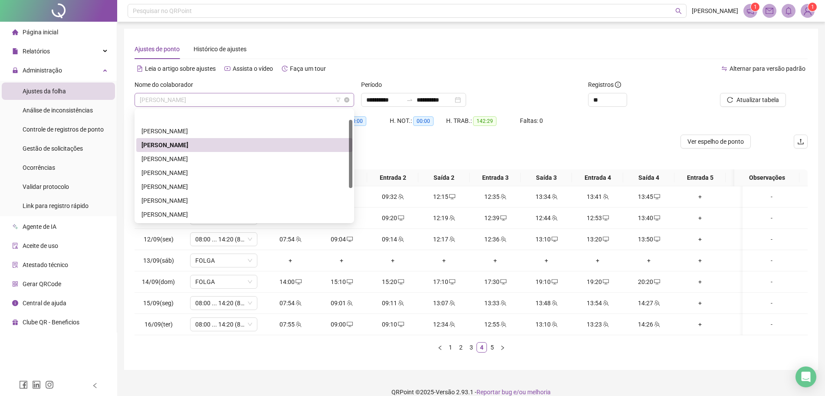
click at [302, 101] on span "[PERSON_NAME]" at bounding box center [244, 99] width 209 height 13
click at [213, 126] on div "[PERSON_NAME]" at bounding box center [244, 131] width 206 height 10
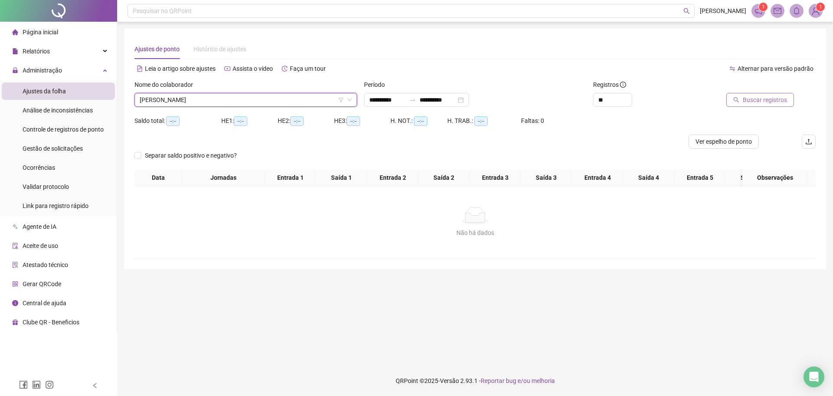
click at [781, 102] on span "Buscar registros" at bounding box center [765, 100] width 44 height 10
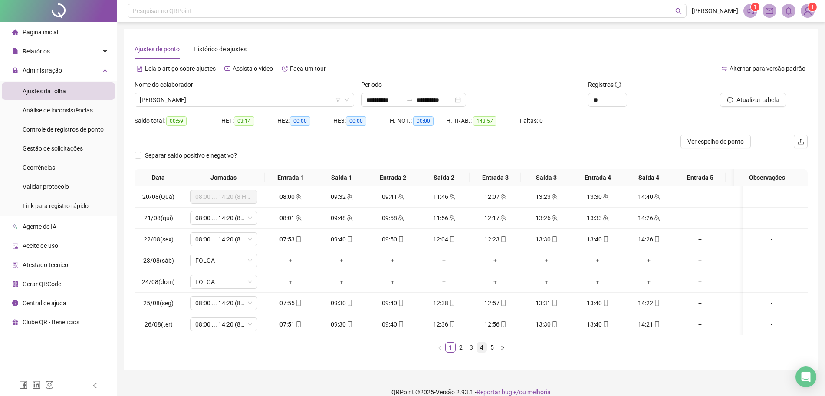
click at [486, 352] on li "4" at bounding box center [481, 347] width 10 height 10
click at [469, 352] on link "3" at bounding box center [471, 347] width 10 height 10
click at [459, 352] on link "2" at bounding box center [461, 347] width 10 height 10
click at [652, 222] on div "14:42" at bounding box center [648, 218] width 44 height 10
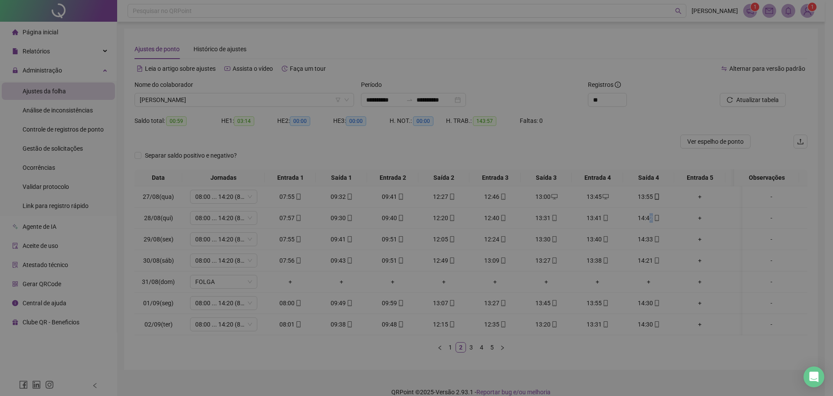
type input "**********"
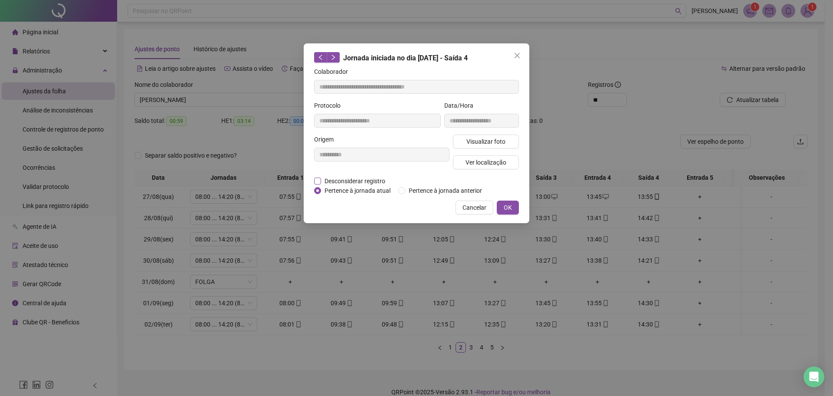
click at [357, 180] on span "Desconsiderar registro" at bounding box center [355, 181] width 68 height 10
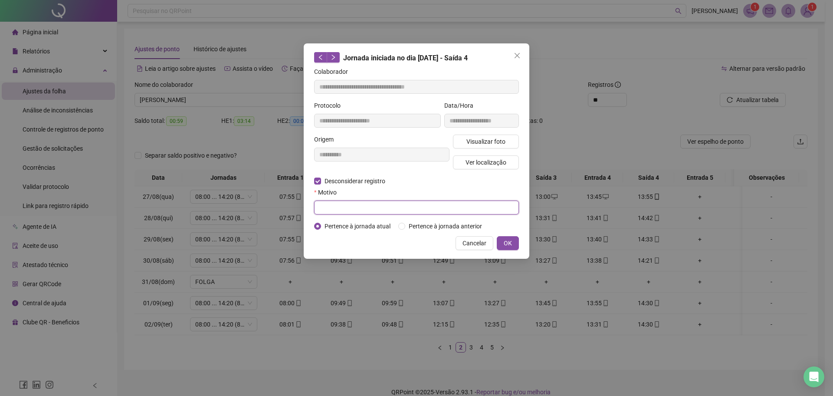
click at [351, 203] on input "text" at bounding box center [416, 207] width 205 height 14
type input "****"
click at [507, 246] on span "OK" at bounding box center [508, 243] width 8 height 10
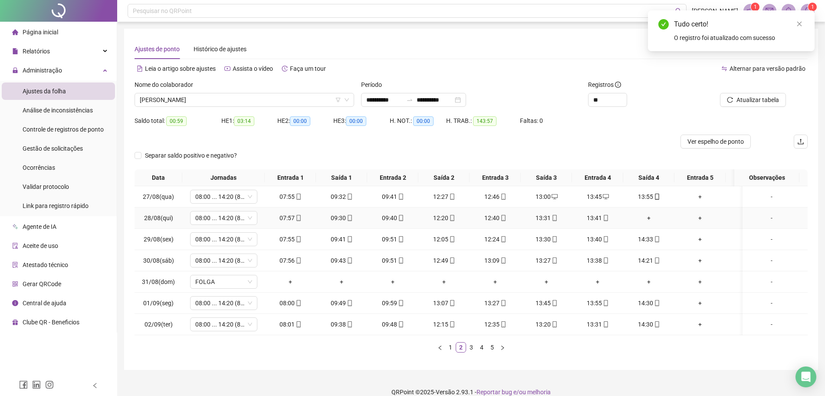
click at [649, 220] on div "+" at bounding box center [648, 218] width 44 height 10
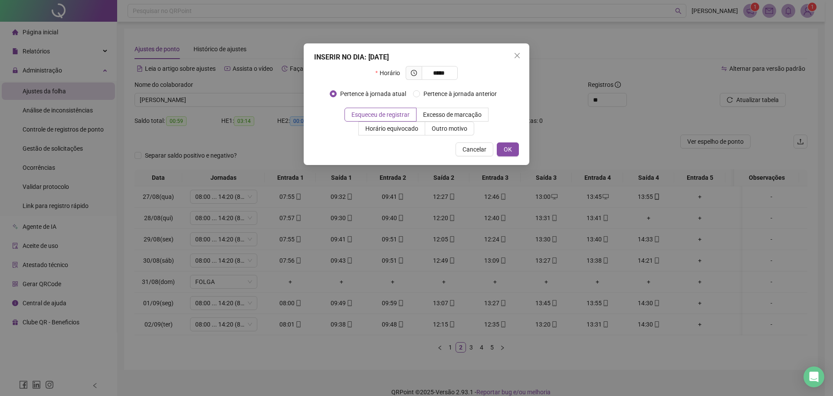
type input "*****"
click at [519, 151] on div "INSERIR NO DIA : 28/08/2025 Horário ***** Pertence à jornada atual Pertence à j…" at bounding box center [417, 103] width 226 height 121
click at [510, 151] on span "OK" at bounding box center [508, 149] width 8 height 10
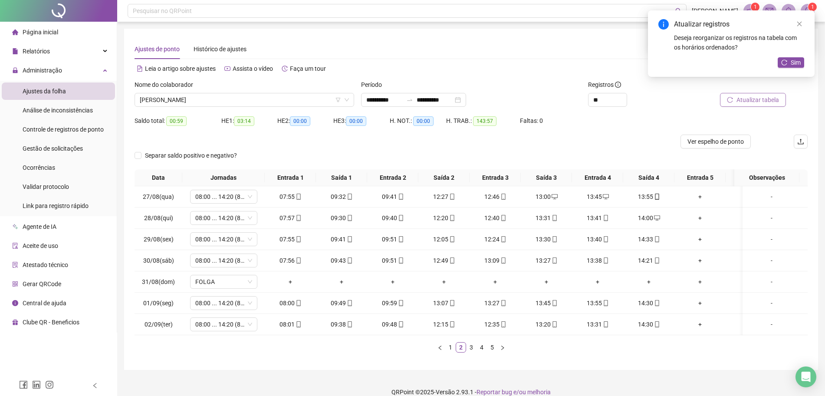
click at [764, 103] on span "Atualizar tabela" at bounding box center [757, 100] width 43 height 10
click at [452, 352] on link "1" at bounding box center [451, 347] width 10 height 10
click at [459, 359] on div "Data Jornadas Entrada 1 Saída 1 Entrada 2 Saída 2 Entrada 3 Saída 3 Entrada 4 S…" at bounding box center [470, 264] width 673 height 190
click at [472, 352] on link "3" at bounding box center [471, 347] width 10 height 10
click at [655, 306] on span at bounding box center [656, 302] width 7 height 7
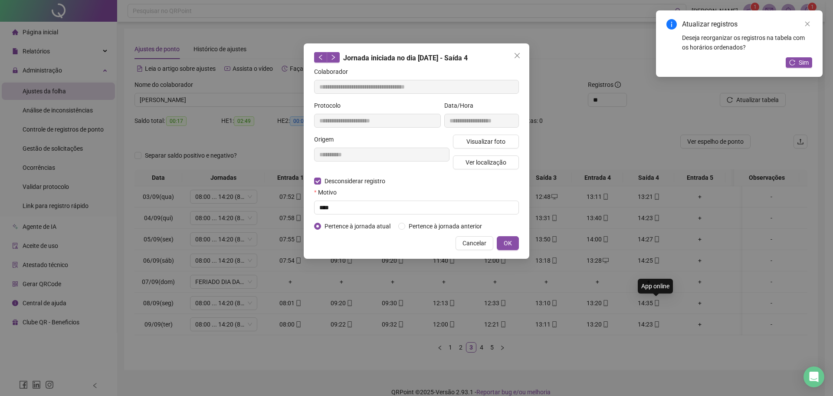
type input "**********"
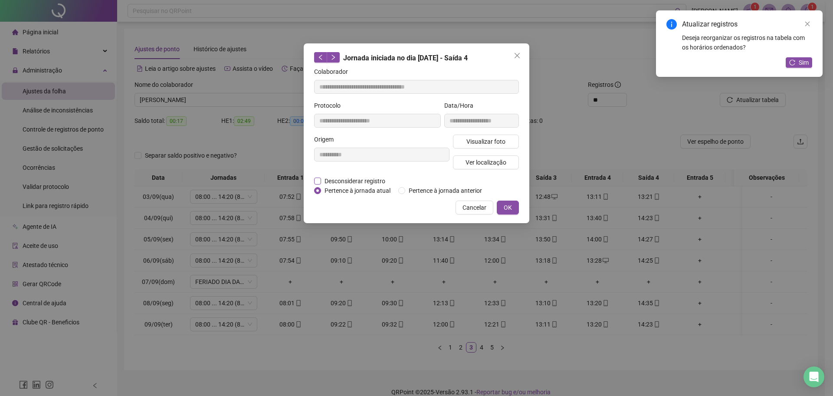
click at [346, 183] on span "Desconsiderar registro" at bounding box center [355, 181] width 68 height 10
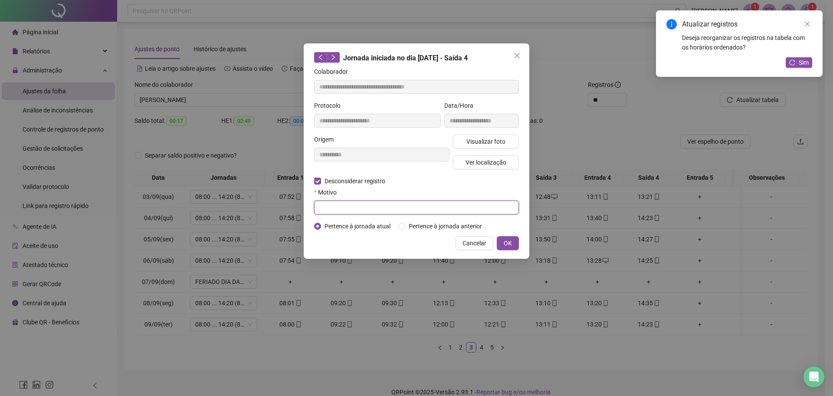
click at [329, 213] on input "text" at bounding box center [416, 207] width 205 height 14
type input "****"
click at [508, 241] on span "OK" at bounding box center [508, 243] width 8 height 10
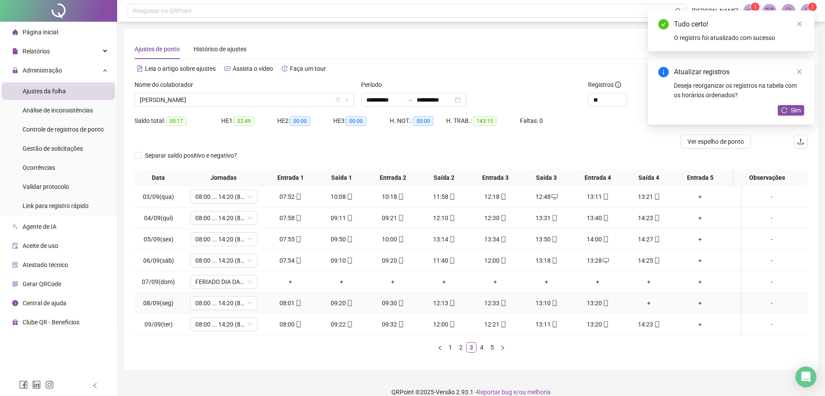
click at [650, 303] on div "+" at bounding box center [648, 303] width 44 height 10
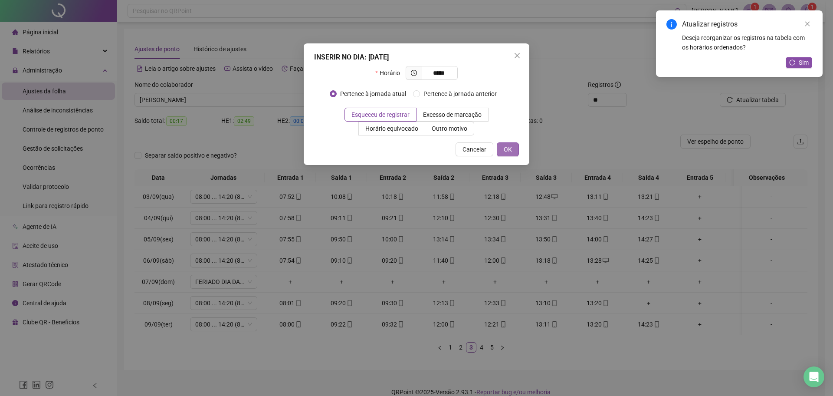
type input "*****"
click at [511, 148] on span "OK" at bounding box center [508, 149] width 8 height 10
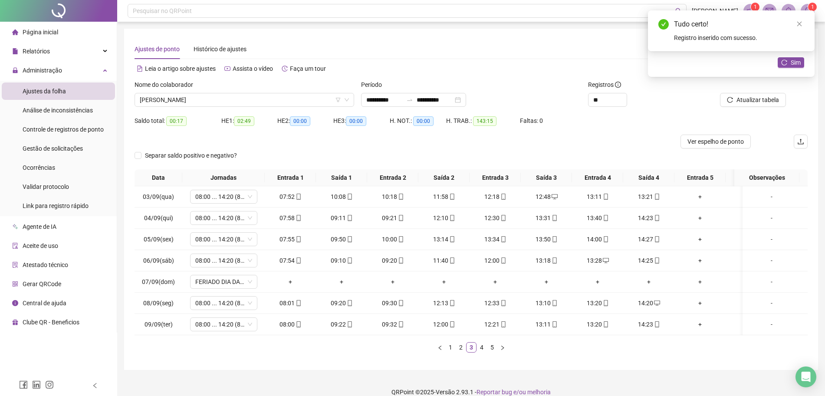
click at [741, 108] on div "Atualizar tabela" at bounding box center [754, 97] width 113 height 34
click at [746, 105] on button "Atualizar tabela" at bounding box center [753, 100] width 66 height 14
click at [264, 101] on span "[PERSON_NAME]" at bounding box center [244, 99] width 209 height 13
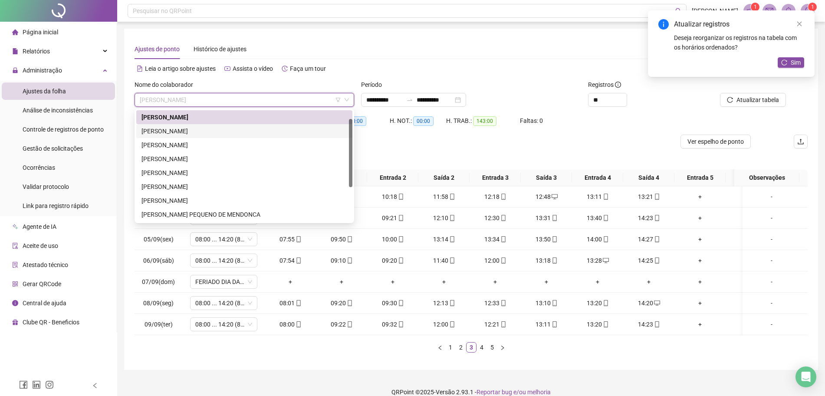
scroll to position [0, 0]
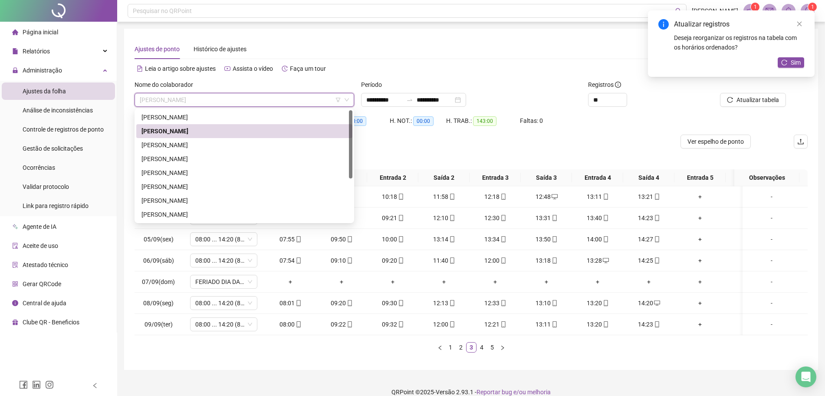
click at [215, 120] on div "[PERSON_NAME]" at bounding box center [244, 117] width 206 height 10
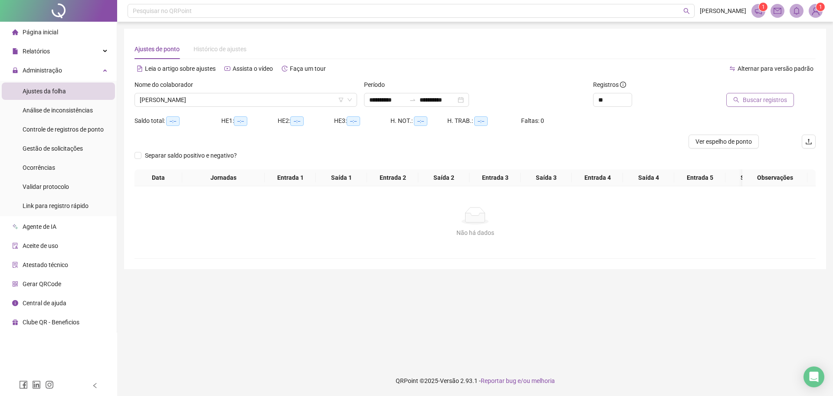
click at [773, 96] on span "Buscar registros" at bounding box center [765, 100] width 44 height 10
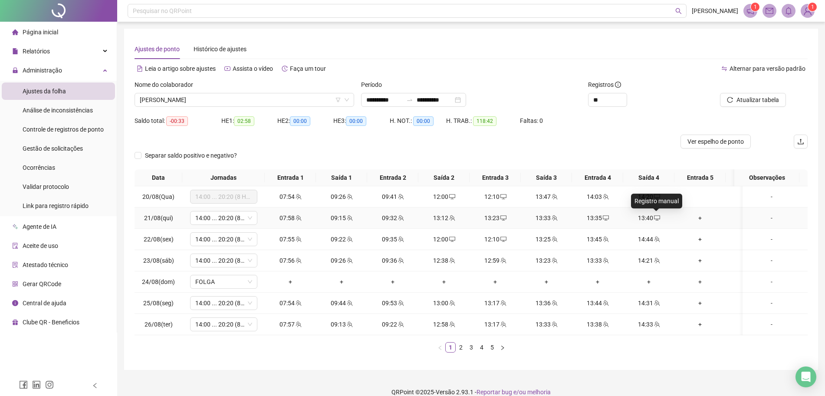
click at [655, 219] on icon "desktop" at bounding box center [657, 218] width 6 height 6
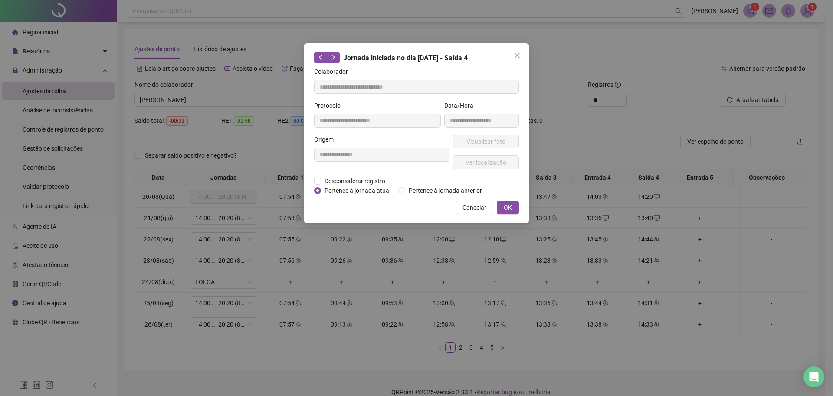
click at [357, 175] on div "**********" at bounding box center [381, 155] width 139 height 42
click at [345, 180] on span "Desconsiderar registro" at bounding box center [355, 181] width 68 height 10
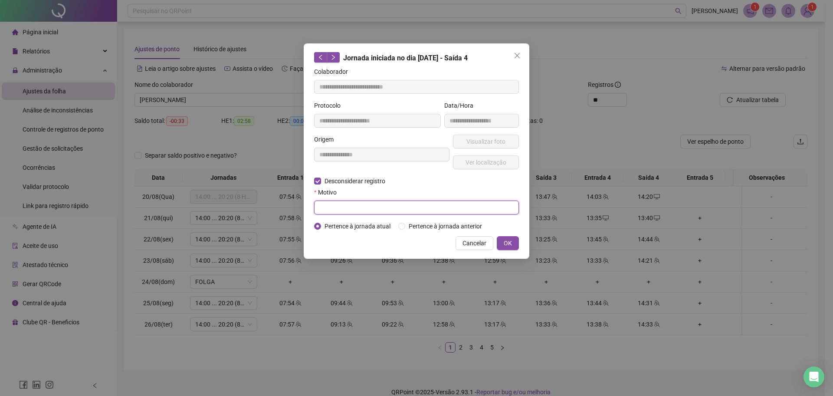
click at [328, 205] on input "text" at bounding box center [416, 207] width 205 height 14
type input "****"
click at [509, 243] on span "OK" at bounding box center [508, 243] width 8 height 10
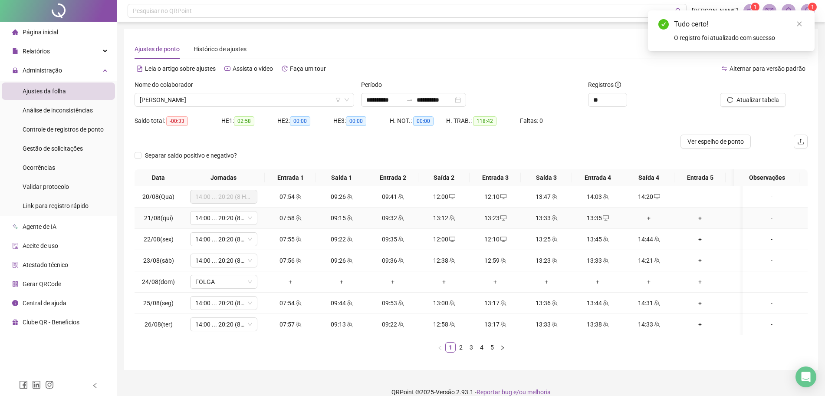
click at [651, 218] on div "+" at bounding box center [648, 218] width 44 height 10
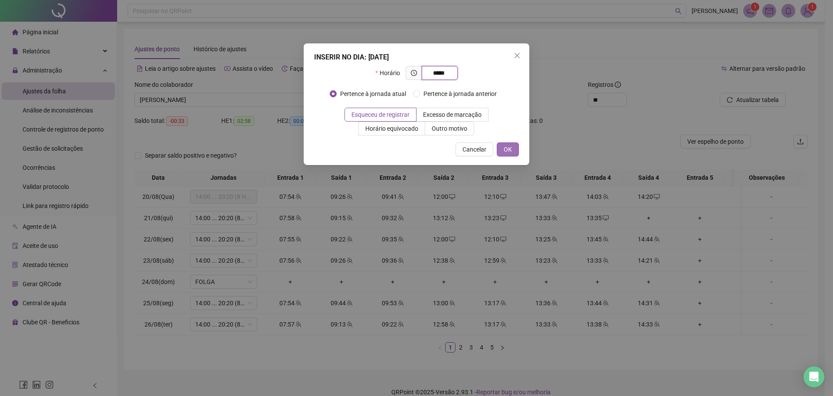
type input "*****"
click at [518, 147] on div "INSERIR NO DIA : 21/08/2025 Horário ***** Pertence à jornada atual Pertence à j…" at bounding box center [417, 103] width 226 height 121
click at [505, 150] on span "OK" at bounding box center [508, 149] width 8 height 10
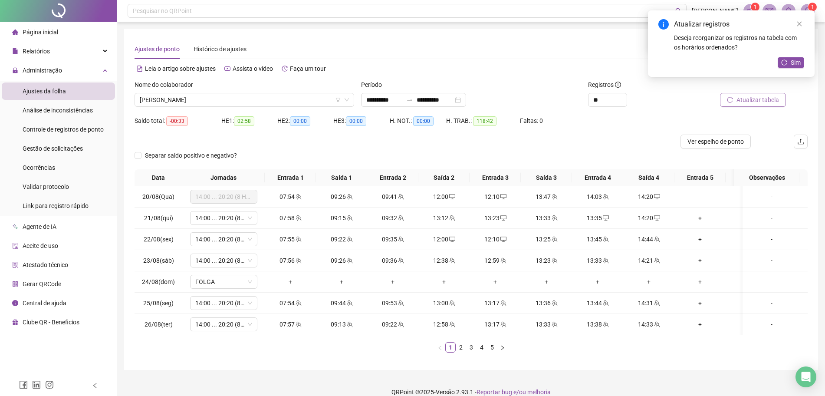
click at [750, 102] on span "Atualizar tabela" at bounding box center [757, 100] width 43 height 10
click at [294, 89] on div "Nome do colaborador" at bounding box center [244, 86] width 220 height 13
click at [795, 29] on div "Atualizar registros" at bounding box center [739, 24] width 130 height 10
click at [799, 23] on icon "close" at bounding box center [799, 24] width 6 height 6
